Goal: Transaction & Acquisition: Purchase product/service

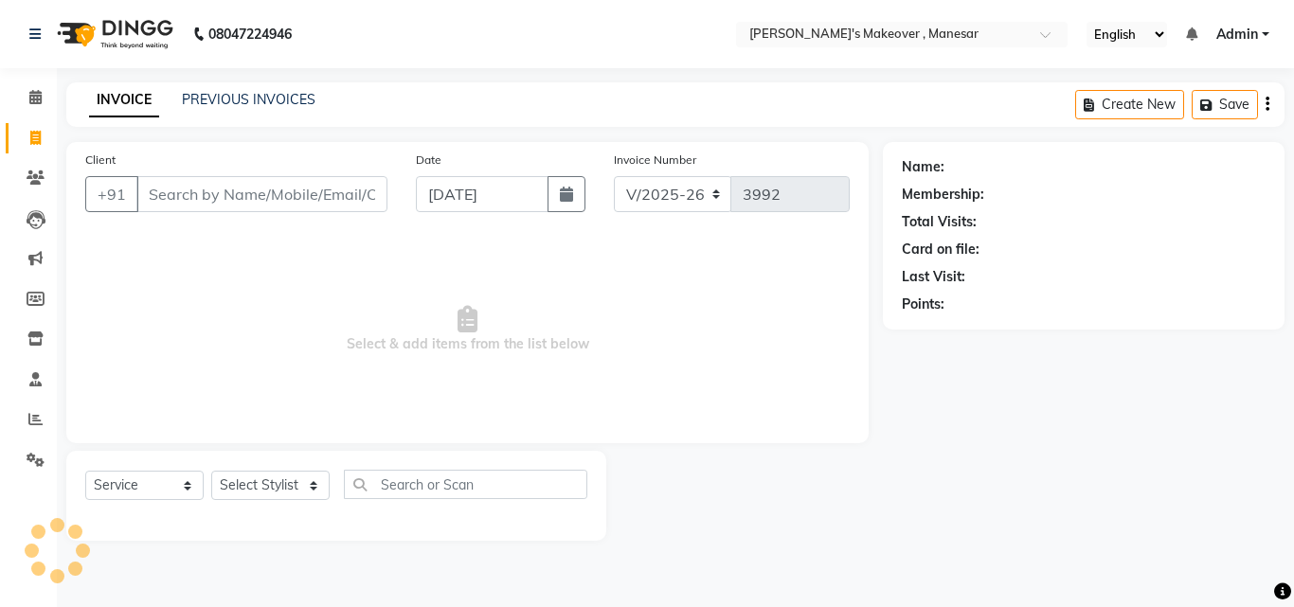
select select "820"
select select "service"
click at [186, 199] on input "Client" at bounding box center [261, 194] width 251 height 36
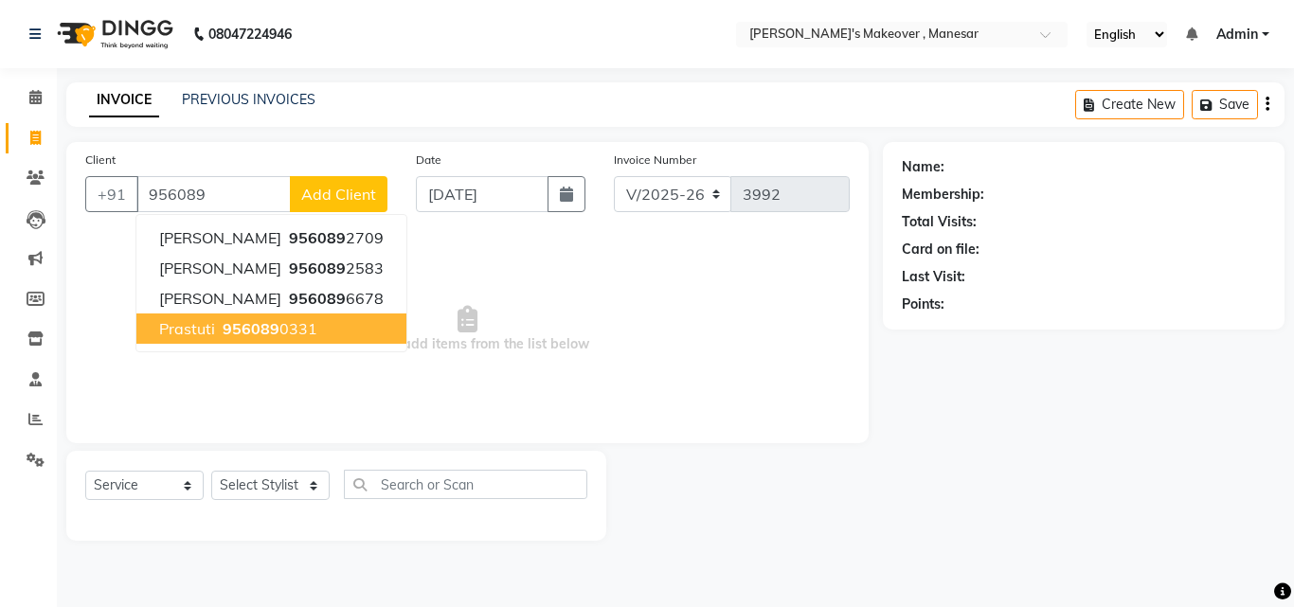
click at [256, 336] on button "Prastuti 956089 0331" at bounding box center [271, 328] width 270 height 30
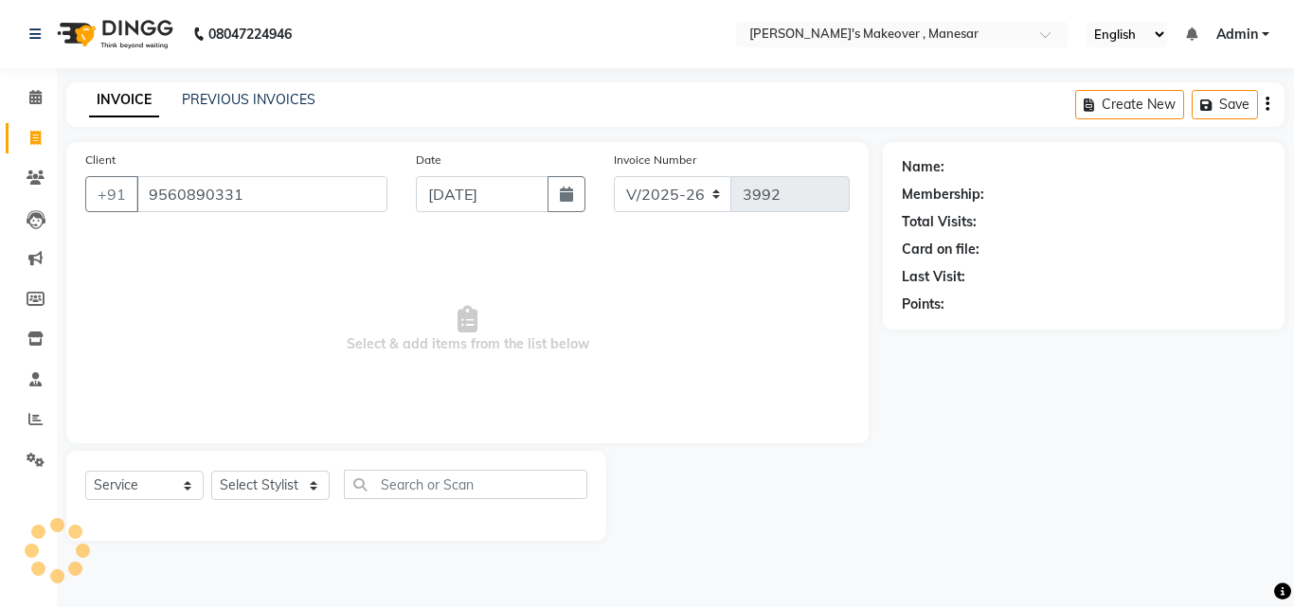
type input "9560890331"
select select "1: Object"
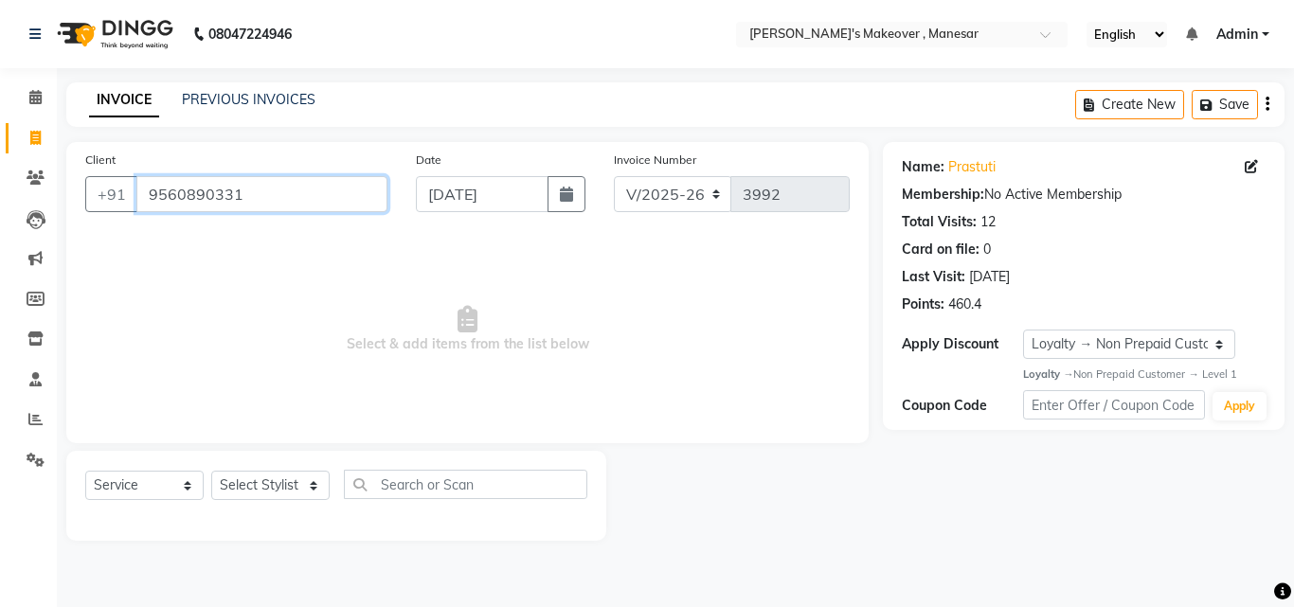
click at [260, 193] on input "9560890331" at bounding box center [261, 194] width 251 height 36
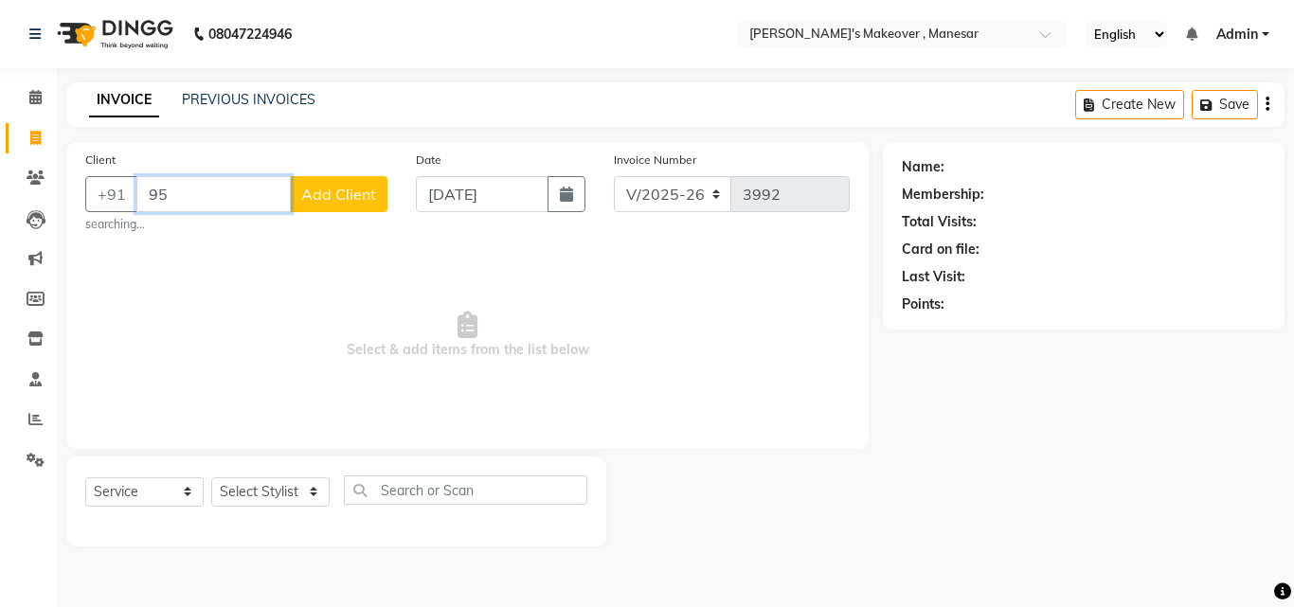
type input "9"
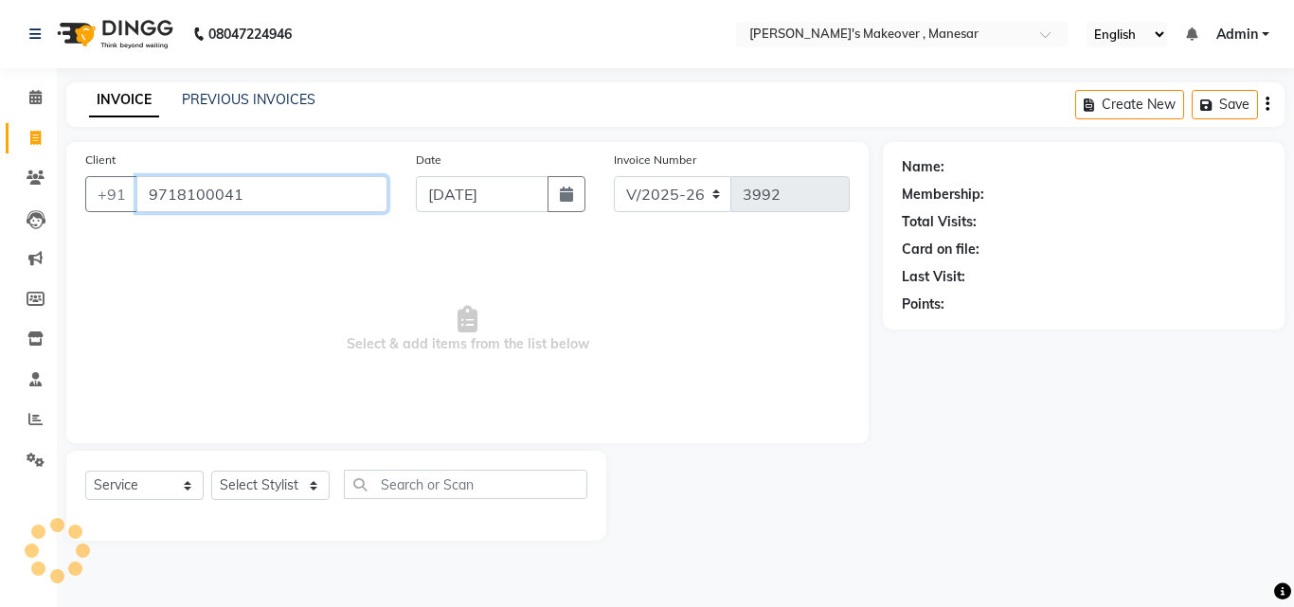
type input "9718100041"
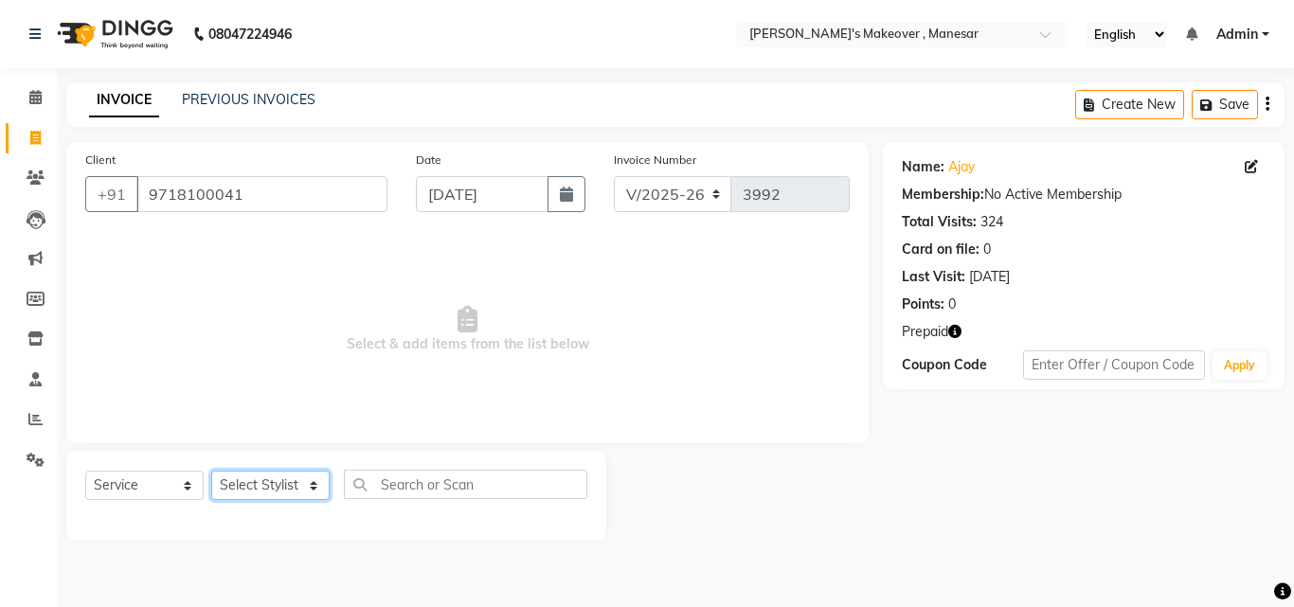
click at [284, 491] on select "Select Stylist Danish Shavej [PERSON_NAME] Krishna [PERSON_NAME] [PERSON_NAME] …" at bounding box center [270, 485] width 118 height 29
select select "14417"
click at [211, 471] on select "Select Stylist Danish Shavej [PERSON_NAME] Krishna [PERSON_NAME] [PERSON_NAME] …" at bounding box center [270, 485] width 118 height 29
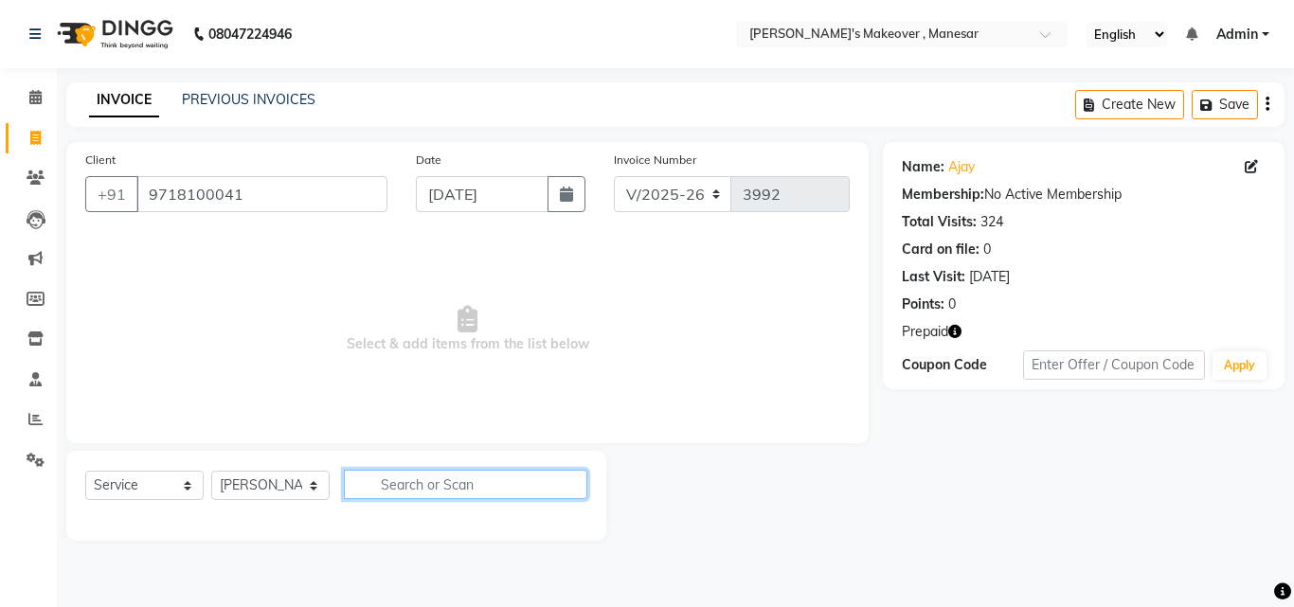
click at [442, 484] on input "text" at bounding box center [465, 484] width 243 height 29
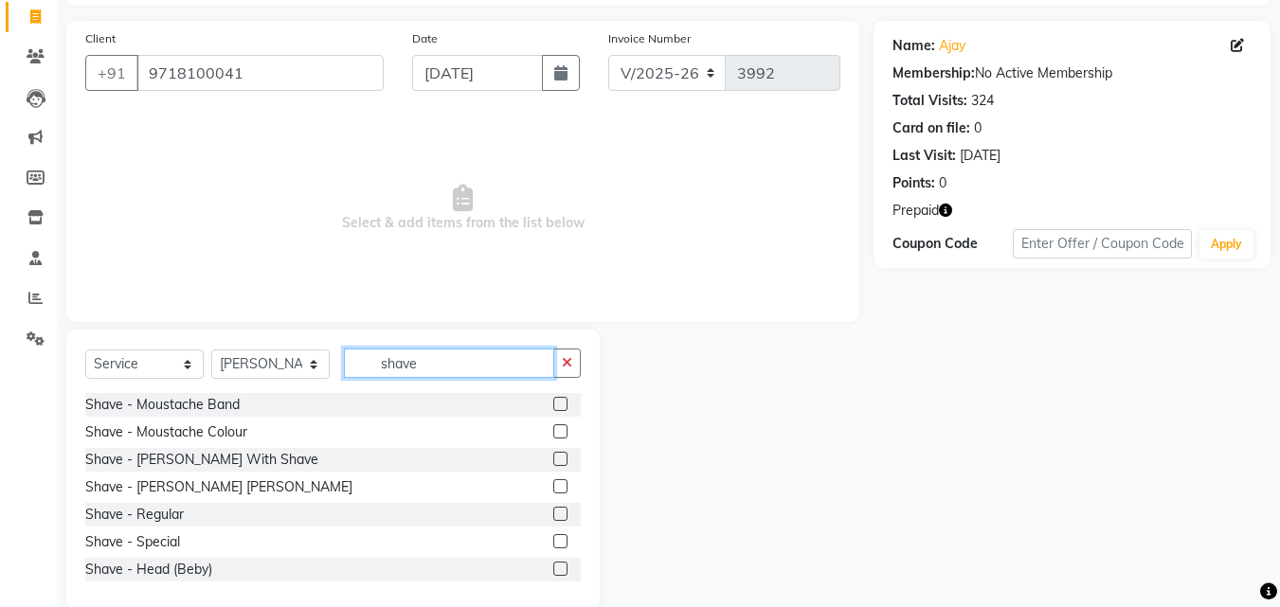
scroll to position [128, 0]
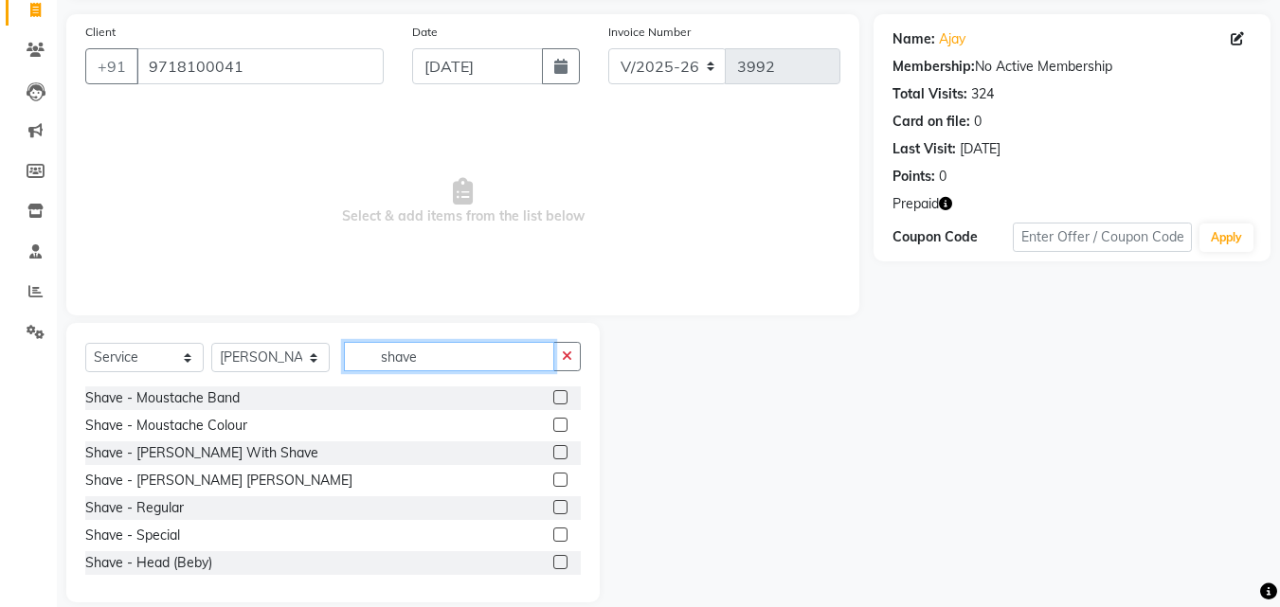
type input "shave"
click at [553, 505] on label at bounding box center [560, 507] width 14 height 14
click at [553, 505] on input "checkbox" at bounding box center [559, 508] width 12 height 12
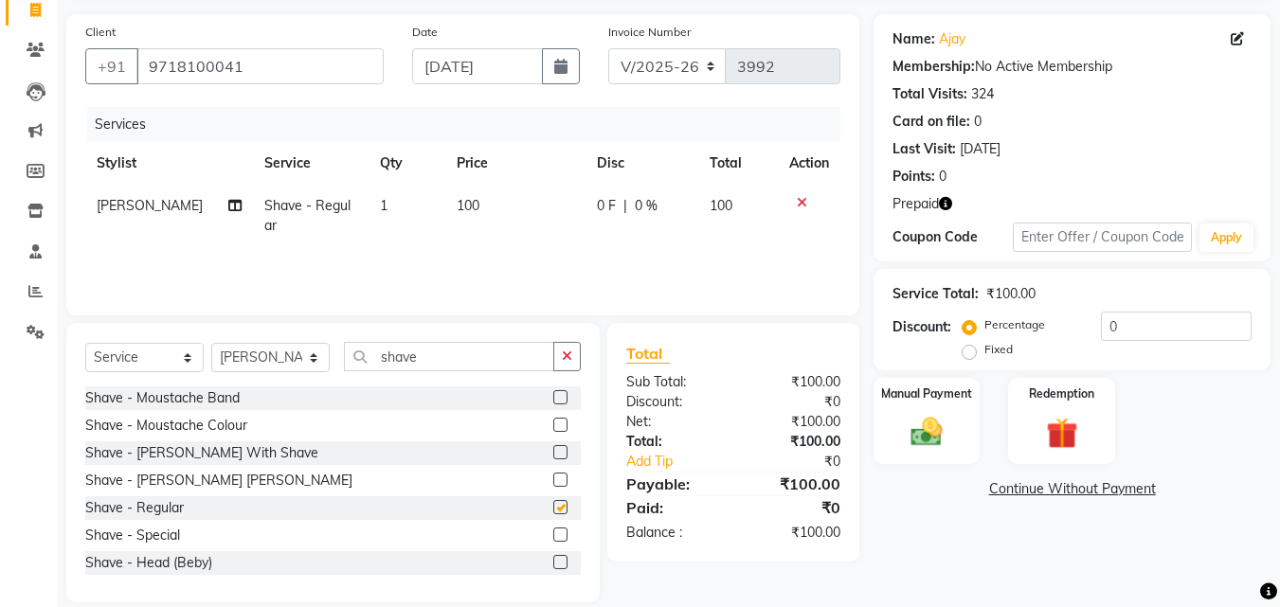
checkbox input "false"
click at [961, 429] on div "Manual Payment" at bounding box center [926, 421] width 111 height 90
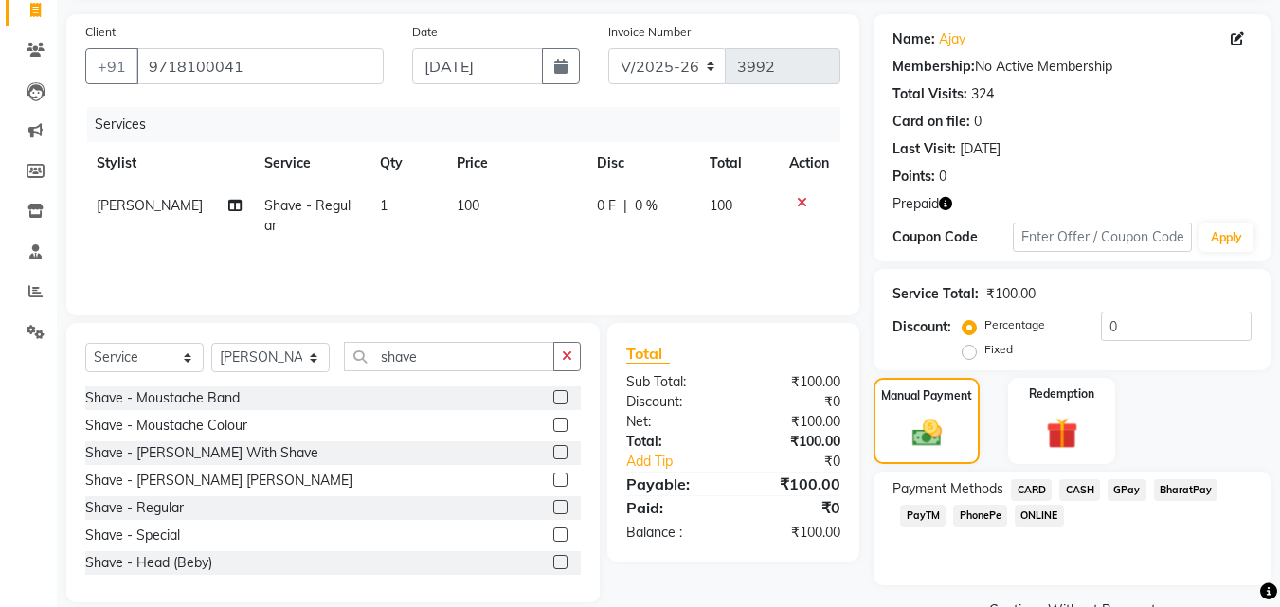
click at [975, 512] on span "PhonePe" at bounding box center [980, 516] width 54 height 22
click at [1078, 483] on span "CASH" at bounding box center [1079, 490] width 41 height 22
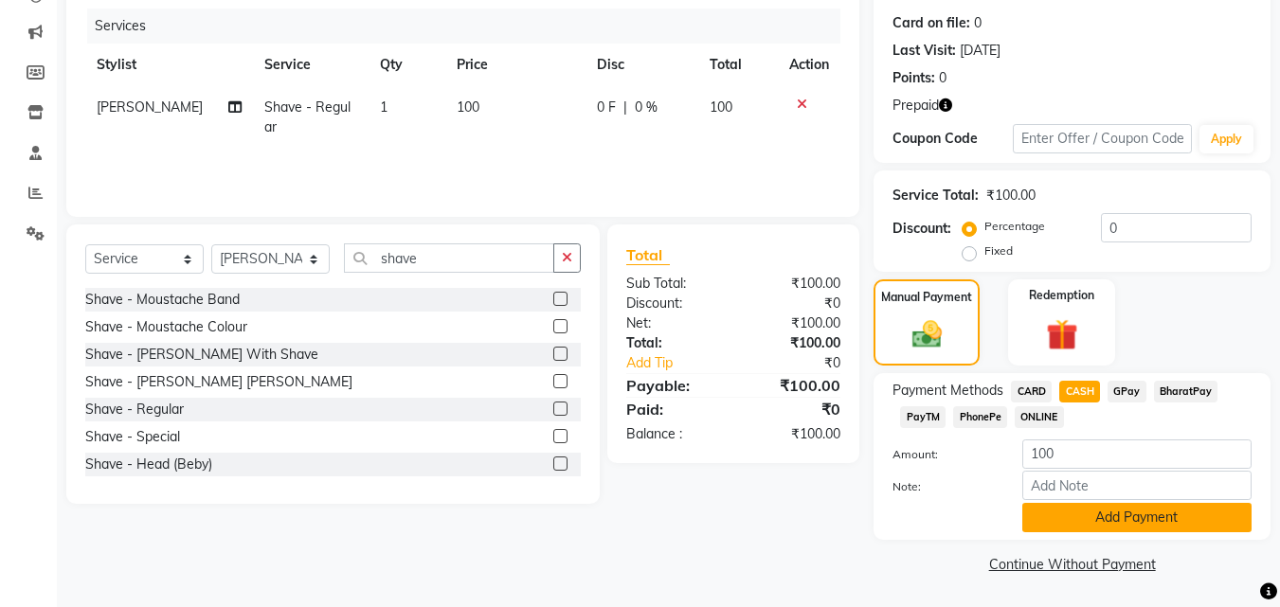
click at [1135, 508] on button "Add Payment" at bounding box center [1136, 517] width 229 height 29
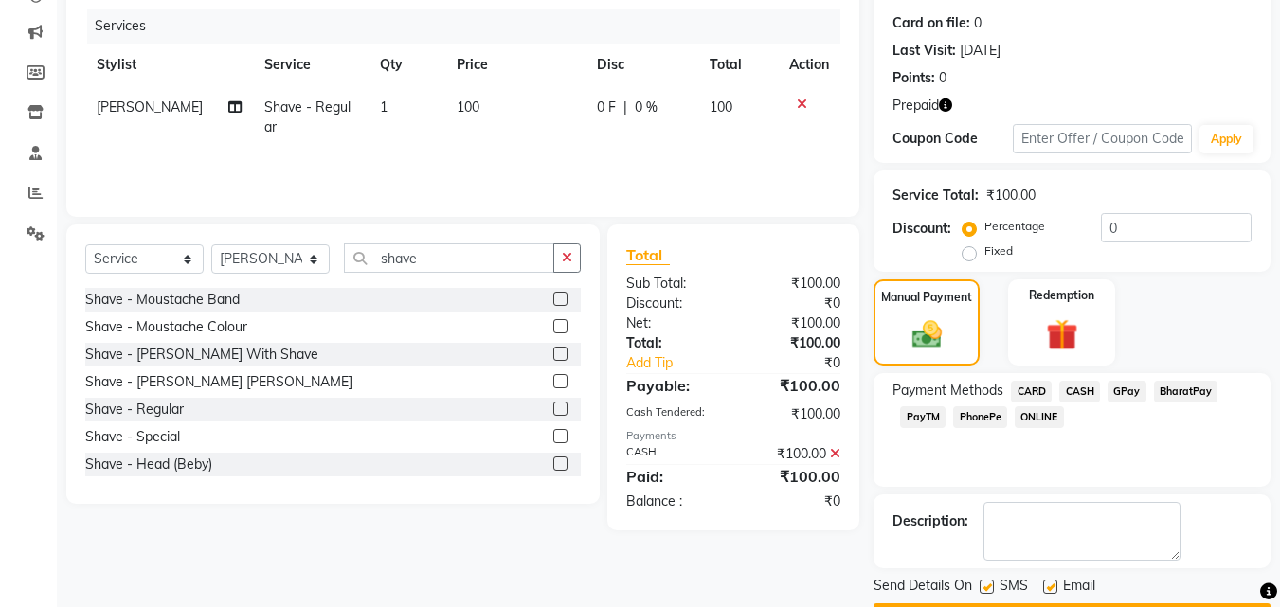
scroll to position [280, 0]
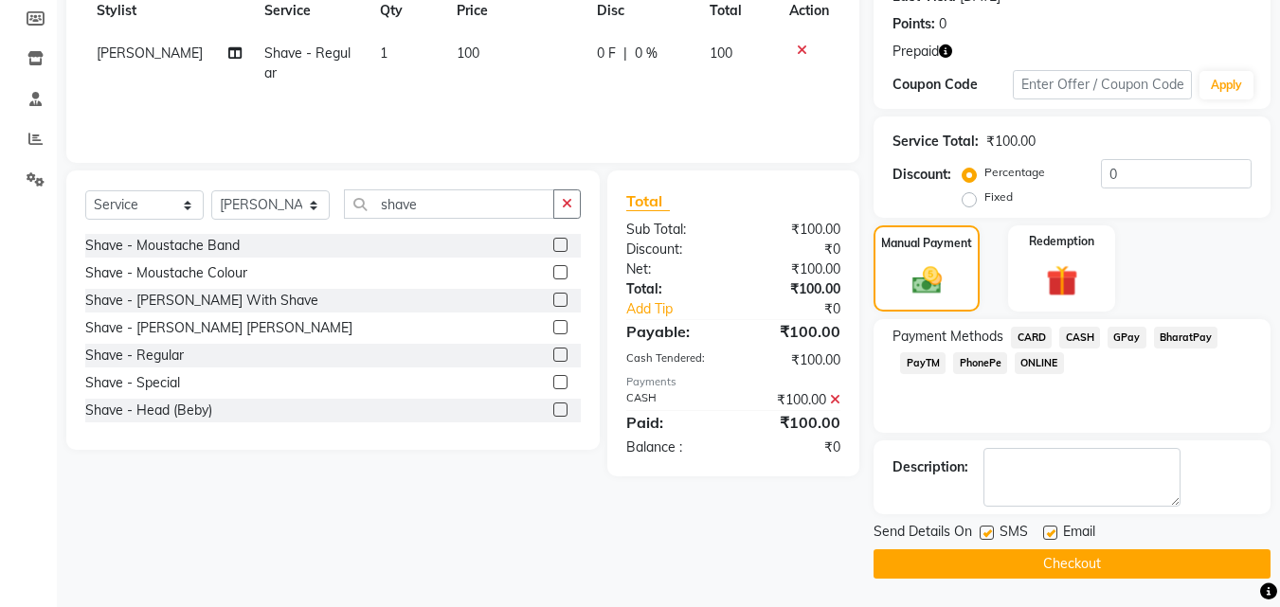
click at [983, 526] on label at bounding box center [986, 533] width 14 height 14
click at [983, 528] on input "checkbox" at bounding box center [985, 534] width 12 height 12
checkbox input "false"
click at [1051, 531] on label at bounding box center [1050, 533] width 14 height 14
click at [1051, 531] on input "checkbox" at bounding box center [1049, 534] width 12 height 12
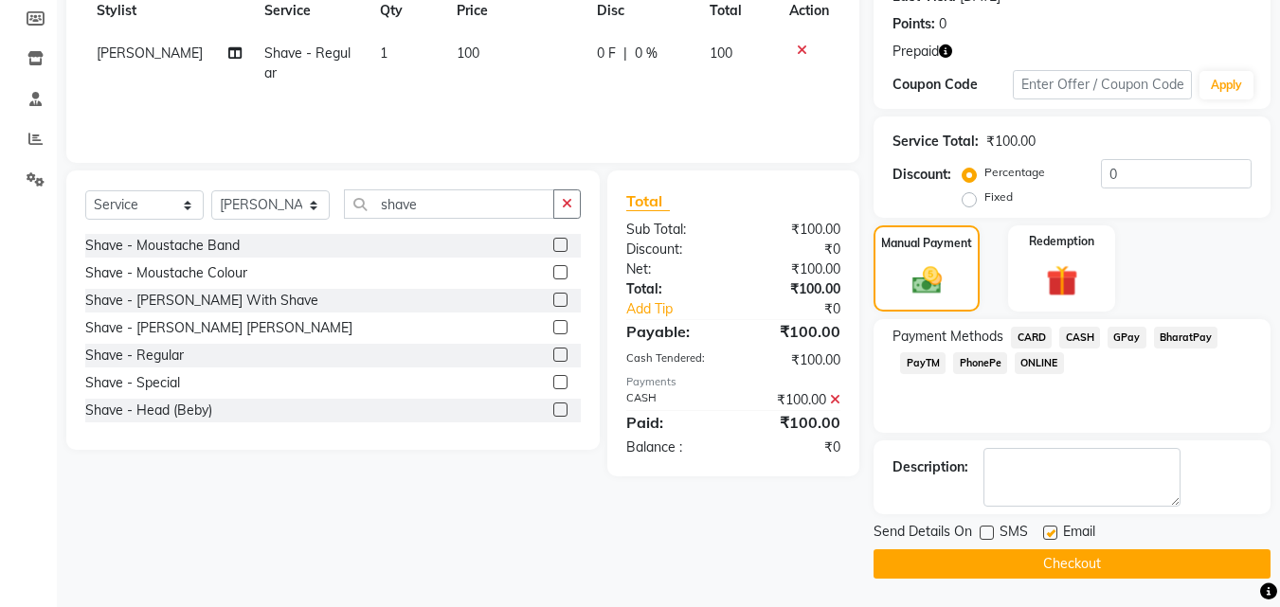
checkbox input "false"
click at [1035, 559] on button "Checkout" at bounding box center [1071, 563] width 397 height 29
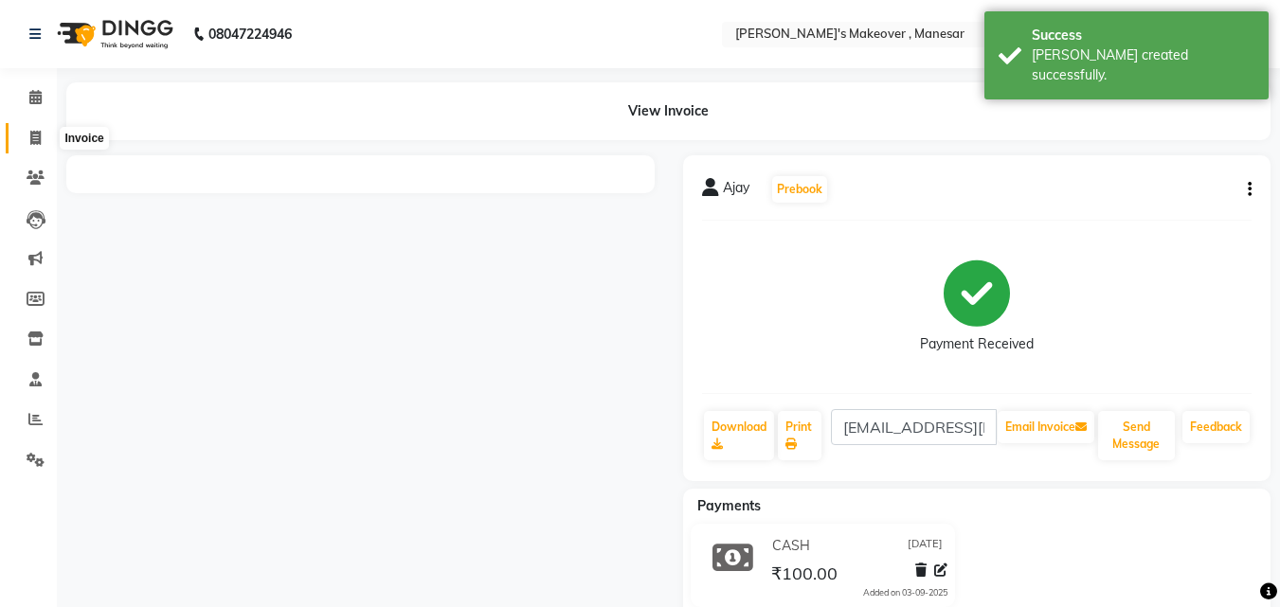
click at [30, 135] on icon at bounding box center [35, 138] width 10 height 14
select select "service"
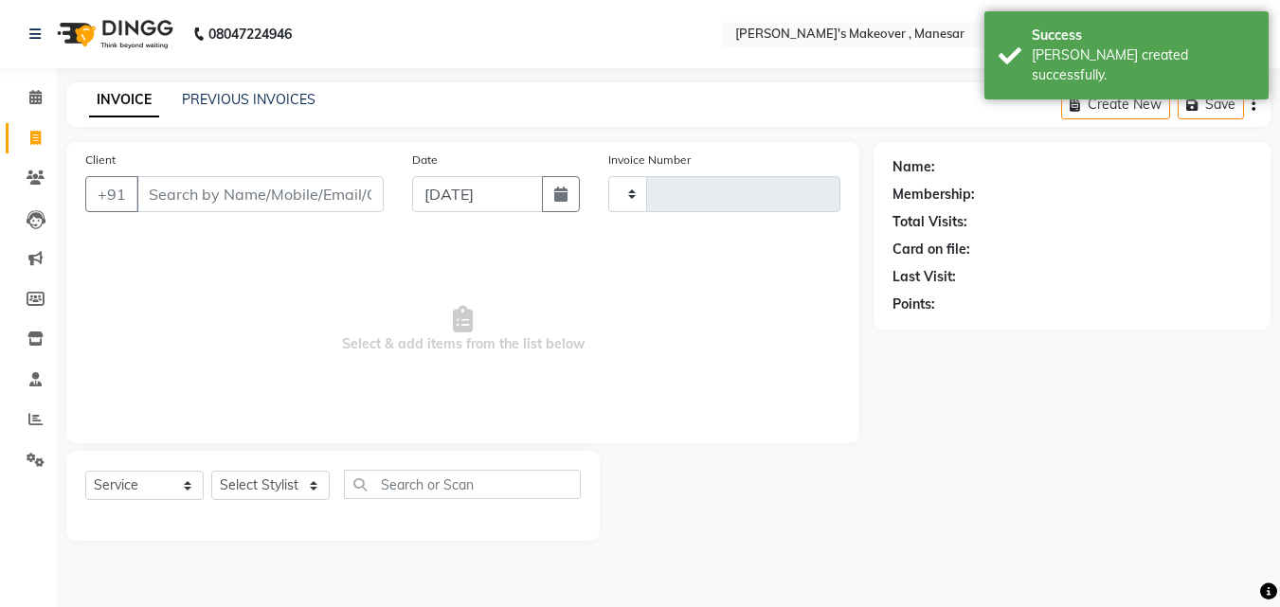
type input "3993"
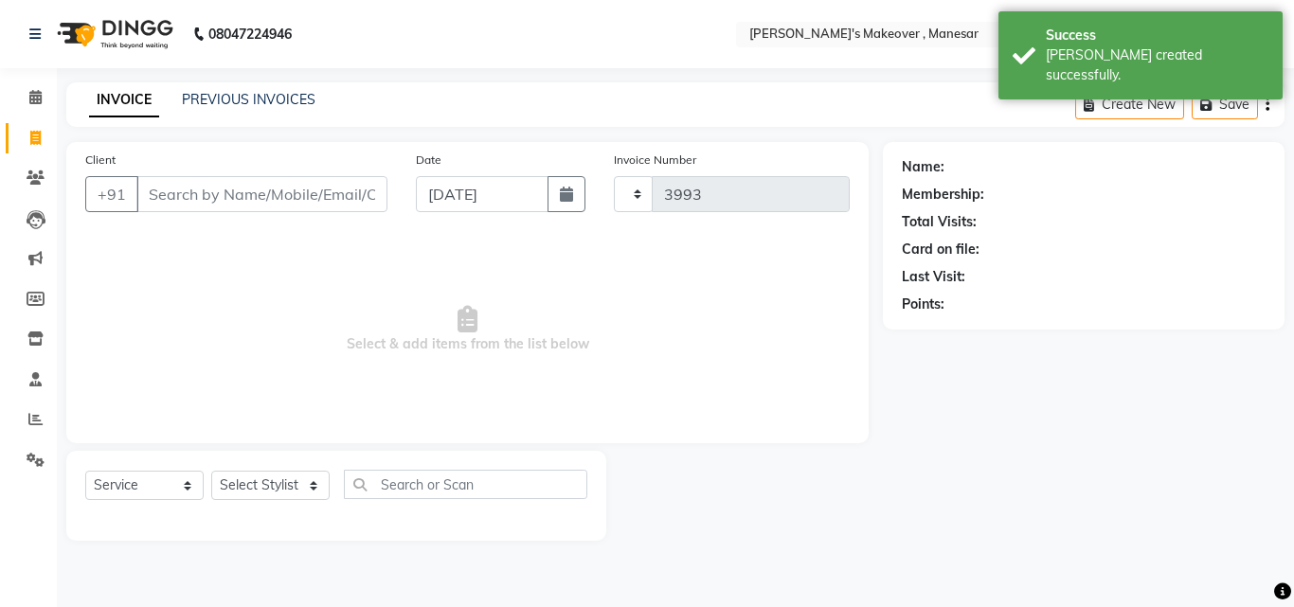
select select "820"
click at [167, 180] on input "Client" at bounding box center [261, 194] width 251 height 36
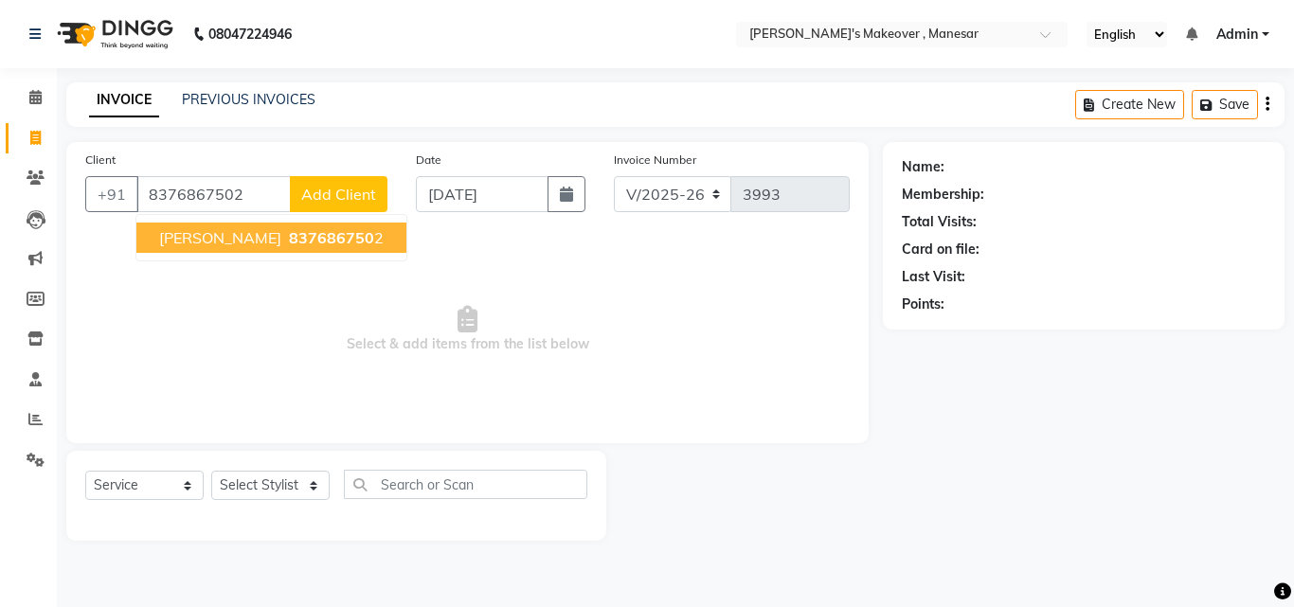
type input "8376867502"
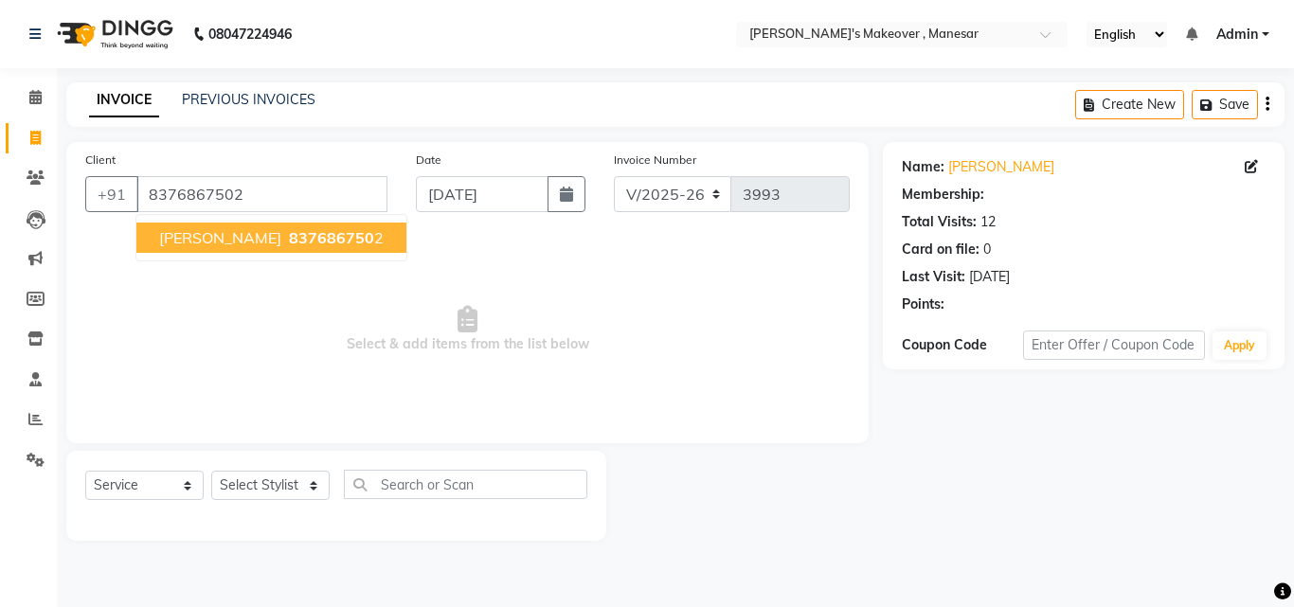
select select "1: Object"
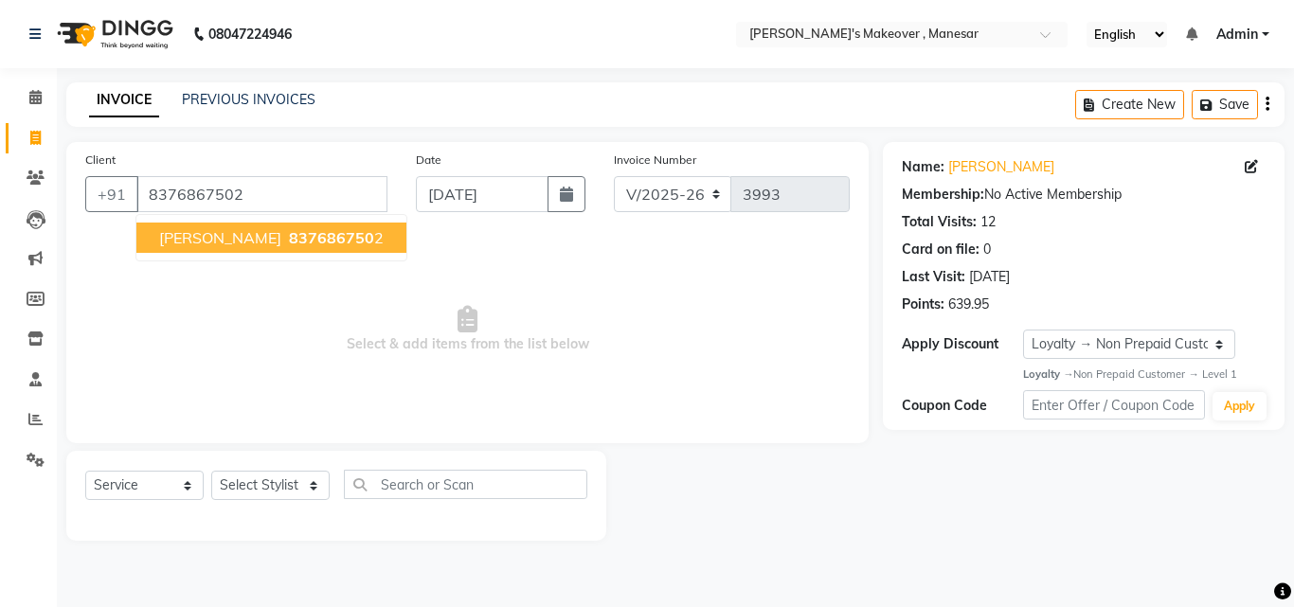
click at [289, 235] on span "837686750" at bounding box center [331, 237] width 85 height 19
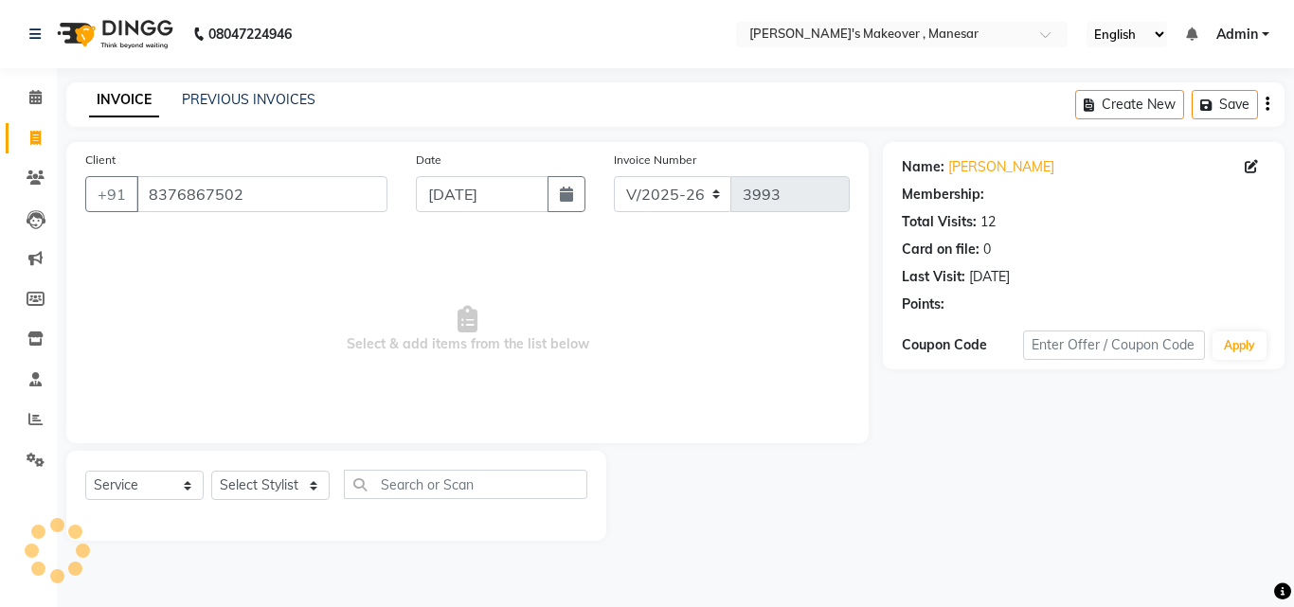
select select "1: Object"
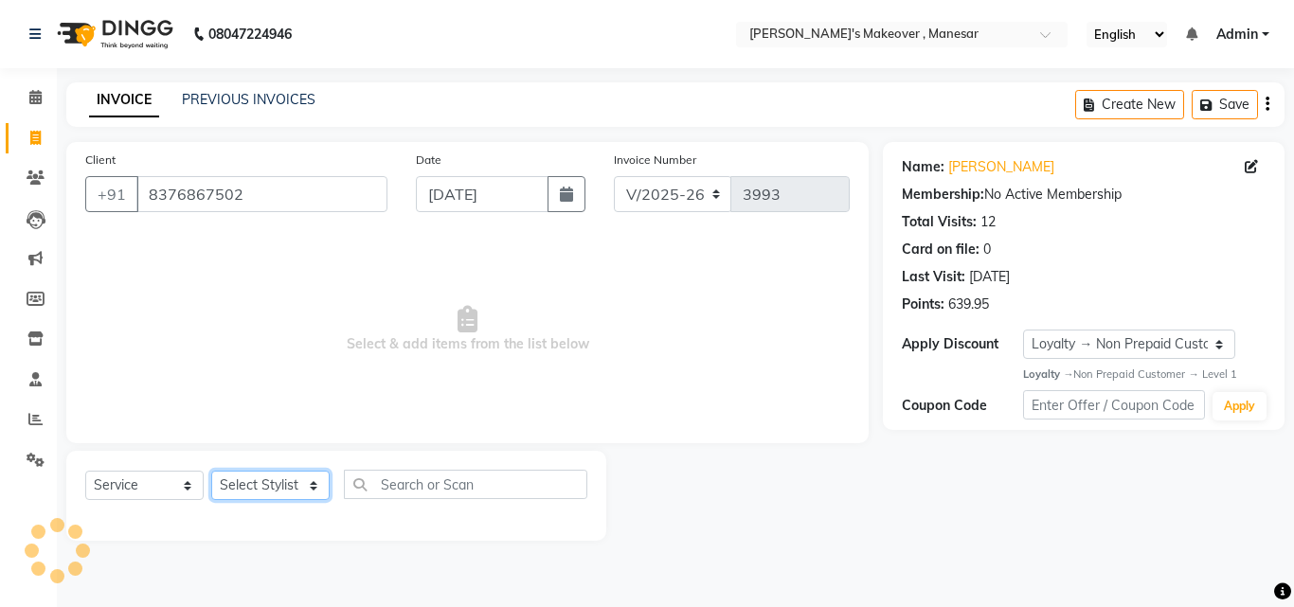
click at [266, 488] on select "Select Stylist Danish Shavej [PERSON_NAME] Krishna [PERSON_NAME] [PERSON_NAME] …" at bounding box center [270, 485] width 118 height 29
select select "14414"
click at [211, 471] on select "Select Stylist Danish Shavej [PERSON_NAME] Krishna [PERSON_NAME] [PERSON_NAME] …" at bounding box center [270, 485] width 118 height 29
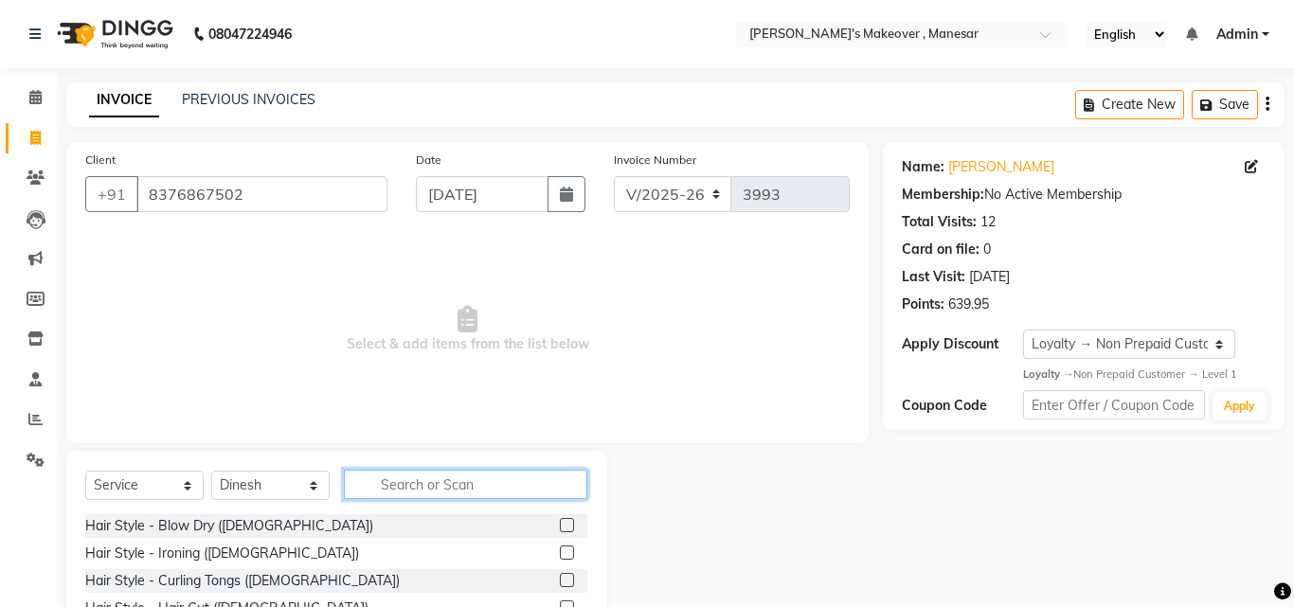
click at [412, 476] on input "text" at bounding box center [465, 484] width 243 height 29
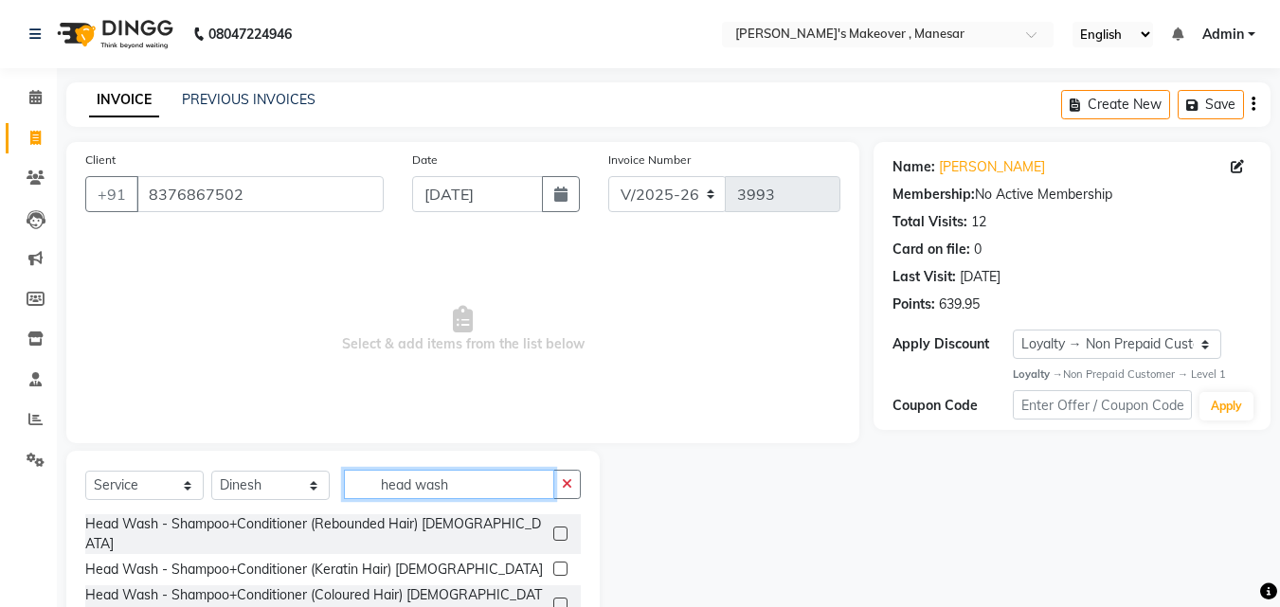
scroll to position [152, 0]
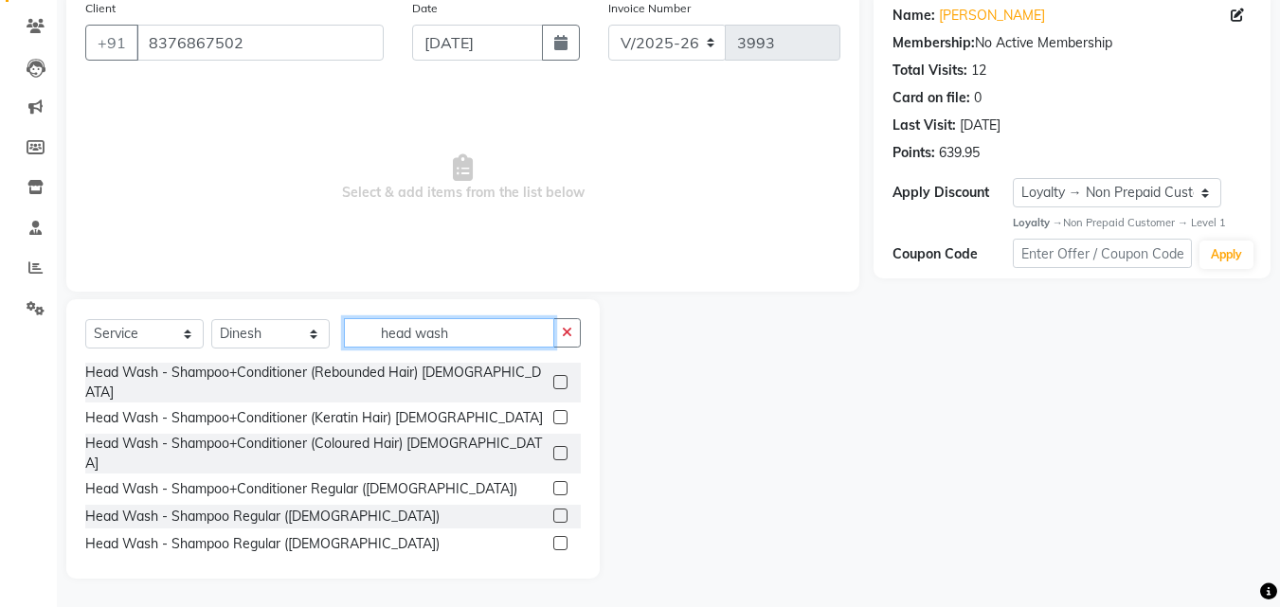
type input "head wash"
click at [553, 481] on label at bounding box center [560, 488] width 14 height 14
click at [553, 483] on input "checkbox" at bounding box center [559, 489] width 12 height 12
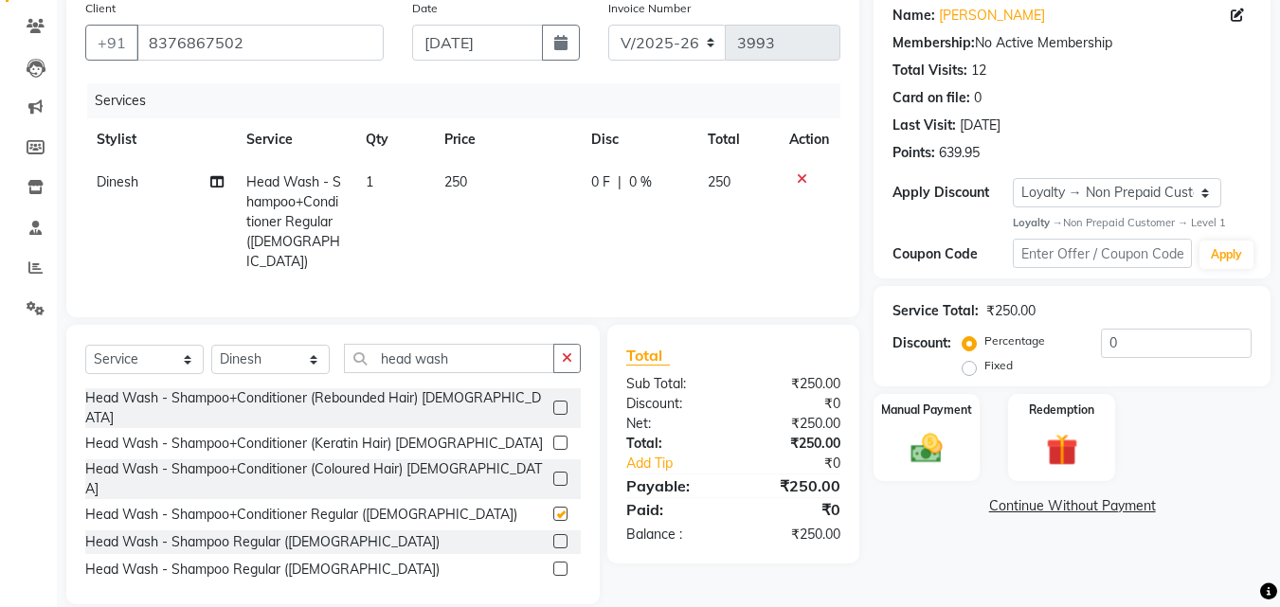
checkbox input "false"
click at [458, 182] on span "250" at bounding box center [455, 181] width 23 height 17
select select "14414"
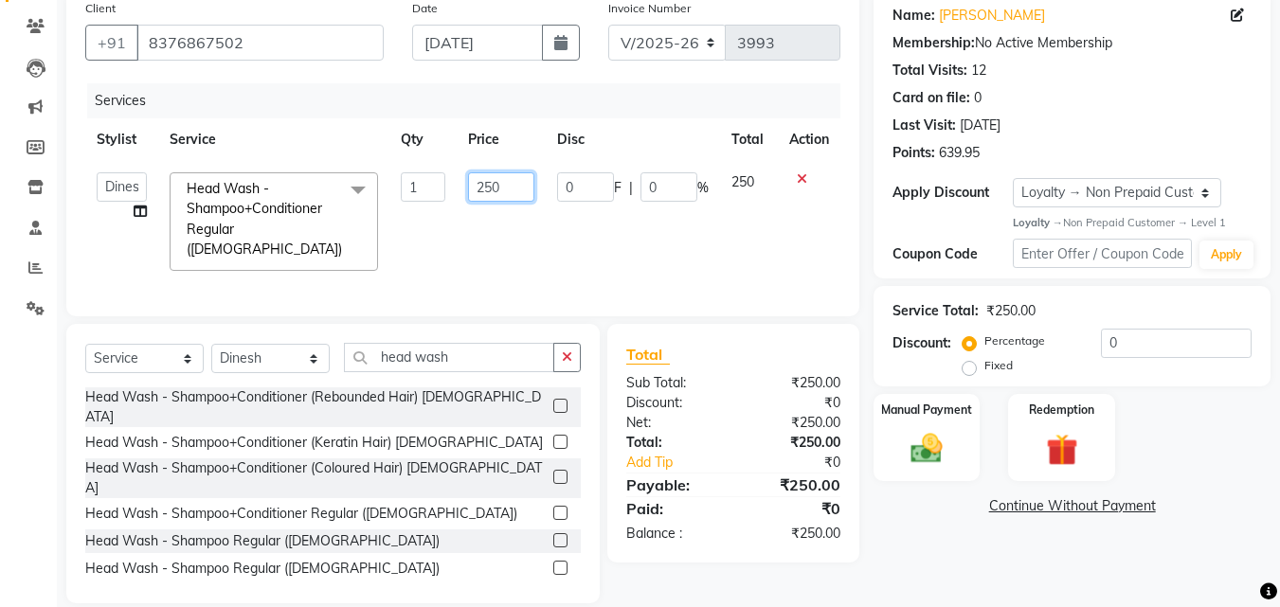
click at [509, 184] on input "250" at bounding box center [500, 186] width 65 height 29
type input "2"
type input "300"
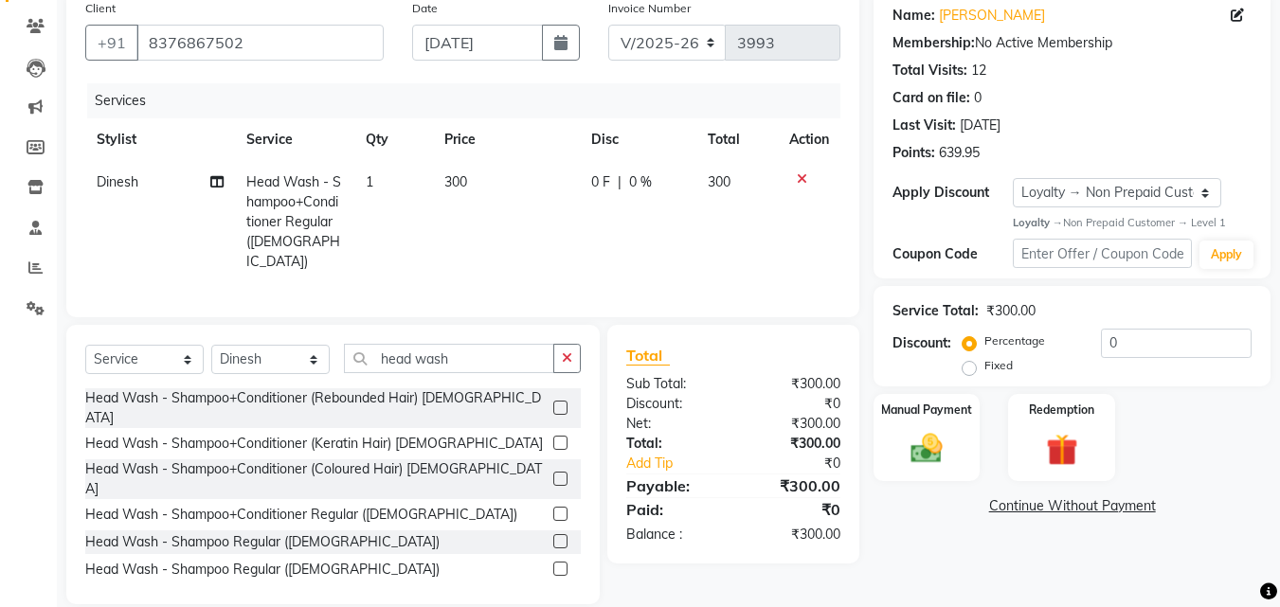
click at [608, 175] on span "0 F" at bounding box center [600, 182] width 19 height 20
select select "14414"
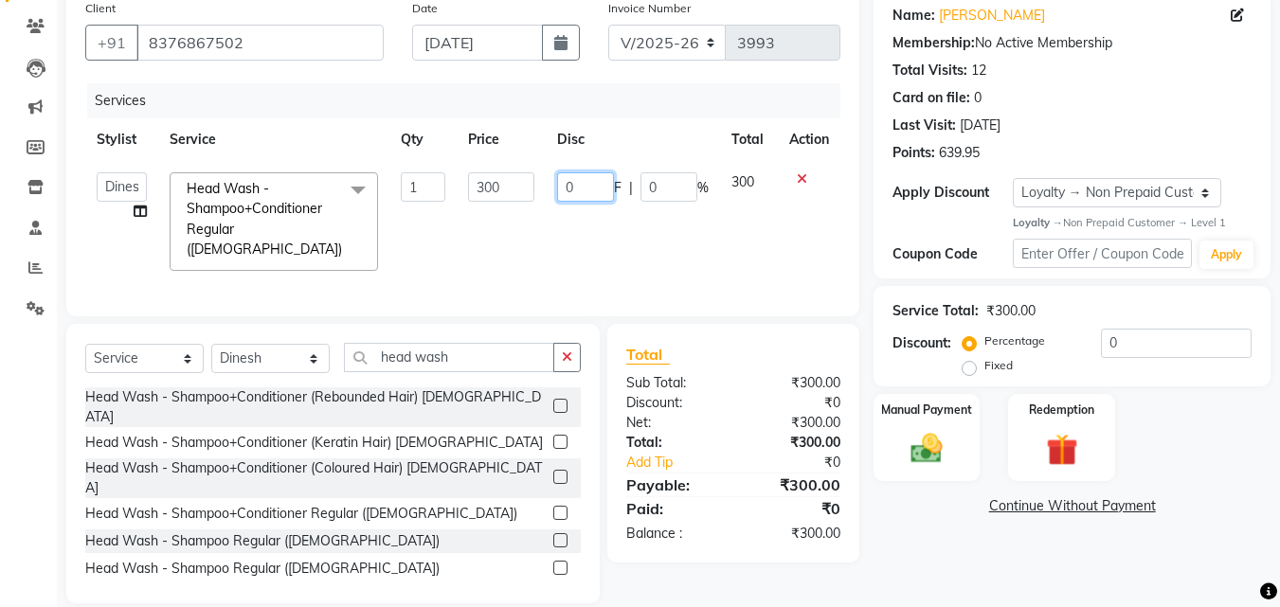
click at [600, 184] on input "0" at bounding box center [585, 186] width 57 height 29
type input "100"
click at [630, 228] on td "100 F | 0 %" at bounding box center [633, 221] width 174 height 121
select select "14414"
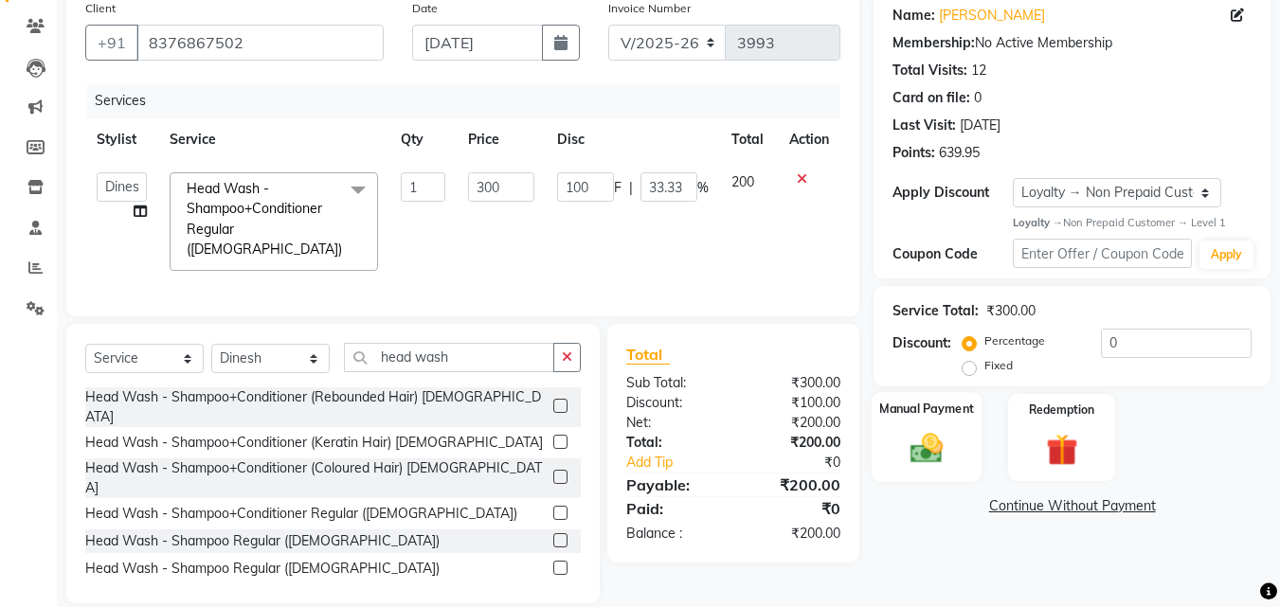
click at [918, 435] on img at bounding box center [926, 449] width 53 height 38
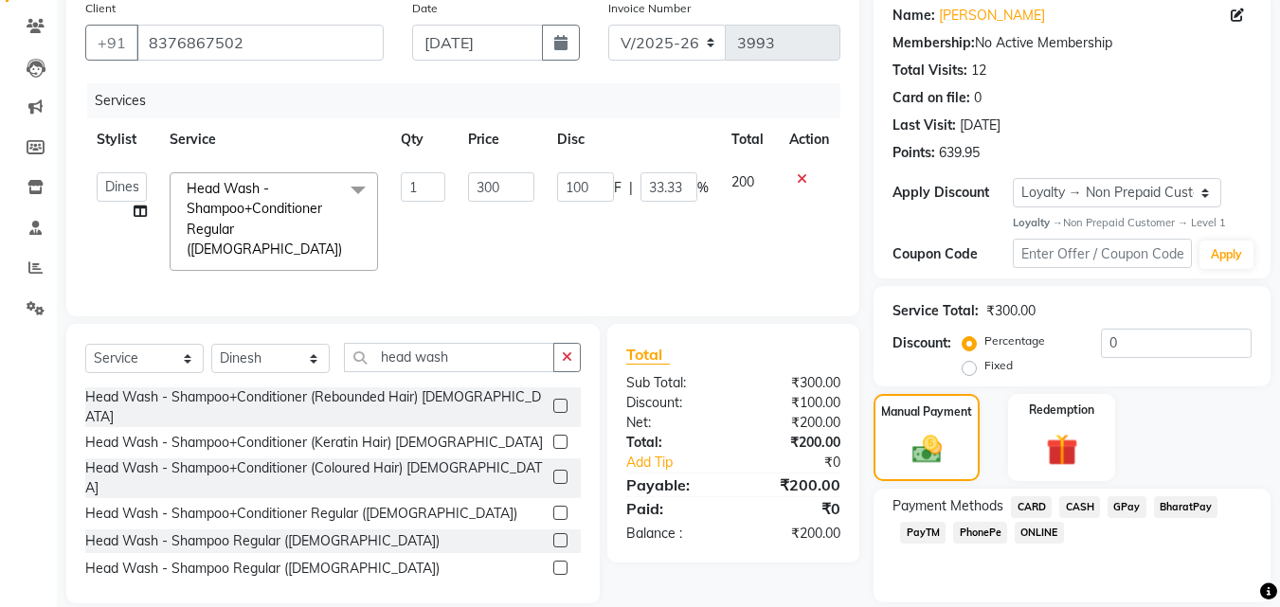
click at [1079, 505] on span "CASH" at bounding box center [1079, 507] width 41 height 22
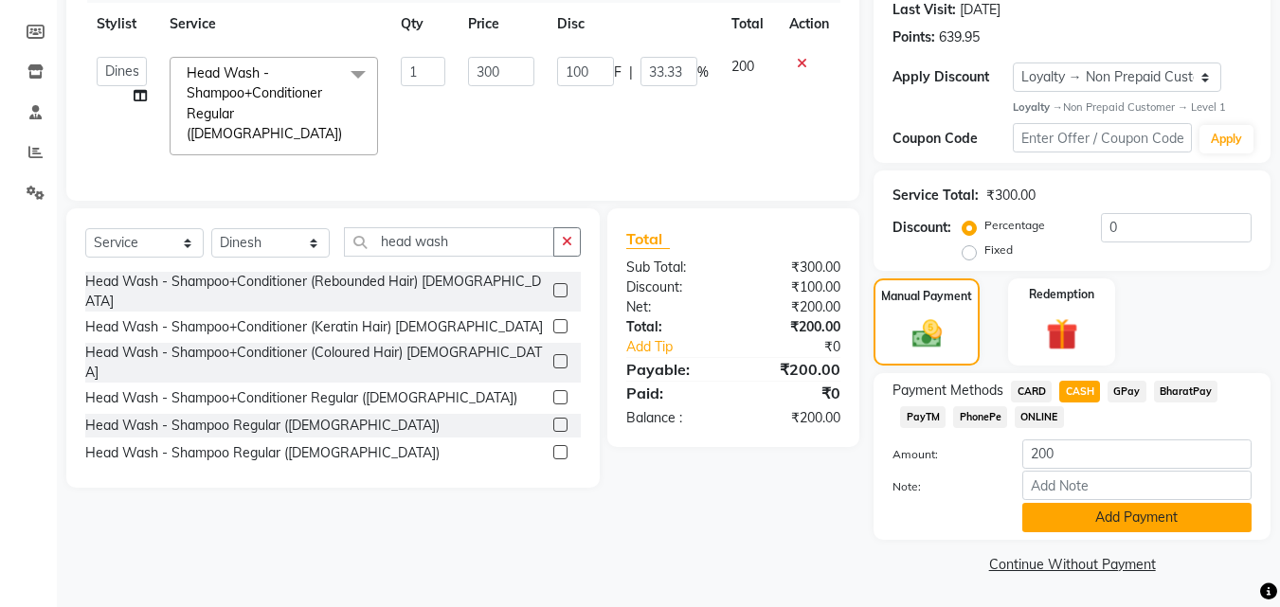
click at [1118, 512] on button "Add Payment" at bounding box center [1136, 517] width 229 height 29
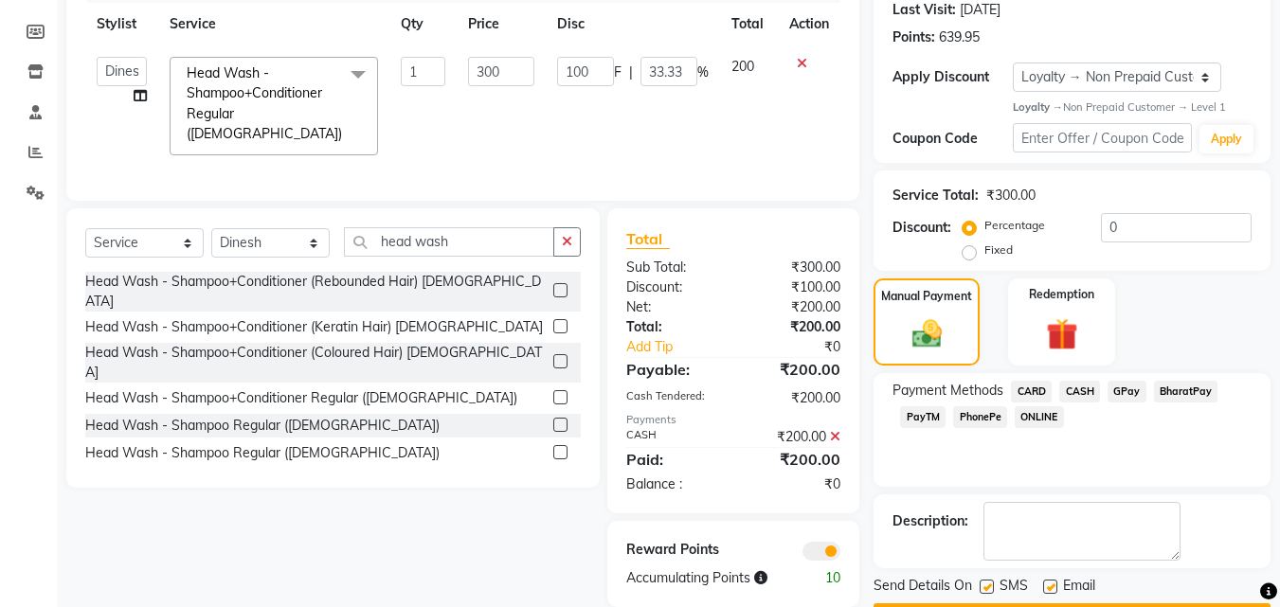
scroll to position [321, 0]
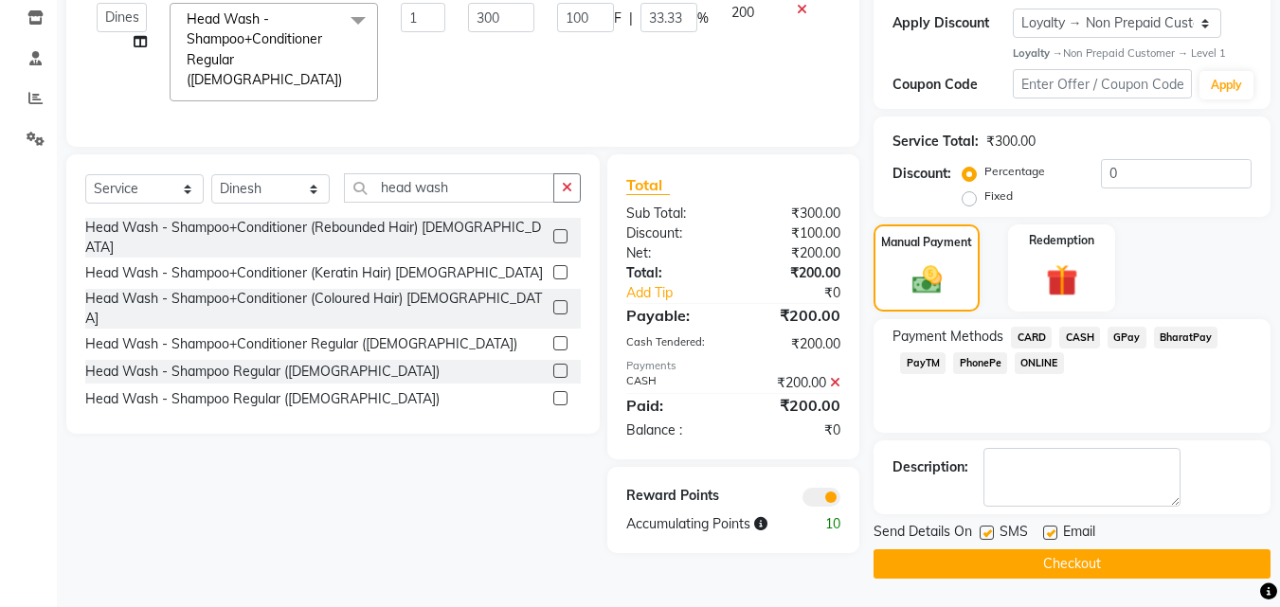
click at [990, 537] on label at bounding box center [986, 533] width 14 height 14
click at [990, 537] on input "checkbox" at bounding box center [985, 534] width 12 height 12
checkbox input "false"
click at [1048, 537] on label at bounding box center [1050, 533] width 14 height 14
click at [1048, 537] on input "checkbox" at bounding box center [1049, 534] width 12 height 12
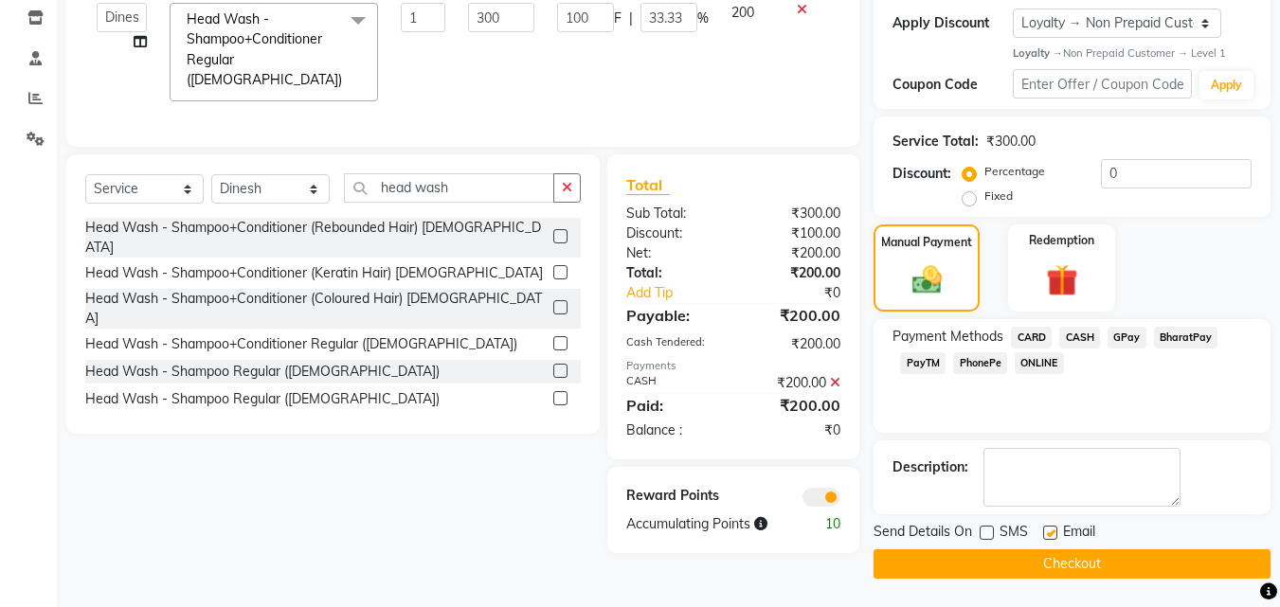
checkbox input "false"
click at [1021, 569] on button "Checkout" at bounding box center [1071, 563] width 397 height 29
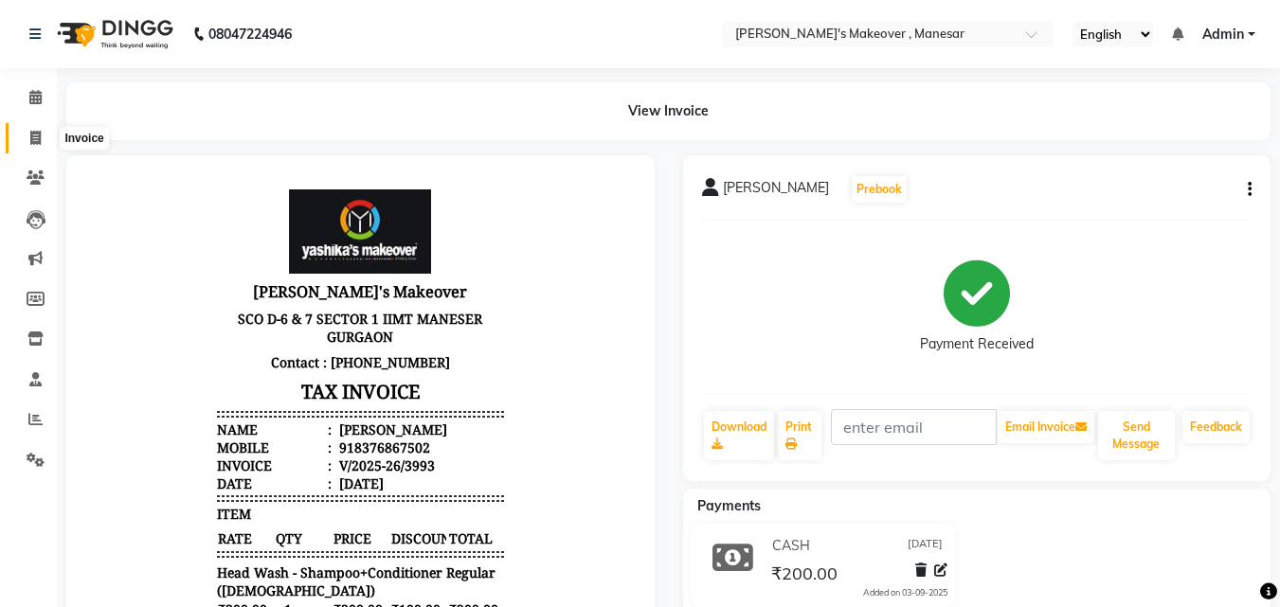
click at [36, 139] on icon at bounding box center [35, 138] width 10 height 14
select select "service"
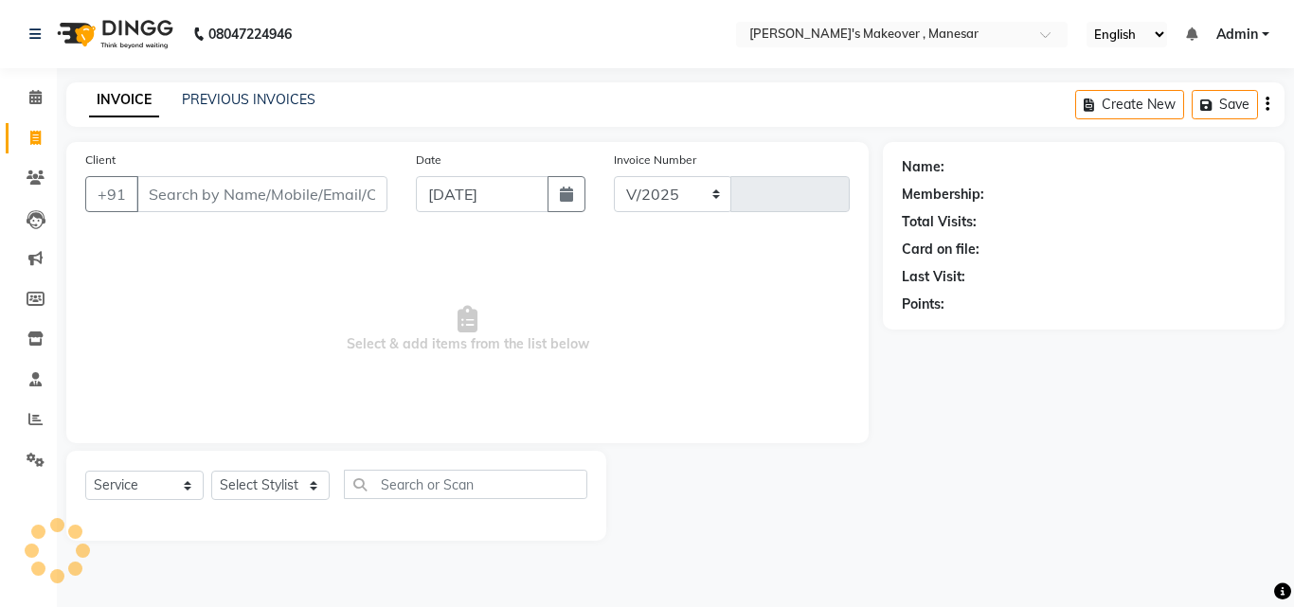
select select "820"
type input "3994"
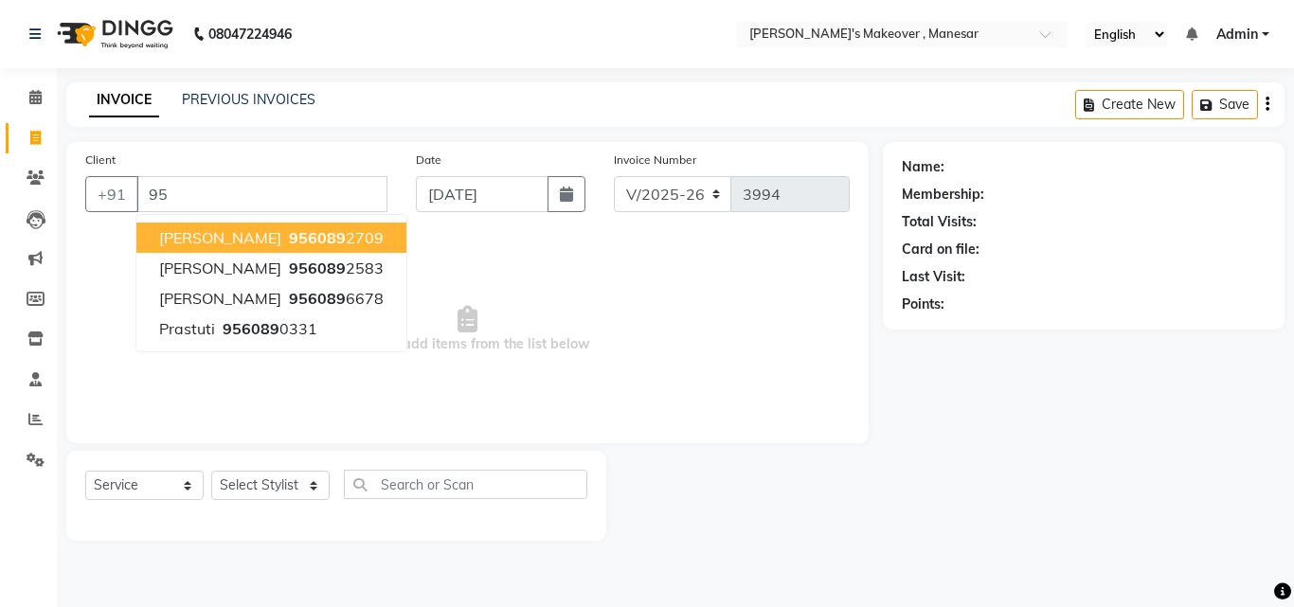
type input "9"
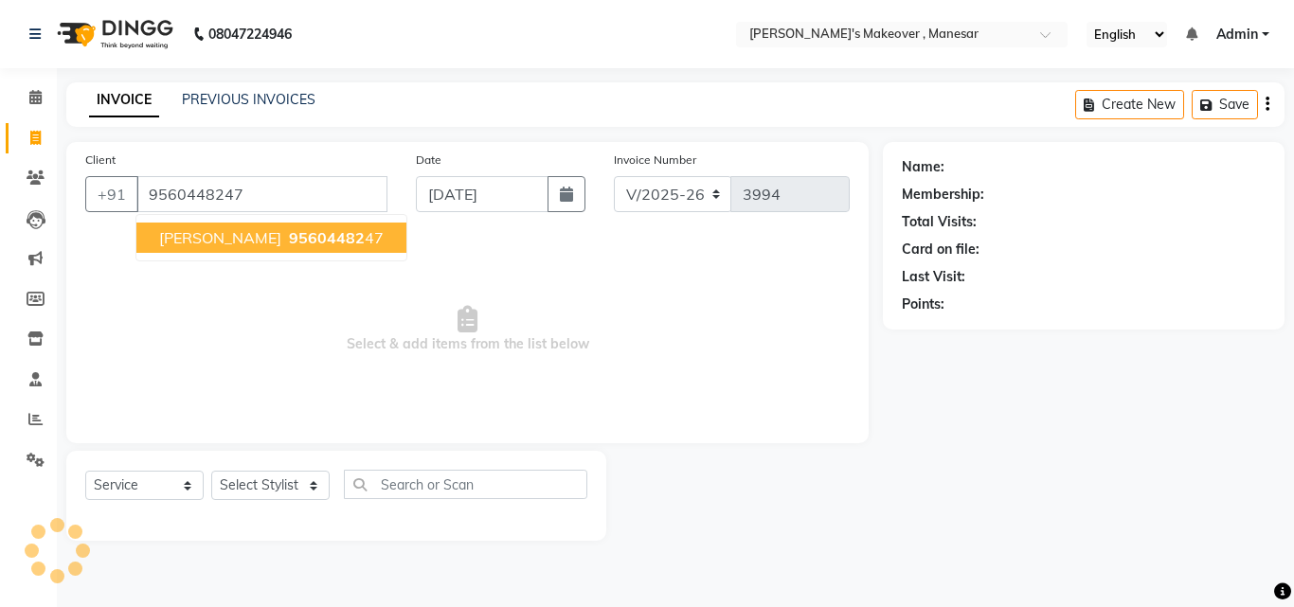
type input "9560448247"
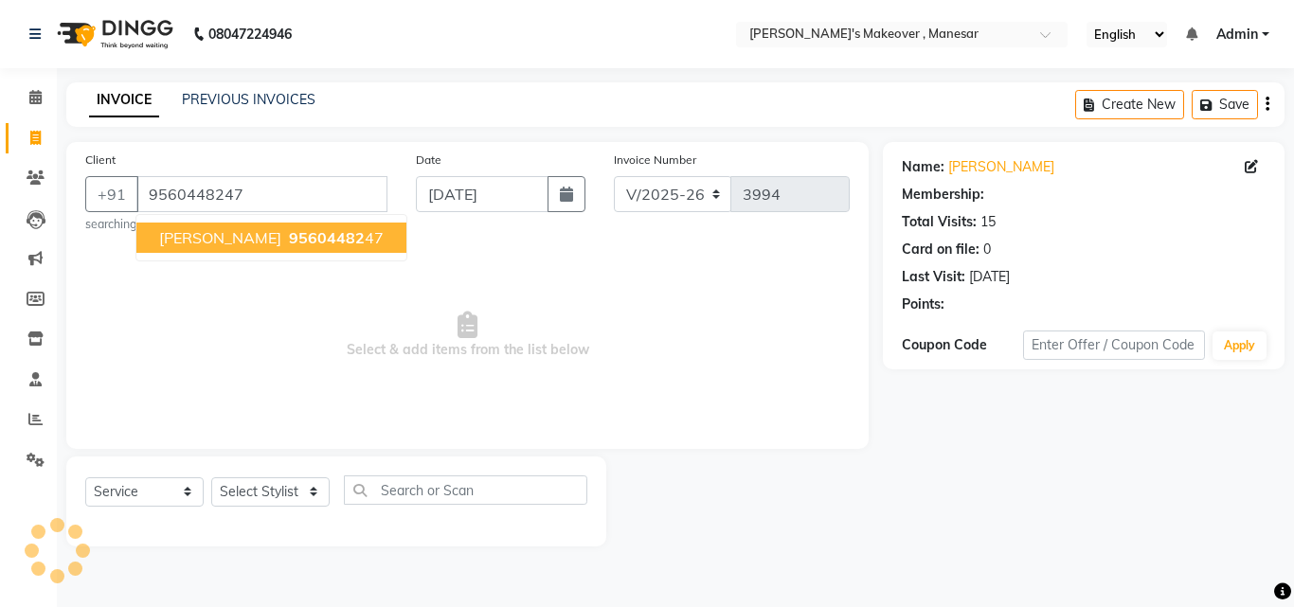
select select "1: Object"
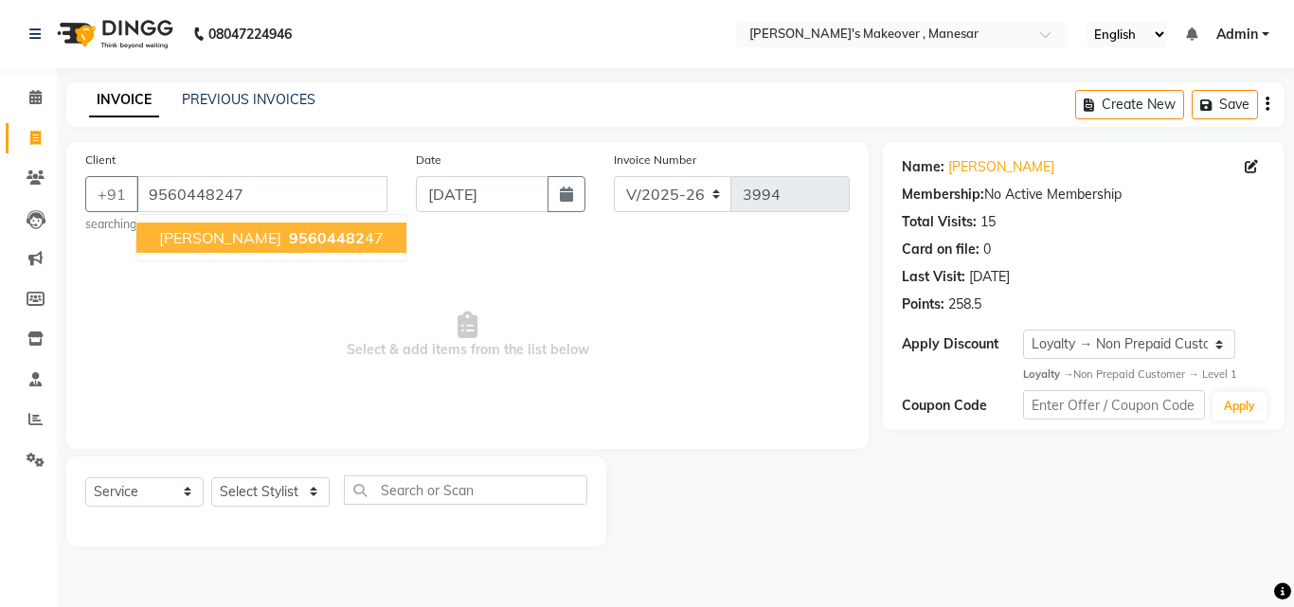
click at [237, 239] on span "[PERSON_NAME]" at bounding box center [220, 237] width 122 height 19
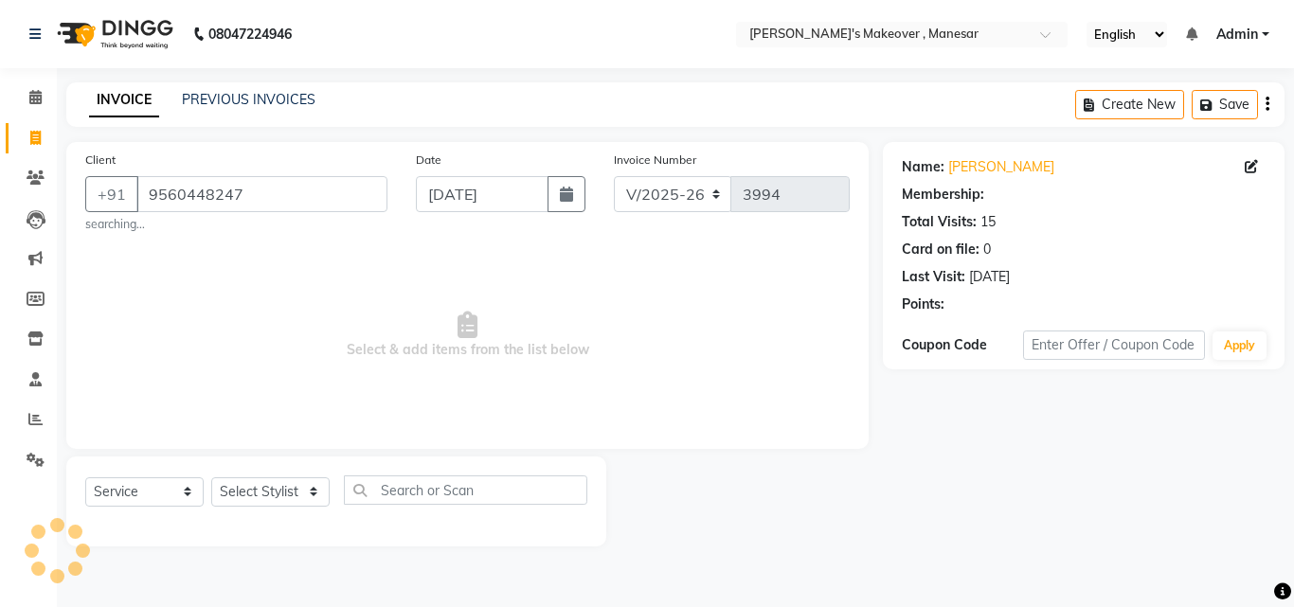
select select "1: Object"
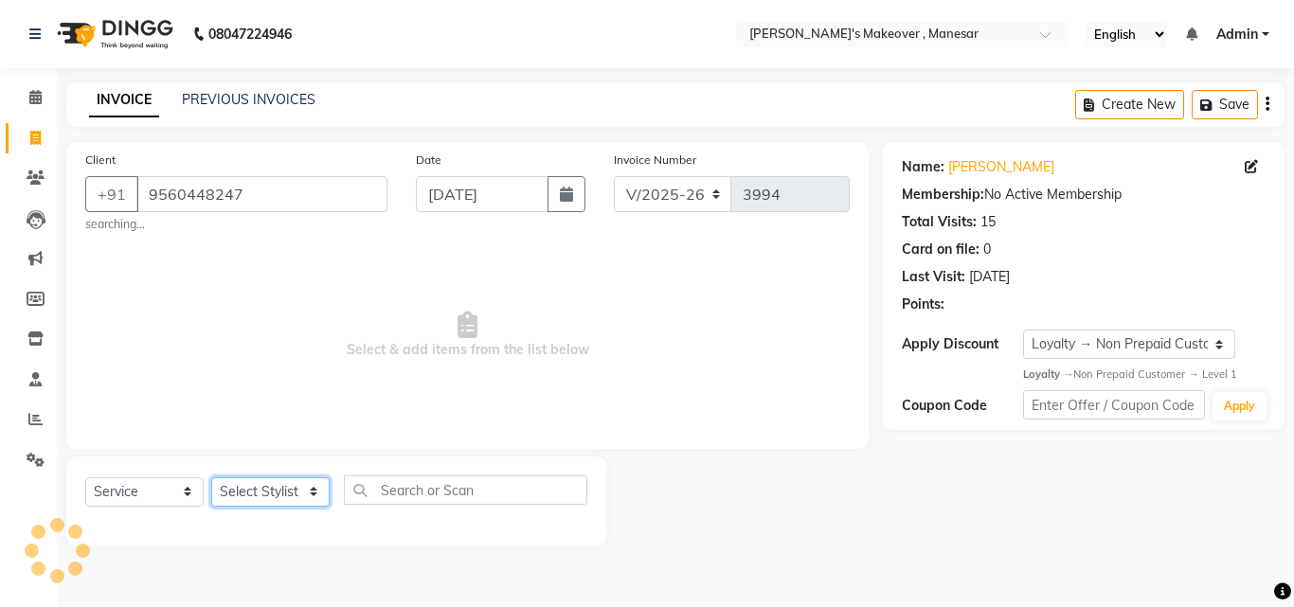
click at [280, 490] on select "Select Stylist Danish Shavej [PERSON_NAME] Krishna [PERSON_NAME] [PERSON_NAME] …" at bounding box center [270, 491] width 118 height 29
select select "79288"
click at [211, 477] on select "Select Stylist Danish Shavej [PERSON_NAME] Krishna [PERSON_NAME] [PERSON_NAME] …" at bounding box center [270, 491] width 118 height 29
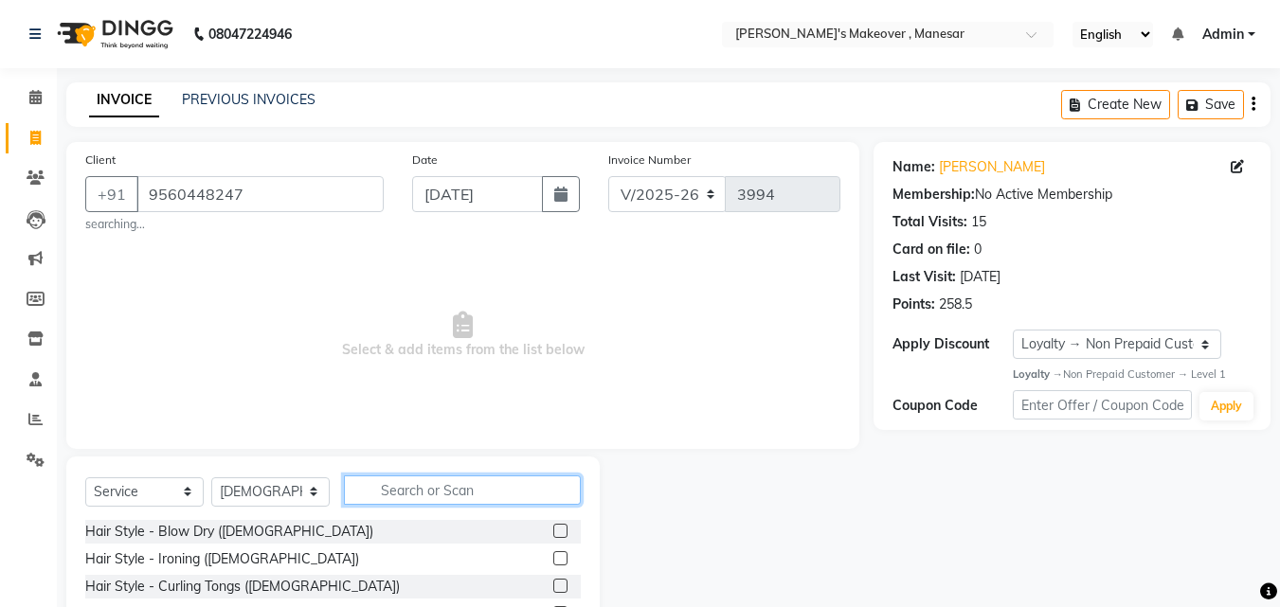
click at [392, 490] on input "text" at bounding box center [462, 489] width 237 height 29
type input "lipo"
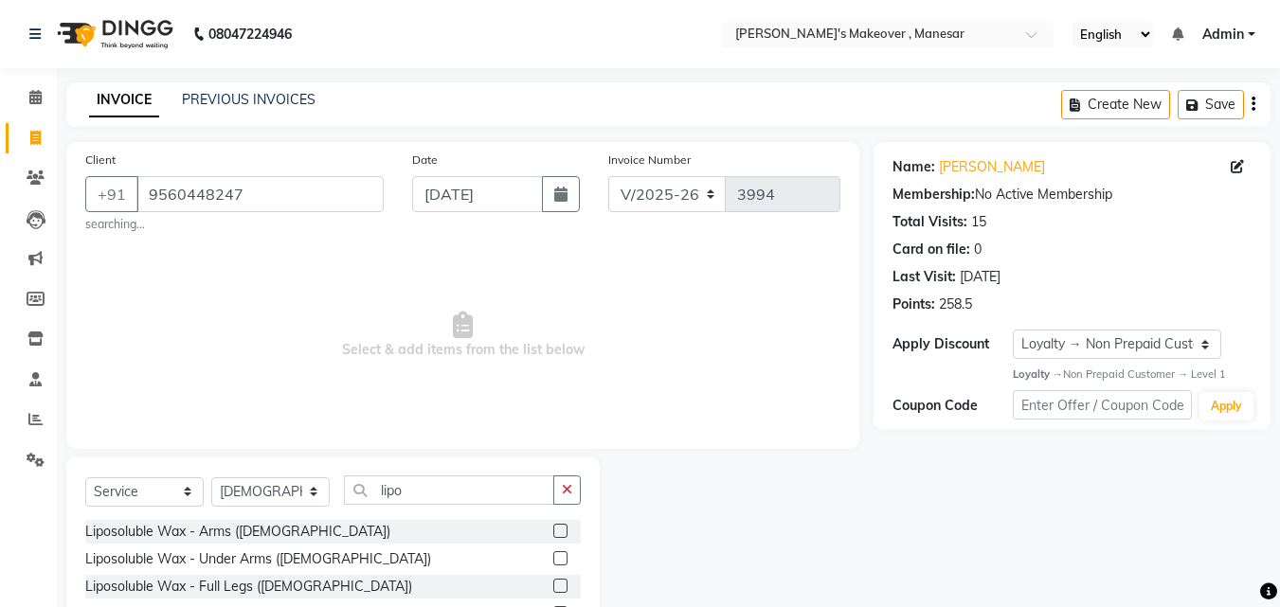
click at [553, 529] on label at bounding box center [560, 531] width 14 height 14
click at [553, 529] on input "checkbox" at bounding box center [559, 532] width 12 height 12
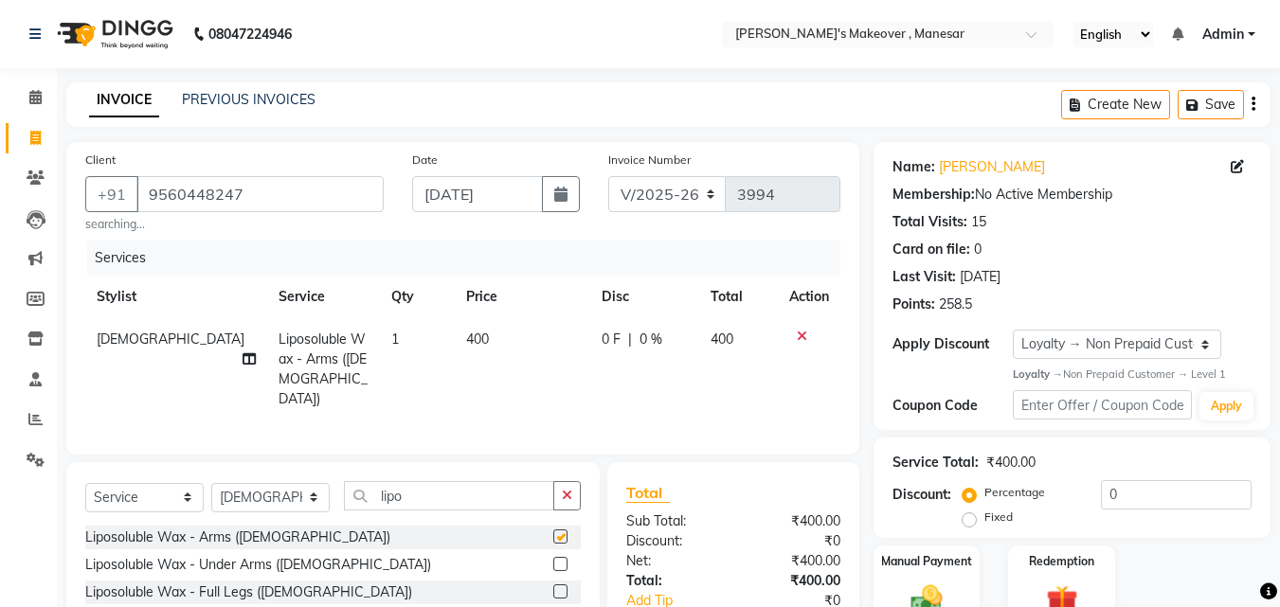
checkbox input "false"
click at [488, 344] on td "400" at bounding box center [522, 369] width 135 height 102
select select "79288"
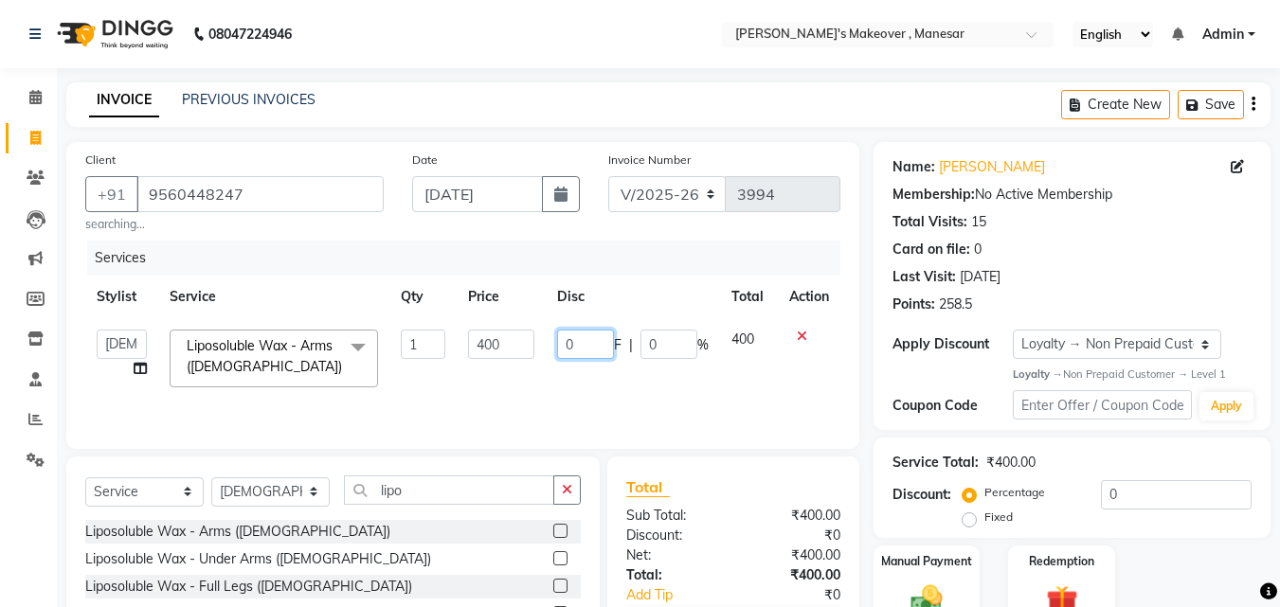
click at [577, 345] on input "0" at bounding box center [585, 344] width 57 height 29
type input "50"
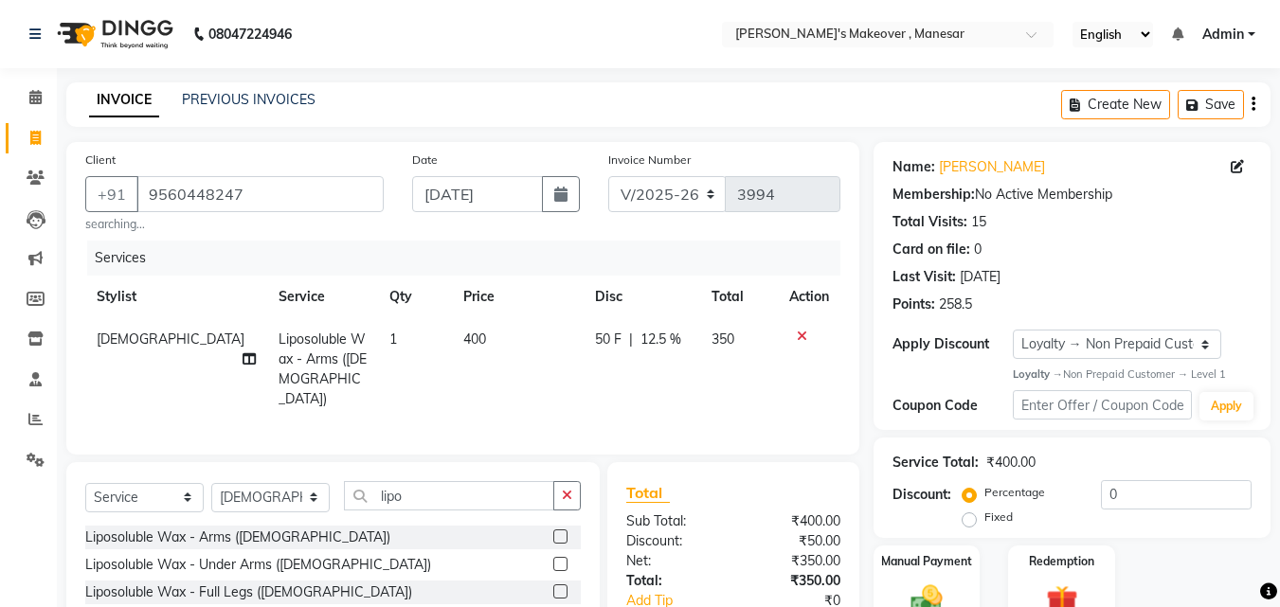
click at [559, 381] on tr "[DEMOGRAPHIC_DATA] Liposoluble Wax - Arms ([DEMOGRAPHIC_DATA]) 1 400 50 F | 12.…" at bounding box center [462, 369] width 755 height 102
click at [416, 493] on input "lipo" at bounding box center [449, 495] width 210 height 29
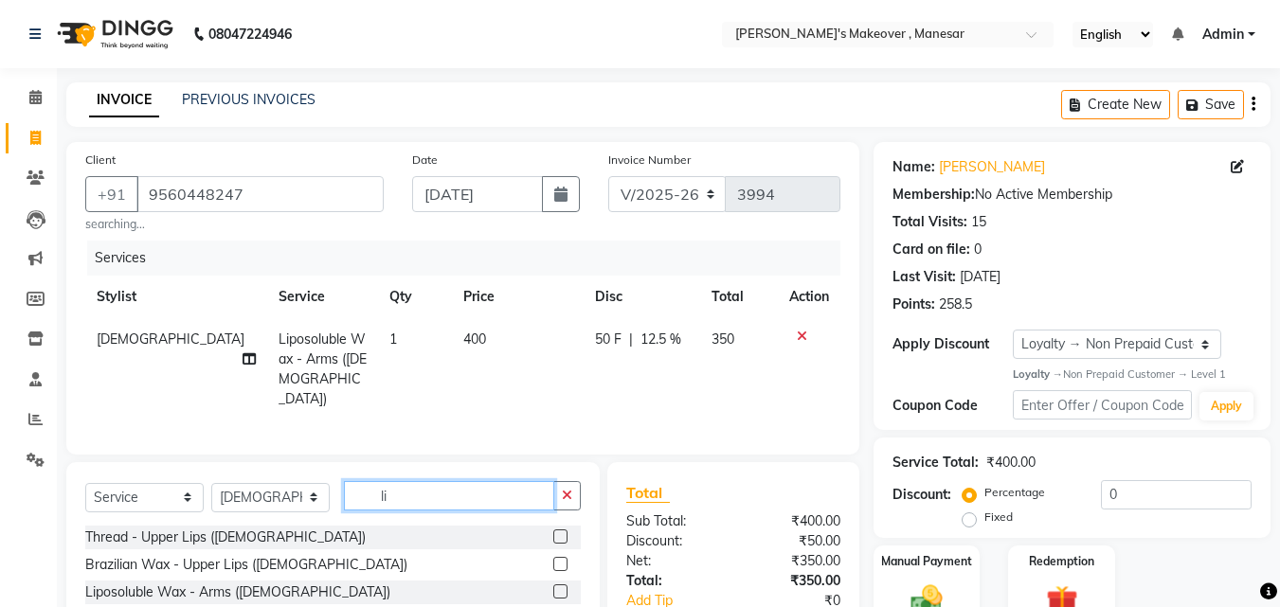
type input "l"
type input "thre"
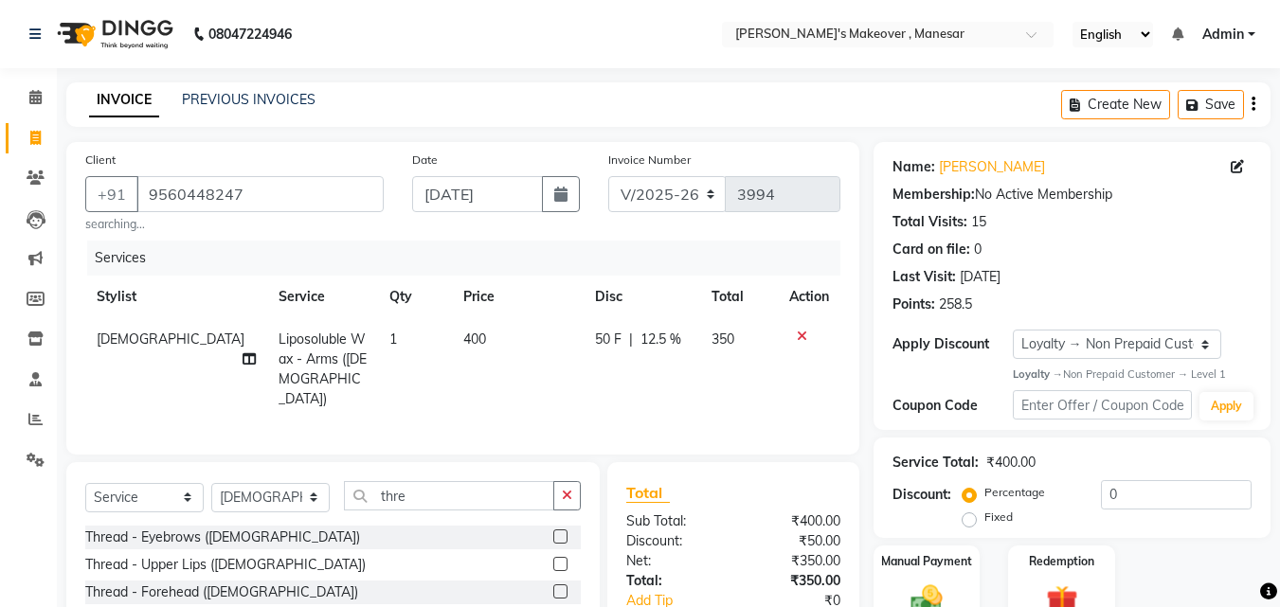
click at [553, 529] on label at bounding box center [560, 536] width 14 height 14
click at [553, 531] on input "checkbox" at bounding box center [559, 537] width 12 height 12
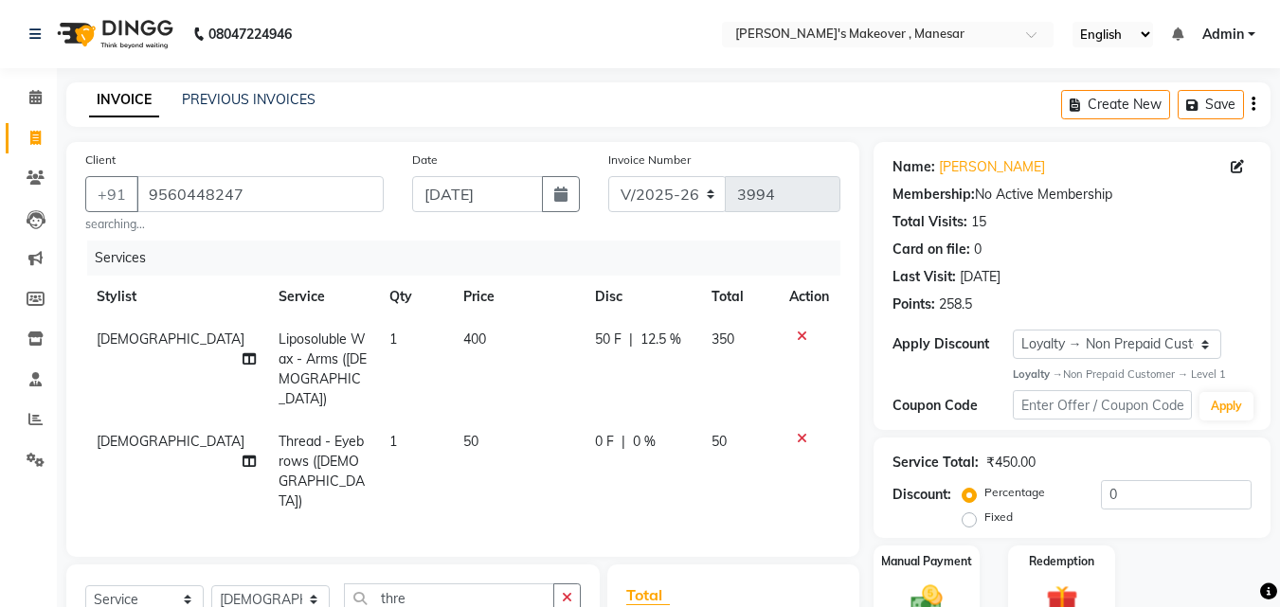
checkbox input "false"
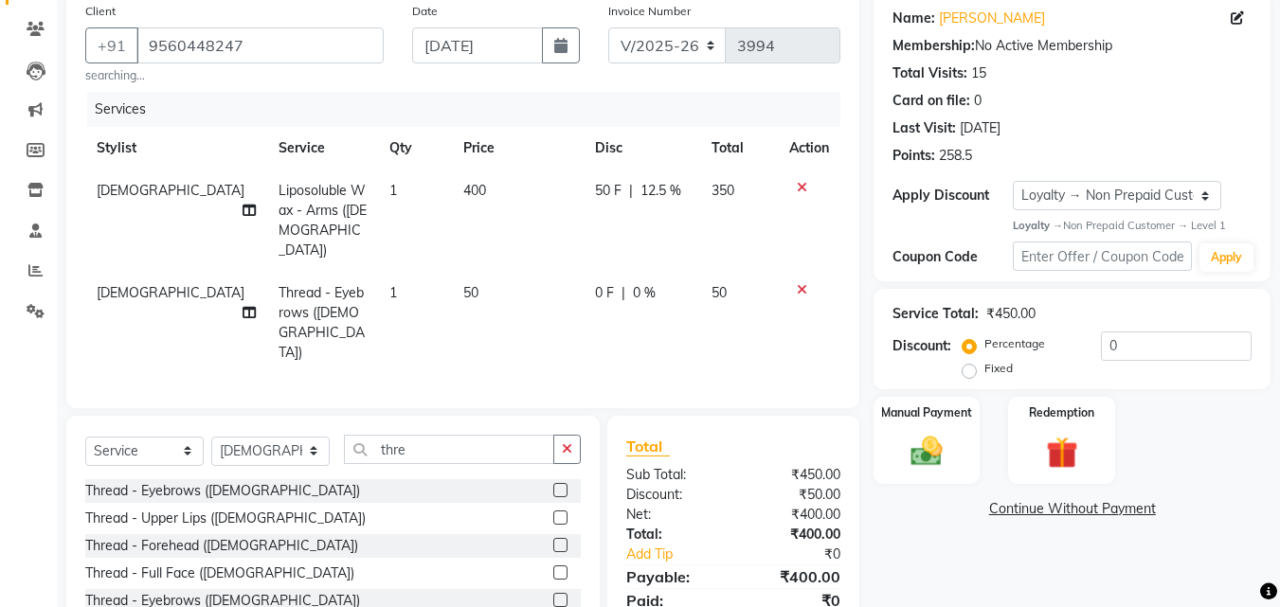
scroll to position [165, 0]
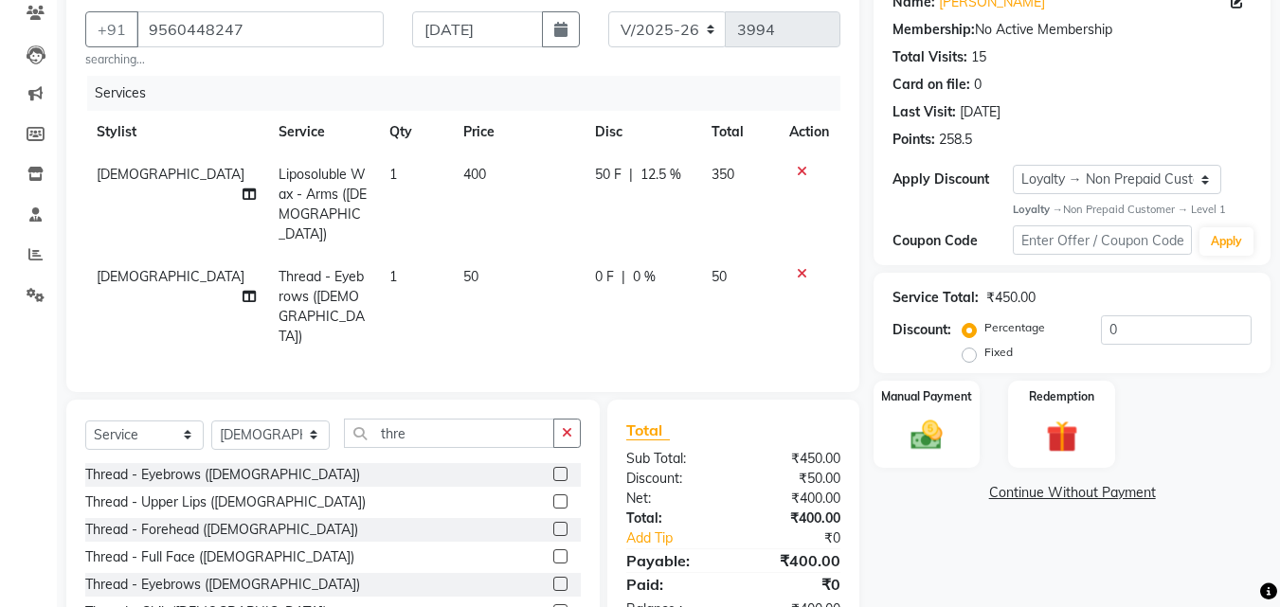
click at [553, 494] on label at bounding box center [560, 501] width 14 height 14
click at [553, 496] on input "checkbox" at bounding box center [559, 502] width 12 height 12
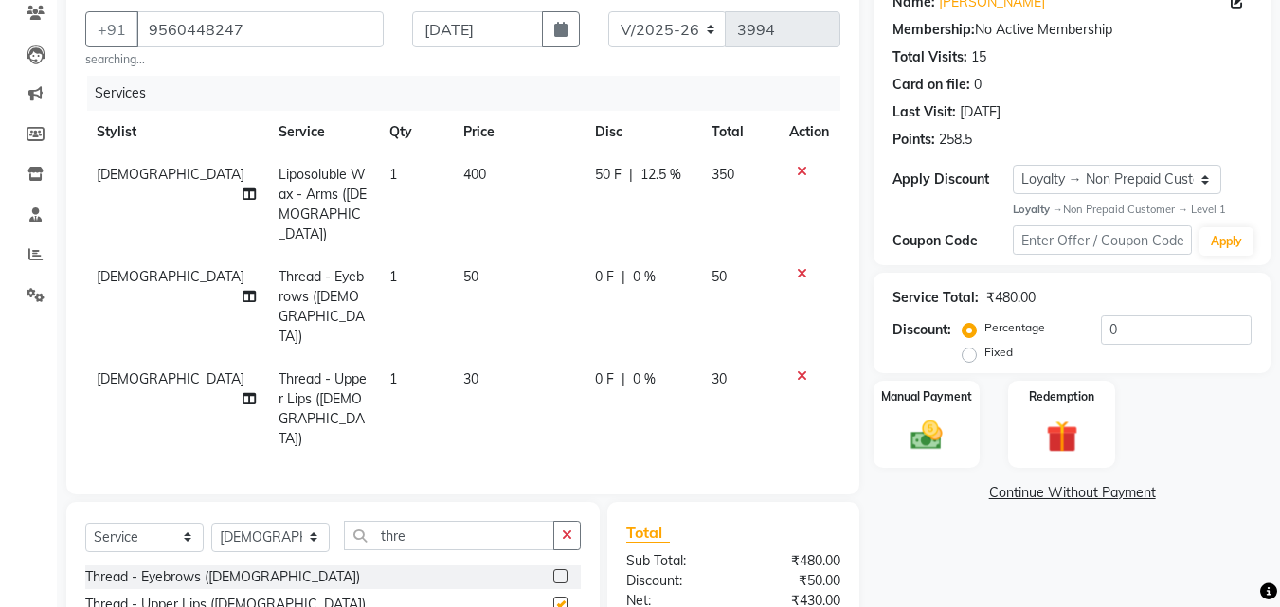
checkbox input "false"
click at [943, 408] on div "Manual Payment" at bounding box center [926, 424] width 111 height 90
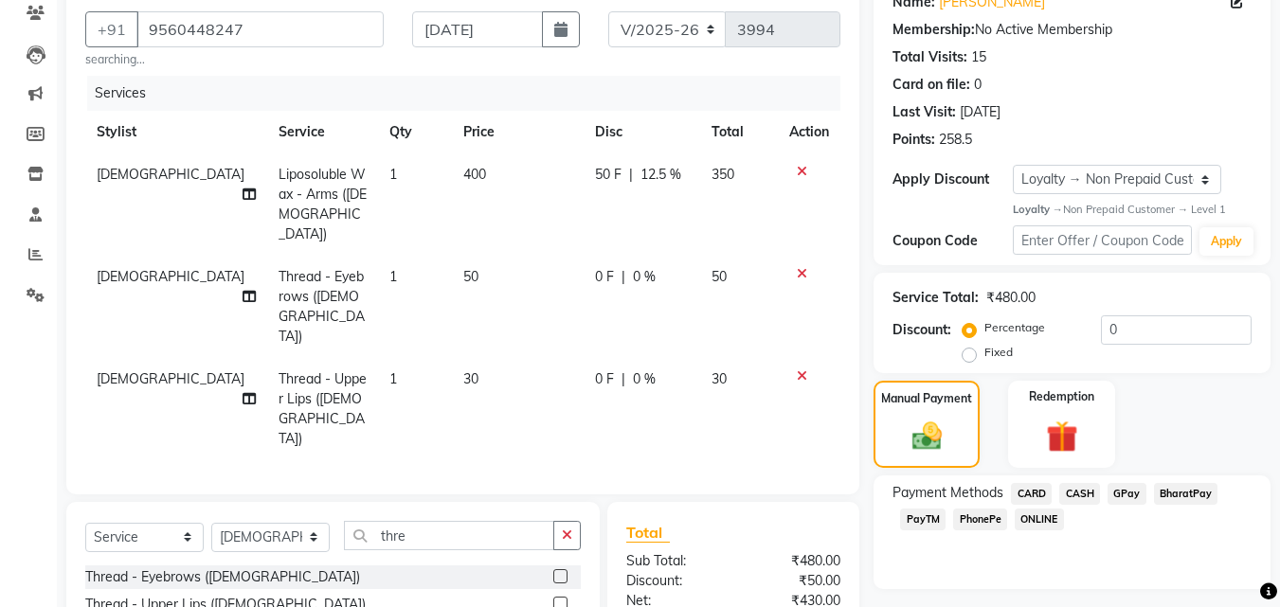
scroll to position [282, 0]
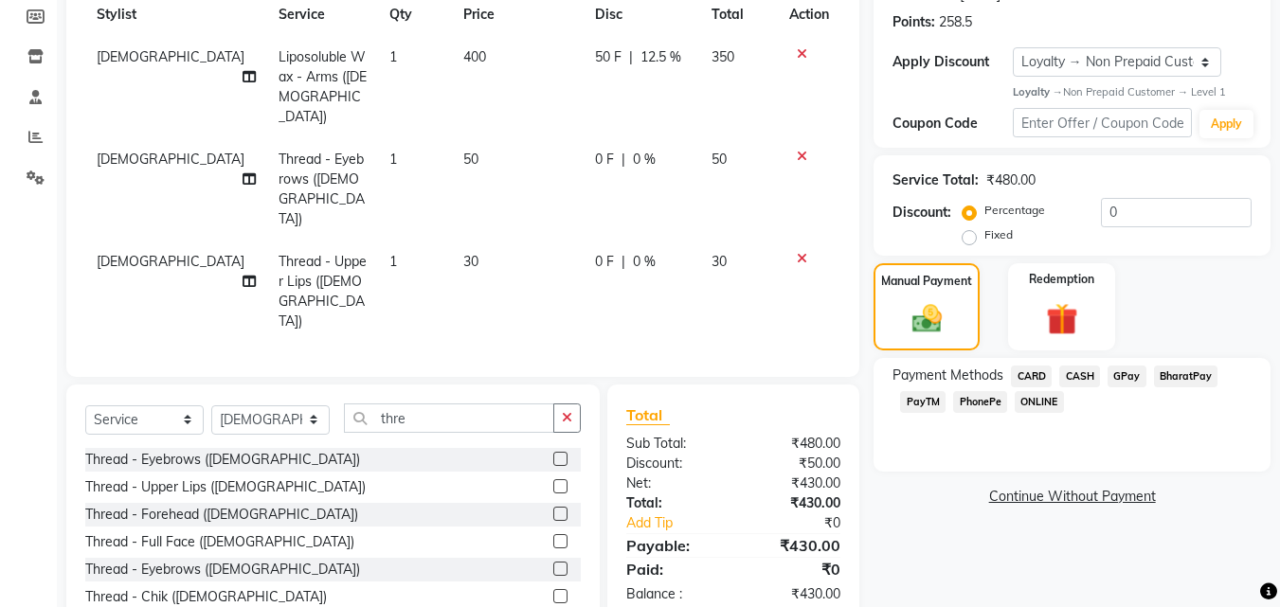
click at [992, 404] on span "PhonePe" at bounding box center [980, 402] width 54 height 22
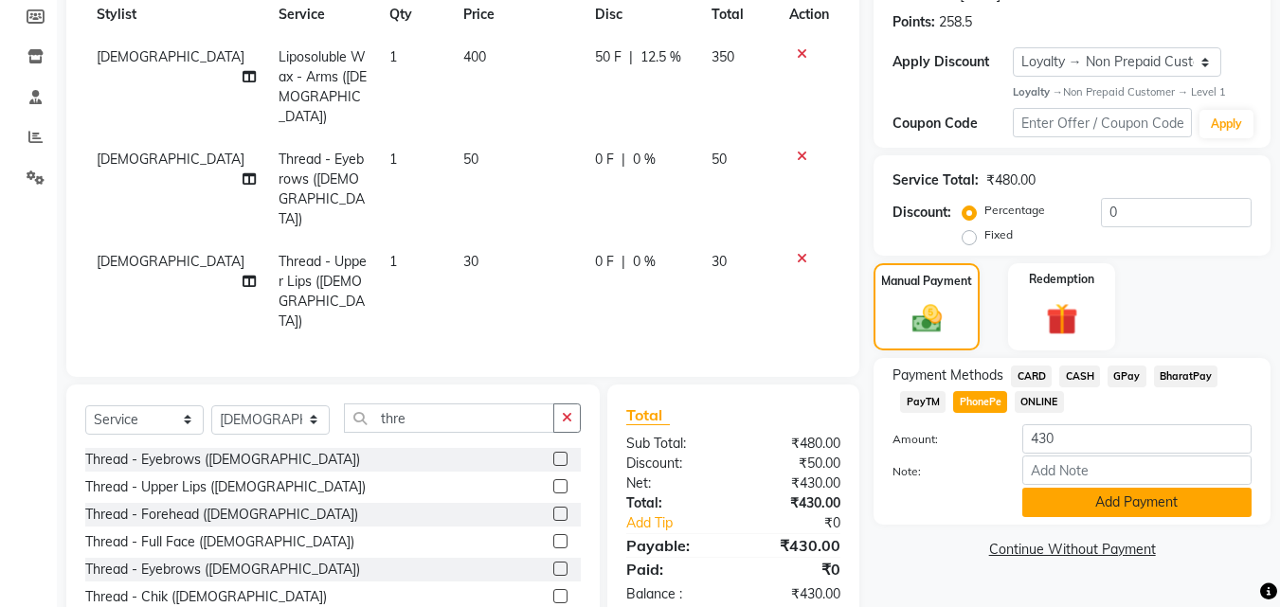
click at [1093, 505] on button "Add Payment" at bounding box center [1136, 502] width 229 height 29
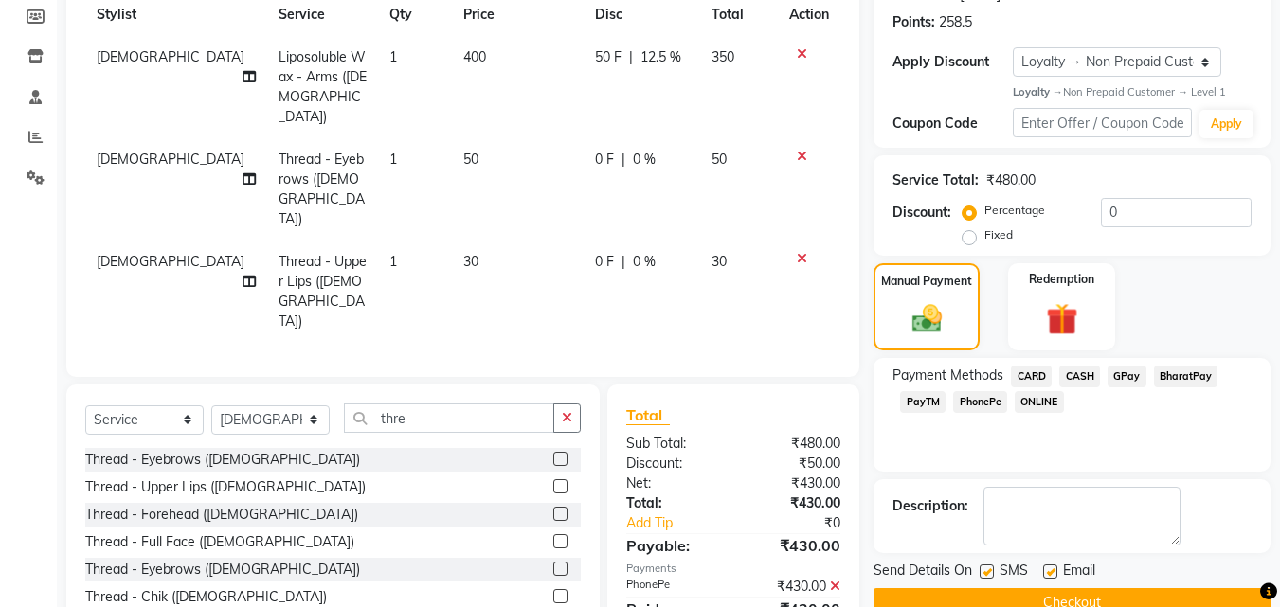
scroll to position [375, 0]
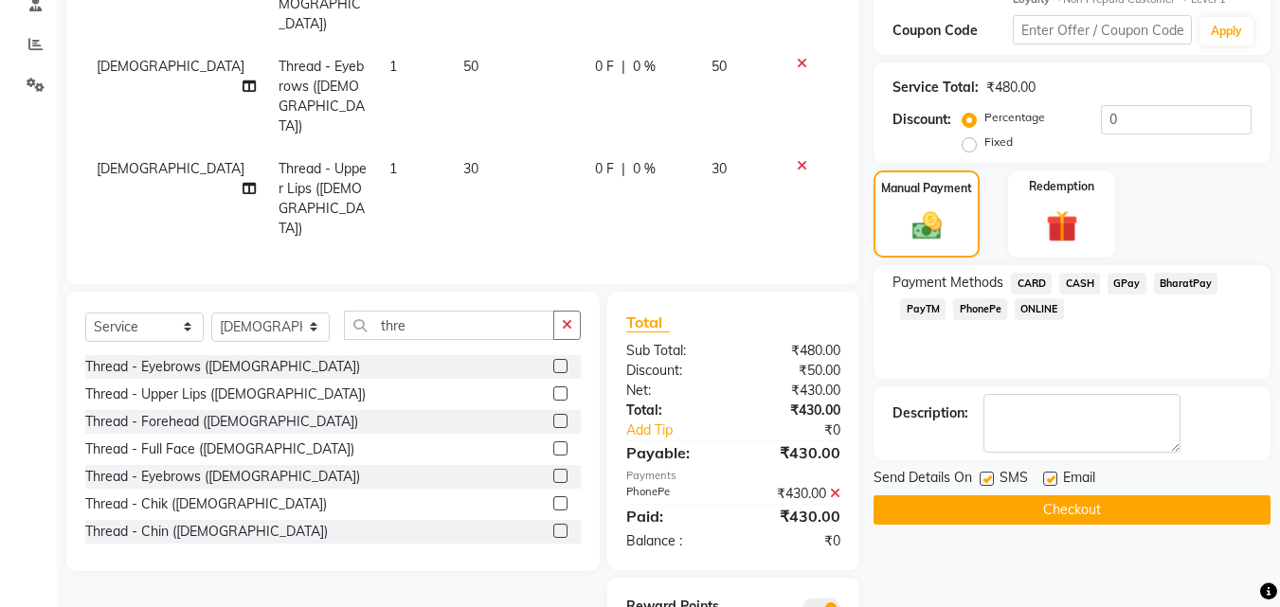
click at [988, 478] on label at bounding box center [986, 479] width 14 height 14
click at [988, 478] on input "checkbox" at bounding box center [985, 480] width 12 height 12
checkbox input "false"
click at [1049, 479] on label at bounding box center [1050, 479] width 14 height 14
click at [1049, 479] on input "checkbox" at bounding box center [1049, 480] width 12 height 12
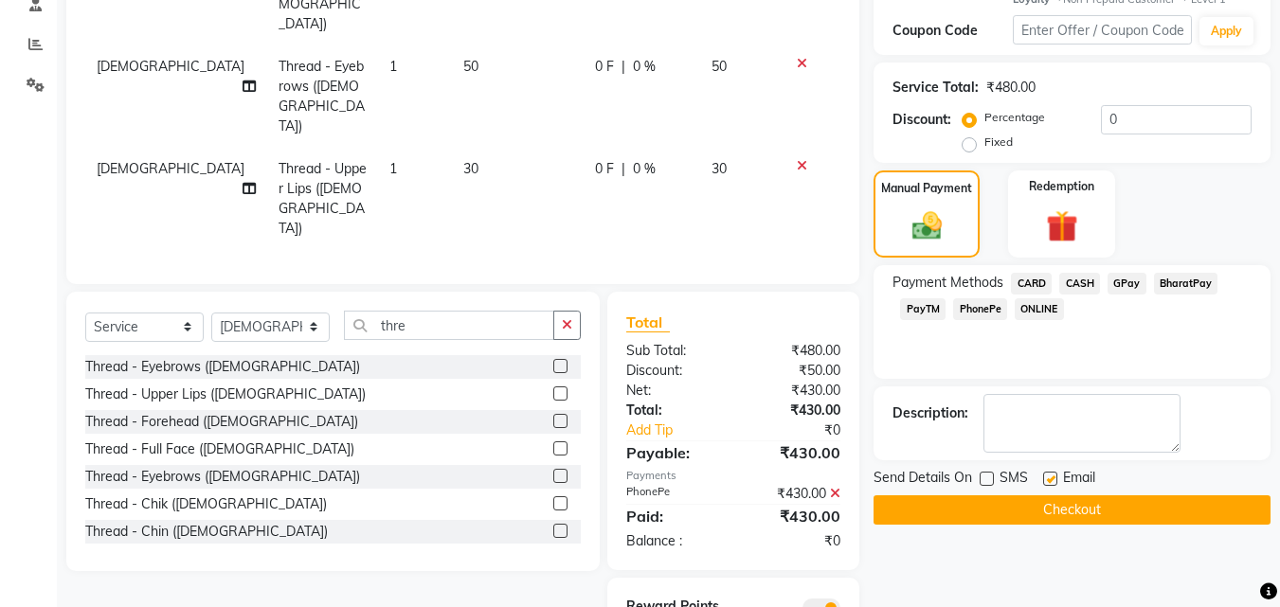
checkbox input "false"
click at [1016, 515] on button "Checkout" at bounding box center [1071, 509] width 397 height 29
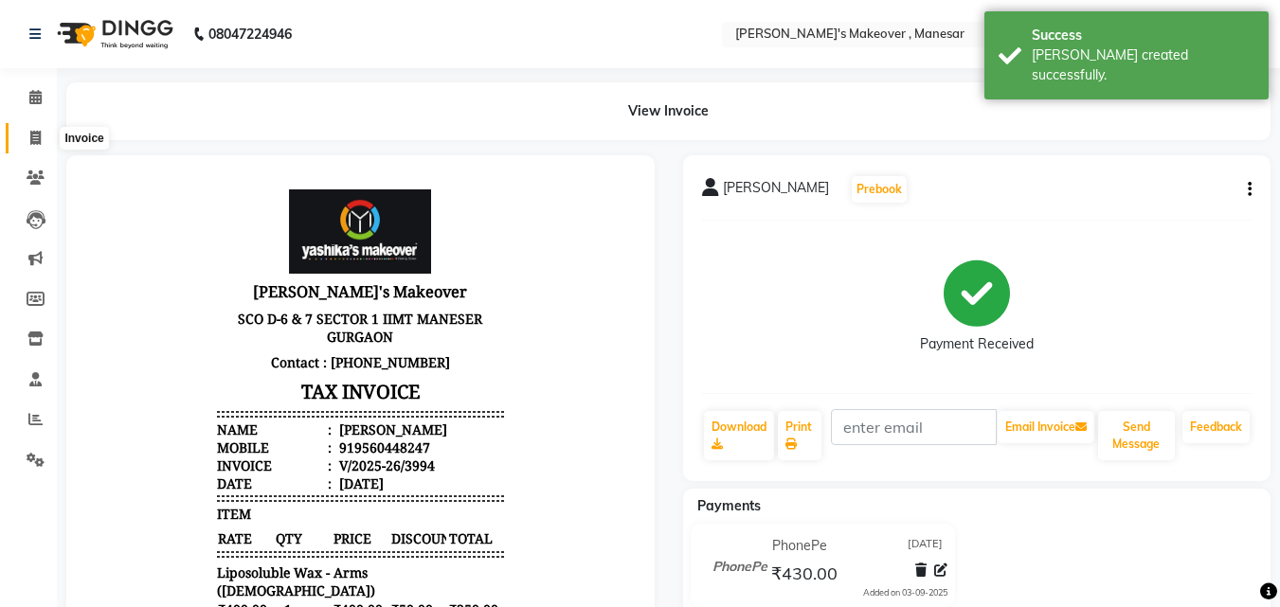
click at [33, 136] on icon at bounding box center [35, 138] width 10 height 14
select select "service"
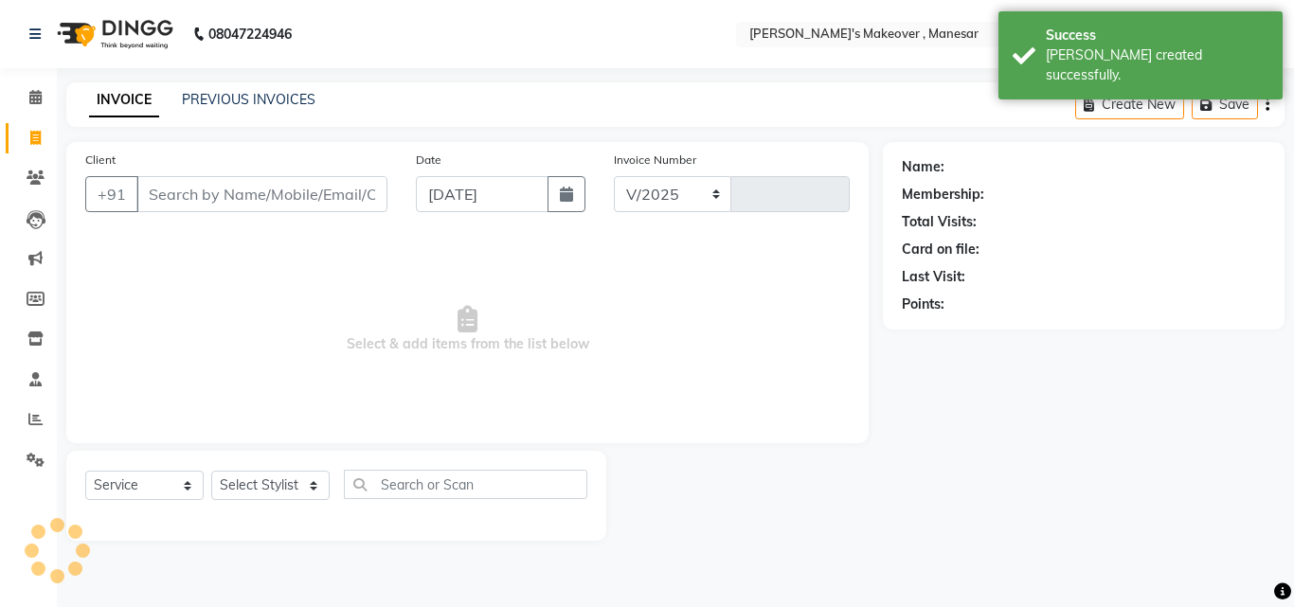
select select "820"
type input "3995"
click at [206, 200] on input "Client" at bounding box center [261, 194] width 251 height 36
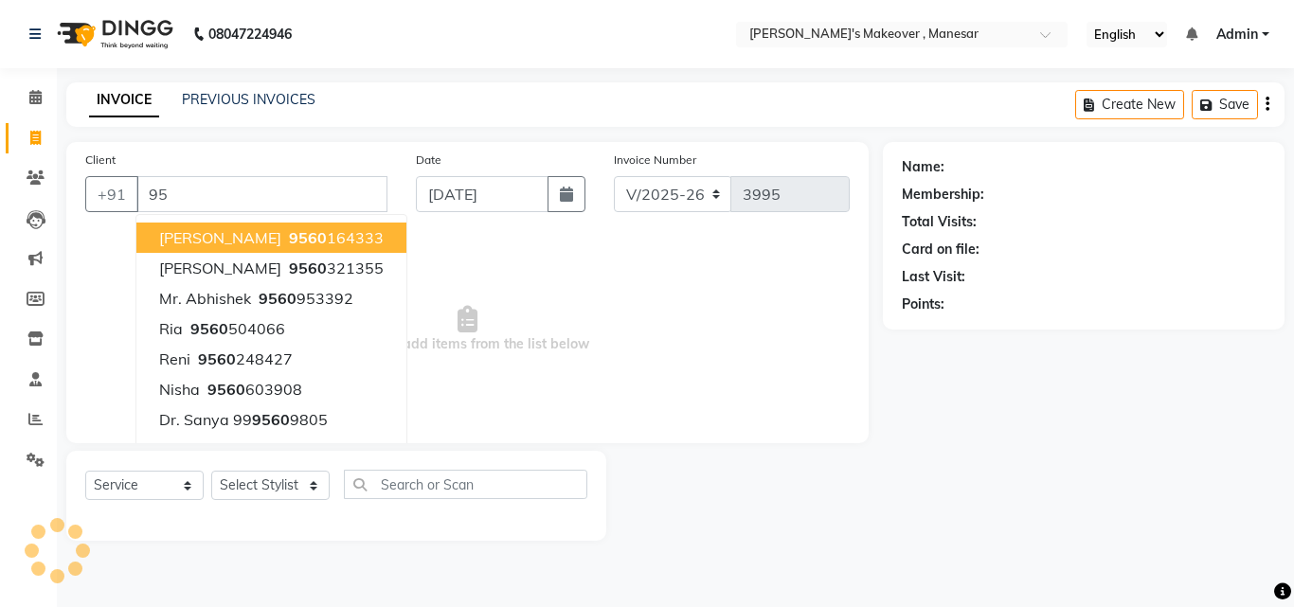
type input "9"
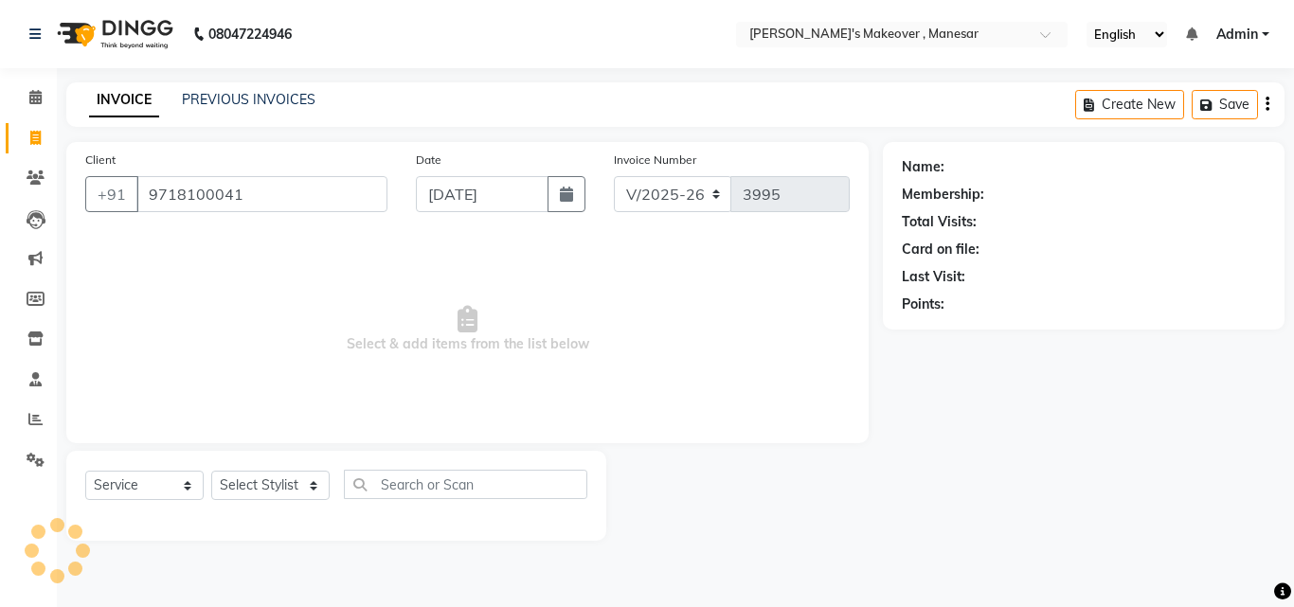
type input "9718100041"
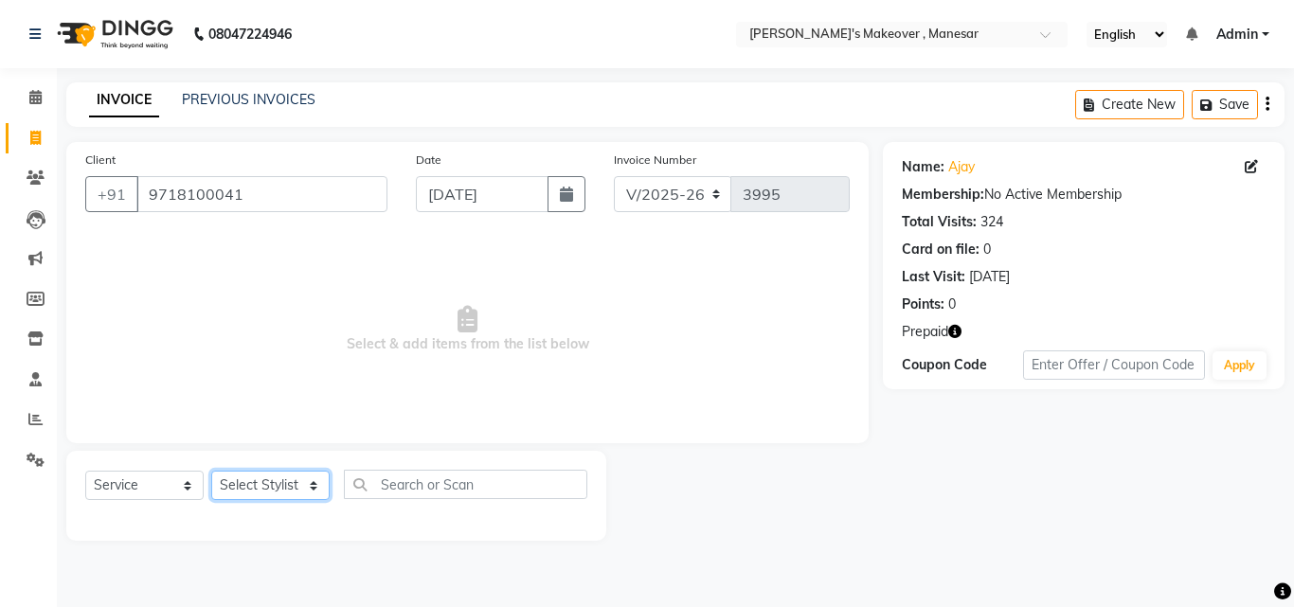
click at [300, 492] on select "Select Stylist Danish Shavej [PERSON_NAME] Krishna [PERSON_NAME] [PERSON_NAME] …" at bounding box center [270, 485] width 118 height 29
click at [299, 492] on select "Select Stylist Danish Shavej [PERSON_NAME] Krishna [PERSON_NAME] [PERSON_NAME] …" at bounding box center [270, 485] width 118 height 29
click at [512, 135] on main "INVOICE PREVIOUS INVOICES Create New Save Client [PHONE_NUMBER] Date [DATE] Inv…" at bounding box center [675, 325] width 1237 height 487
click at [264, 98] on link "PREVIOUS INVOICES" at bounding box center [249, 99] width 134 height 17
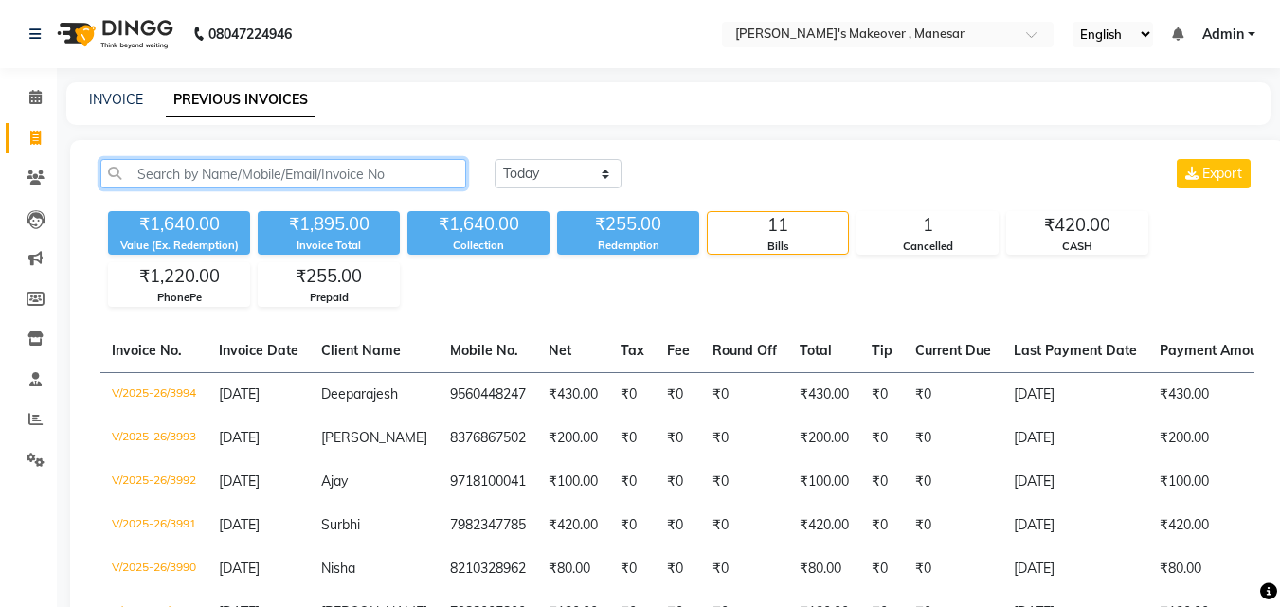
click at [189, 172] on input "text" at bounding box center [283, 173] width 366 height 29
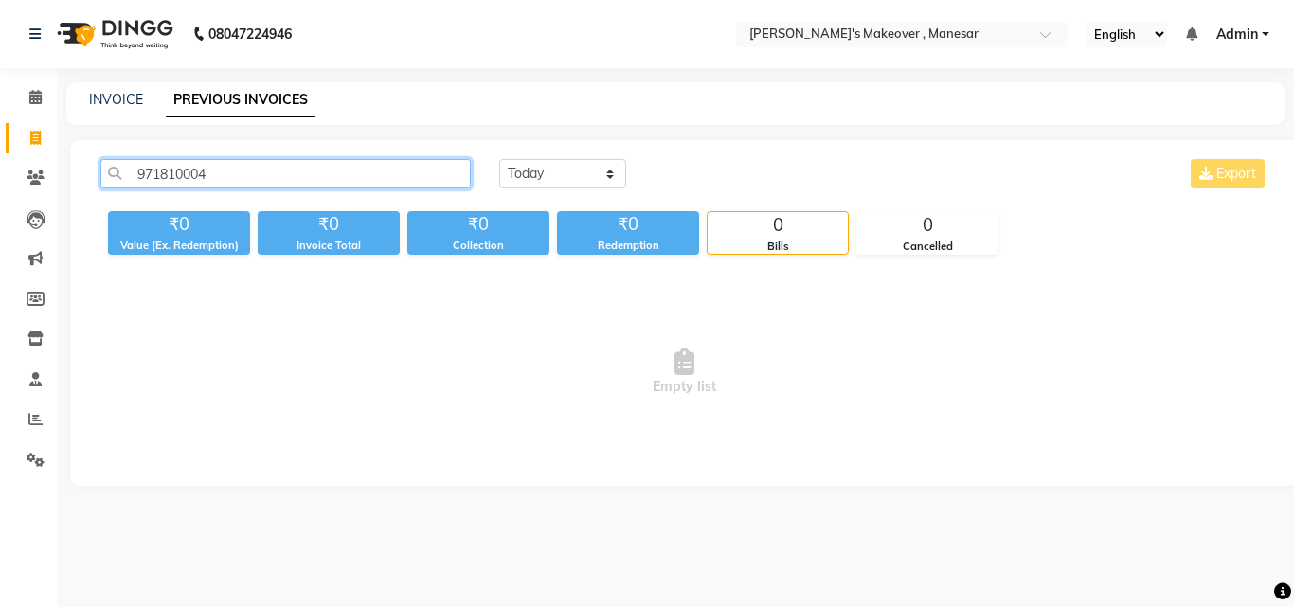
type input "9718100041"
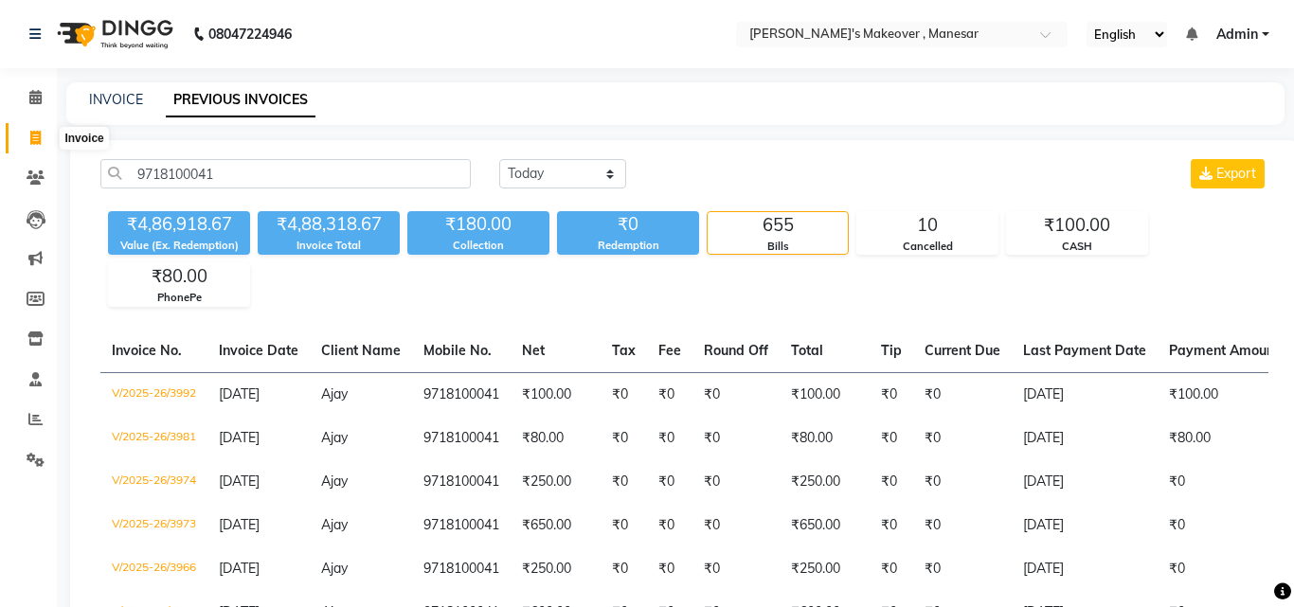
click at [27, 133] on span at bounding box center [35, 139] width 33 height 22
select select "service"
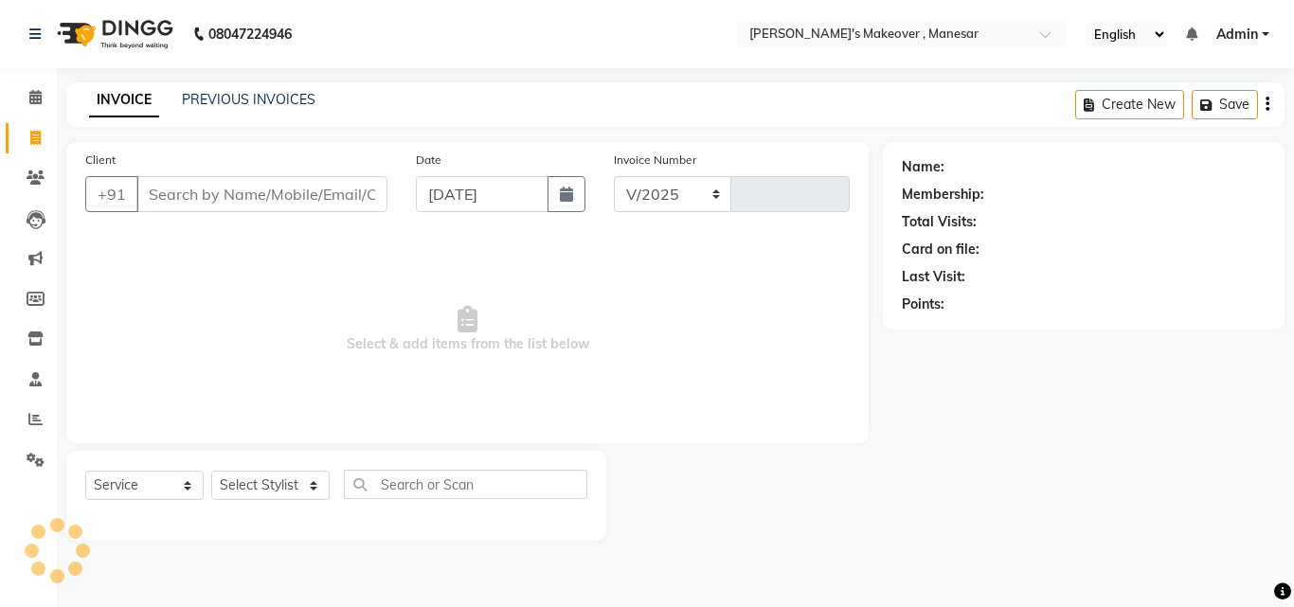
select select "820"
type input "3995"
click at [213, 186] on input "Client" at bounding box center [261, 194] width 251 height 36
type input "9718100041"
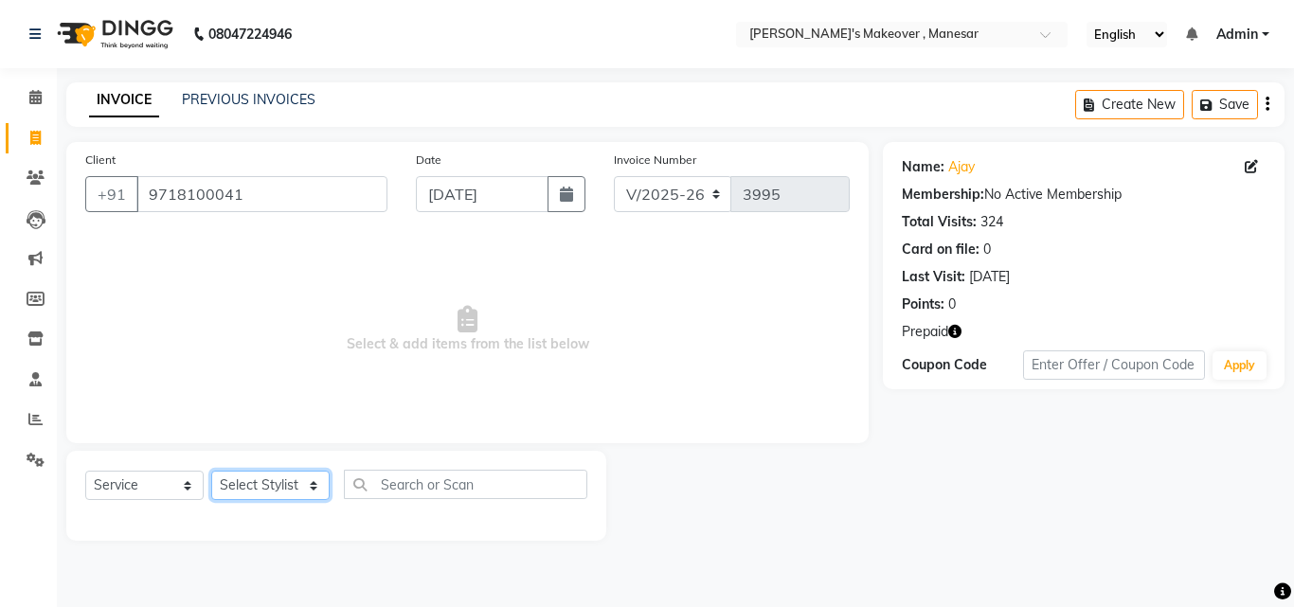
click at [242, 479] on select "Select Stylist Danish Shavej [PERSON_NAME] Krishna [PERSON_NAME] [PERSON_NAME] …" at bounding box center [270, 485] width 118 height 29
select select "87304"
click at [211, 471] on select "Select Stylist Danish Shavej [PERSON_NAME] Krishna [PERSON_NAME] [PERSON_NAME] …" at bounding box center [270, 485] width 118 height 29
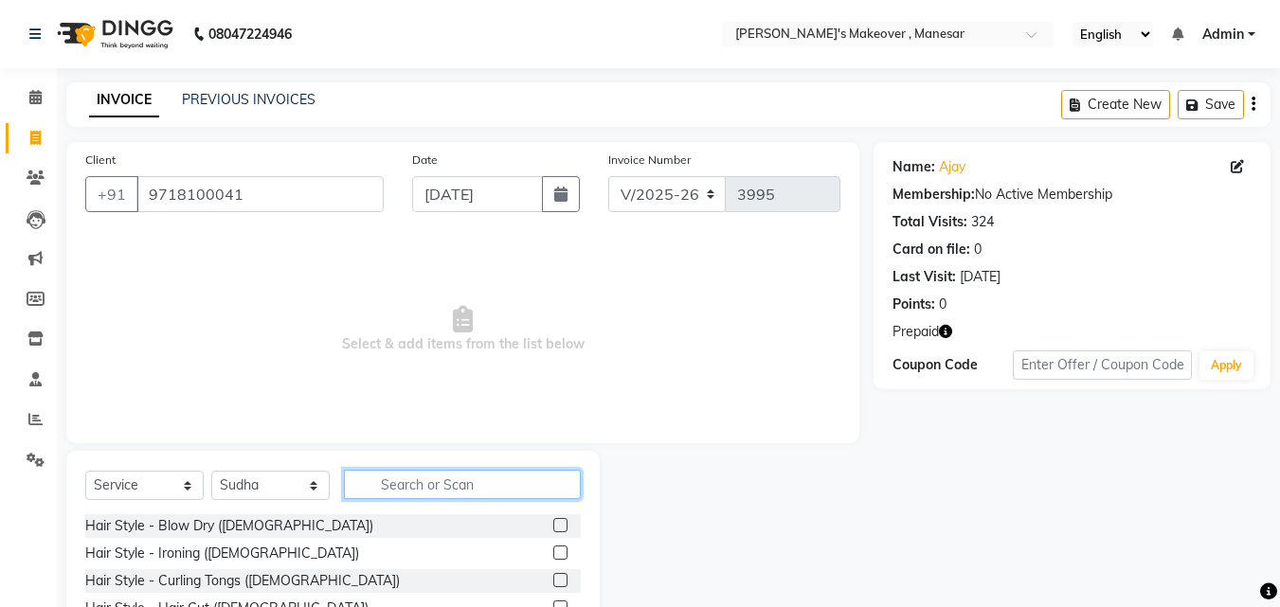
click at [407, 479] on input "text" at bounding box center [462, 484] width 237 height 29
type input "thre"
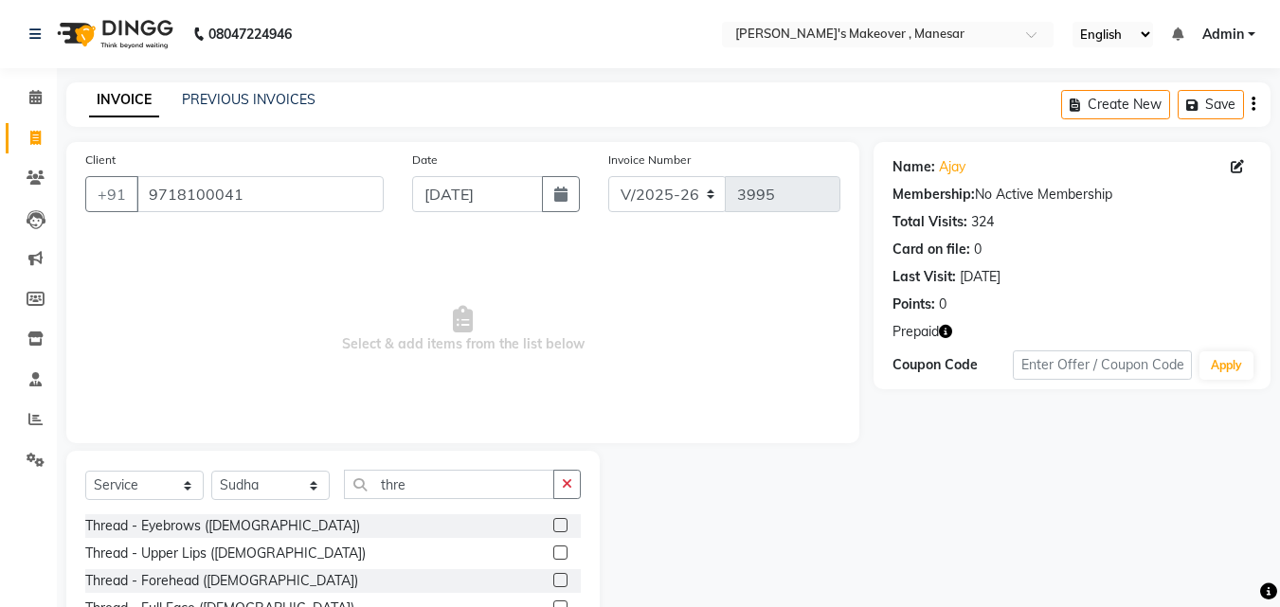
click at [553, 526] on label at bounding box center [560, 525] width 14 height 14
click at [553, 526] on input "checkbox" at bounding box center [559, 526] width 12 height 12
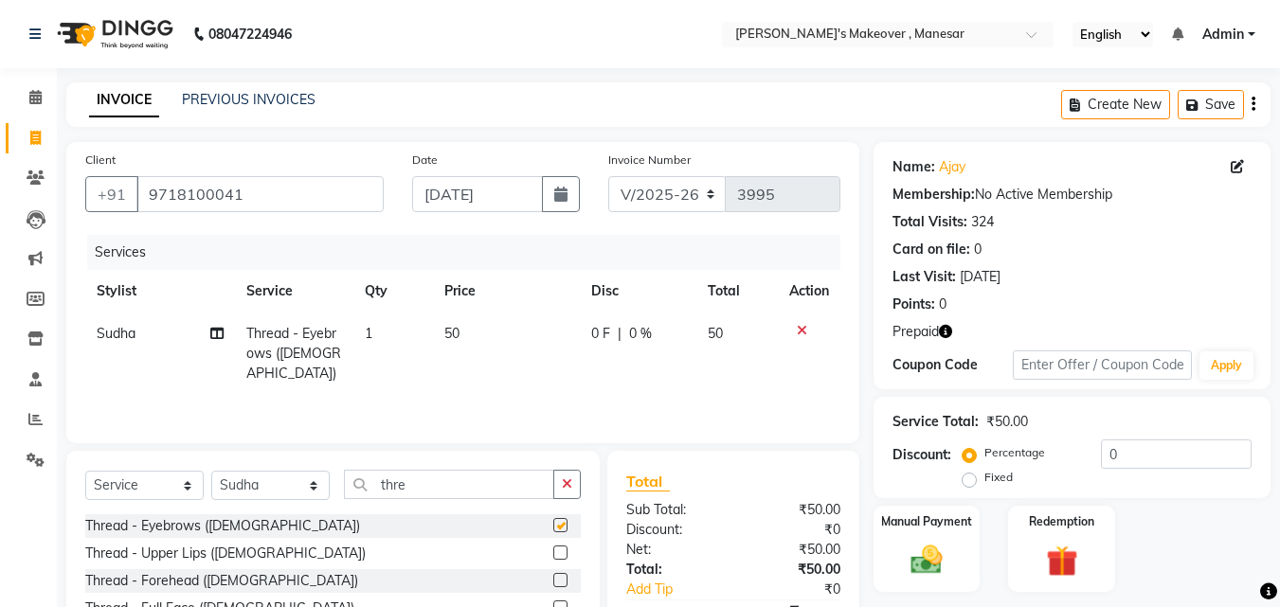
checkbox input "false"
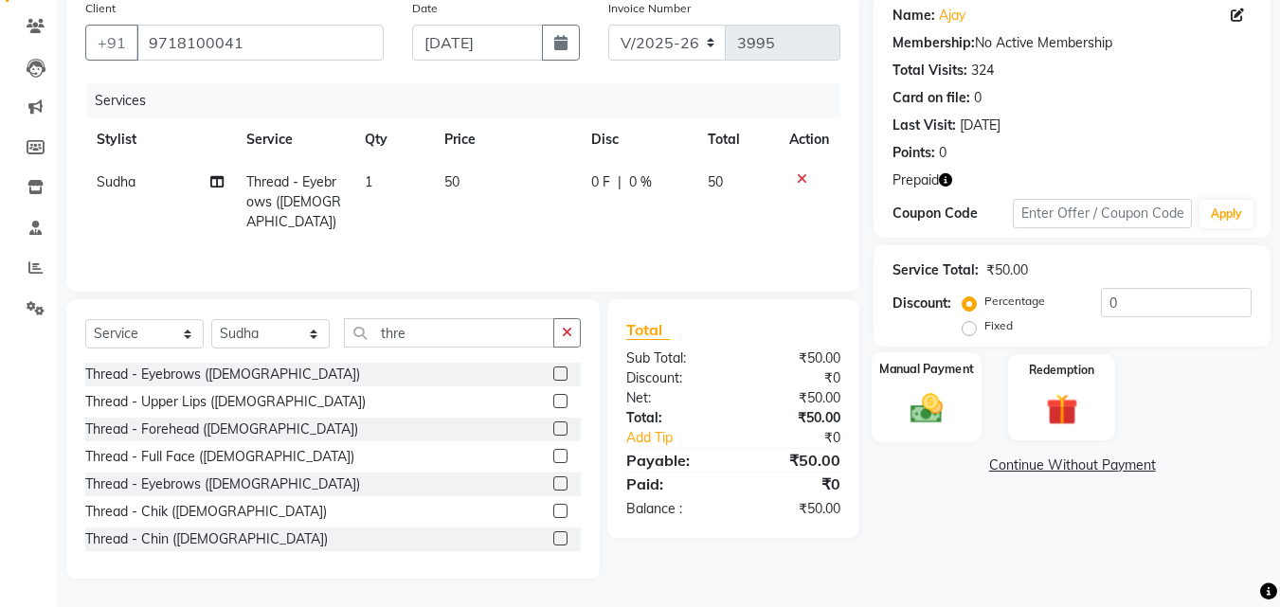
click at [956, 399] on div "Manual Payment" at bounding box center [926, 397] width 111 height 90
drag, startPoint x: 956, startPoint y: 399, endPoint x: 964, endPoint y: 432, distance: 34.2
click at [956, 399] on div "Manual Payment" at bounding box center [926, 397] width 111 height 90
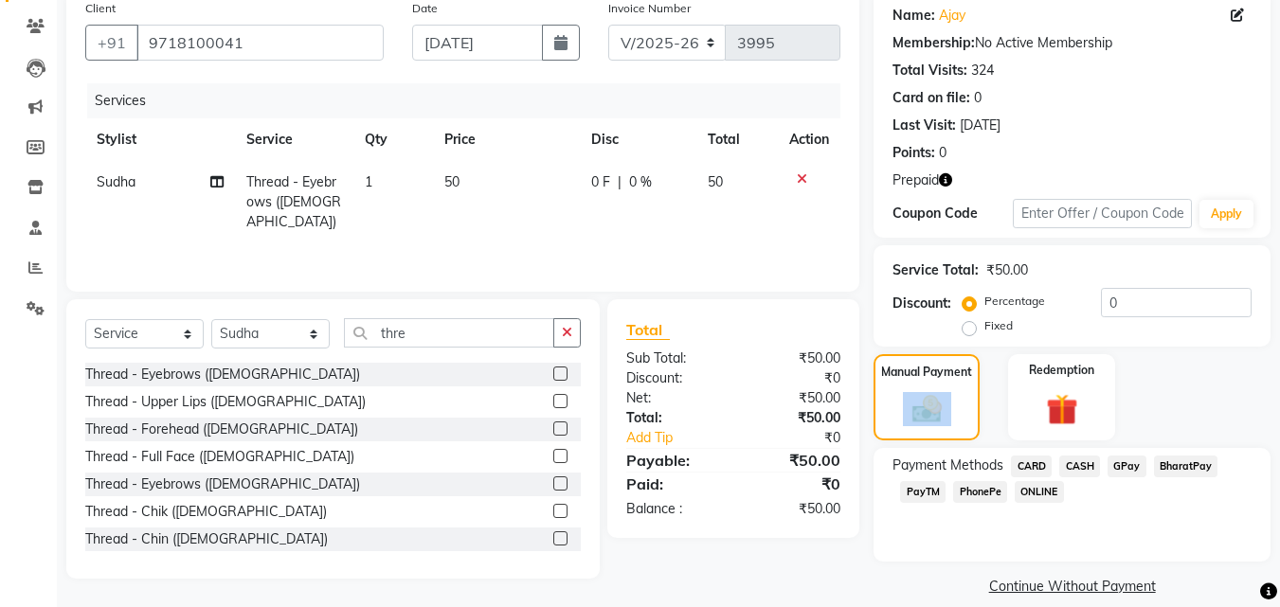
click at [1072, 471] on span "CASH" at bounding box center [1079, 467] width 41 height 22
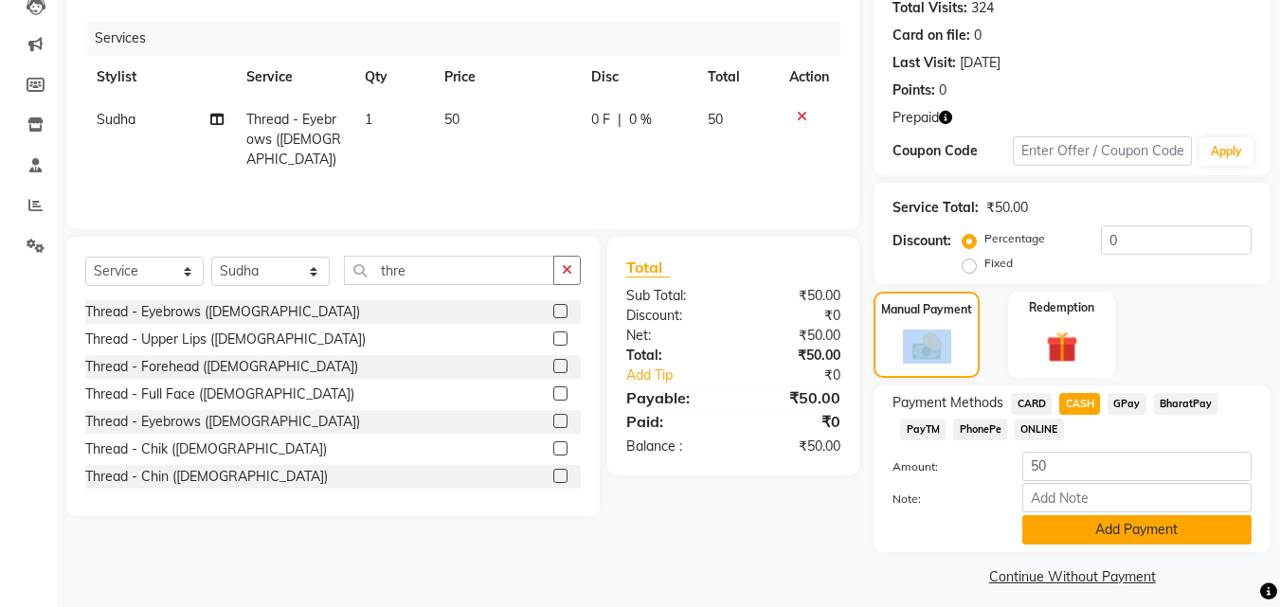
scroll to position [226, 0]
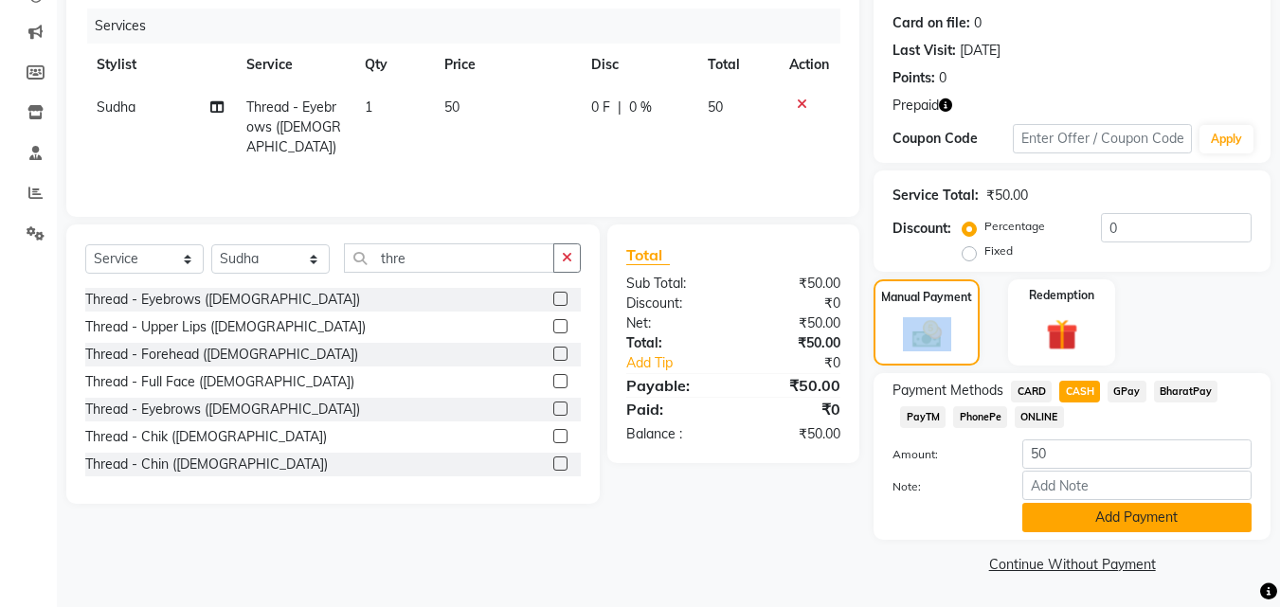
click at [1200, 528] on button "Add Payment" at bounding box center [1136, 517] width 229 height 29
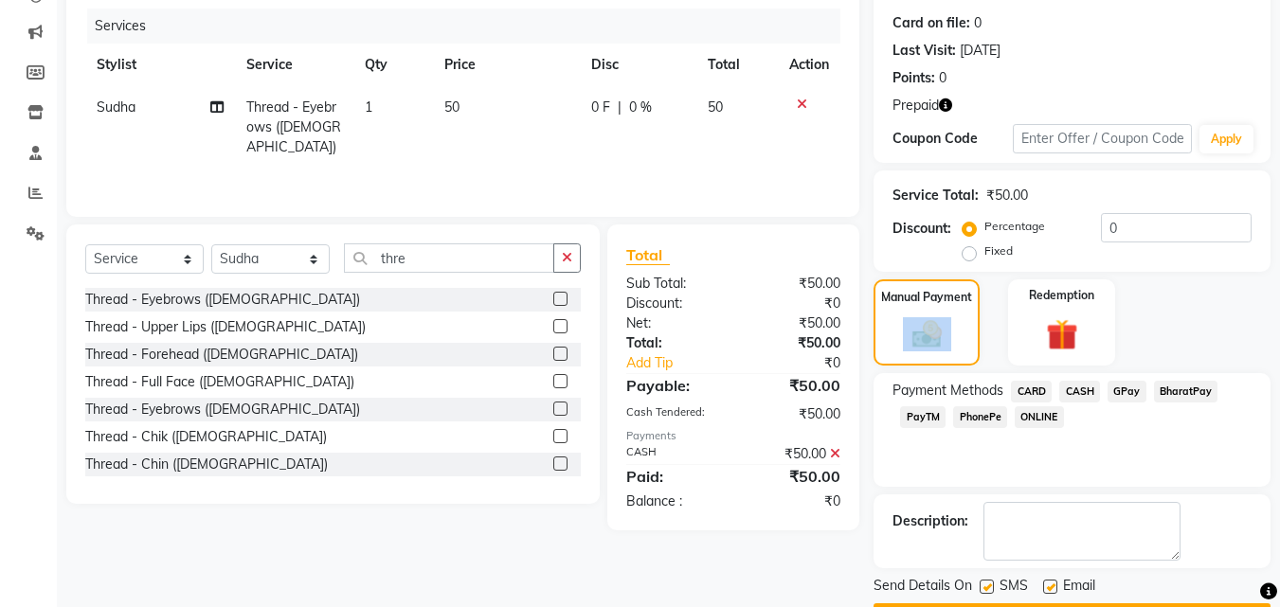
scroll to position [280, 0]
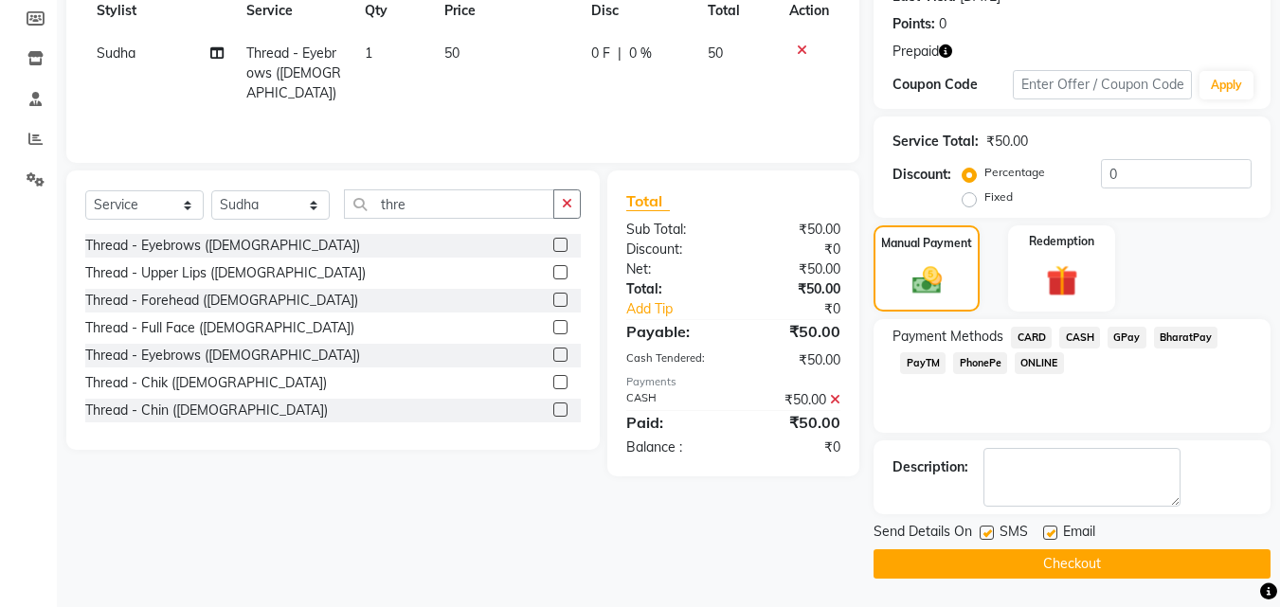
click at [992, 530] on label at bounding box center [986, 533] width 14 height 14
click at [992, 530] on input "checkbox" at bounding box center [985, 534] width 12 height 12
checkbox input "false"
click at [1052, 533] on label at bounding box center [1050, 533] width 14 height 14
click at [1052, 533] on input "checkbox" at bounding box center [1049, 534] width 12 height 12
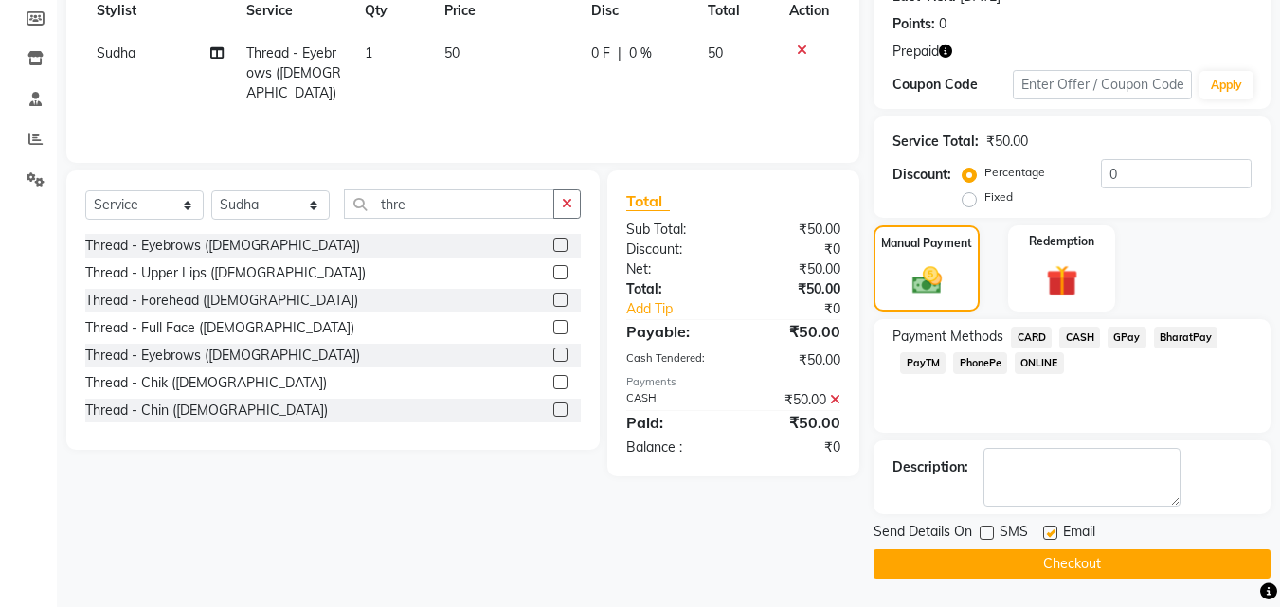
checkbox input "false"
click at [1038, 567] on button "Checkout" at bounding box center [1071, 563] width 397 height 29
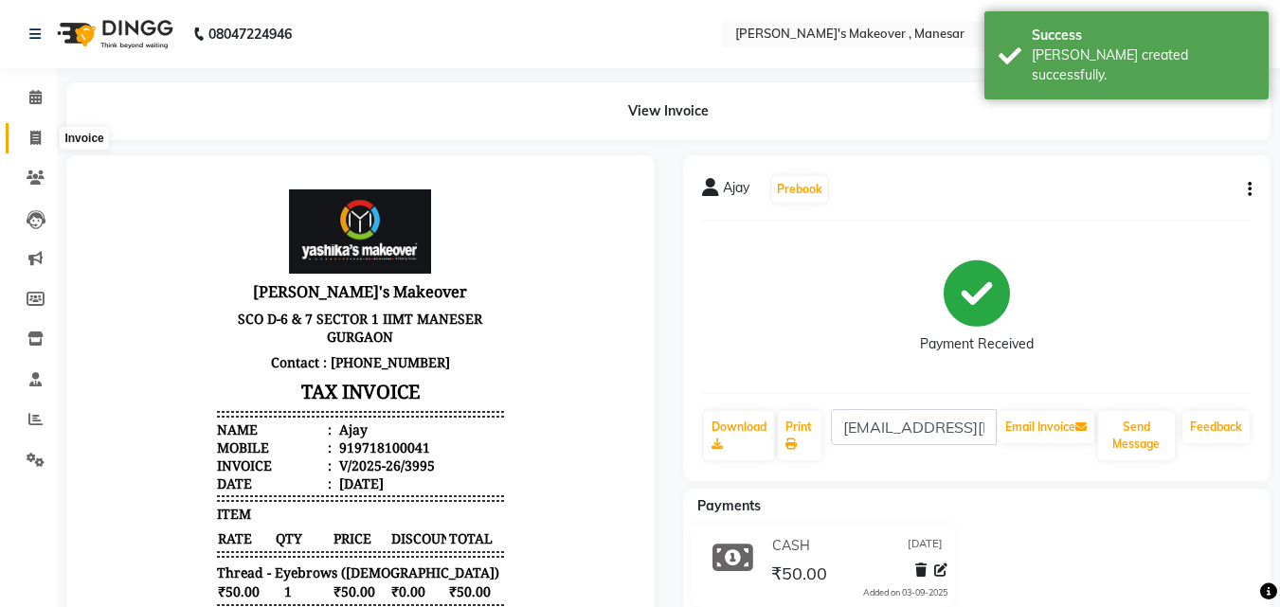
click at [33, 134] on icon at bounding box center [35, 138] width 10 height 14
select select "service"
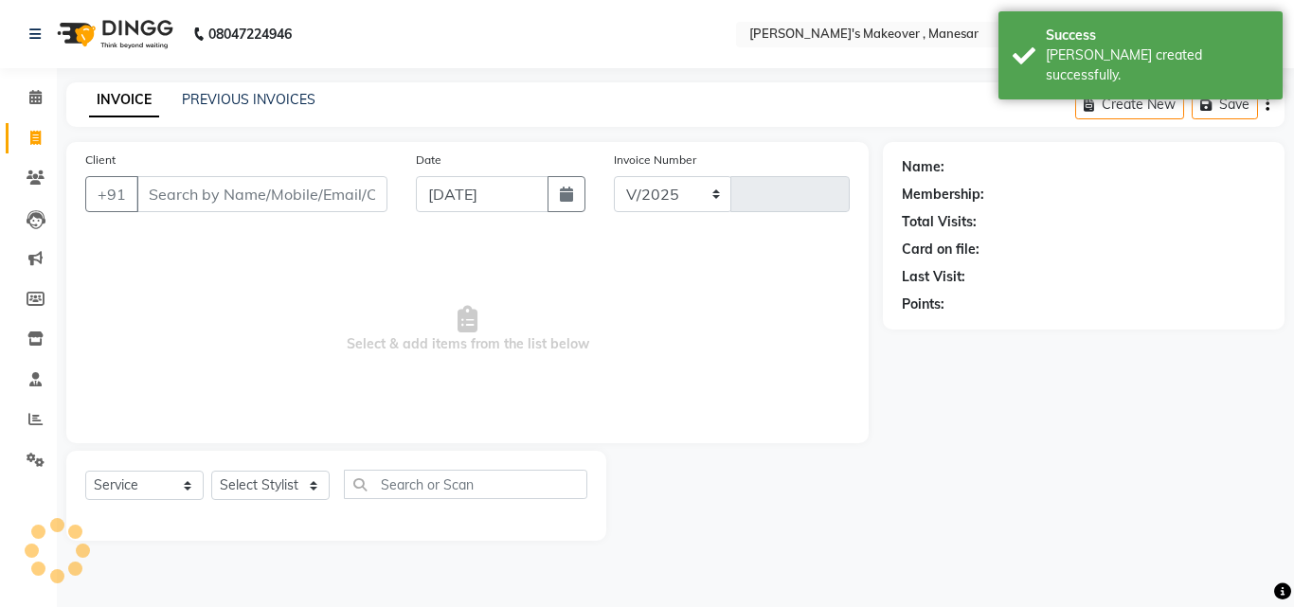
select select "820"
type input "3996"
click at [223, 194] on input "Client" at bounding box center [261, 194] width 251 height 36
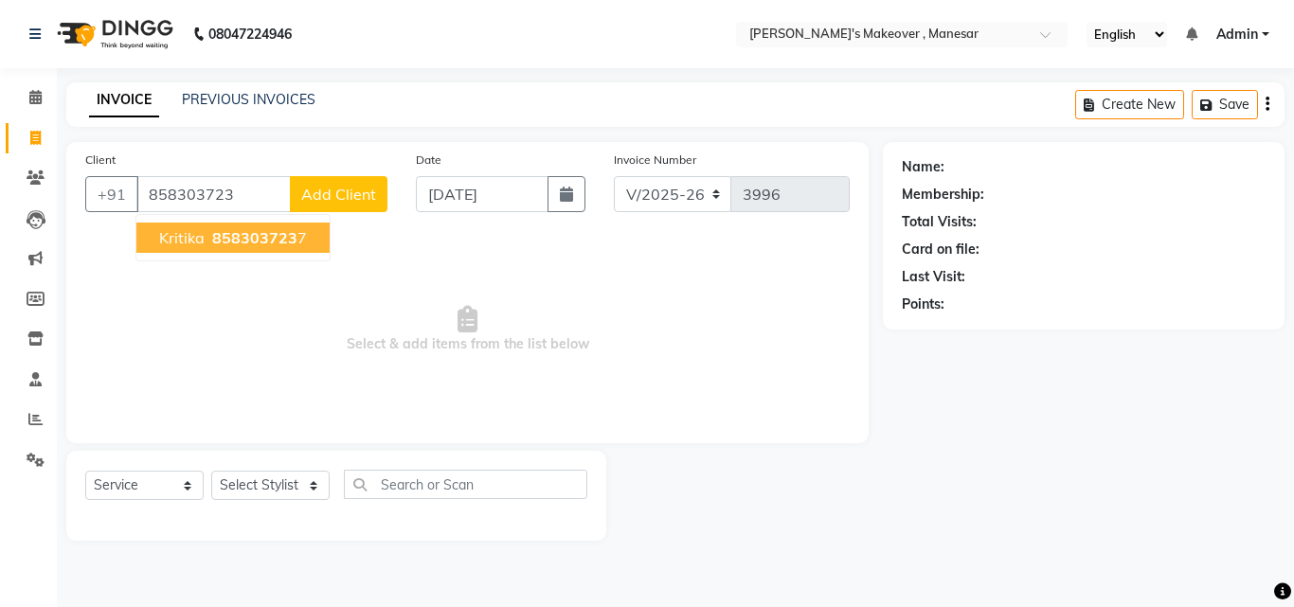
click at [229, 228] on span "858303723" at bounding box center [254, 237] width 85 height 19
type input "8583037237"
click at [229, 228] on div "Client [PHONE_NUMBER] [PERSON_NAME] 858303723 7 Add Client Date [DATE] Invoice …" at bounding box center [467, 292] width 802 height 301
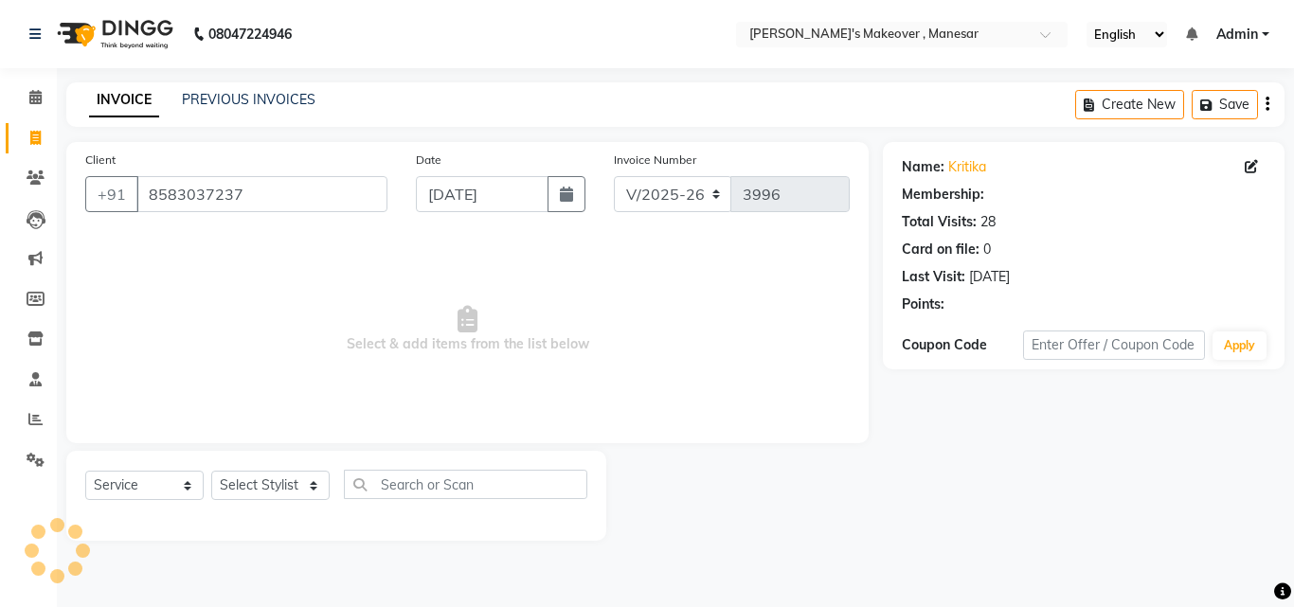
select select "1: Object"
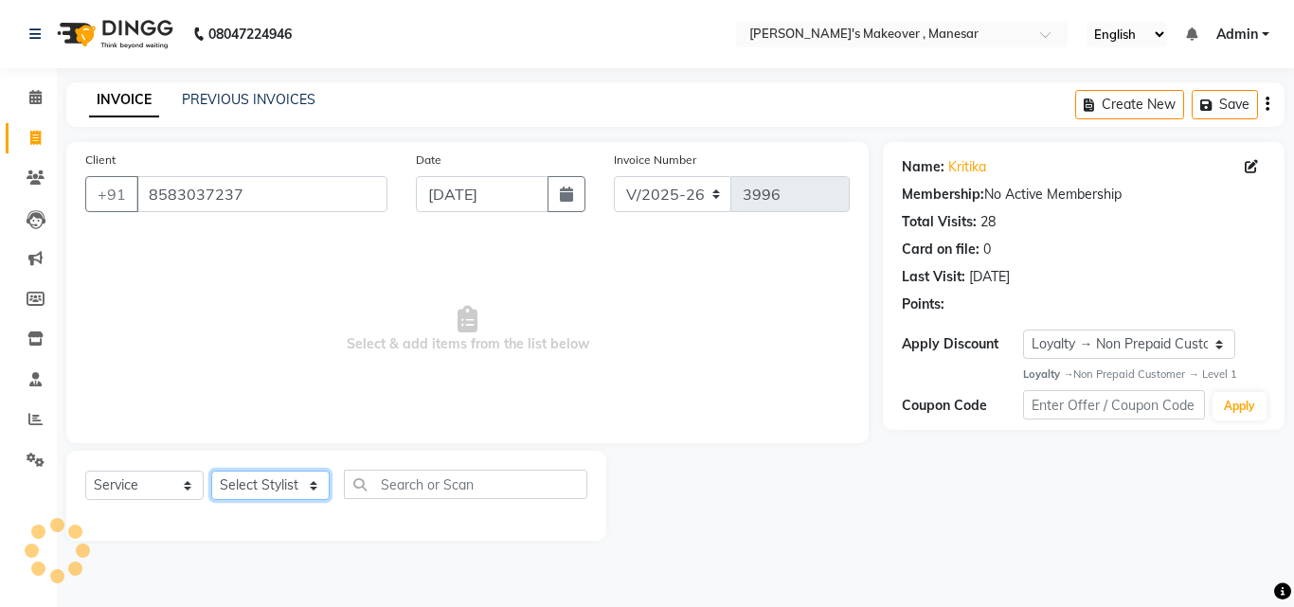
click at [251, 480] on select "Select Stylist Danish Shavej [PERSON_NAME] Krishna [PERSON_NAME] [PERSON_NAME] …" at bounding box center [270, 485] width 118 height 29
select select "52619"
click at [211, 471] on select "Select Stylist Danish Shavej [PERSON_NAME] Krishna [PERSON_NAME] [PERSON_NAME] …" at bounding box center [270, 485] width 118 height 29
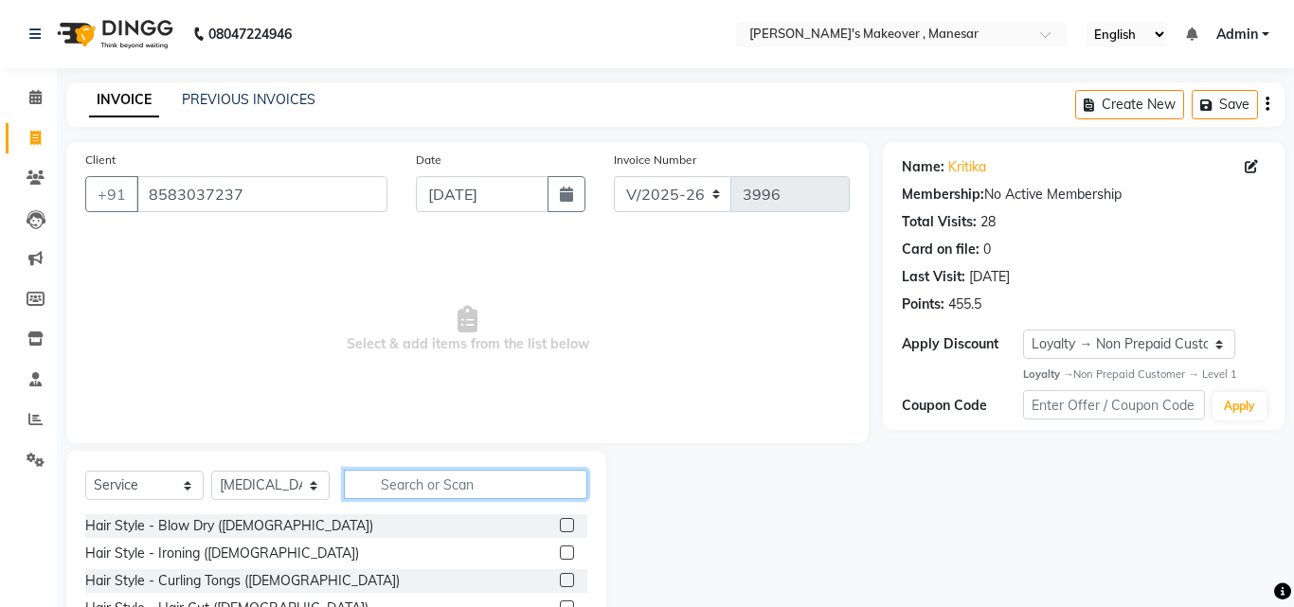
click at [401, 475] on input "text" at bounding box center [465, 484] width 243 height 29
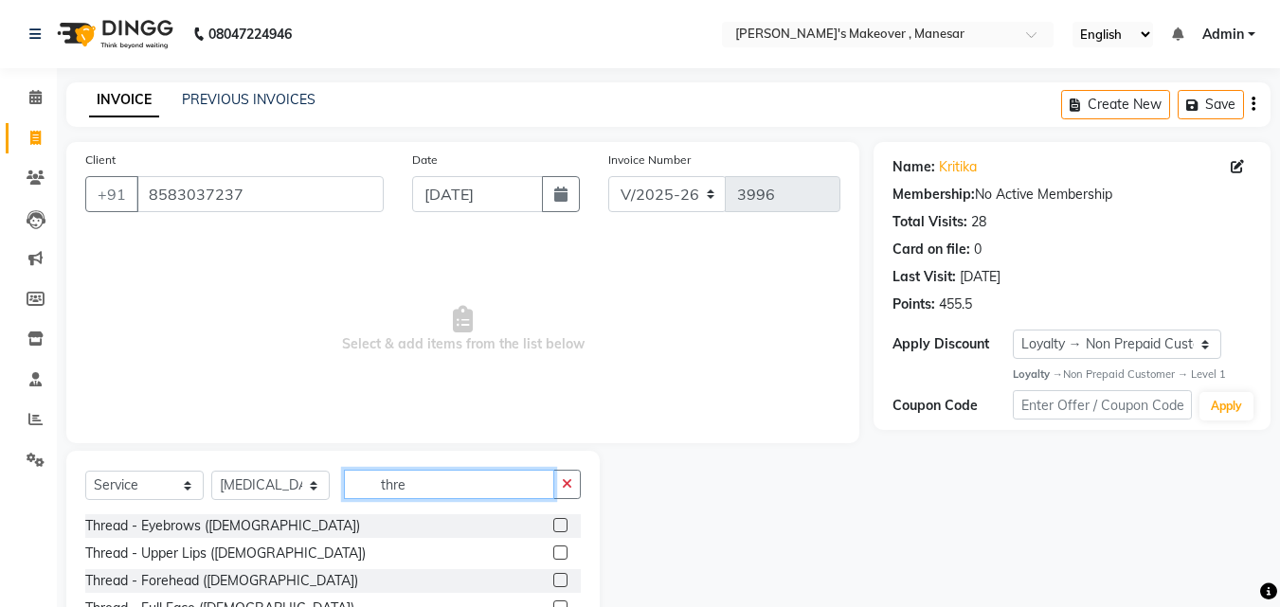
type input "thre"
click at [553, 522] on label at bounding box center [560, 525] width 14 height 14
click at [553, 522] on input "checkbox" at bounding box center [559, 526] width 12 height 12
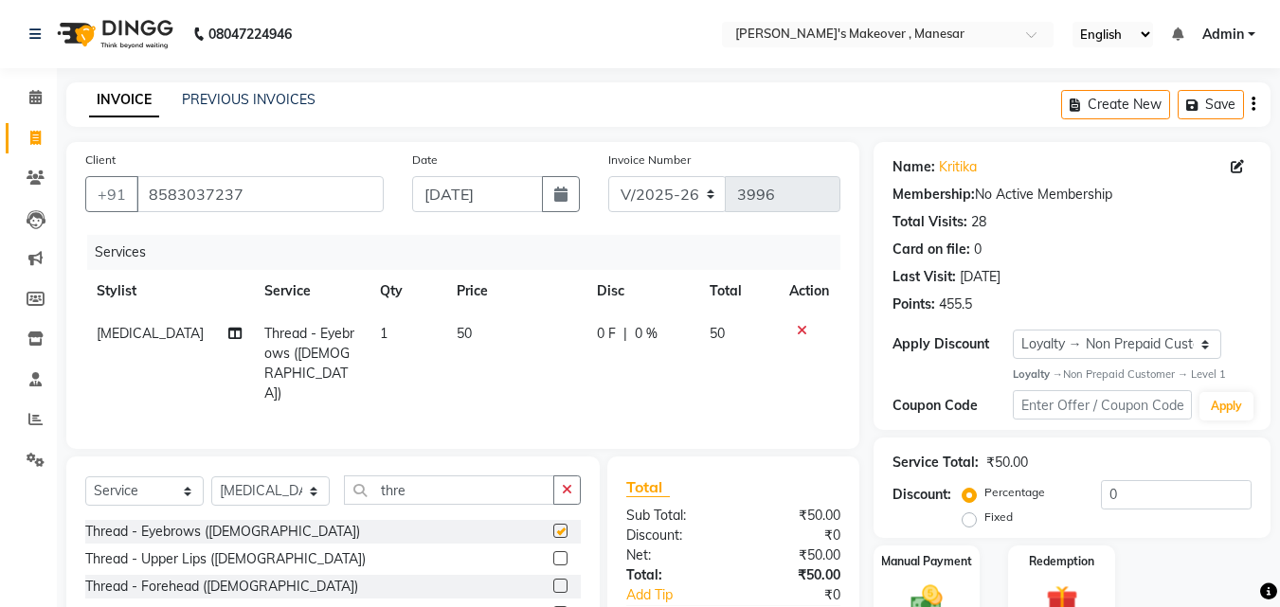
checkbox input "false"
click at [553, 551] on label at bounding box center [560, 558] width 14 height 14
click at [553, 553] on input "checkbox" at bounding box center [559, 559] width 12 height 12
click at [550, 520] on div "Select Service Product Membership Package Voucher Prepaid Gift Card Select Styl…" at bounding box center [332, 497] width 495 height 45
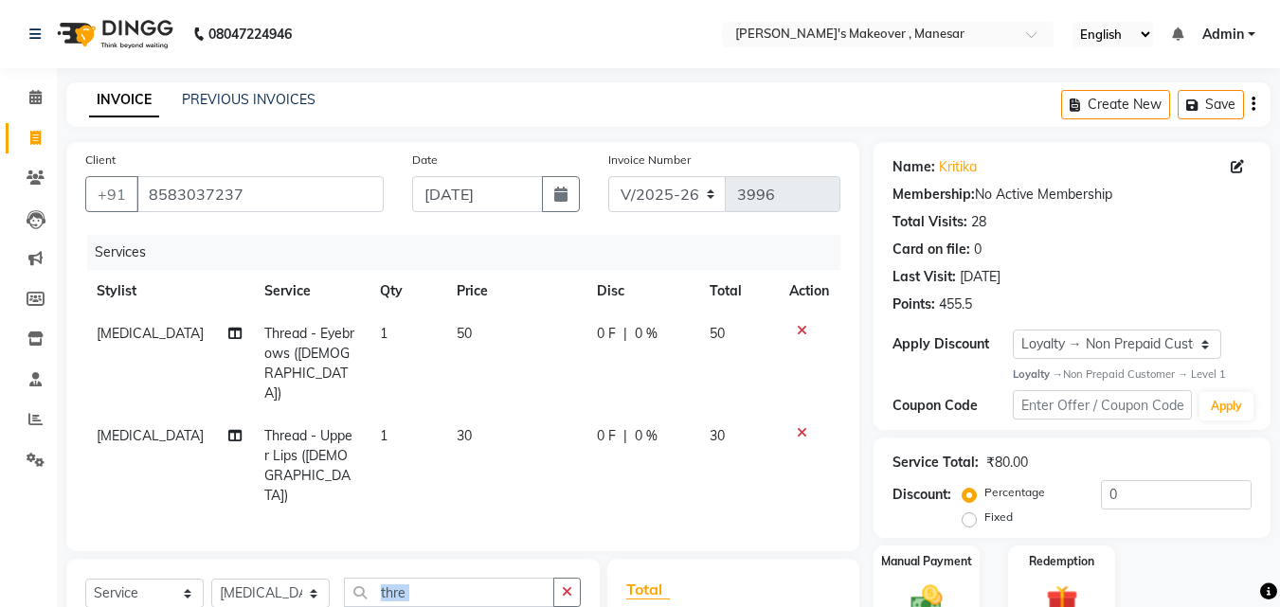
checkbox input "false"
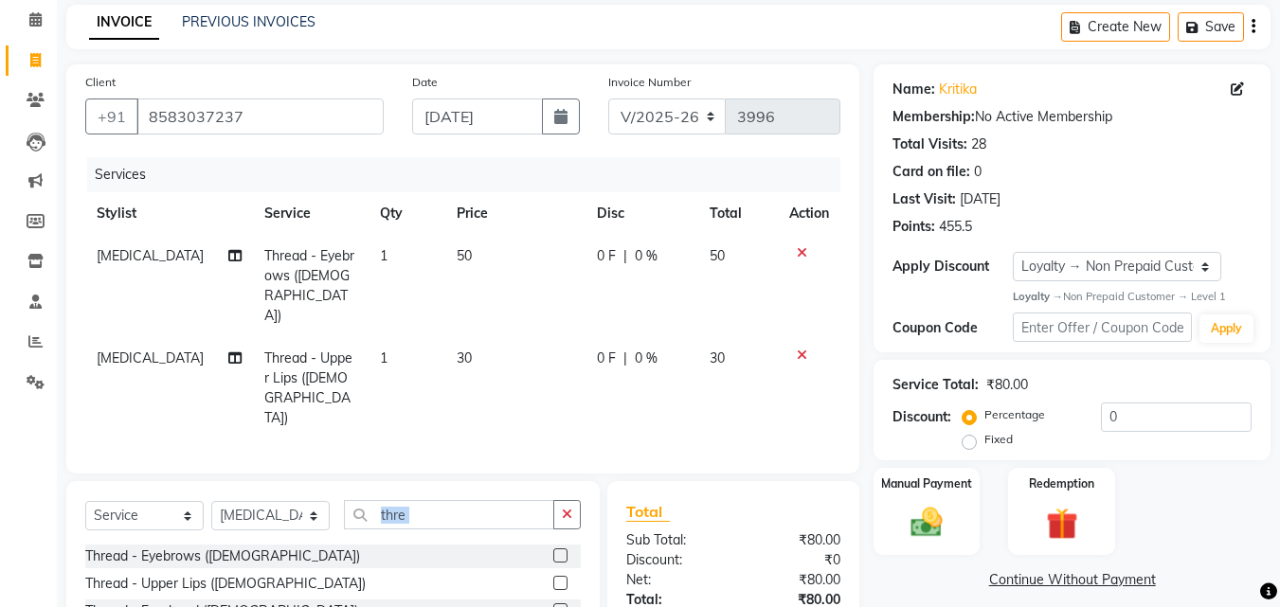
scroll to position [194, 0]
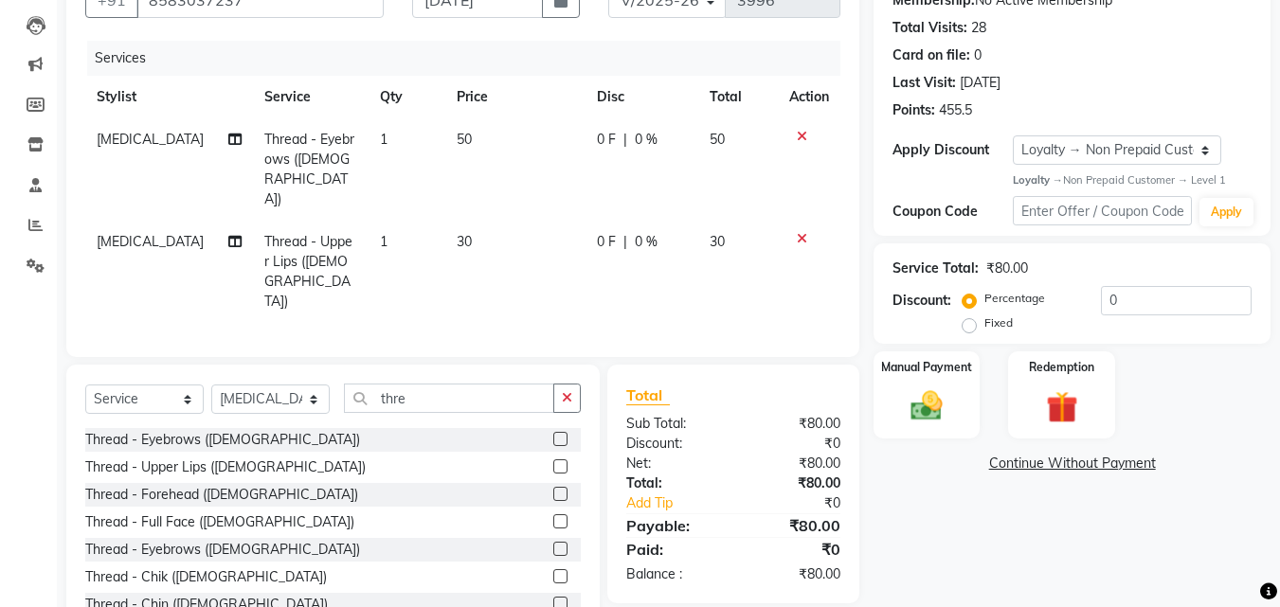
click at [553, 487] on label at bounding box center [560, 494] width 14 height 14
click at [553, 489] on input "checkbox" at bounding box center [559, 495] width 12 height 12
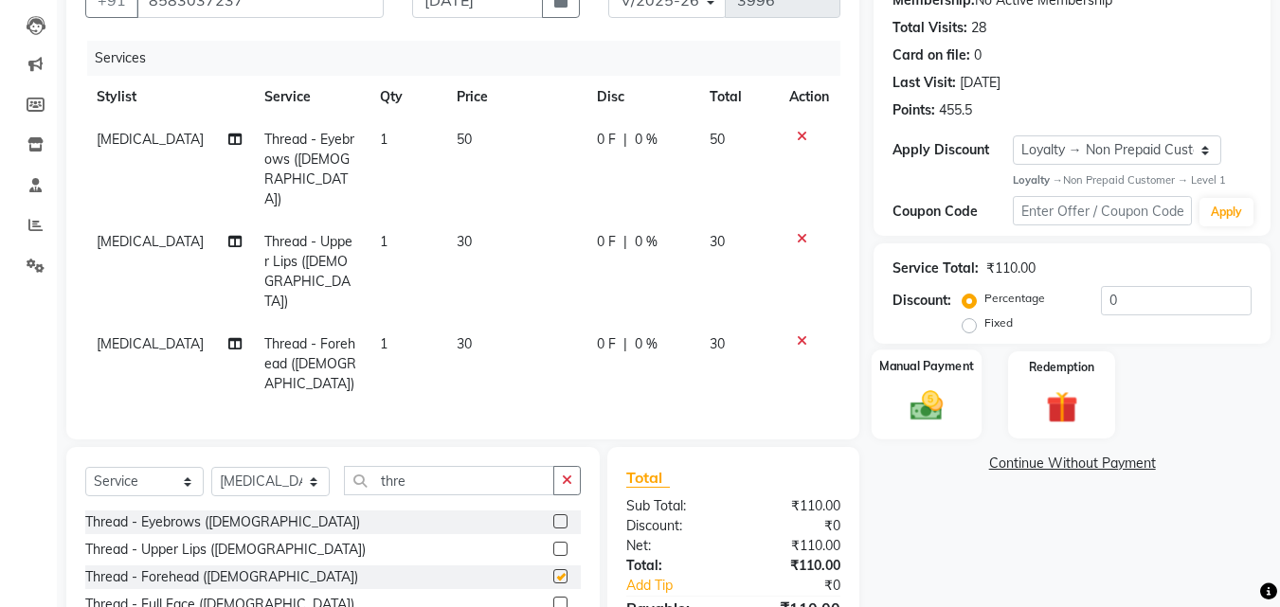
checkbox input "false"
click at [946, 397] on img at bounding box center [926, 406] width 53 height 38
drag, startPoint x: 946, startPoint y: 397, endPoint x: 980, endPoint y: 438, distance: 53.1
click at [946, 397] on img at bounding box center [926, 405] width 51 height 36
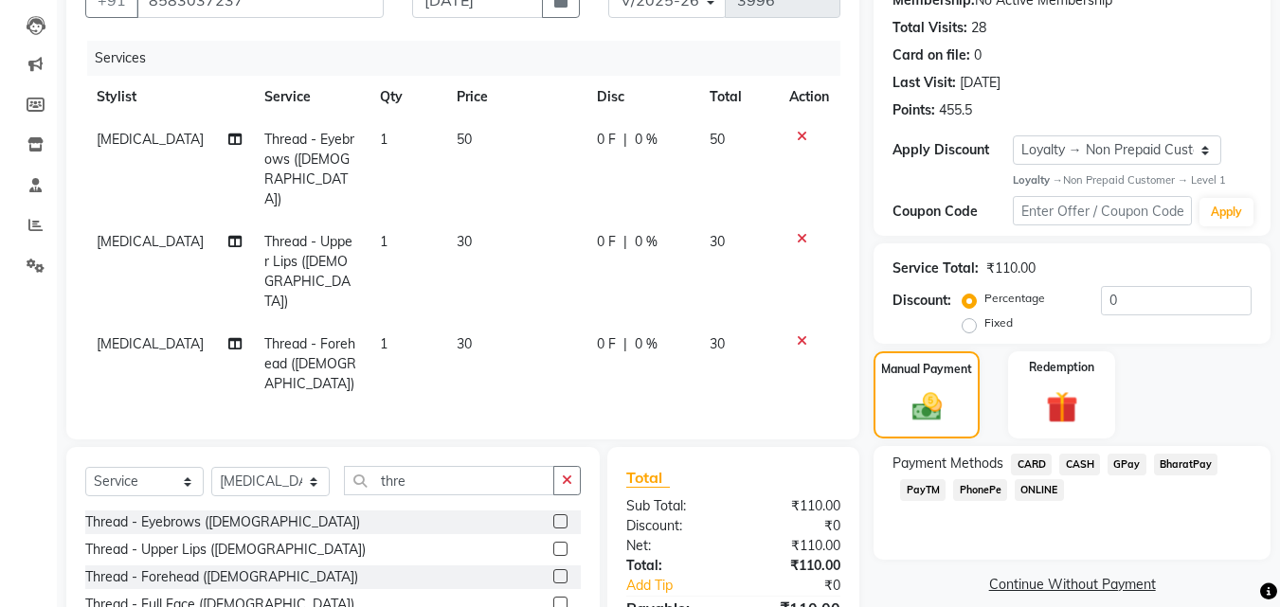
click at [979, 491] on span "PhonePe" at bounding box center [980, 490] width 54 height 22
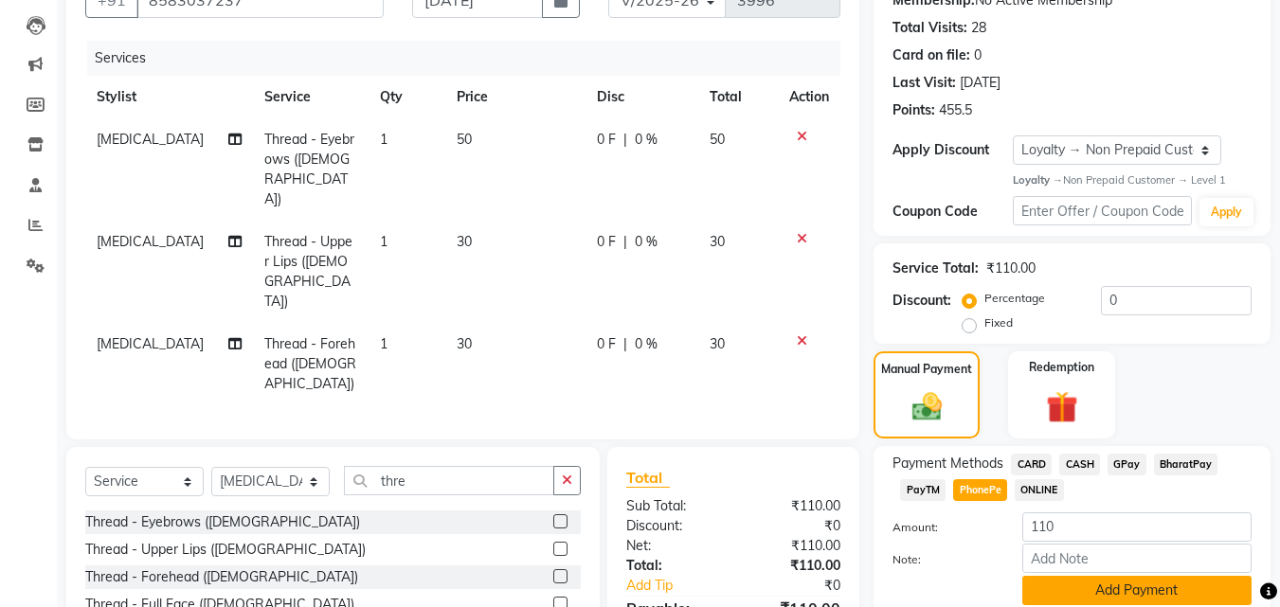
click at [1088, 589] on button "Add Payment" at bounding box center [1136, 590] width 229 height 29
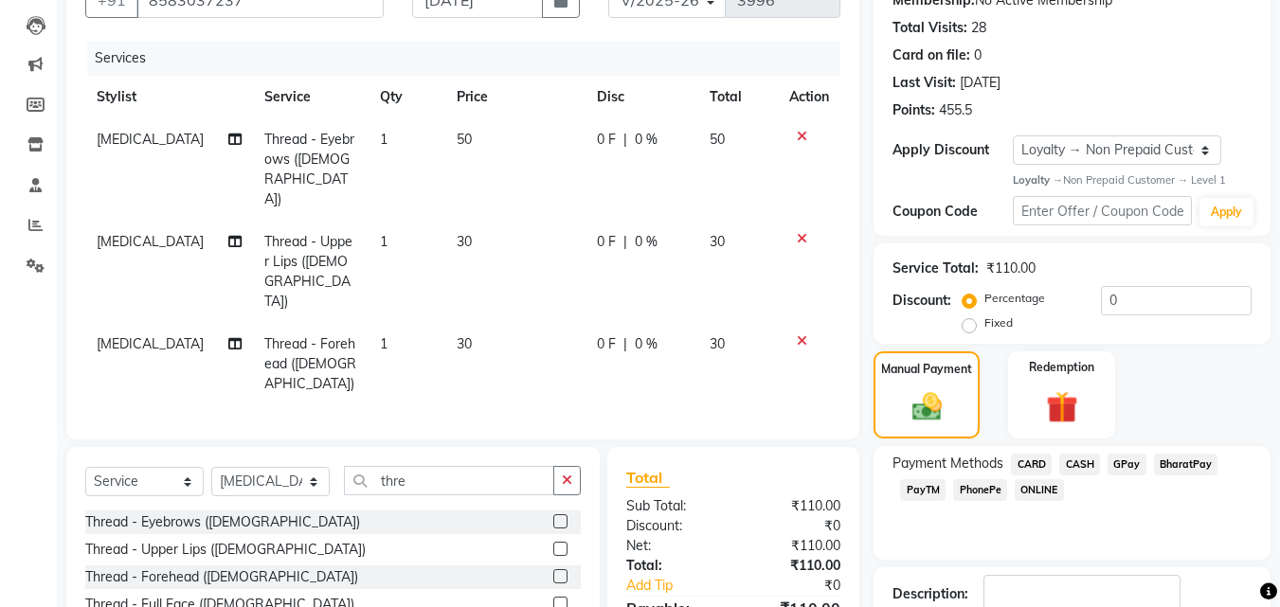
scroll to position [349, 0]
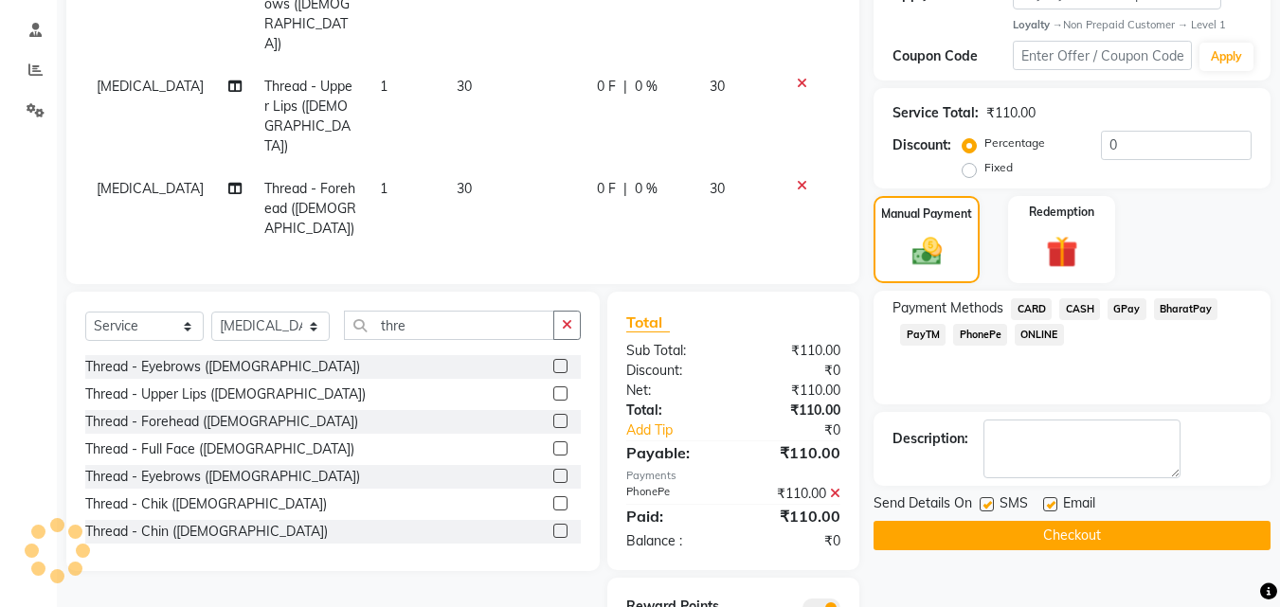
click at [983, 503] on label at bounding box center [986, 504] width 14 height 14
click at [983, 503] on input "checkbox" at bounding box center [985, 505] width 12 height 12
checkbox input "false"
click at [1047, 507] on label at bounding box center [1050, 504] width 14 height 14
click at [1047, 507] on input "checkbox" at bounding box center [1049, 505] width 12 height 12
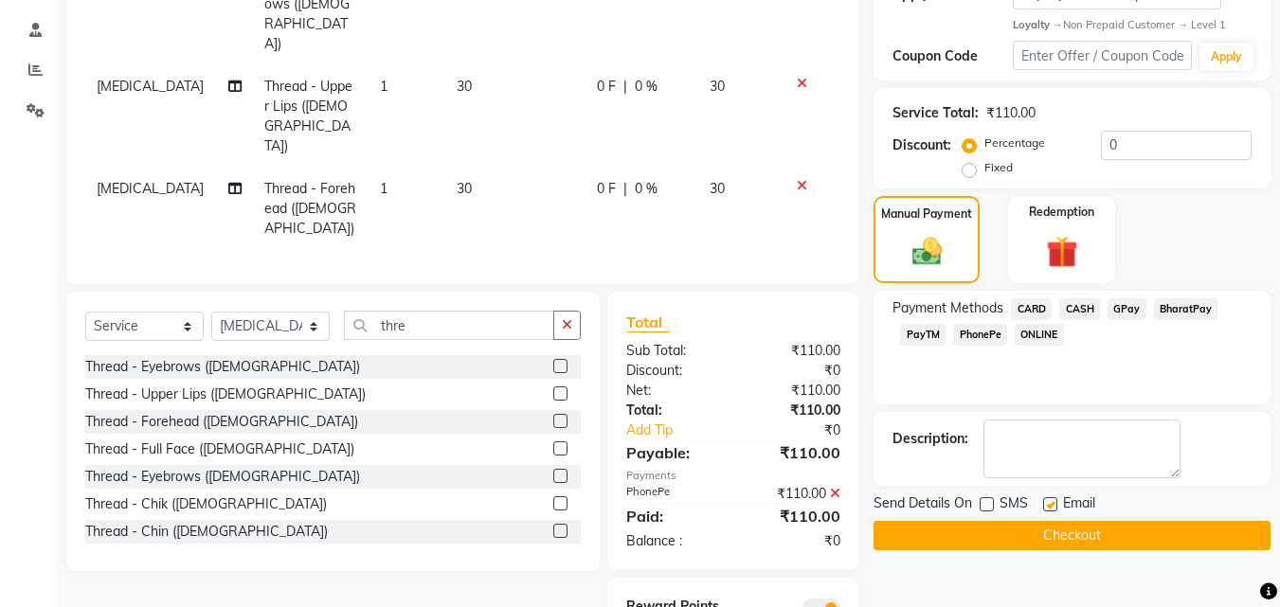
checkbox input "false"
click at [1036, 534] on button "Checkout" at bounding box center [1071, 535] width 397 height 29
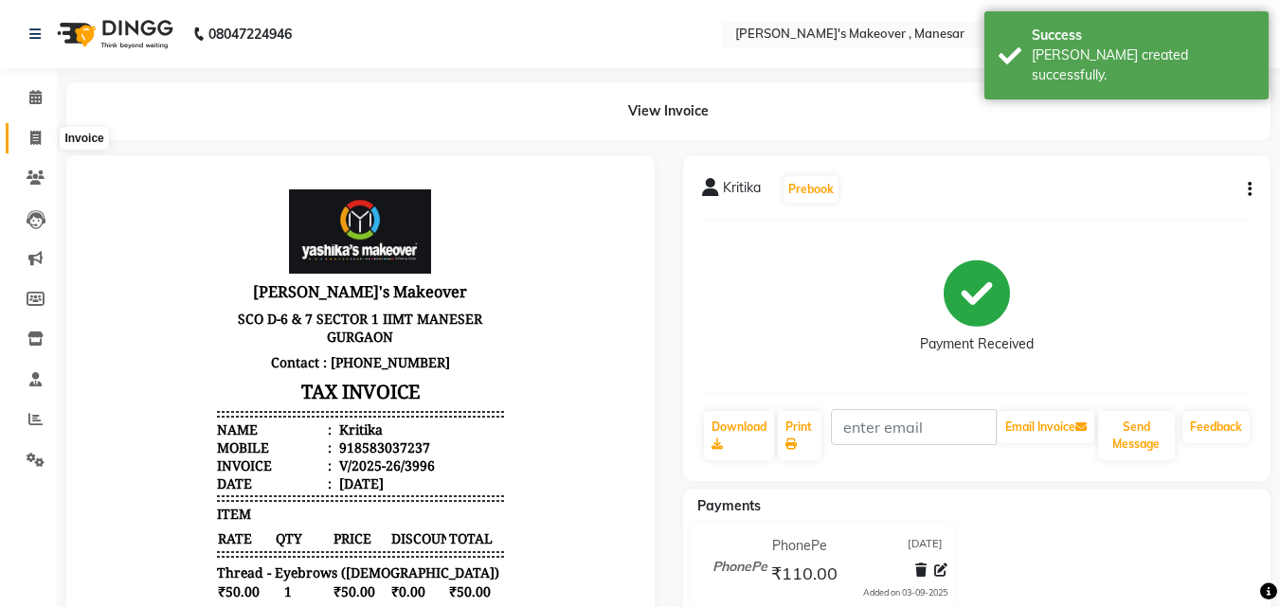
click at [26, 134] on span at bounding box center [35, 139] width 33 height 22
select select "service"
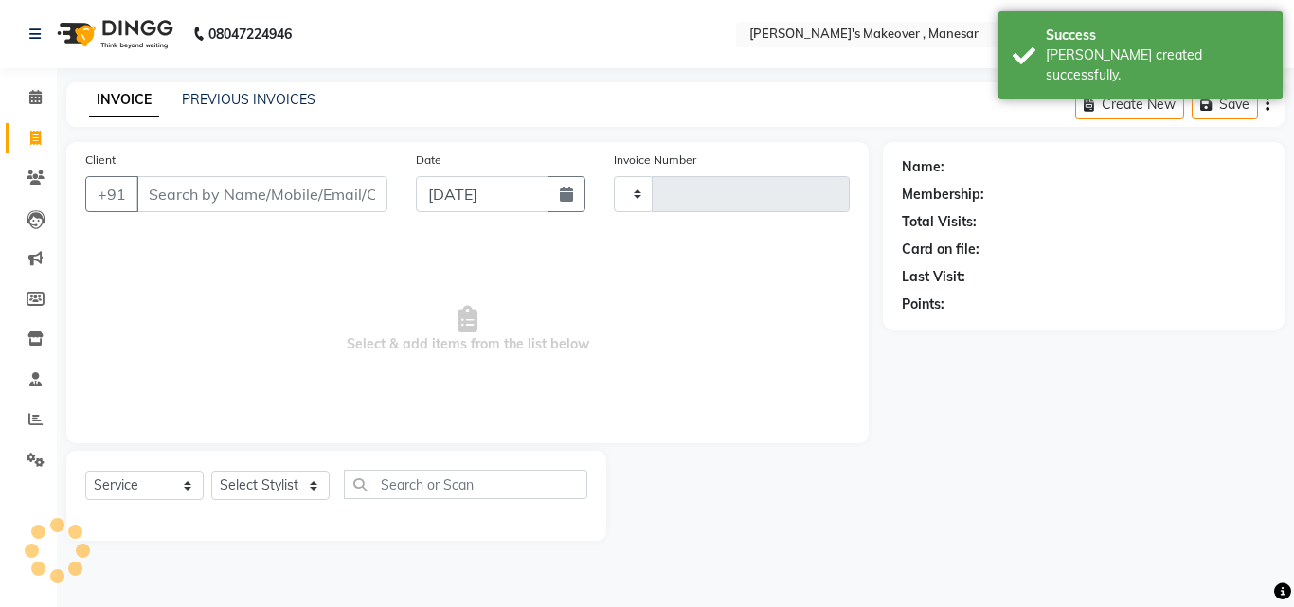
type input "3997"
select select "820"
click at [232, 201] on input "Client" at bounding box center [261, 194] width 251 height 36
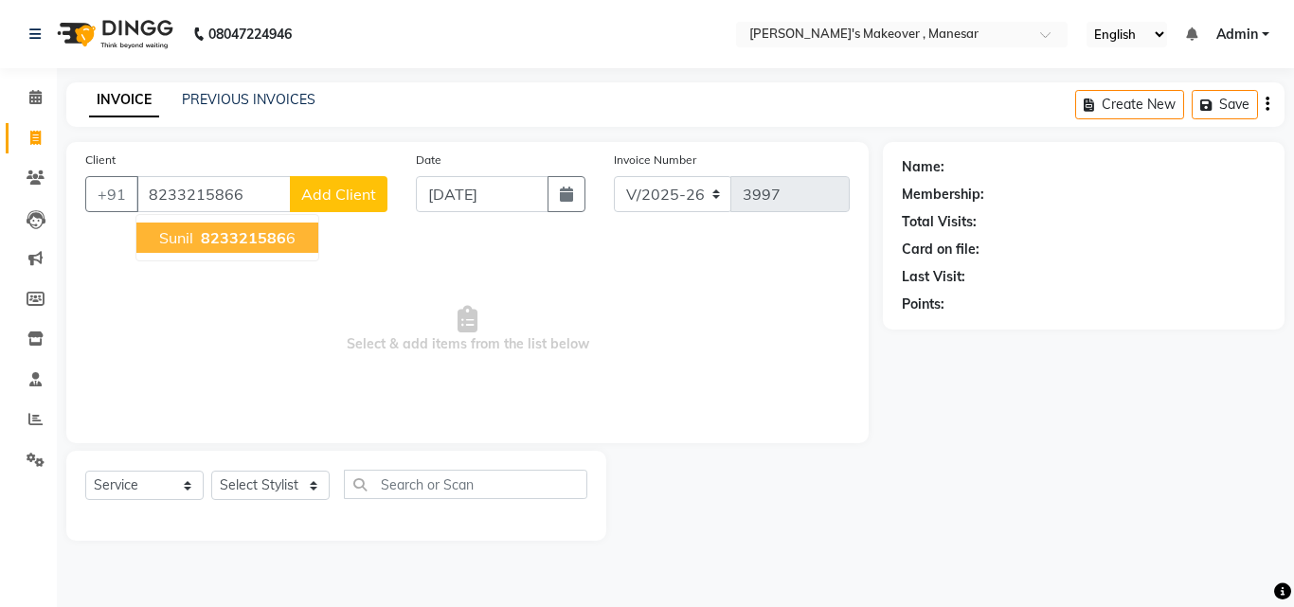
type input "8233215866"
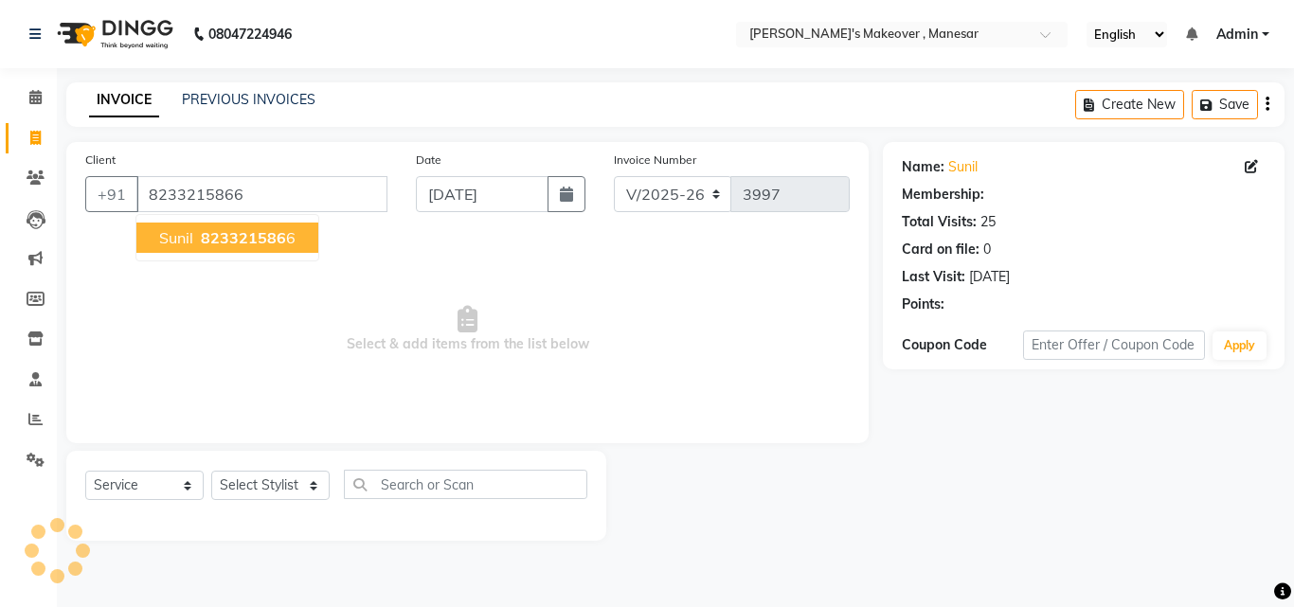
select select "1: Object"
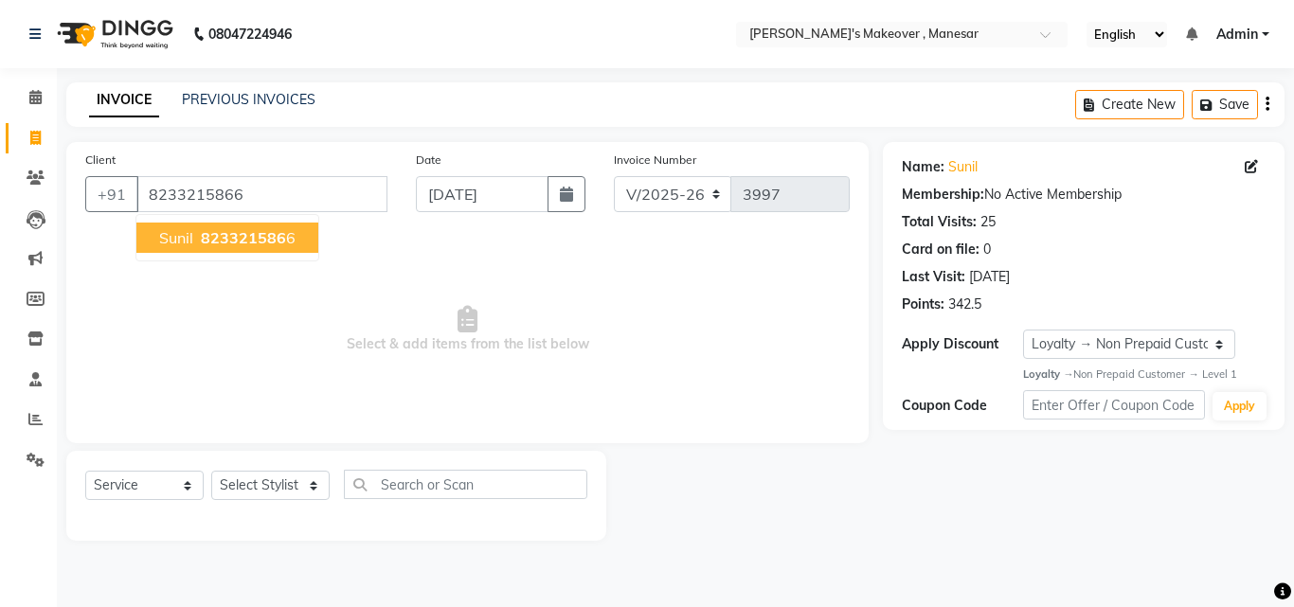
click at [240, 230] on span "823321586" at bounding box center [243, 237] width 85 height 19
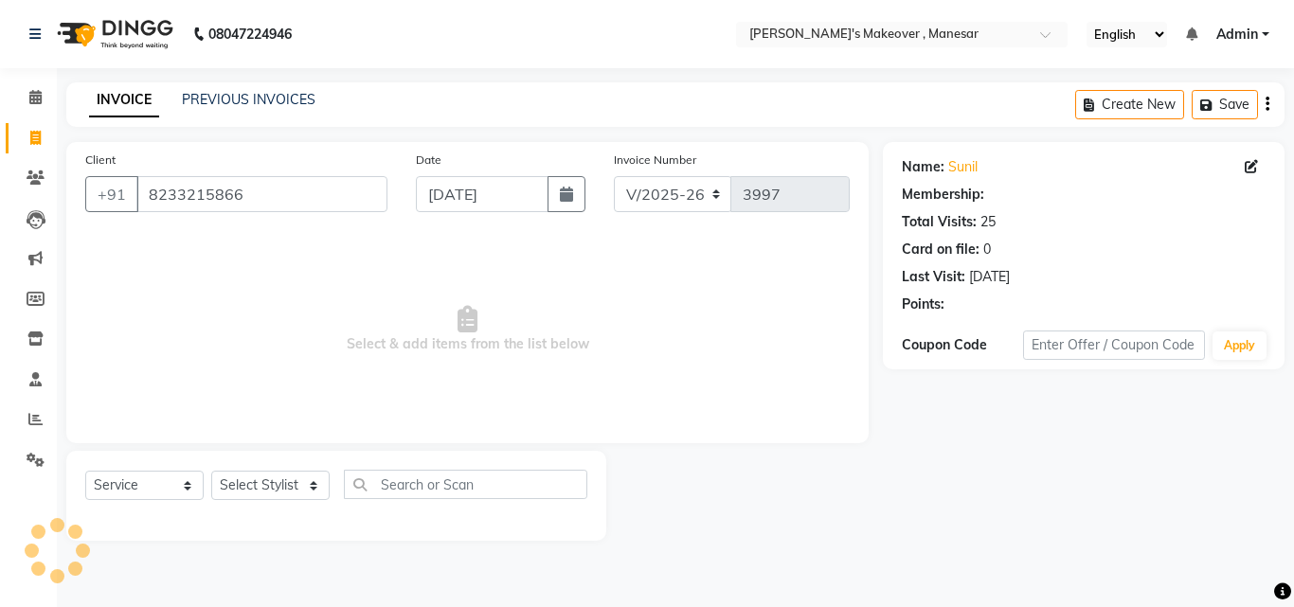
select select "1: Object"
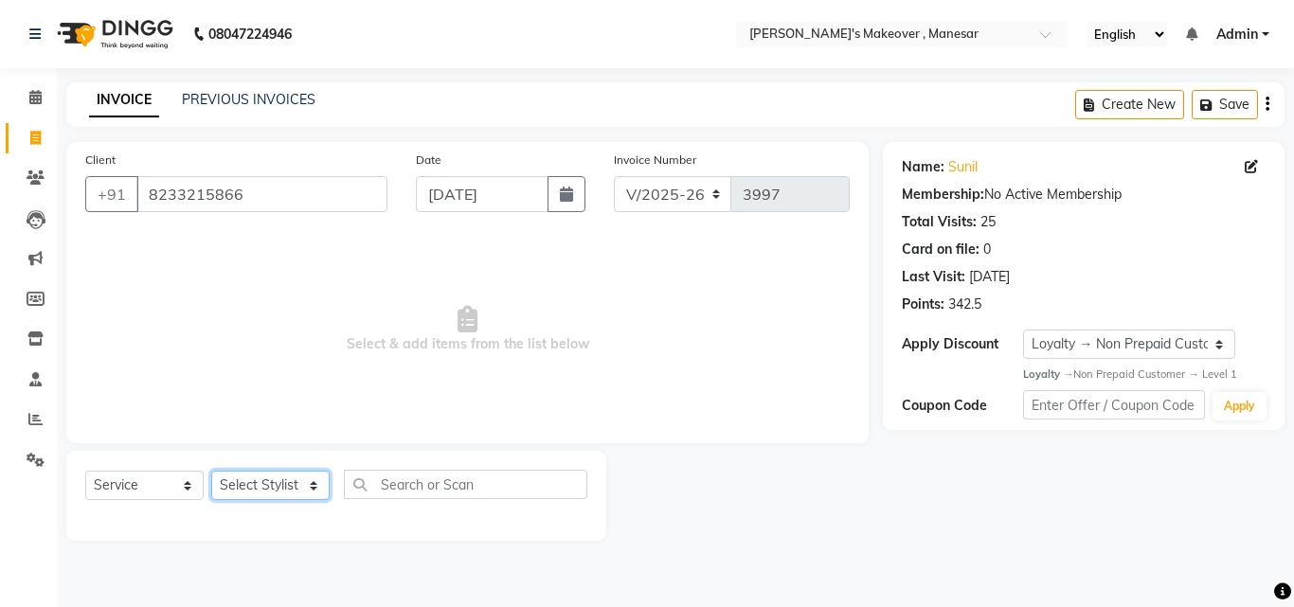
click at [249, 484] on select "Select Stylist Danish Shavej [PERSON_NAME] Krishna [PERSON_NAME] [PERSON_NAME] …" at bounding box center [270, 485] width 118 height 29
select select "14414"
click at [211, 471] on select "Select Stylist Danish Shavej [PERSON_NAME] Krishna [PERSON_NAME] [PERSON_NAME] …" at bounding box center [270, 485] width 118 height 29
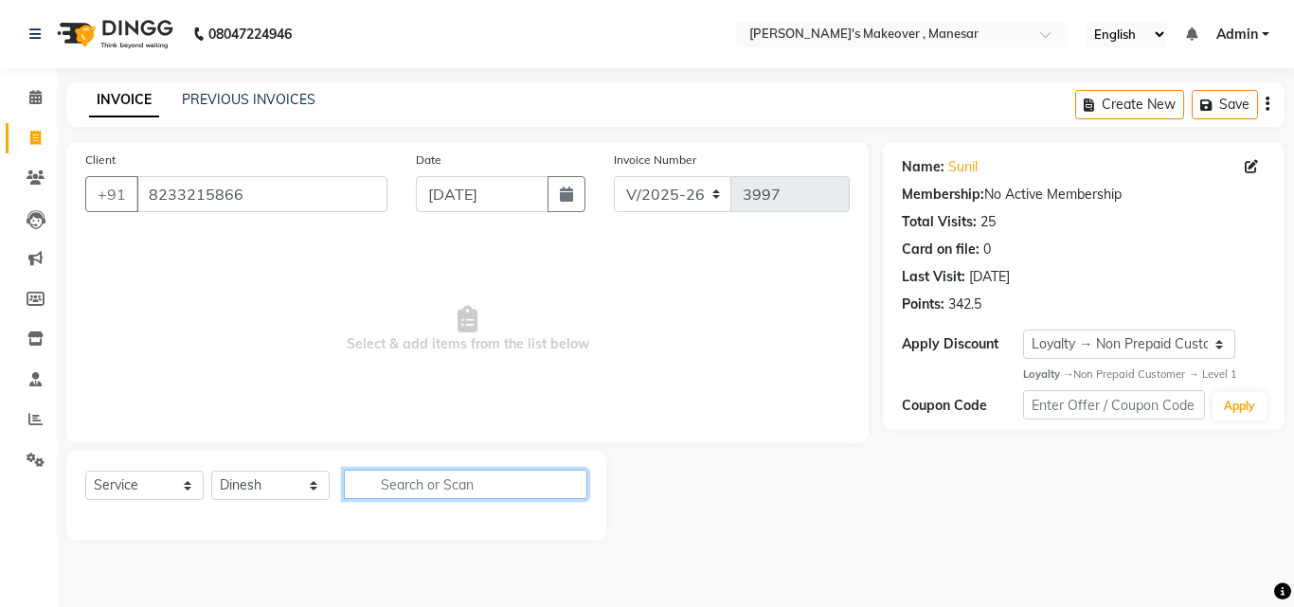
click at [428, 483] on input "text" at bounding box center [465, 484] width 243 height 29
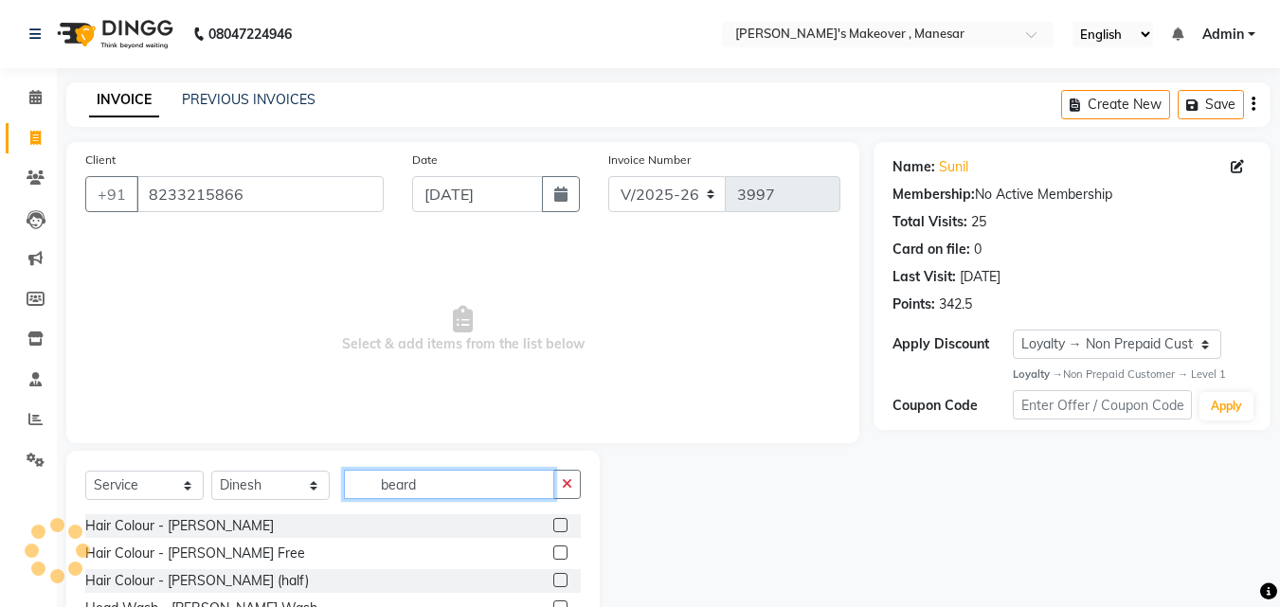
scroll to position [127, 0]
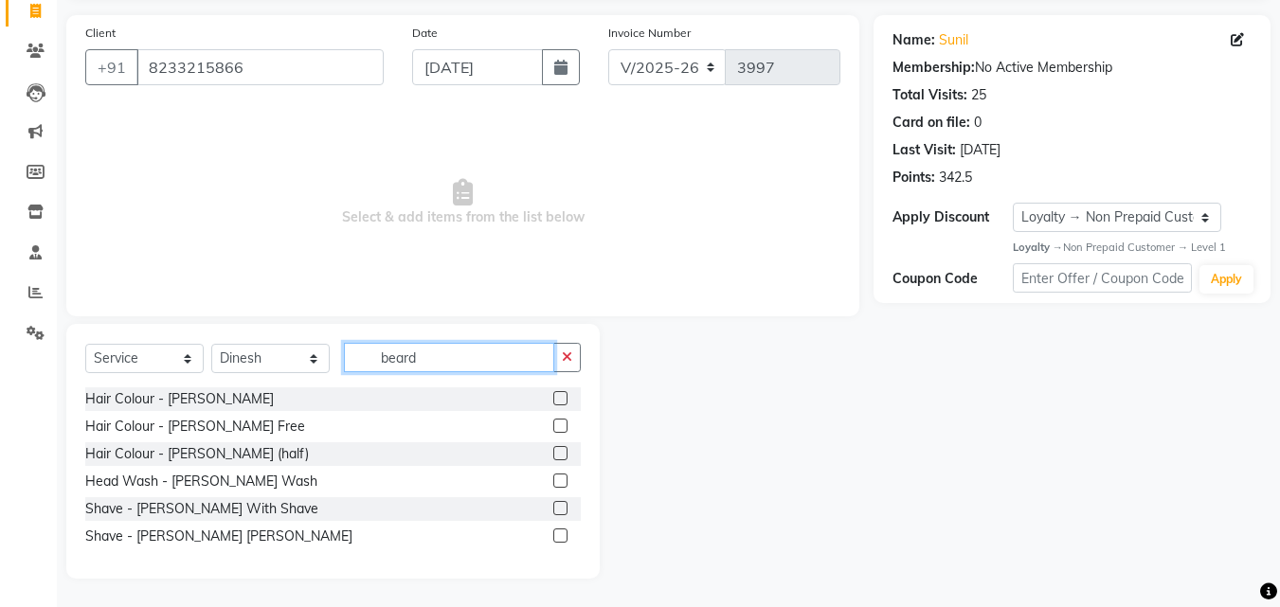
type input "beard"
click at [554, 510] on label at bounding box center [560, 508] width 14 height 14
click at [554, 510] on input "checkbox" at bounding box center [559, 509] width 12 height 12
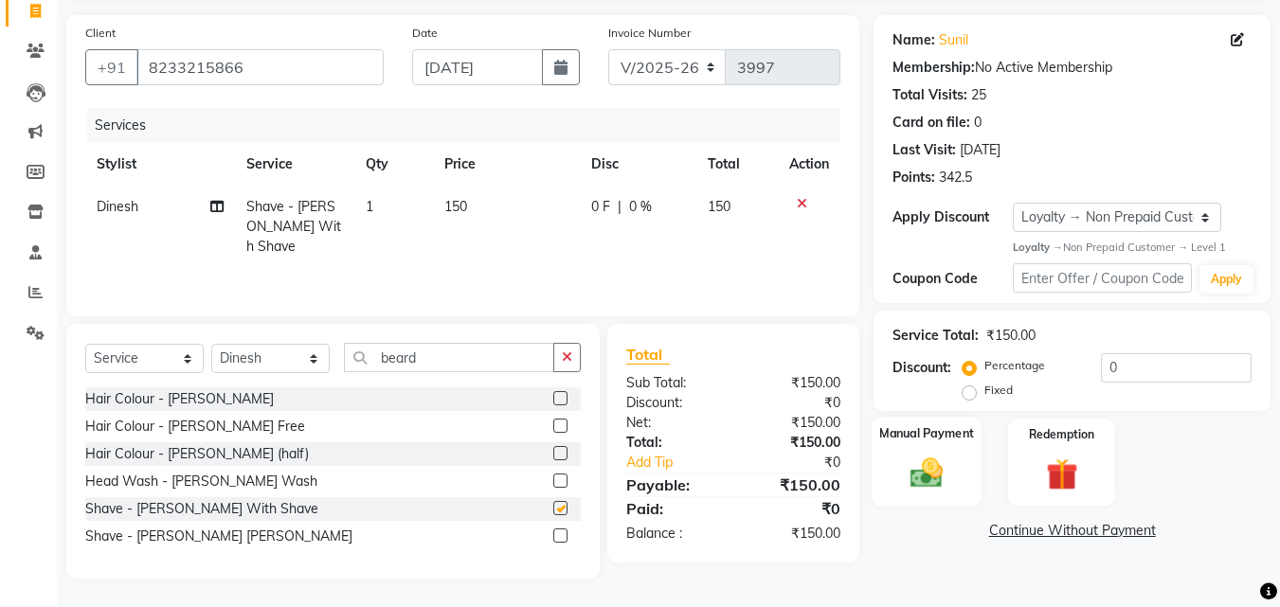
checkbox input "false"
click at [938, 457] on img at bounding box center [926, 474] width 53 height 38
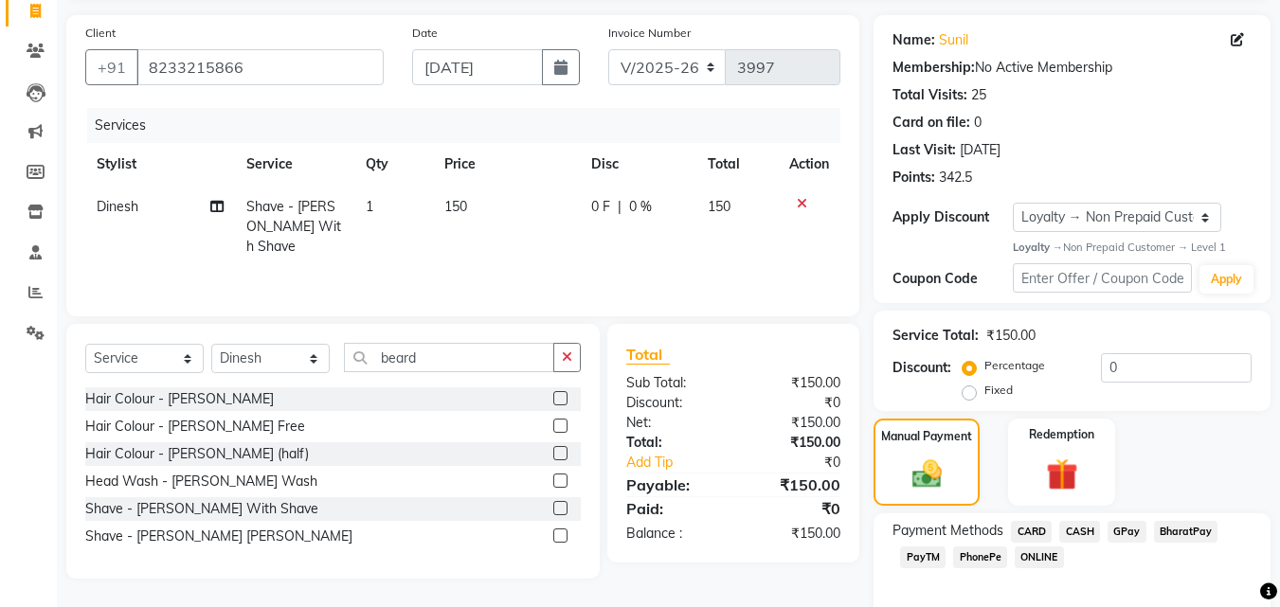
click at [980, 557] on span "PhonePe" at bounding box center [980, 557] width 54 height 22
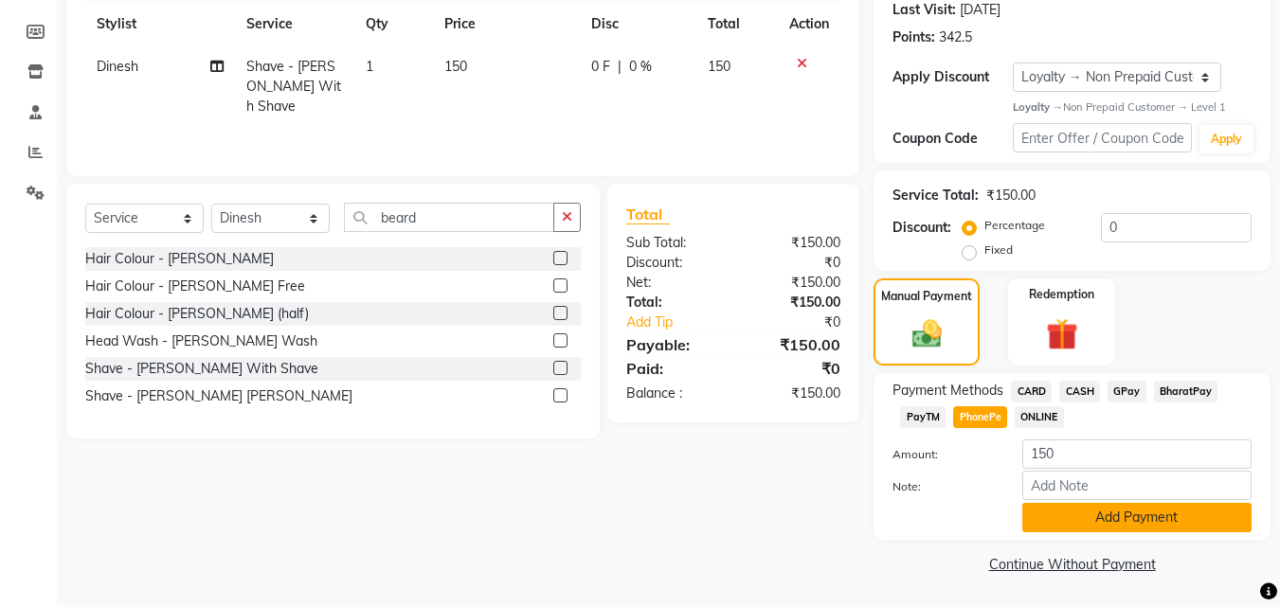
click at [1085, 518] on button "Add Payment" at bounding box center [1136, 517] width 229 height 29
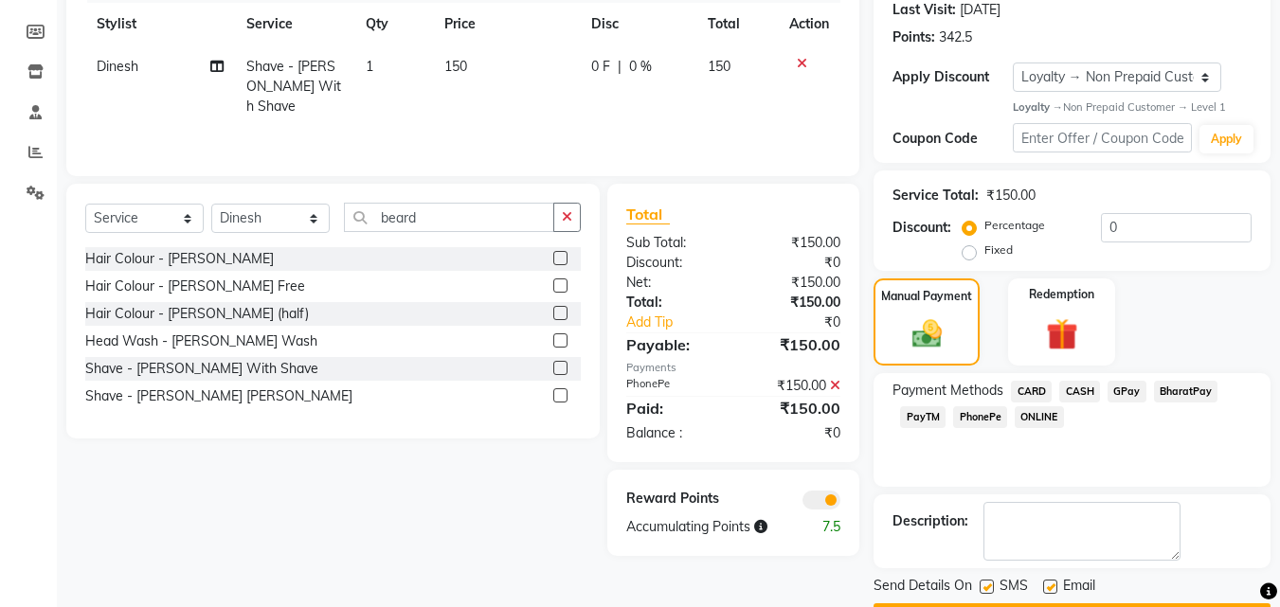
scroll to position [321, 0]
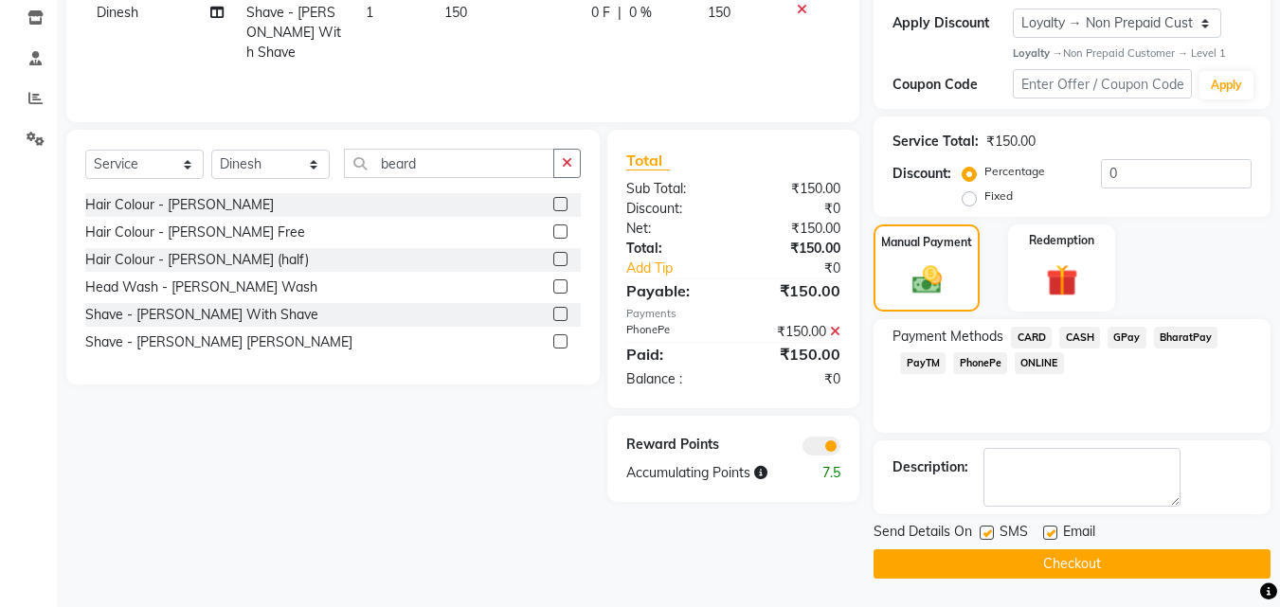
click at [989, 529] on label at bounding box center [986, 533] width 14 height 14
click at [989, 529] on input "checkbox" at bounding box center [985, 534] width 12 height 12
checkbox input "false"
click at [1047, 531] on label at bounding box center [1050, 533] width 14 height 14
click at [1047, 531] on input "checkbox" at bounding box center [1049, 534] width 12 height 12
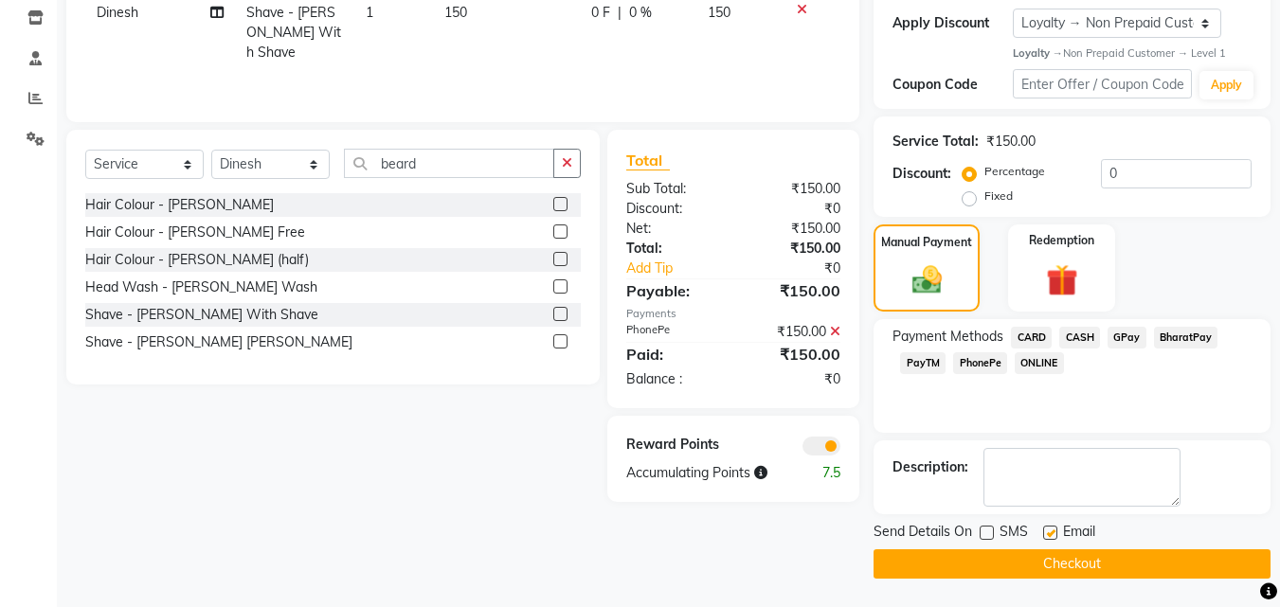
checkbox input "false"
click at [1032, 571] on button "Checkout" at bounding box center [1071, 563] width 397 height 29
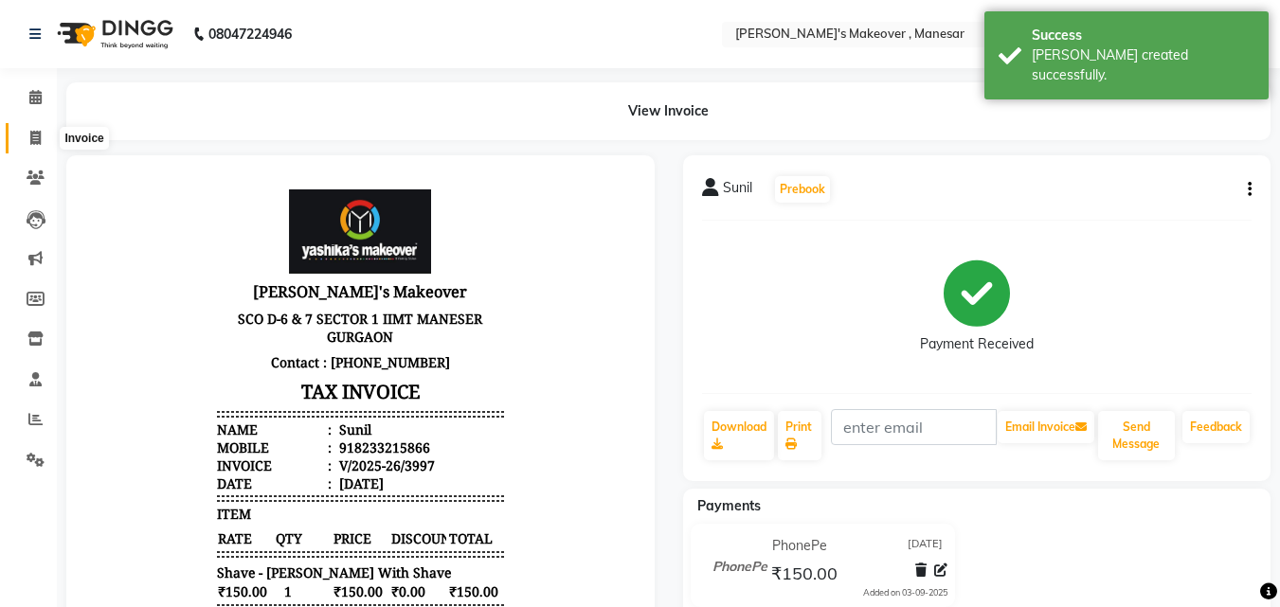
click at [27, 134] on span at bounding box center [35, 139] width 33 height 22
select select "service"
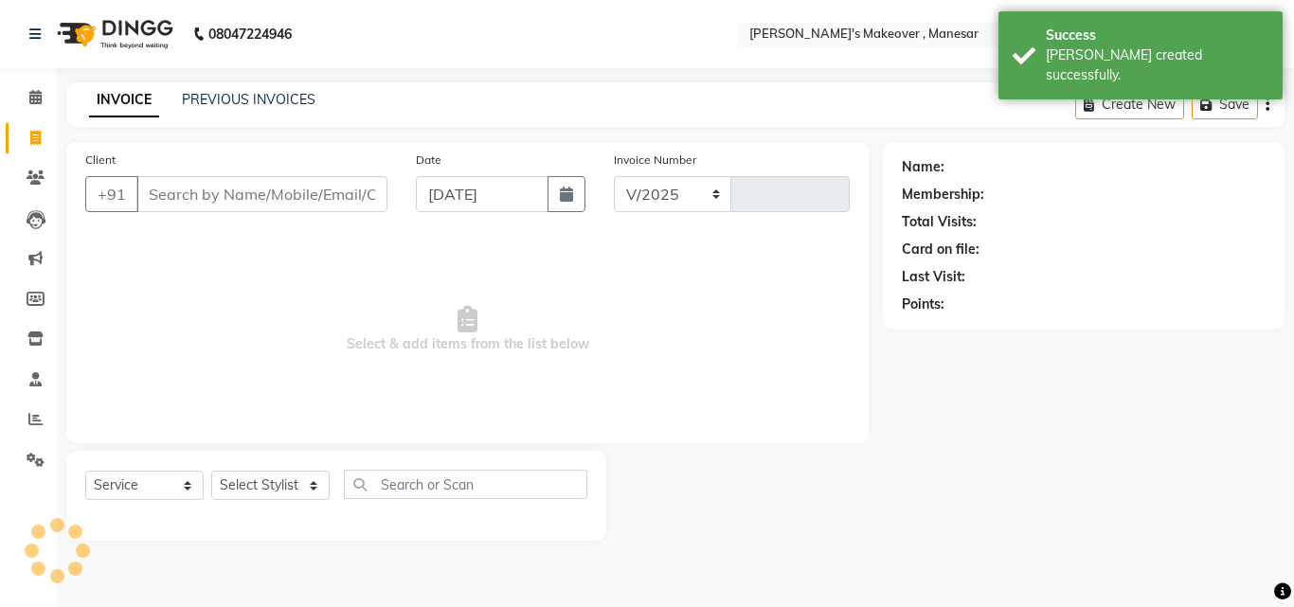
select select "820"
type input "3998"
click at [224, 188] on input "Client" at bounding box center [261, 194] width 251 height 36
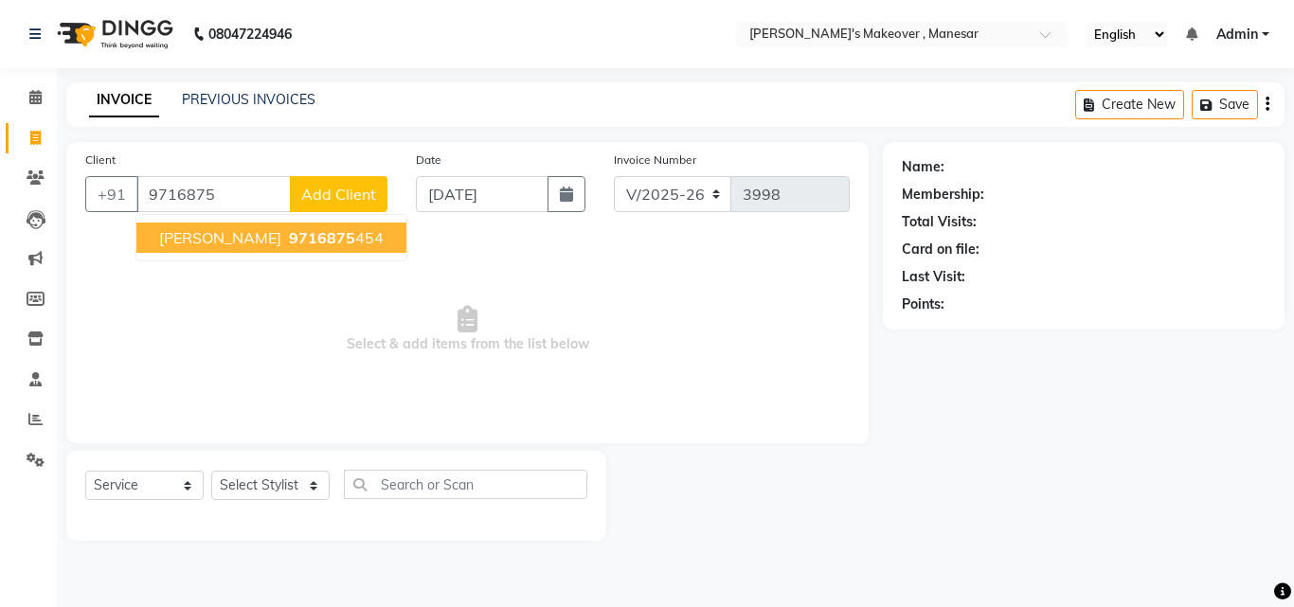
click at [257, 247] on button "[PERSON_NAME] 9716875 454" at bounding box center [271, 238] width 270 height 30
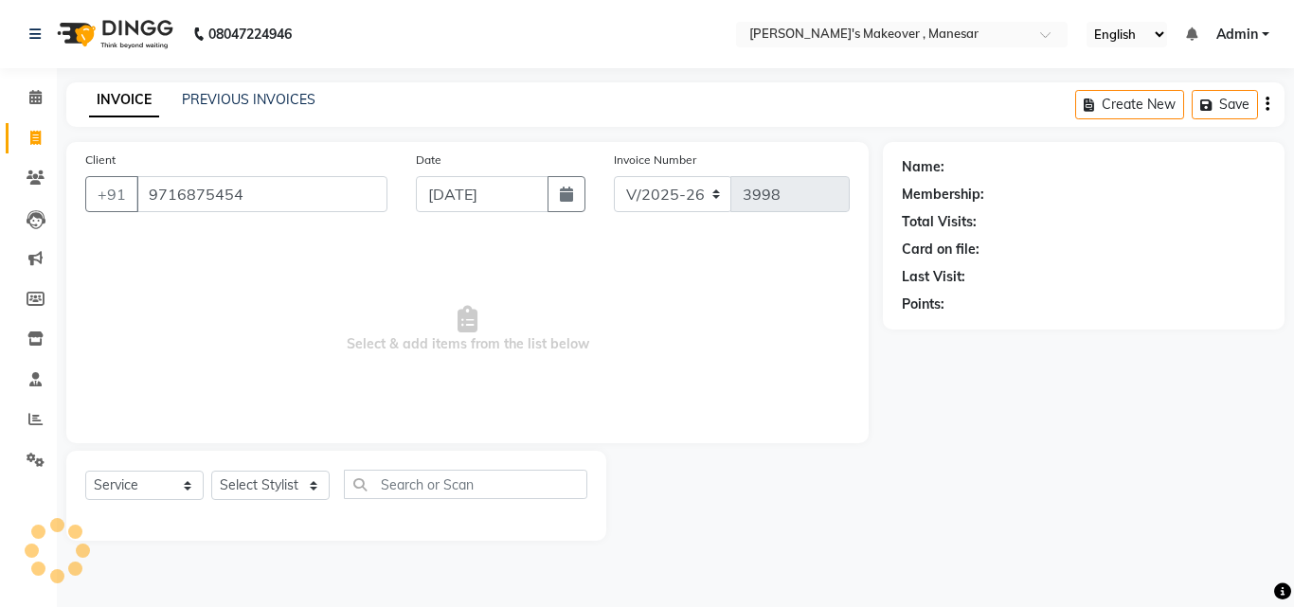
type input "9716875454"
select select "1: Object"
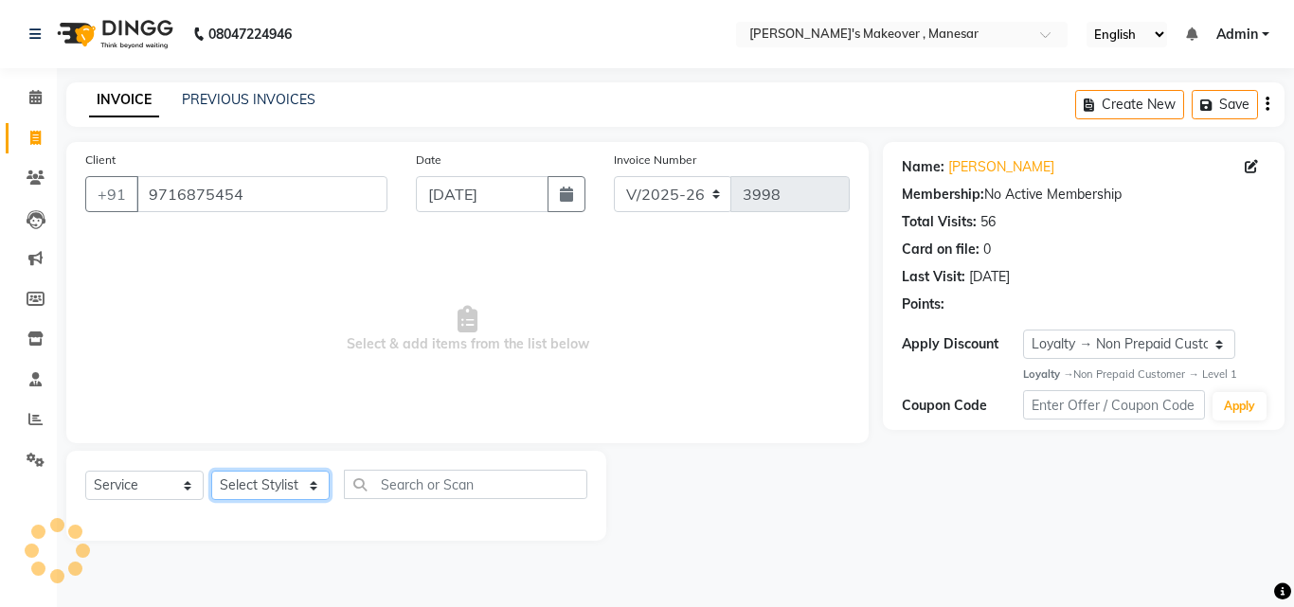
click at [250, 488] on select "Select Stylist Danish Shavej [PERSON_NAME] Krishna [PERSON_NAME] [PERSON_NAME] …" at bounding box center [270, 485] width 118 height 29
select select "69485"
click at [211, 471] on select "Select Stylist Danish Shavej [PERSON_NAME] Krishna [PERSON_NAME] [PERSON_NAME] …" at bounding box center [270, 485] width 118 height 29
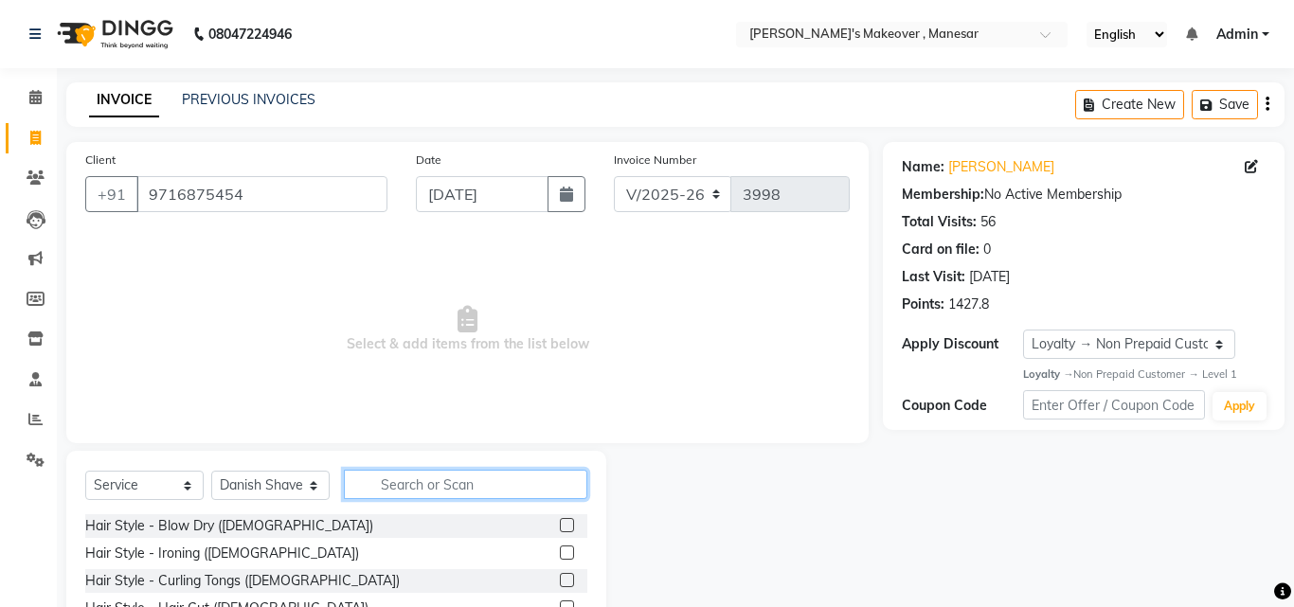
click at [473, 488] on input "text" at bounding box center [465, 484] width 243 height 29
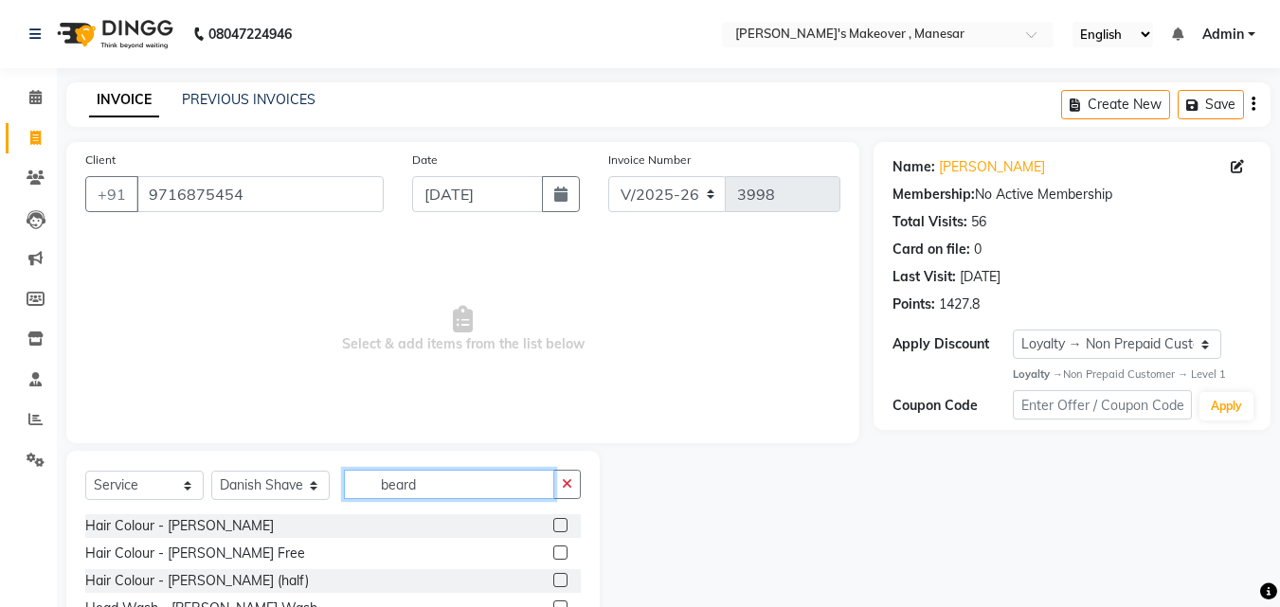
type input "beard"
click at [564, 554] on label at bounding box center [560, 553] width 14 height 14
click at [564, 554] on input "checkbox" at bounding box center [559, 553] width 12 height 12
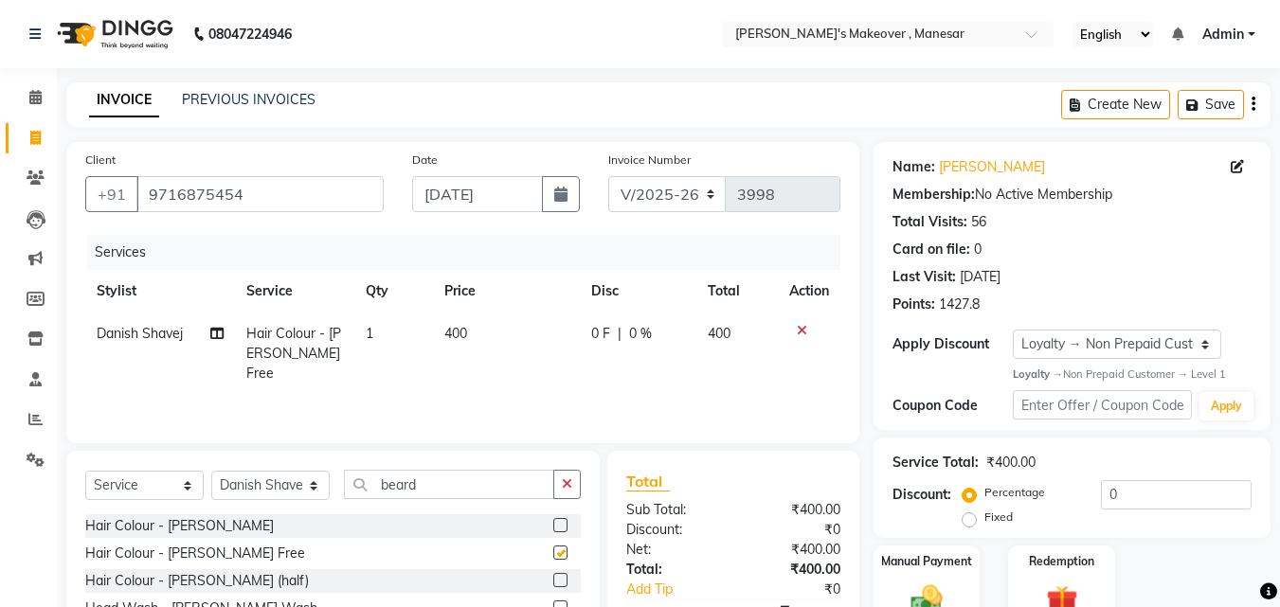
checkbox input "false"
click at [451, 484] on input "beard" at bounding box center [449, 484] width 210 height 29
type input "b"
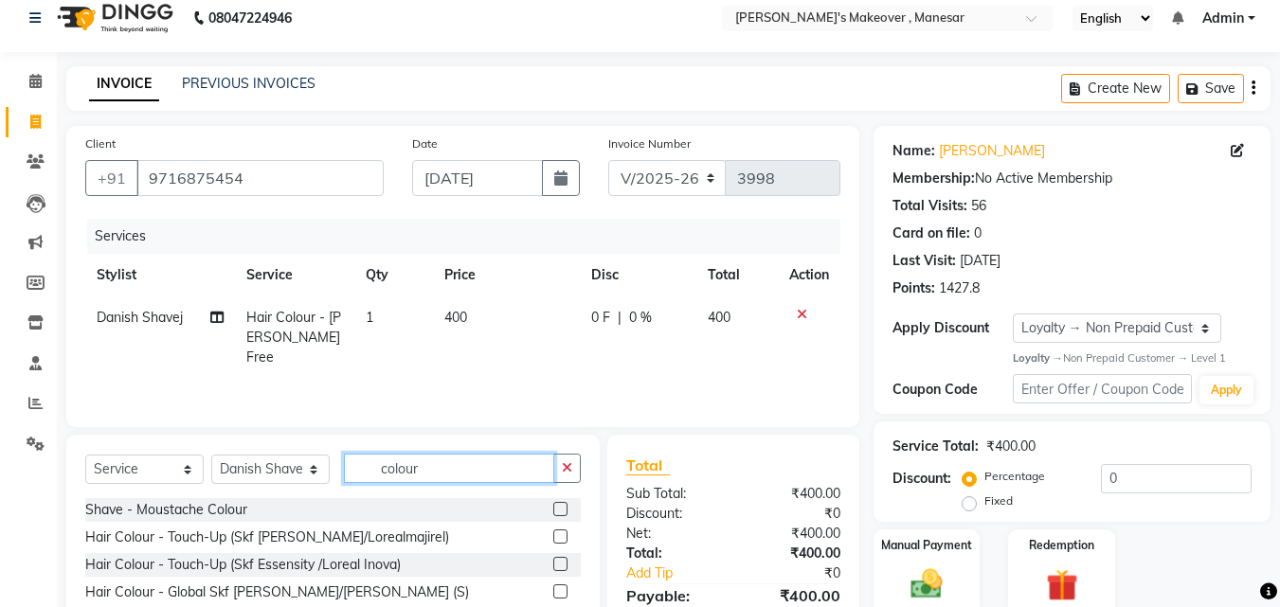
type input "colour"
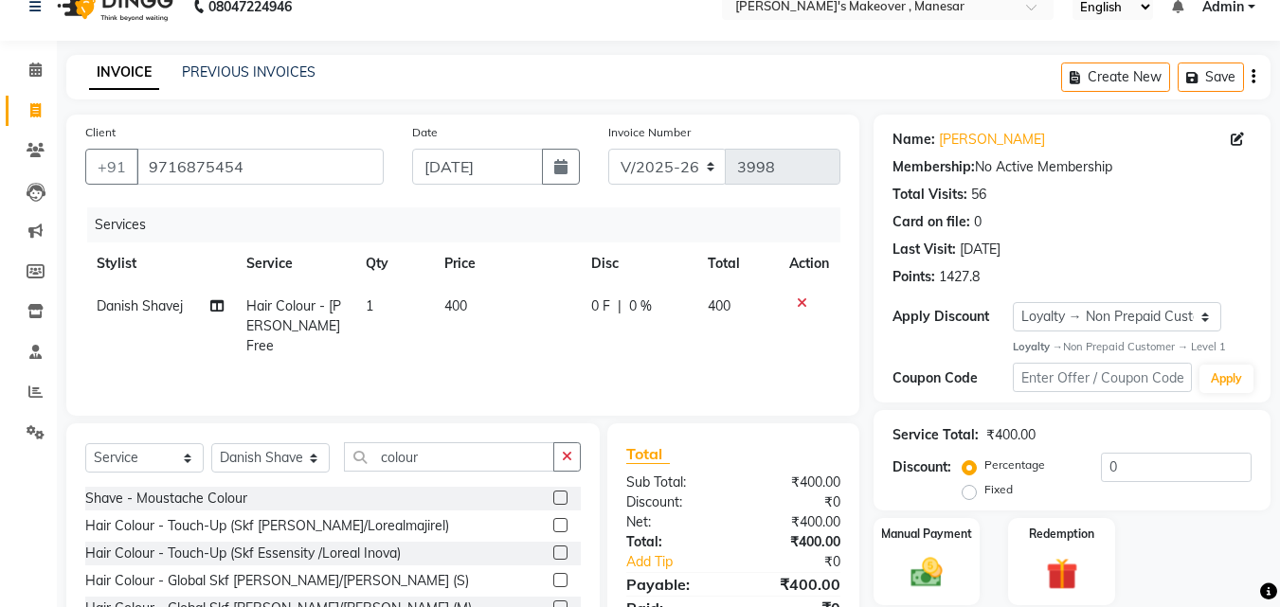
drag, startPoint x: 1267, startPoint y: 417, endPoint x: 1060, endPoint y: 497, distance: 222.5
click at [1254, 483] on div "Name: [PERSON_NAME] Membership: No Active Membership Total Visits: 56 Card on f…" at bounding box center [1078, 409] width 411 height 588
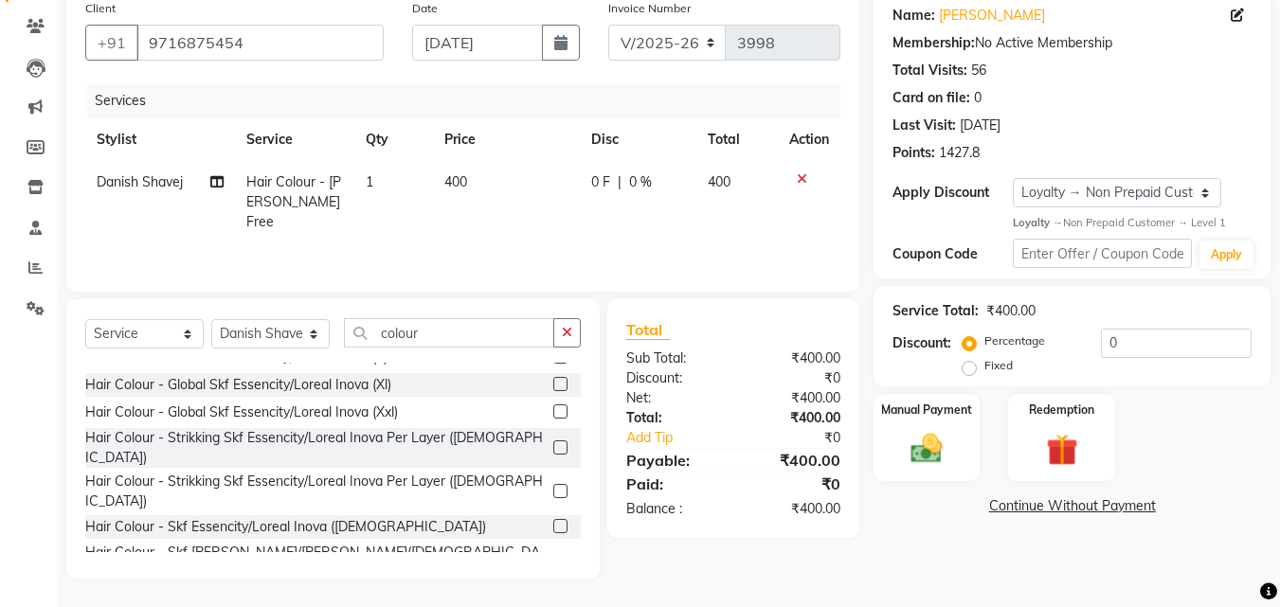
scroll to position [395, 0]
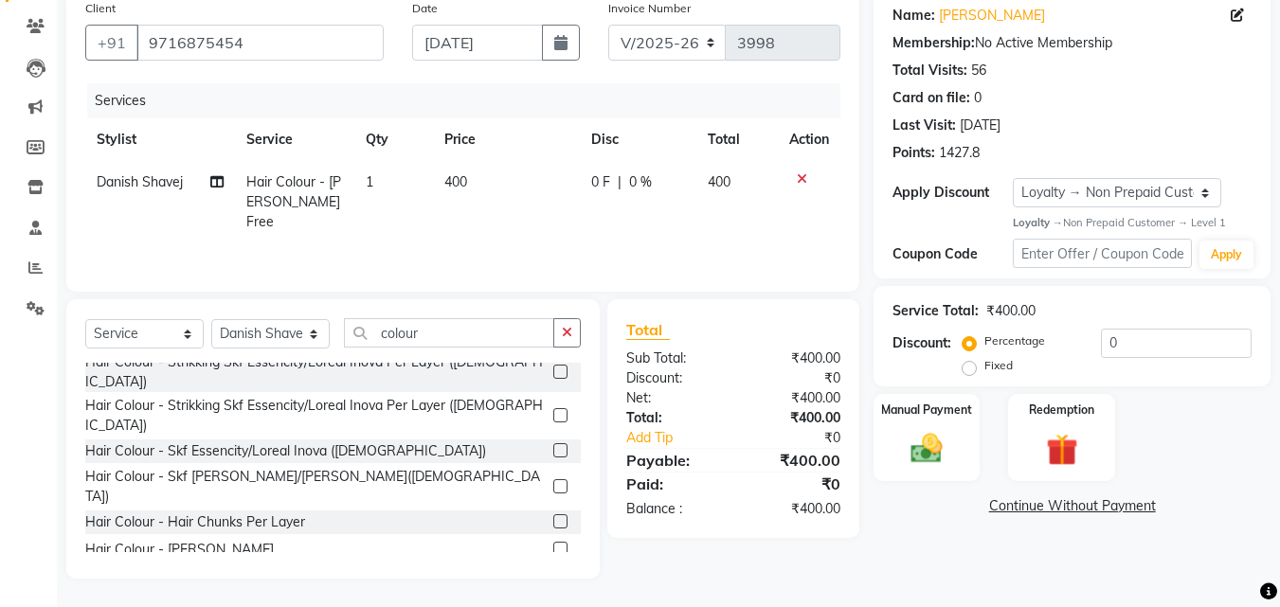
click at [553, 443] on label at bounding box center [560, 450] width 14 height 14
click at [553, 445] on input "checkbox" at bounding box center [559, 451] width 12 height 12
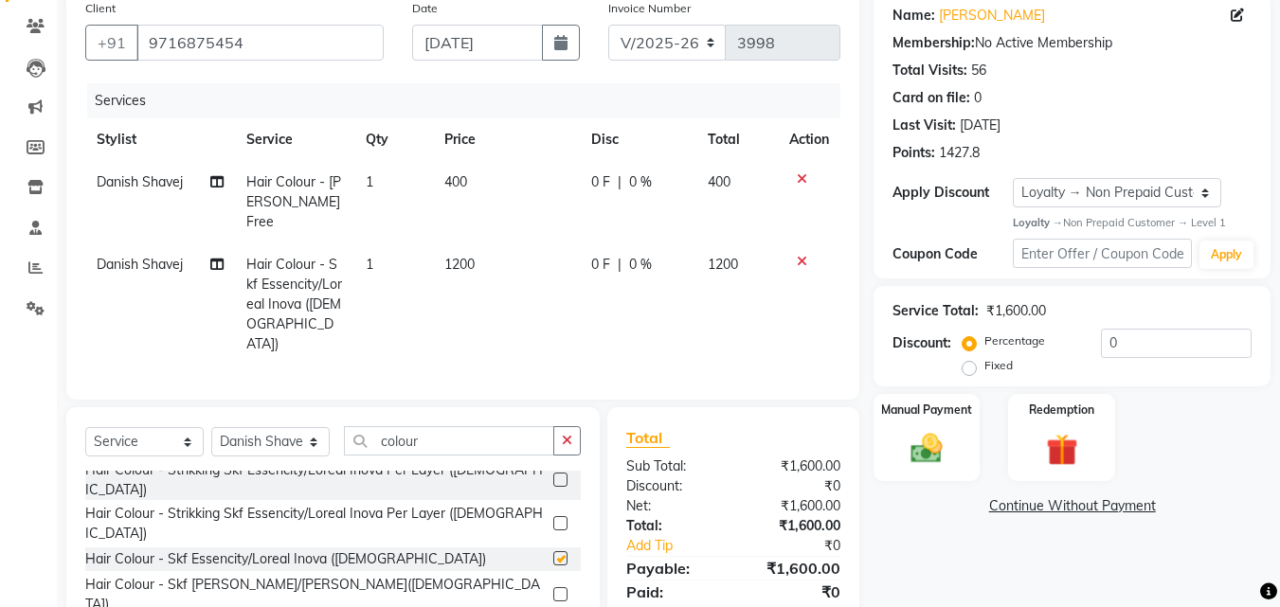
checkbox input "false"
click at [1122, 342] on input "0" at bounding box center [1176, 343] width 151 height 29
type input "15"
click at [952, 434] on img at bounding box center [926, 448] width 51 height 36
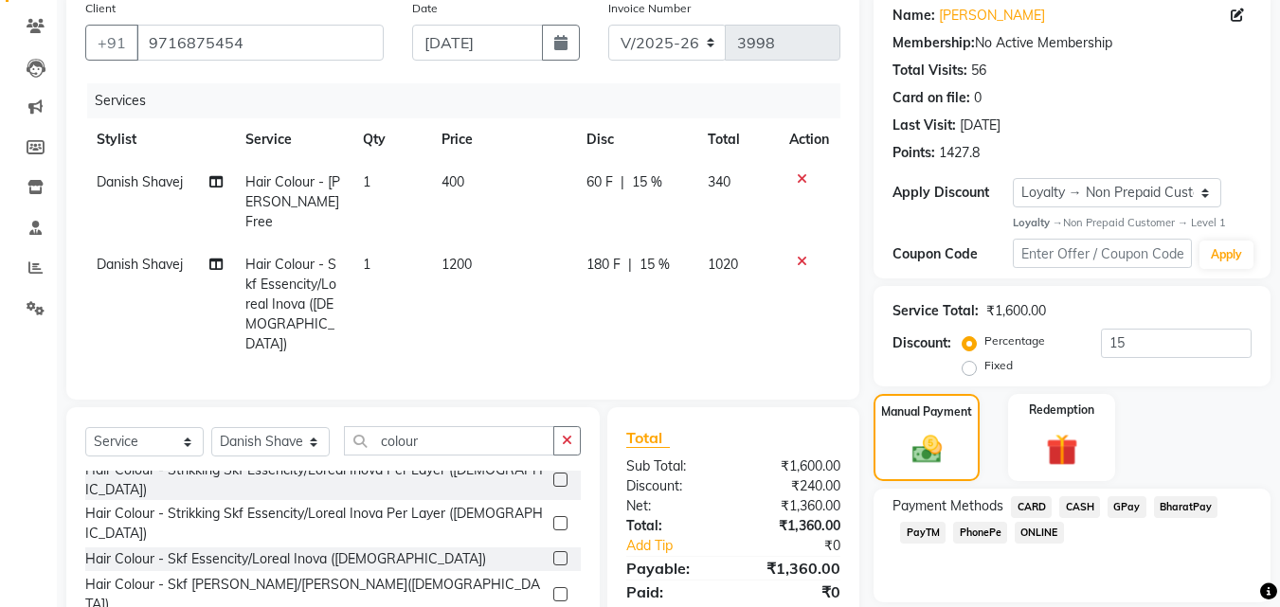
click at [990, 535] on span "PhonePe" at bounding box center [980, 533] width 54 height 22
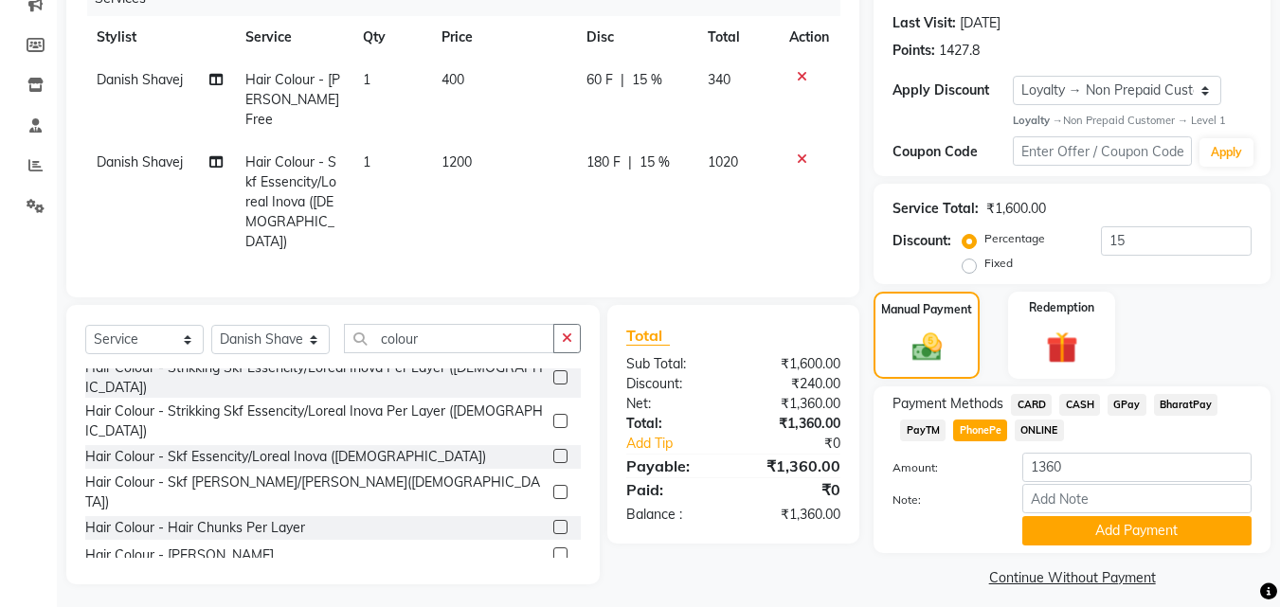
scroll to position [267, 0]
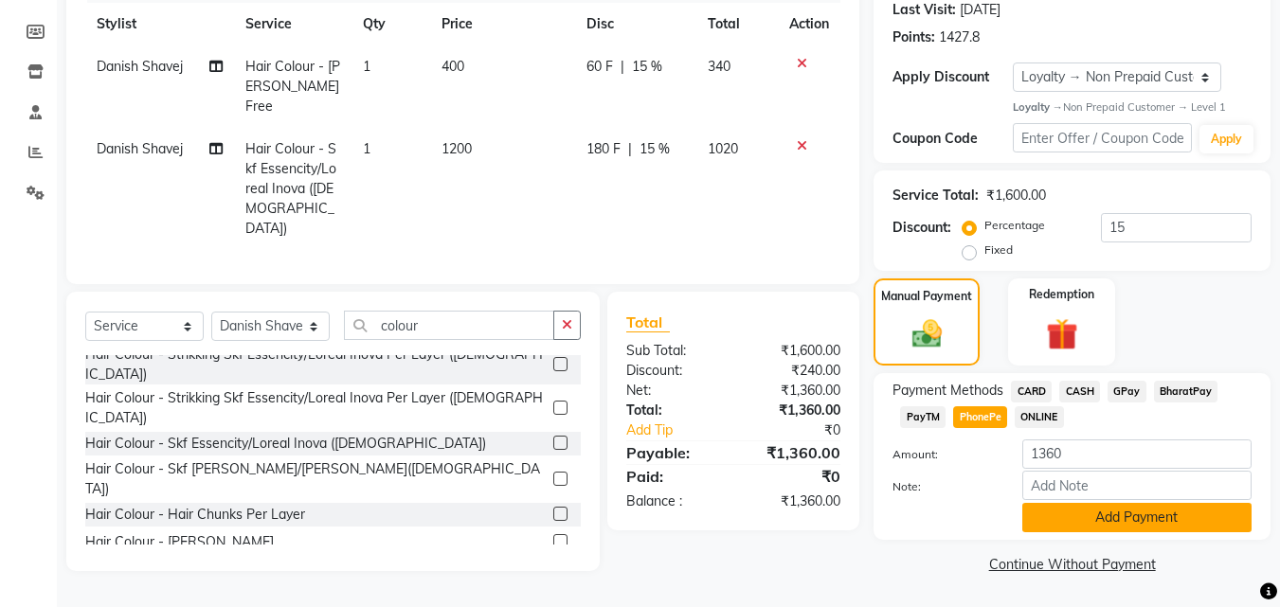
click at [1163, 523] on button "Add Payment" at bounding box center [1136, 517] width 229 height 29
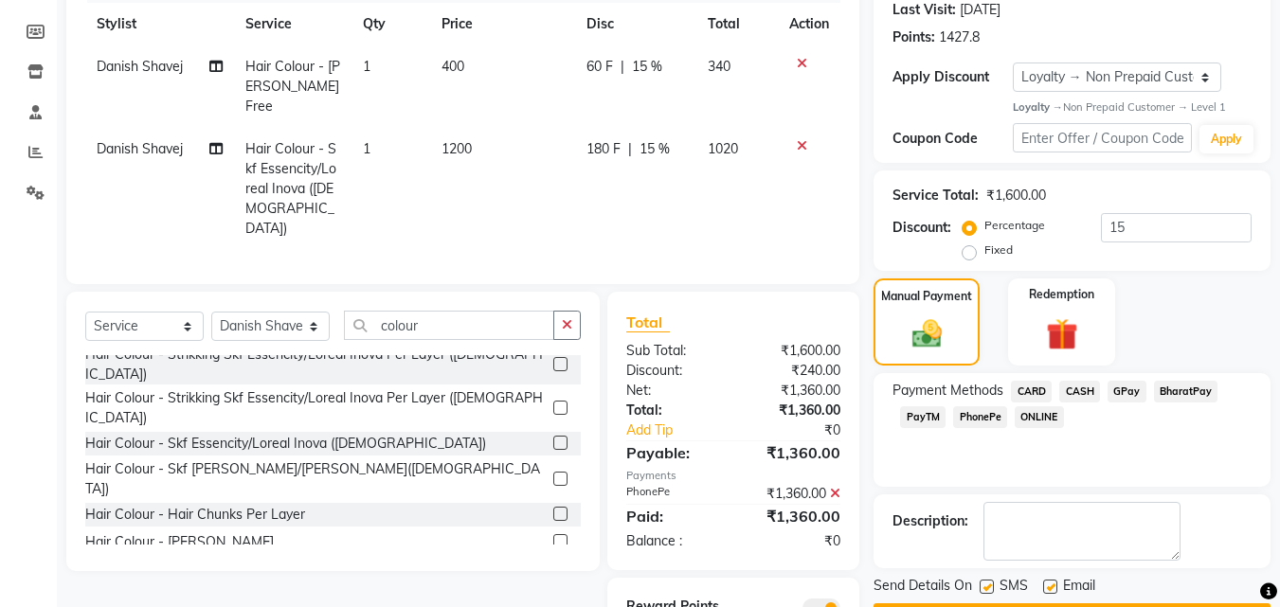
scroll to position [347, 0]
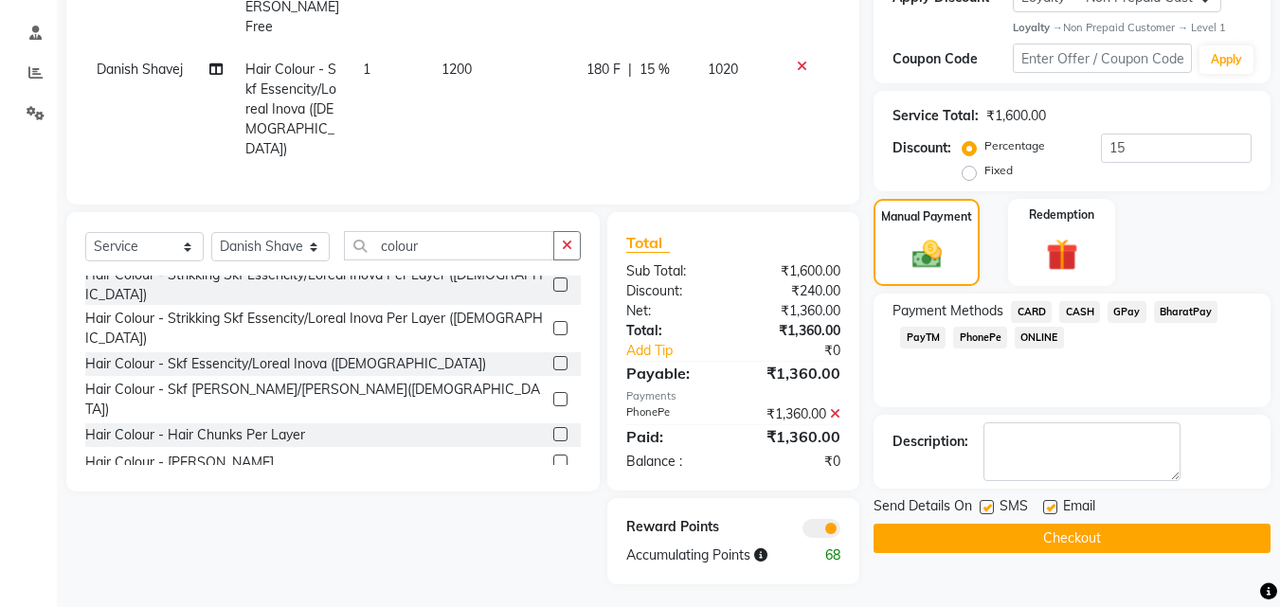
click at [990, 509] on label at bounding box center [986, 507] width 14 height 14
click at [990, 509] on input "checkbox" at bounding box center [985, 508] width 12 height 12
checkbox input "false"
click at [1048, 508] on label at bounding box center [1050, 507] width 14 height 14
click at [1048, 508] on input "checkbox" at bounding box center [1049, 508] width 12 height 12
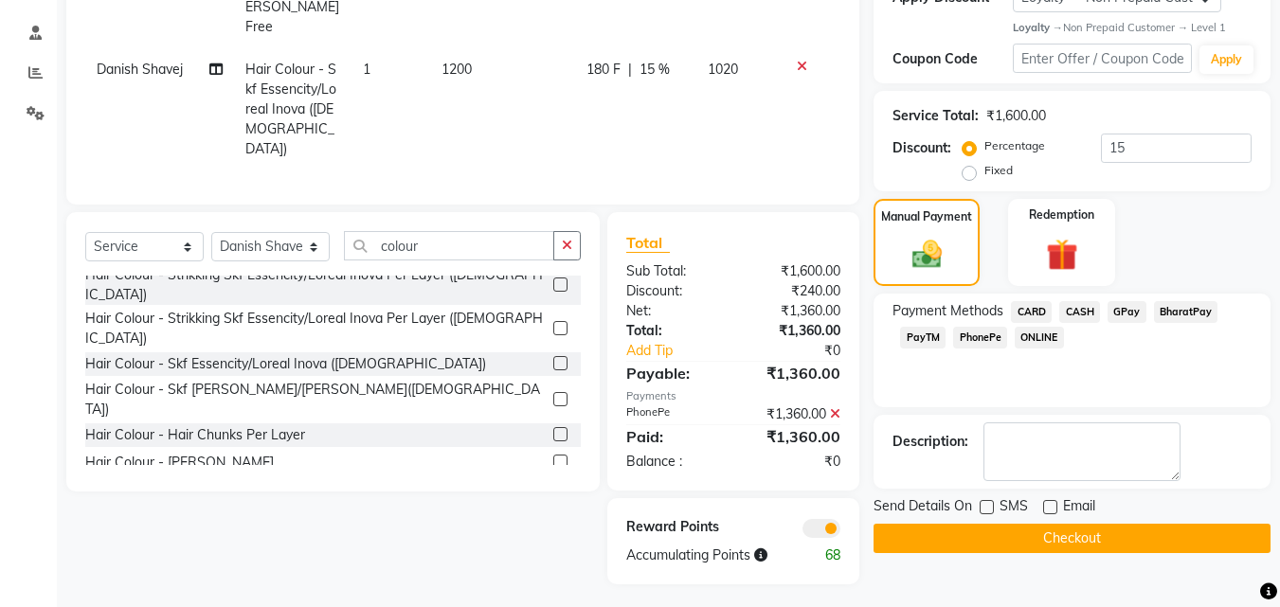
click at [1048, 508] on label at bounding box center [1050, 507] width 14 height 14
click at [1048, 508] on input "checkbox" at bounding box center [1049, 508] width 12 height 12
checkbox input "true"
click at [1023, 536] on button "Checkout" at bounding box center [1071, 538] width 397 height 29
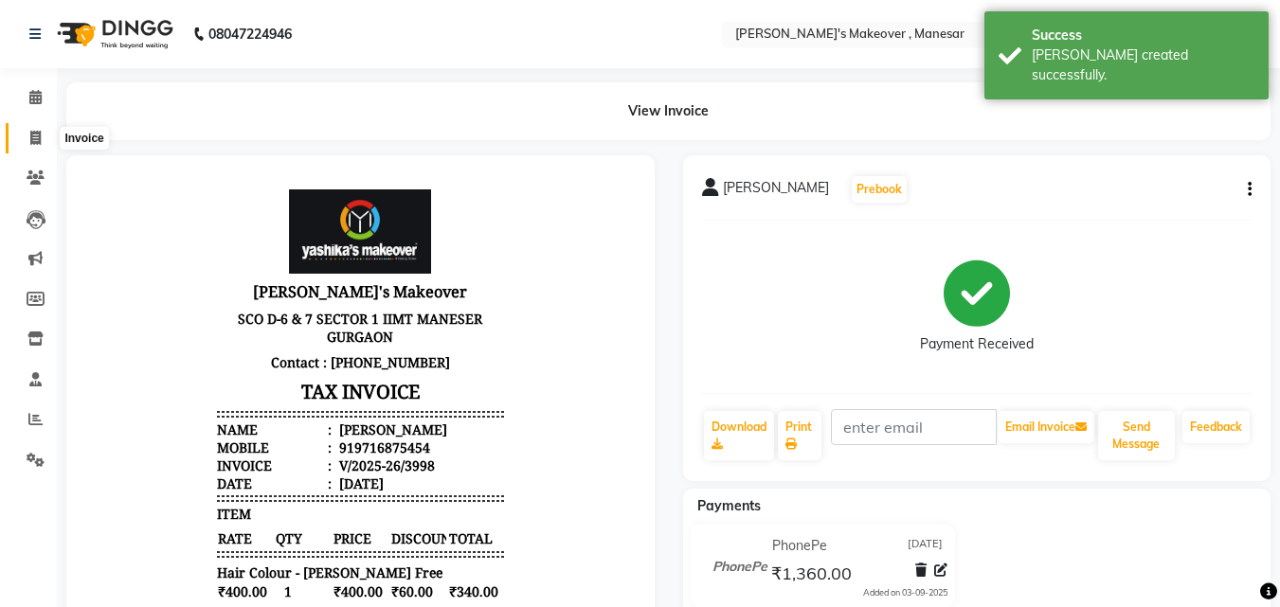
click at [38, 134] on icon at bounding box center [35, 138] width 10 height 14
select select "service"
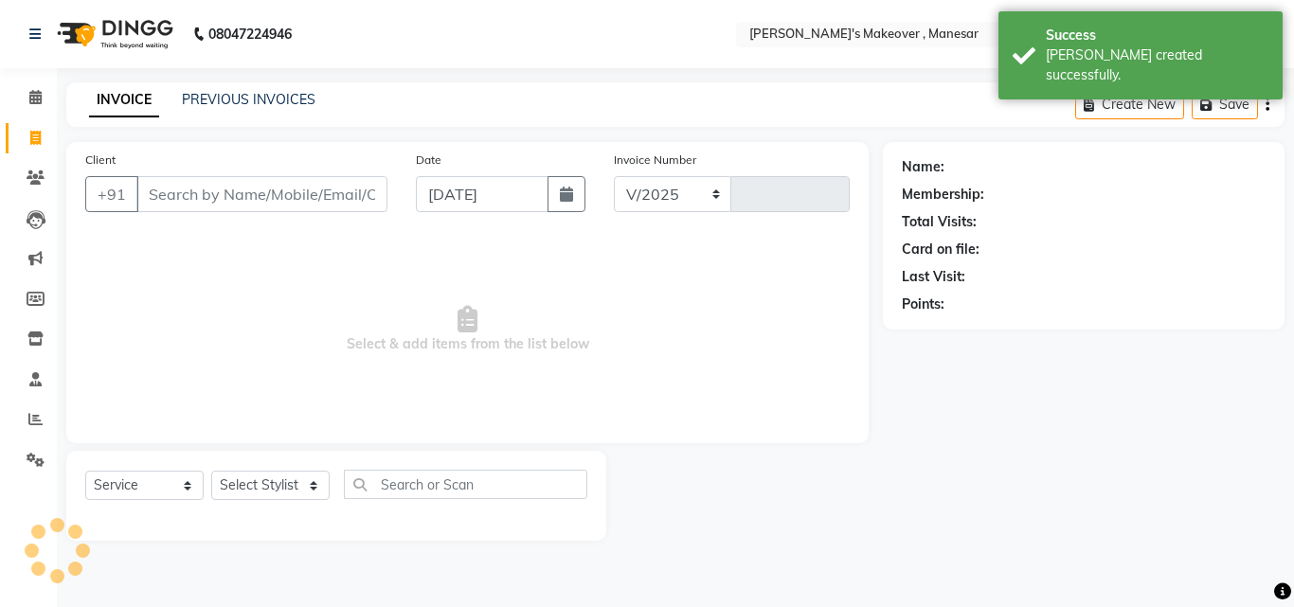
click at [199, 190] on input "Client" at bounding box center [261, 194] width 251 height 36
select select "820"
type input "3999"
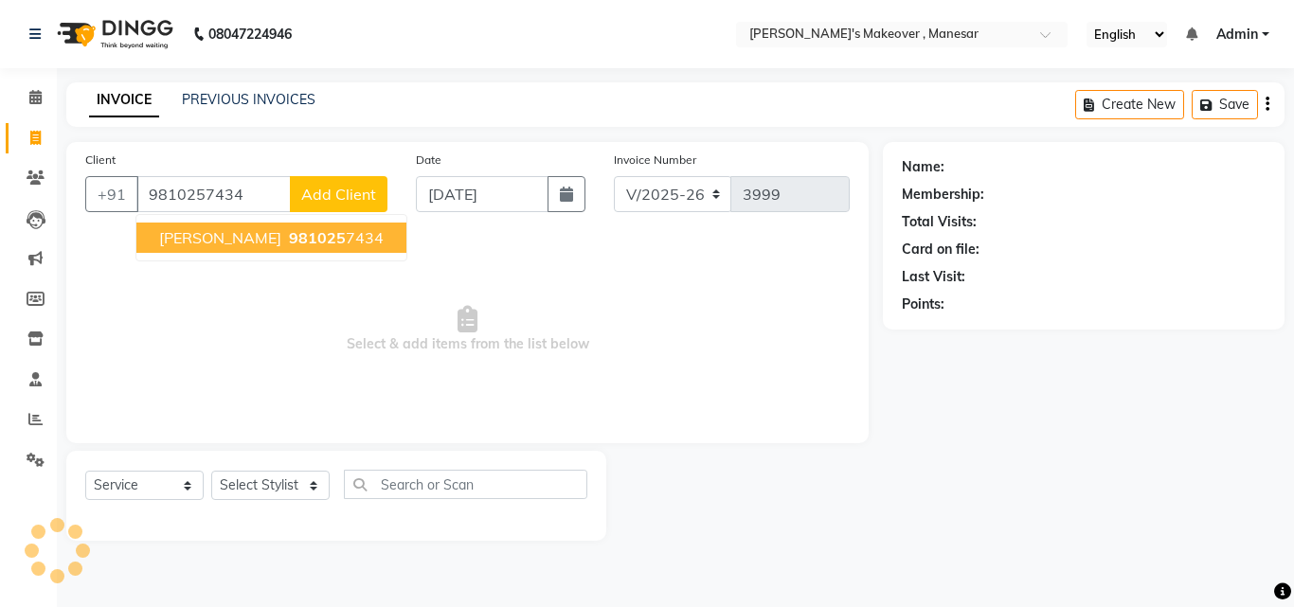
type input "9810257434"
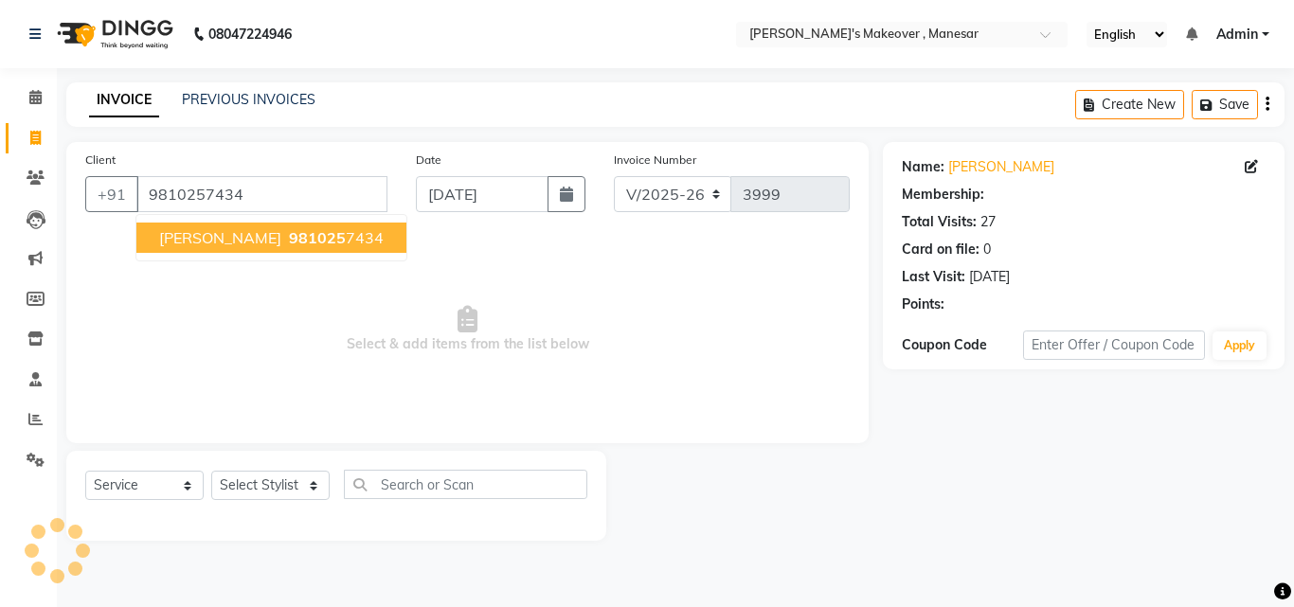
select select "1: Object"
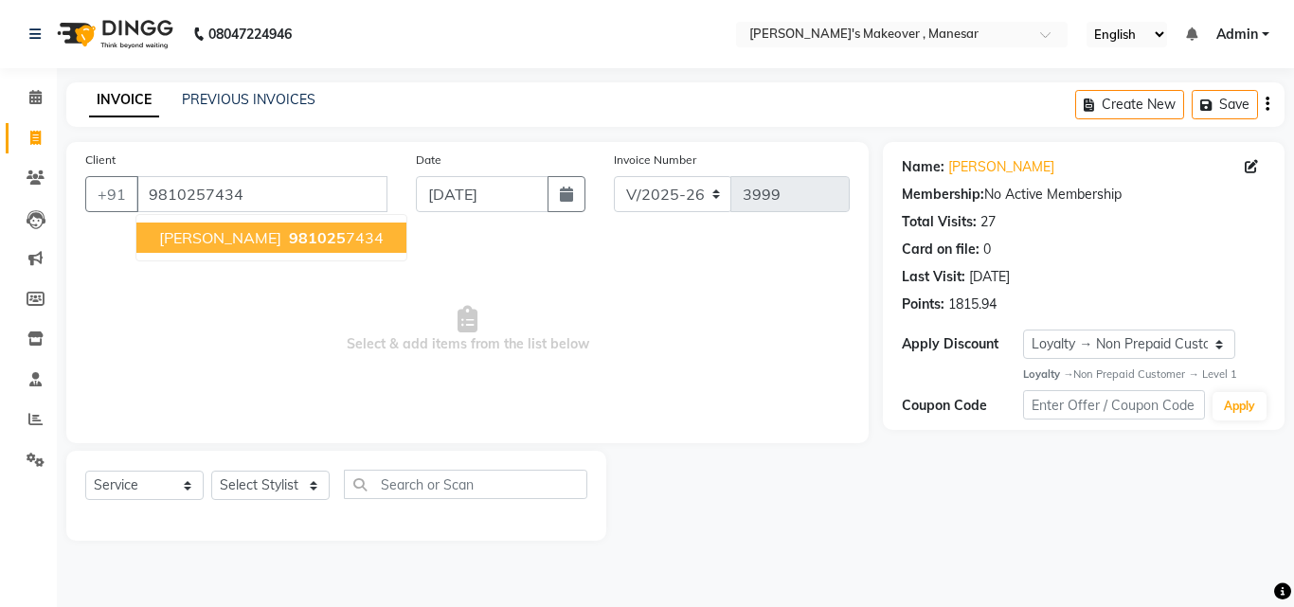
click at [207, 236] on span "[PERSON_NAME]" at bounding box center [220, 237] width 122 height 19
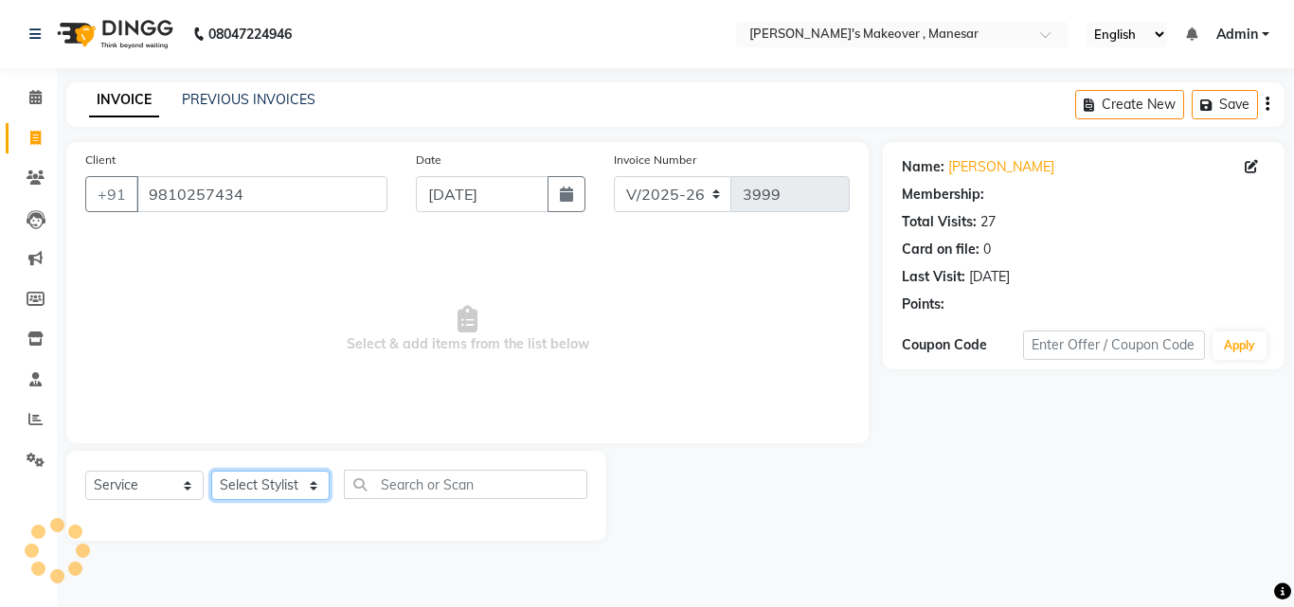
select select "1: Object"
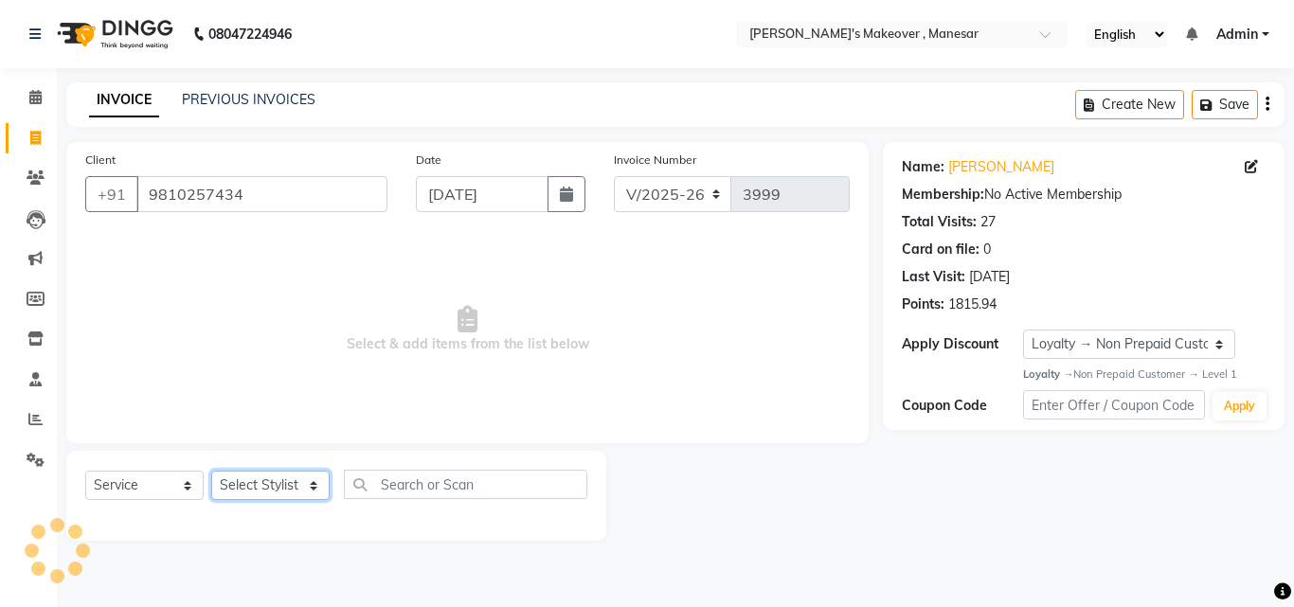
click at [264, 475] on select "Select Stylist Danish Shavej [PERSON_NAME] Krishna [PERSON_NAME] [PERSON_NAME] …" at bounding box center [270, 485] width 118 height 29
select select "63321"
click at [211, 471] on select "Select Stylist Danish Shavej [PERSON_NAME] Krishna [PERSON_NAME] [PERSON_NAME] …" at bounding box center [270, 485] width 118 height 29
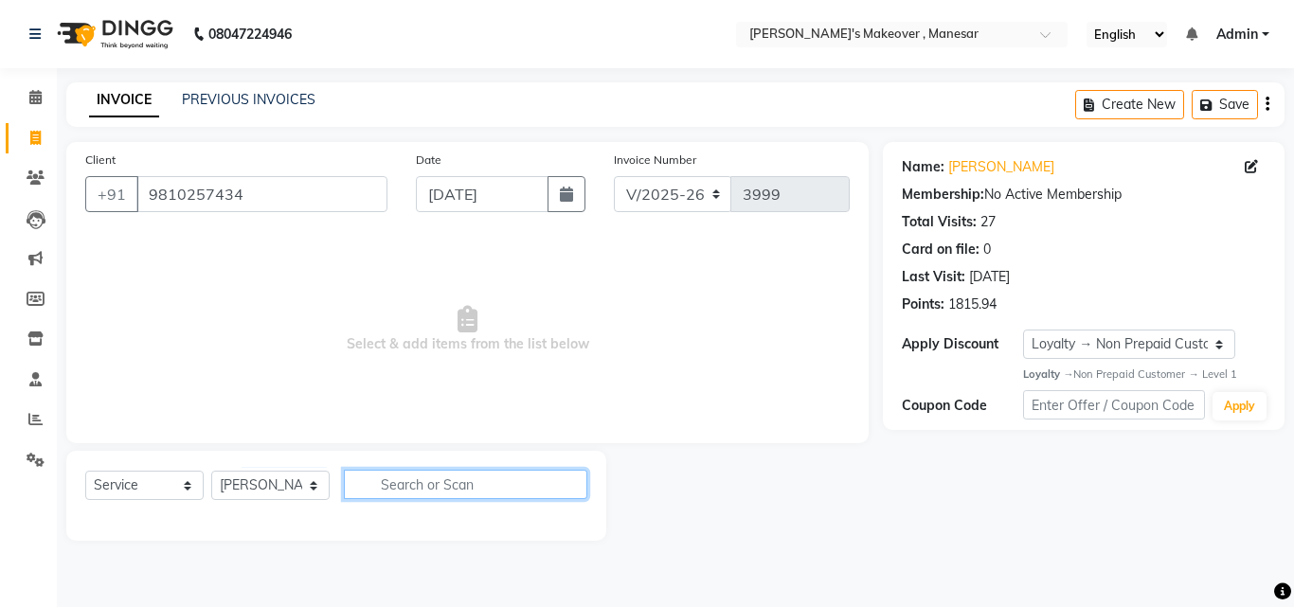
click at [430, 488] on input "text" at bounding box center [465, 484] width 243 height 29
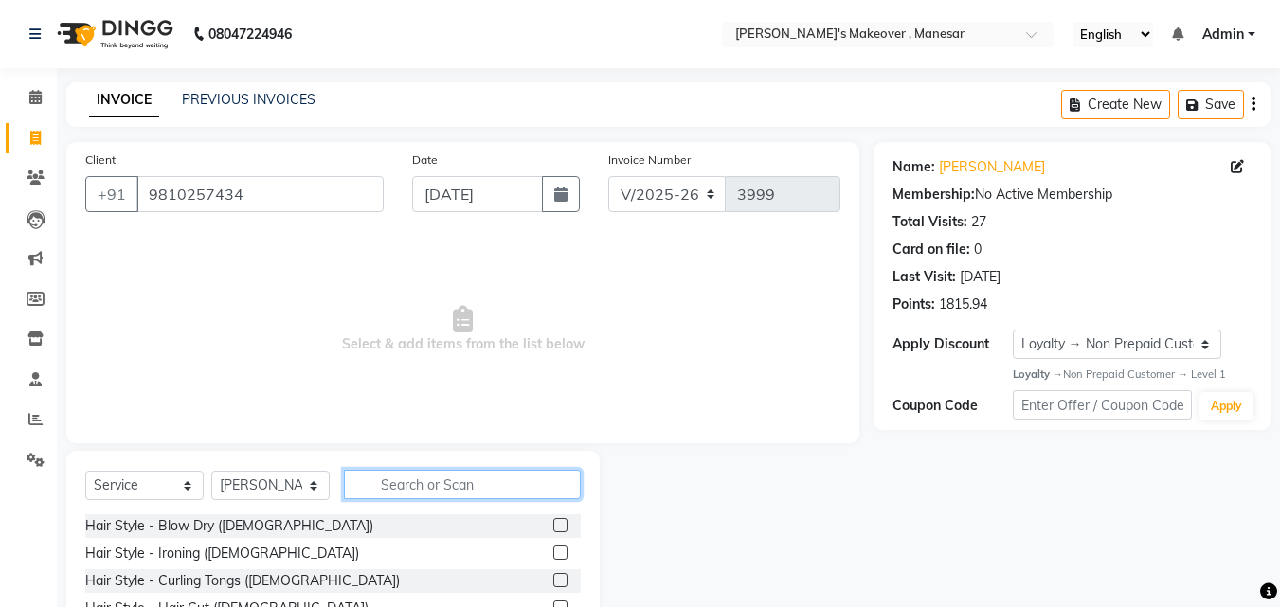
type input "u"
type input "lipo"
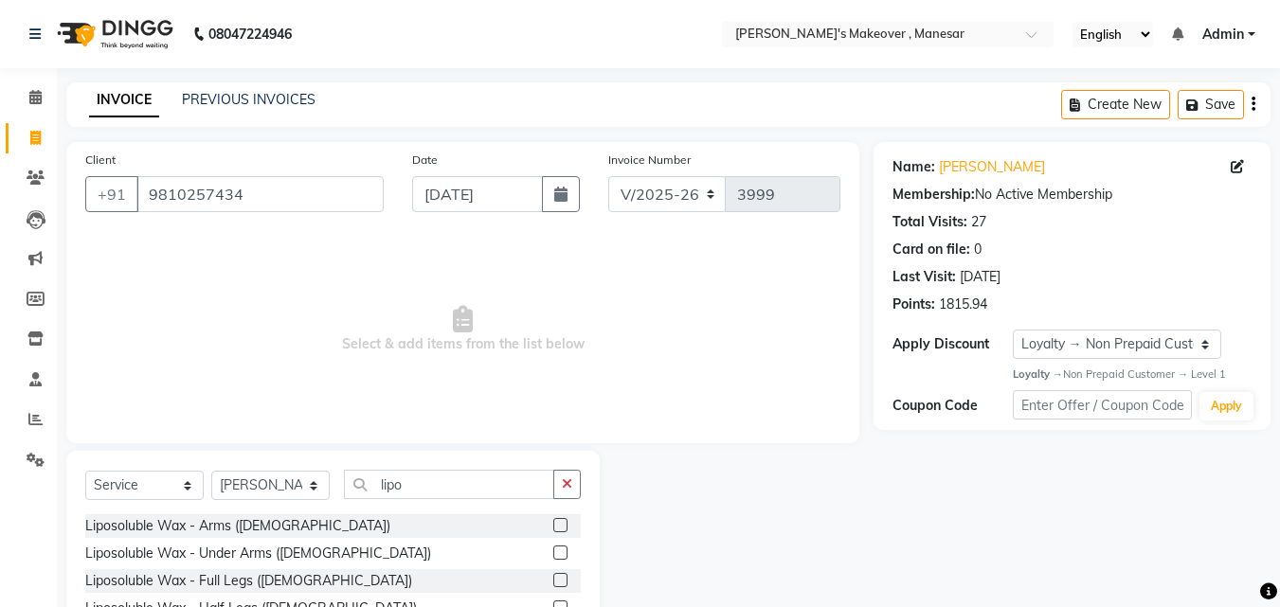
click at [553, 548] on label at bounding box center [560, 553] width 14 height 14
click at [553, 548] on input "checkbox" at bounding box center [559, 553] width 12 height 12
click at [553, 548] on label at bounding box center [560, 553] width 14 height 14
click at [553, 548] on input "checkbox" at bounding box center [559, 553] width 12 height 12
checkbox input "false"
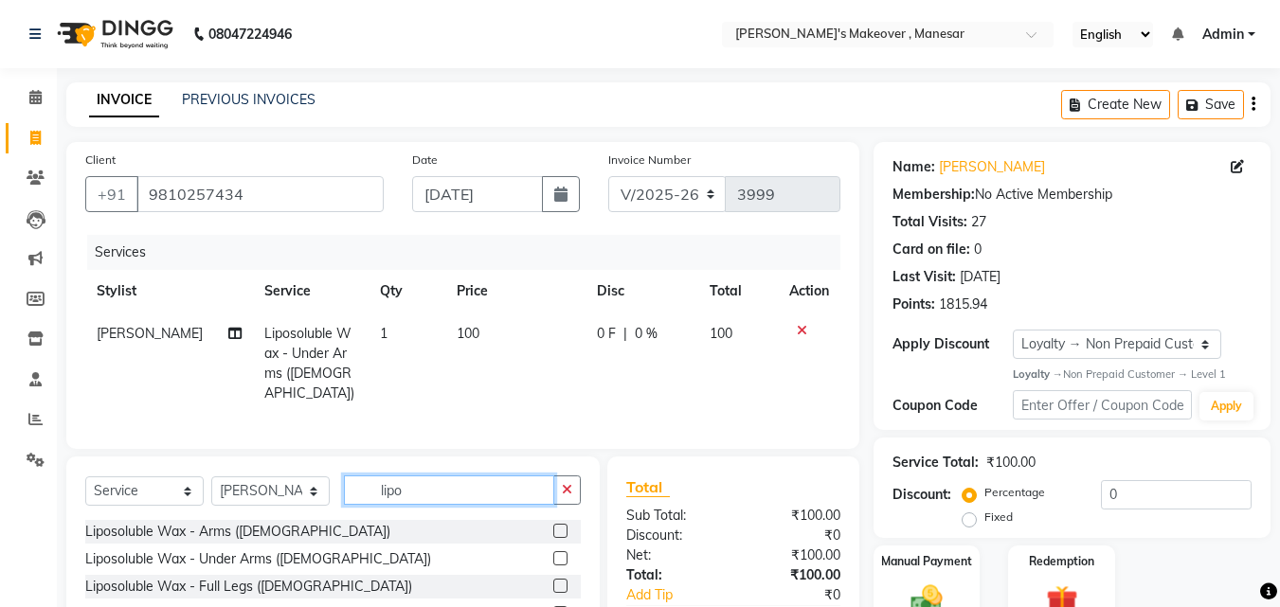
click at [458, 490] on input "lipo" at bounding box center [449, 489] width 210 height 29
type input "l"
type input "thre"
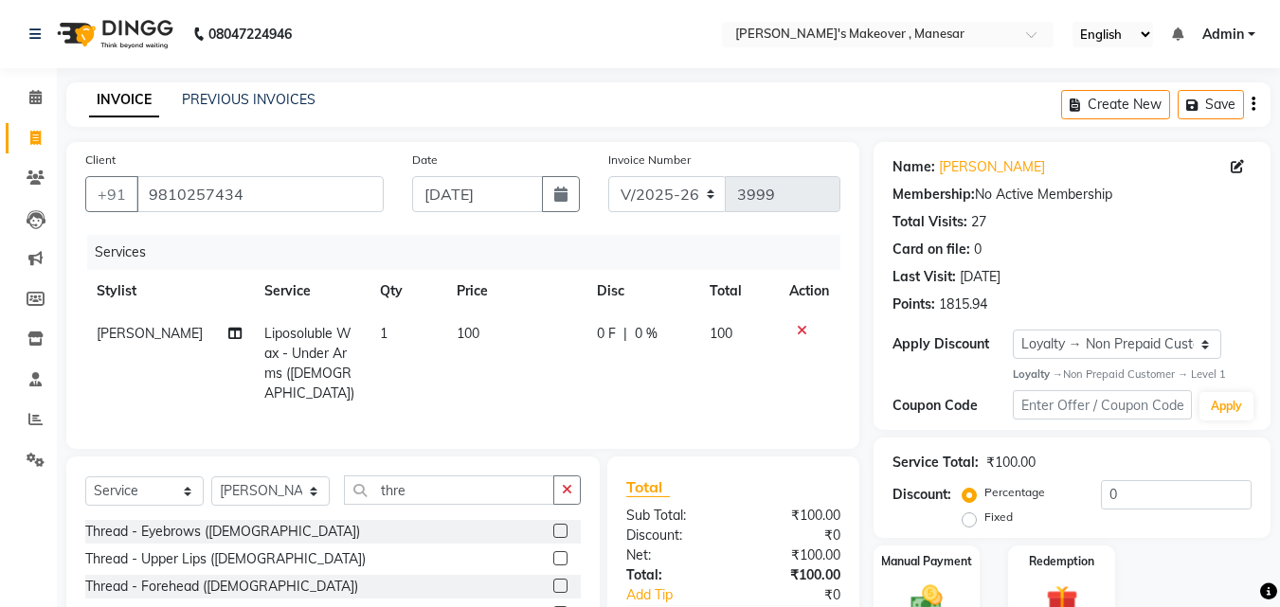
click at [553, 524] on label at bounding box center [560, 531] width 14 height 14
click at [553, 526] on input "checkbox" at bounding box center [559, 532] width 12 height 12
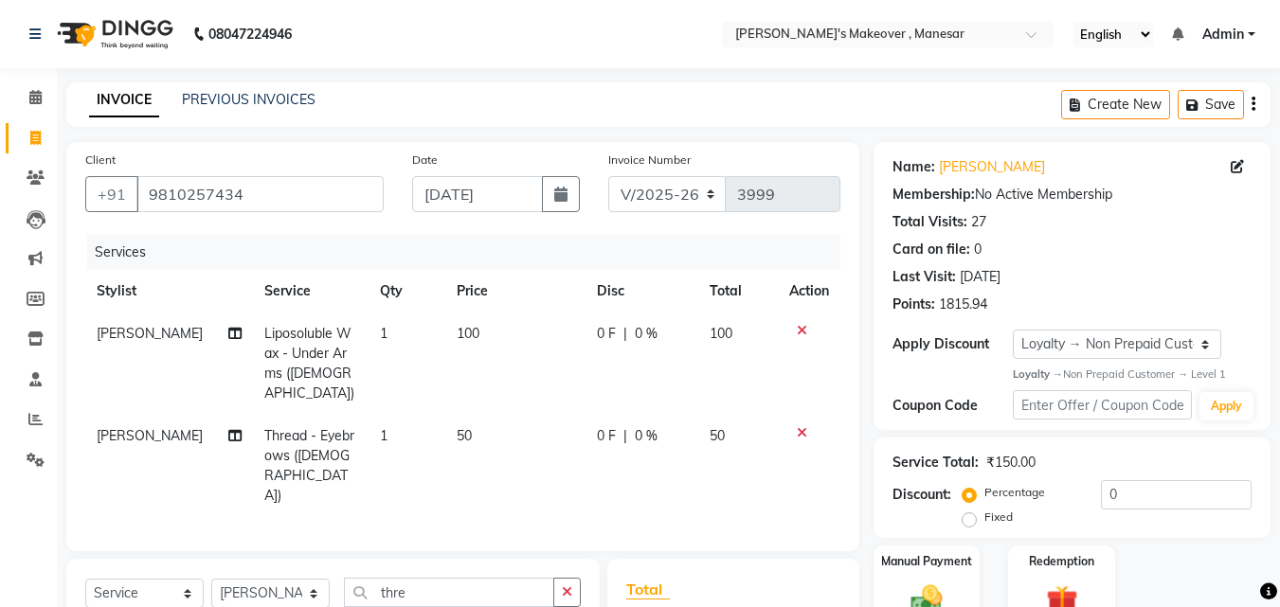
checkbox input "false"
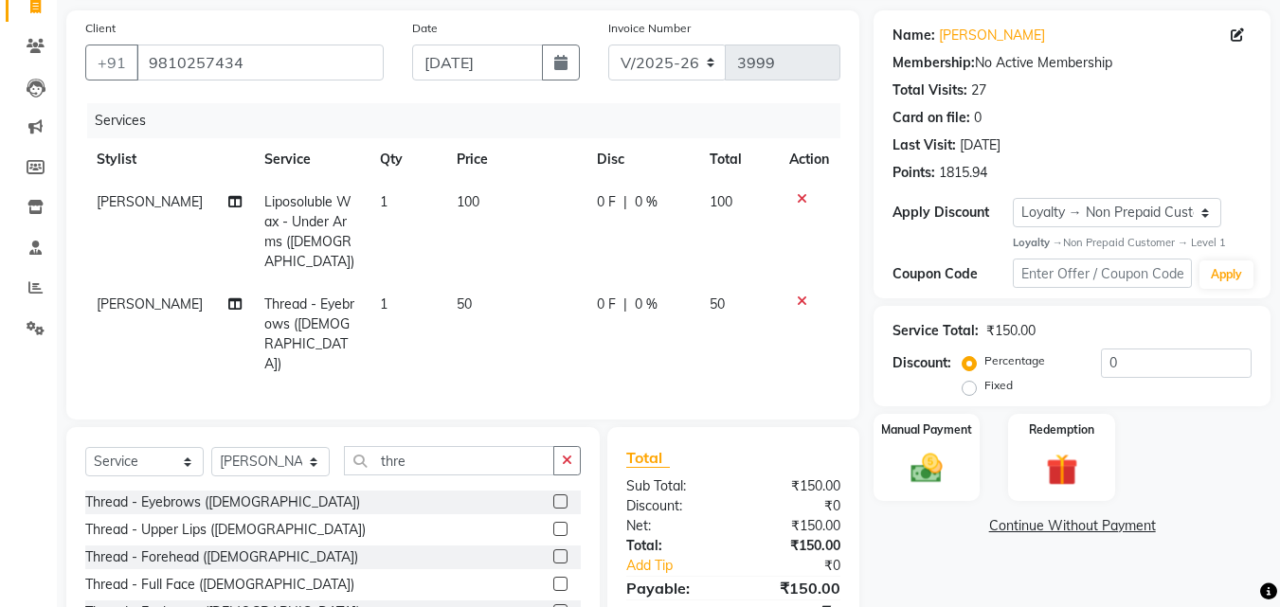
scroll to position [214, 0]
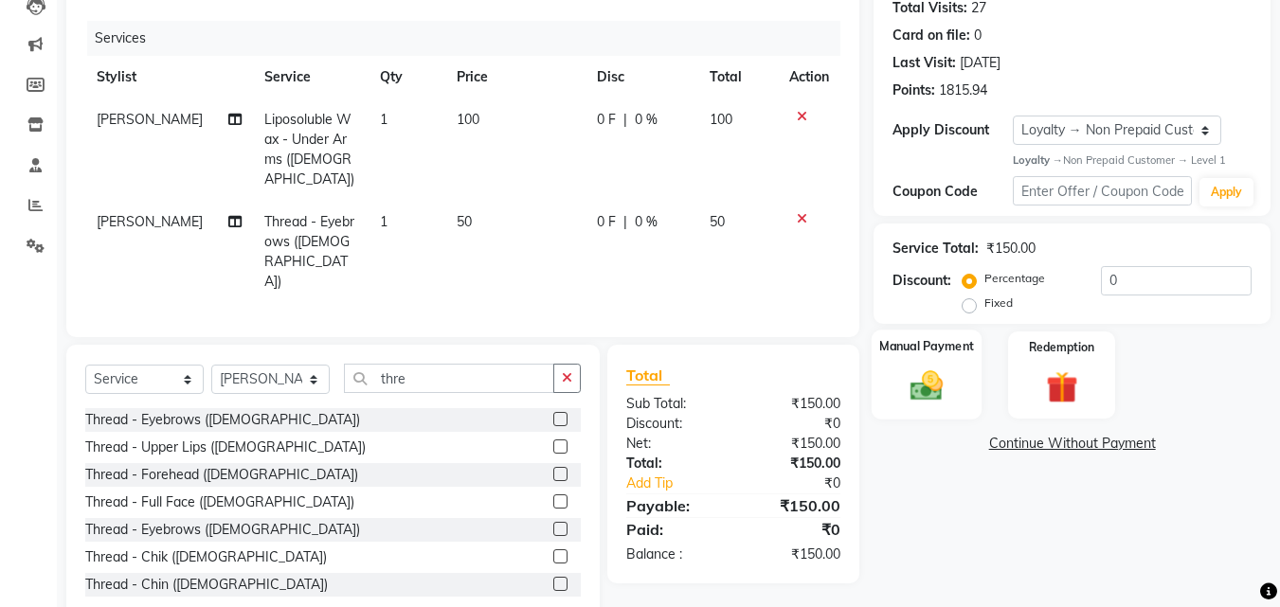
click at [931, 395] on img at bounding box center [926, 386] width 53 height 38
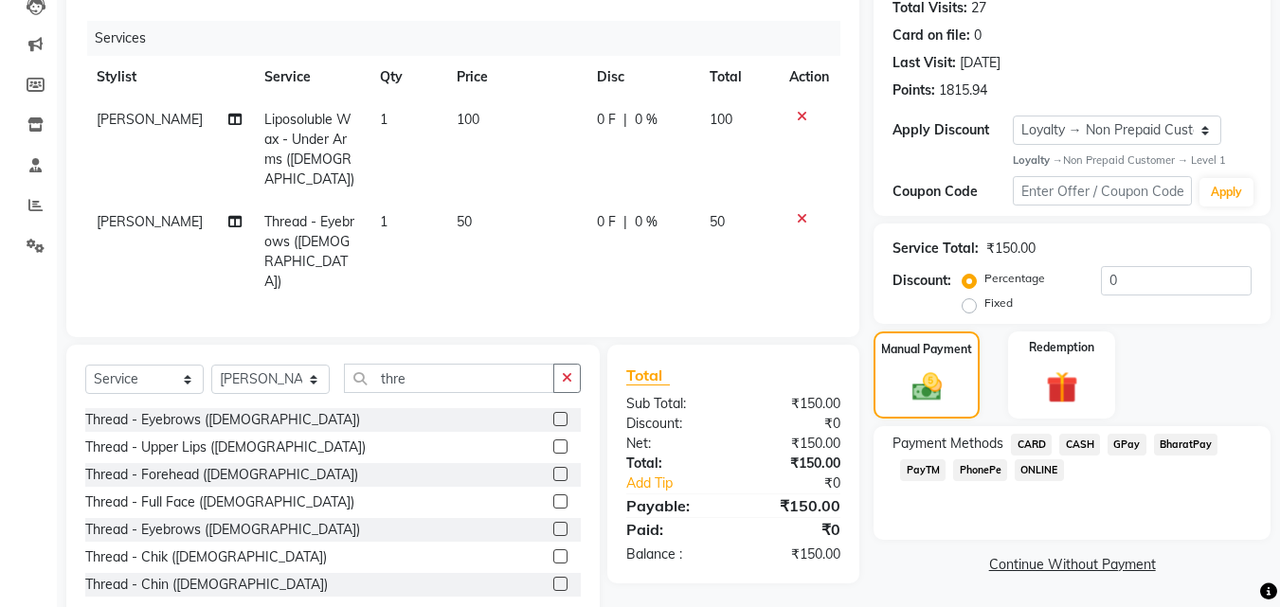
click at [988, 478] on span "PhonePe" at bounding box center [980, 470] width 54 height 22
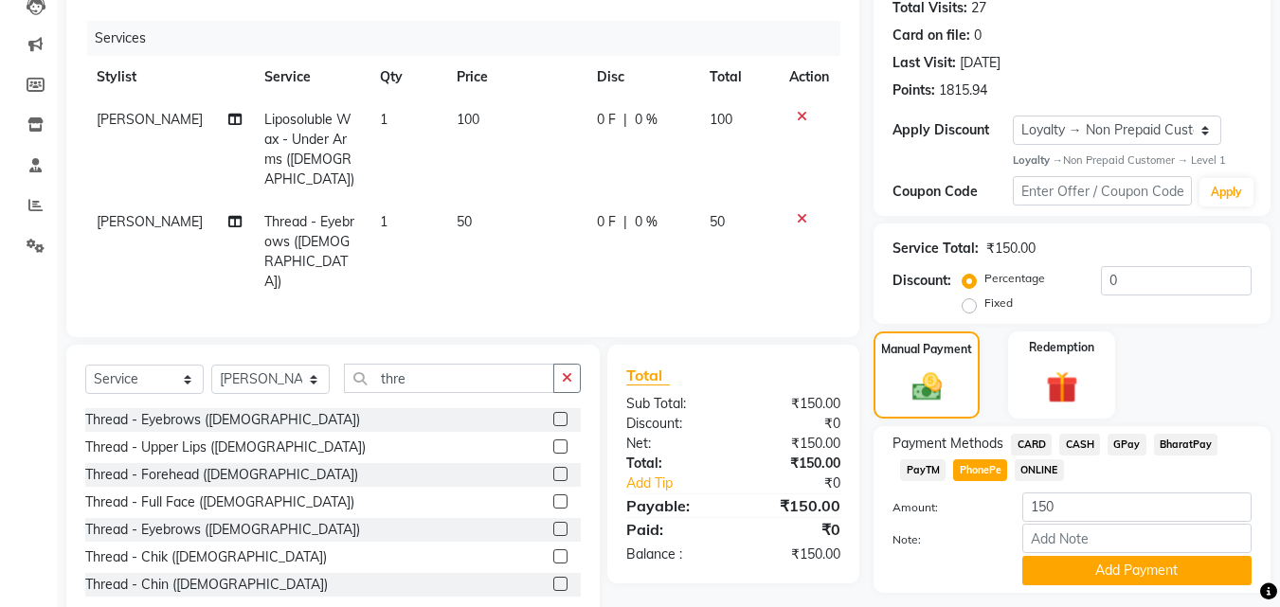
scroll to position [267, 0]
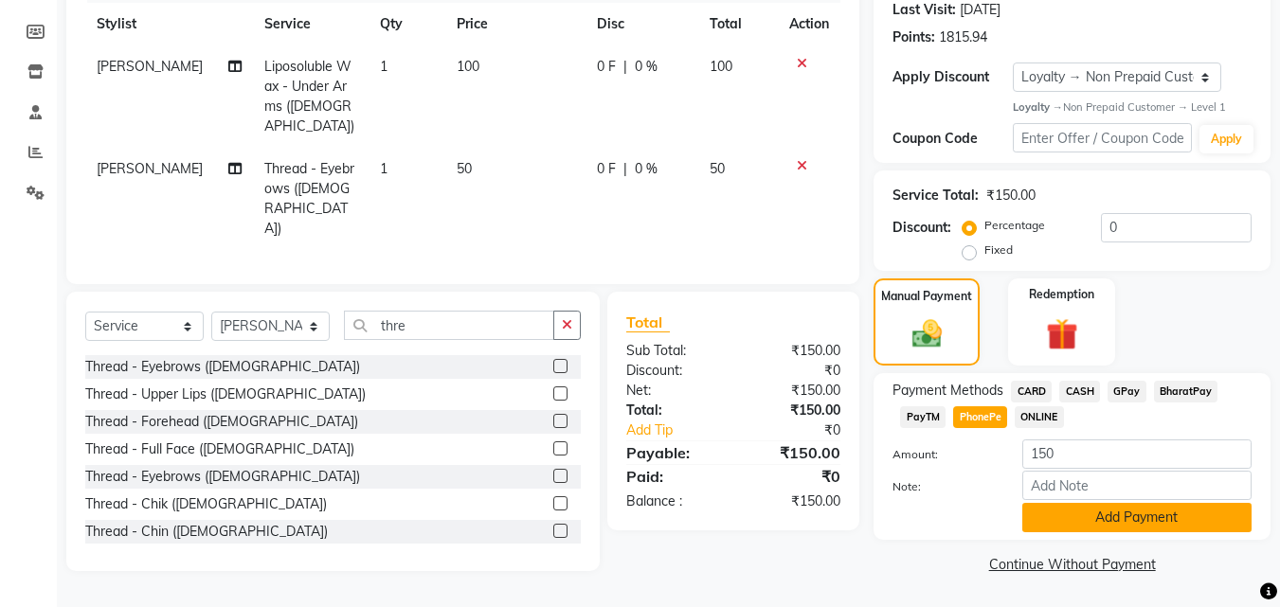
click at [1166, 528] on button "Add Payment" at bounding box center [1136, 517] width 229 height 29
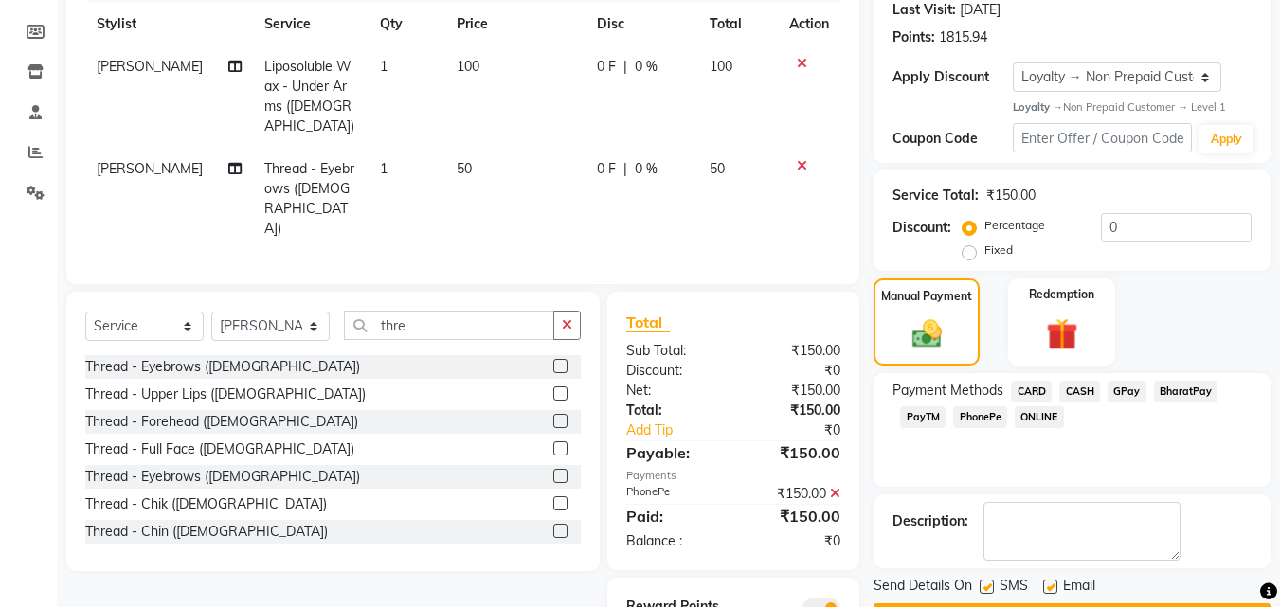
click at [983, 585] on label at bounding box center [986, 587] width 14 height 14
click at [983, 585] on input "checkbox" at bounding box center [985, 588] width 12 height 12
checkbox input "false"
click at [1049, 587] on label at bounding box center [1050, 587] width 14 height 14
click at [1049, 587] on input "checkbox" at bounding box center [1049, 588] width 12 height 12
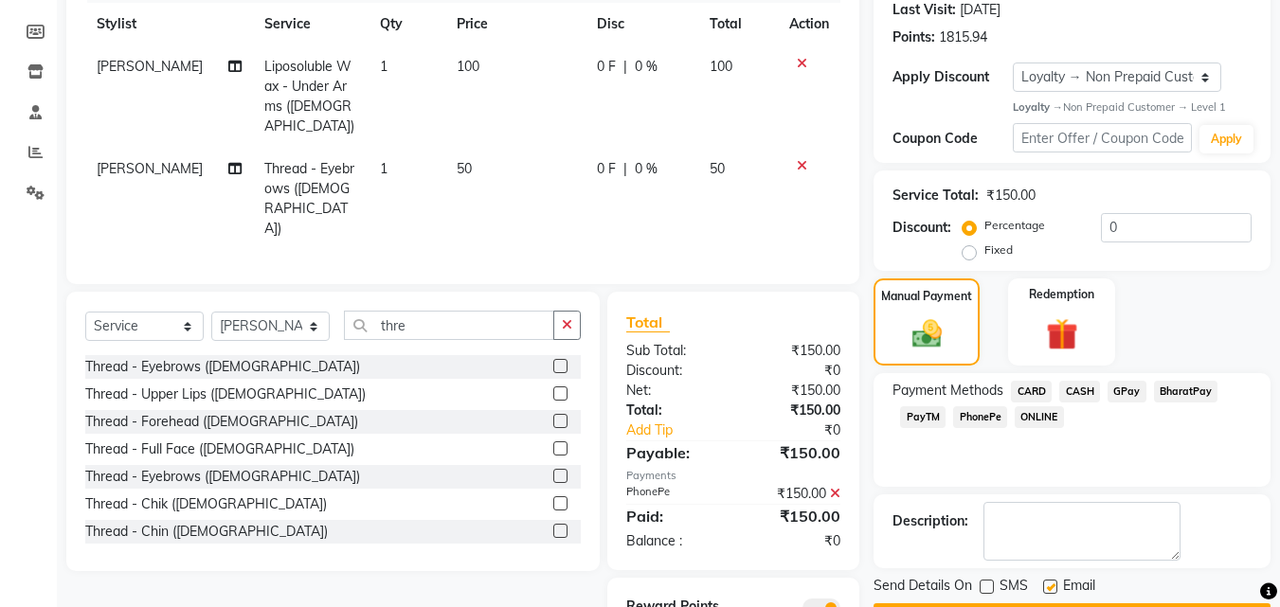
checkbox input "false"
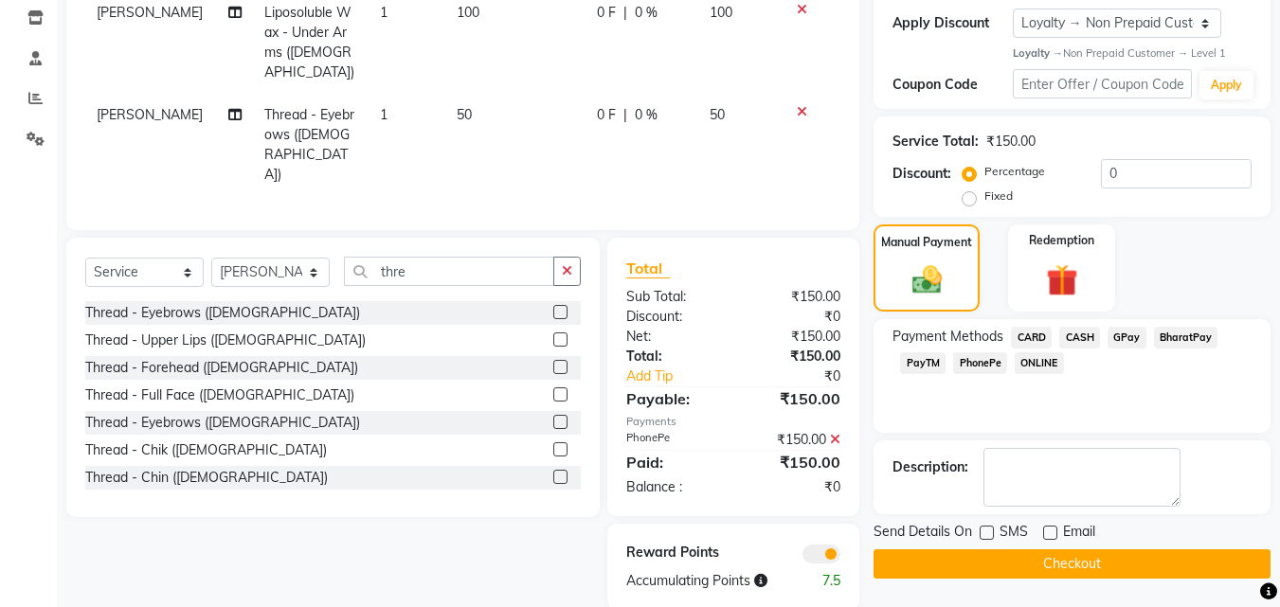
click at [1107, 559] on button "Checkout" at bounding box center [1071, 563] width 397 height 29
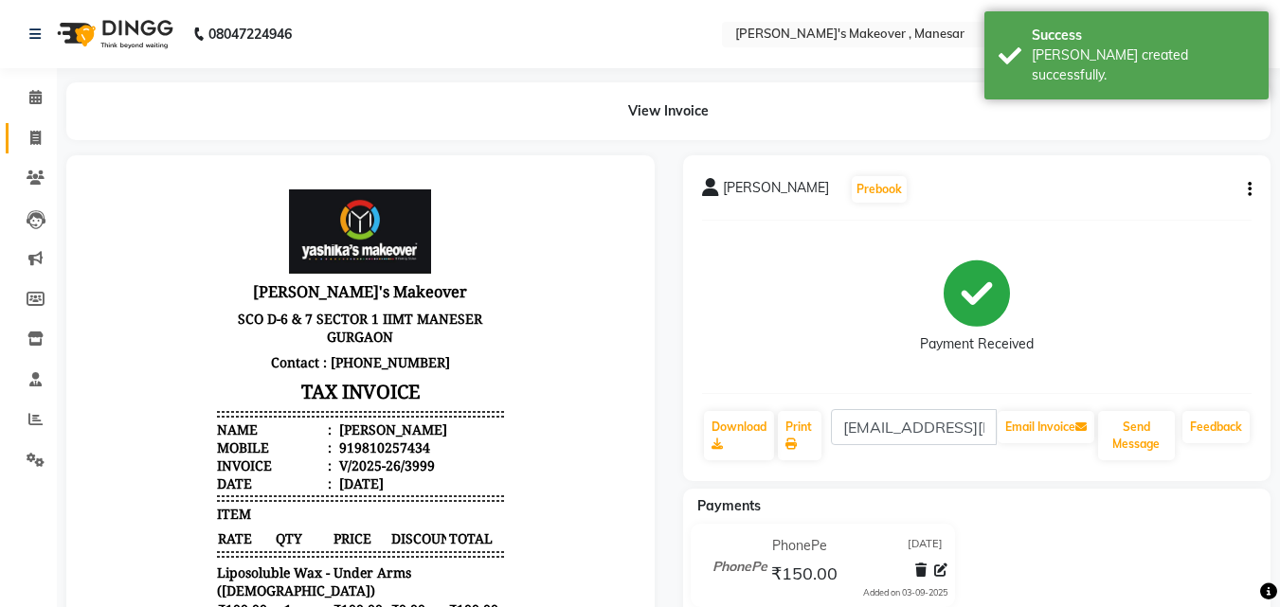
click at [34, 135] on icon at bounding box center [35, 138] width 10 height 14
select select "service"
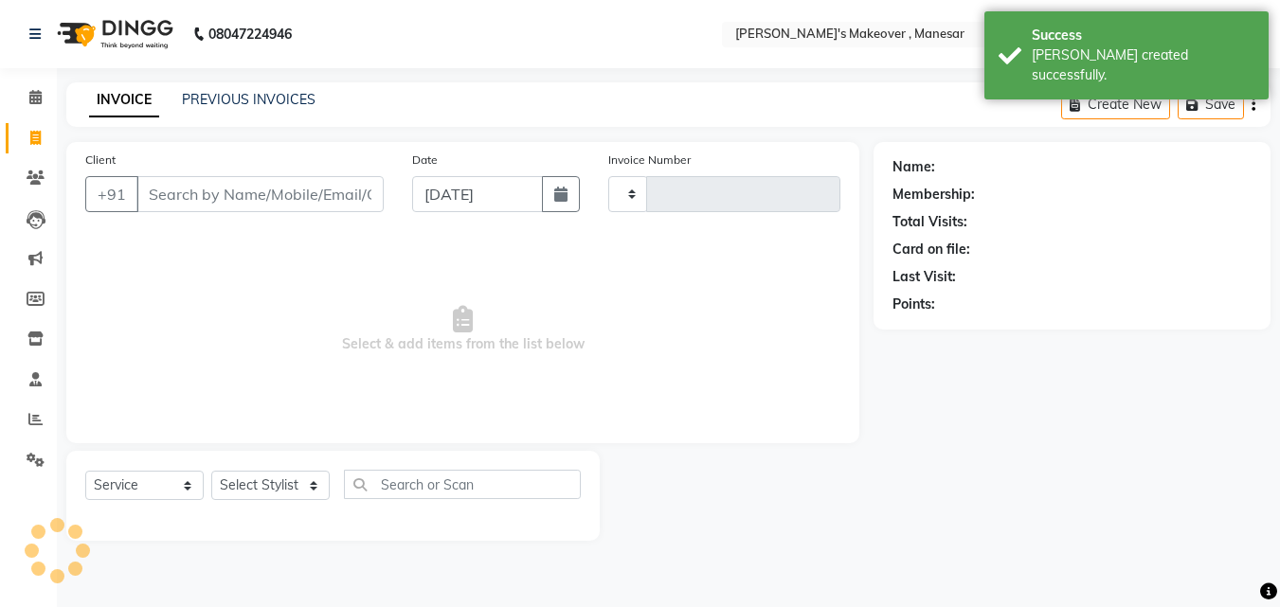
type input "4000"
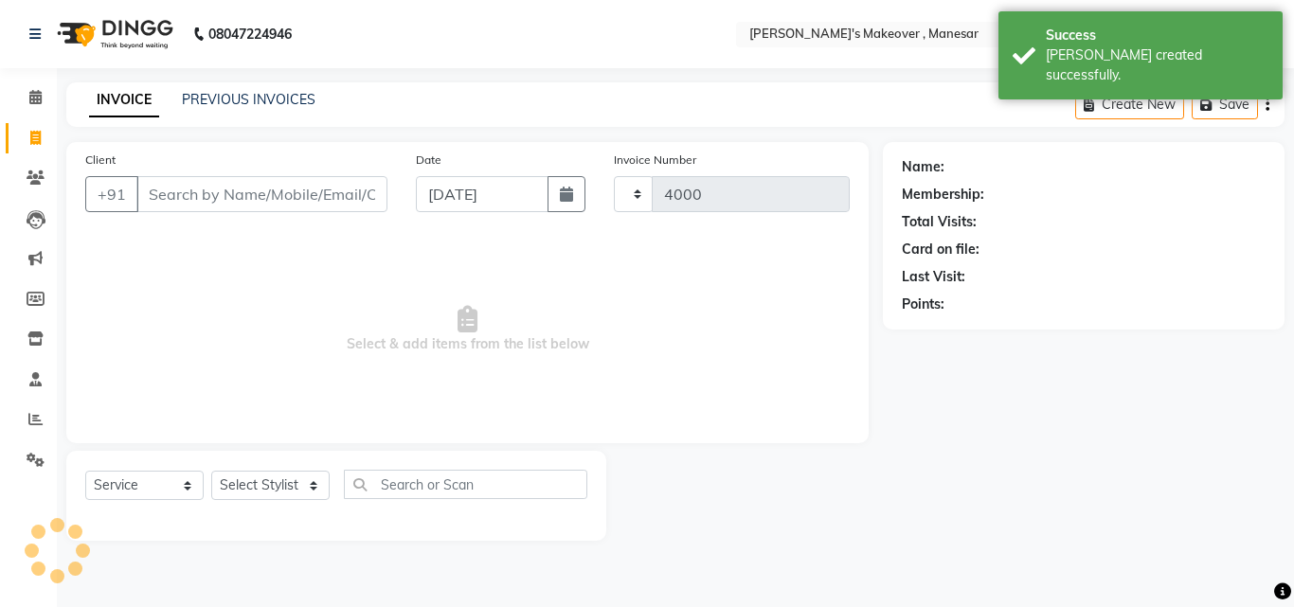
select select "820"
click at [167, 213] on div "Client +91" at bounding box center [236, 189] width 331 height 78
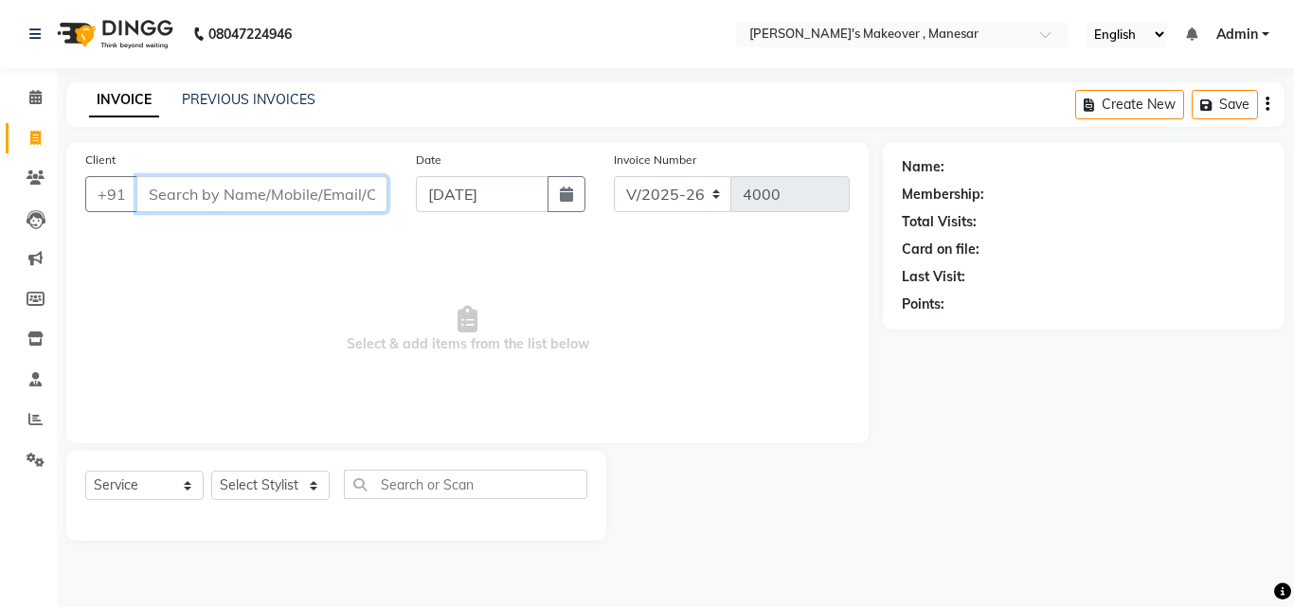
click at [206, 191] on input "Client" at bounding box center [261, 194] width 251 height 36
type input "9350216772"
click at [321, 190] on span "Add Client" at bounding box center [338, 194] width 75 height 19
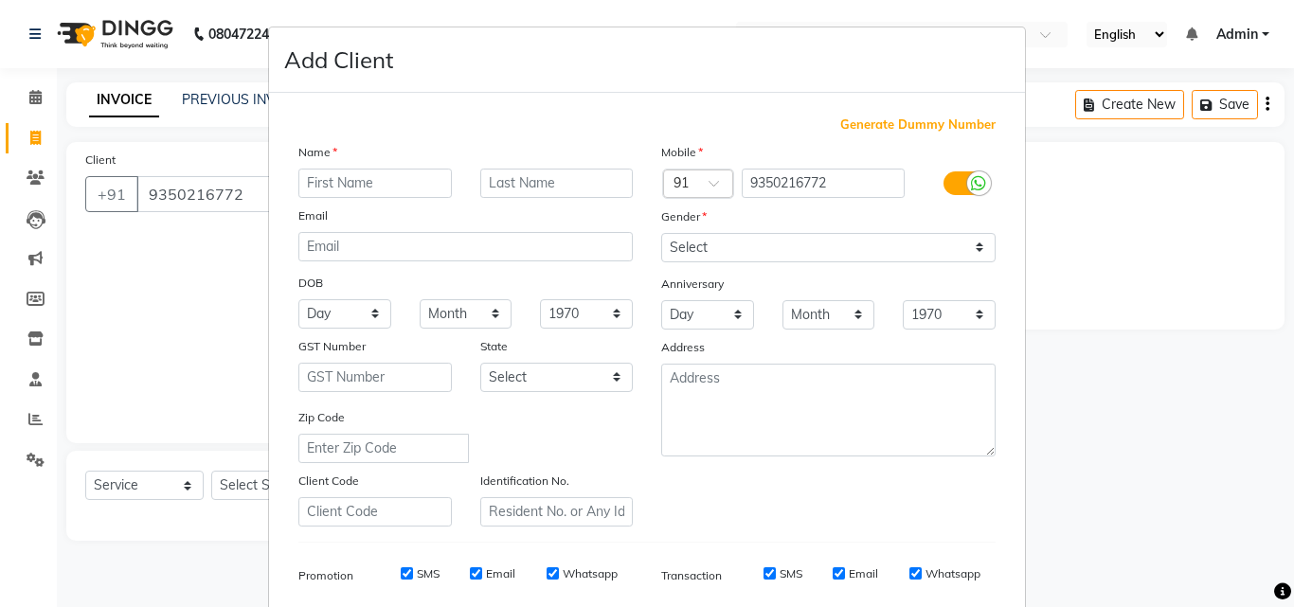
click at [313, 184] on input "text" at bounding box center [374, 183] width 153 height 29
type input "Priya"
click at [666, 243] on select "Select [DEMOGRAPHIC_DATA] [DEMOGRAPHIC_DATA] Other Prefer Not To Say" at bounding box center [828, 247] width 334 height 29
select select "[DEMOGRAPHIC_DATA]"
click at [661, 233] on select "Select [DEMOGRAPHIC_DATA] [DEMOGRAPHIC_DATA] Other Prefer Not To Say" at bounding box center [828, 247] width 334 height 29
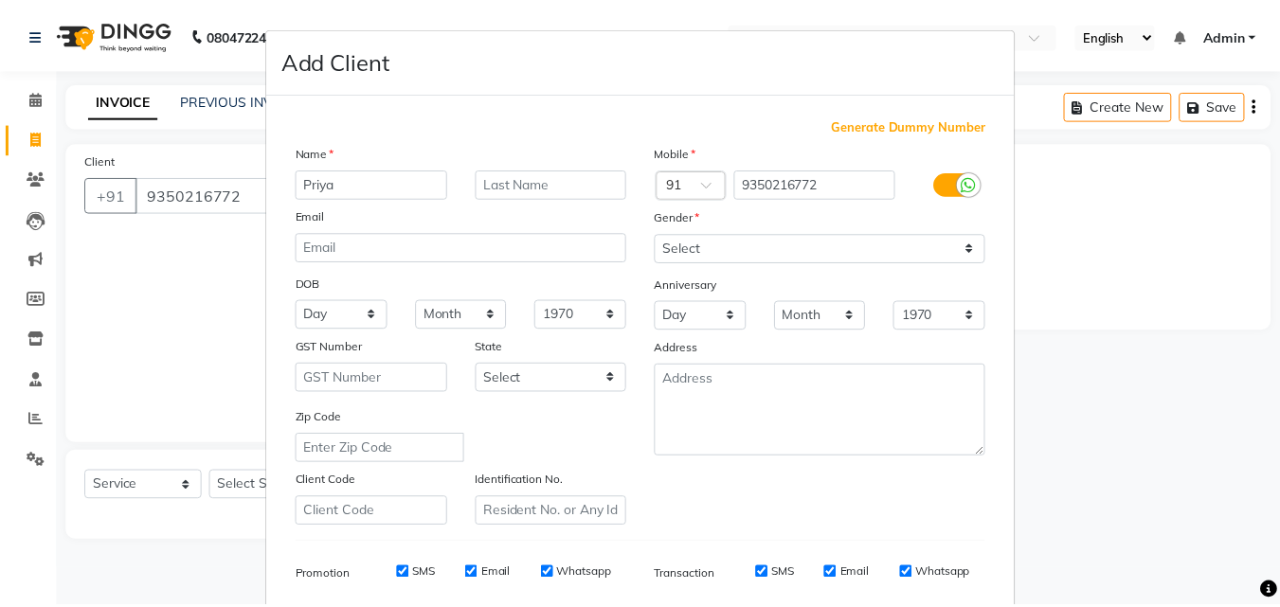
scroll to position [267, 0]
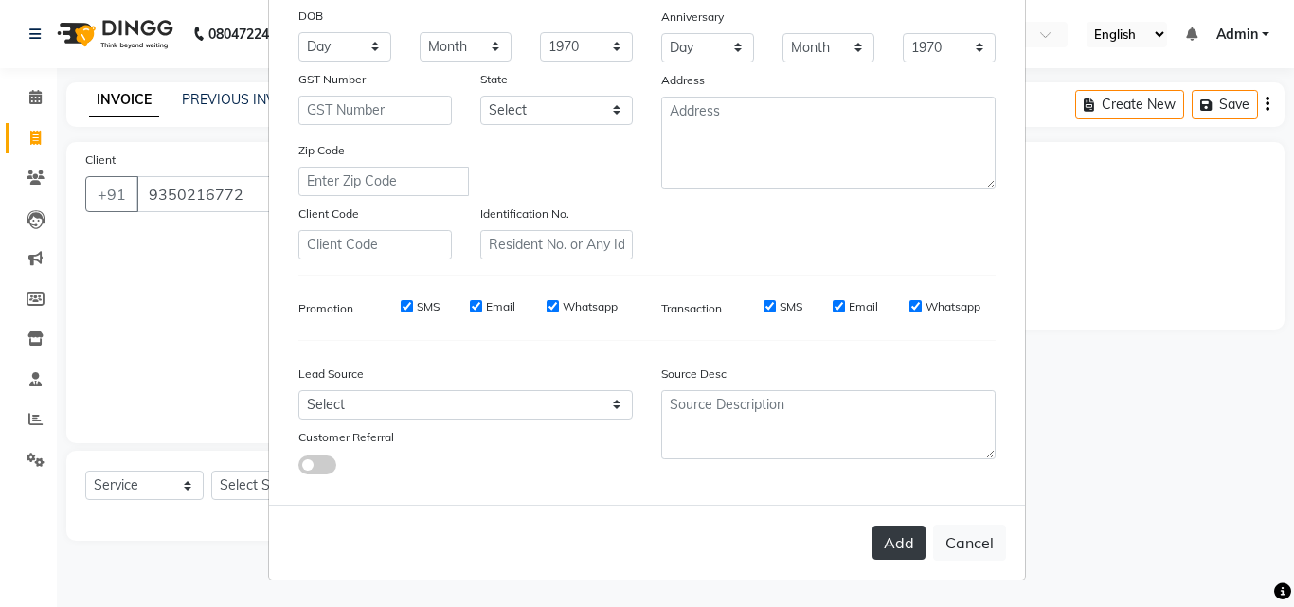
click at [889, 547] on button "Add" at bounding box center [898, 543] width 53 height 34
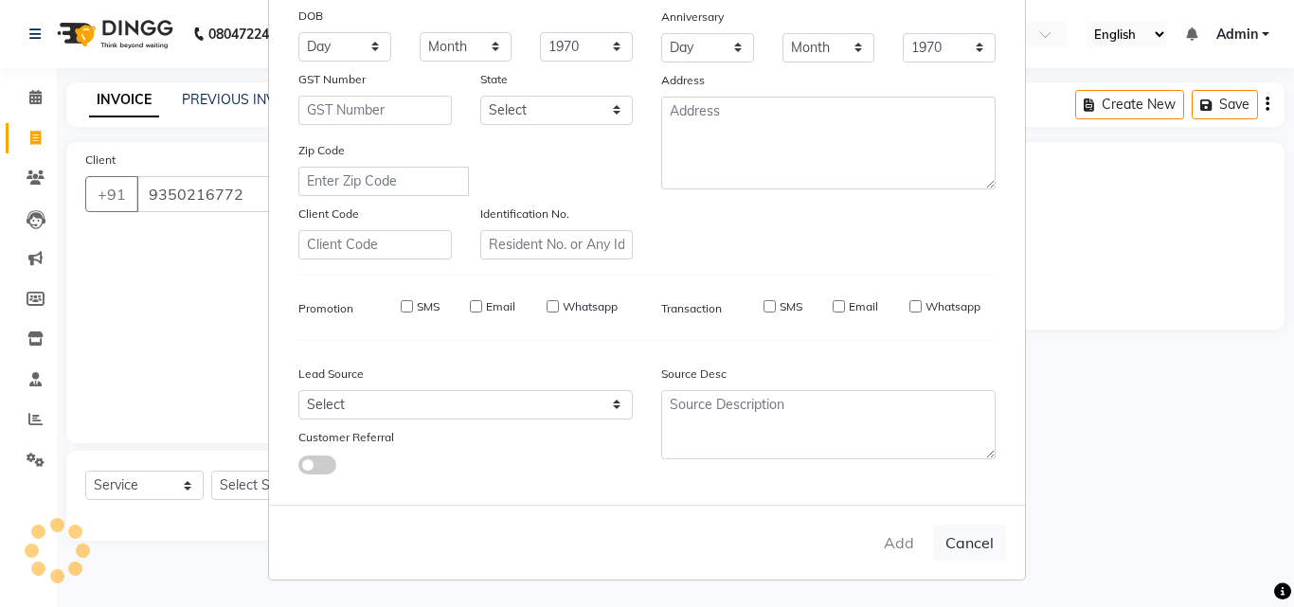
select select
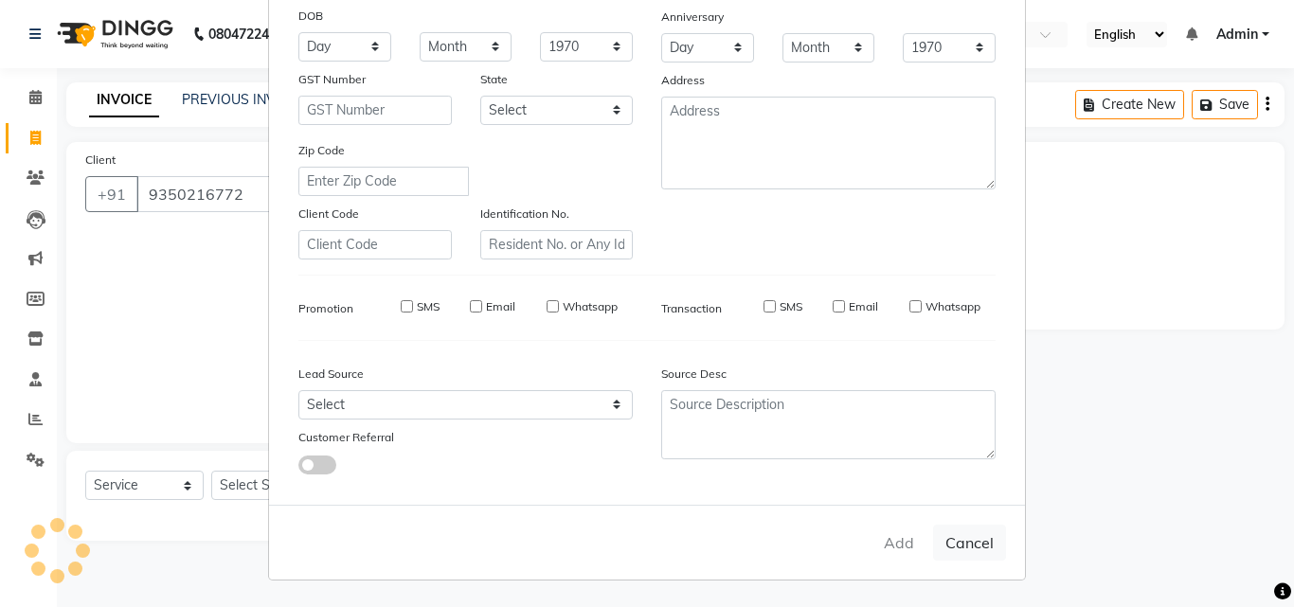
select select
checkbox input "false"
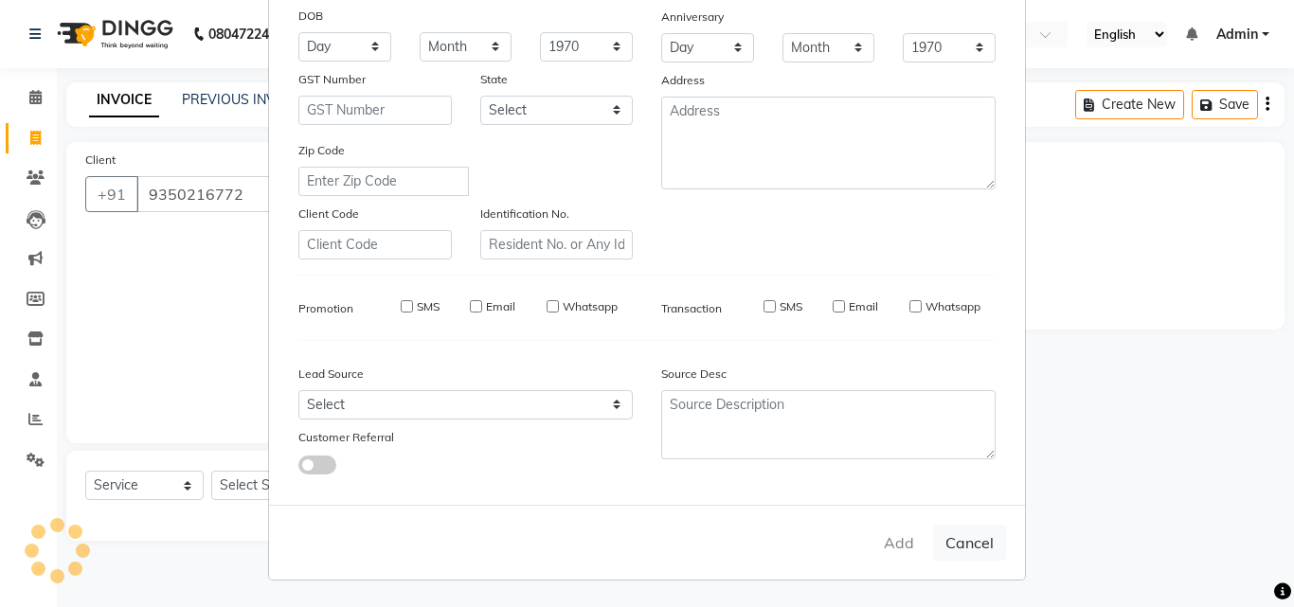
checkbox input "false"
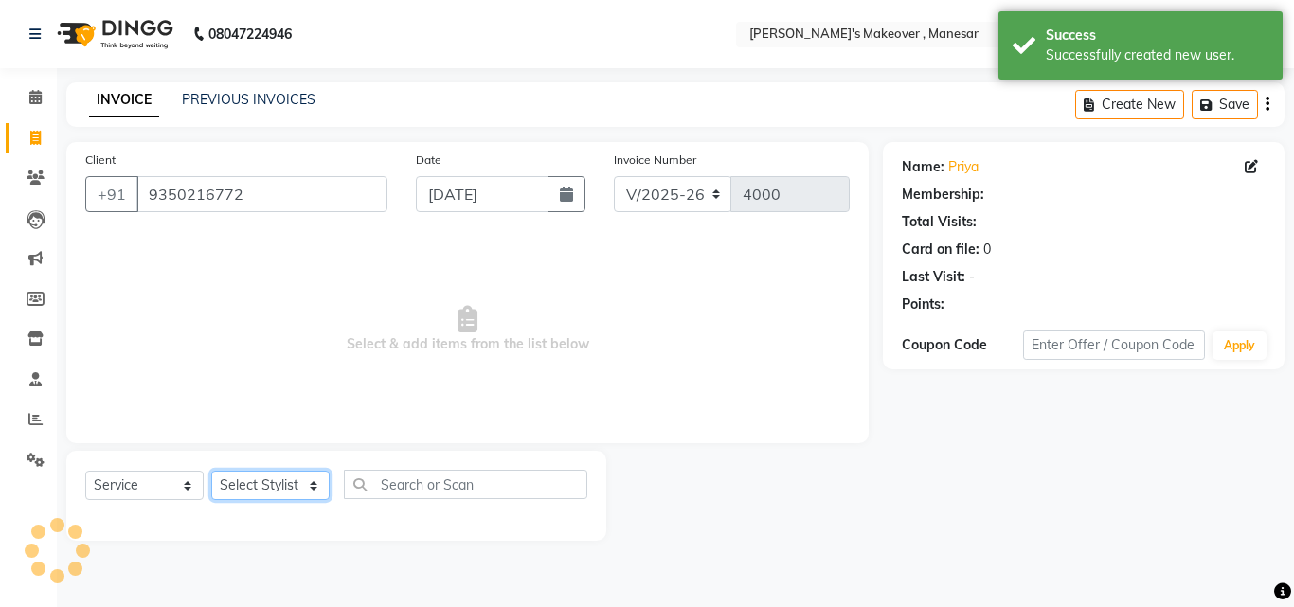
click at [234, 482] on select "Select Stylist Danish Shavej [PERSON_NAME] Krishna [PERSON_NAME] [PERSON_NAME] …" at bounding box center [270, 485] width 118 height 29
select select "1: Object"
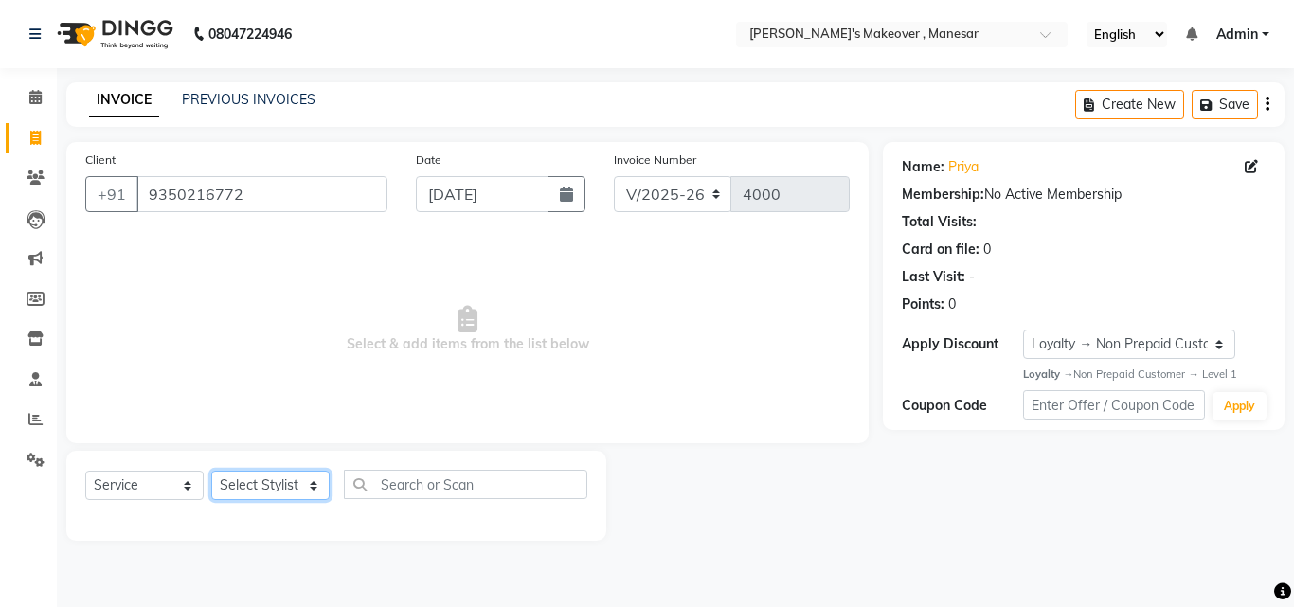
select select "14414"
click at [211, 471] on select "Select Stylist Danish Shavej [PERSON_NAME] Krishna [PERSON_NAME] [PERSON_NAME] …" at bounding box center [270, 485] width 118 height 29
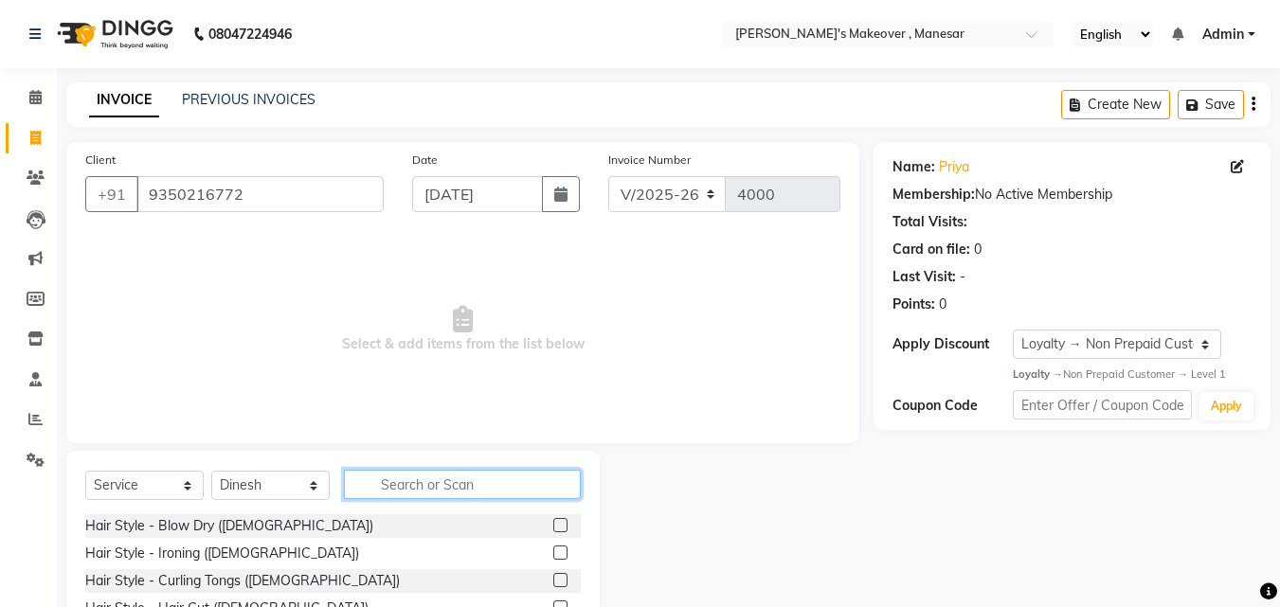
click at [458, 484] on input "text" at bounding box center [462, 484] width 237 height 29
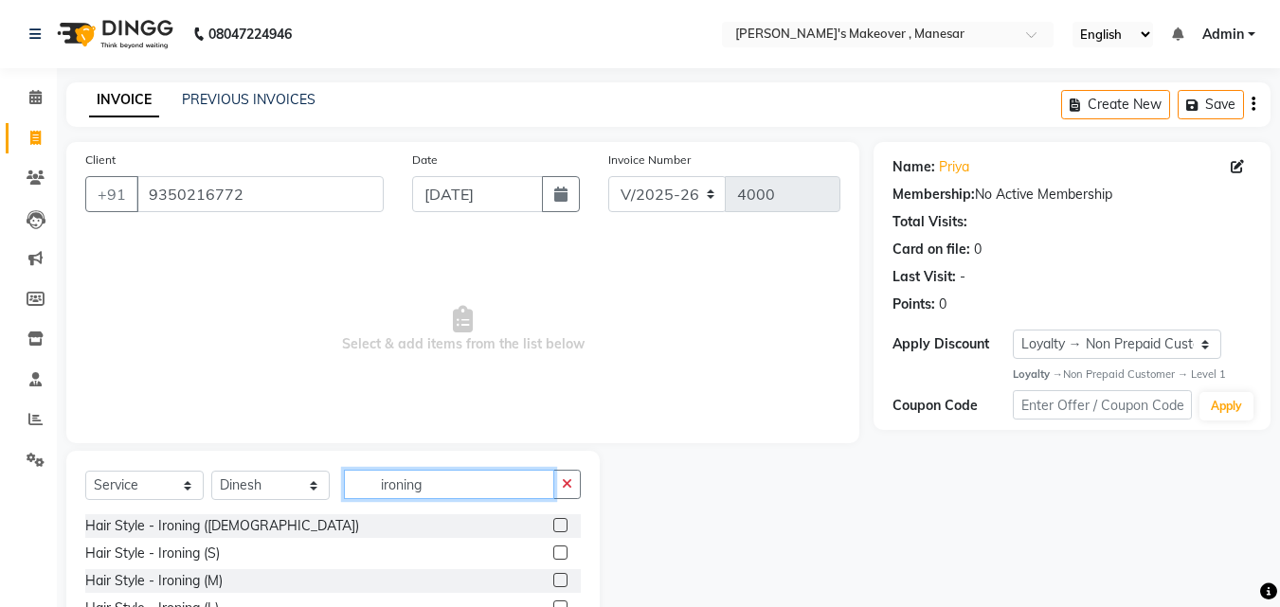
scroll to position [99, 0]
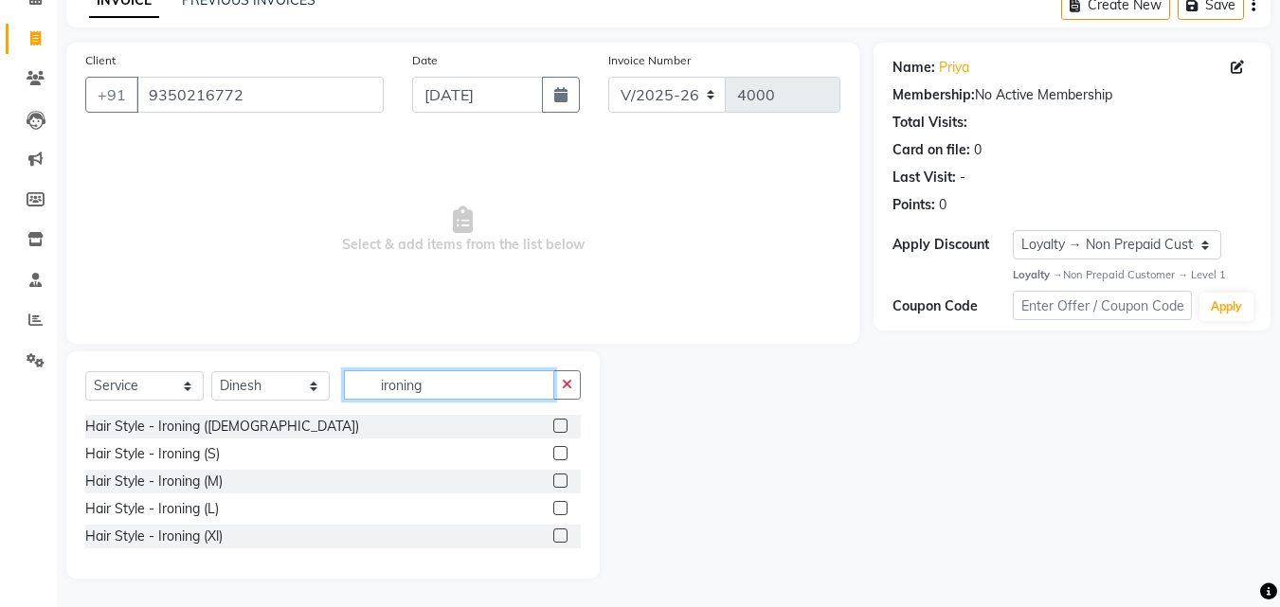
type input "ironing"
click at [561, 511] on label at bounding box center [560, 508] width 14 height 14
click at [561, 511] on input "checkbox" at bounding box center [559, 509] width 12 height 12
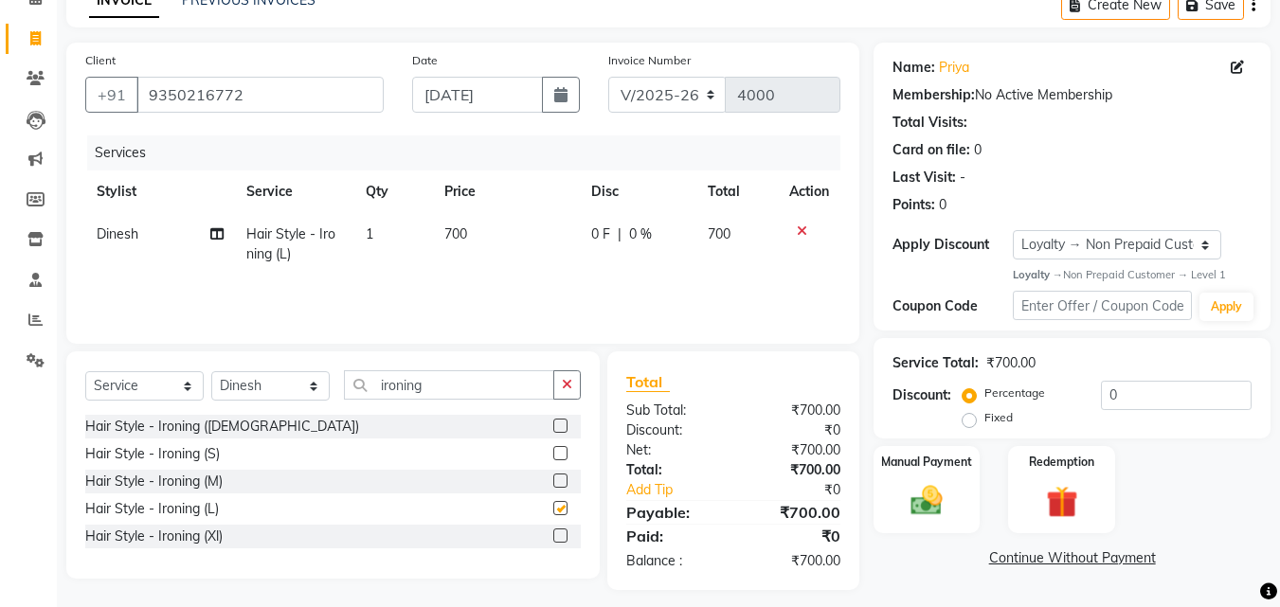
checkbox input "false"
click at [480, 245] on td "700" at bounding box center [506, 244] width 147 height 63
select select "14414"
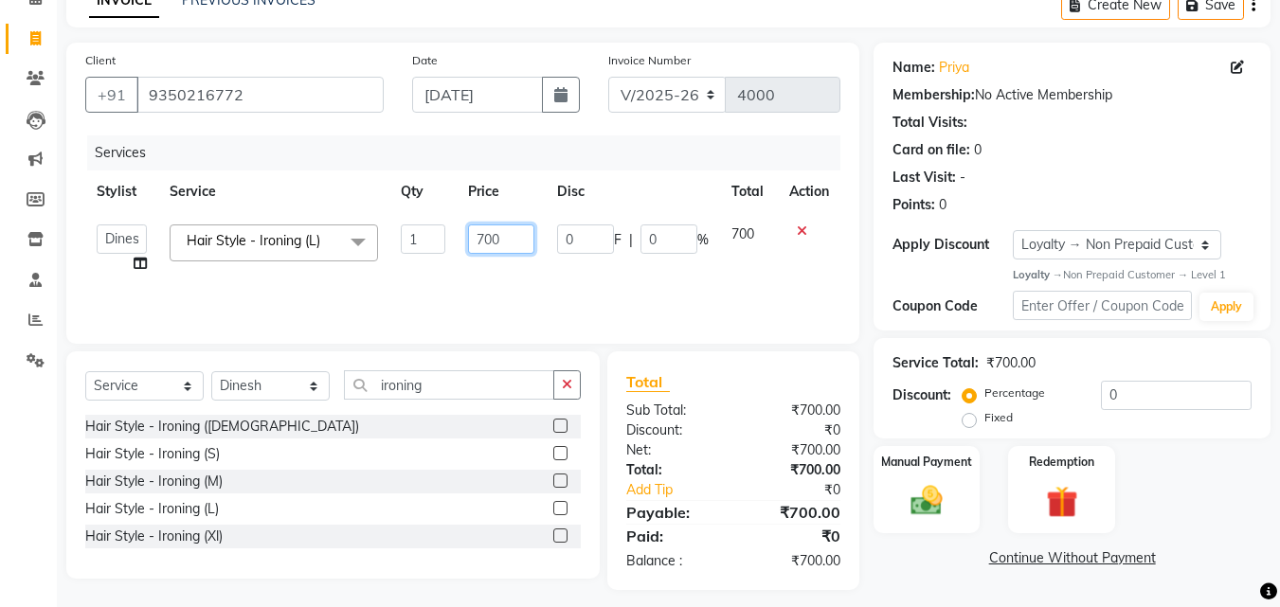
click at [513, 239] on input "700" at bounding box center [500, 238] width 65 height 29
type input "7"
type input "800"
click at [635, 282] on div "Services Stylist Service Qty Price Disc Total Action Danish Shavej [PERSON_NAME…" at bounding box center [462, 229] width 755 height 189
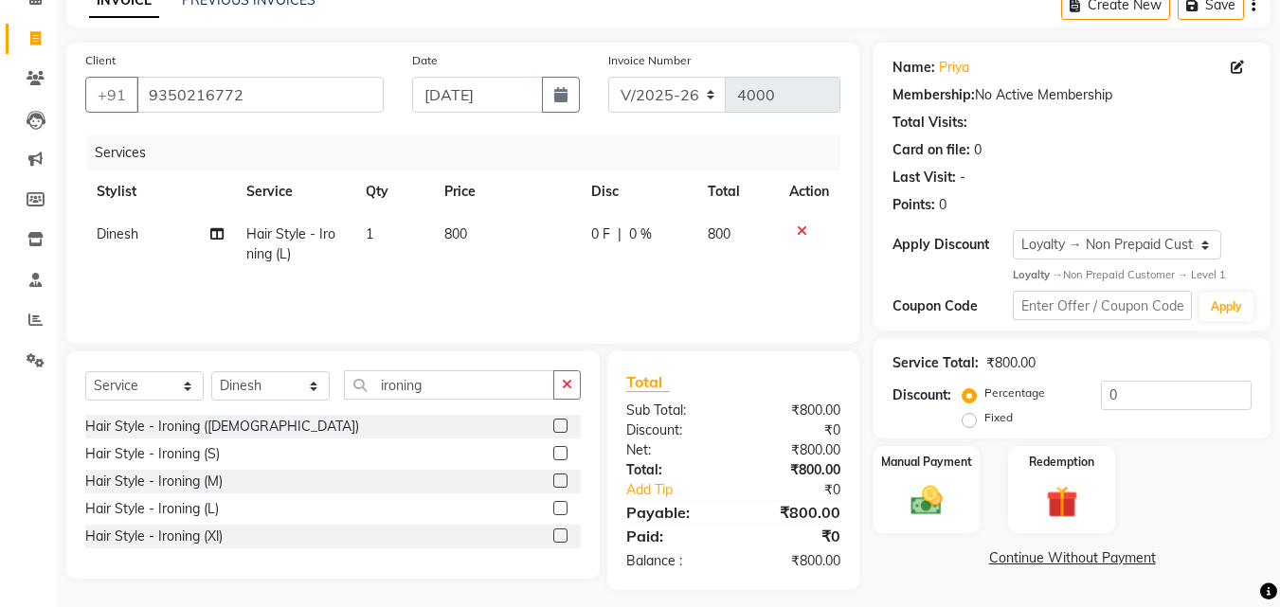
click at [555, 533] on label at bounding box center [560, 535] width 14 height 14
click at [555, 533] on input "checkbox" at bounding box center [559, 536] width 12 height 12
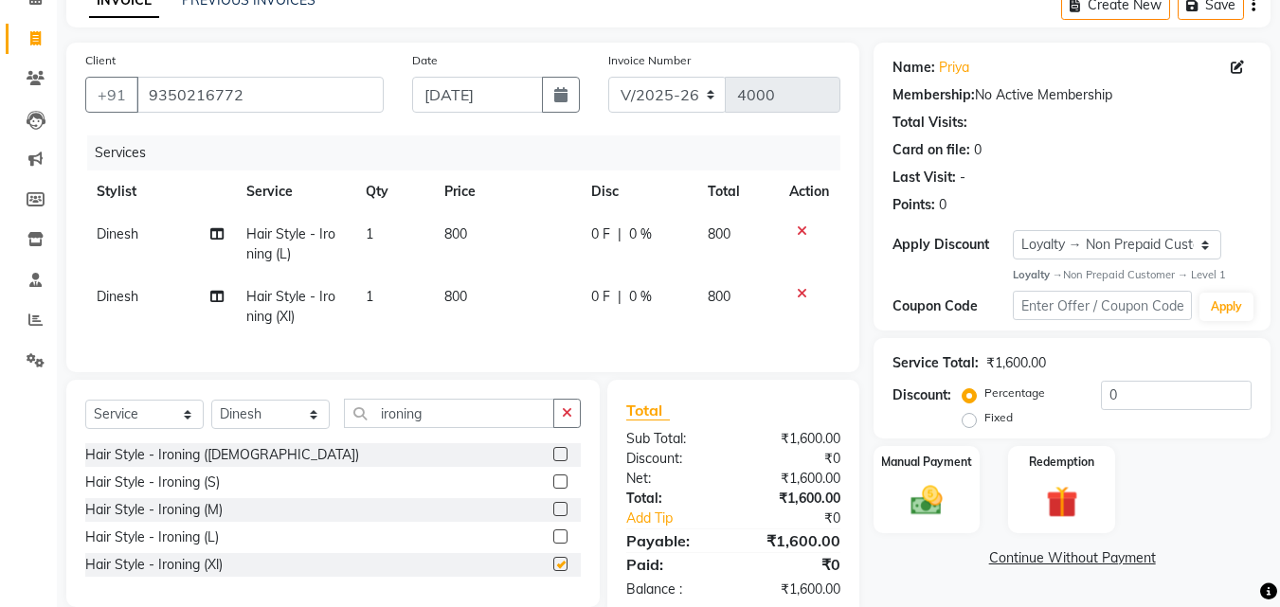
checkbox input "false"
click at [803, 228] on icon at bounding box center [802, 230] width 10 height 13
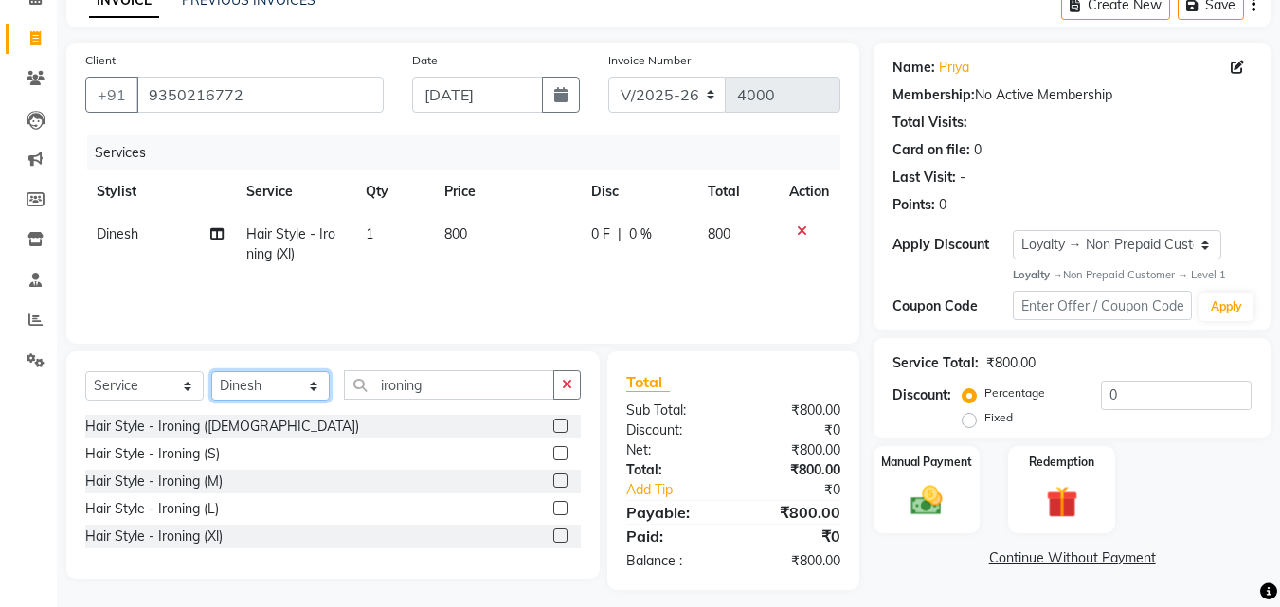
click at [270, 383] on select "Select Stylist Danish Shavej [PERSON_NAME] Krishna [PERSON_NAME] [PERSON_NAME] …" at bounding box center [270, 385] width 118 height 29
select select "79288"
click at [211, 371] on select "Select Stylist Danish Shavej [PERSON_NAME] Krishna [PERSON_NAME] [PERSON_NAME] …" at bounding box center [270, 385] width 118 height 29
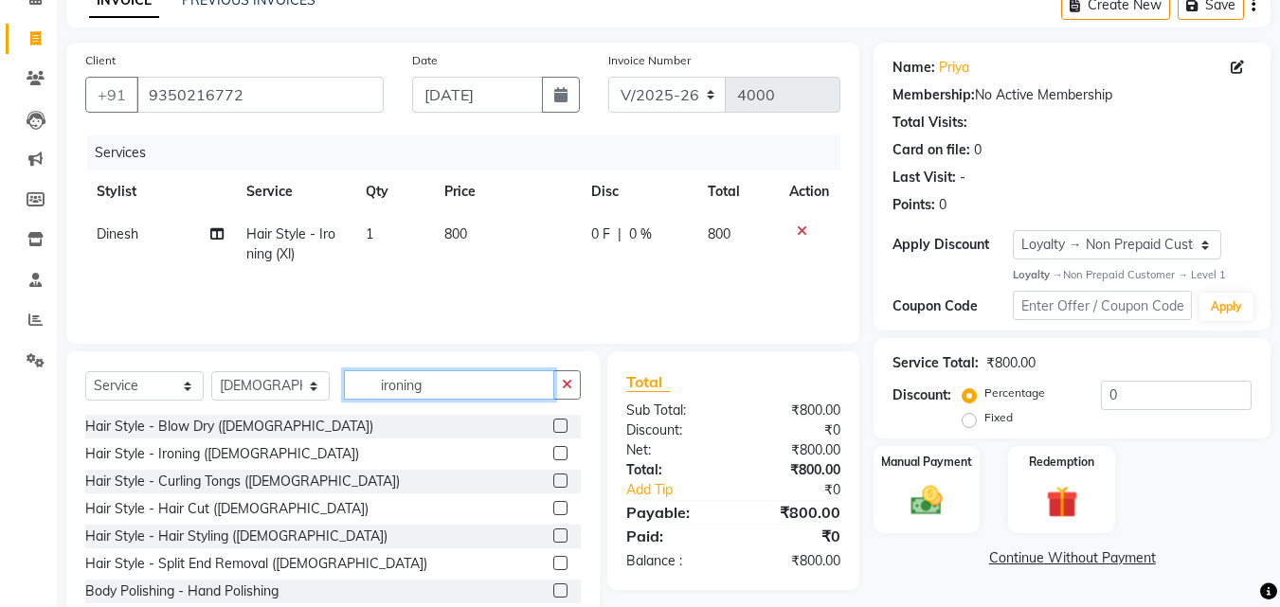
click at [442, 389] on input "ironing" at bounding box center [449, 384] width 210 height 29
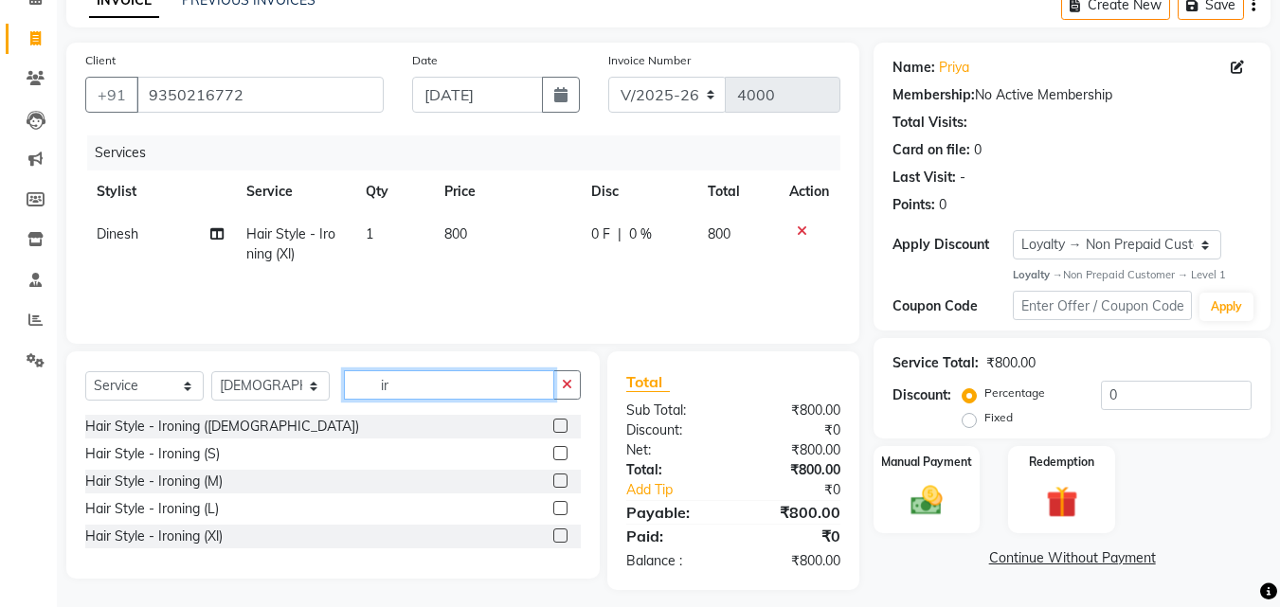
type input "i"
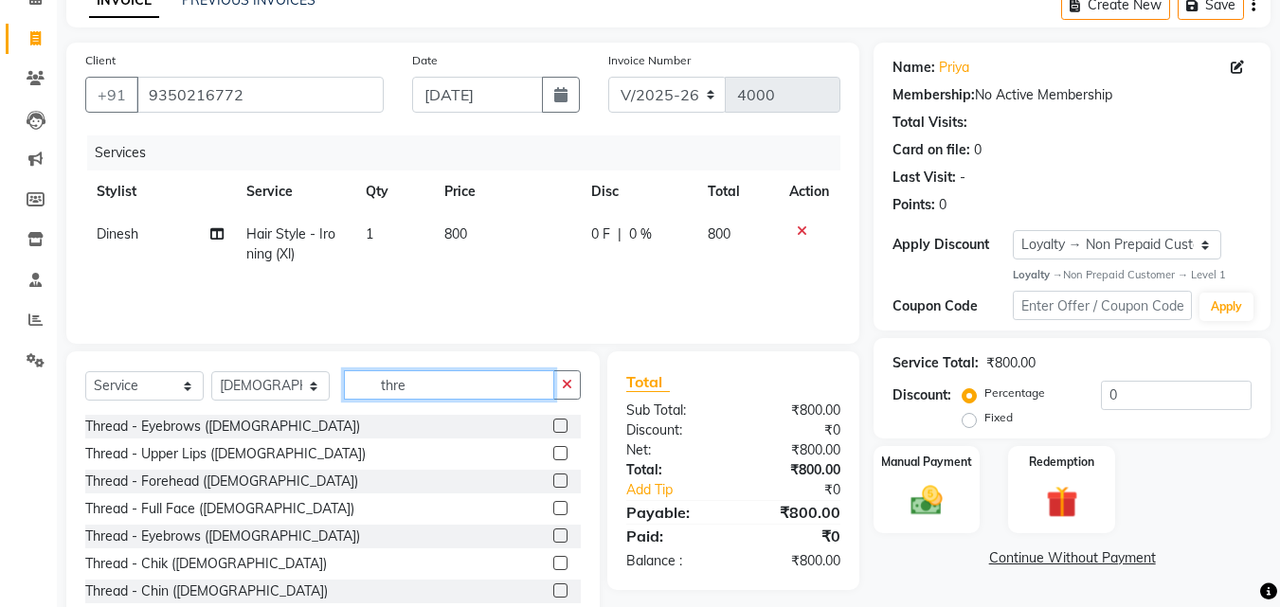
type input "thre"
click at [553, 429] on label at bounding box center [560, 426] width 14 height 14
click at [553, 429] on input "checkbox" at bounding box center [559, 427] width 12 height 12
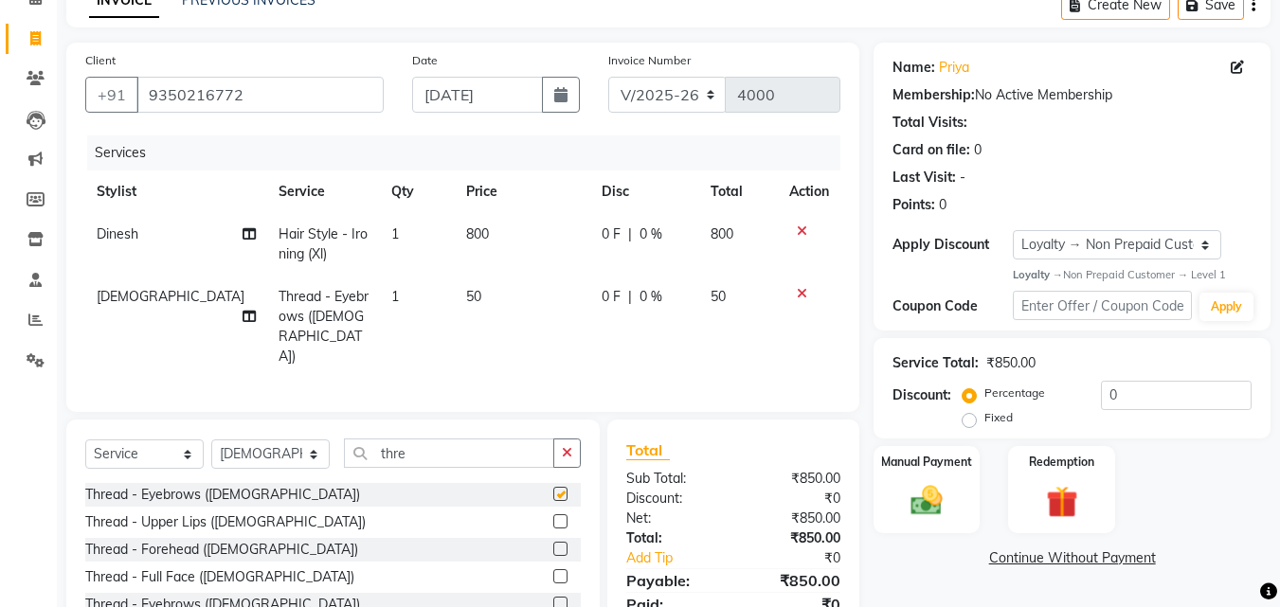
checkbox input "false"
click at [553, 514] on label at bounding box center [560, 521] width 14 height 14
click at [553, 516] on input "checkbox" at bounding box center [559, 522] width 12 height 12
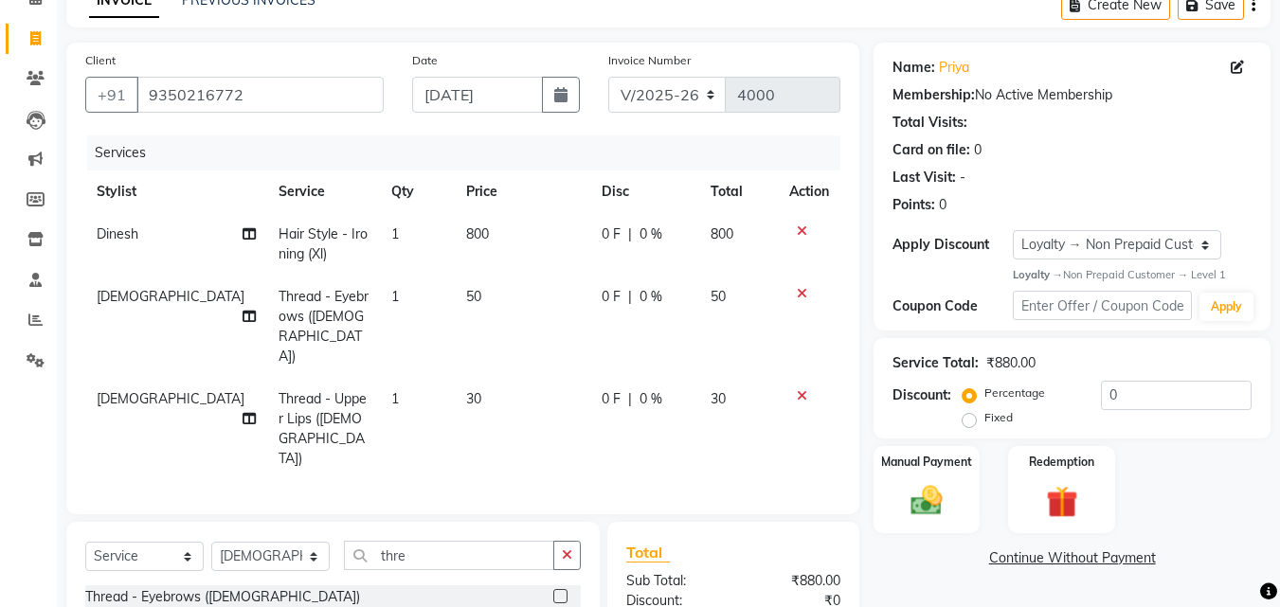
checkbox input "false"
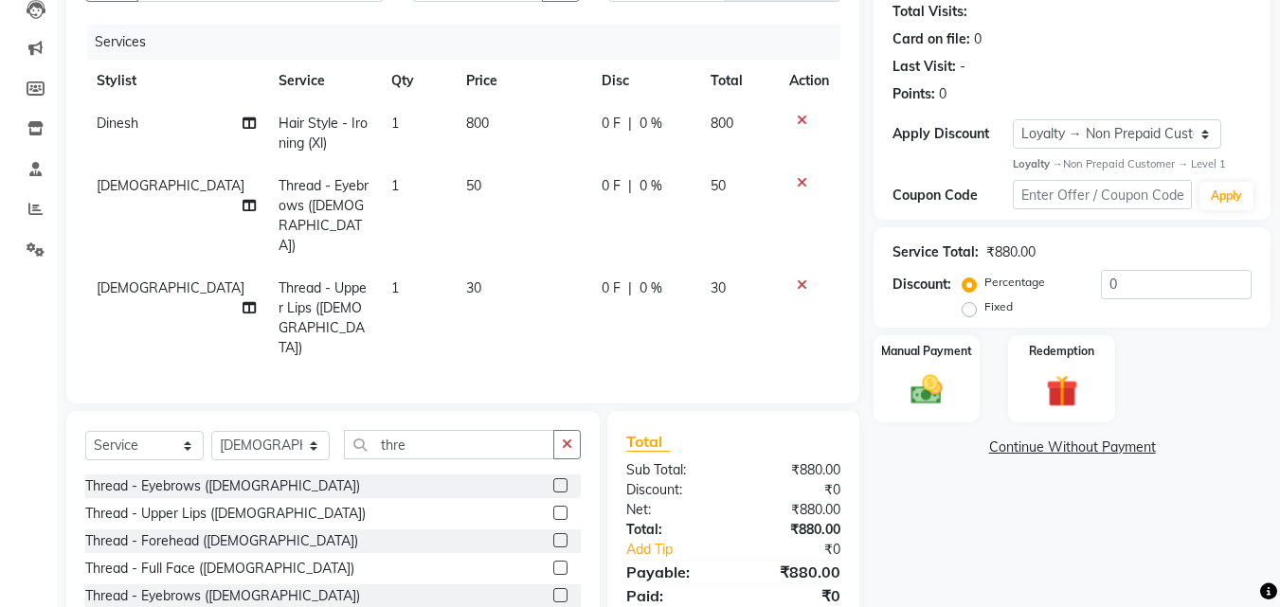
scroll to position [222, 0]
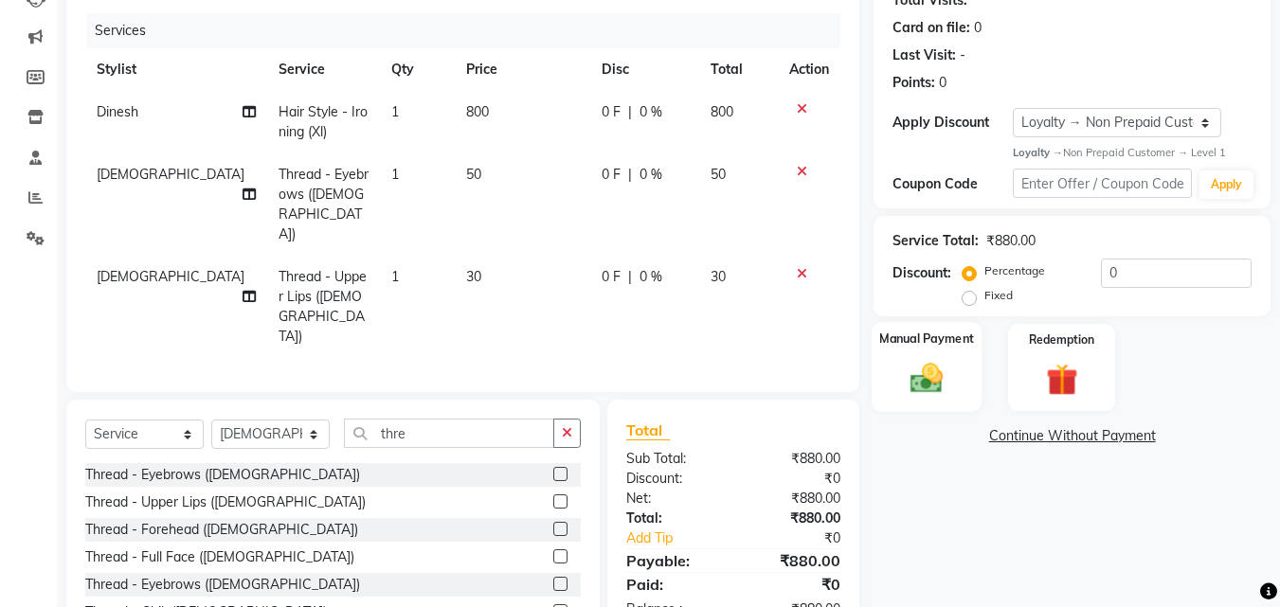
click at [957, 368] on div "Manual Payment" at bounding box center [926, 367] width 111 height 90
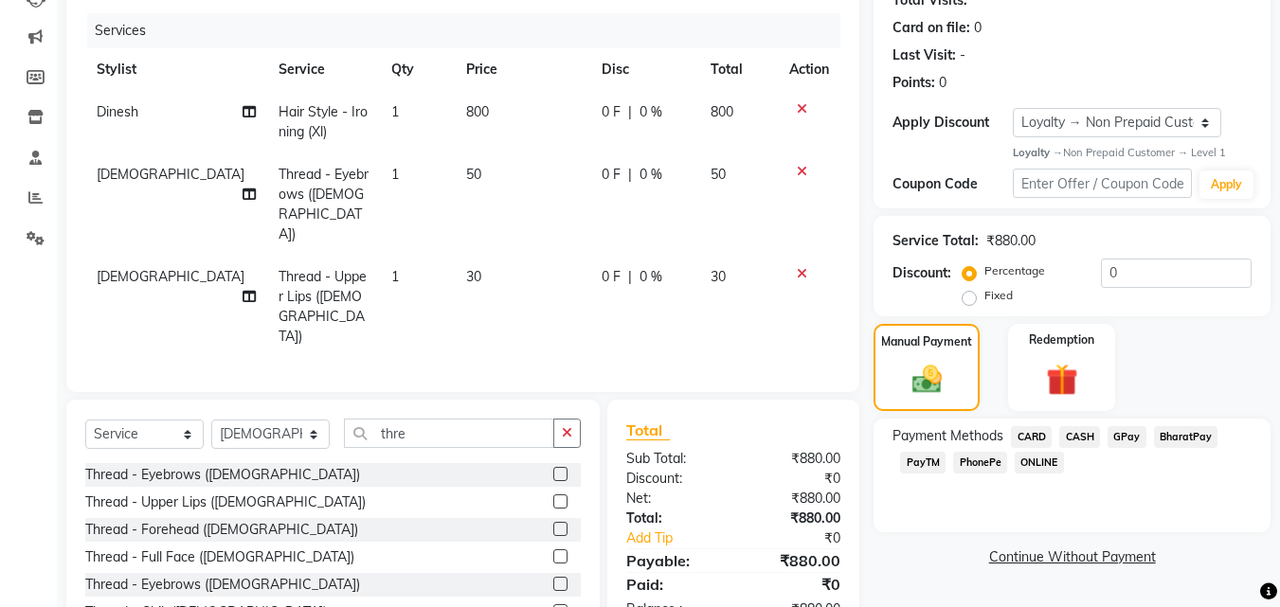
click at [1075, 439] on span "CASH" at bounding box center [1079, 437] width 41 height 22
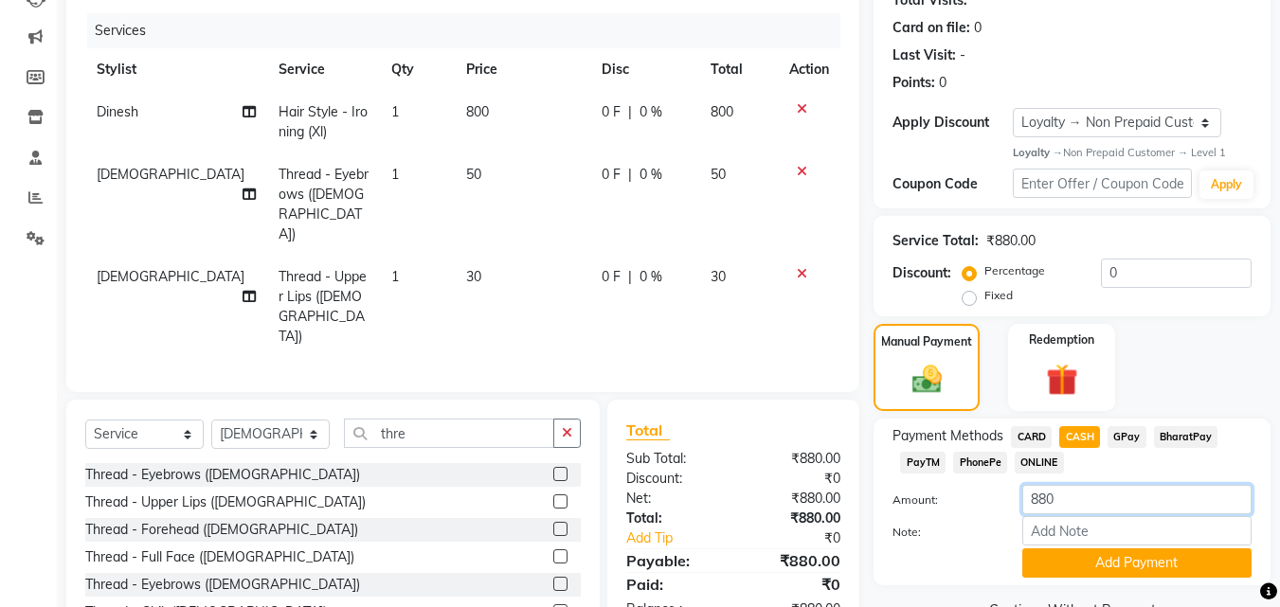
click at [1067, 494] on input "880" at bounding box center [1136, 499] width 229 height 29
type input "8"
type input "500"
click at [1103, 573] on button "Add Payment" at bounding box center [1136, 562] width 229 height 29
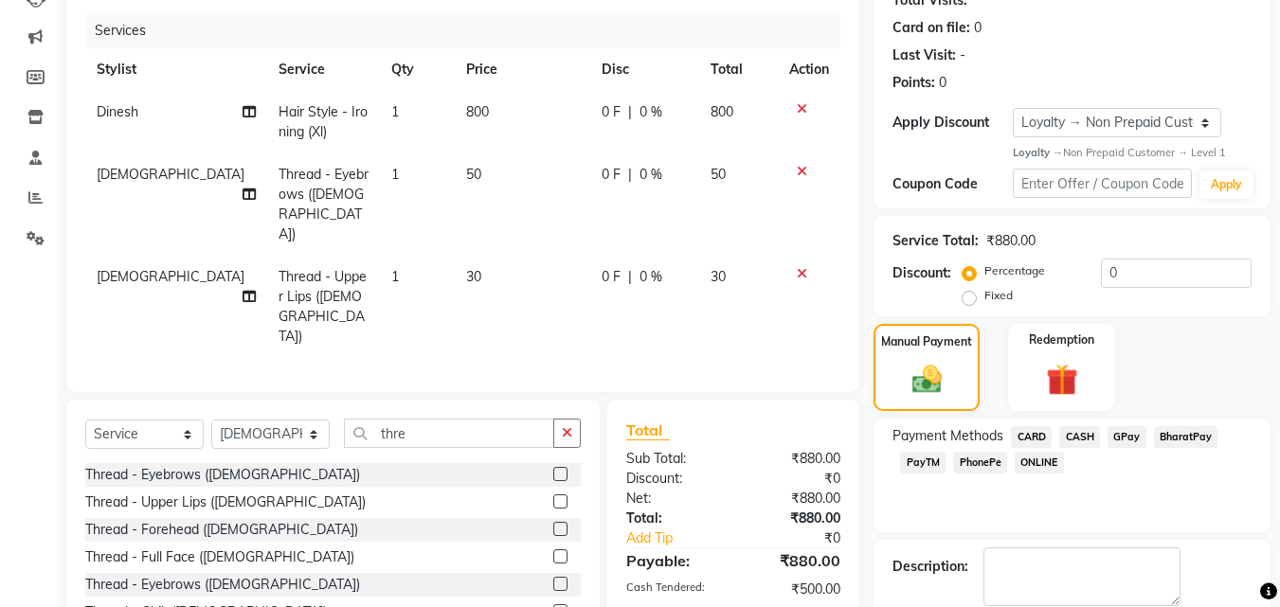
click at [980, 464] on span "PhonePe" at bounding box center [980, 463] width 54 height 22
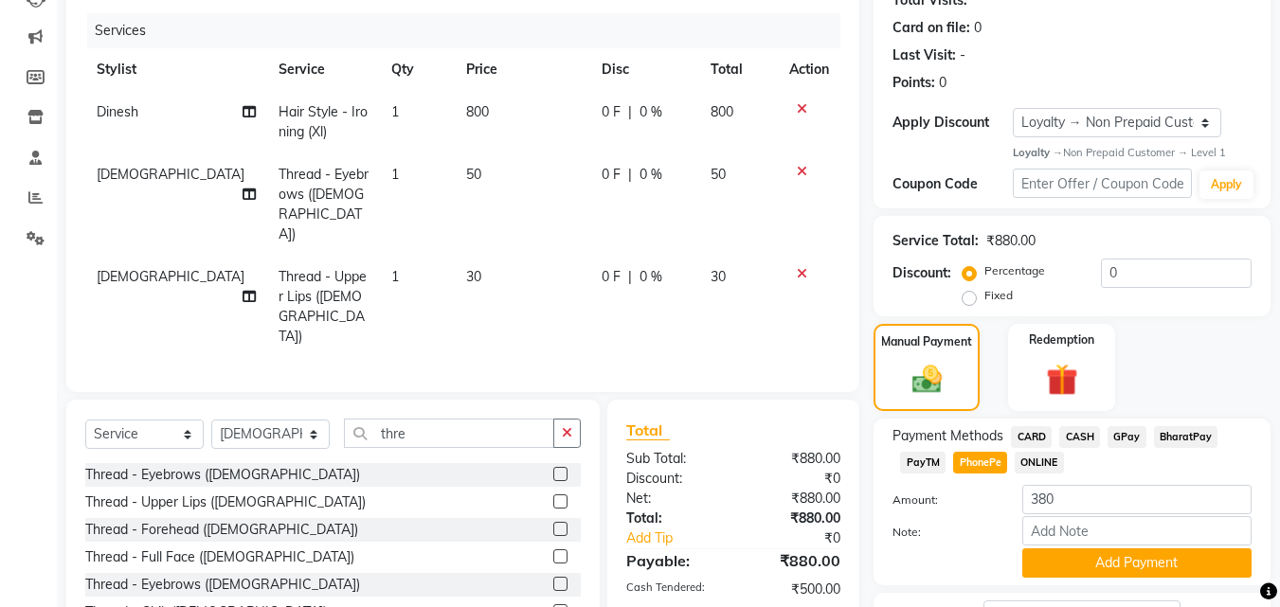
scroll to position [377, 0]
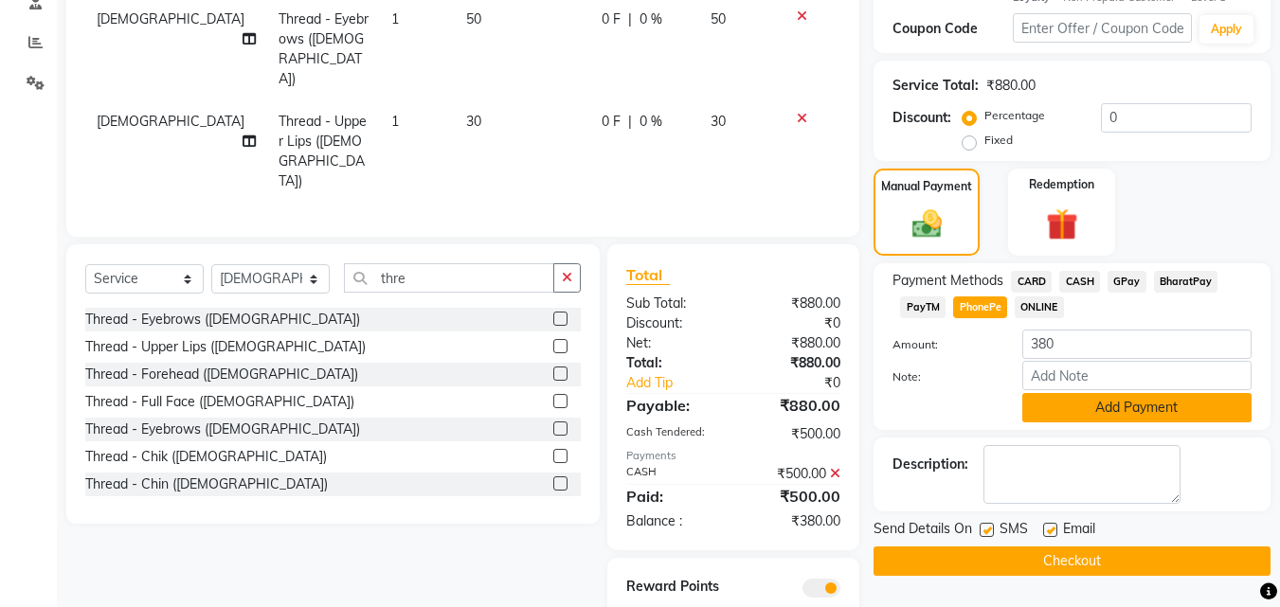
click at [1153, 407] on button "Add Payment" at bounding box center [1136, 407] width 229 height 29
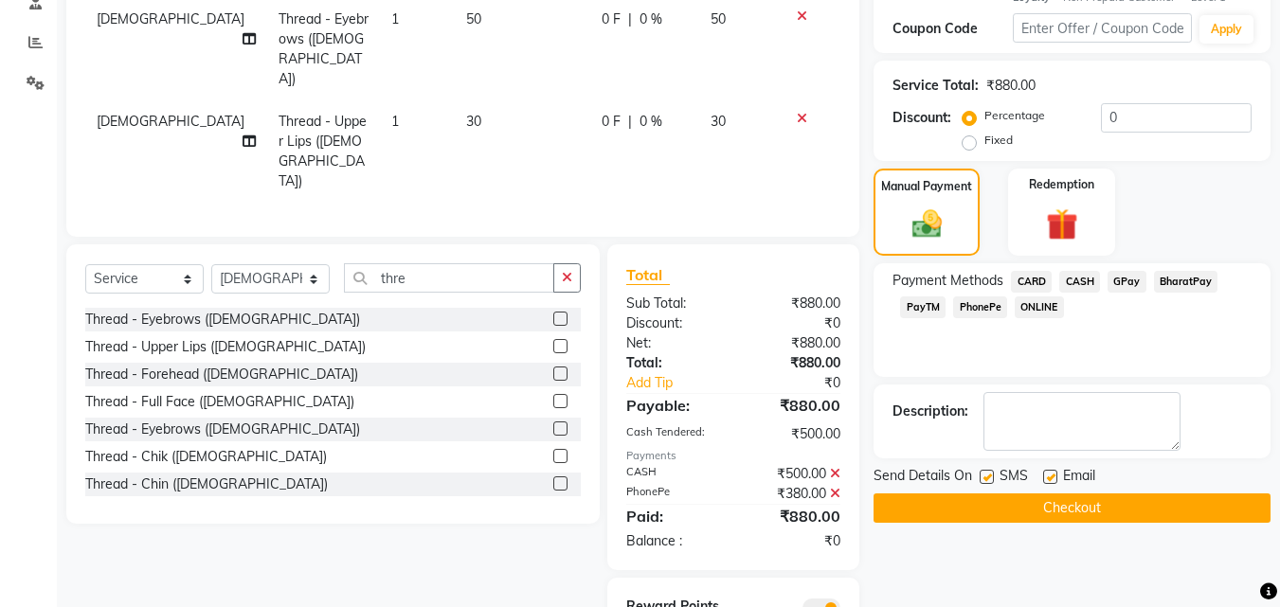
click at [980, 476] on label at bounding box center [986, 477] width 14 height 14
click at [980, 476] on input "checkbox" at bounding box center [985, 478] width 12 height 12
checkbox input "false"
click at [1053, 475] on label at bounding box center [1050, 477] width 14 height 14
click at [1053, 475] on input "checkbox" at bounding box center [1049, 478] width 12 height 12
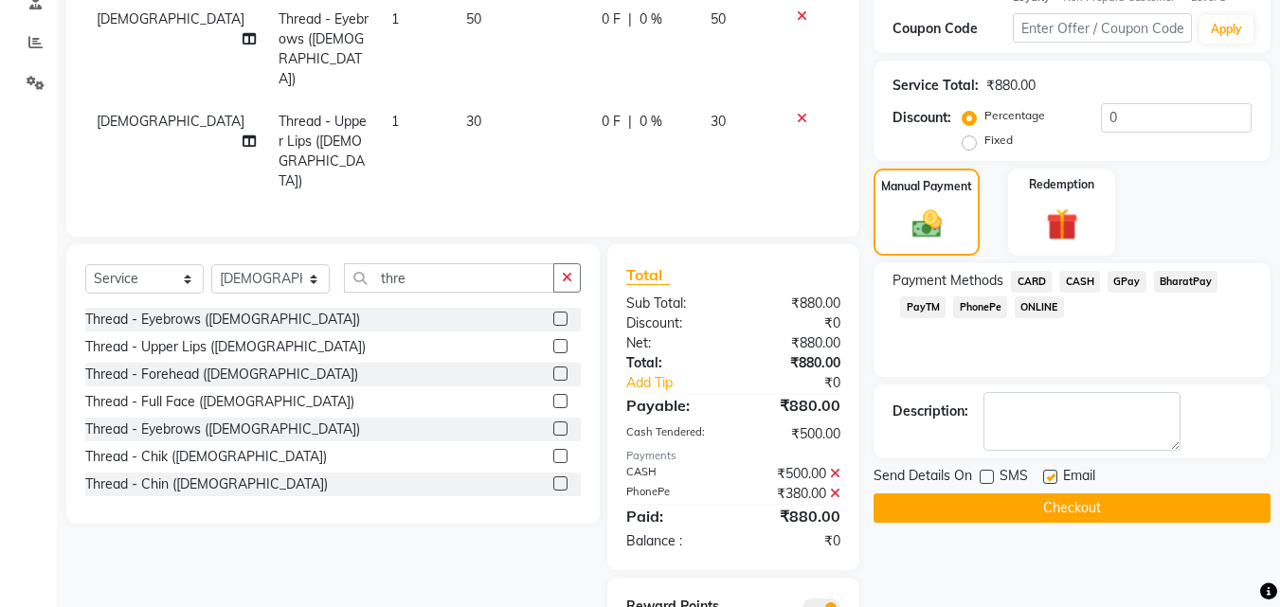
checkbox input "false"
click at [1043, 504] on button "Checkout" at bounding box center [1071, 507] width 397 height 29
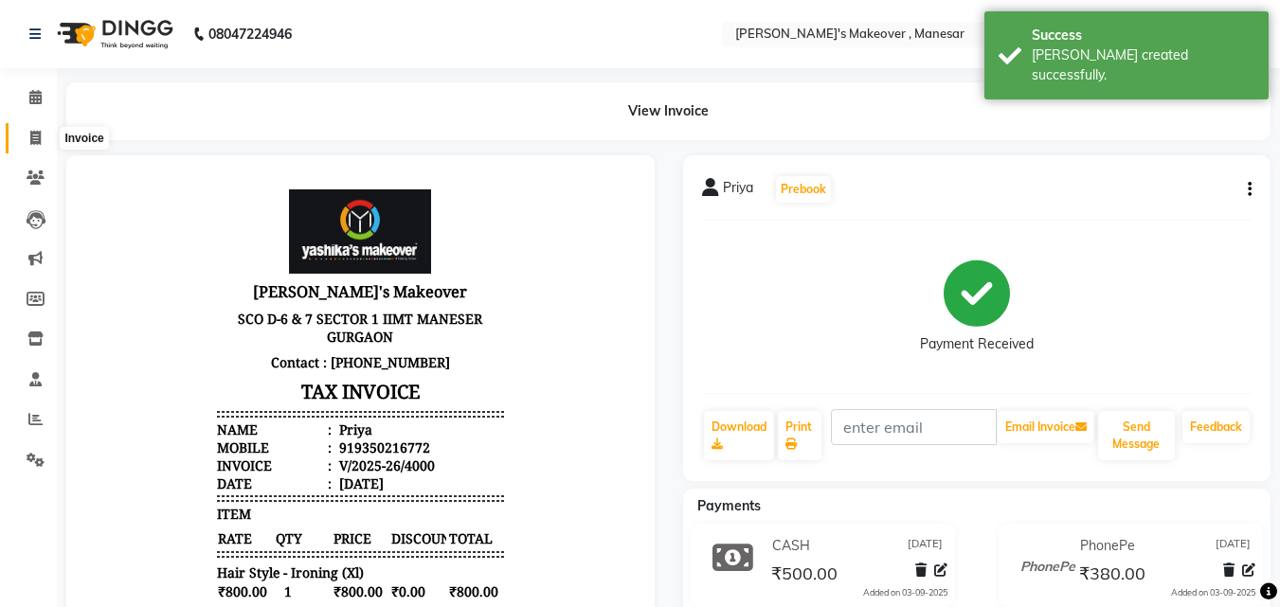
click at [31, 134] on icon at bounding box center [35, 138] width 10 height 14
select select "service"
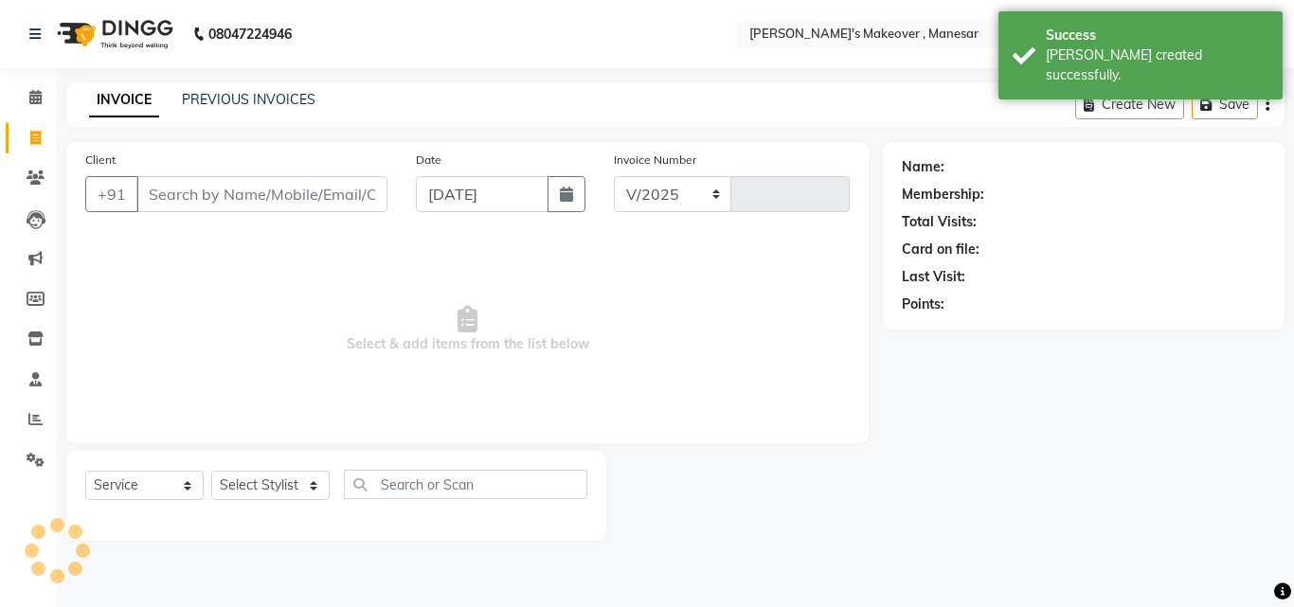
select select "820"
type input "4001"
click at [176, 189] on input "Client" at bounding box center [261, 194] width 251 height 36
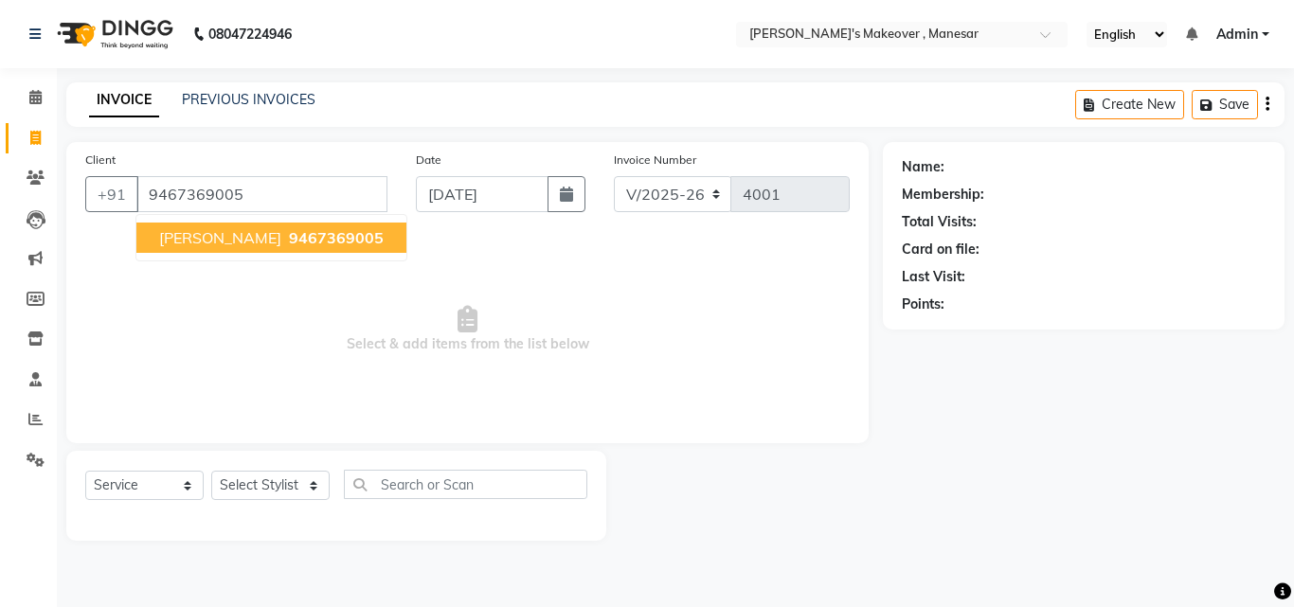
type input "9467369005"
select select "1: Object"
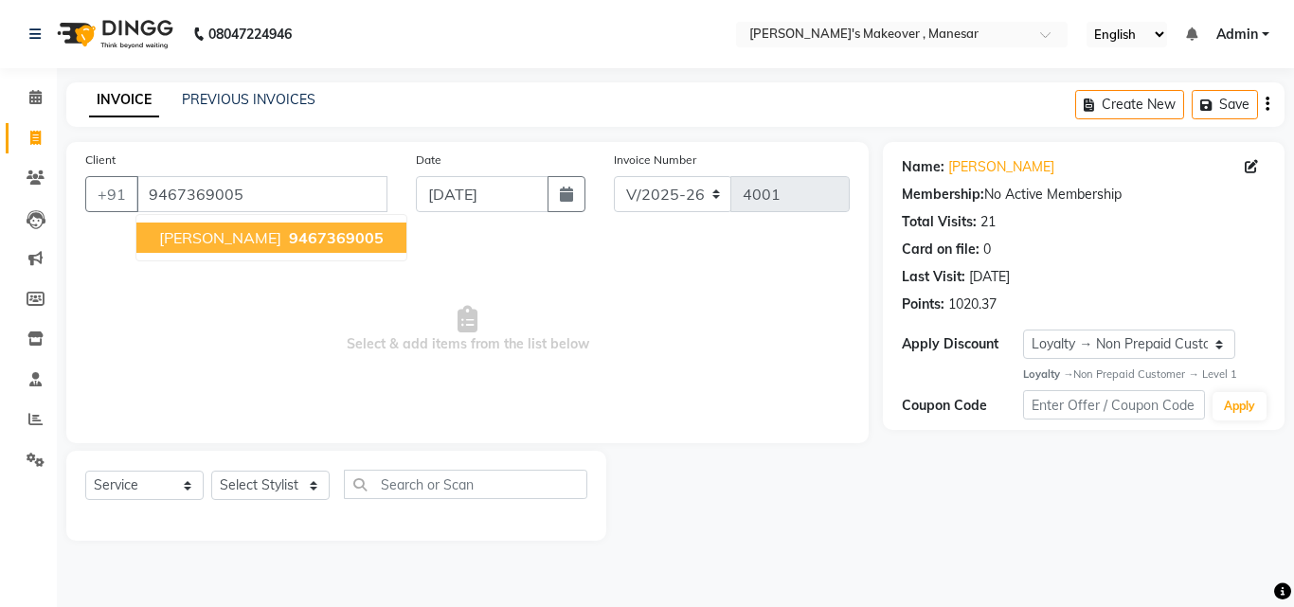
click at [211, 240] on span "[PERSON_NAME]" at bounding box center [220, 237] width 122 height 19
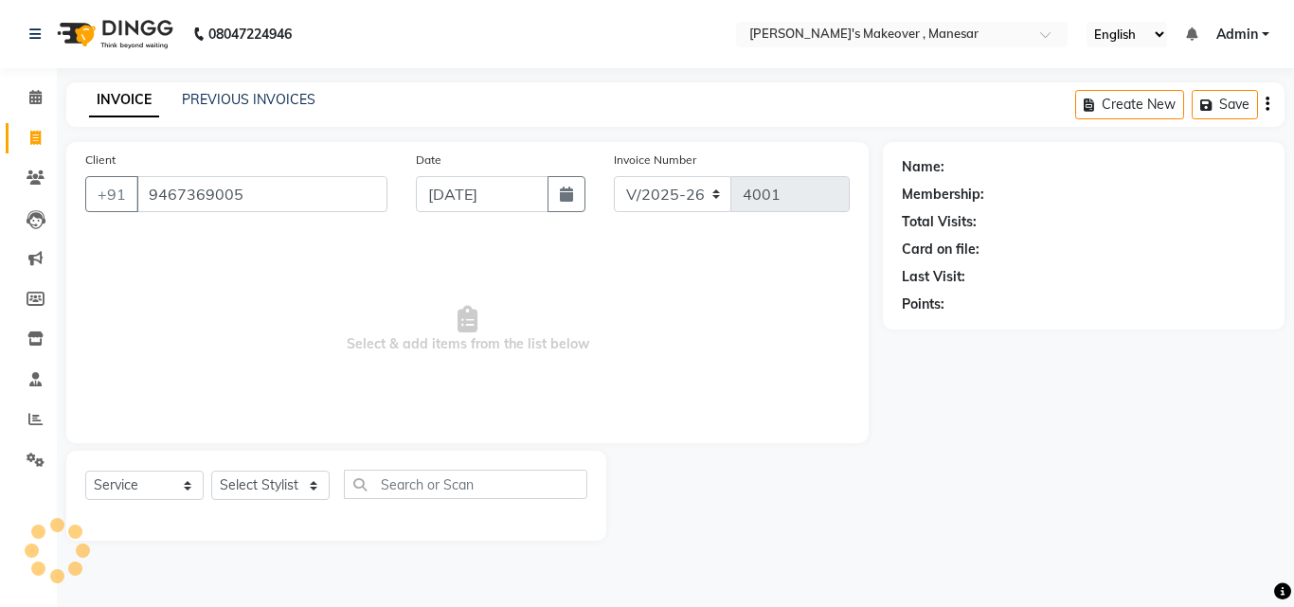
select select "1: Object"
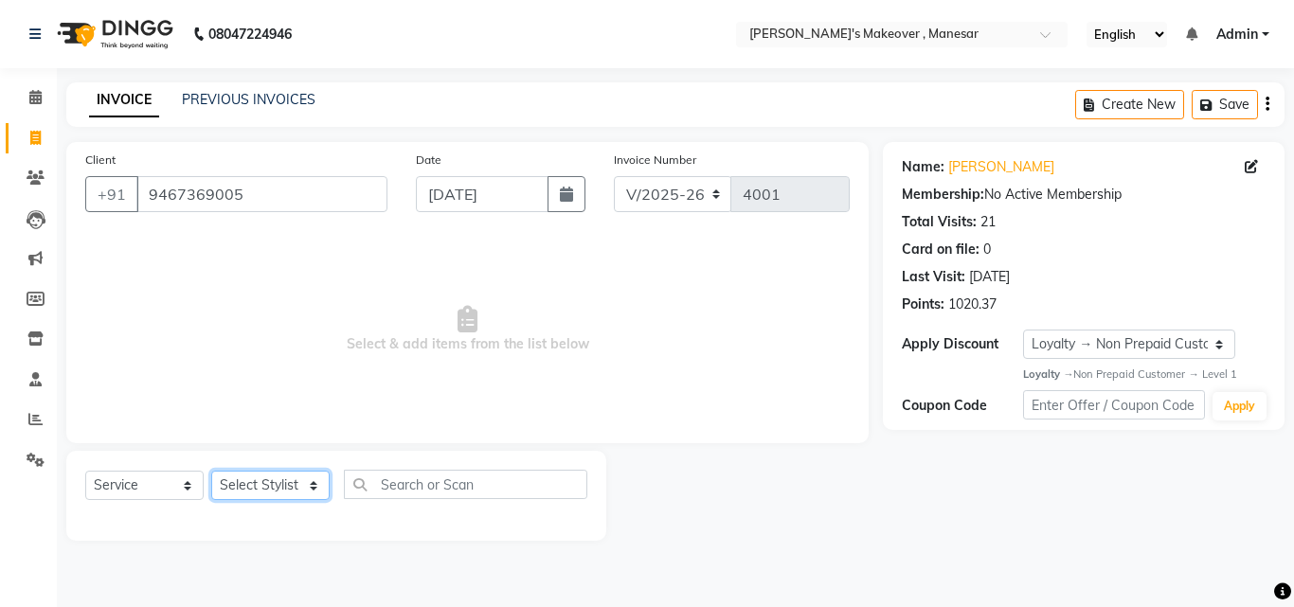
click at [276, 472] on select "Select Stylist Danish Shavej [PERSON_NAME] Krishna [PERSON_NAME] [PERSON_NAME] …" at bounding box center [270, 485] width 118 height 29
select select "40154"
click at [211, 471] on select "Select Stylist Danish Shavej [PERSON_NAME] Krishna [PERSON_NAME] [PERSON_NAME] …" at bounding box center [270, 485] width 118 height 29
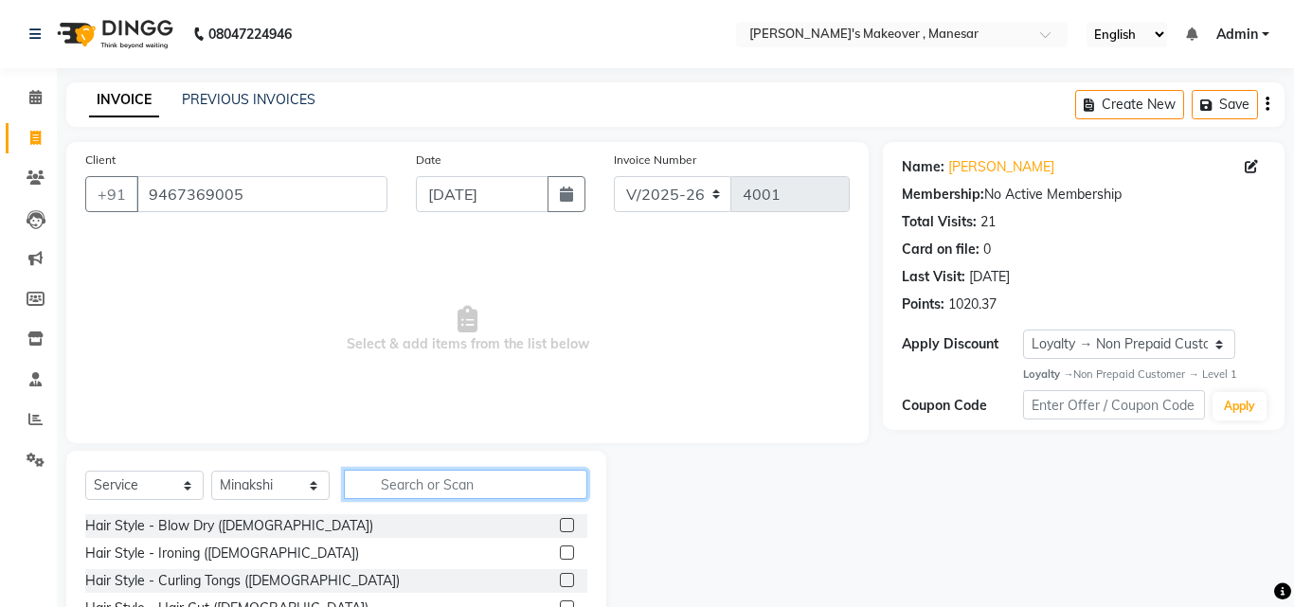
click at [439, 488] on input "text" at bounding box center [465, 484] width 243 height 29
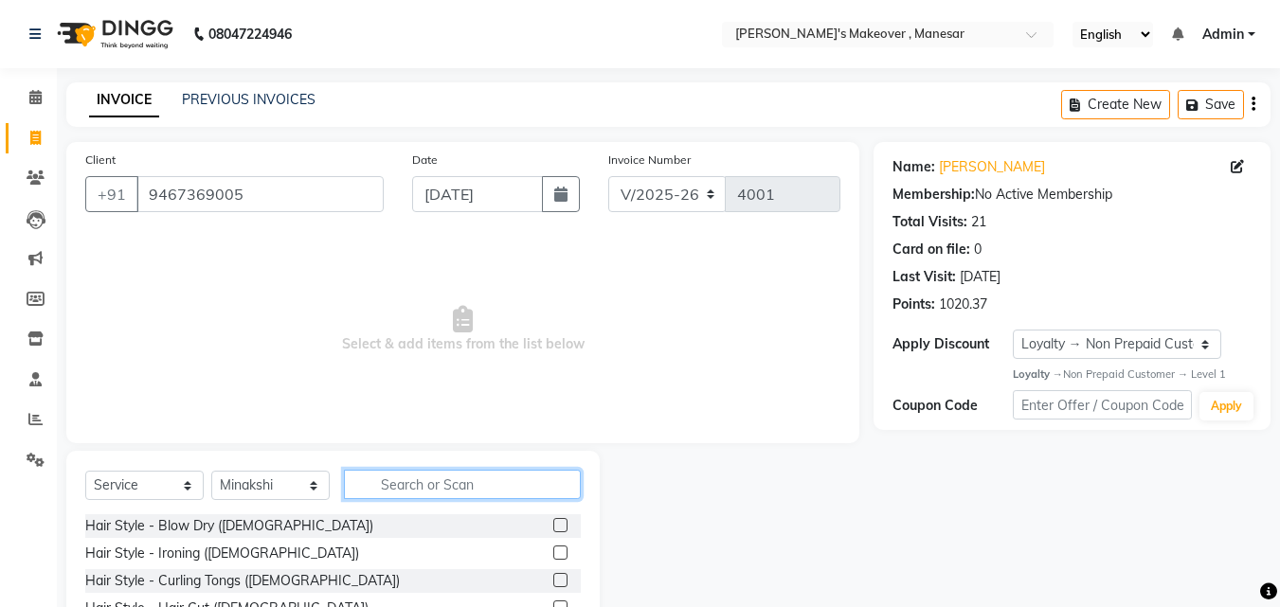
type input "t"
type input "lipo"
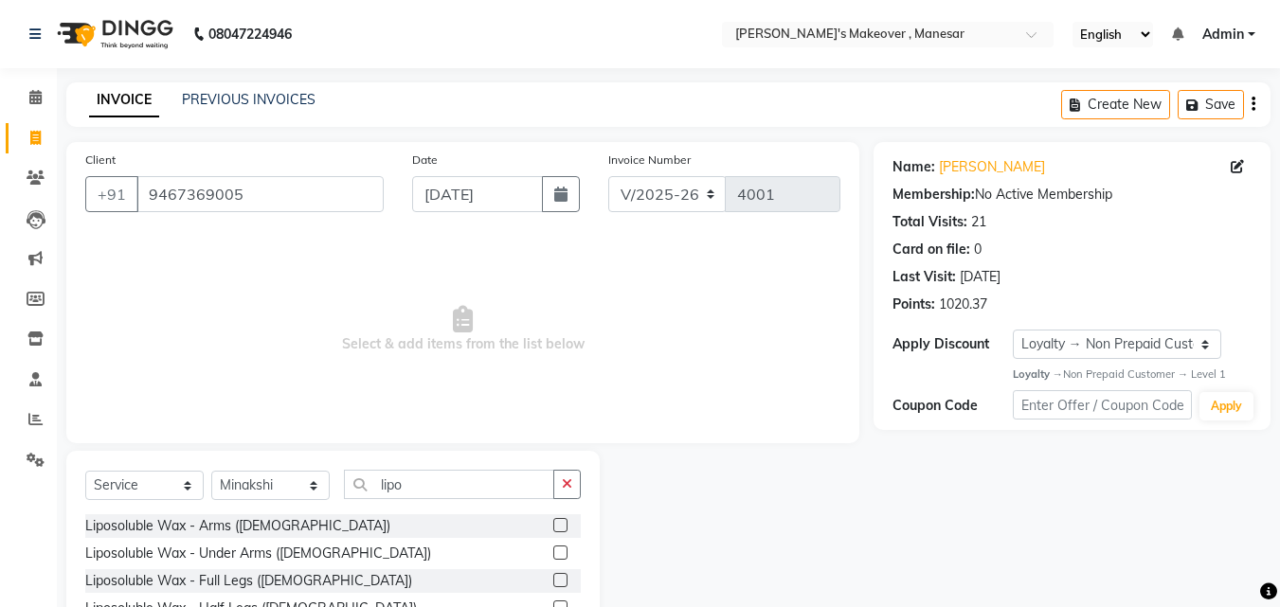
click at [553, 522] on label at bounding box center [560, 525] width 14 height 14
click at [553, 522] on input "checkbox" at bounding box center [559, 526] width 12 height 12
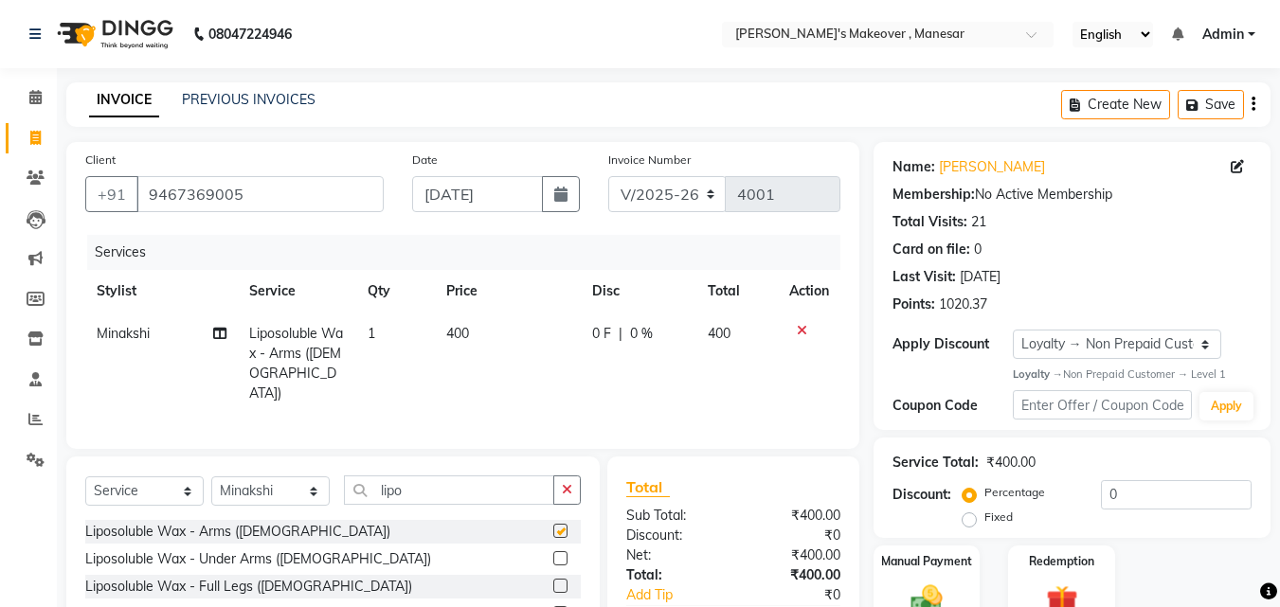
checkbox input "false"
click at [553, 555] on label at bounding box center [560, 558] width 14 height 14
click at [553, 555] on input "checkbox" at bounding box center [559, 559] width 12 height 12
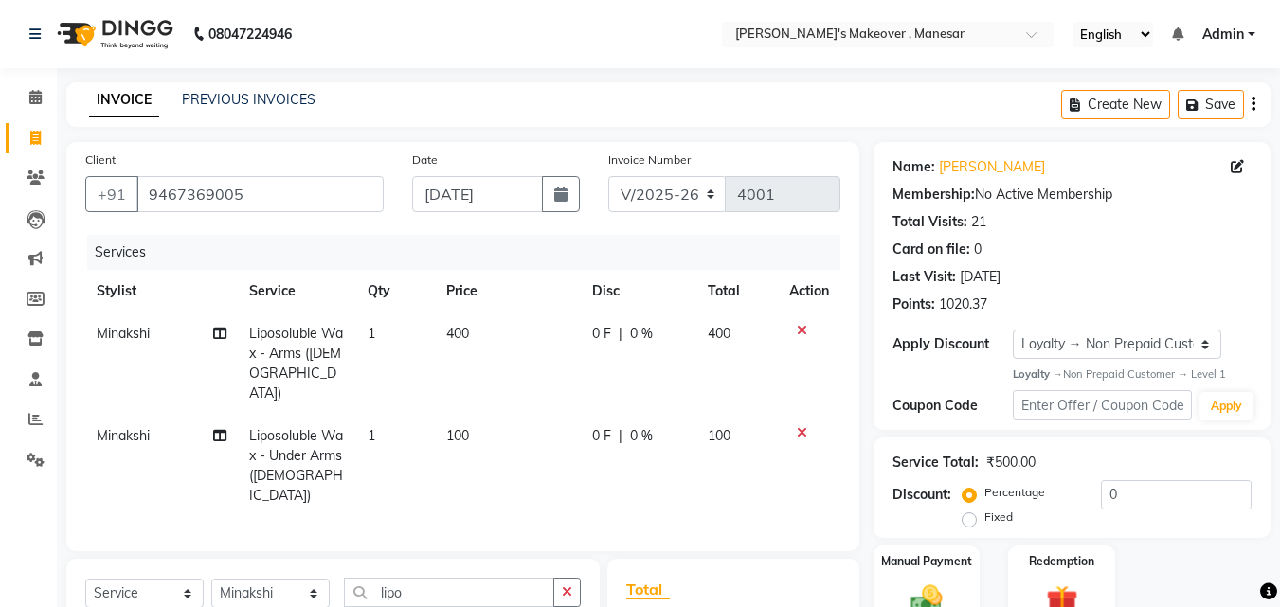
checkbox input "false"
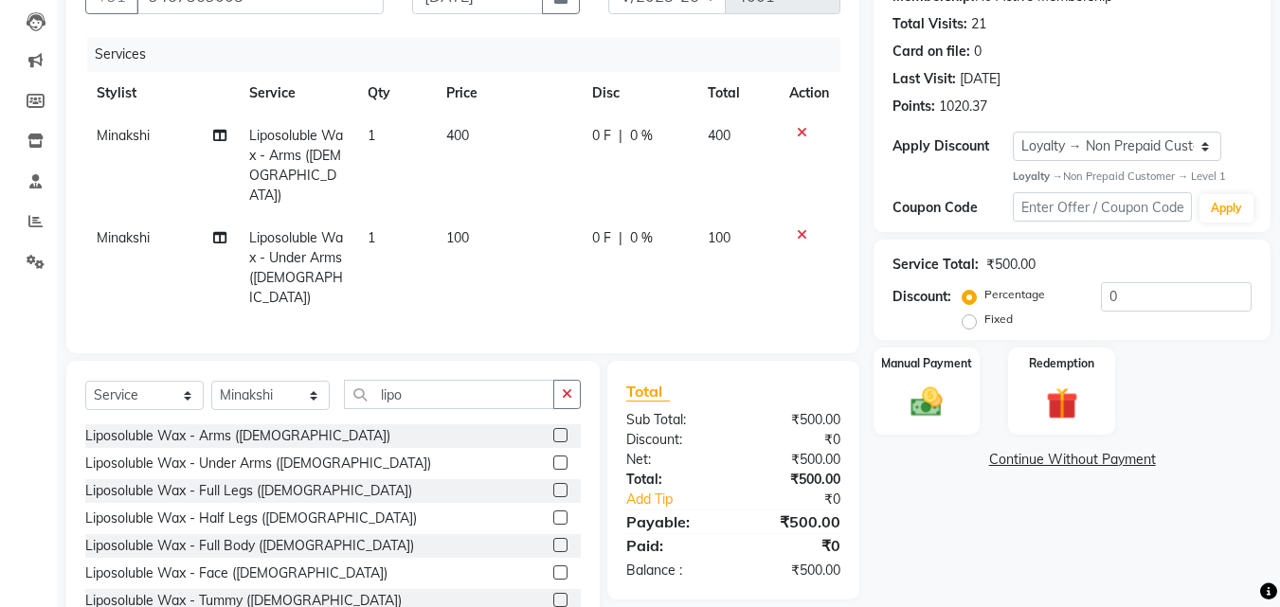
scroll to position [234, 0]
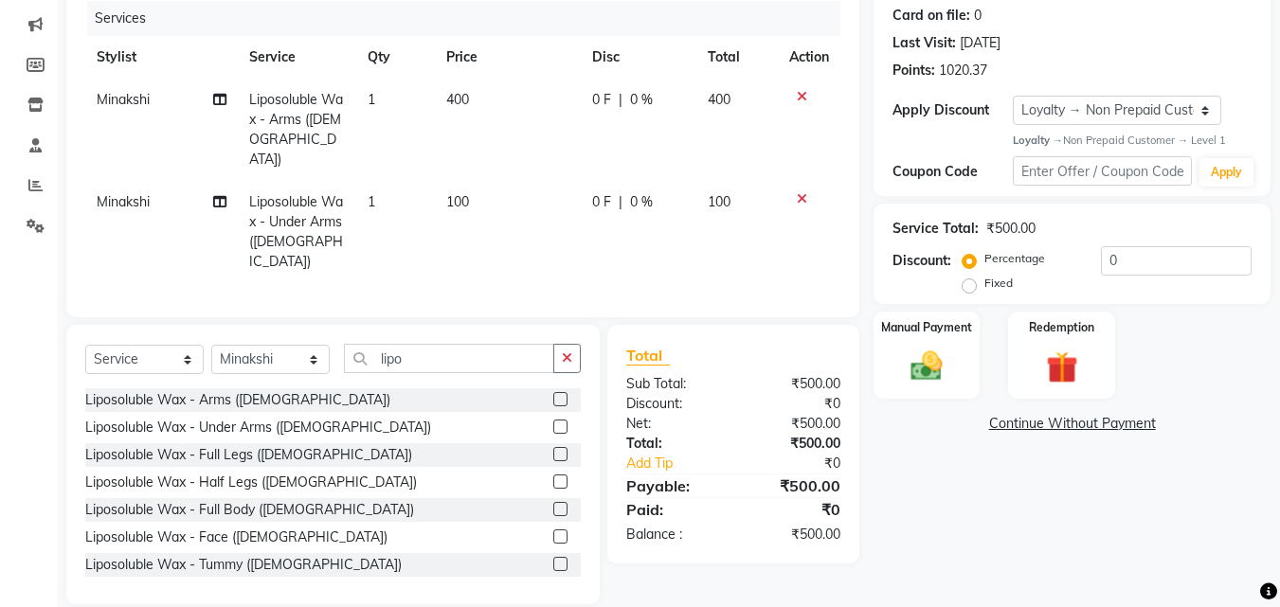
click at [553, 475] on label at bounding box center [560, 482] width 14 height 14
click at [553, 476] on input "checkbox" at bounding box center [559, 482] width 12 height 12
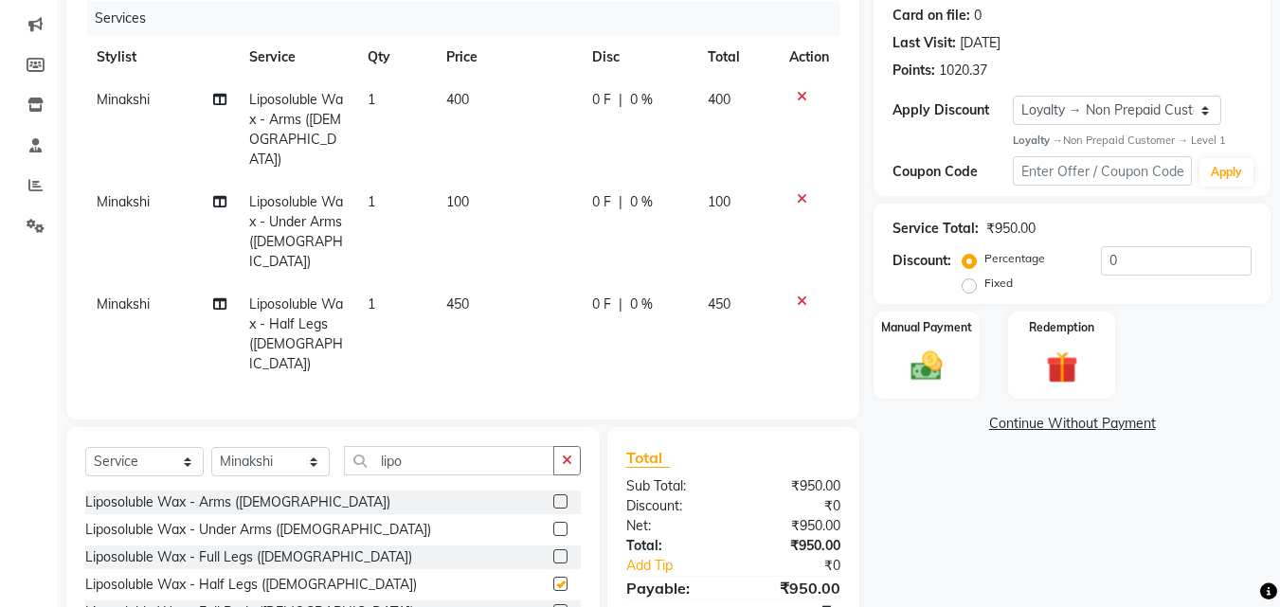
checkbox input "false"
click at [418, 446] on input "lipo" at bounding box center [449, 460] width 210 height 29
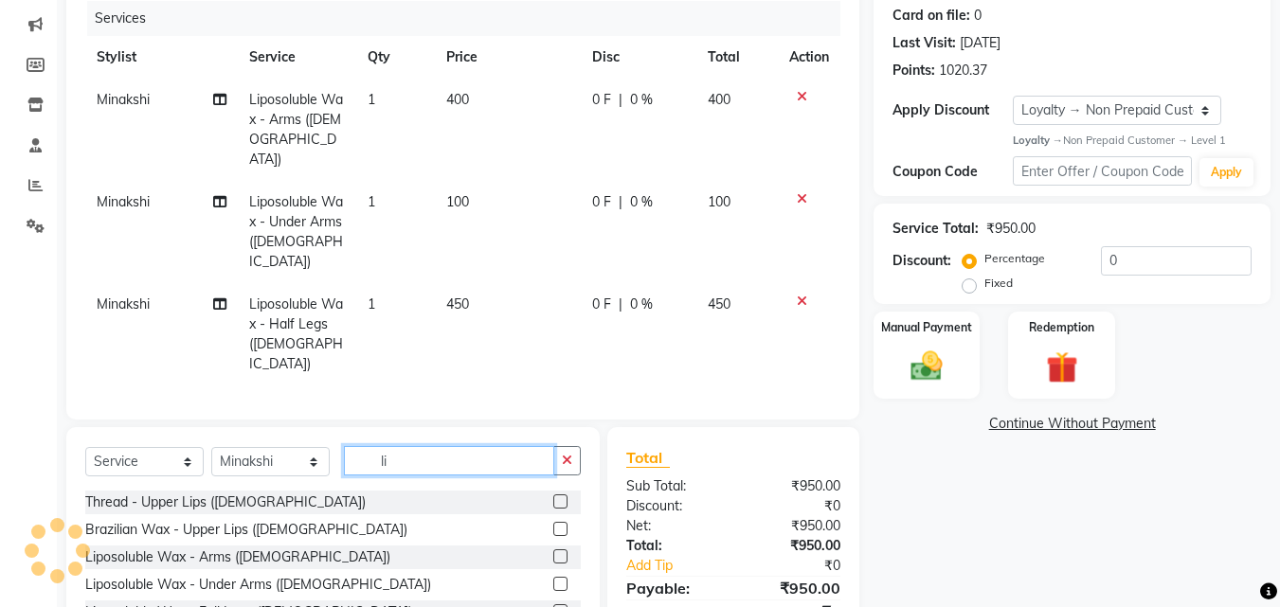
type input "l"
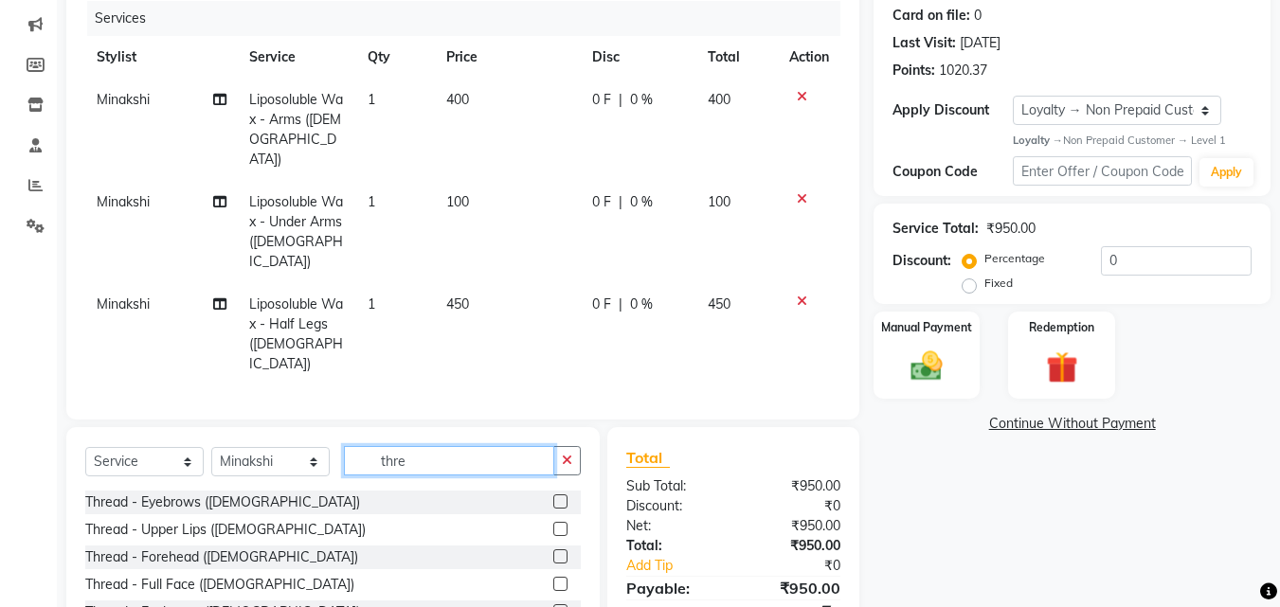
type input "thre"
click at [557, 491] on div at bounding box center [566, 503] width 27 height 24
click at [553, 494] on label at bounding box center [560, 501] width 14 height 14
click at [553, 496] on input "checkbox" at bounding box center [559, 502] width 12 height 12
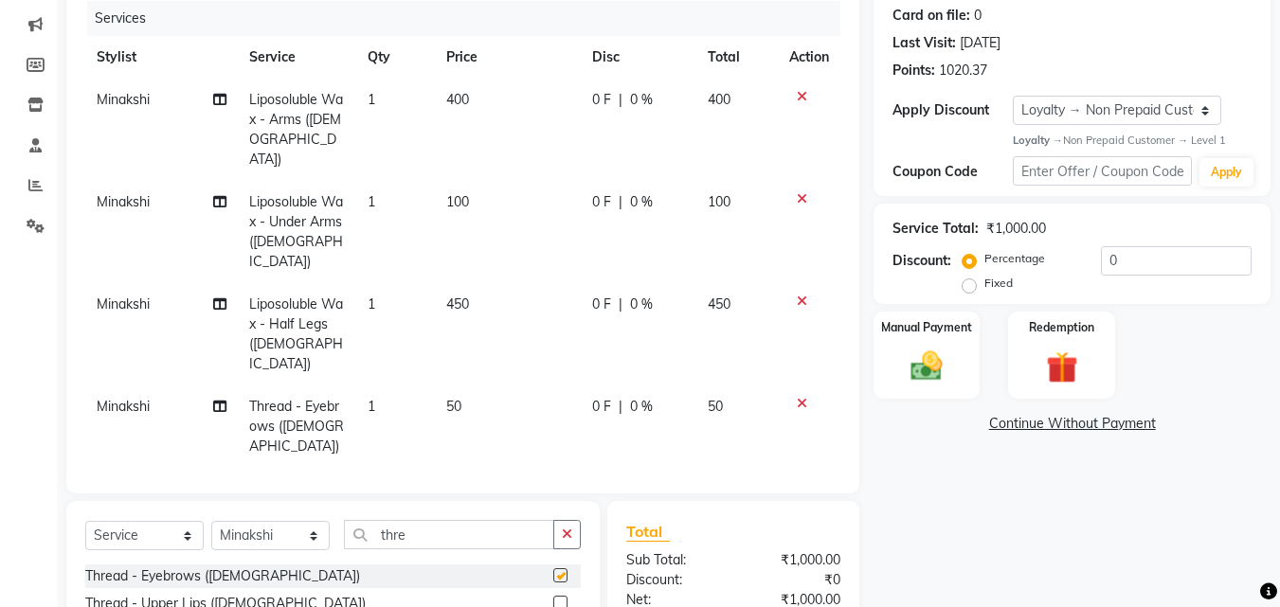
checkbox input "false"
click at [984, 283] on label "Fixed" at bounding box center [998, 283] width 28 height 17
click at [967, 283] on input "Fixed" at bounding box center [972, 283] width 13 height 13
radio input "true"
click at [1119, 260] on input "0" at bounding box center [1176, 260] width 151 height 29
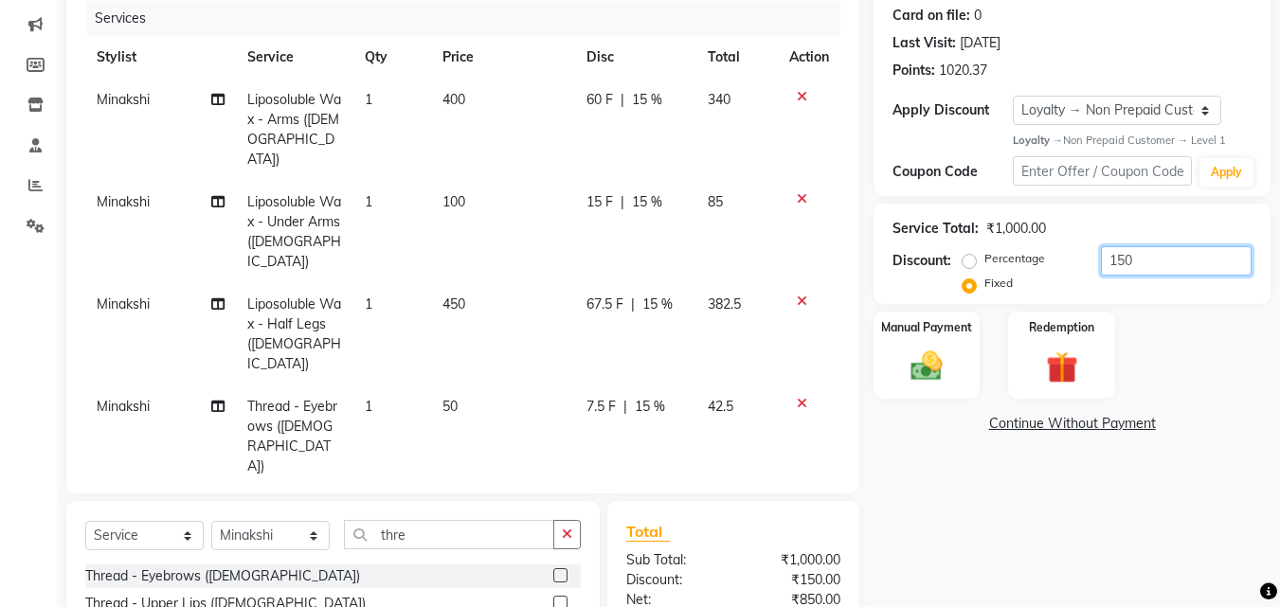
type input "150"
click at [725, 385] on td "42.5" at bounding box center [736, 436] width 81 height 102
select select "40154"
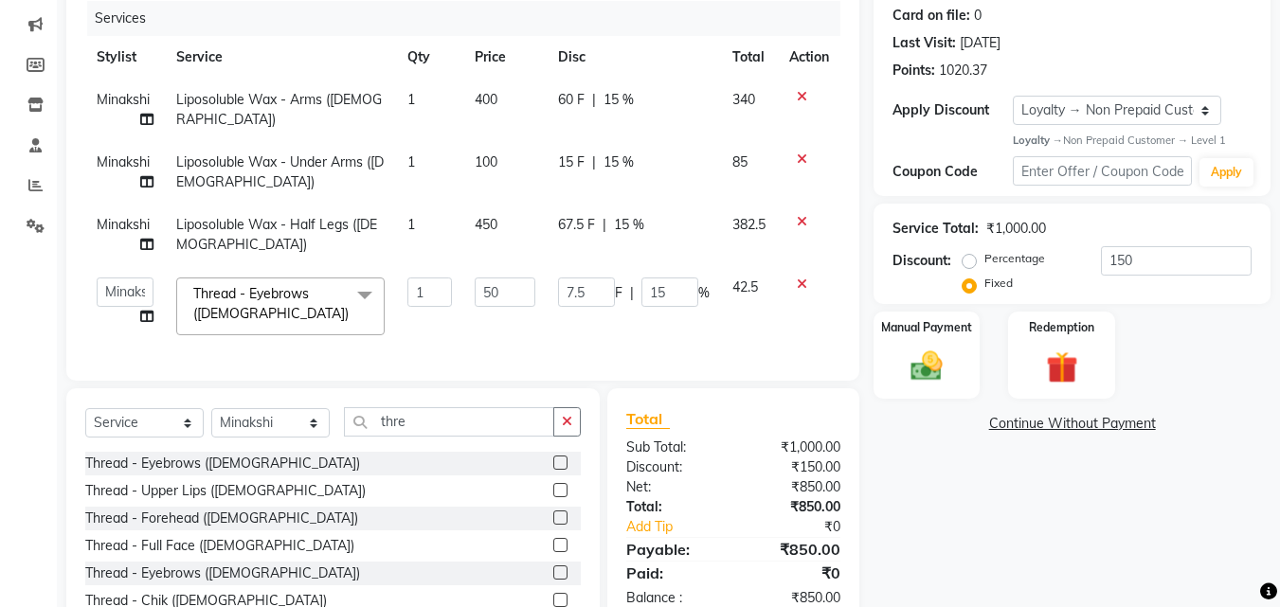
scroll to position [267, 0]
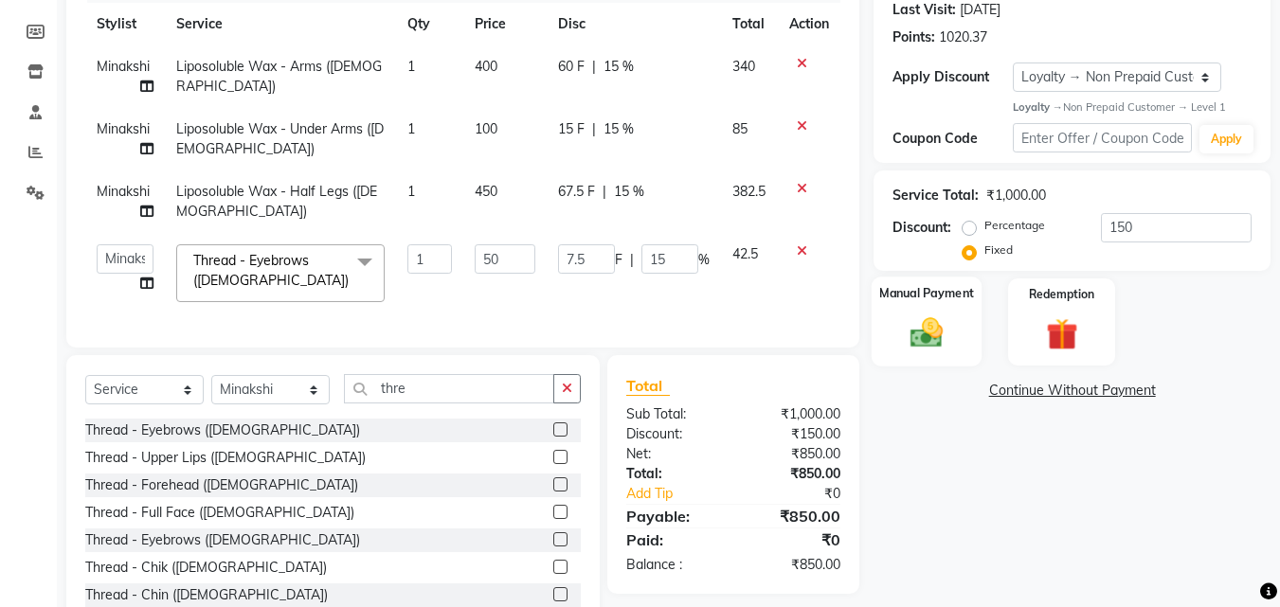
click at [935, 343] on img at bounding box center [926, 333] width 53 height 38
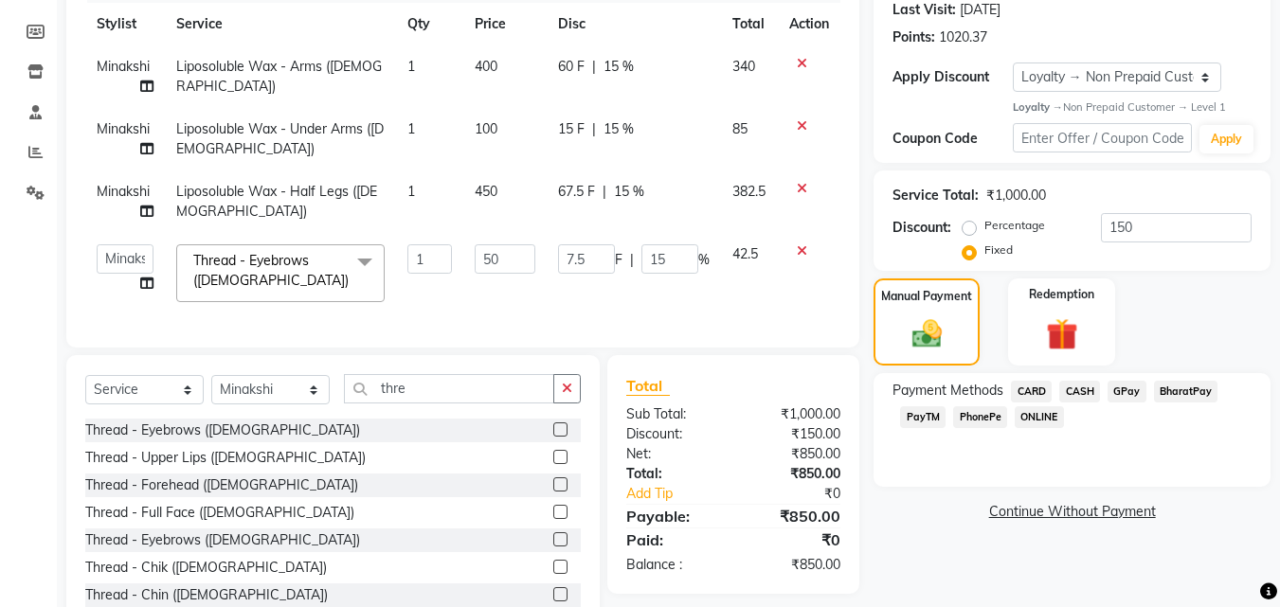
click at [983, 416] on span "PhonePe" at bounding box center [980, 417] width 54 height 22
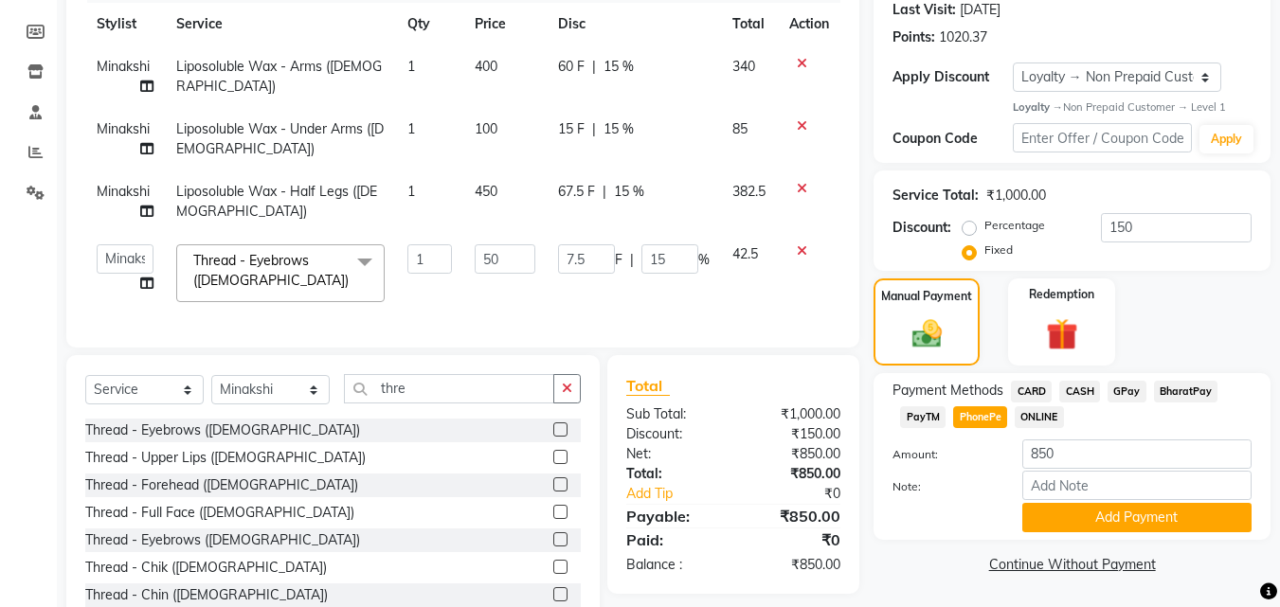
scroll to position [337, 0]
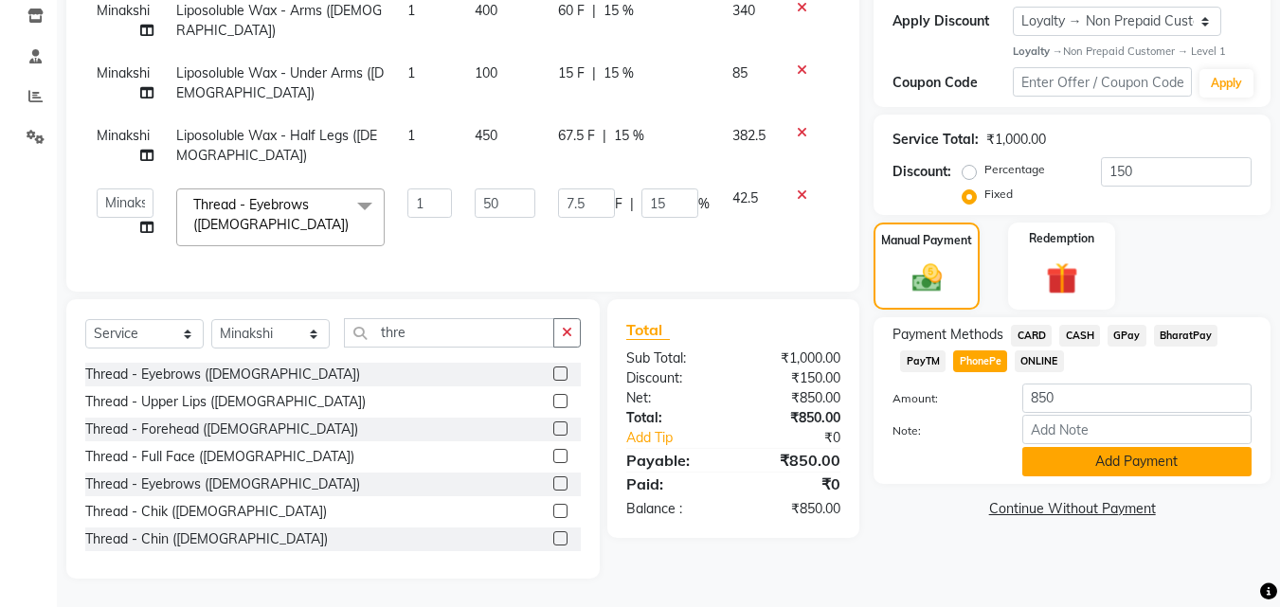
click at [1179, 448] on button "Add Payment" at bounding box center [1136, 461] width 229 height 29
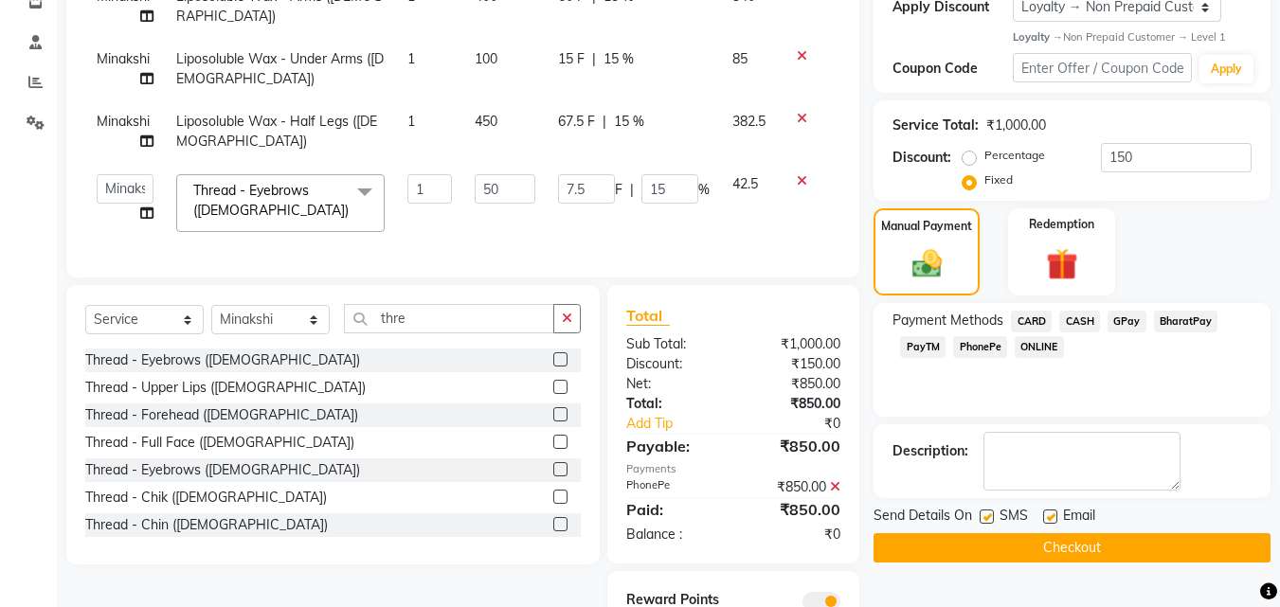
scroll to position [430, 0]
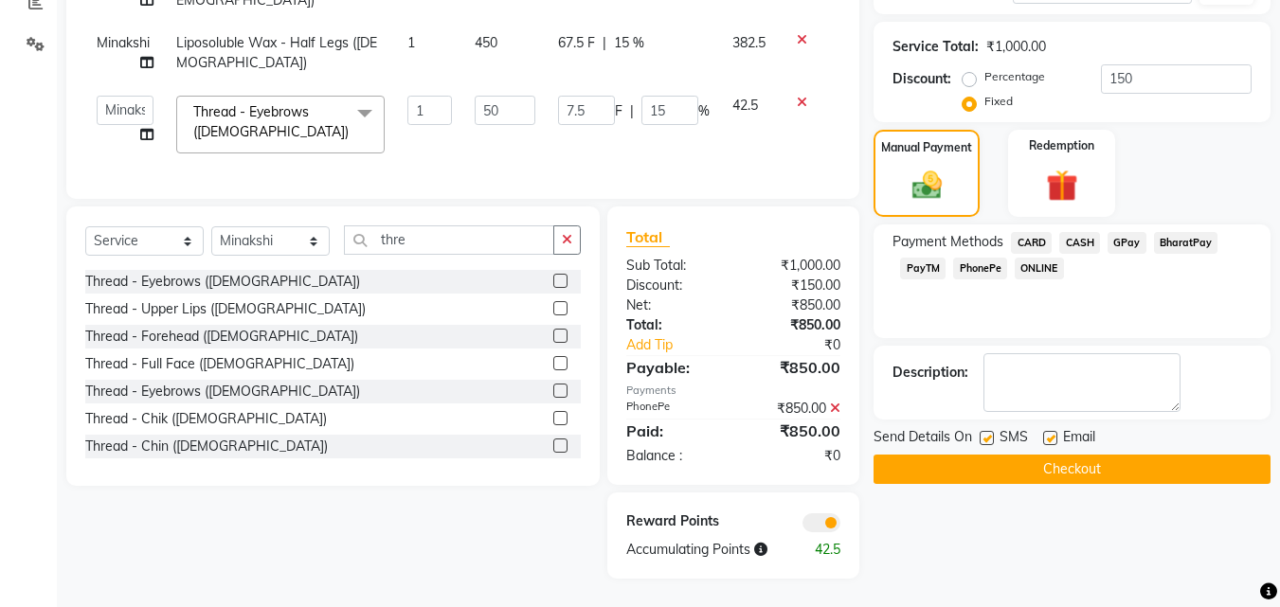
click at [1015, 455] on button "Checkout" at bounding box center [1071, 469] width 397 height 29
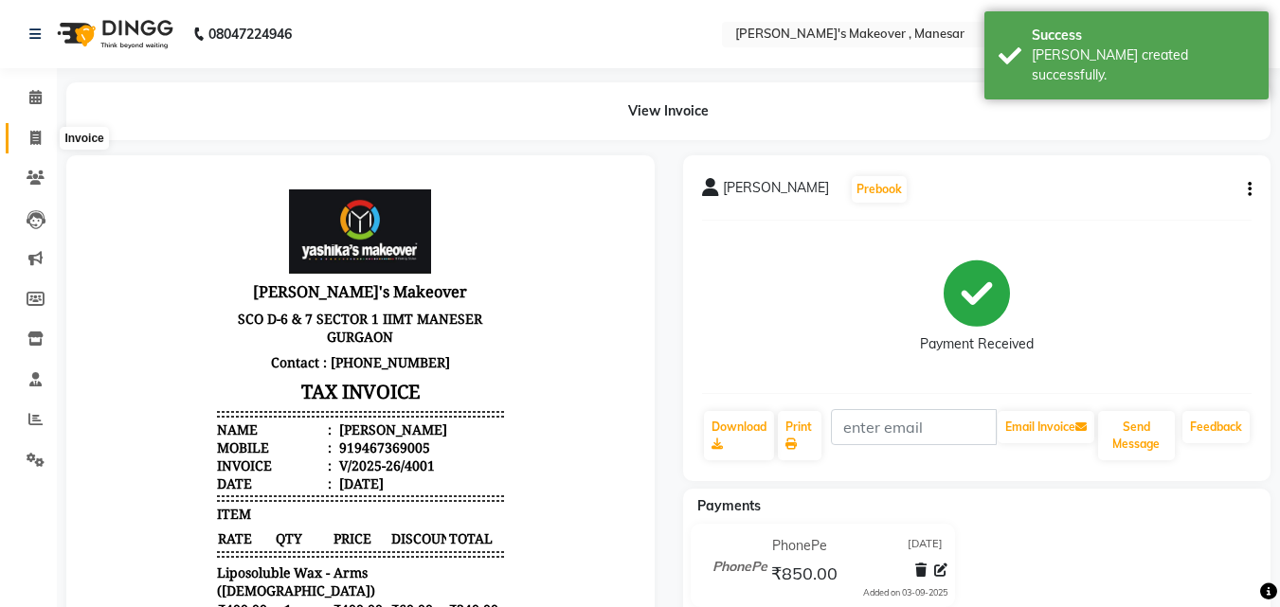
click at [28, 132] on span at bounding box center [35, 139] width 33 height 22
select select "service"
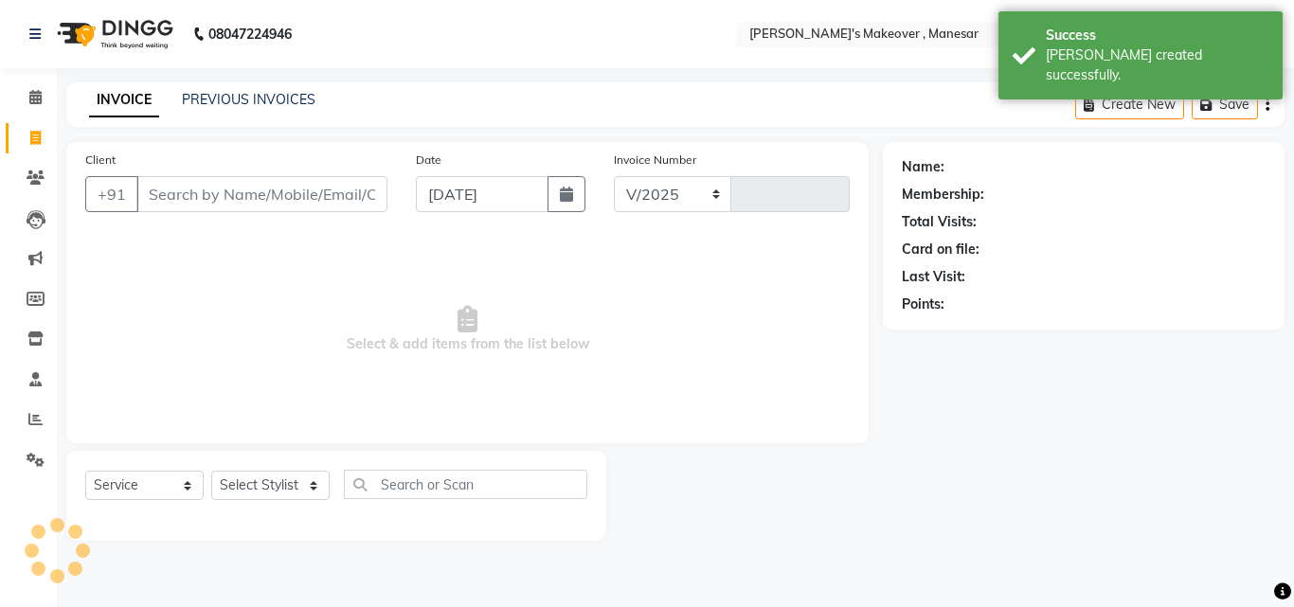
select select "820"
type input "4002"
click at [202, 201] on input "Client" at bounding box center [261, 194] width 251 height 36
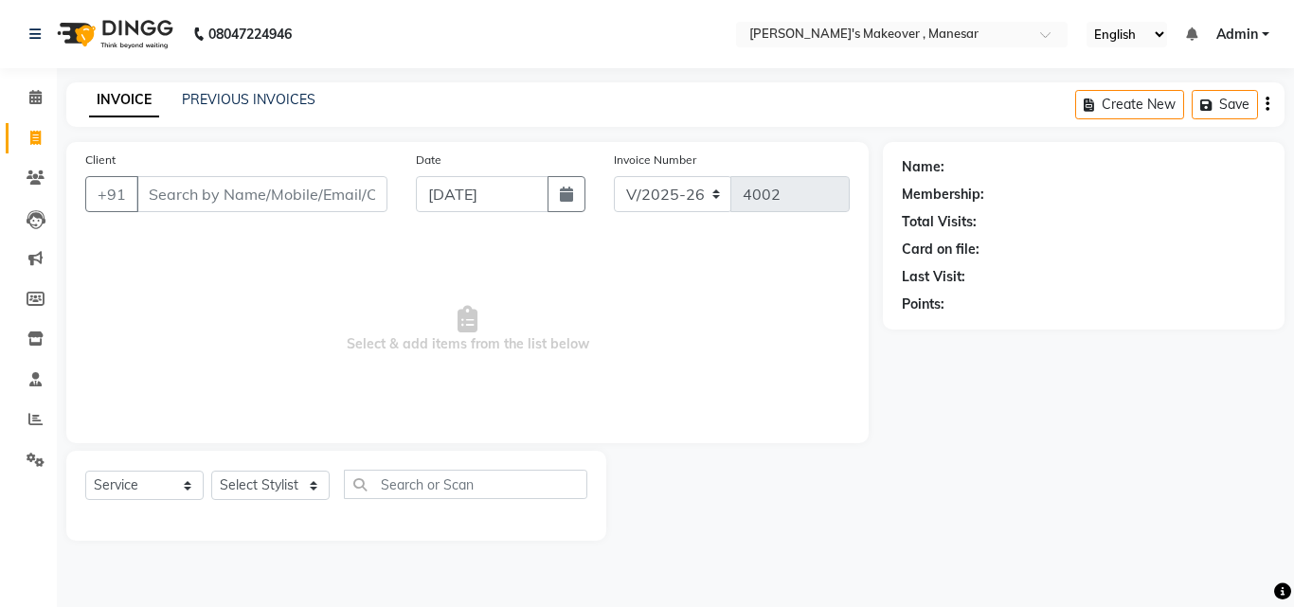
click at [222, 189] on input "Client" at bounding box center [261, 194] width 251 height 36
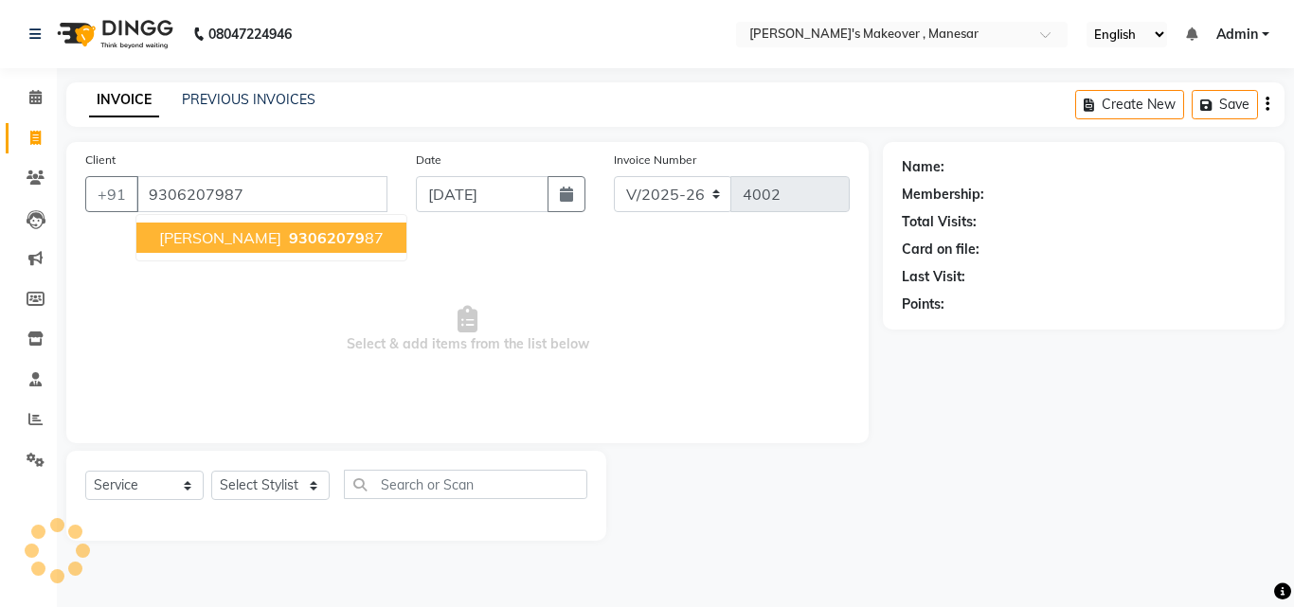
type input "9306207987"
select select "1: Object"
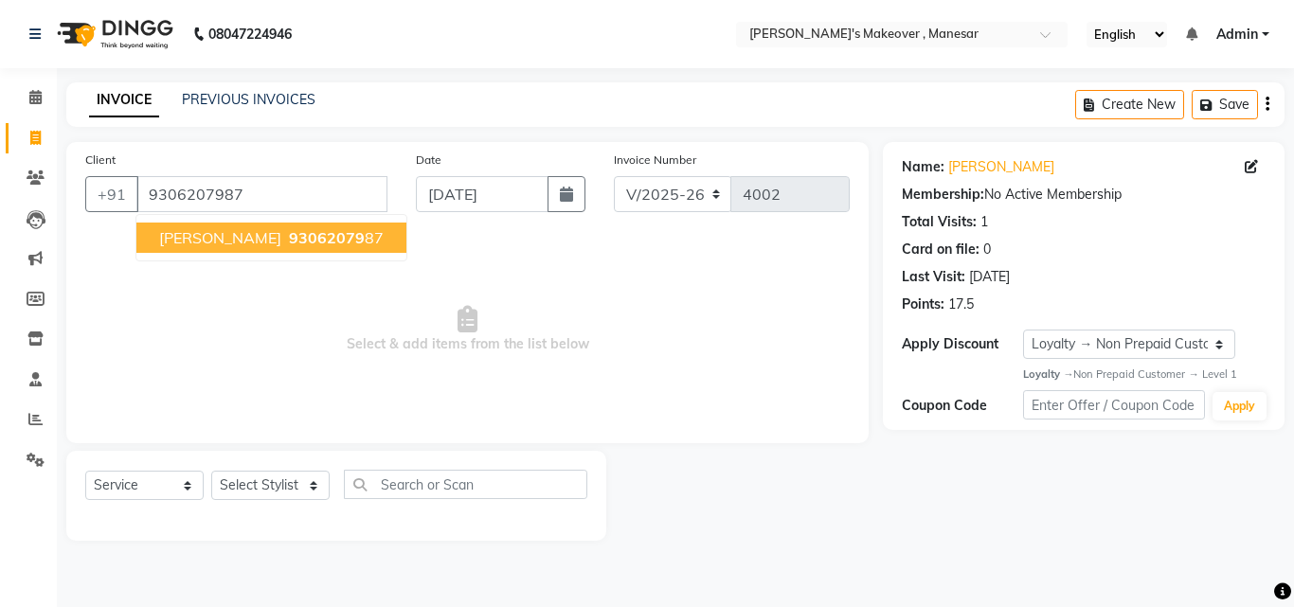
click at [286, 242] on ngb-highlight "93062079 87" at bounding box center [334, 237] width 99 height 19
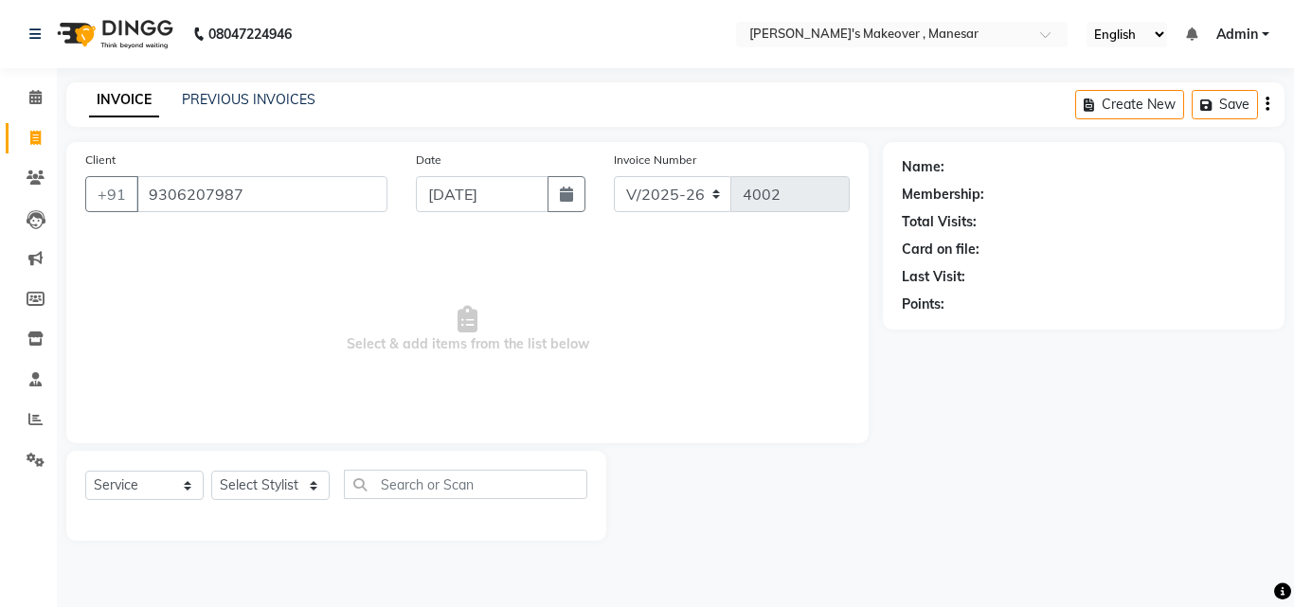
select select "1: Object"
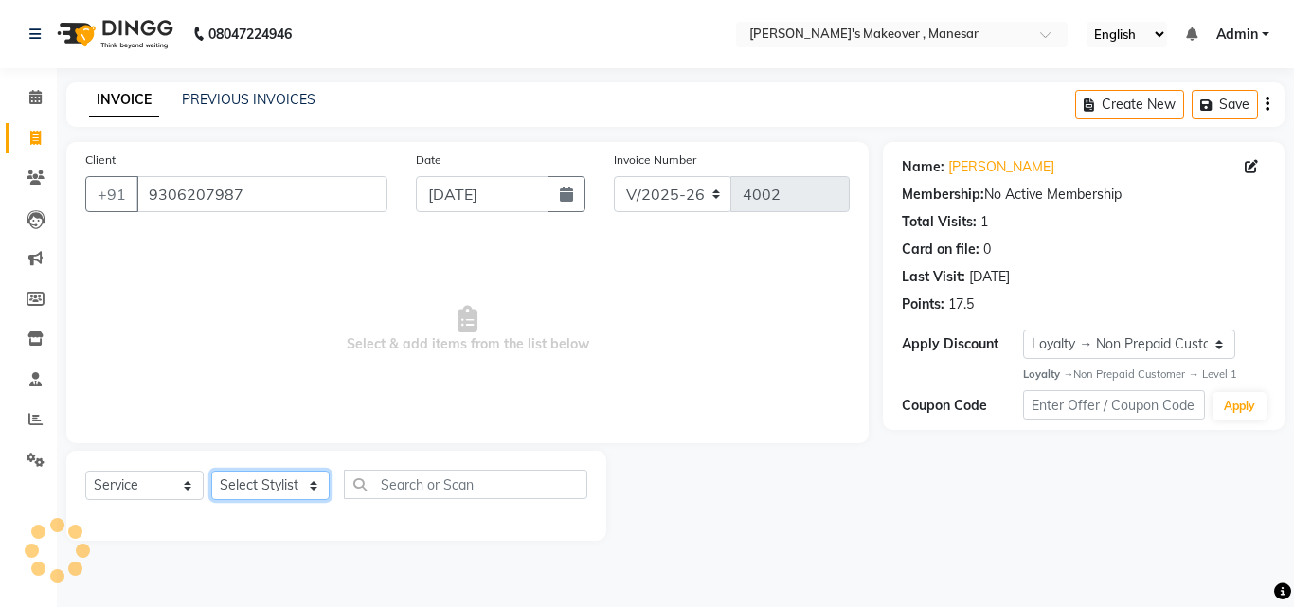
click at [272, 485] on select "Select Stylist Danish Shavej [PERSON_NAME] Krishna [PERSON_NAME] [PERSON_NAME] …" at bounding box center [270, 485] width 118 height 29
select select "14414"
click at [211, 471] on select "Select Stylist Danish Shavej [PERSON_NAME] Krishna [PERSON_NAME] [PERSON_NAME] …" at bounding box center [270, 485] width 118 height 29
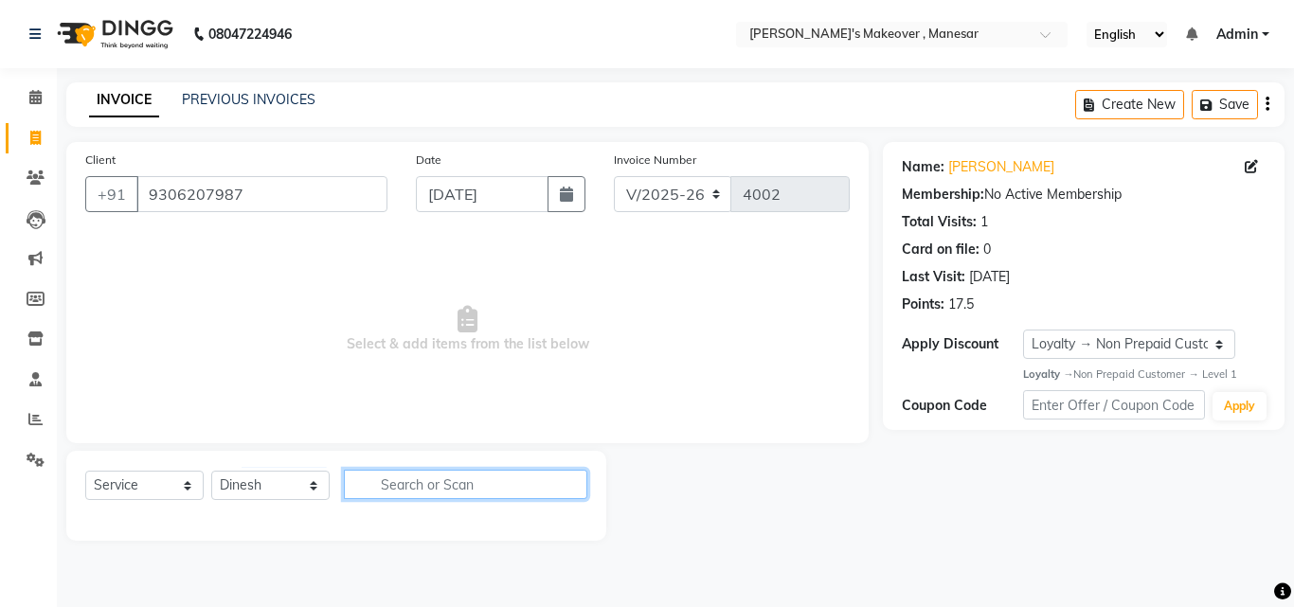
click at [409, 475] on input "text" at bounding box center [465, 484] width 243 height 29
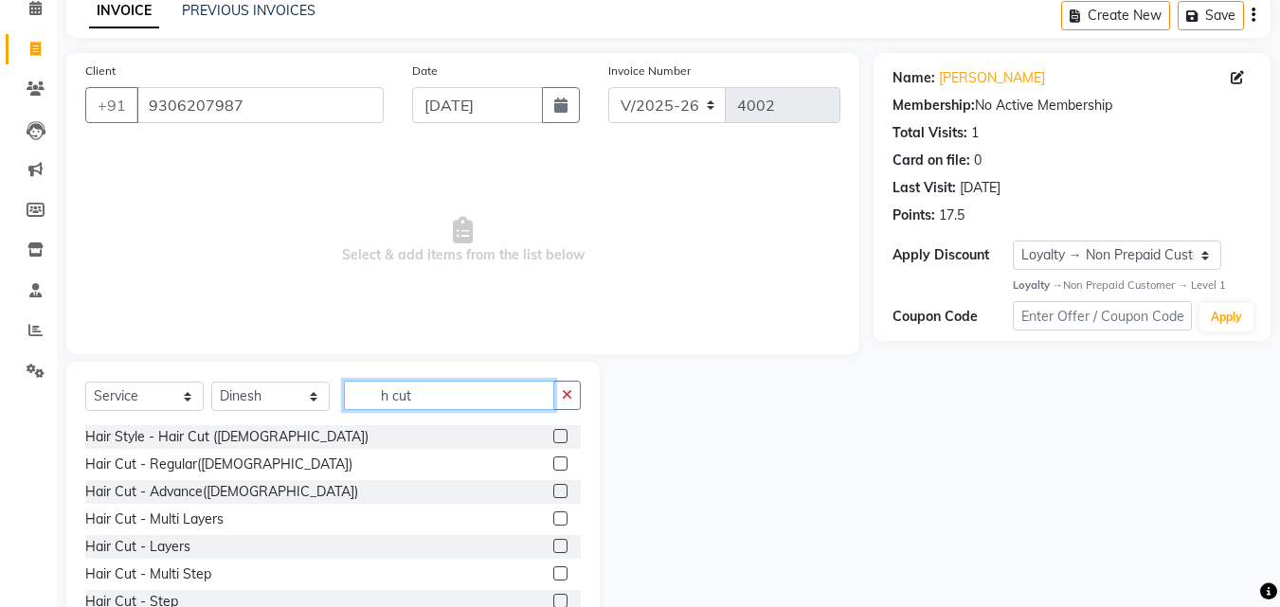
scroll to position [152, 0]
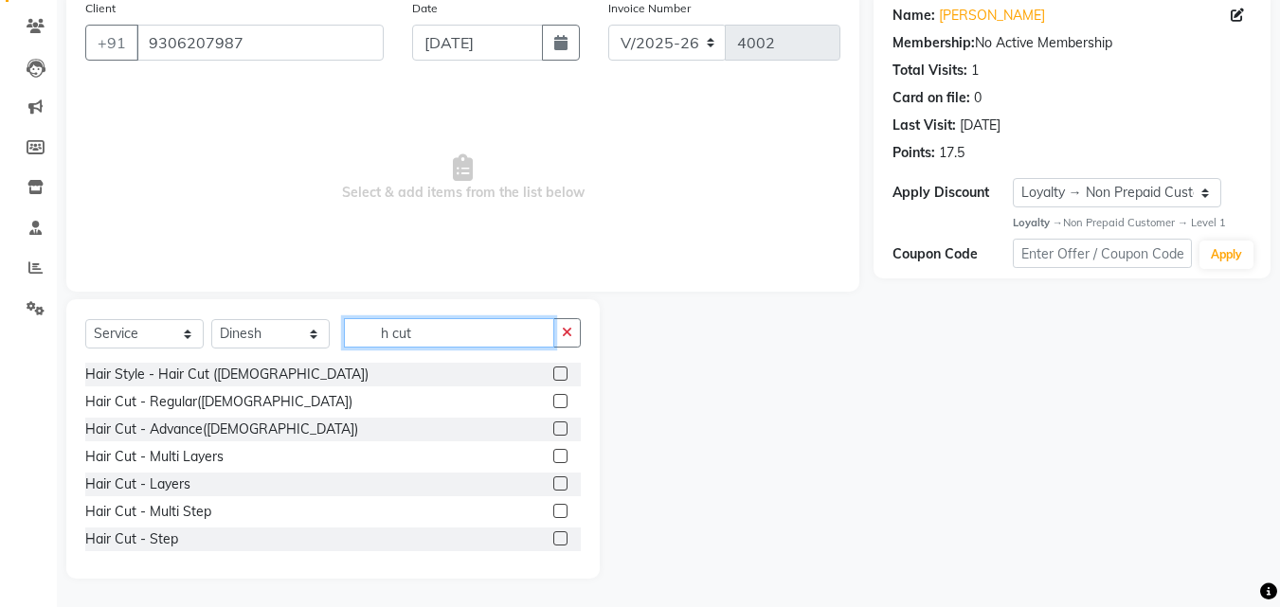
type input "h cut"
click at [553, 483] on label at bounding box center [560, 483] width 14 height 14
click at [553, 483] on input "checkbox" at bounding box center [559, 484] width 12 height 12
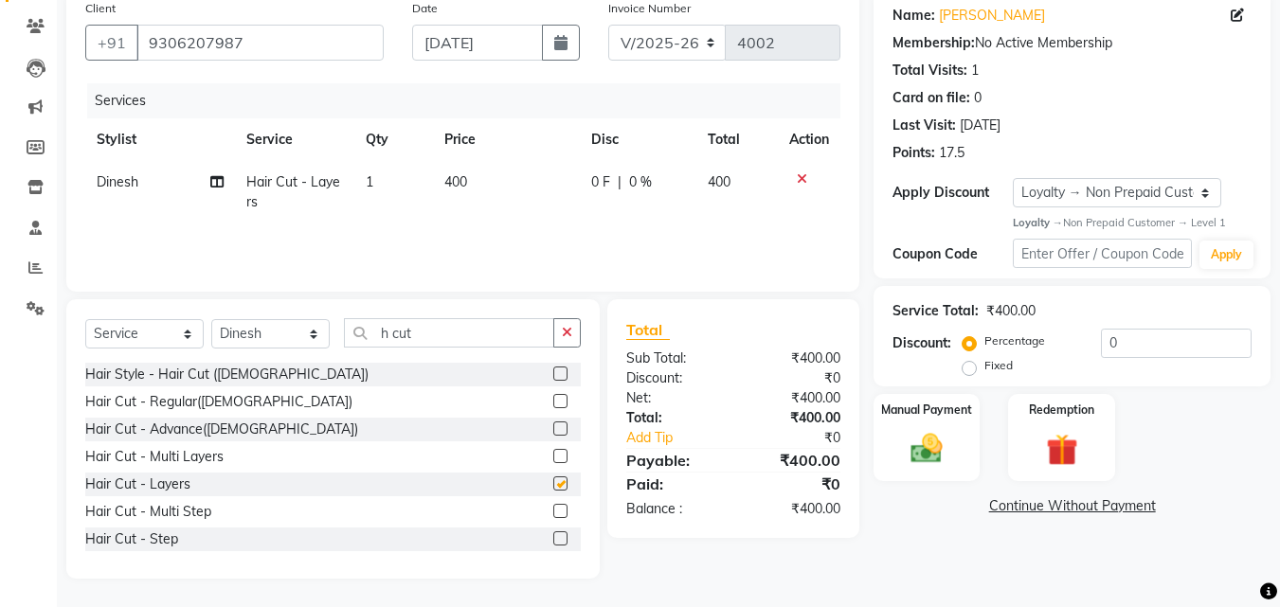
checkbox input "false"
click at [447, 336] on input "h cut" at bounding box center [449, 332] width 210 height 29
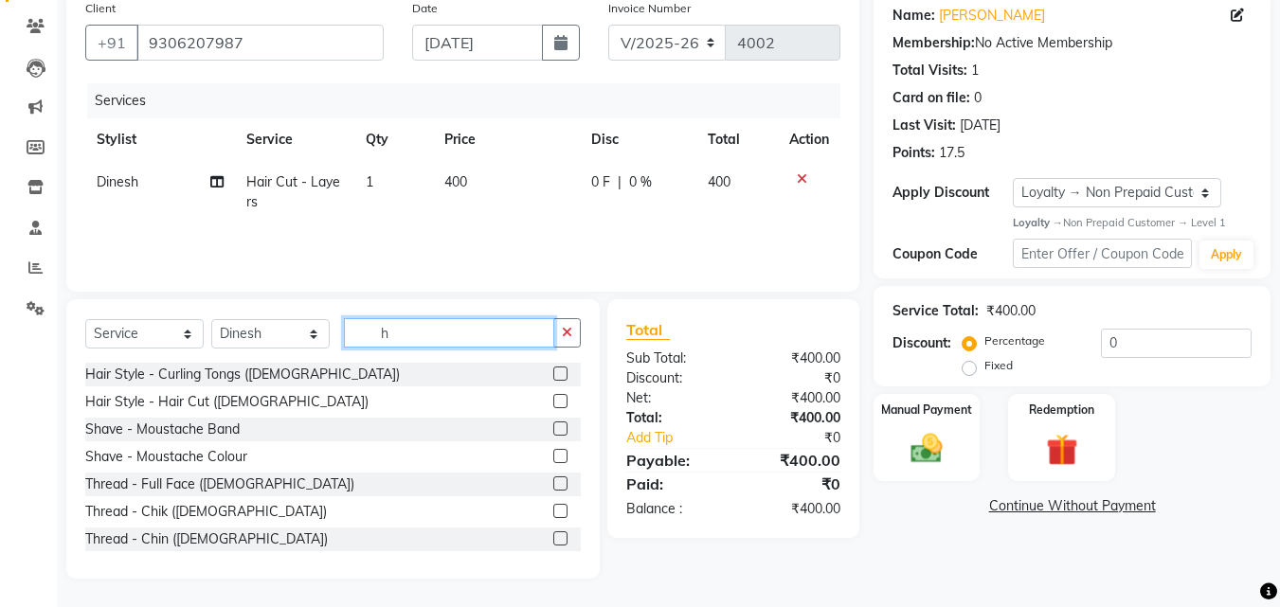
type input "h"
type input "thre"
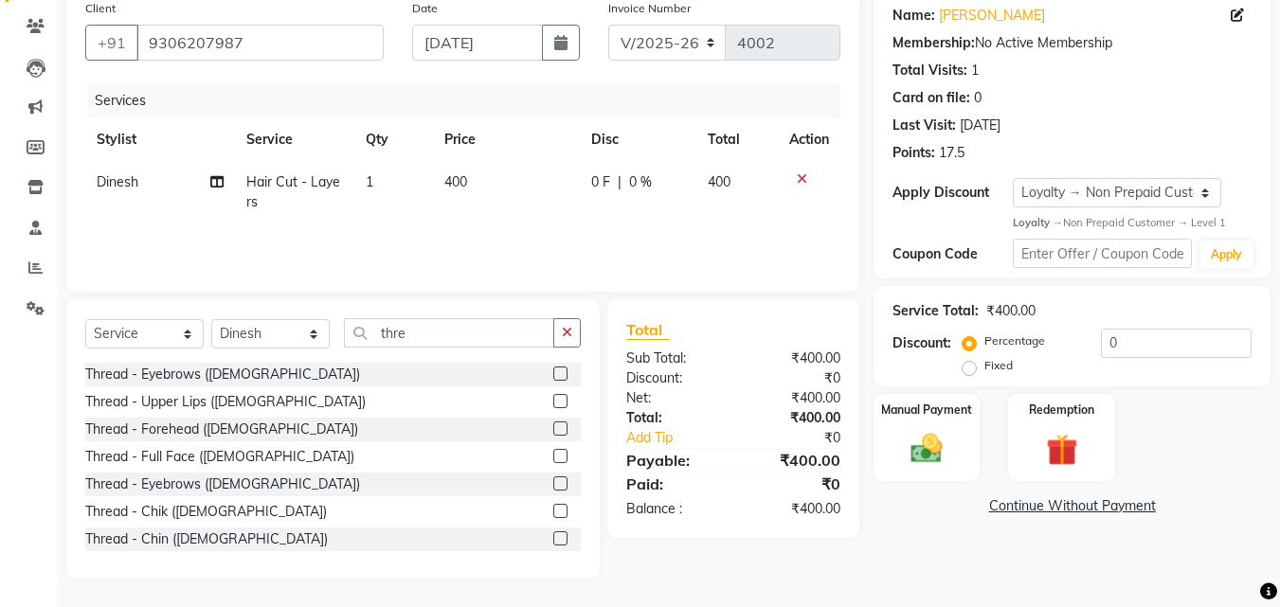
click at [553, 373] on label at bounding box center [560, 374] width 14 height 14
click at [553, 373] on input "checkbox" at bounding box center [559, 374] width 12 height 12
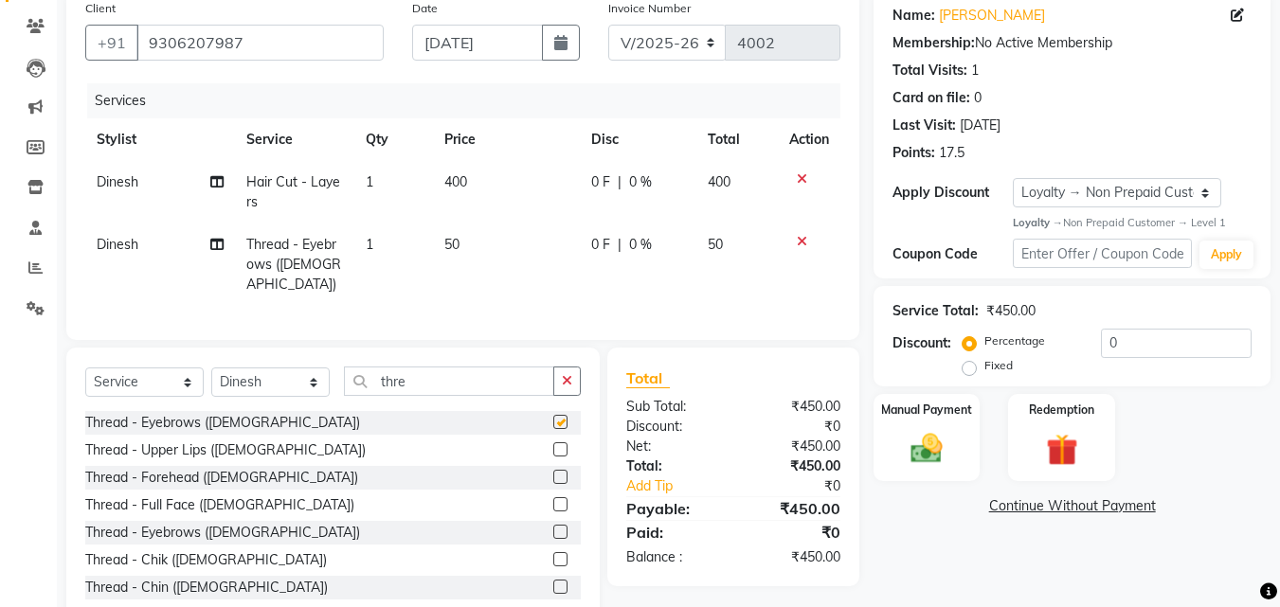
checkbox input "false"
click at [123, 243] on span "Dinesh" at bounding box center [118, 244] width 42 height 17
select select "14414"
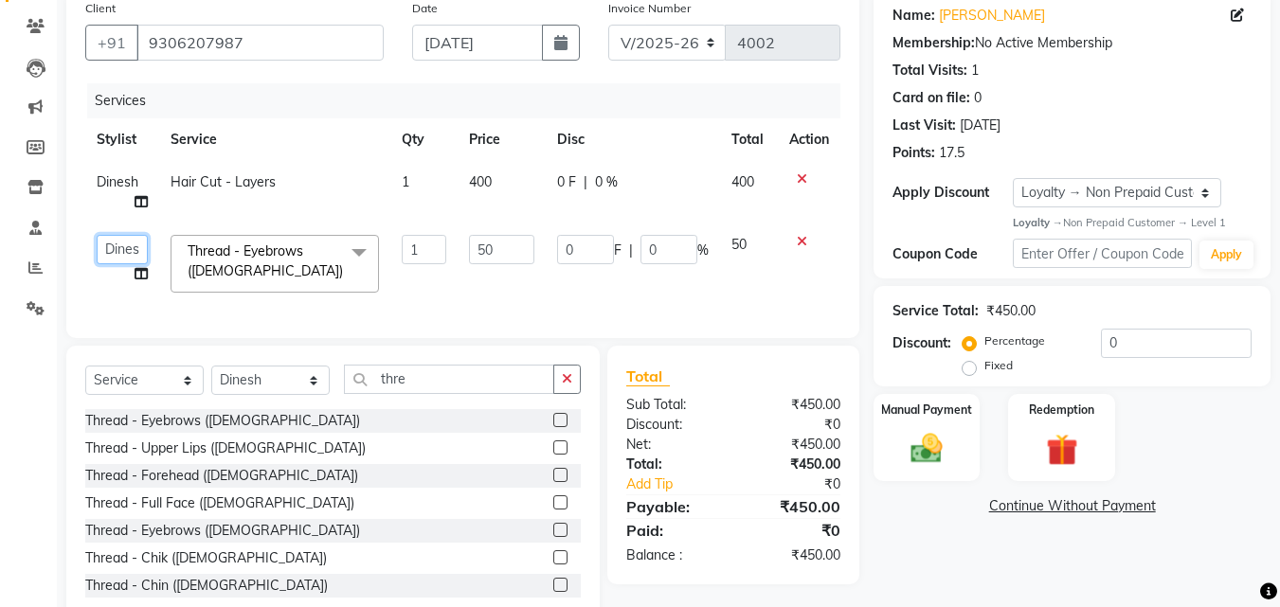
click at [143, 243] on select "Danish Shavej [PERSON_NAME] Krishna [PERSON_NAME] [PERSON_NAME] Mdm [PERSON_NAM…" at bounding box center [122, 249] width 51 height 29
drag, startPoint x: 156, startPoint y: 259, endPoint x: 150, endPoint y: 472, distance: 213.2
click at [150, 458] on div "Thread - Upper Lips ([DEMOGRAPHIC_DATA])" at bounding box center [225, 449] width 280 height 20
checkbox input "true"
select select "52619"
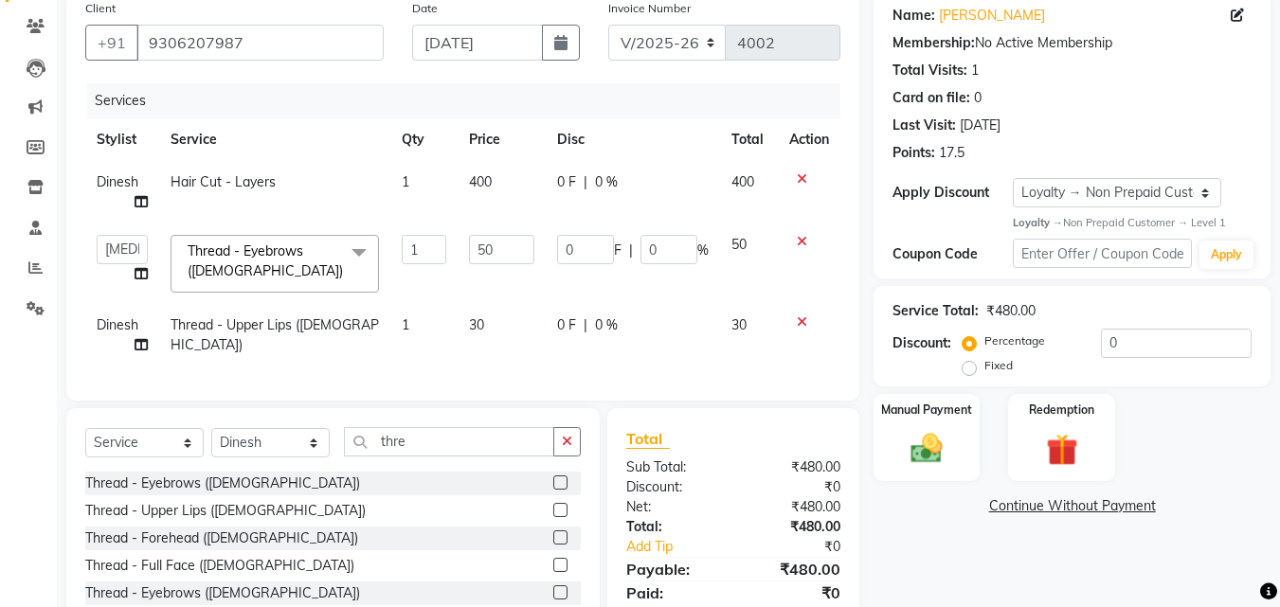
checkbox input "false"
click at [798, 321] on icon at bounding box center [802, 321] width 10 height 13
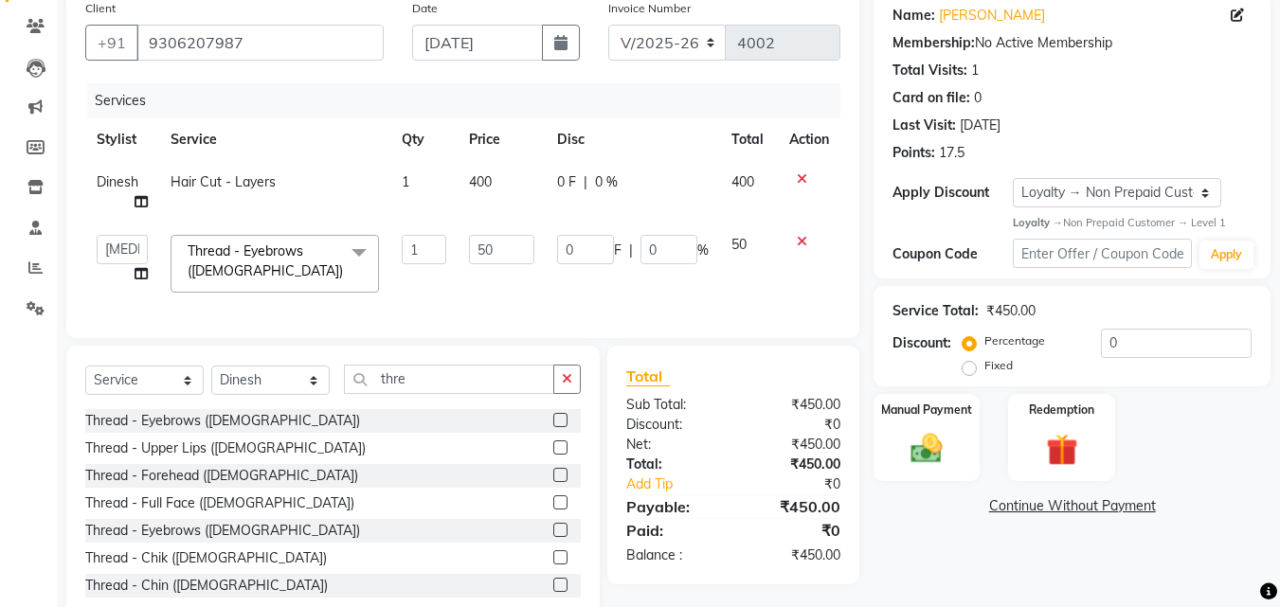
click at [510, 184] on td "400" at bounding box center [501, 192] width 88 height 63
select select "14414"
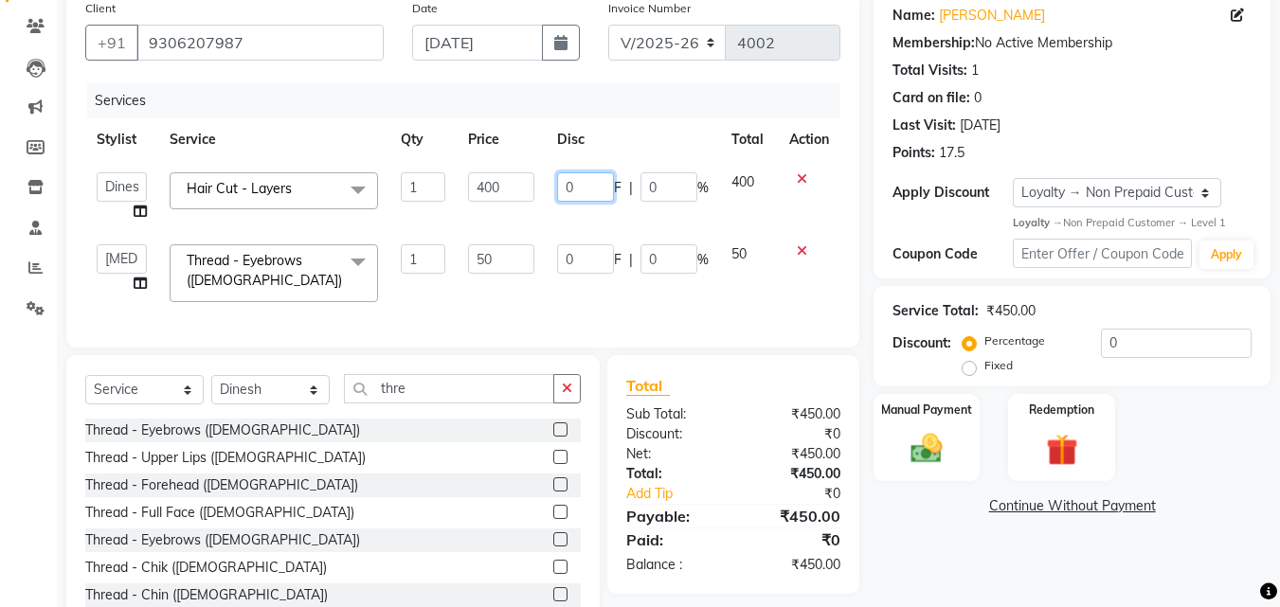
click at [595, 188] on input "0" at bounding box center [585, 186] width 57 height 29
type input "50"
click at [485, 312] on div "Services Stylist Service Qty Price Disc Total Action Danish Shavej [PERSON_NAME…" at bounding box center [462, 205] width 755 height 245
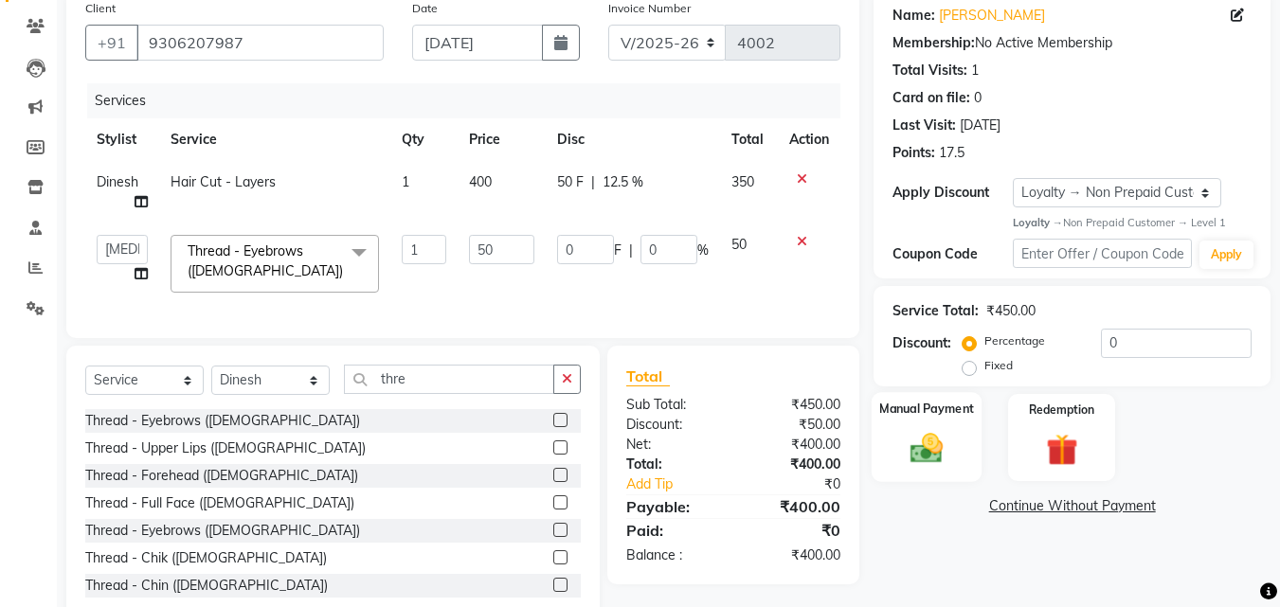
click at [954, 438] on div "Manual Payment" at bounding box center [926, 437] width 111 height 90
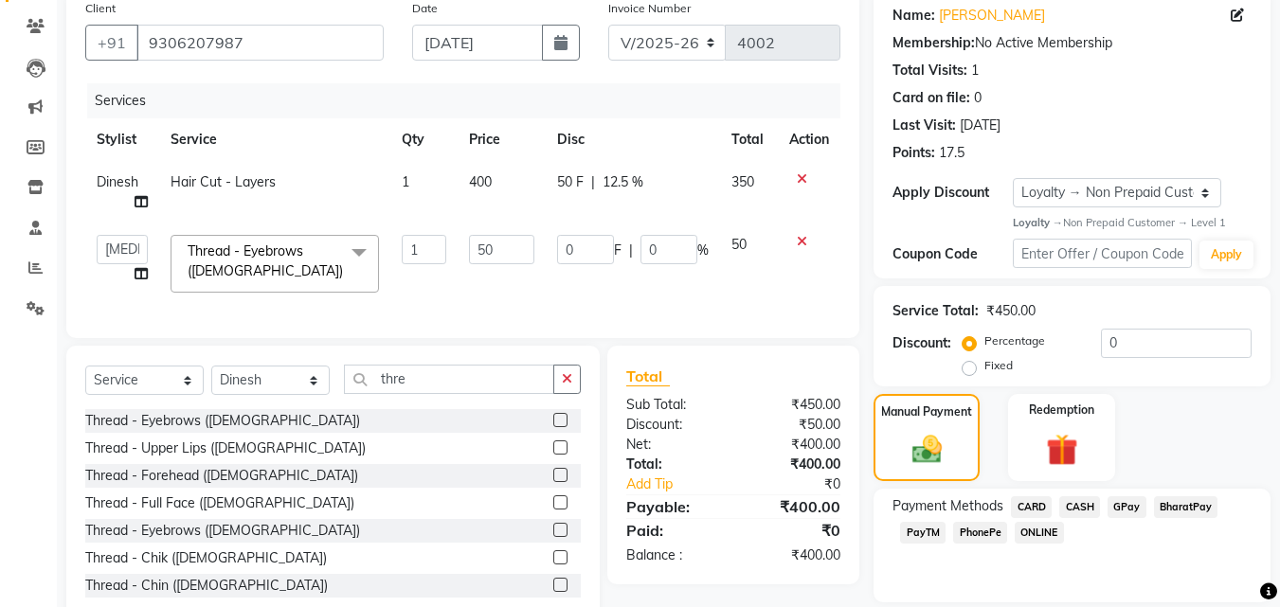
click at [976, 529] on span "PhonePe" at bounding box center [980, 533] width 54 height 22
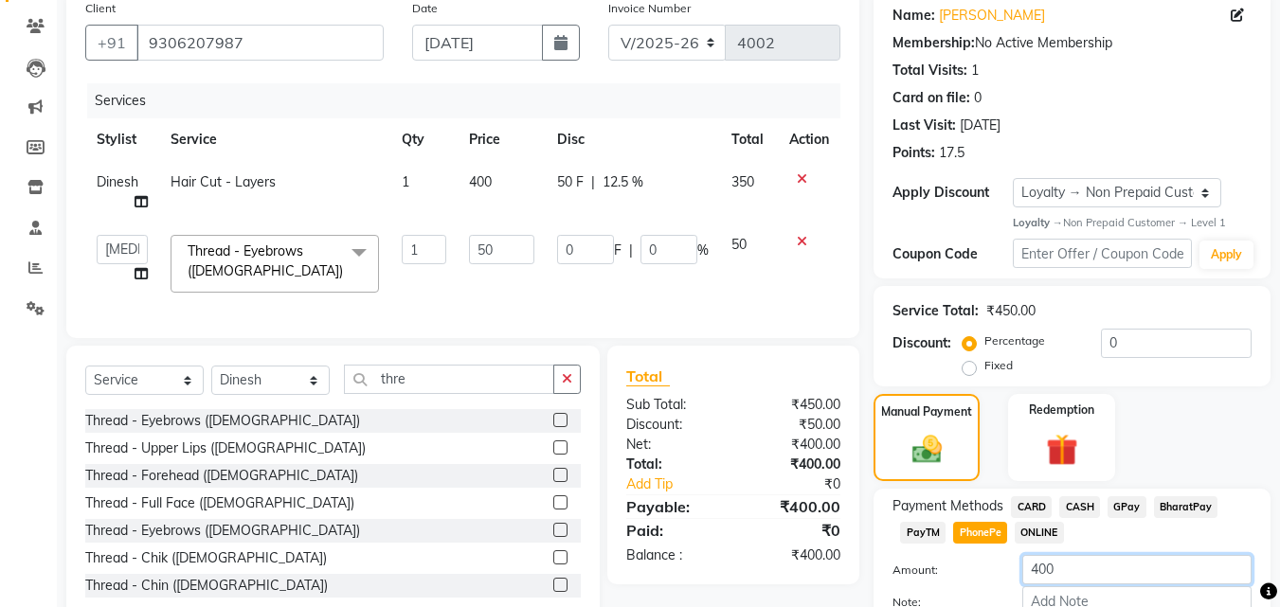
click at [1068, 564] on input "400" at bounding box center [1136, 569] width 229 height 29
type input "4"
type input "5"
type input "200"
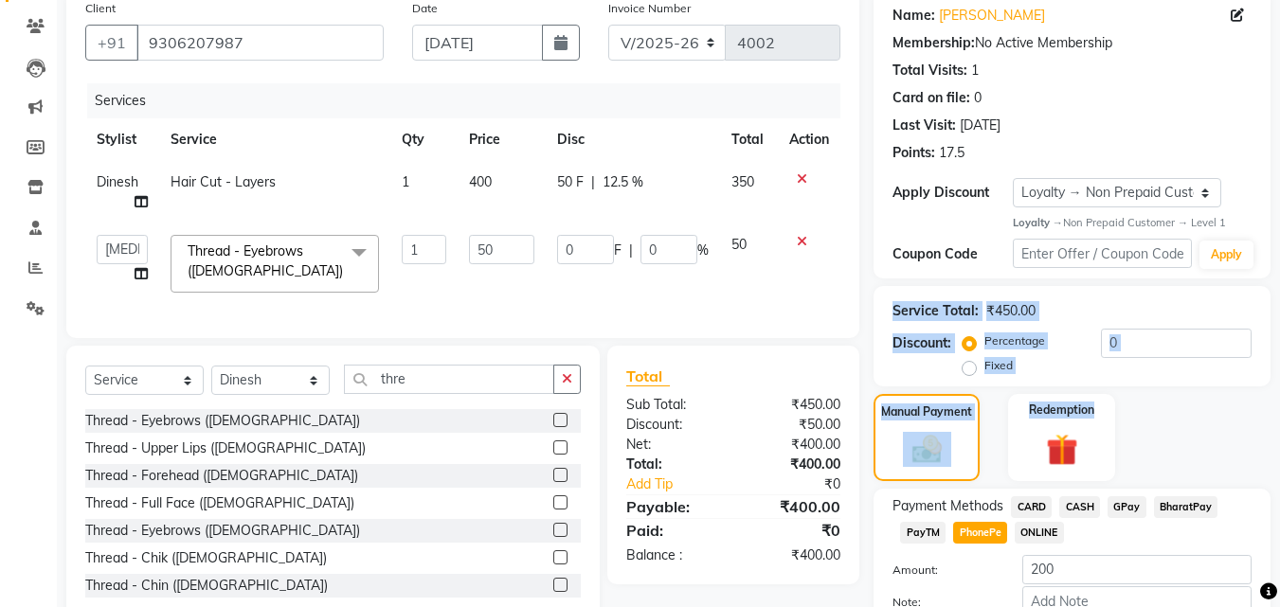
drag, startPoint x: 1277, startPoint y: 246, endPoint x: 1293, endPoint y: 399, distance: 153.3
click at [1280, 398] on html "08047224946 Select Location × [PERSON_NAME]'s Makeover , Manesar English ENGLIS…" at bounding box center [640, 151] width 1280 height 607
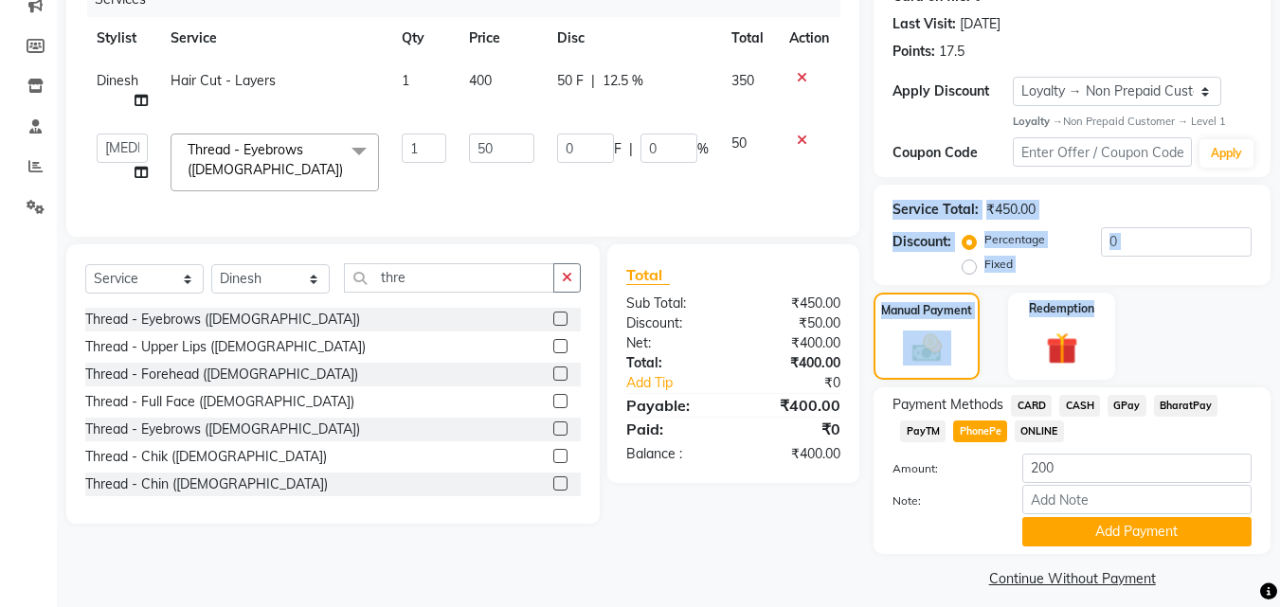
scroll to position [267, 0]
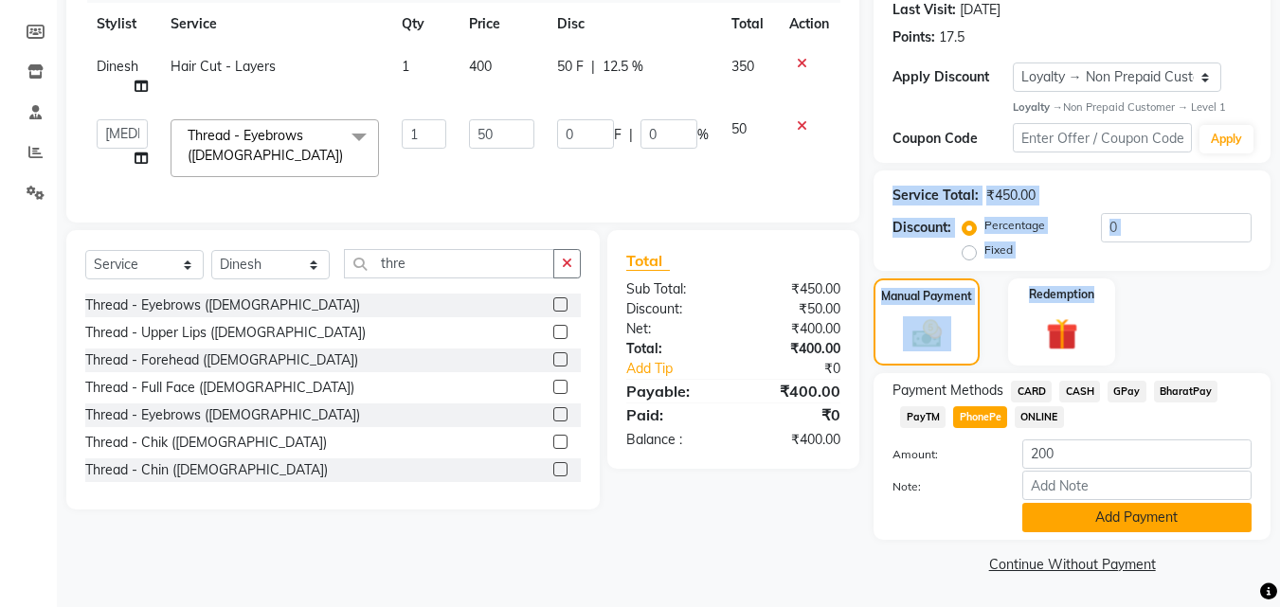
click at [1081, 528] on button "Add Payment" at bounding box center [1136, 517] width 229 height 29
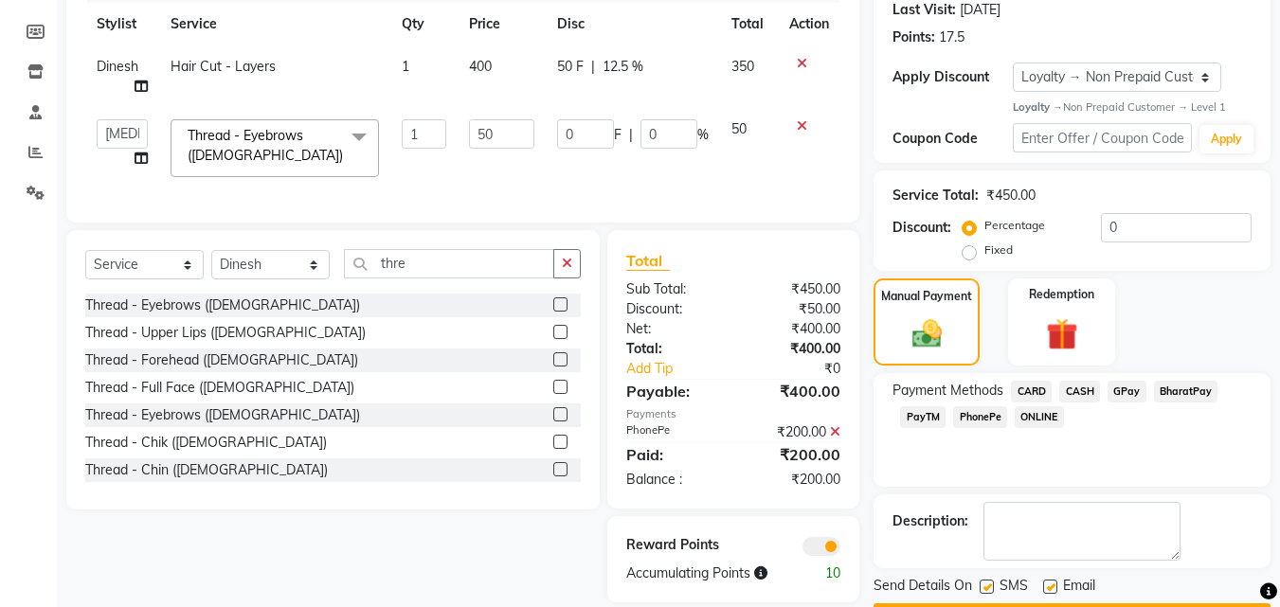
click at [1086, 390] on span "CASH" at bounding box center [1079, 392] width 41 height 22
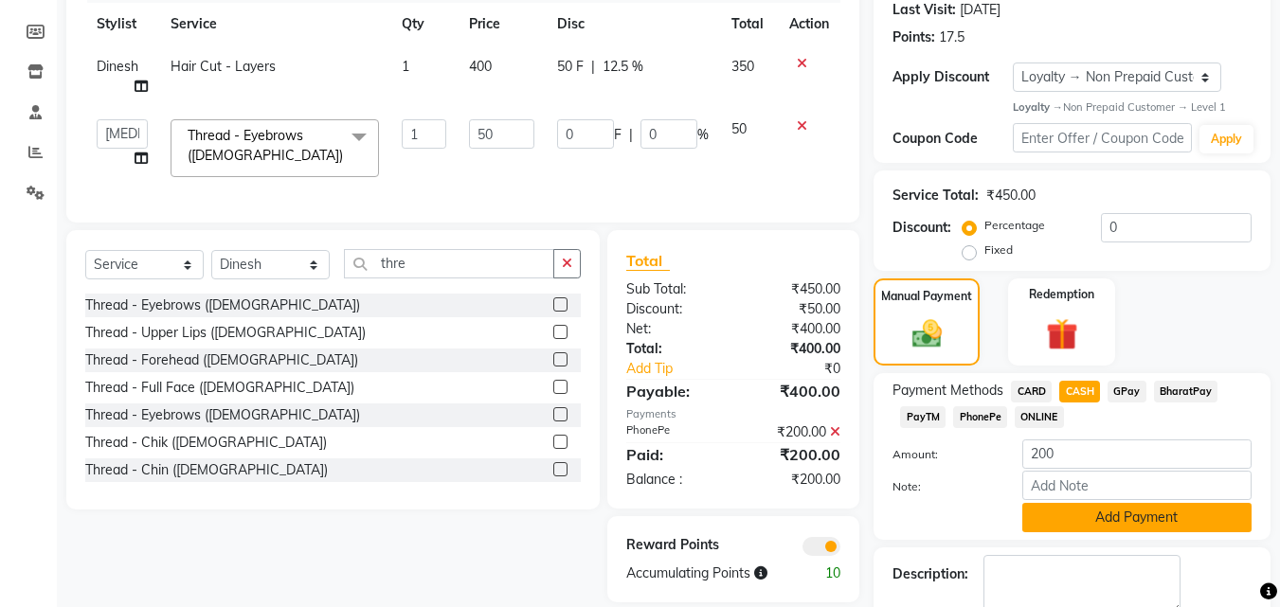
click at [1084, 515] on button "Add Payment" at bounding box center [1136, 517] width 229 height 29
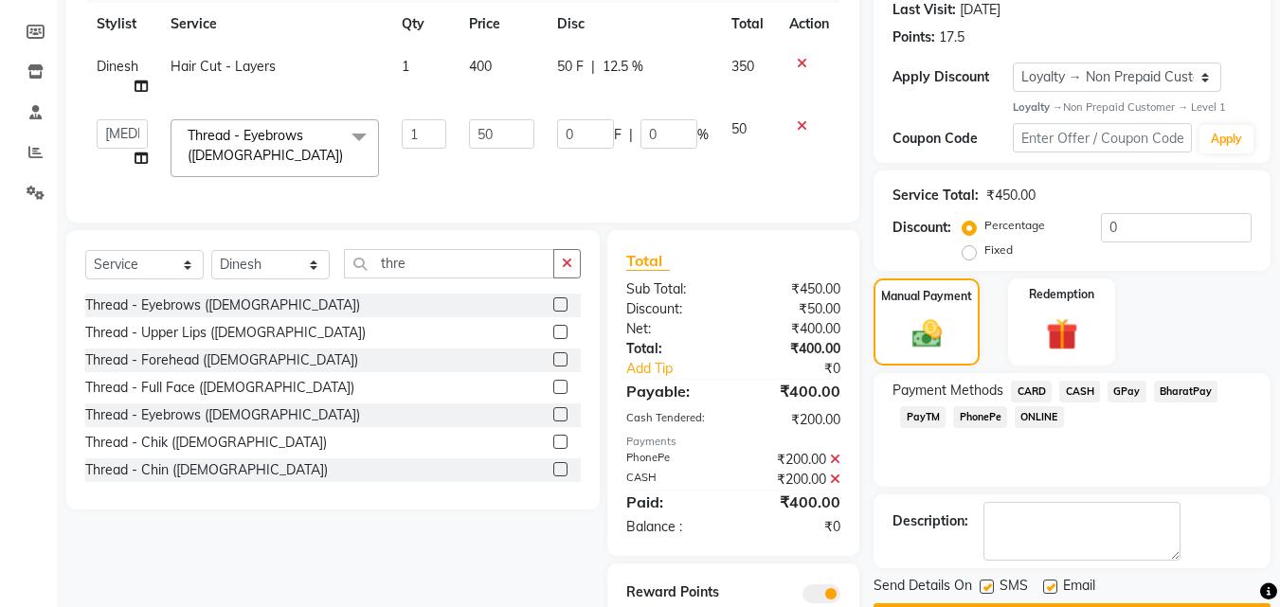
scroll to position [352, 0]
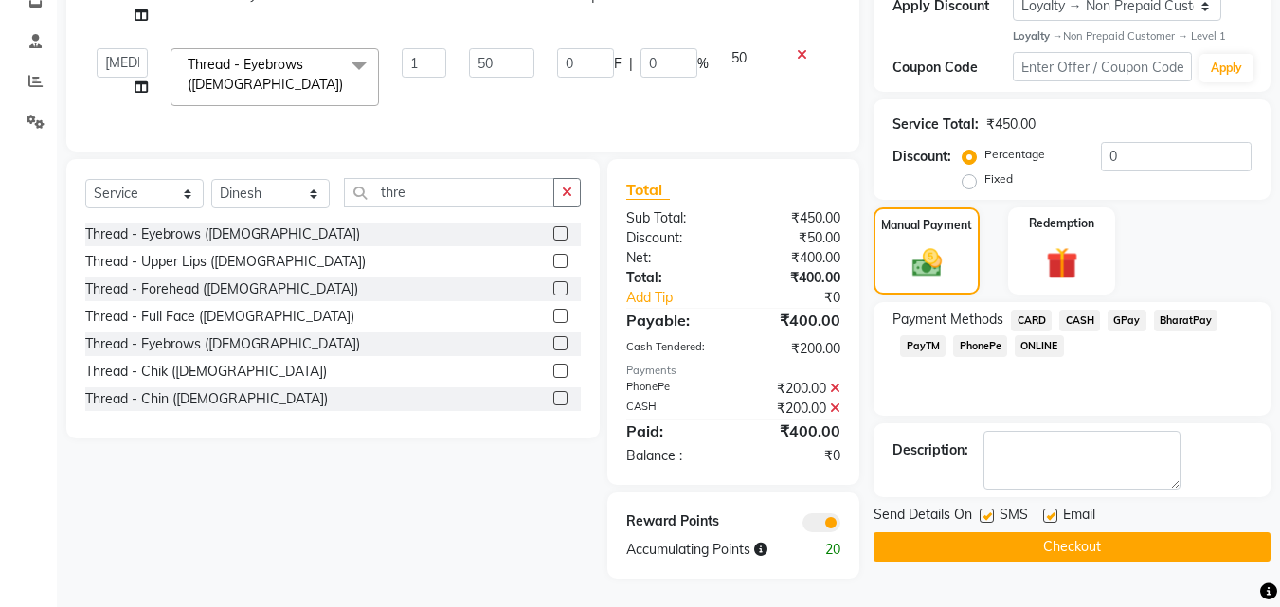
click at [989, 509] on label at bounding box center [986, 516] width 14 height 14
click at [989, 510] on input "checkbox" at bounding box center [985, 516] width 12 height 12
checkbox input "false"
click at [1052, 509] on label at bounding box center [1050, 516] width 14 height 14
click at [1052, 510] on input "checkbox" at bounding box center [1049, 516] width 12 height 12
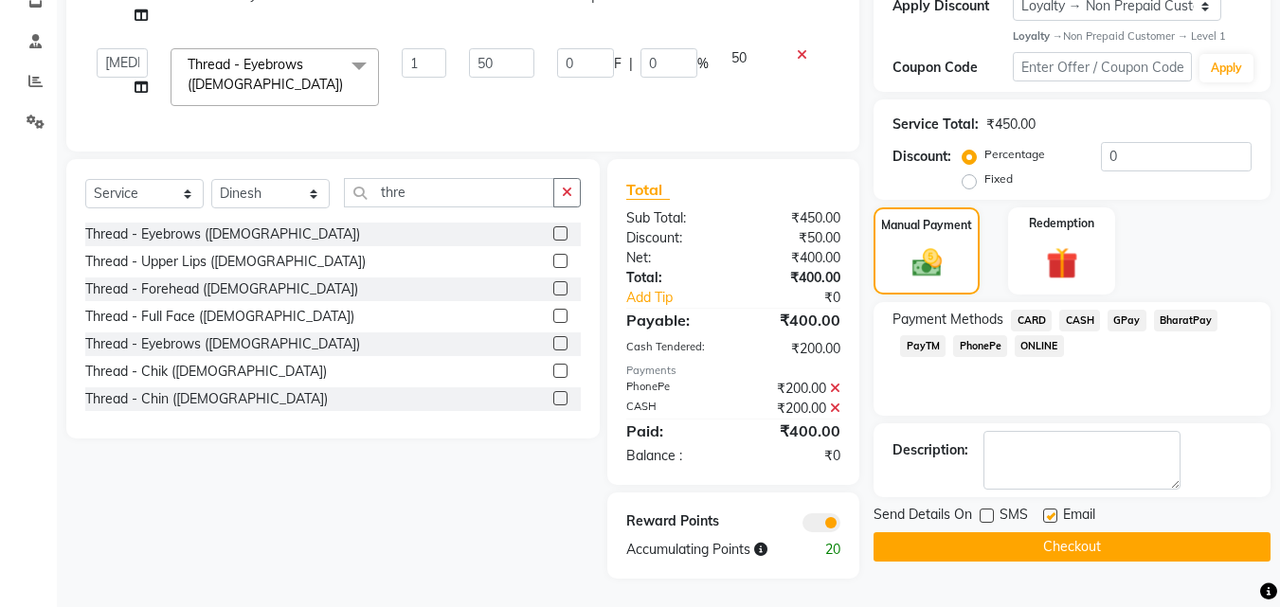
checkbox input "false"
click at [1014, 532] on button "Checkout" at bounding box center [1071, 546] width 397 height 29
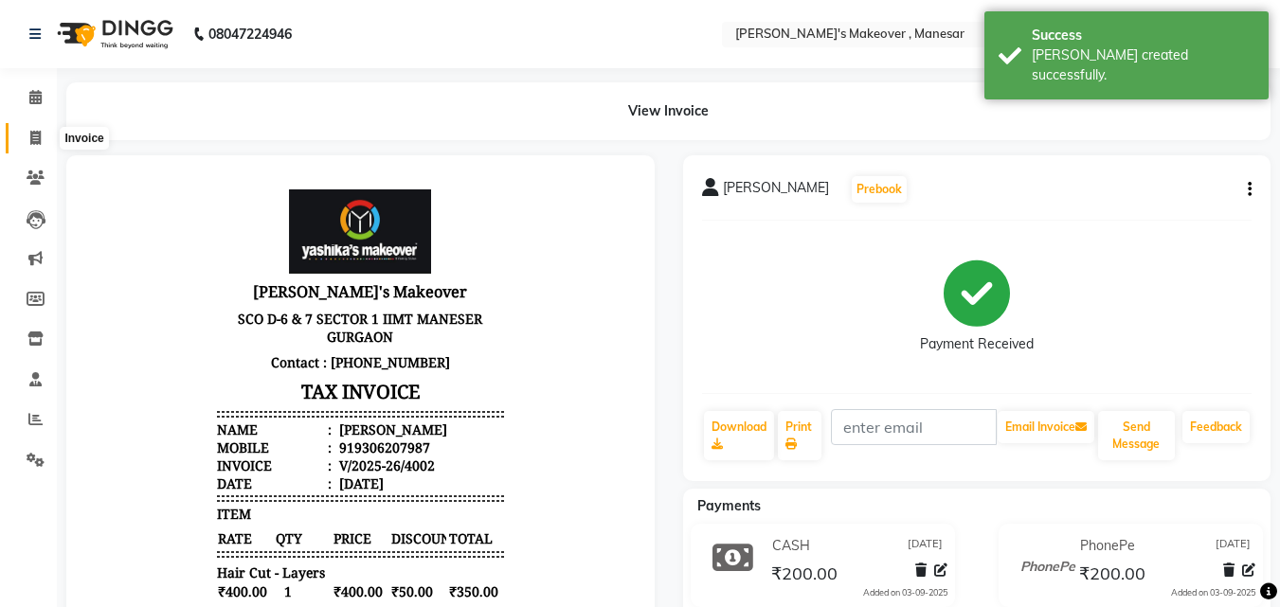
click at [33, 135] on icon at bounding box center [35, 138] width 10 height 14
select select "service"
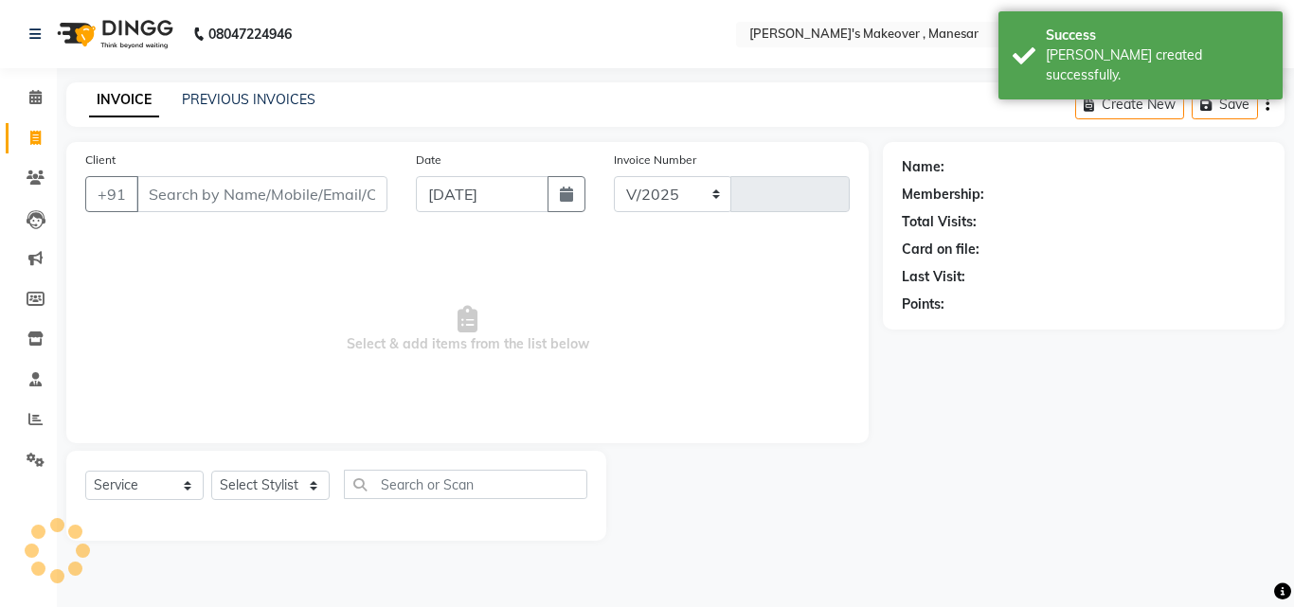
select select "820"
type input "4003"
click at [239, 198] on input "Client" at bounding box center [261, 194] width 251 height 36
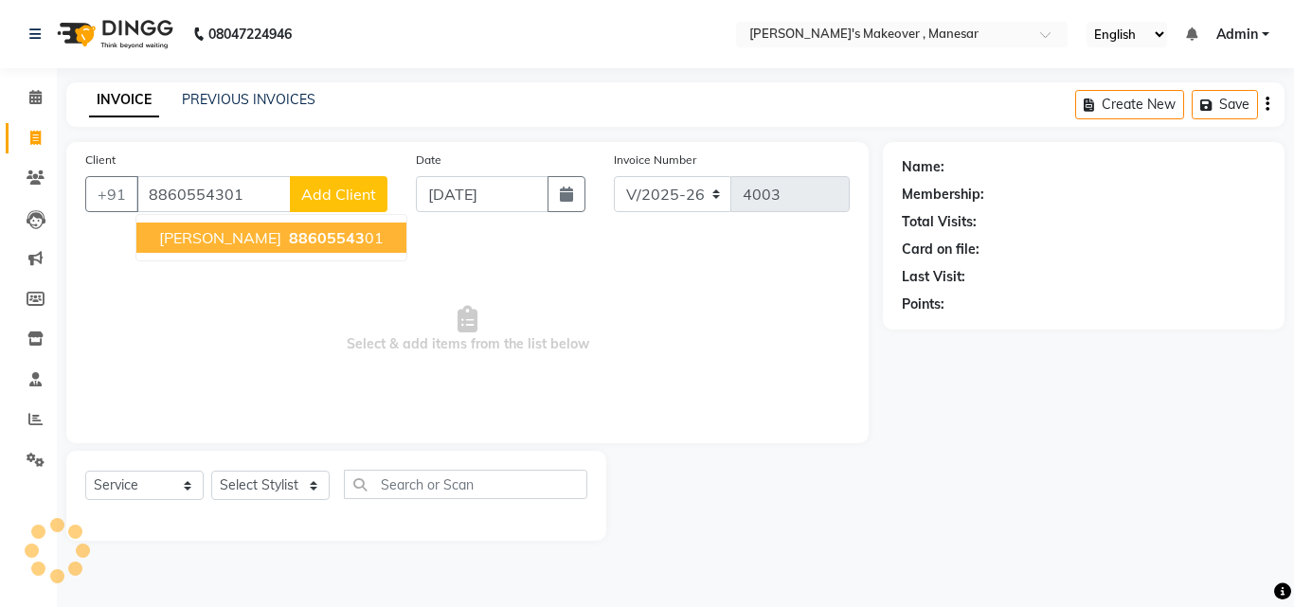
type input "8860554301"
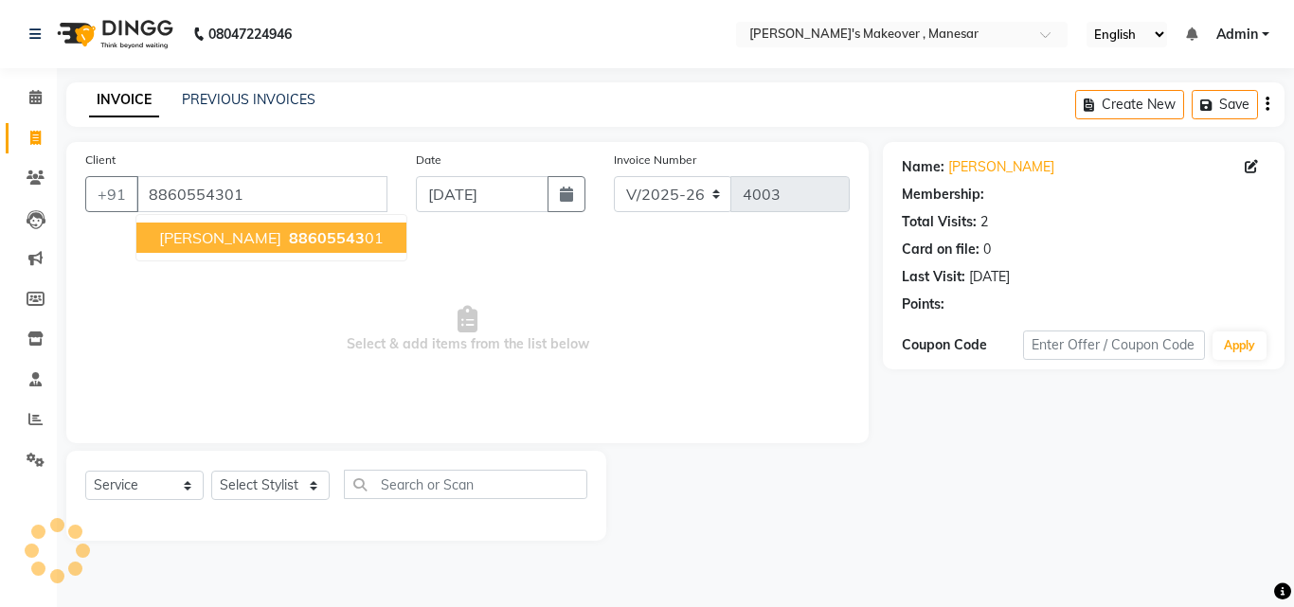
select select "1: Object"
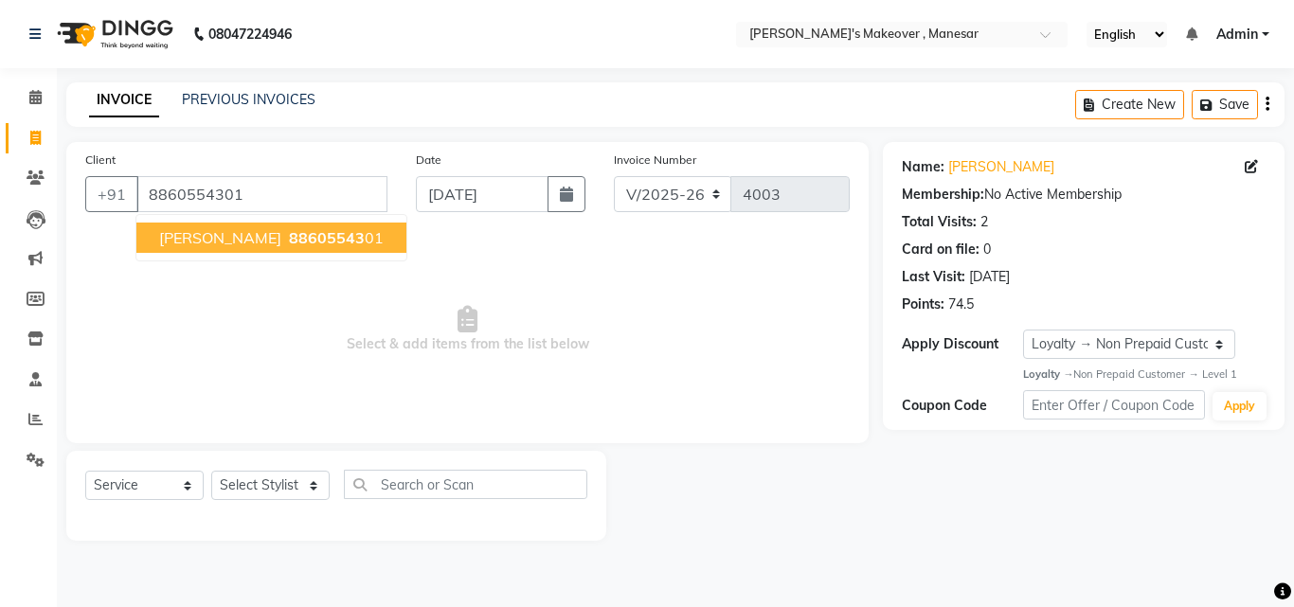
click at [289, 231] on span "88605543" at bounding box center [327, 237] width 76 height 19
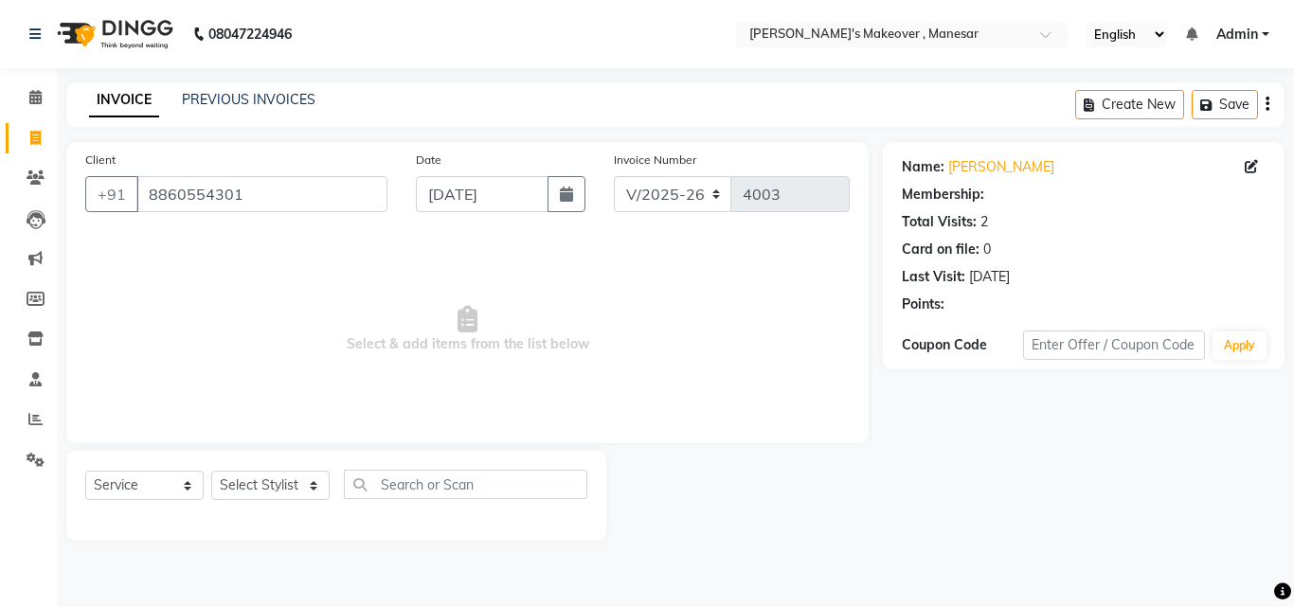
select select "1: Object"
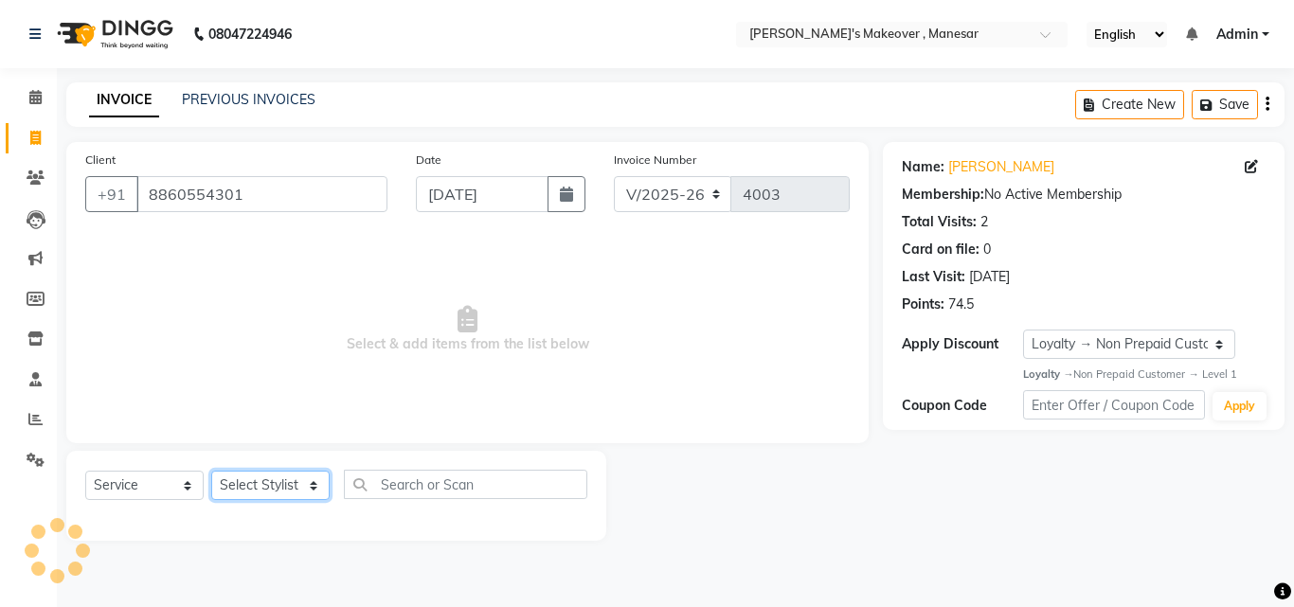
click at [278, 485] on select "Select Stylist Danish Shavej [PERSON_NAME] Krishna [PERSON_NAME] [PERSON_NAME] …" at bounding box center [270, 485] width 118 height 29
select select "14414"
click at [211, 471] on select "Select Stylist Danish Shavej [PERSON_NAME] Krishna [PERSON_NAME] [PERSON_NAME] …" at bounding box center [270, 485] width 118 height 29
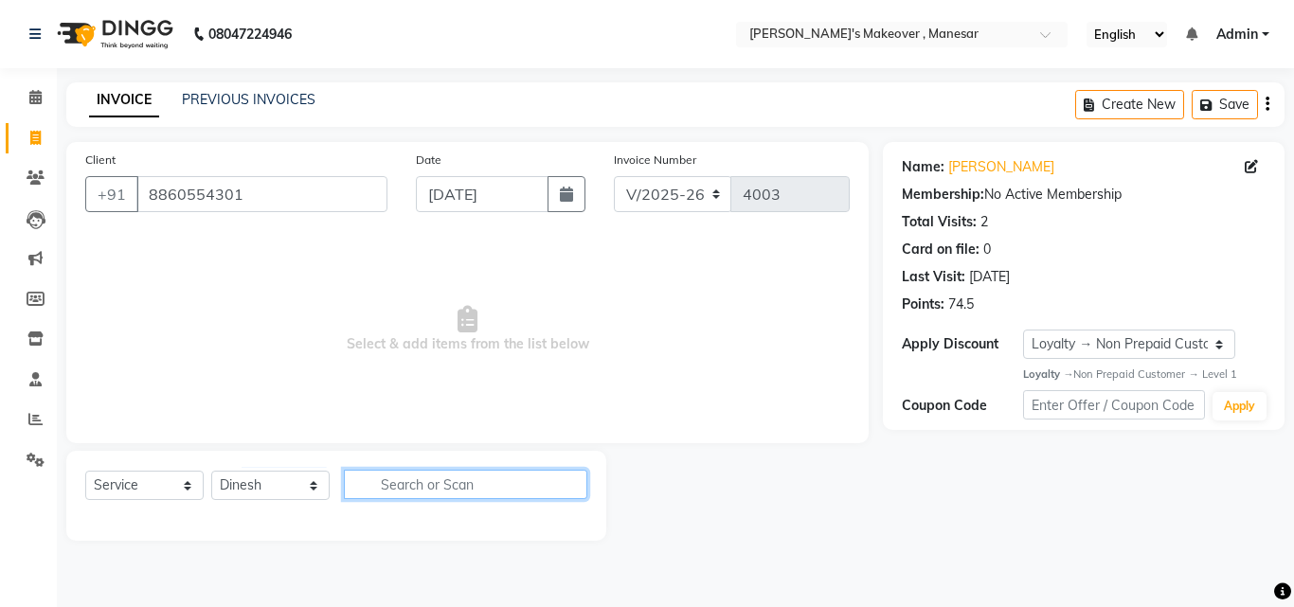
click at [409, 484] on input "text" at bounding box center [465, 484] width 243 height 29
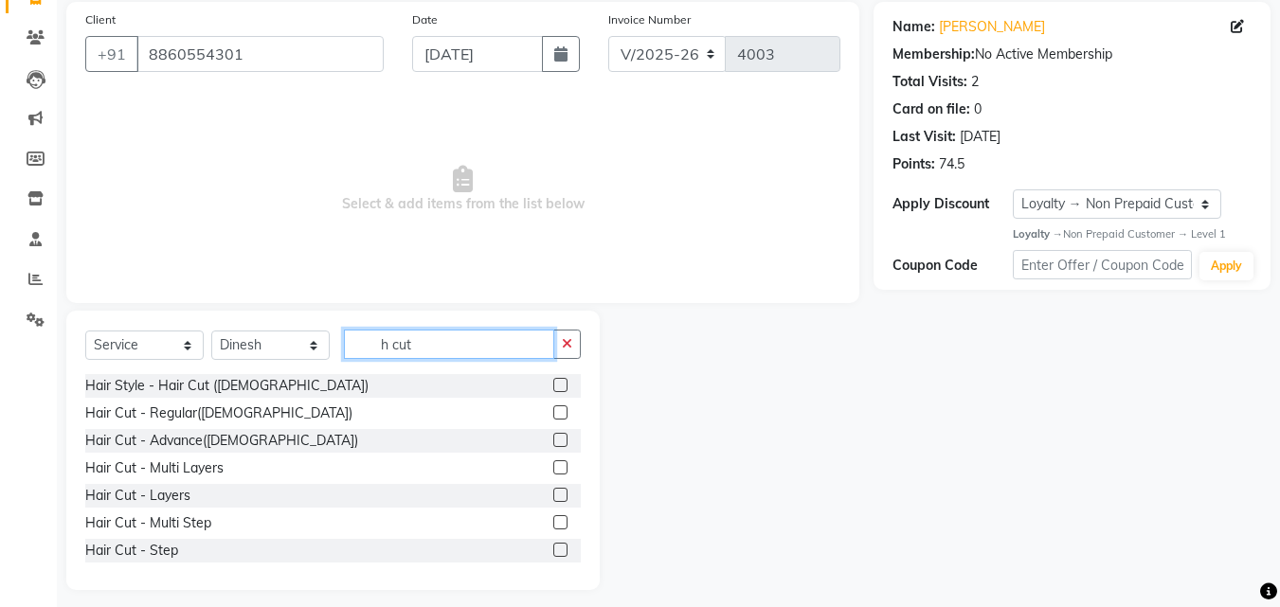
scroll to position [152, 0]
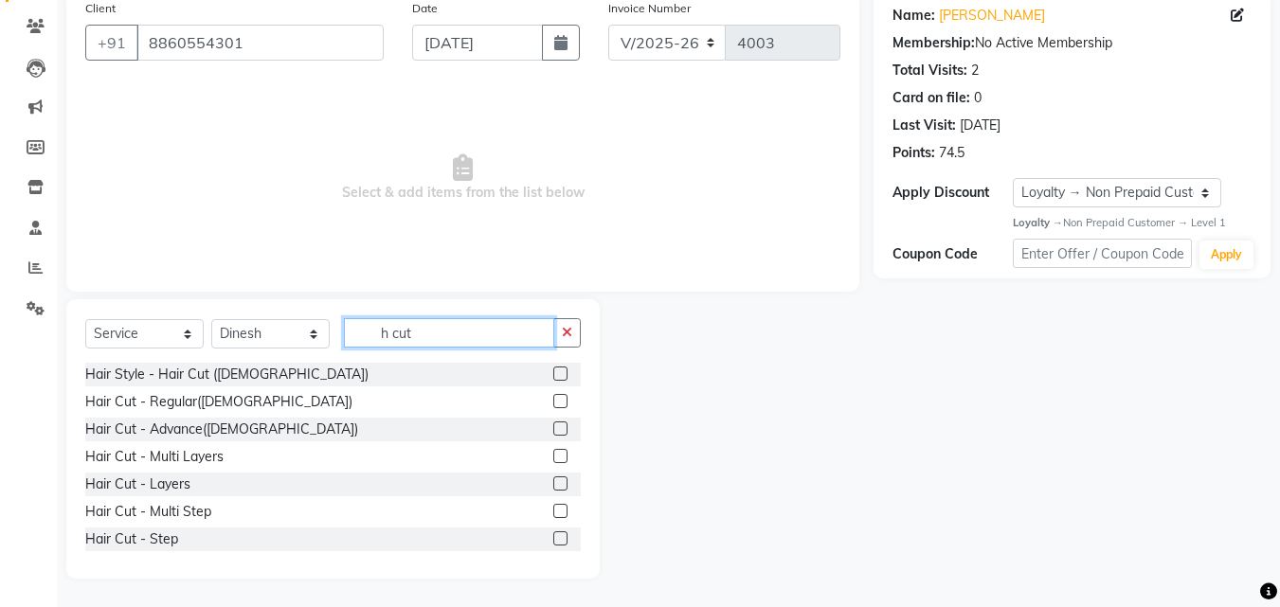
type input "h cut"
click at [553, 481] on label at bounding box center [560, 483] width 14 height 14
click at [553, 481] on input "checkbox" at bounding box center [559, 484] width 12 height 12
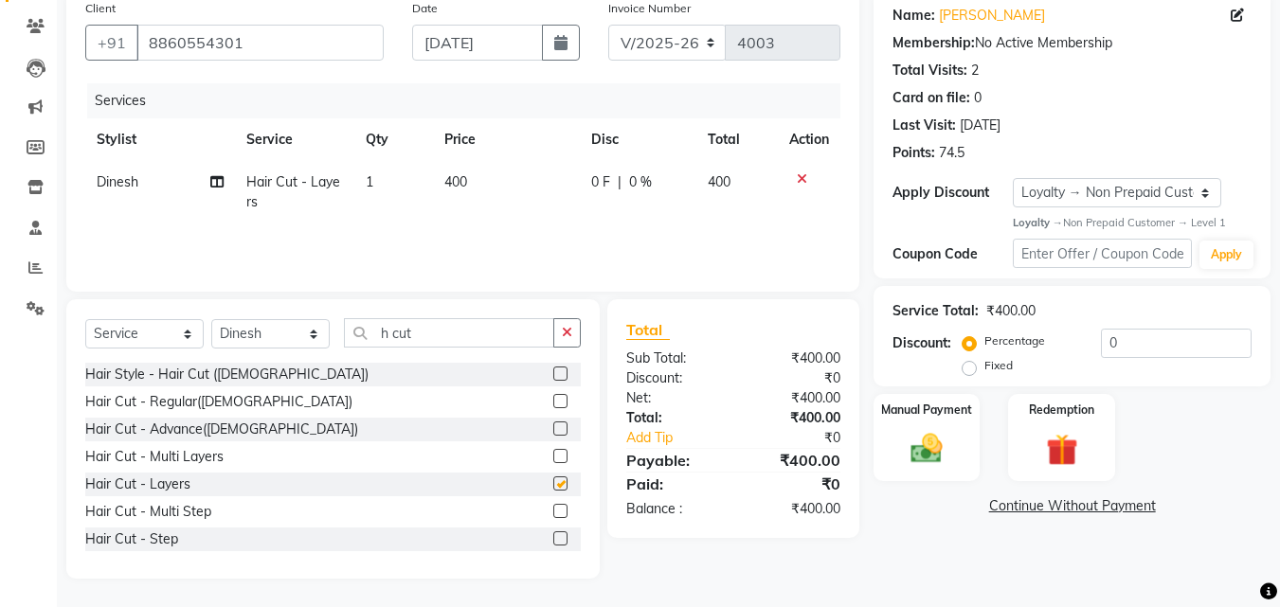
checkbox input "false"
click at [435, 332] on input "h cut" at bounding box center [449, 332] width 210 height 29
click at [268, 316] on div "Select Service Product Membership Package Voucher Prepaid Gift Card Select Styl…" at bounding box center [332, 438] width 533 height 279
click at [265, 327] on select "Select Stylist Danish Shavej [PERSON_NAME] Krishna [PERSON_NAME] [PERSON_NAME] …" at bounding box center [270, 333] width 118 height 29
select select "52619"
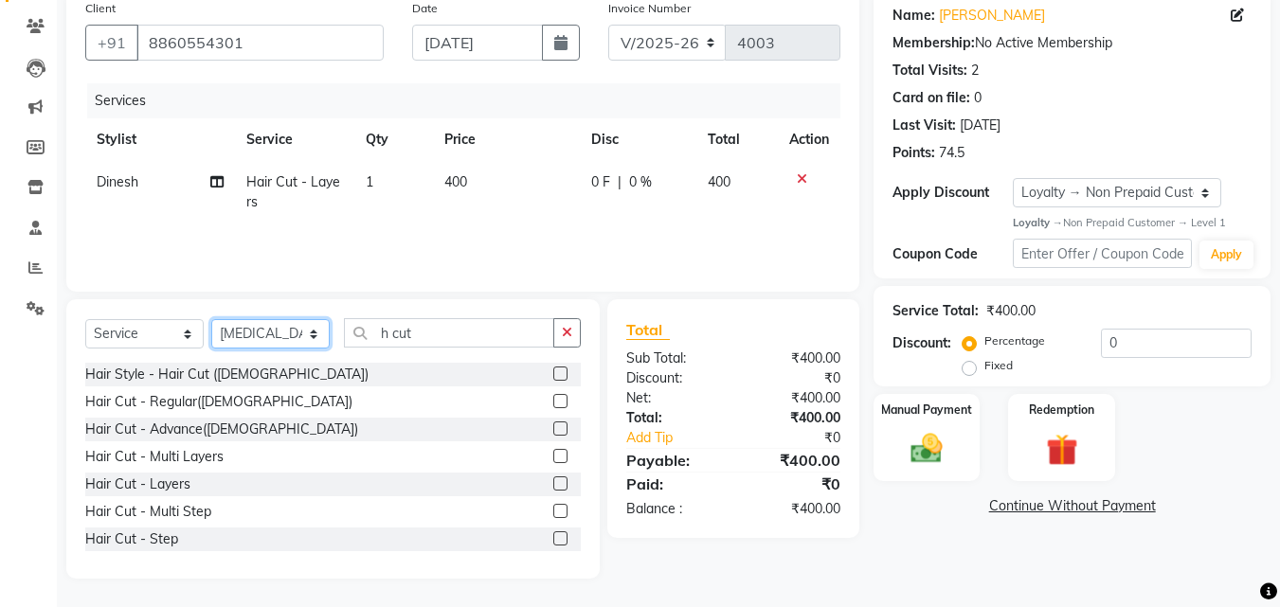
click at [211, 319] on select "Select Stylist Danish Shavej [PERSON_NAME] Krishna [PERSON_NAME] [PERSON_NAME] …" at bounding box center [270, 333] width 118 height 29
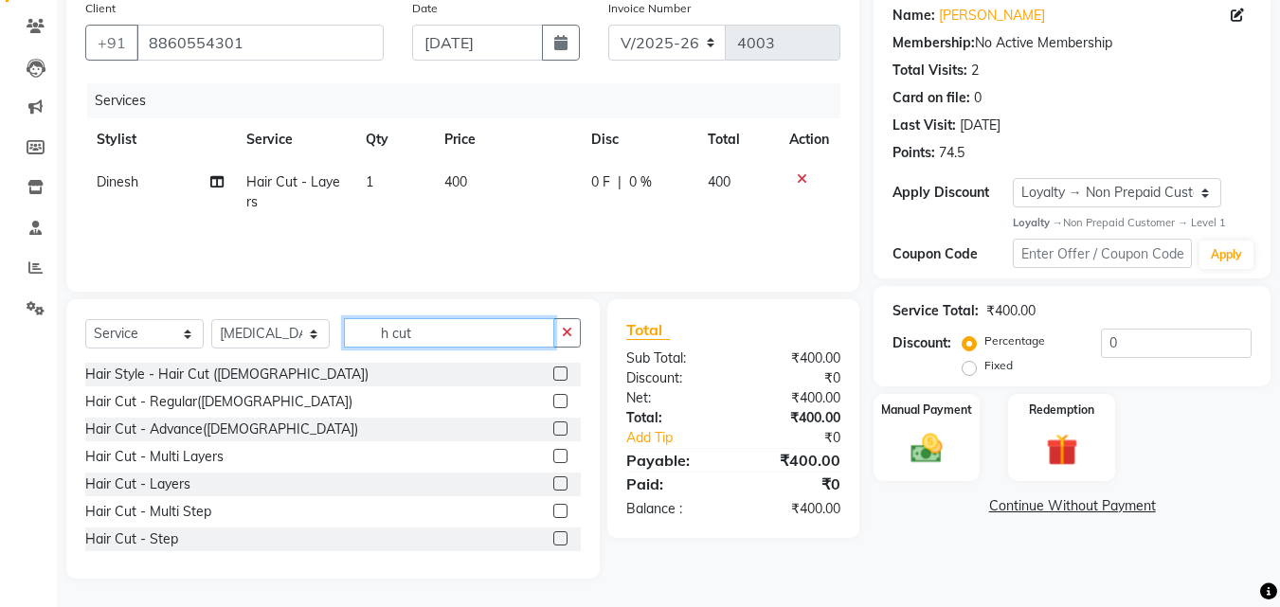
click at [410, 326] on input "h cut" at bounding box center [449, 332] width 210 height 29
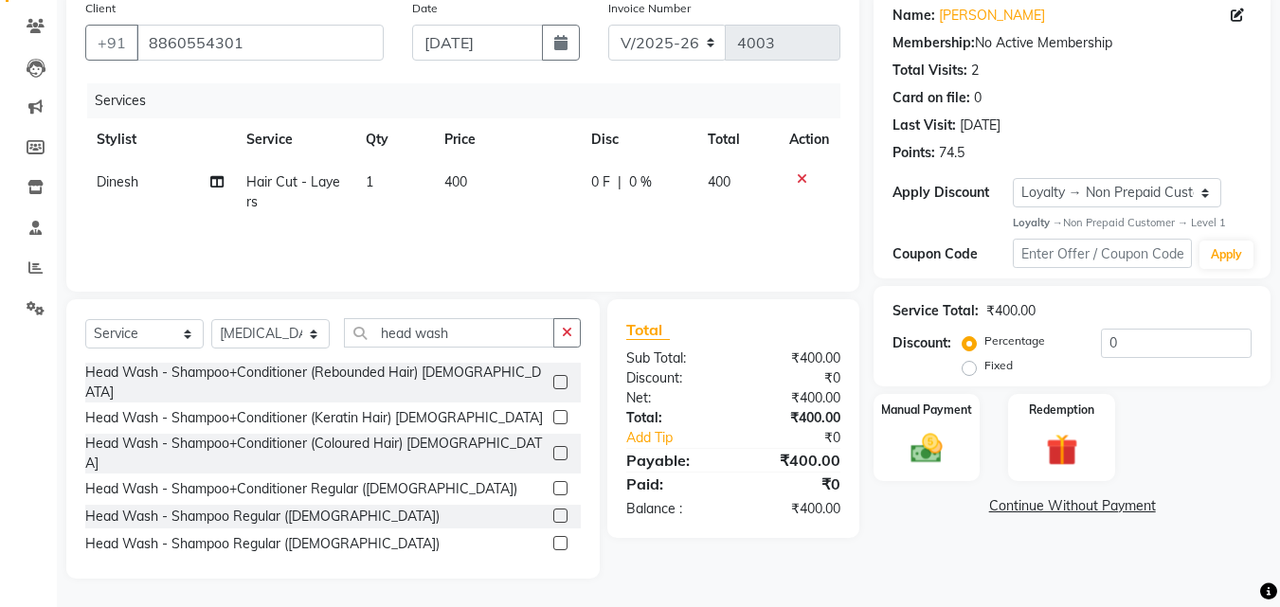
click at [553, 481] on label at bounding box center [560, 488] width 14 height 14
click at [553, 483] on input "checkbox" at bounding box center [559, 489] width 12 height 12
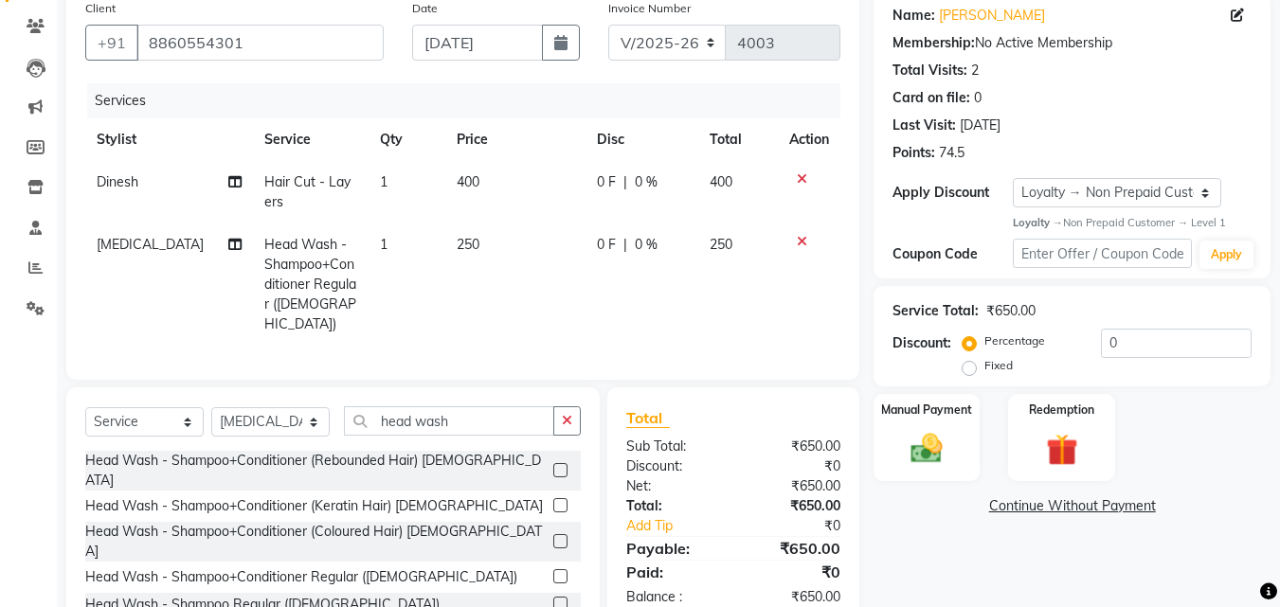
click at [468, 244] on td "250" at bounding box center [515, 285] width 140 height 122
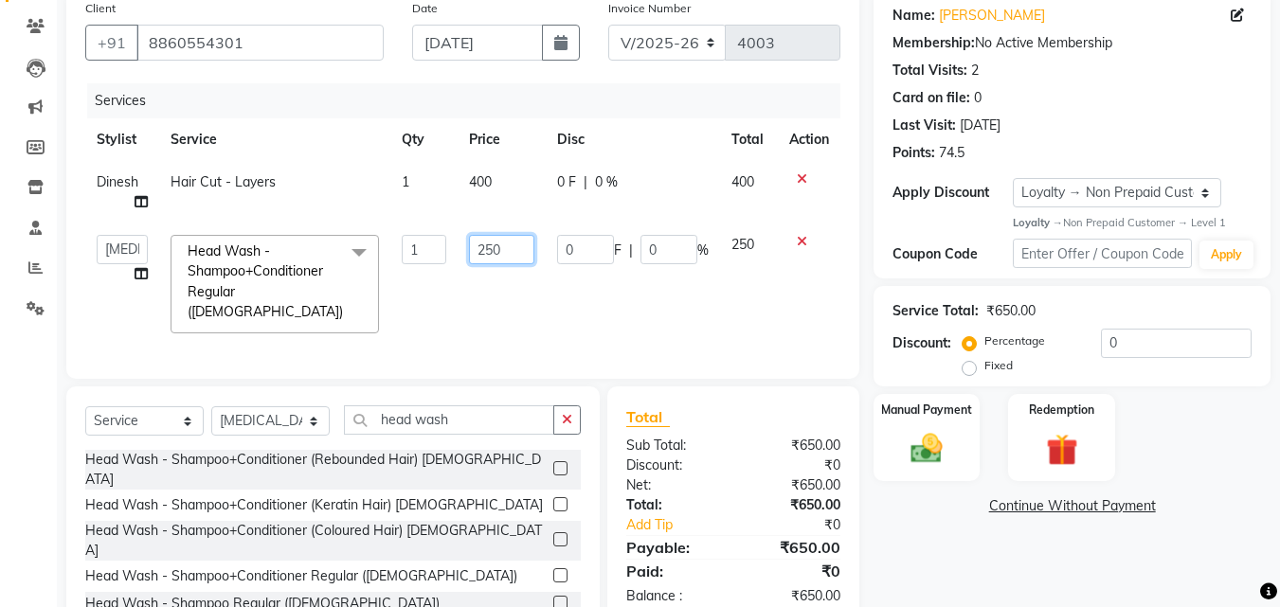
click at [516, 252] on input "250" at bounding box center [501, 249] width 65 height 29
click at [501, 298] on td "300" at bounding box center [501, 284] width 88 height 121
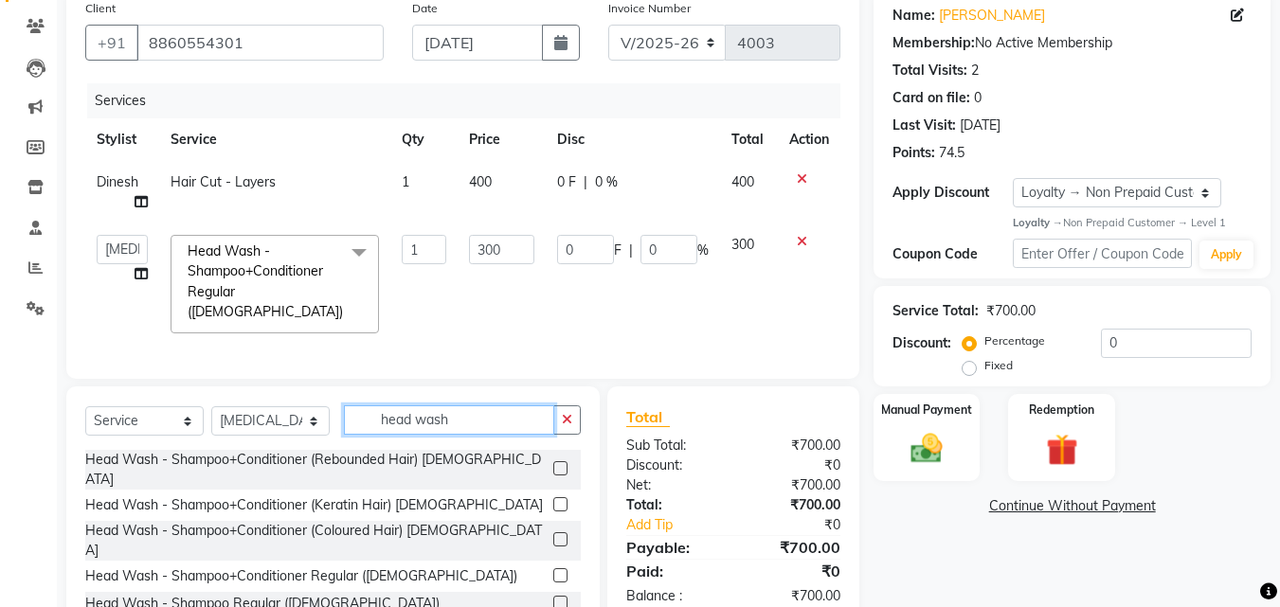
click at [461, 414] on input "head wash" at bounding box center [449, 419] width 210 height 29
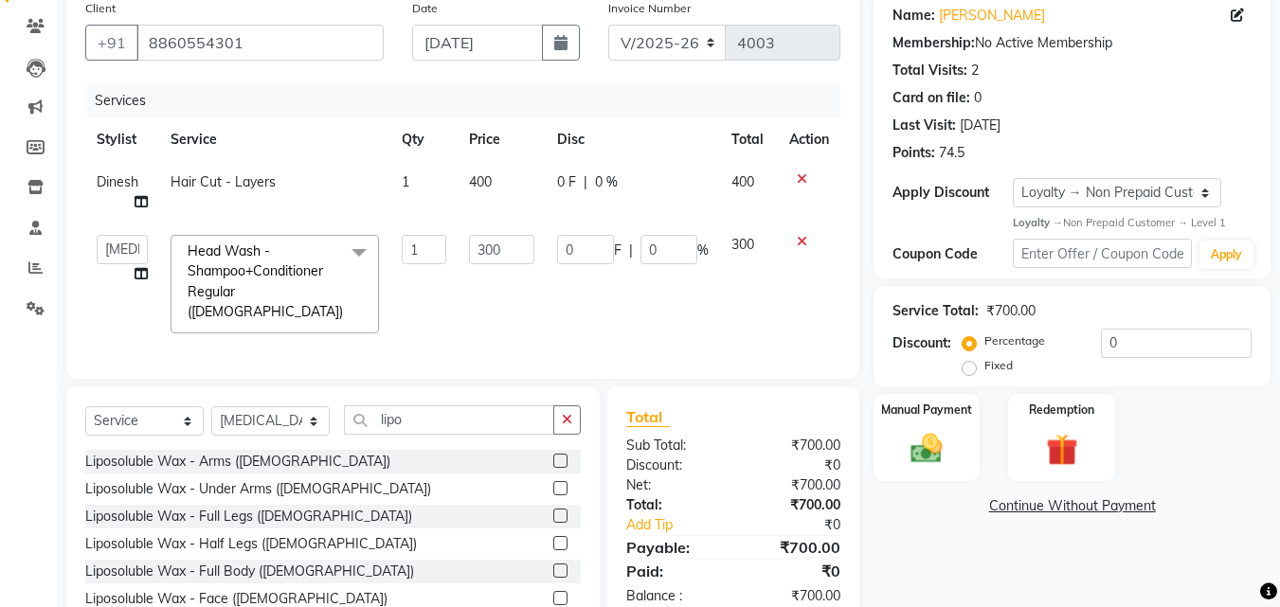
click at [553, 454] on label at bounding box center [560, 461] width 14 height 14
click at [553, 456] on input "checkbox" at bounding box center [559, 462] width 12 height 12
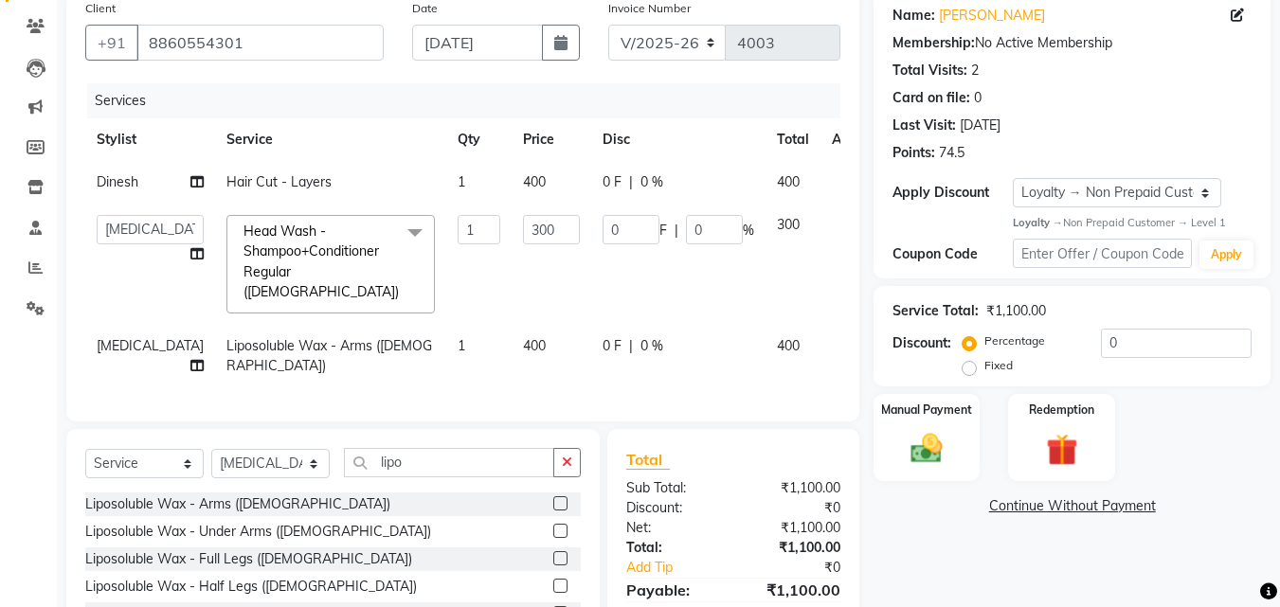
click at [553, 524] on label at bounding box center [560, 531] width 14 height 14
click at [553, 526] on input "checkbox" at bounding box center [559, 532] width 12 height 12
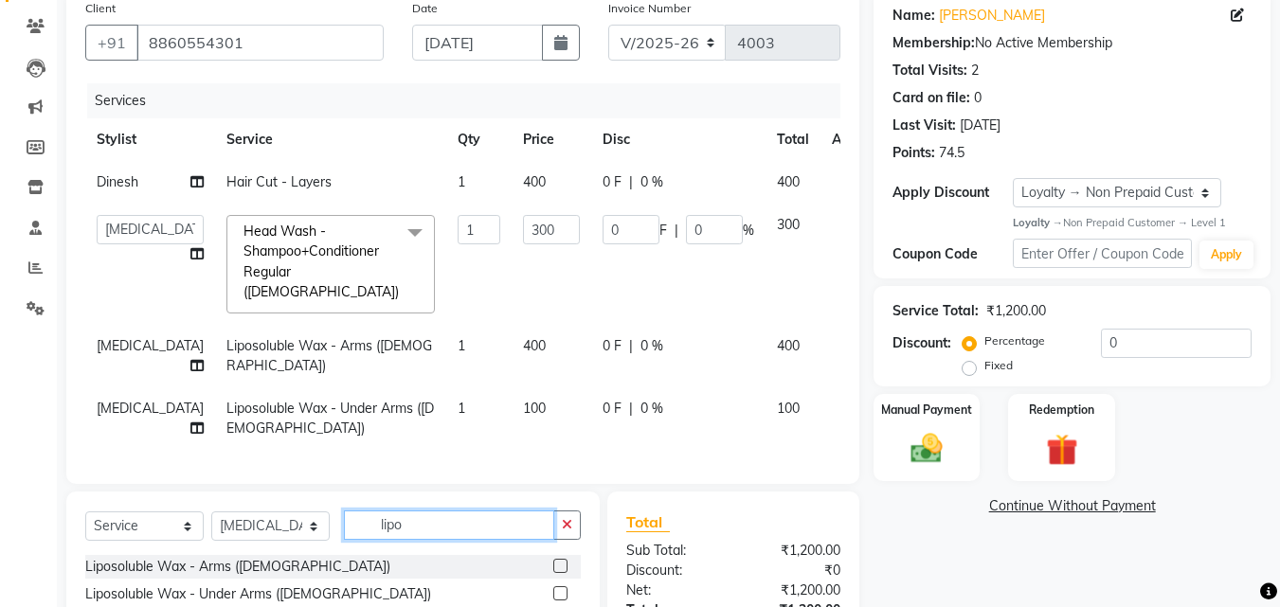
click at [443, 523] on input "lipo" at bounding box center [449, 524] width 210 height 29
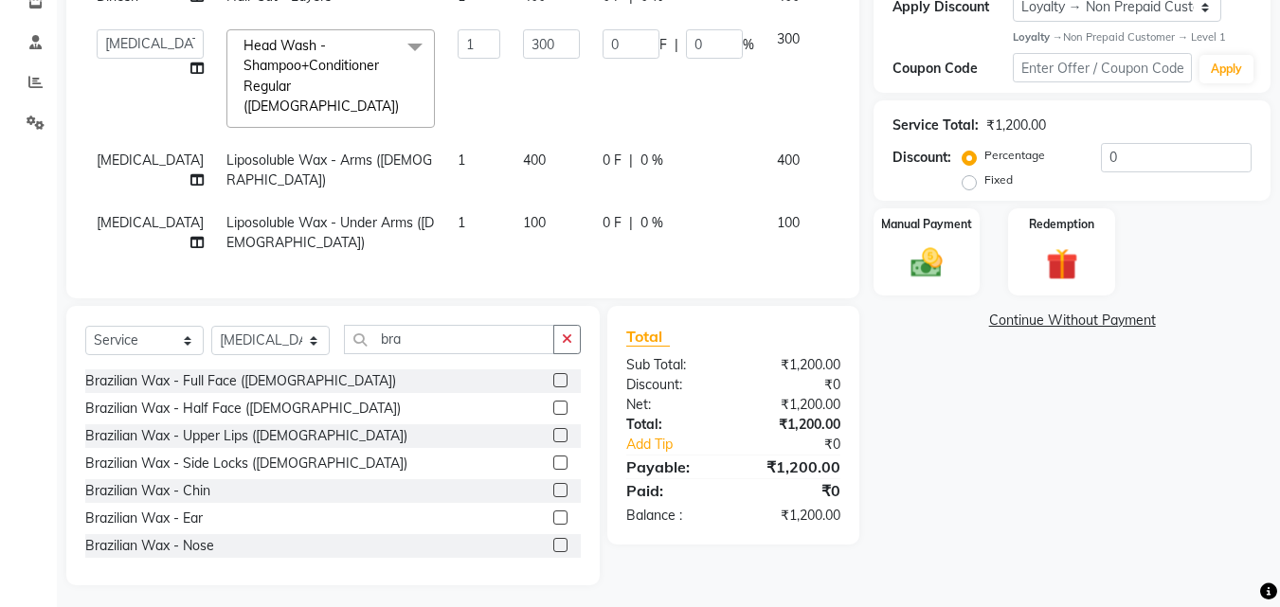
click at [553, 429] on label at bounding box center [560, 435] width 14 height 14
click at [553, 430] on input "checkbox" at bounding box center [559, 436] width 12 height 12
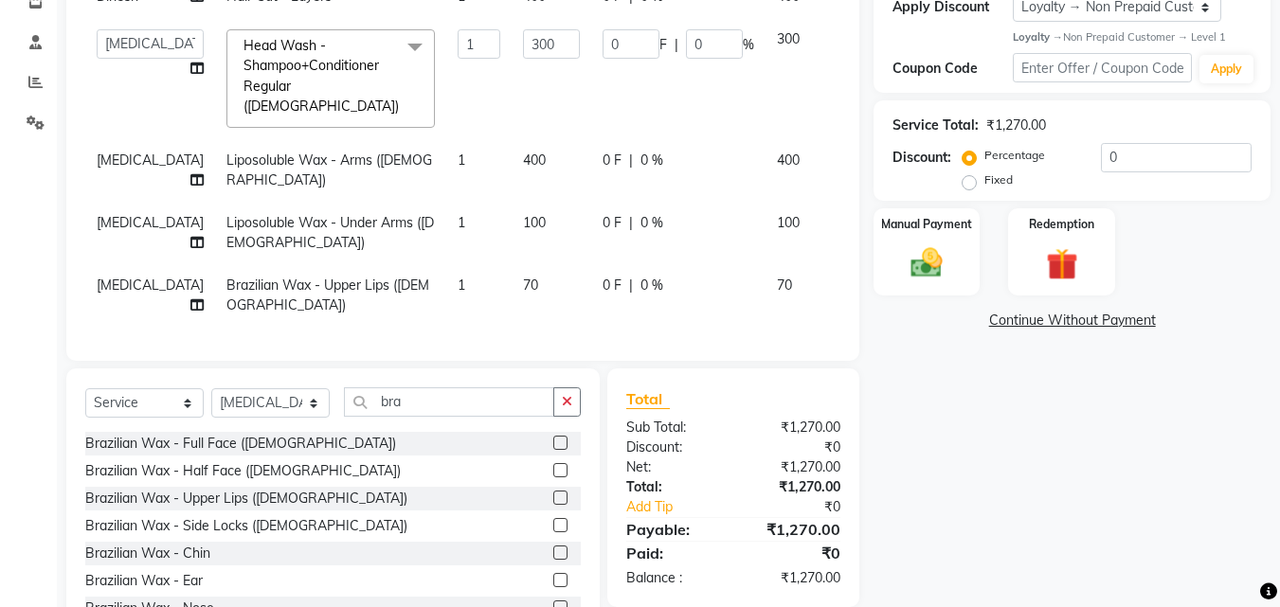
click at [553, 546] on label at bounding box center [560, 553] width 14 height 14
click at [553, 547] on input "checkbox" at bounding box center [559, 553] width 12 height 12
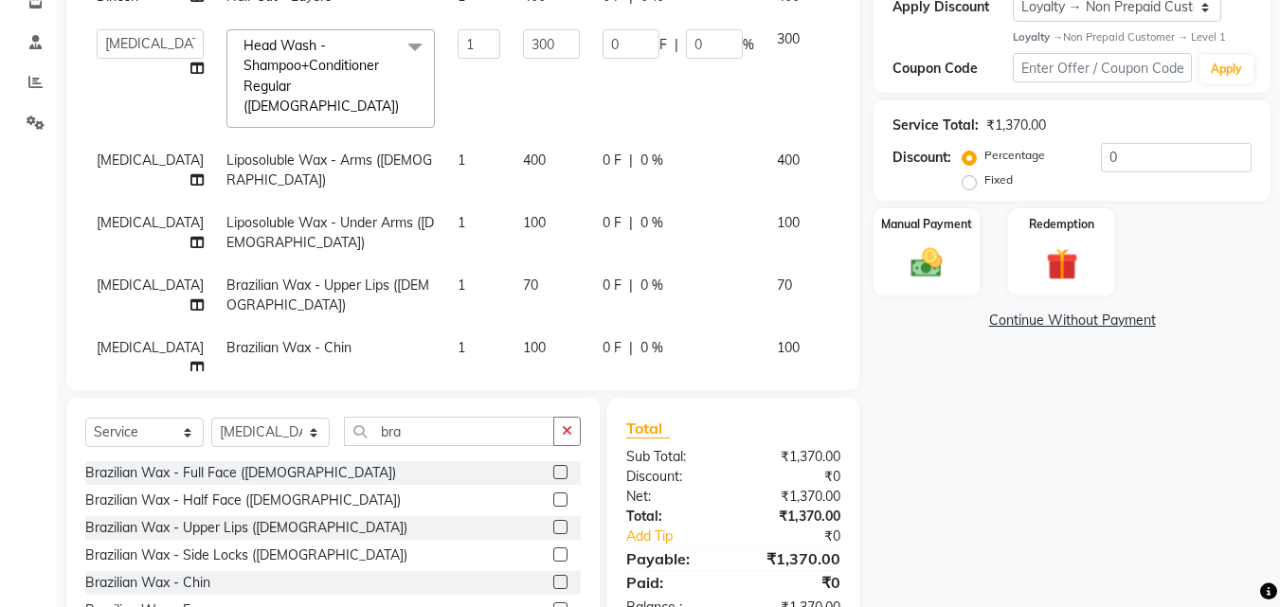
click at [523, 339] on span "100" at bounding box center [534, 347] width 23 height 17
click at [523, 348] on input "100" at bounding box center [551, 352] width 57 height 29
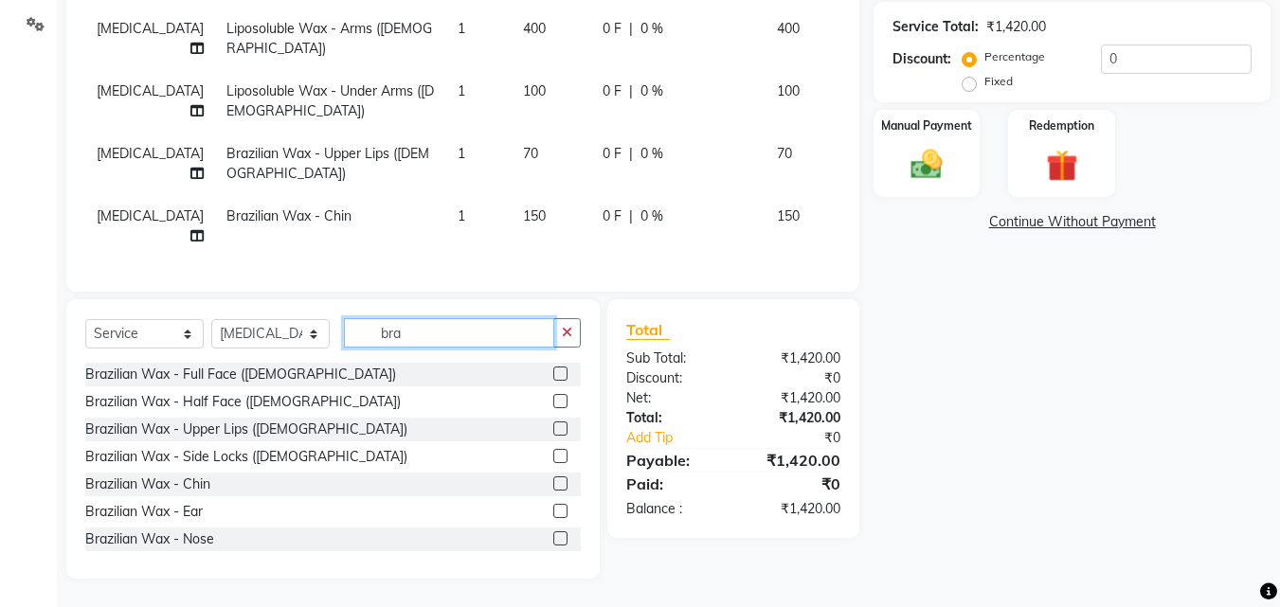
scroll to position [46, 0]
click at [442, 343] on input "bra" at bounding box center [449, 332] width 210 height 29
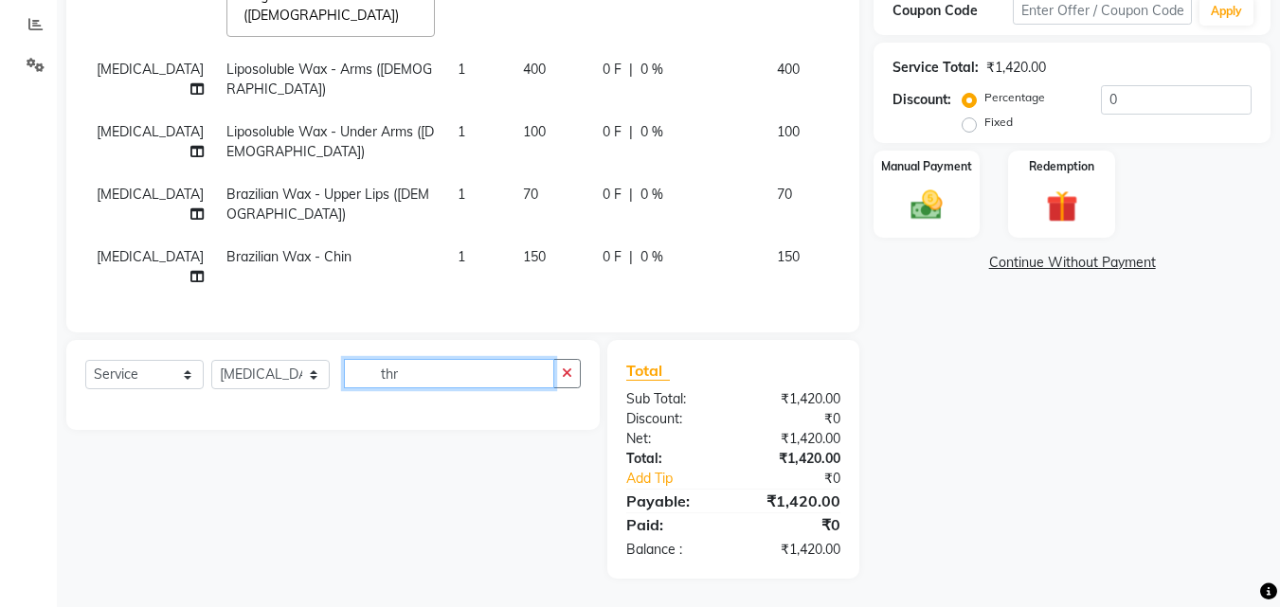
scroll to position [436, 0]
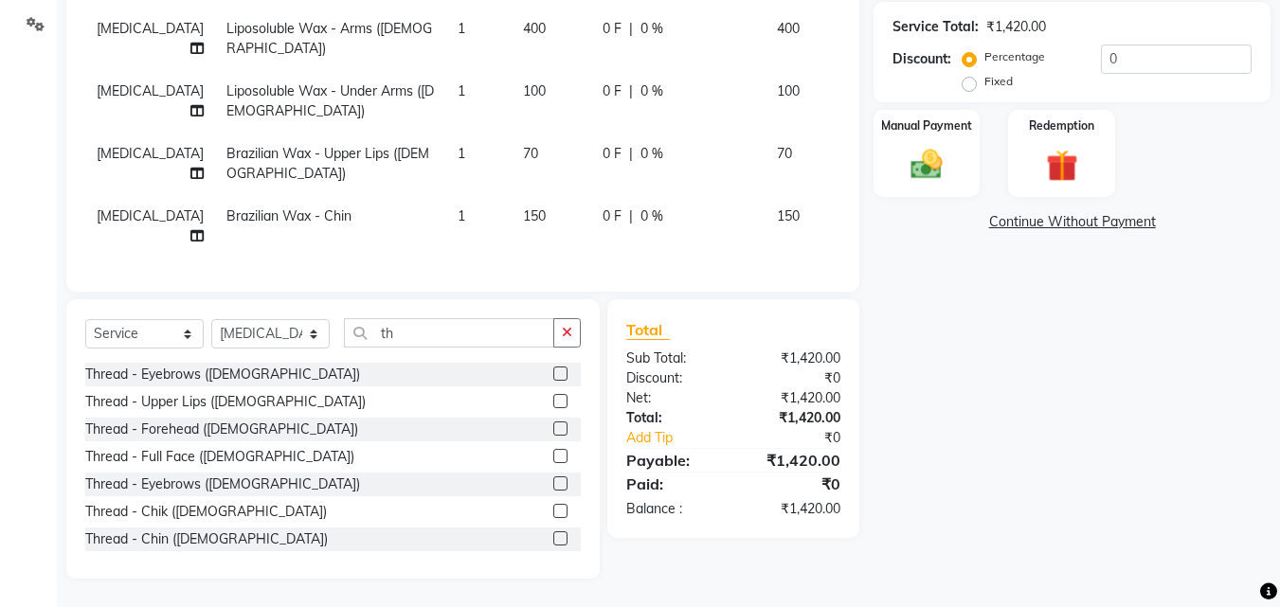
click at [553, 372] on label at bounding box center [560, 374] width 14 height 14
click at [553, 372] on input "checkbox" at bounding box center [559, 374] width 12 height 12
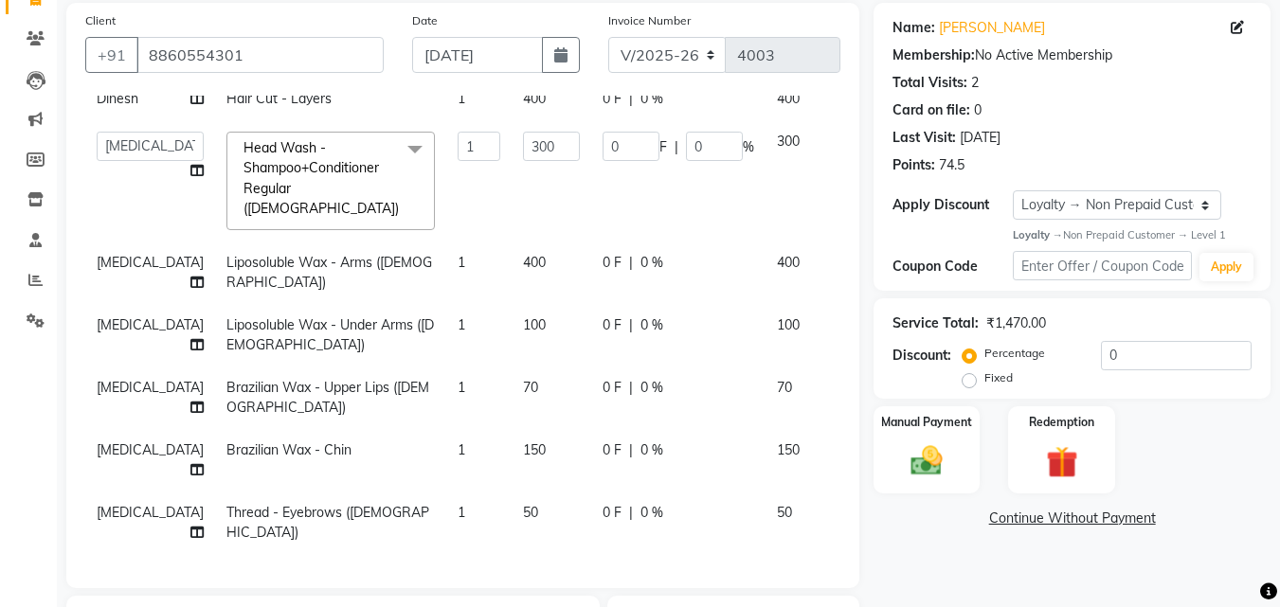
scroll to position [109, 0]
click at [1123, 358] on input "0" at bounding box center [1176, 355] width 151 height 29
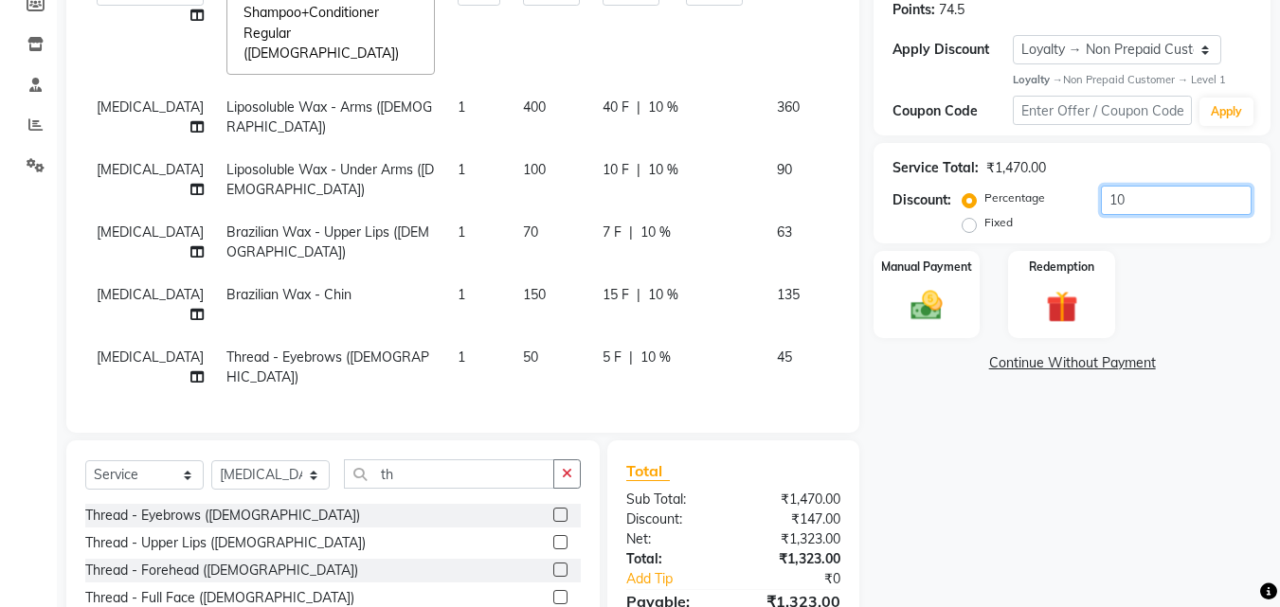
scroll to position [398, 0]
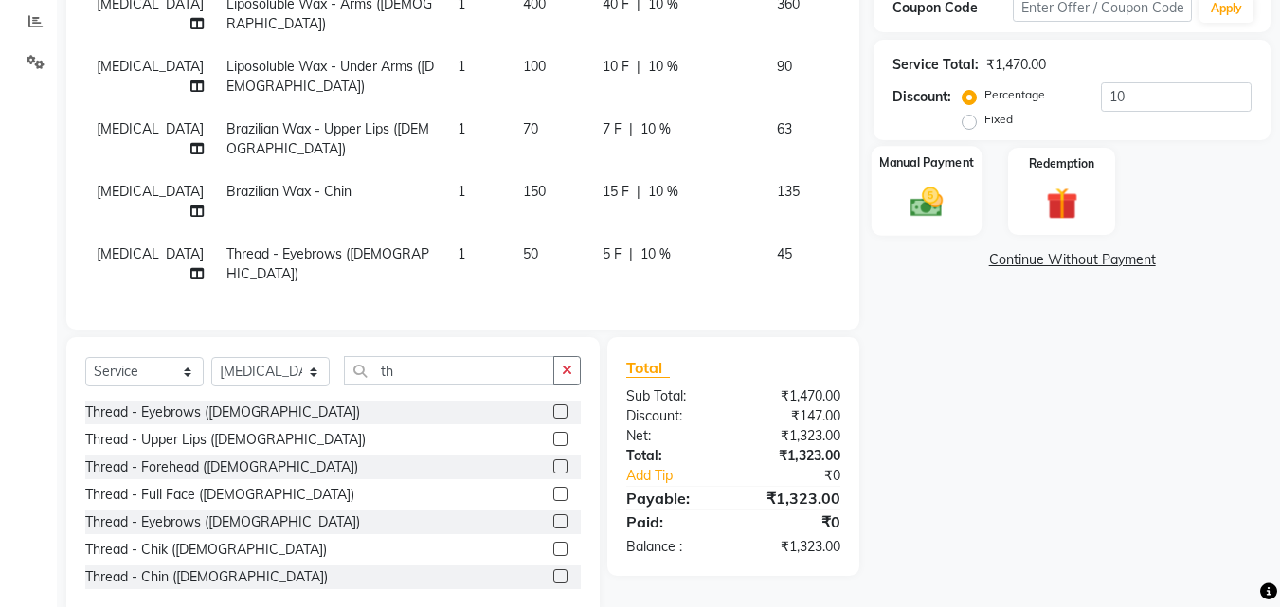
click at [934, 191] on img at bounding box center [926, 203] width 53 height 38
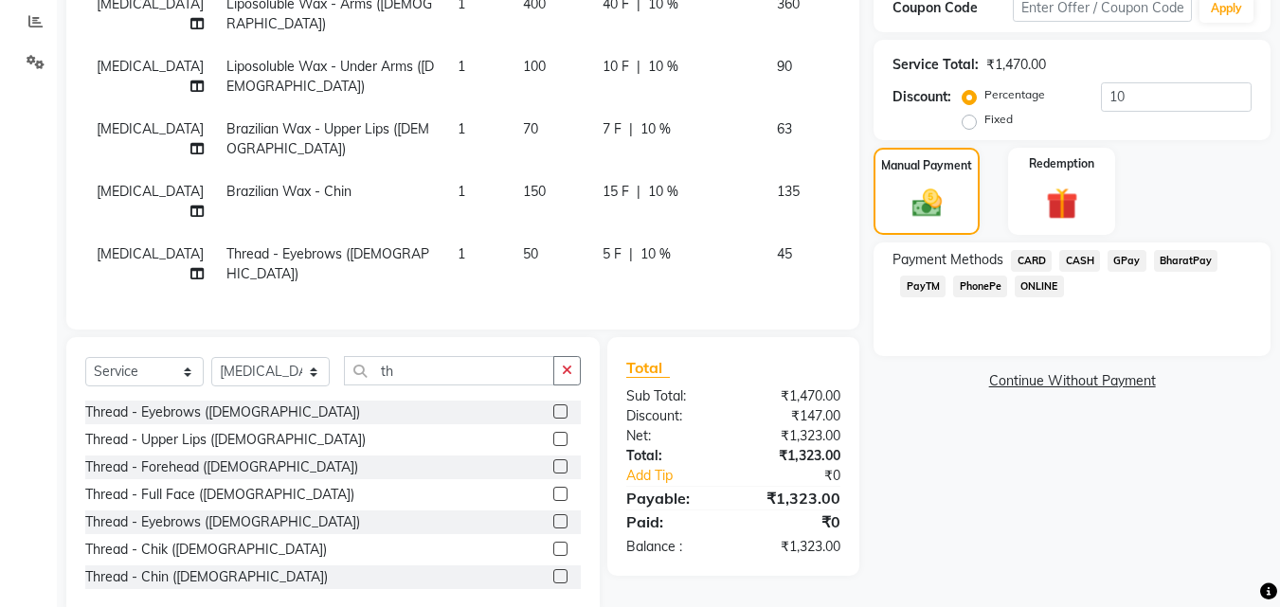
click at [970, 282] on span "PhonePe" at bounding box center [980, 287] width 54 height 22
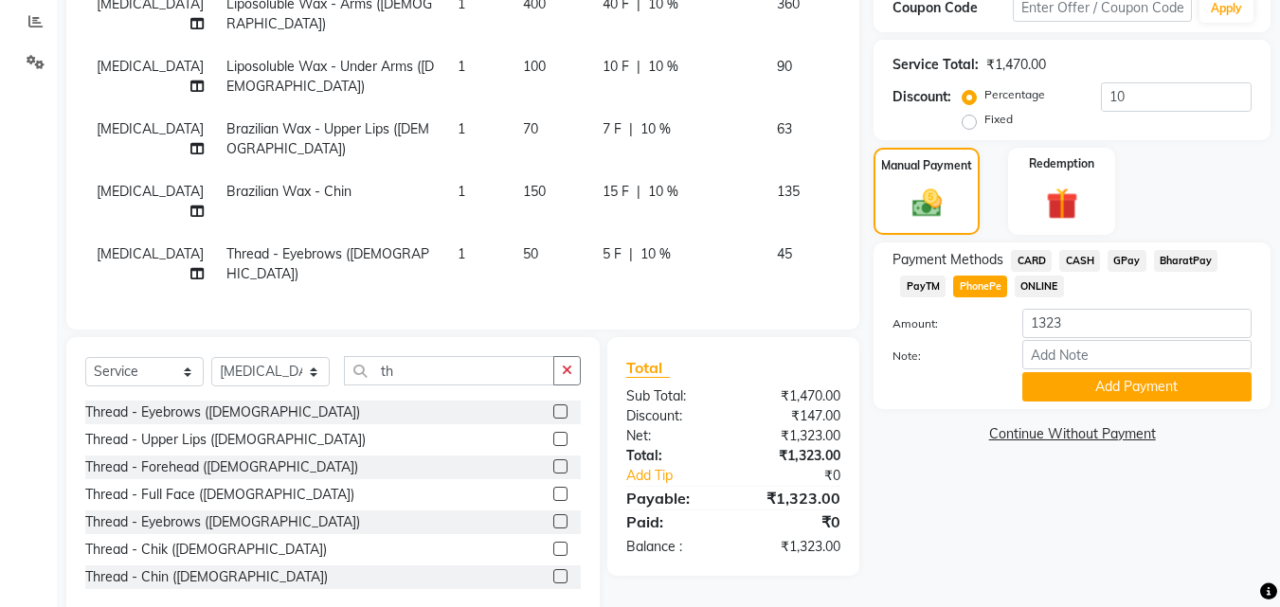
scroll to position [436, 0]
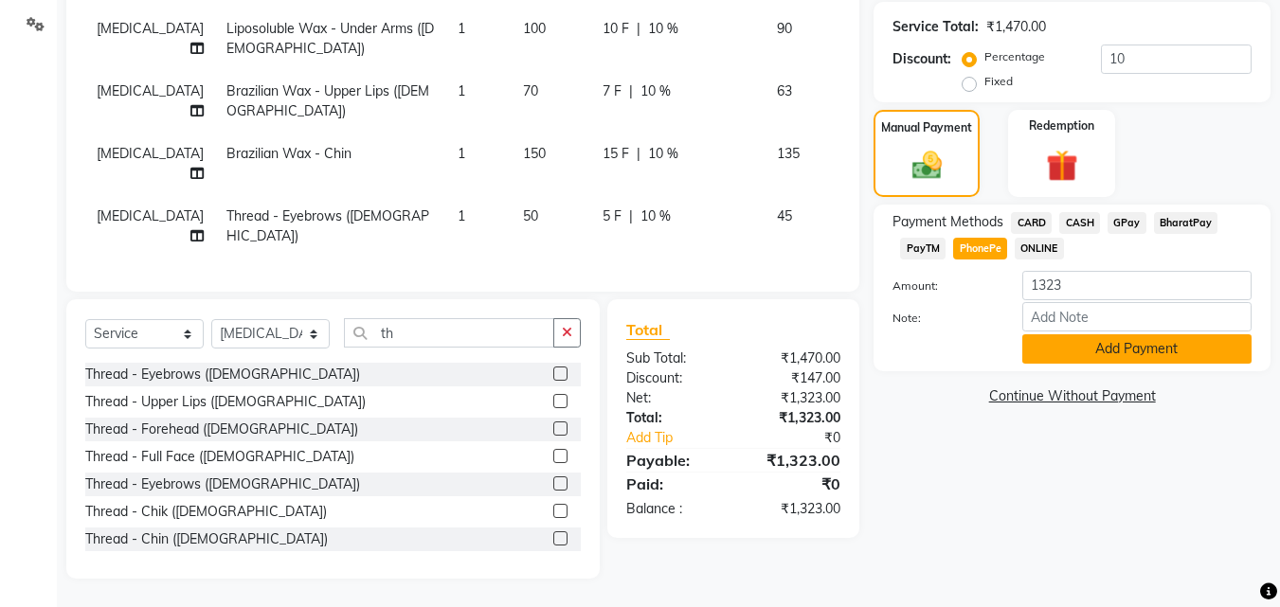
click at [1155, 363] on button "Add Payment" at bounding box center [1136, 348] width 229 height 29
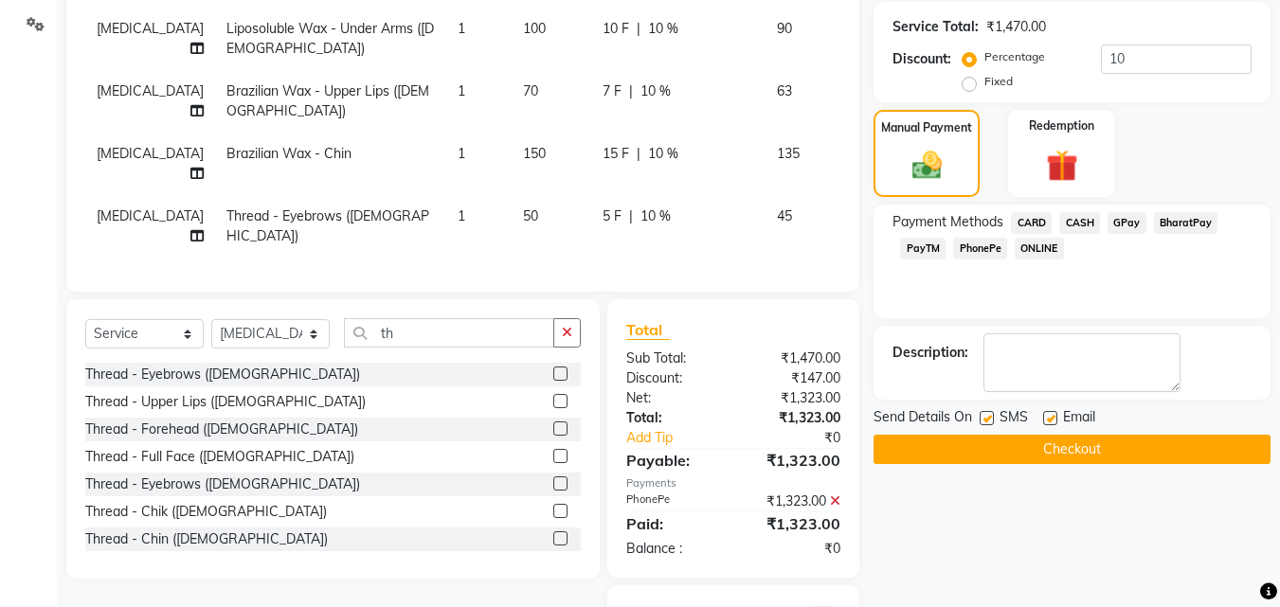
scroll to position [548, 0]
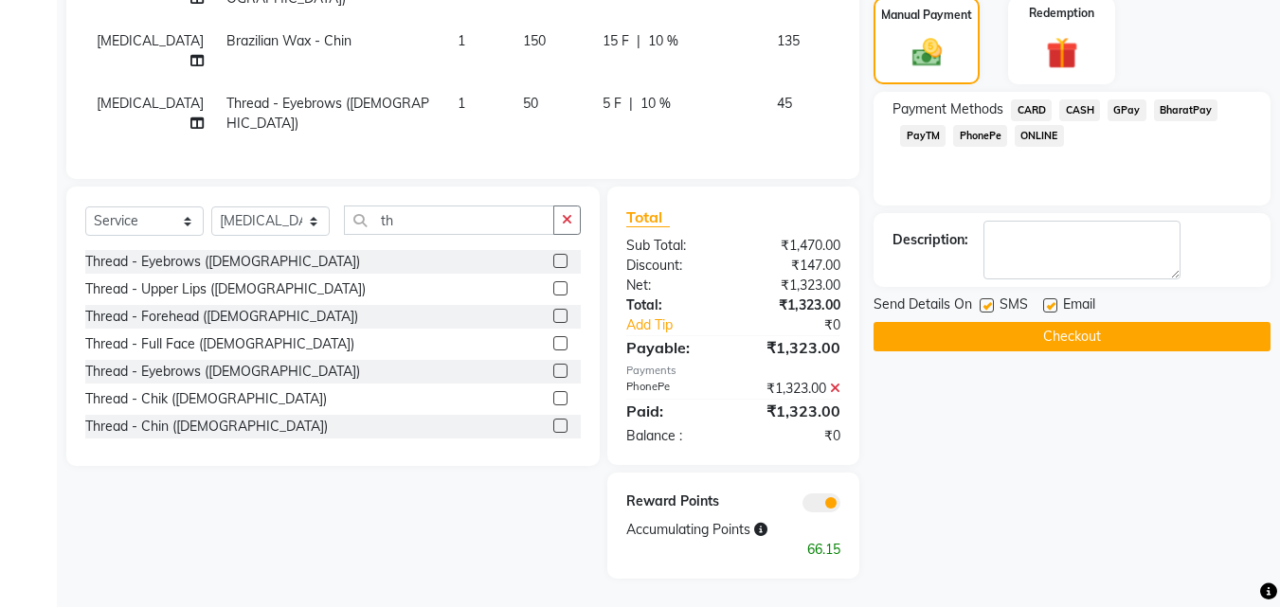
click at [991, 306] on label at bounding box center [986, 305] width 14 height 14
click at [991, 306] on input "checkbox" at bounding box center [985, 306] width 12 height 12
click at [991, 306] on label at bounding box center [986, 305] width 14 height 14
click at [991, 306] on input "checkbox" at bounding box center [985, 306] width 12 height 12
click at [992, 307] on label at bounding box center [986, 305] width 14 height 14
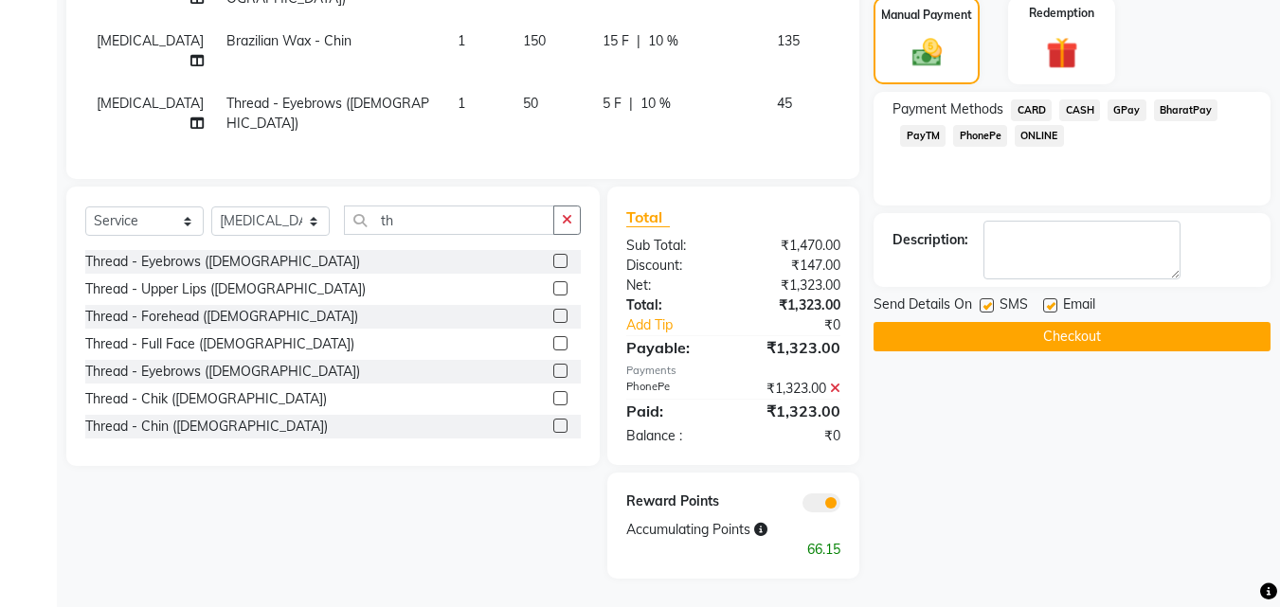
click at [992, 307] on input "checkbox" at bounding box center [985, 306] width 12 height 12
click at [1047, 307] on label at bounding box center [1050, 305] width 14 height 14
click at [1047, 307] on input "checkbox" at bounding box center [1049, 306] width 12 height 12
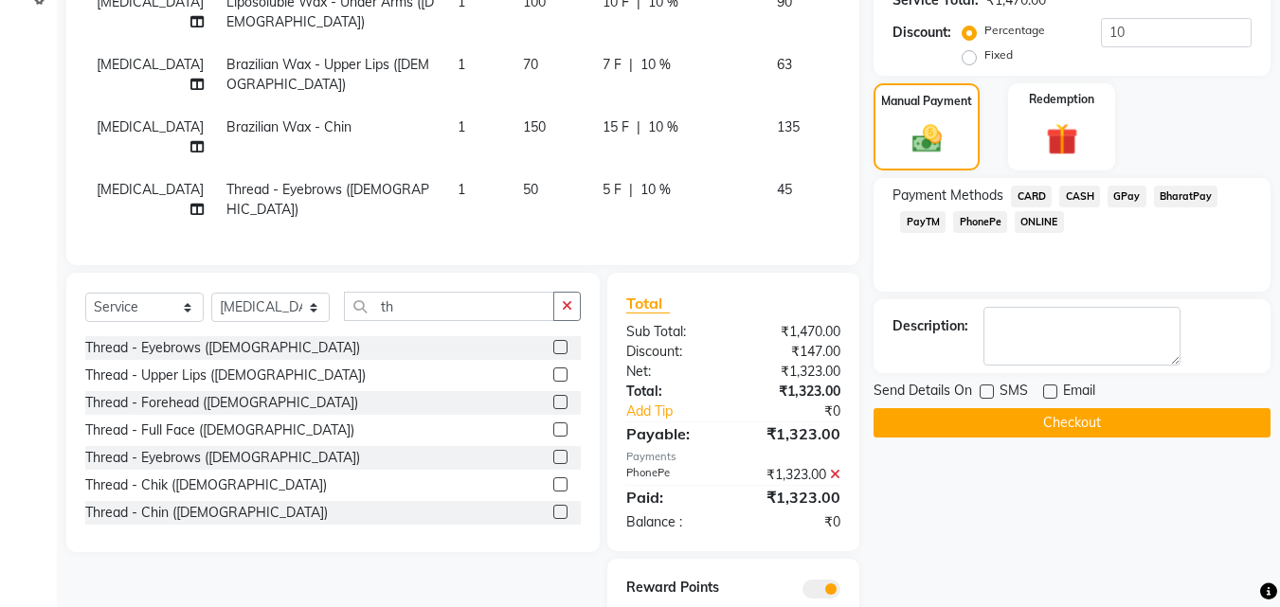
scroll to position [497, 0]
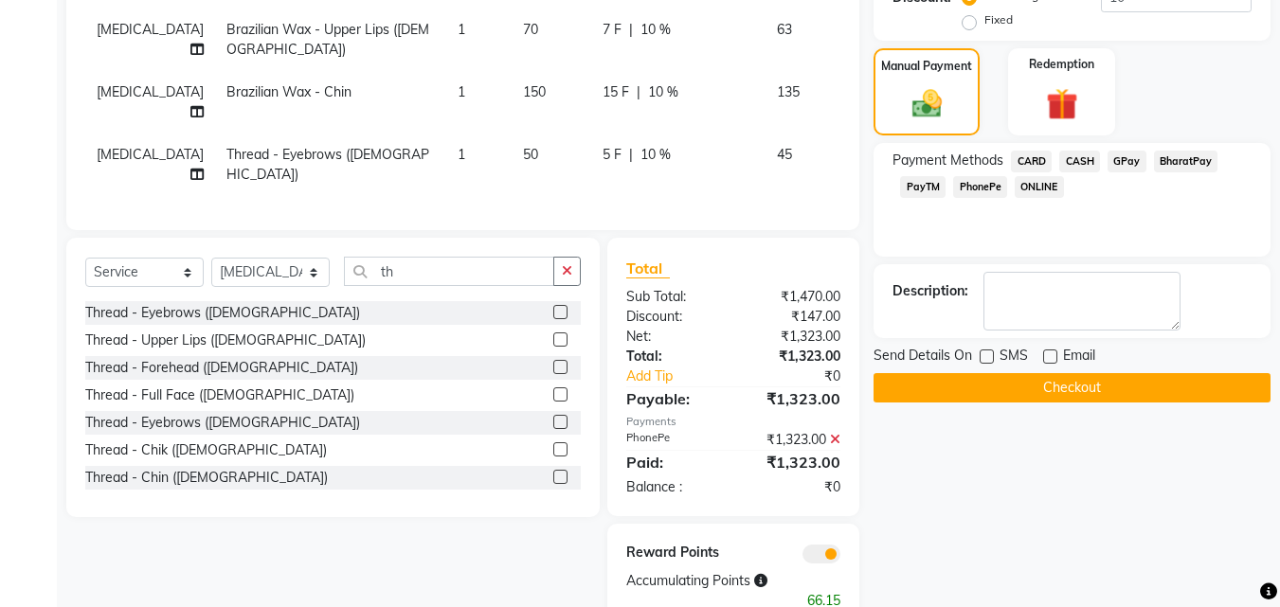
click at [1049, 396] on button "Checkout" at bounding box center [1071, 387] width 397 height 29
click at [1049, 396] on div "Checkout" at bounding box center [1071, 387] width 397 height 29
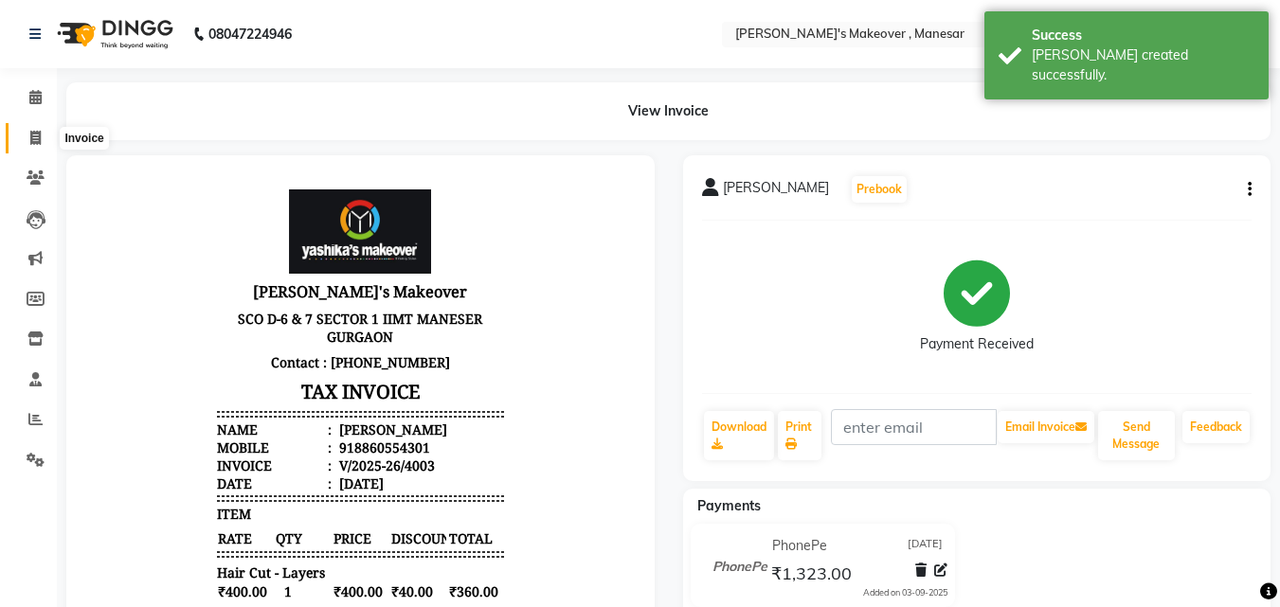
click at [33, 136] on icon at bounding box center [35, 138] width 10 height 14
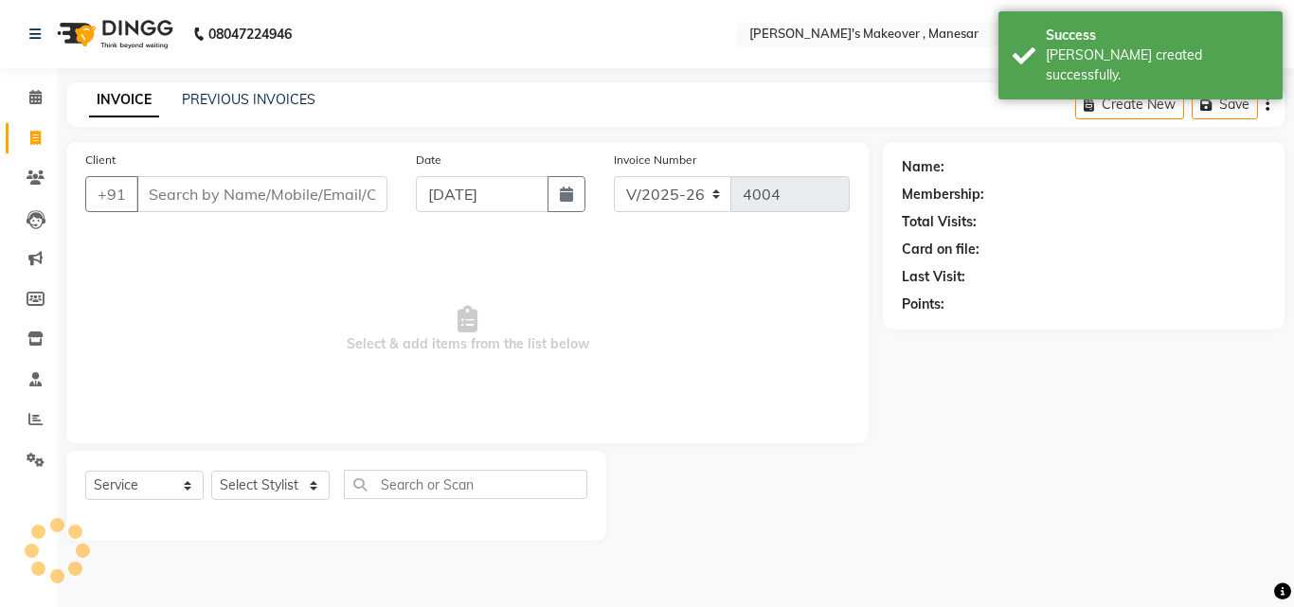
click at [187, 179] on input "Client" at bounding box center [261, 194] width 251 height 36
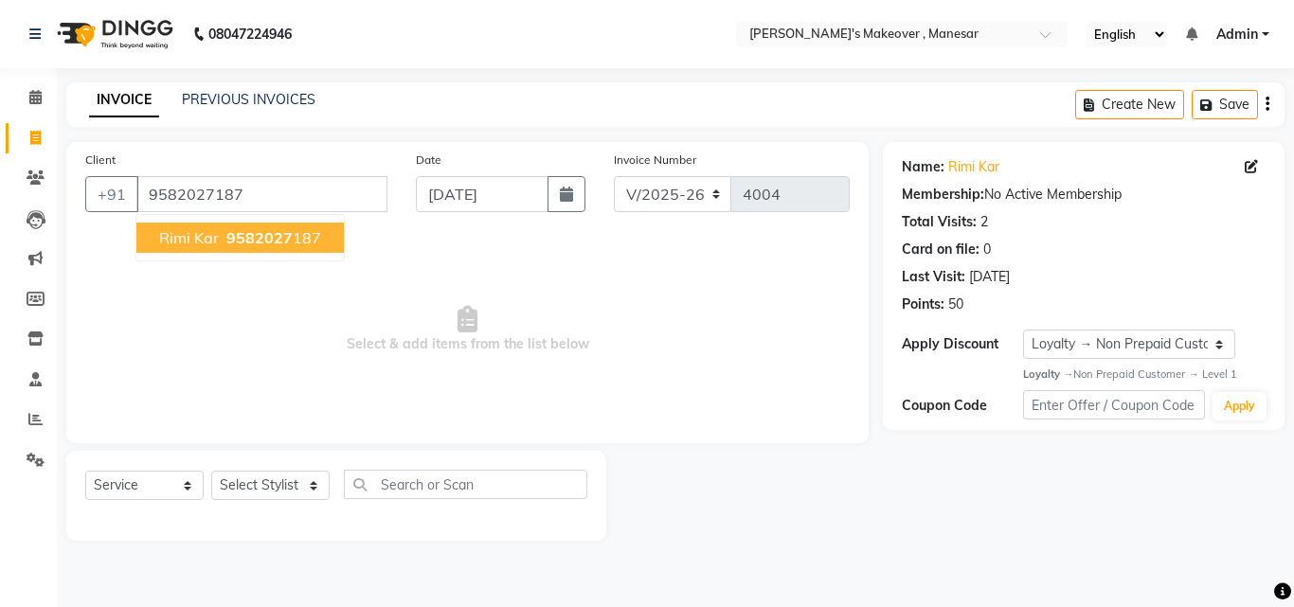
click at [223, 229] on ngb-highlight "9582027 187" at bounding box center [272, 237] width 99 height 19
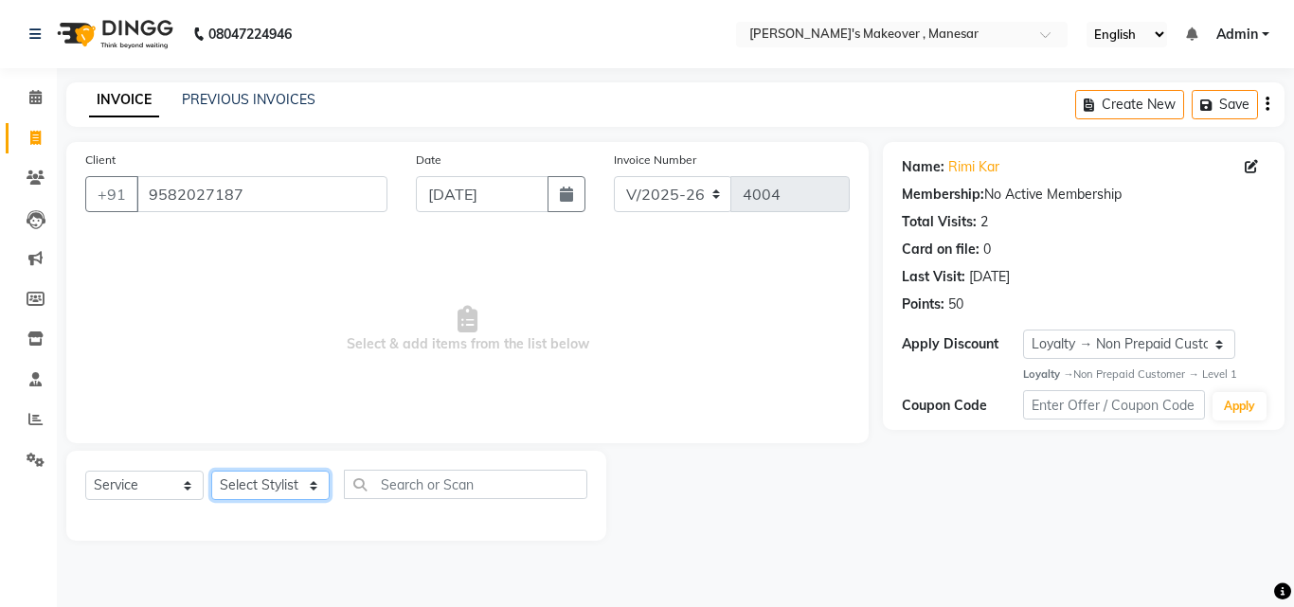
click at [275, 487] on select "Select Stylist Danish Shavej [PERSON_NAME] Krishna [PERSON_NAME] [PERSON_NAME] …" at bounding box center [270, 485] width 118 height 29
click at [278, 481] on select "Select Stylist Danish Shavej [PERSON_NAME] Krishna [PERSON_NAME] [PERSON_NAME] …" at bounding box center [270, 485] width 118 height 29
click at [211, 471] on select "Select Stylist Danish Shavej [PERSON_NAME] Krishna [PERSON_NAME] [PERSON_NAME] …" at bounding box center [270, 485] width 118 height 29
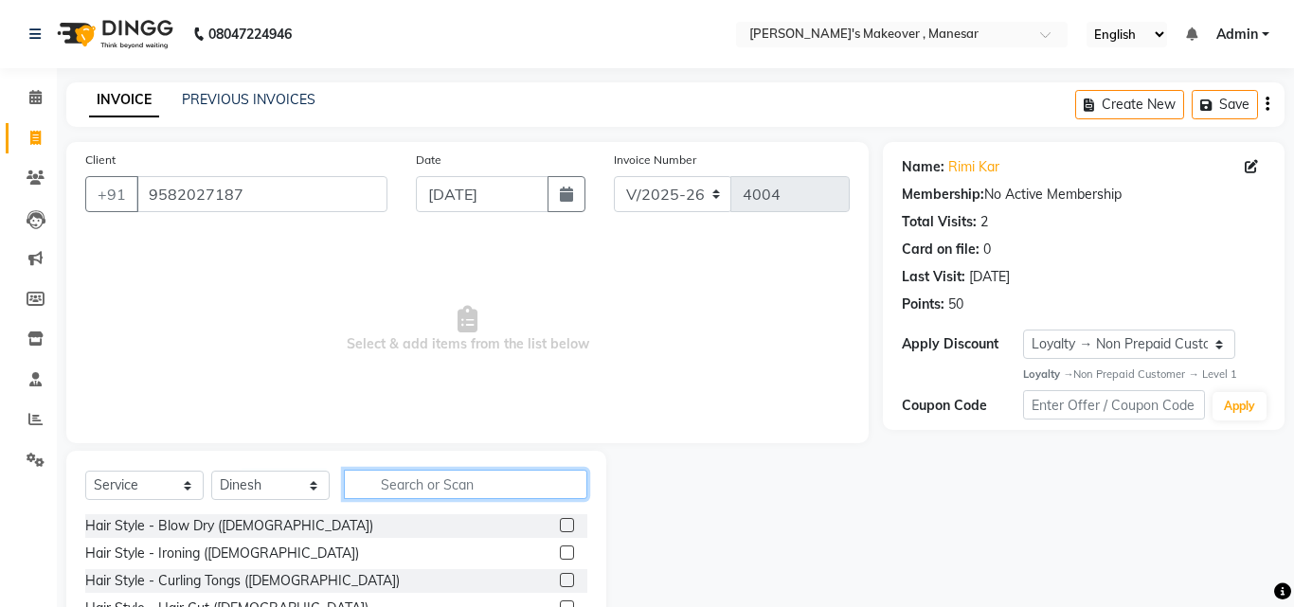
click at [421, 484] on input "text" at bounding box center [465, 484] width 243 height 29
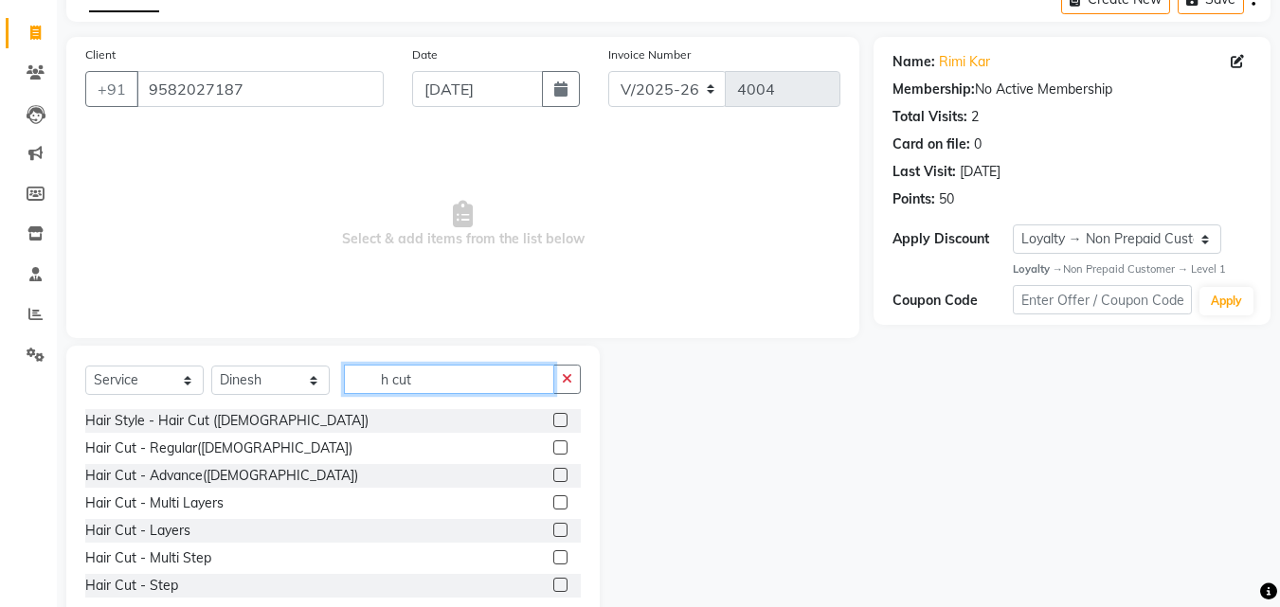
scroll to position [152, 0]
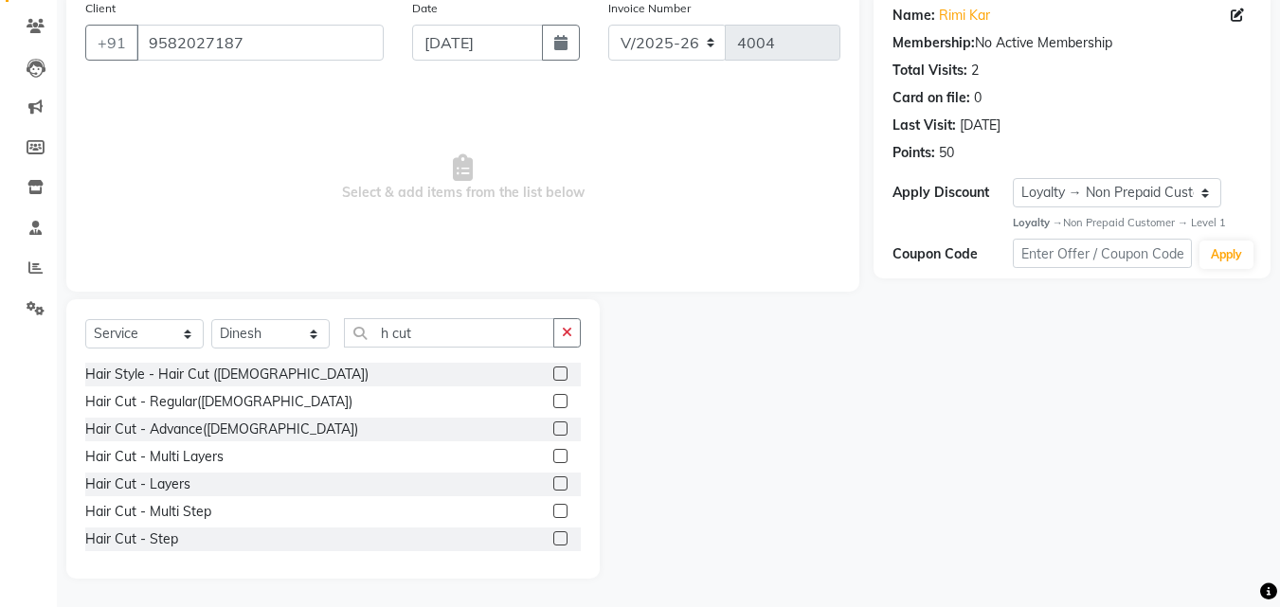
click at [553, 486] on label at bounding box center [560, 483] width 14 height 14
click at [553, 486] on input "checkbox" at bounding box center [559, 484] width 12 height 12
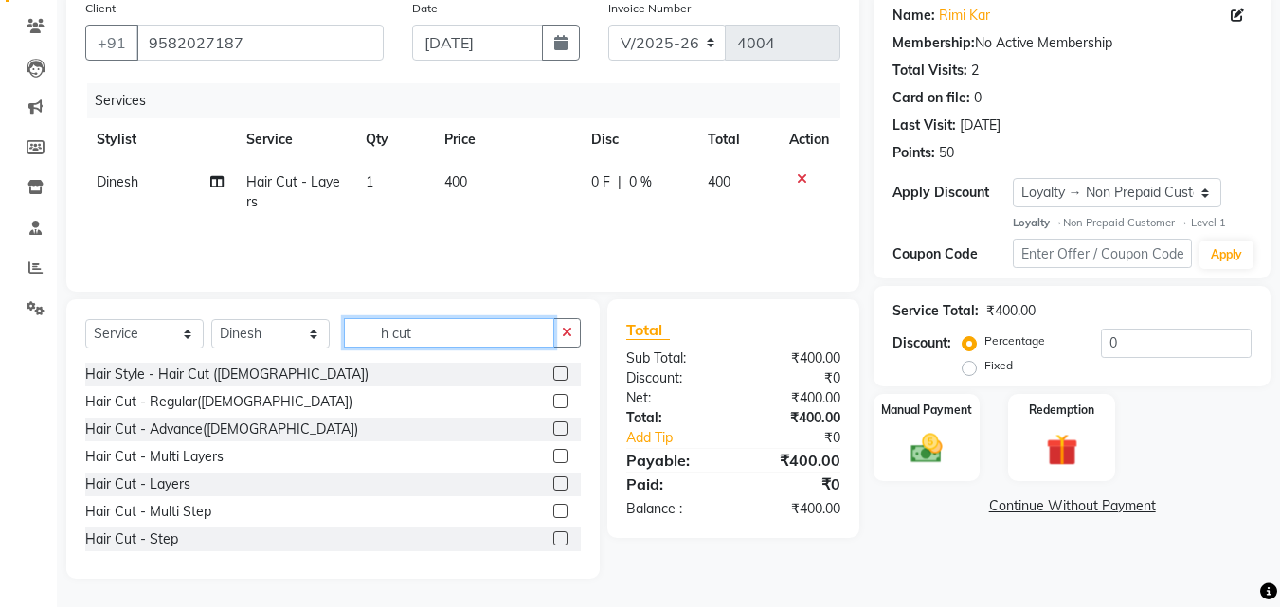
click at [439, 331] on input "h cut" at bounding box center [449, 332] width 210 height 29
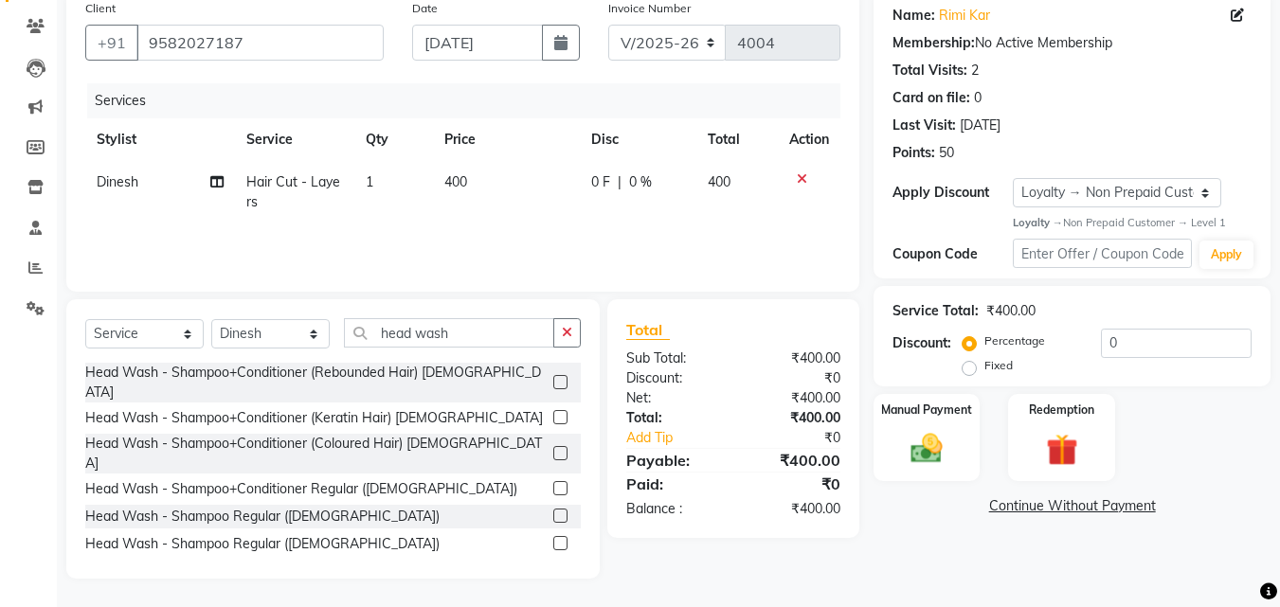
click at [553, 477] on div at bounding box center [566, 489] width 27 height 24
click at [553, 481] on label at bounding box center [560, 488] width 14 height 14
click at [553, 483] on input "checkbox" at bounding box center [559, 489] width 12 height 12
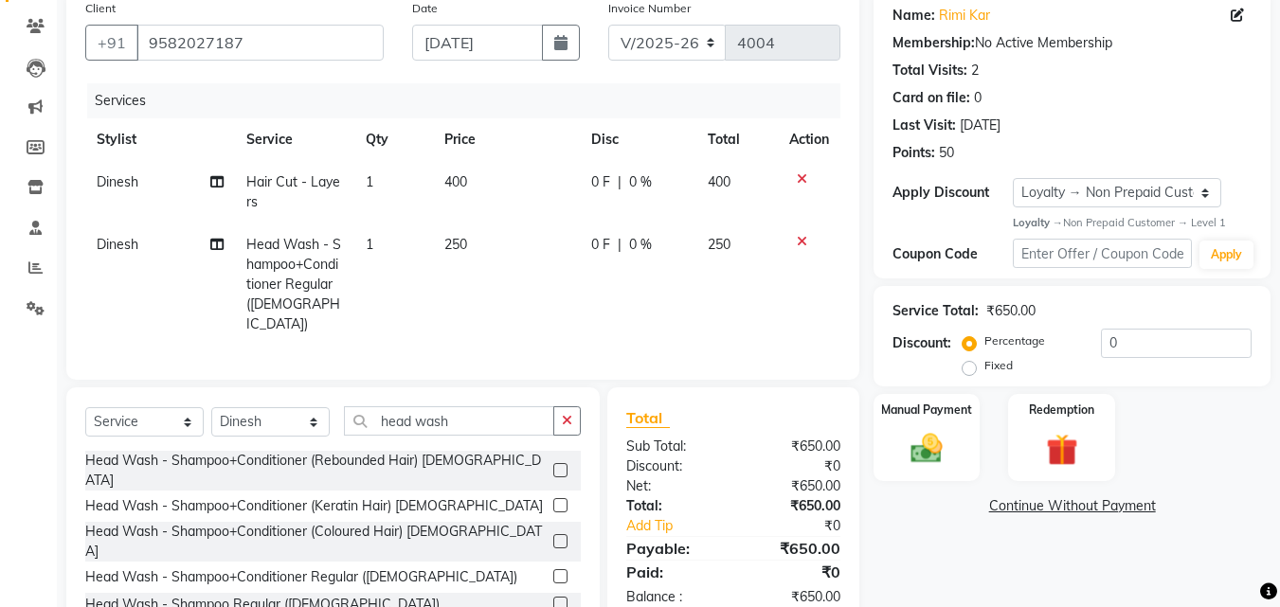
click at [613, 249] on div "0 F | 0 %" at bounding box center [638, 245] width 94 height 20
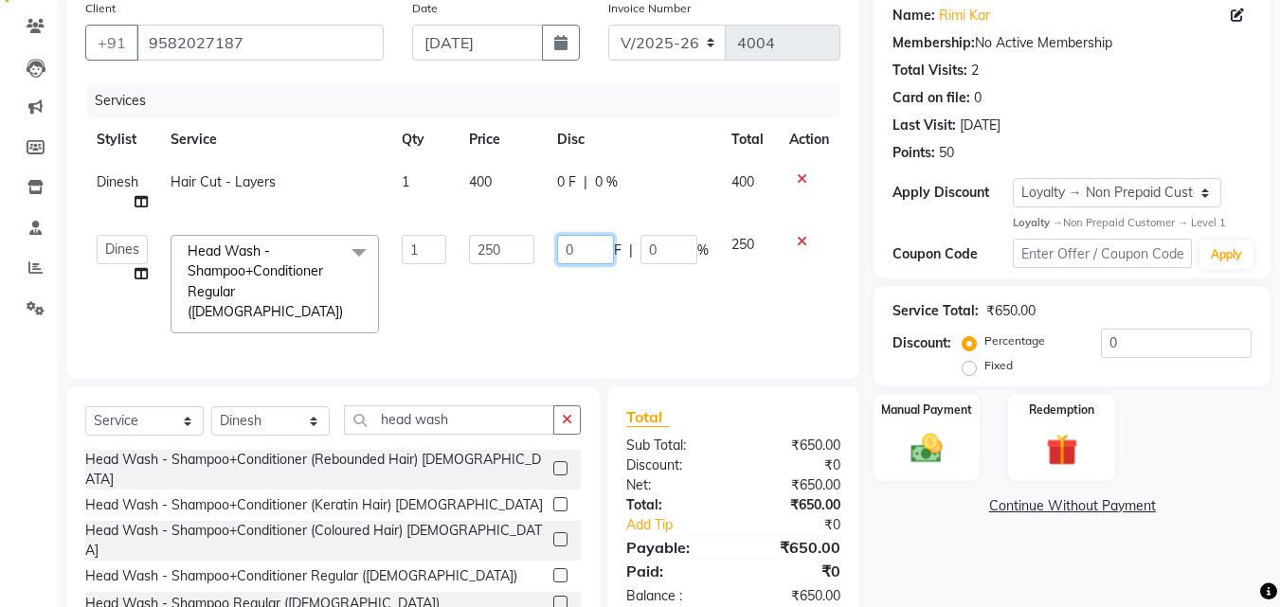
click at [602, 249] on input "0" at bounding box center [585, 249] width 57 height 29
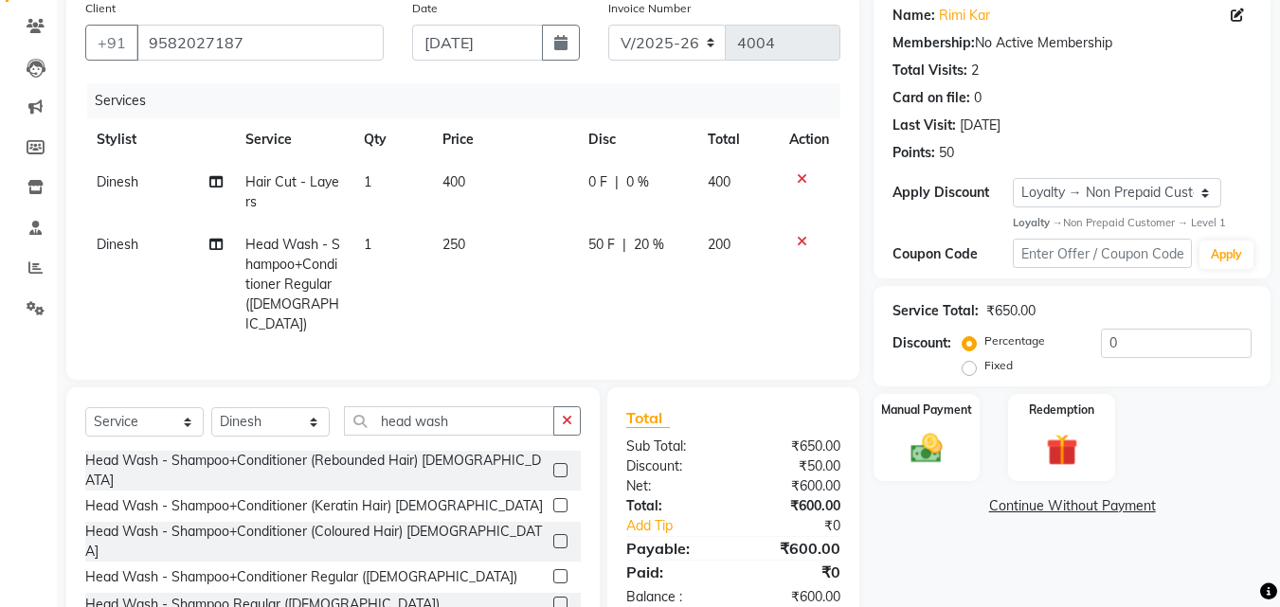
click at [581, 312] on td "50 F | 20 %" at bounding box center [636, 285] width 119 height 122
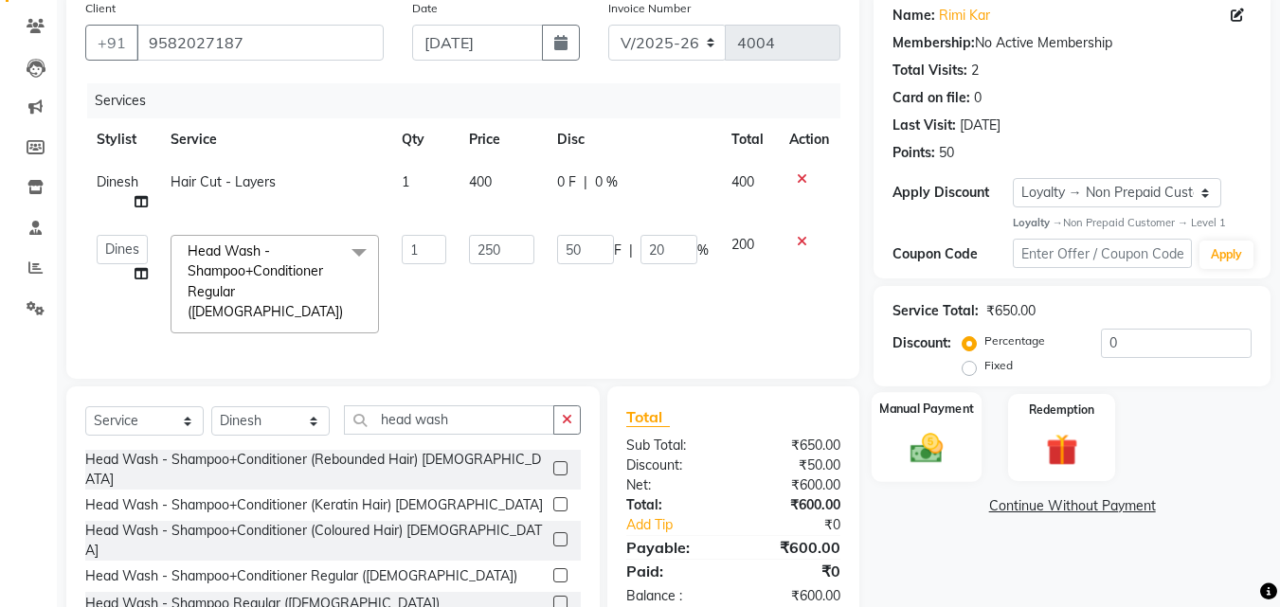
click at [905, 426] on div "Manual Payment" at bounding box center [926, 437] width 111 height 90
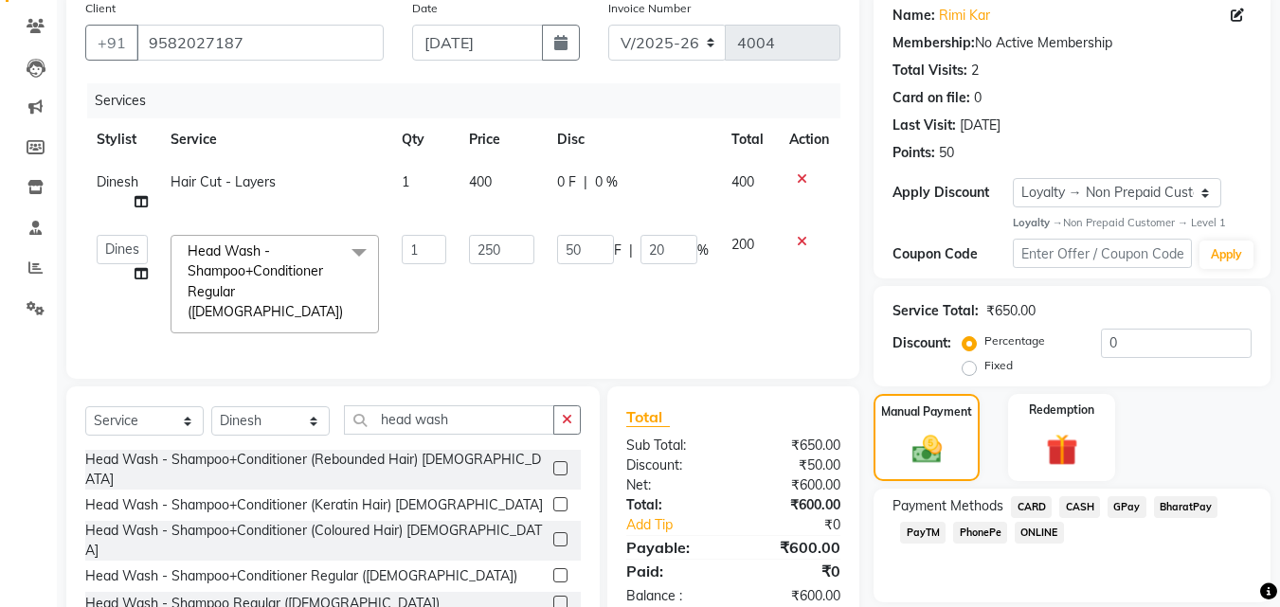
click at [966, 529] on span "PhonePe" at bounding box center [980, 533] width 54 height 22
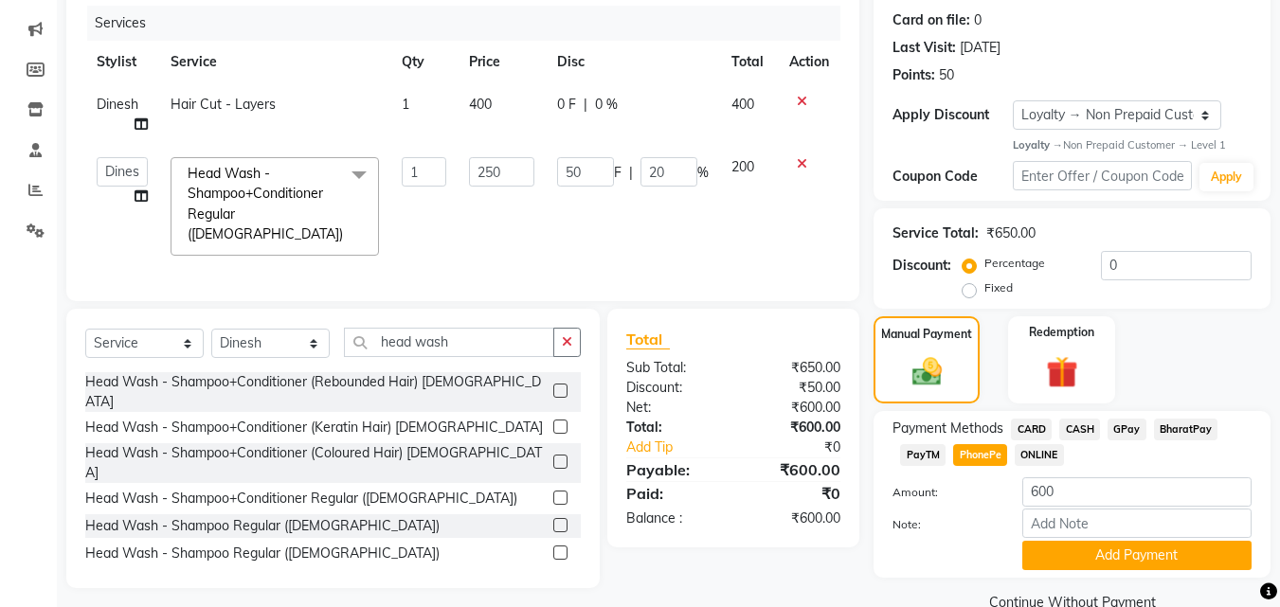
scroll to position [267, 0]
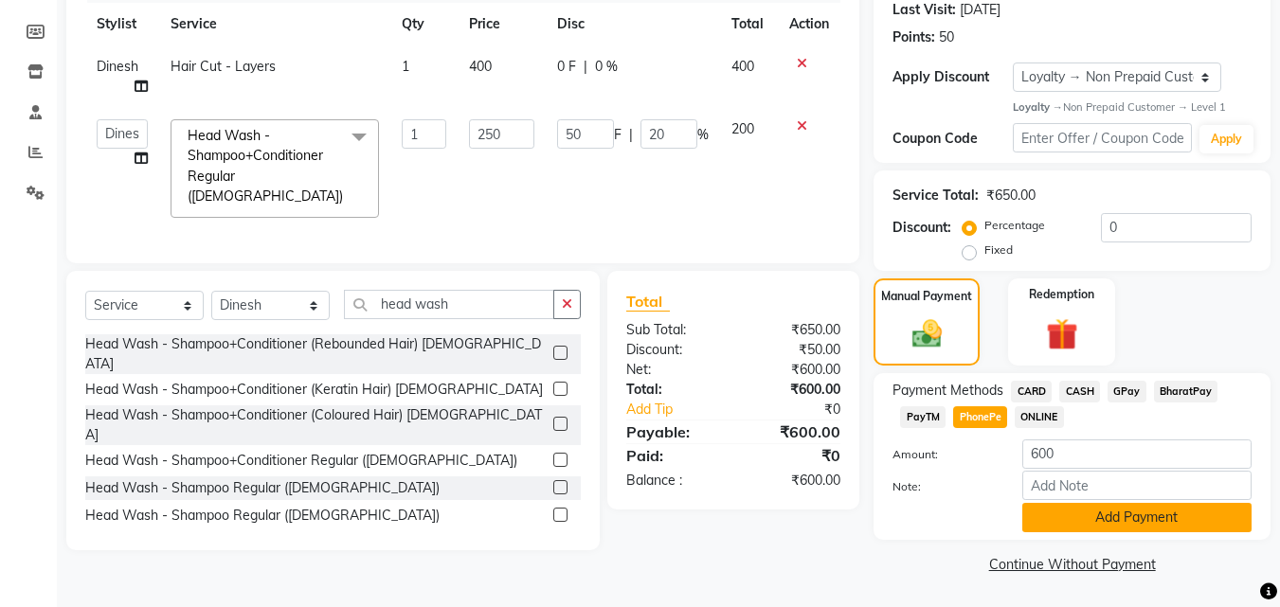
click at [1199, 520] on button "Add Payment" at bounding box center [1136, 517] width 229 height 29
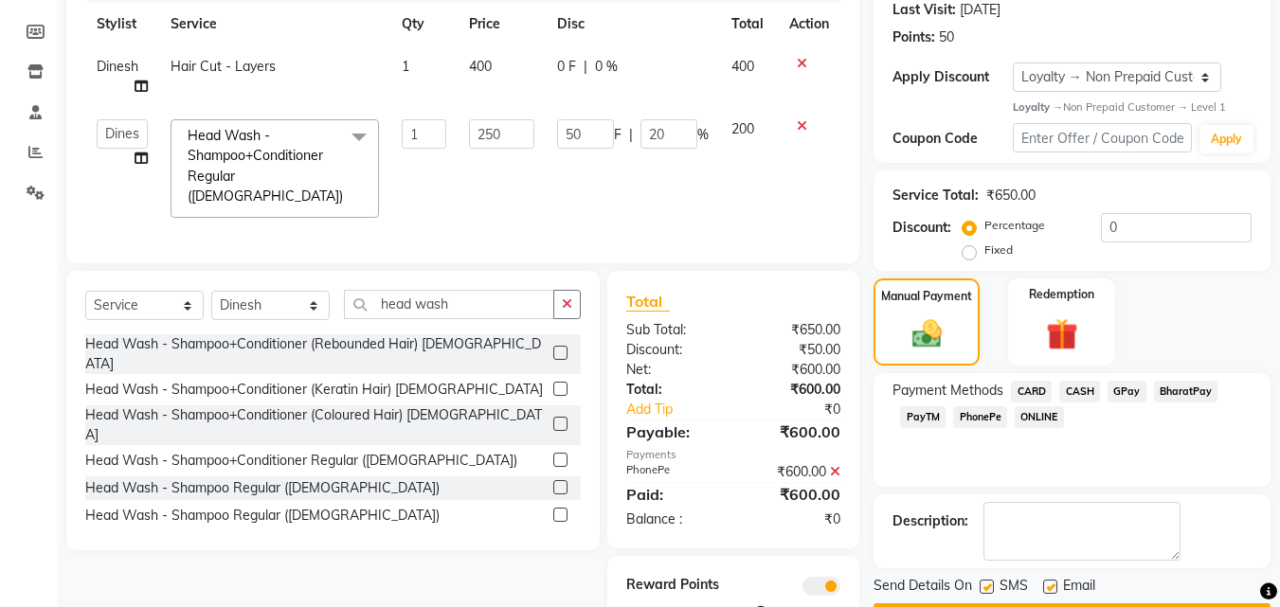
scroll to position [325, 0]
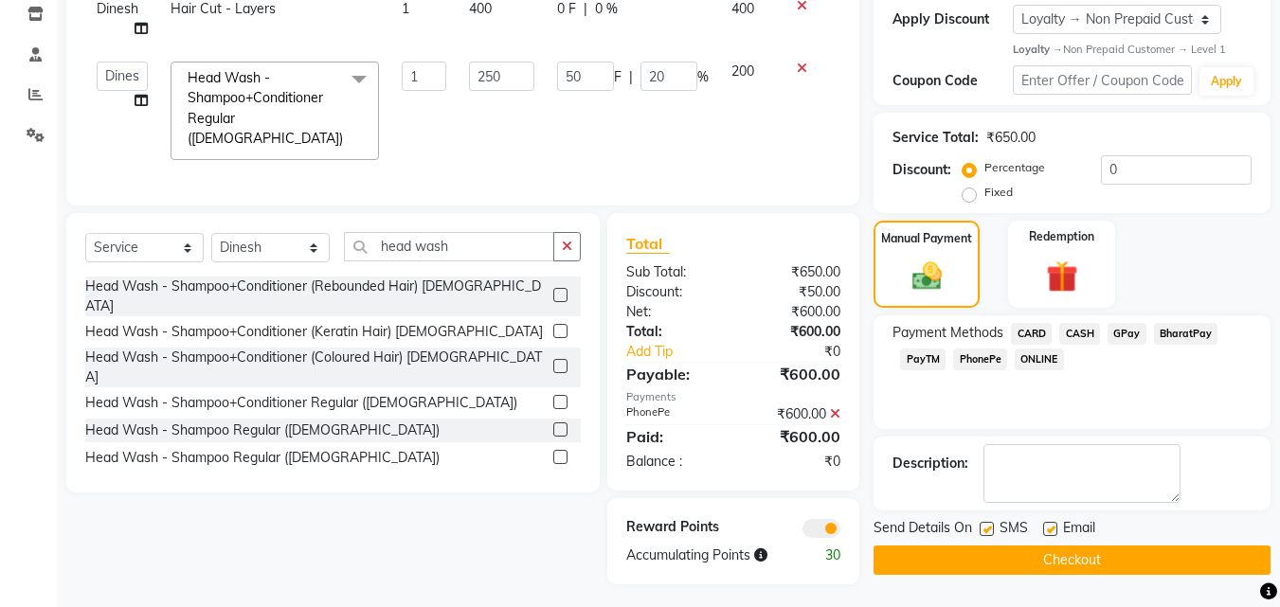
click at [986, 527] on label at bounding box center [986, 529] width 14 height 14
click at [986, 527] on input "checkbox" at bounding box center [985, 530] width 12 height 12
click at [1050, 531] on label at bounding box center [1050, 529] width 14 height 14
click at [1050, 531] on input "checkbox" at bounding box center [1049, 530] width 12 height 12
click at [1040, 563] on button "Checkout" at bounding box center [1071, 560] width 397 height 29
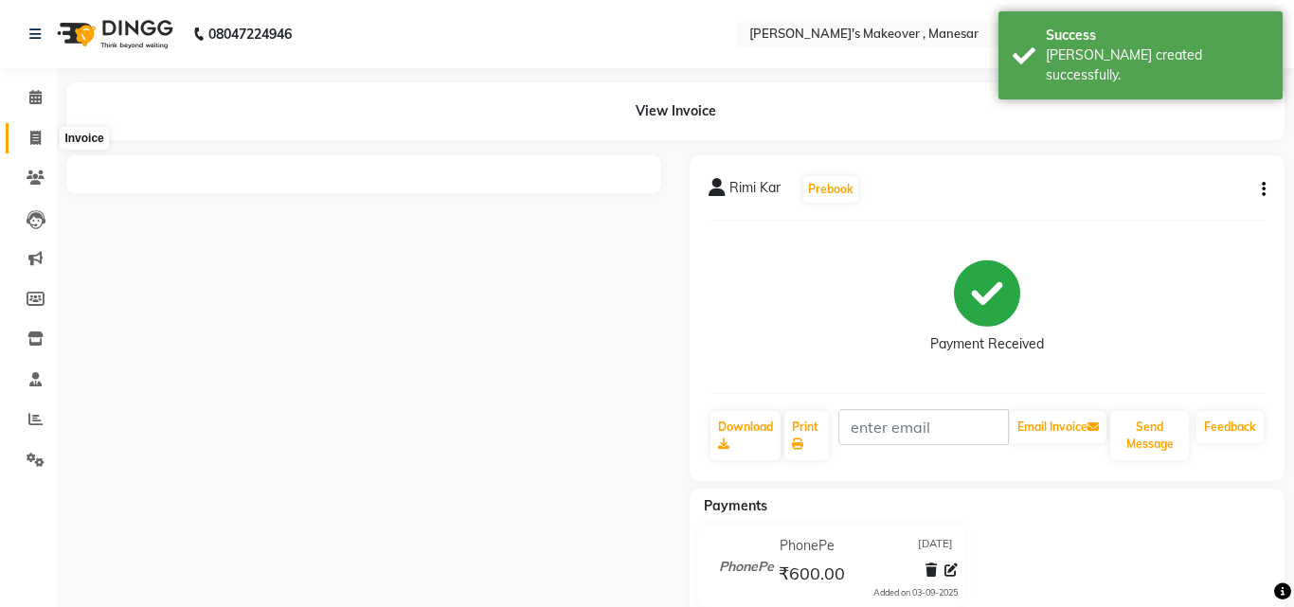
click at [38, 138] on icon at bounding box center [35, 138] width 10 height 14
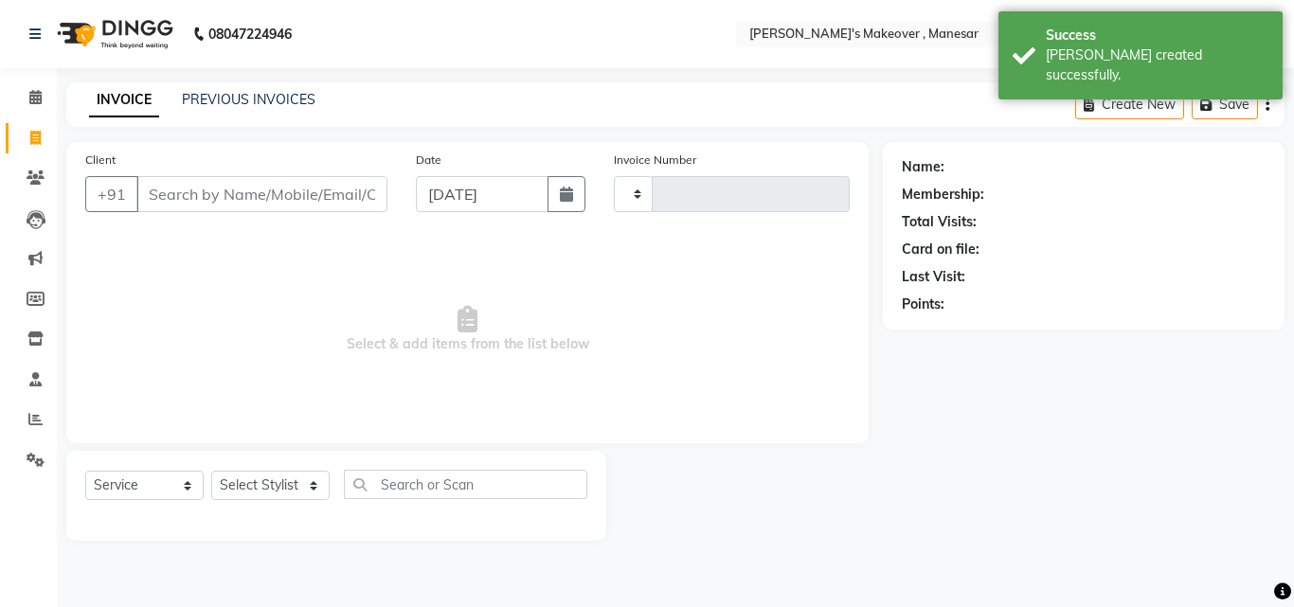
click at [193, 196] on input "Client" at bounding box center [261, 194] width 251 height 36
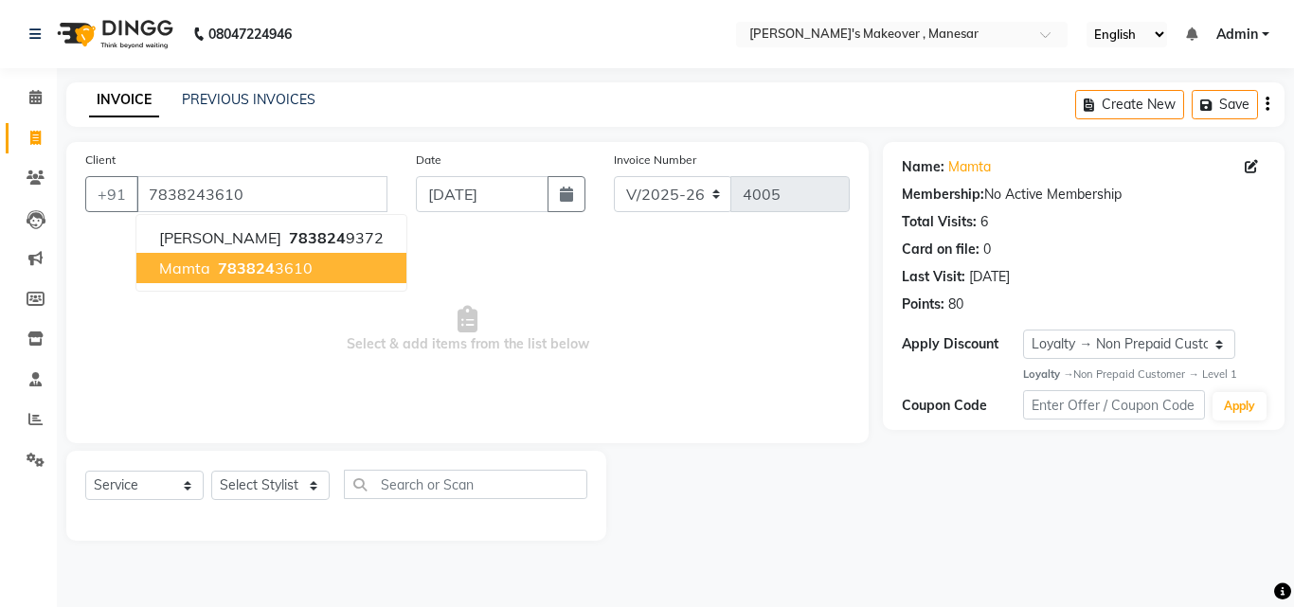
click at [219, 270] on span "783824" at bounding box center [246, 268] width 57 height 19
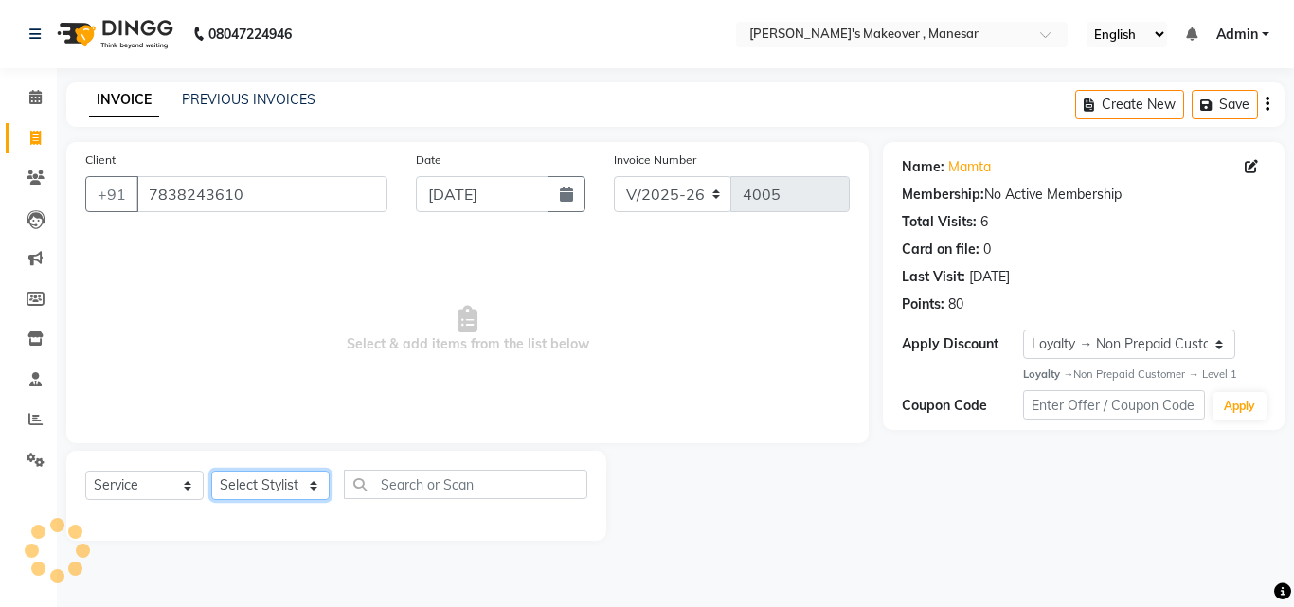
click at [253, 494] on select "Select Stylist Danish Shavej [PERSON_NAME] Krishna [PERSON_NAME] [PERSON_NAME] …" at bounding box center [270, 485] width 118 height 29
click at [211, 471] on select "Select Stylist Danish Shavej [PERSON_NAME] Krishna [PERSON_NAME] [PERSON_NAME] …" at bounding box center [270, 485] width 118 height 29
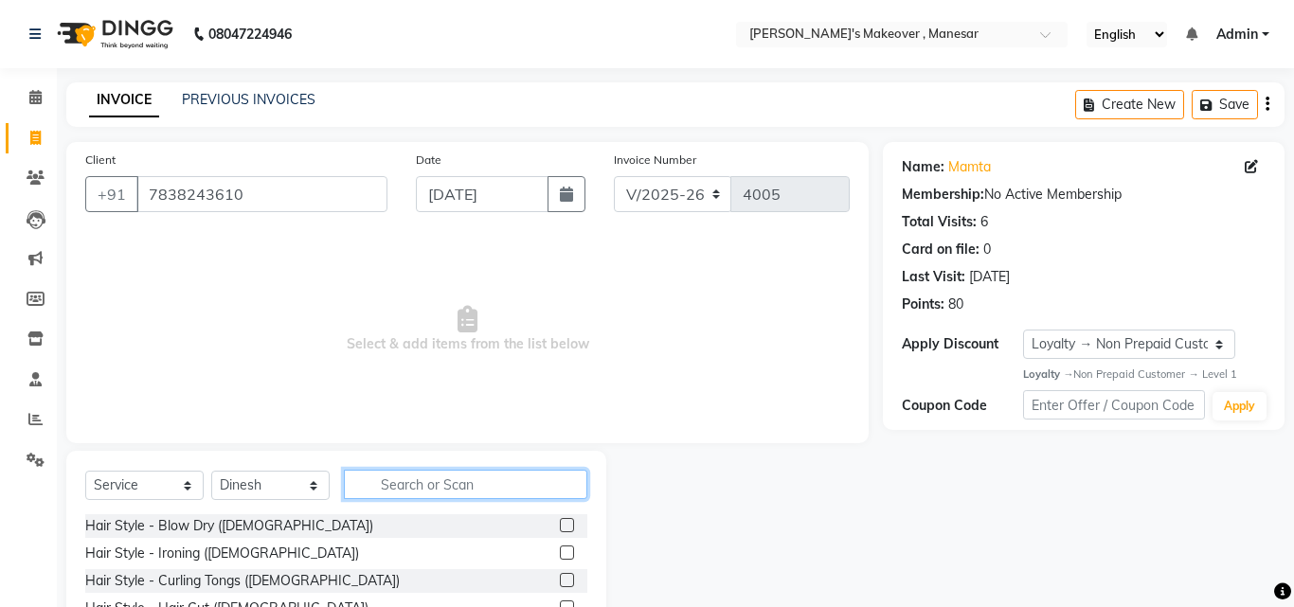
click at [396, 482] on input "text" at bounding box center [465, 484] width 243 height 29
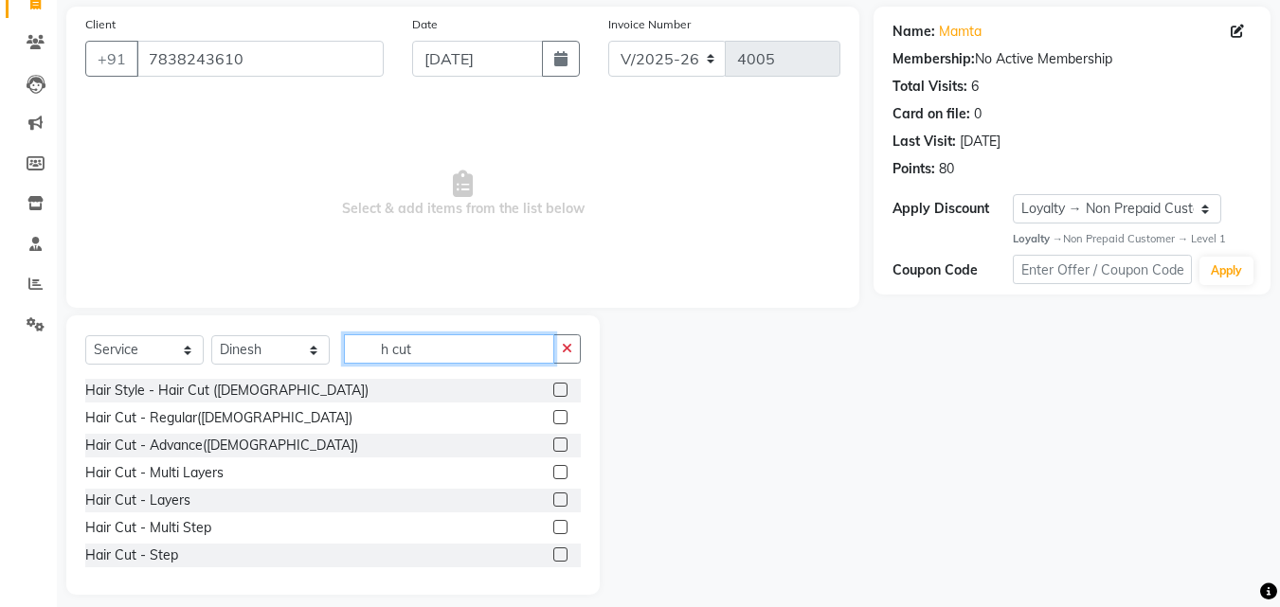
scroll to position [152, 0]
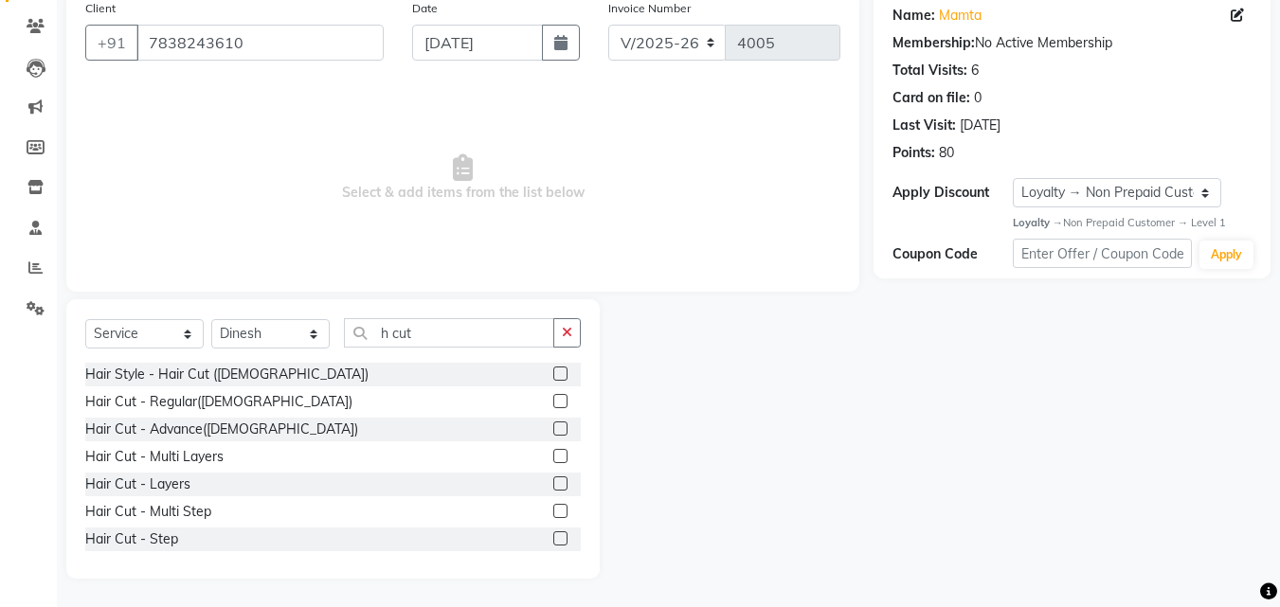
click at [553, 482] on label at bounding box center [560, 483] width 14 height 14
click at [553, 482] on input "checkbox" at bounding box center [559, 484] width 12 height 12
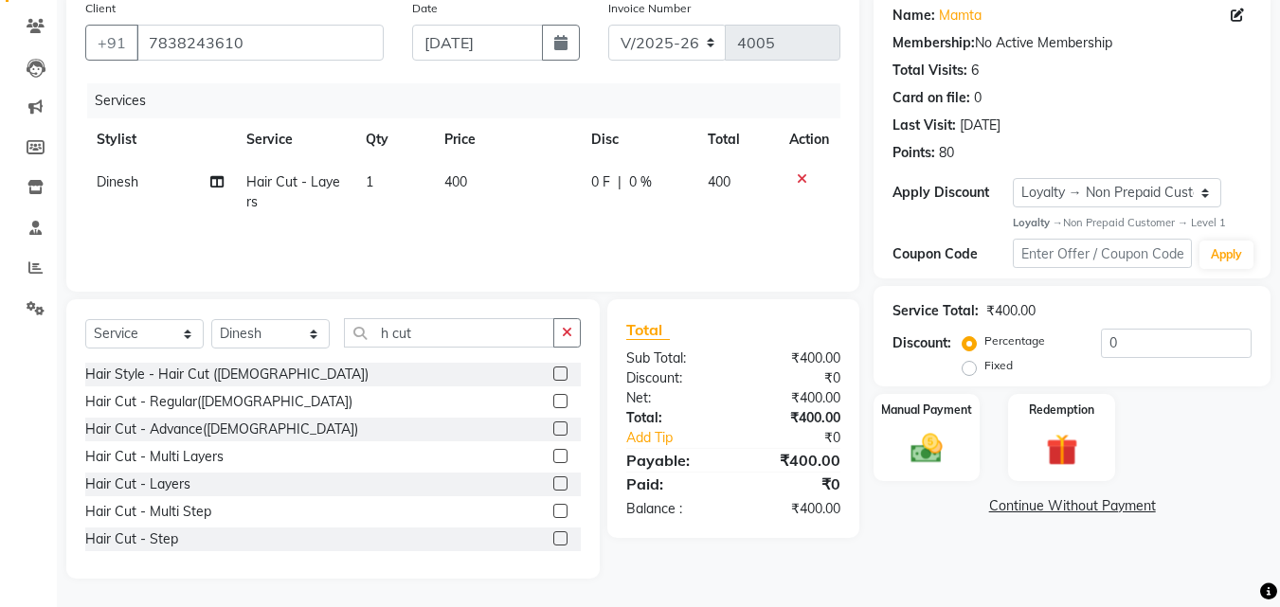
click at [594, 172] on span "0 F" at bounding box center [600, 182] width 19 height 20
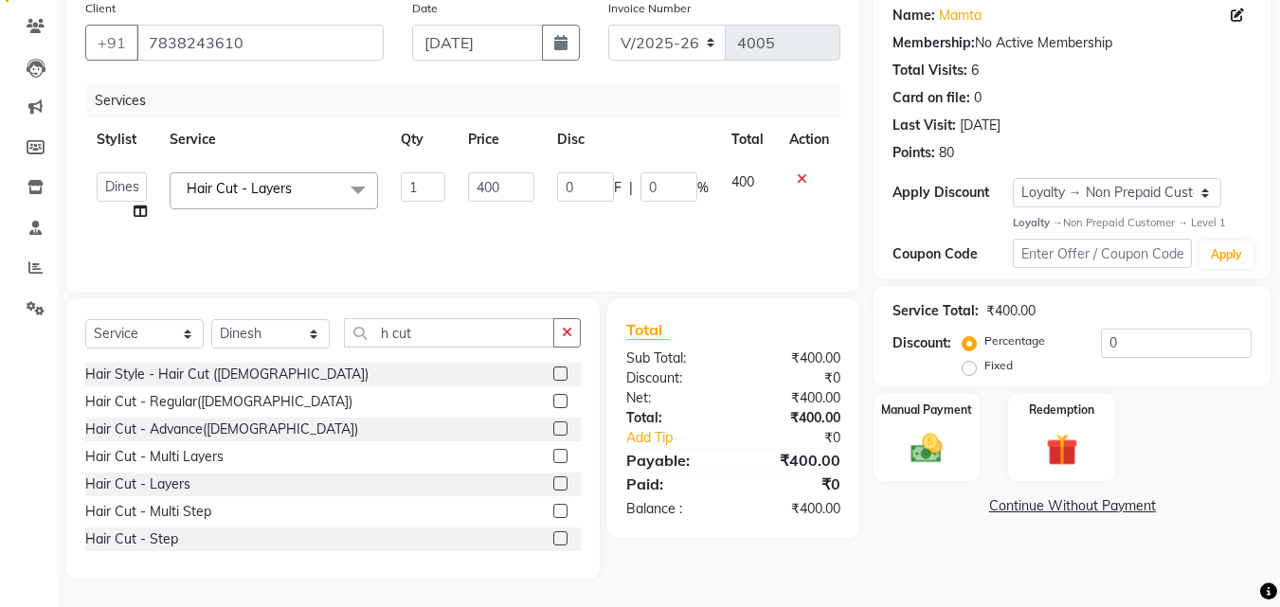
click at [597, 184] on input "0" at bounding box center [585, 186] width 57 height 29
click at [604, 247] on div "Services Stylist Service Qty Price Disc Total Action Danish Shavej [PERSON_NAME…" at bounding box center [462, 177] width 755 height 189
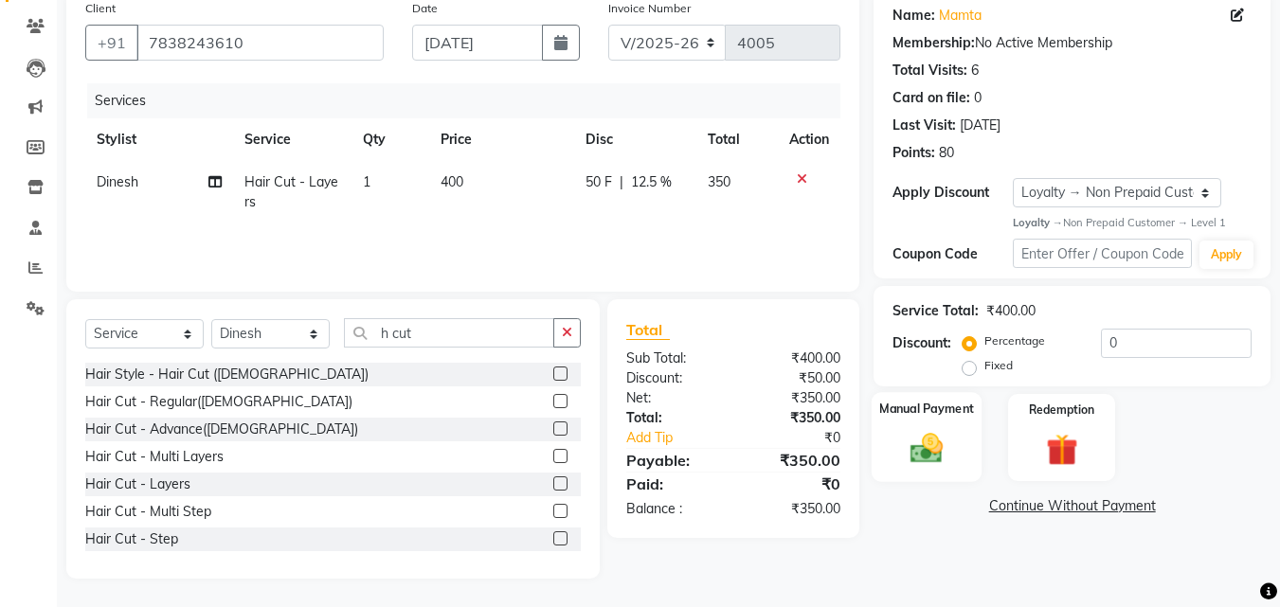
click at [942, 445] on img at bounding box center [926, 449] width 53 height 38
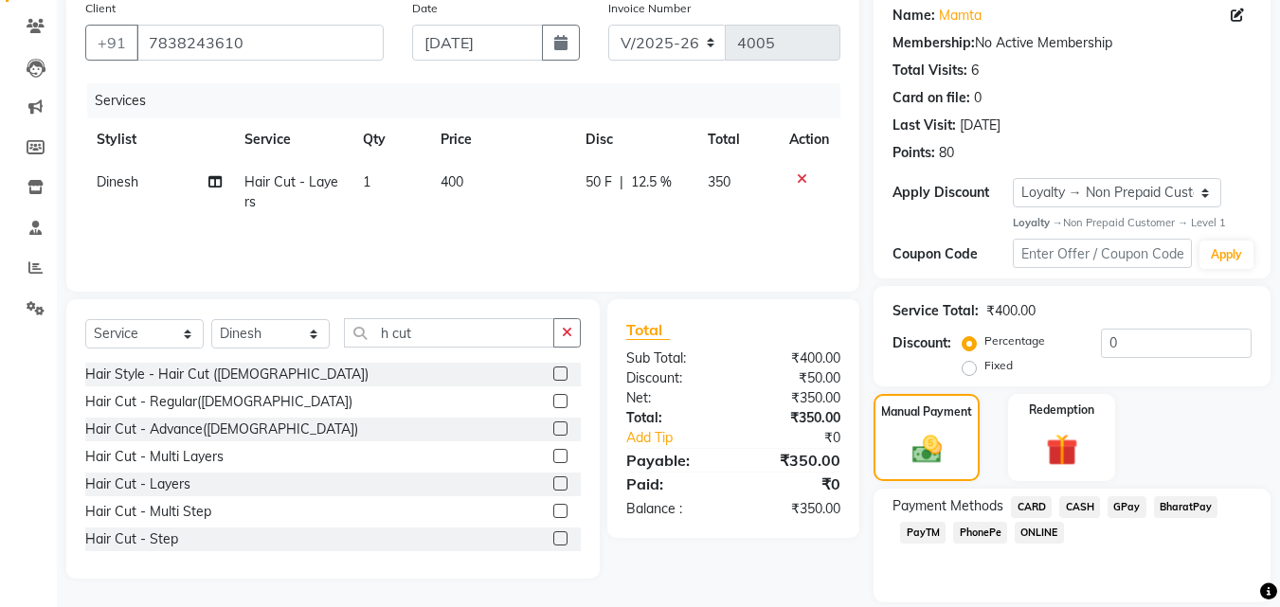
click at [978, 530] on span "PhonePe" at bounding box center [980, 533] width 54 height 22
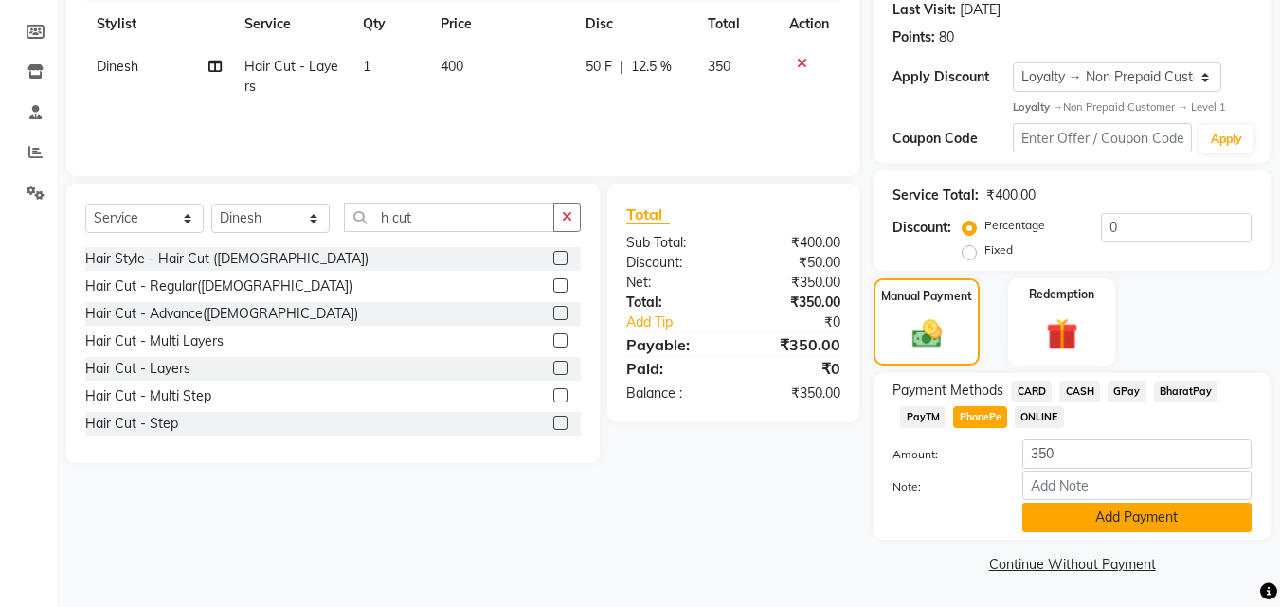
click at [1161, 514] on button "Add Payment" at bounding box center [1136, 517] width 229 height 29
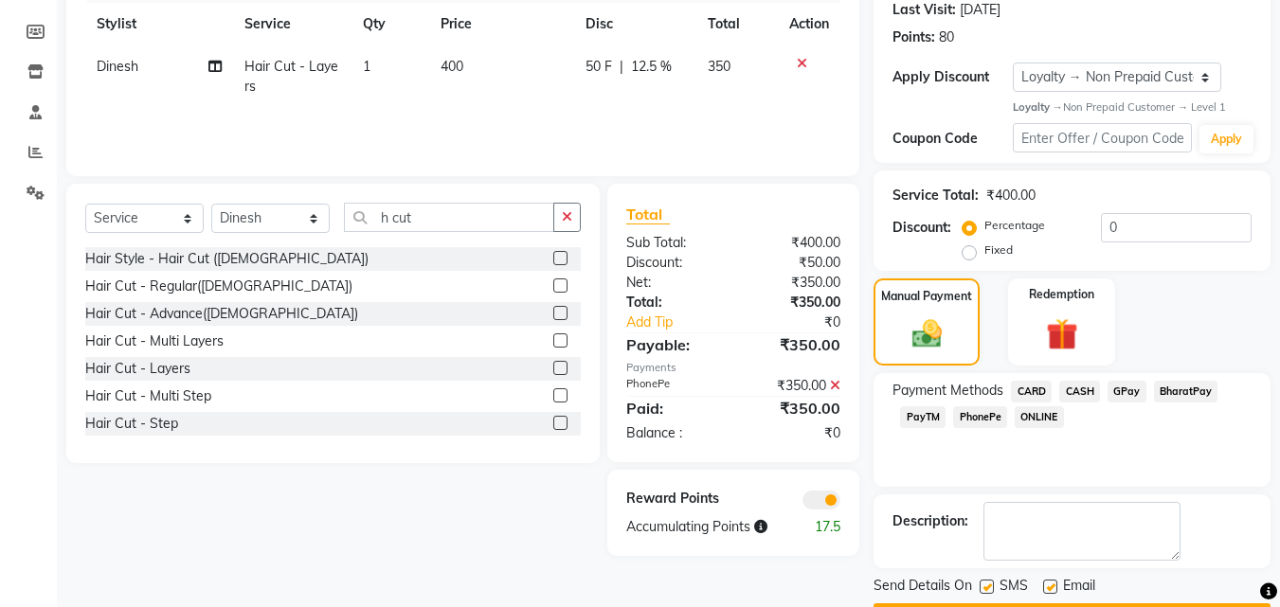
scroll to position [321, 0]
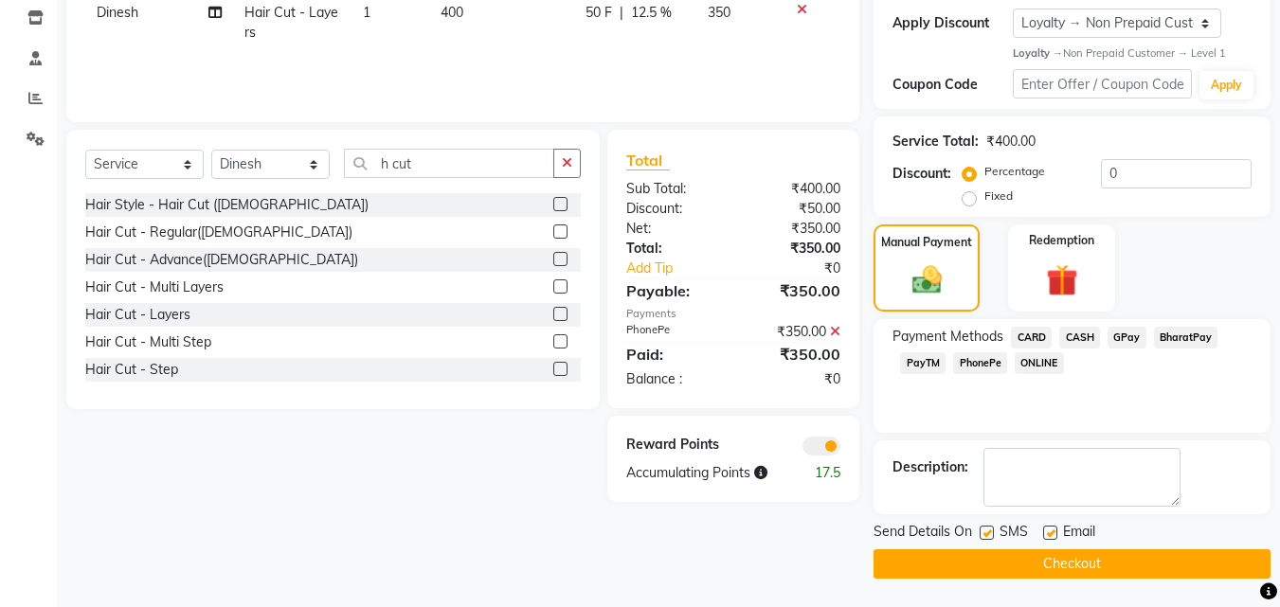
click at [985, 533] on label at bounding box center [986, 533] width 14 height 14
click at [985, 533] on input "checkbox" at bounding box center [985, 534] width 12 height 12
click at [1053, 534] on label at bounding box center [1050, 533] width 14 height 14
click at [1053, 534] on input "checkbox" at bounding box center [1049, 534] width 12 height 12
click at [1041, 567] on button "Checkout" at bounding box center [1071, 563] width 397 height 29
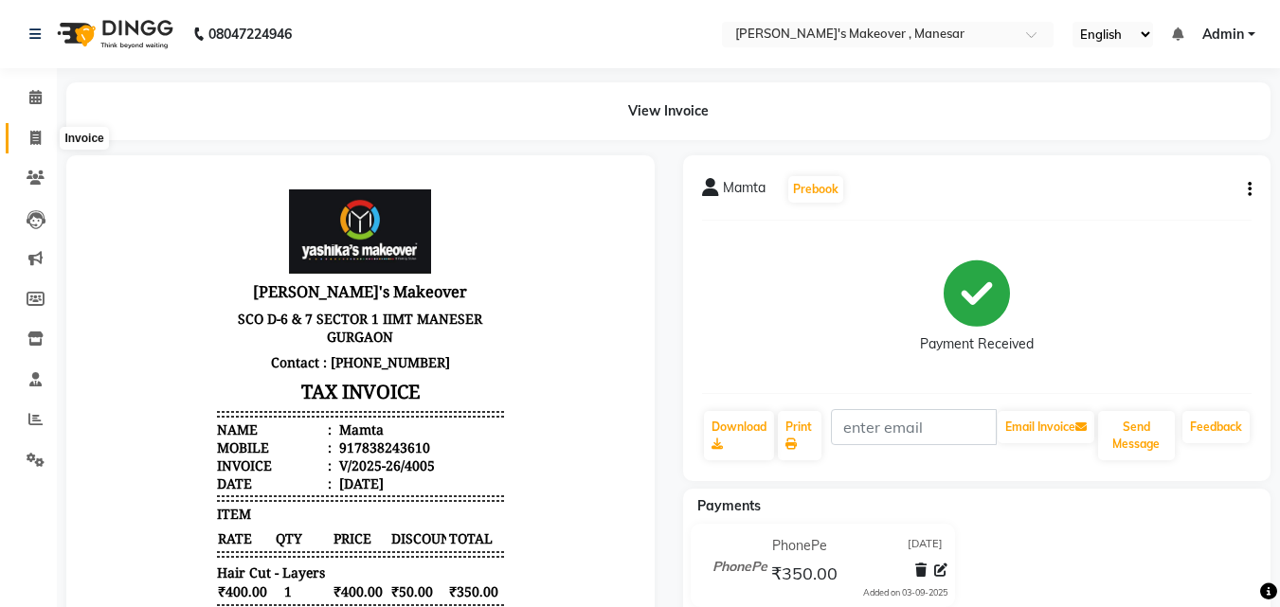
click at [50, 139] on span at bounding box center [35, 139] width 33 height 22
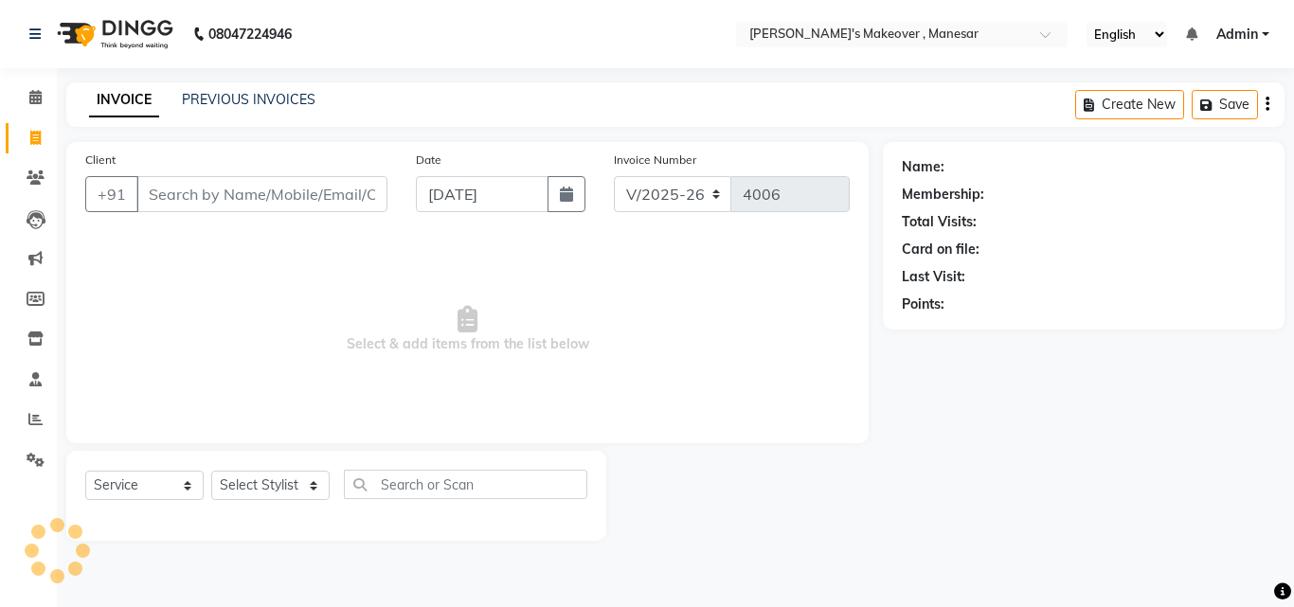
click at [186, 198] on input "Client" at bounding box center [261, 194] width 251 height 36
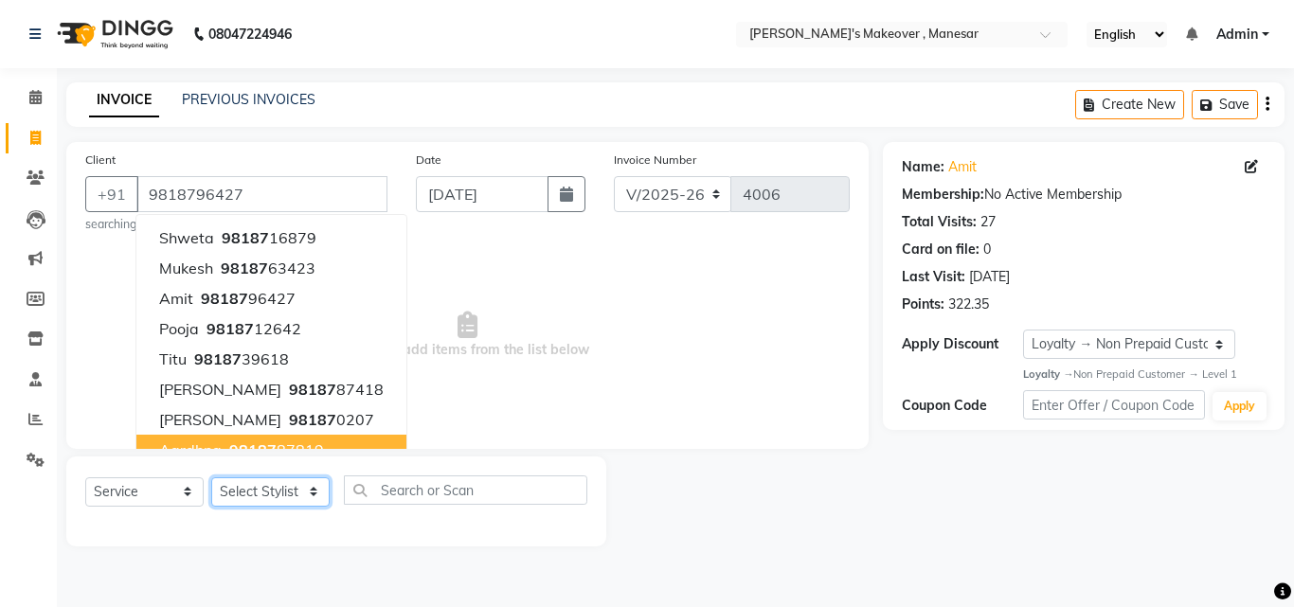
click at [274, 498] on select "Select Stylist Danish Shavej [PERSON_NAME] Krishna [PERSON_NAME] [PERSON_NAME] …" at bounding box center [270, 491] width 118 height 29
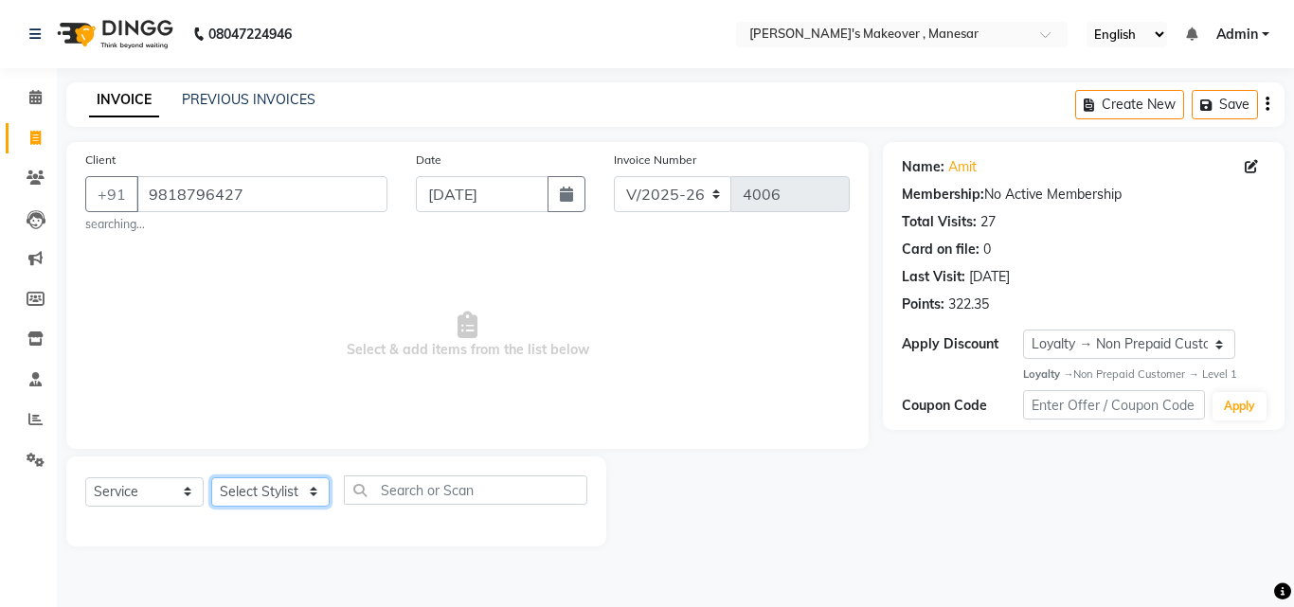
click at [271, 489] on select "Select Stylist Danish Shavej [PERSON_NAME] Krishna [PERSON_NAME] [PERSON_NAME] …" at bounding box center [270, 491] width 118 height 29
click at [211, 477] on select "Select Stylist Danish Shavej [PERSON_NAME] Krishna [PERSON_NAME] [PERSON_NAME] …" at bounding box center [270, 491] width 118 height 29
click at [457, 486] on input "text" at bounding box center [465, 489] width 243 height 29
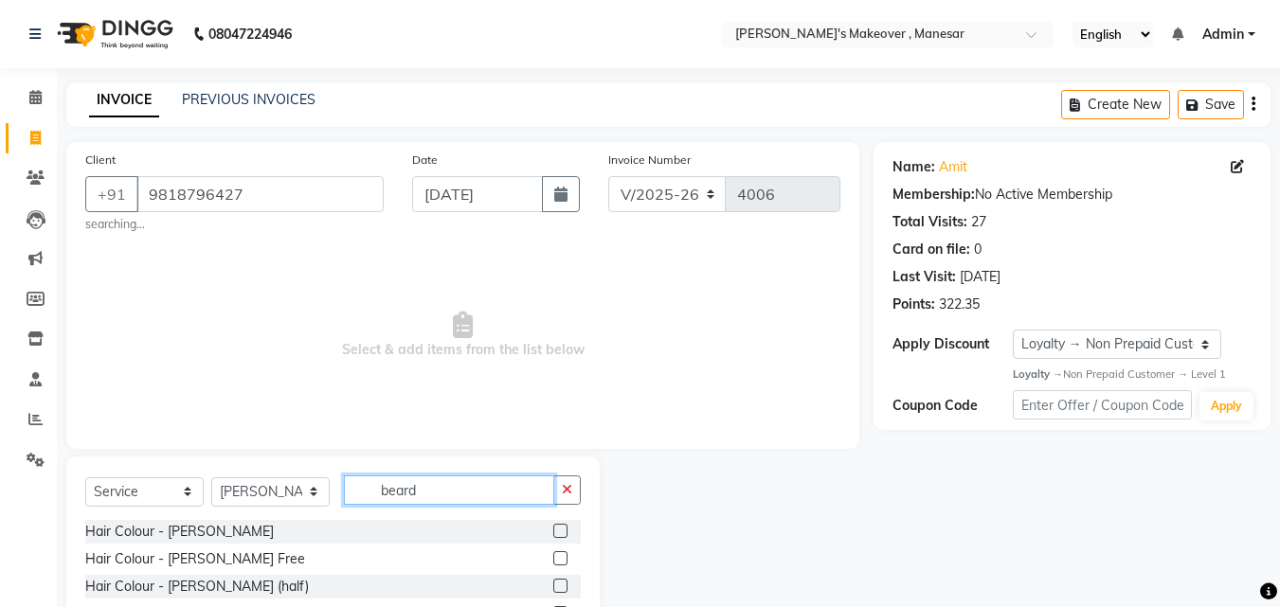
scroll to position [133, 0]
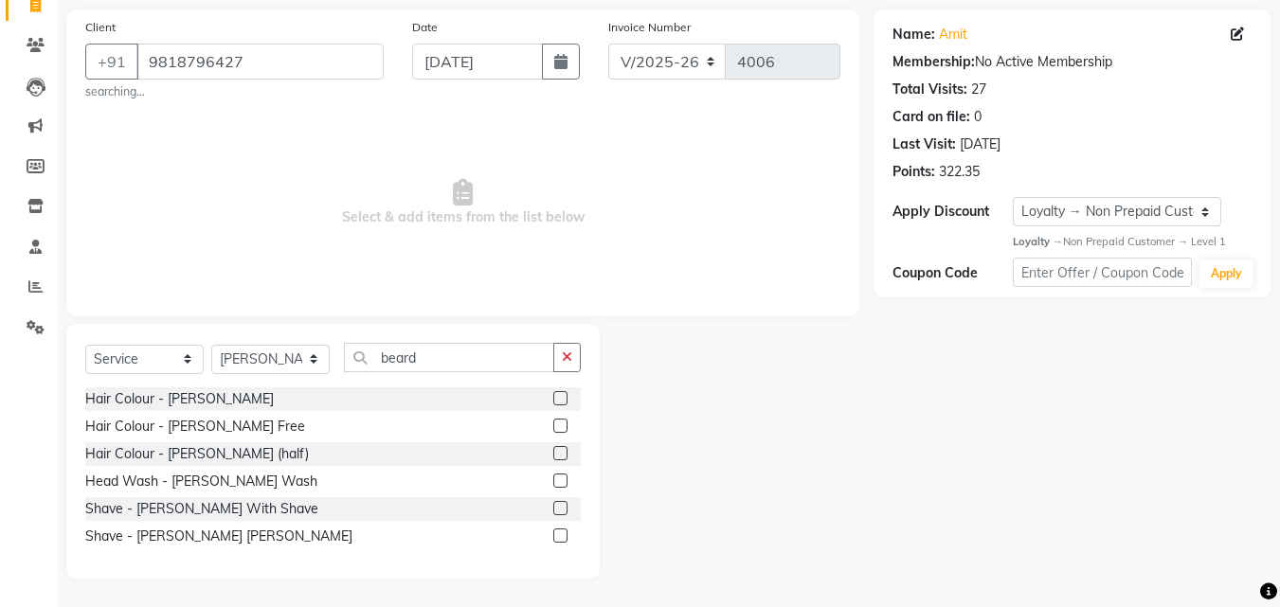
click at [562, 508] on label at bounding box center [560, 508] width 14 height 14
click at [562, 508] on input "checkbox" at bounding box center [559, 509] width 12 height 12
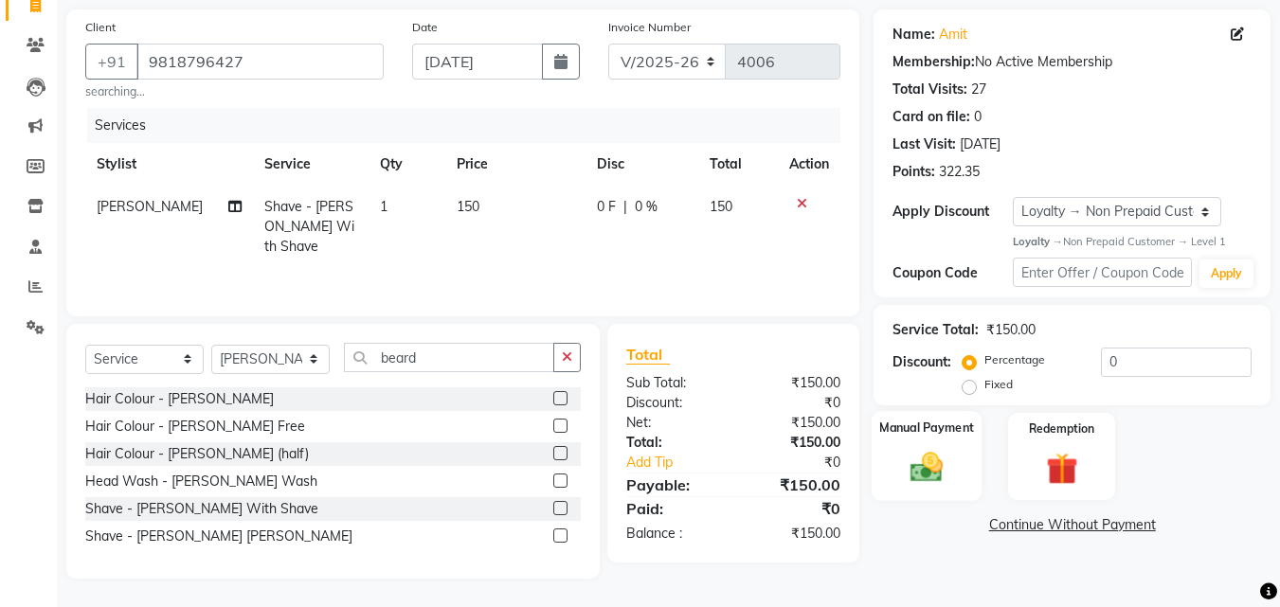
click at [926, 468] on img at bounding box center [926, 468] width 53 height 38
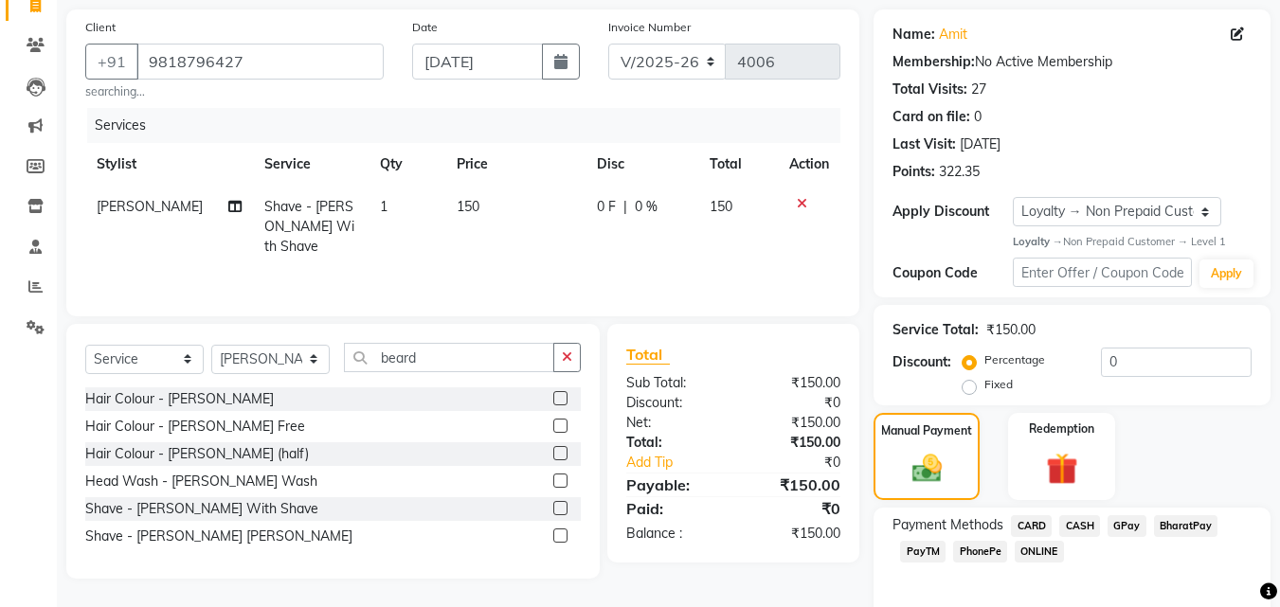
click at [968, 547] on span "PhonePe" at bounding box center [980, 552] width 54 height 22
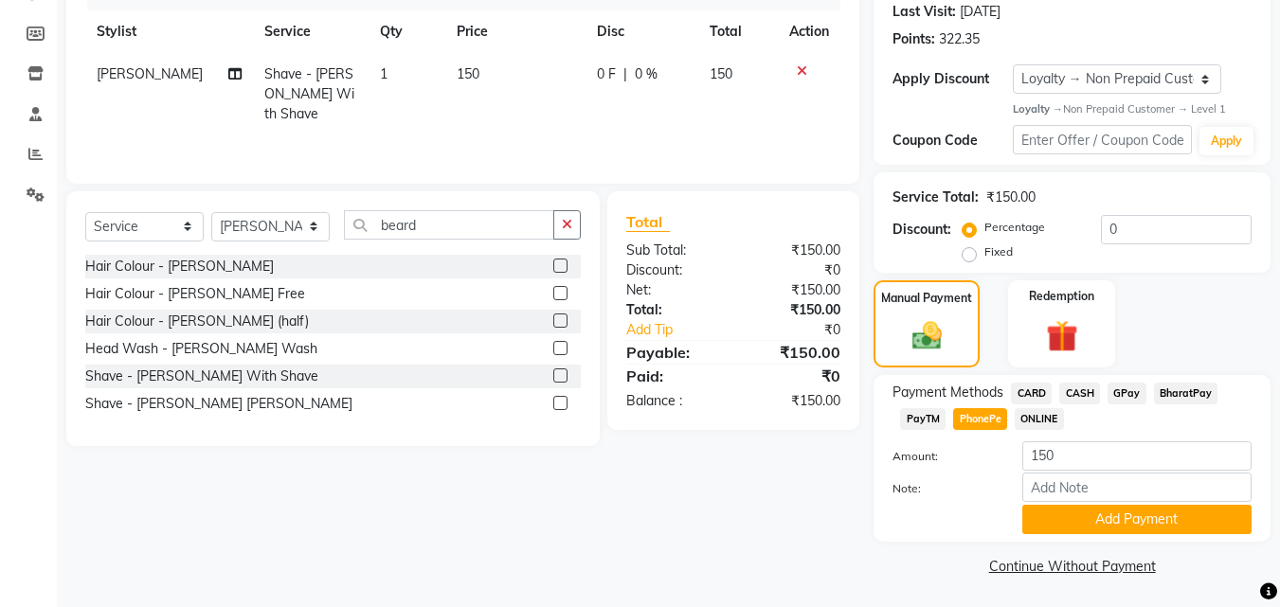
click at [1042, 387] on span "CARD" at bounding box center [1031, 394] width 41 height 22
click at [1103, 521] on button "Add Payment" at bounding box center [1136, 519] width 229 height 29
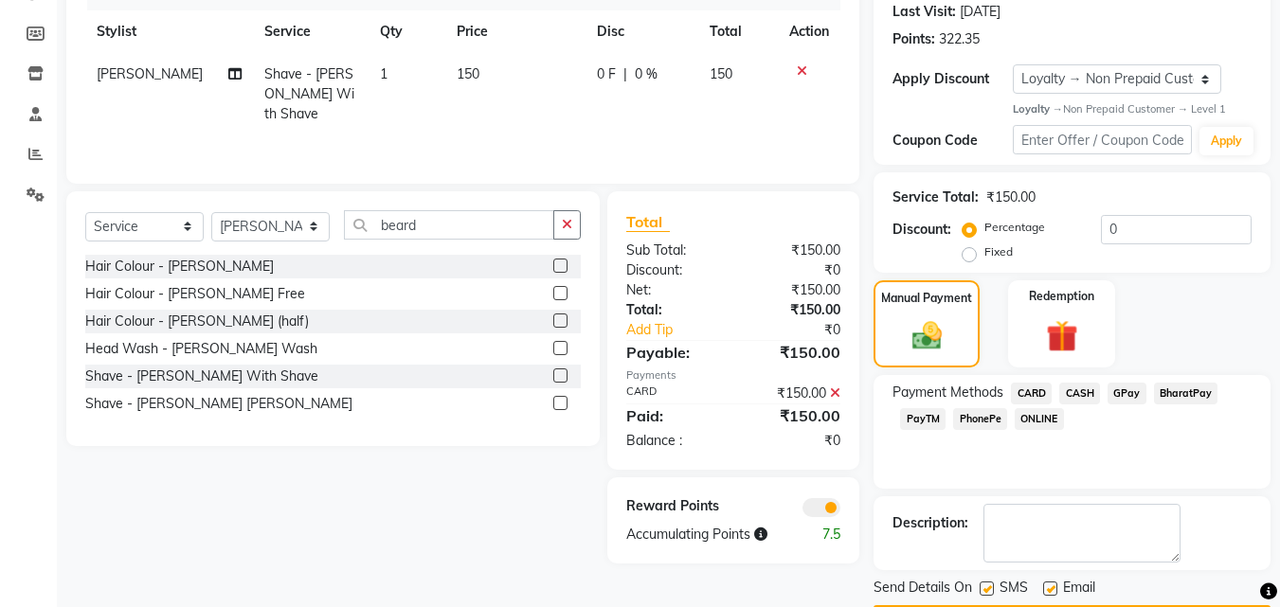
scroll to position [321, 0]
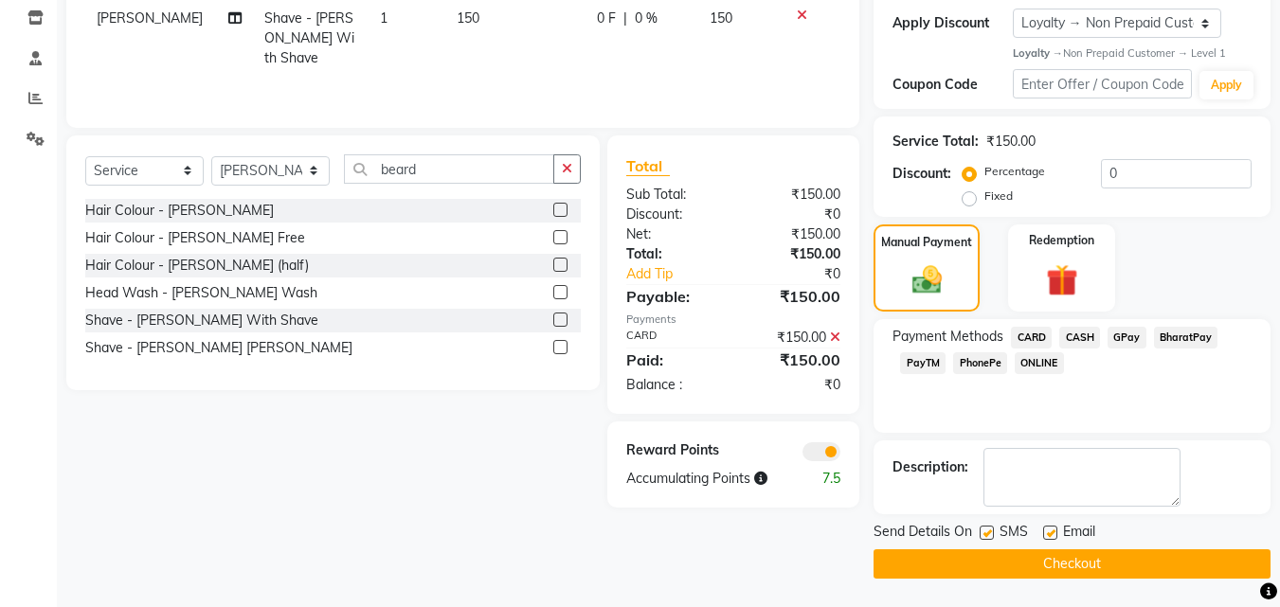
click at [983, 531] on label at bounding box center [986, 533] width 14 height 14
click at [983, 531] on input "checkbox" at bounding box center [985, 534] width 12 height 12
click at [1049, 531] on label at bounding box center [1050, 533] width 14 height 14
click at [1049, 531] on input "checkbox" at bounding box center [1049, 534] width 12 height 12
drag, startPoint x: 1041, startPoint y: 558, endPoint x: 766, endPoint y: 544, distance: 275.0
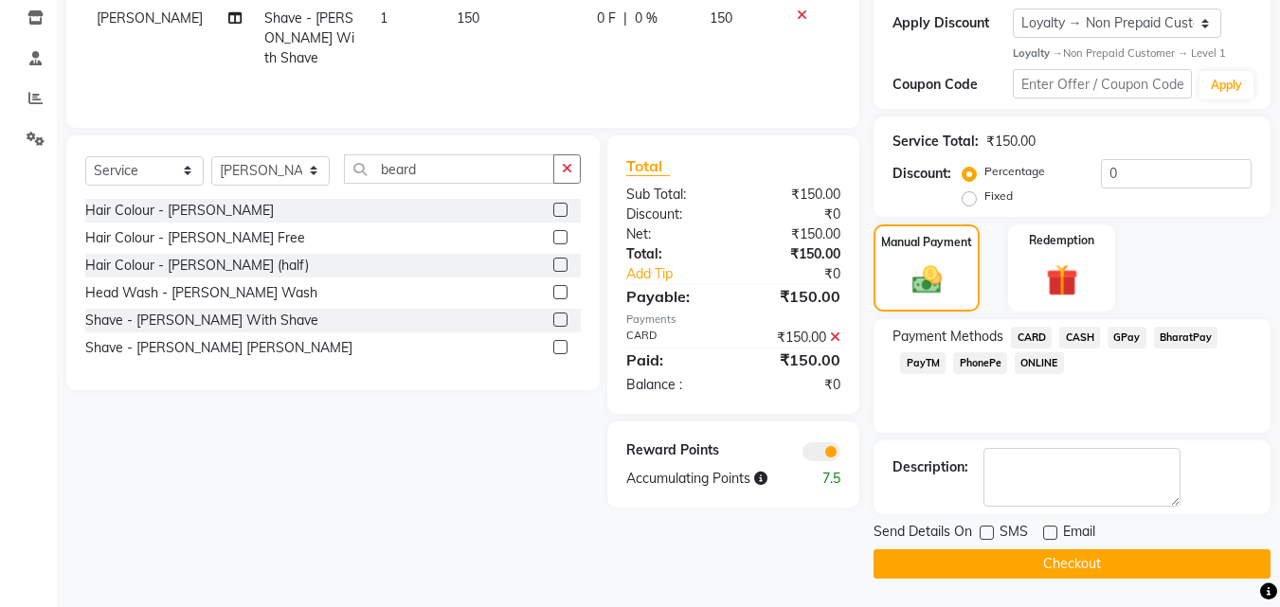
click at [1040, 559] on button "Checkout" at bounding box center [1071, 563] width 397 height 29
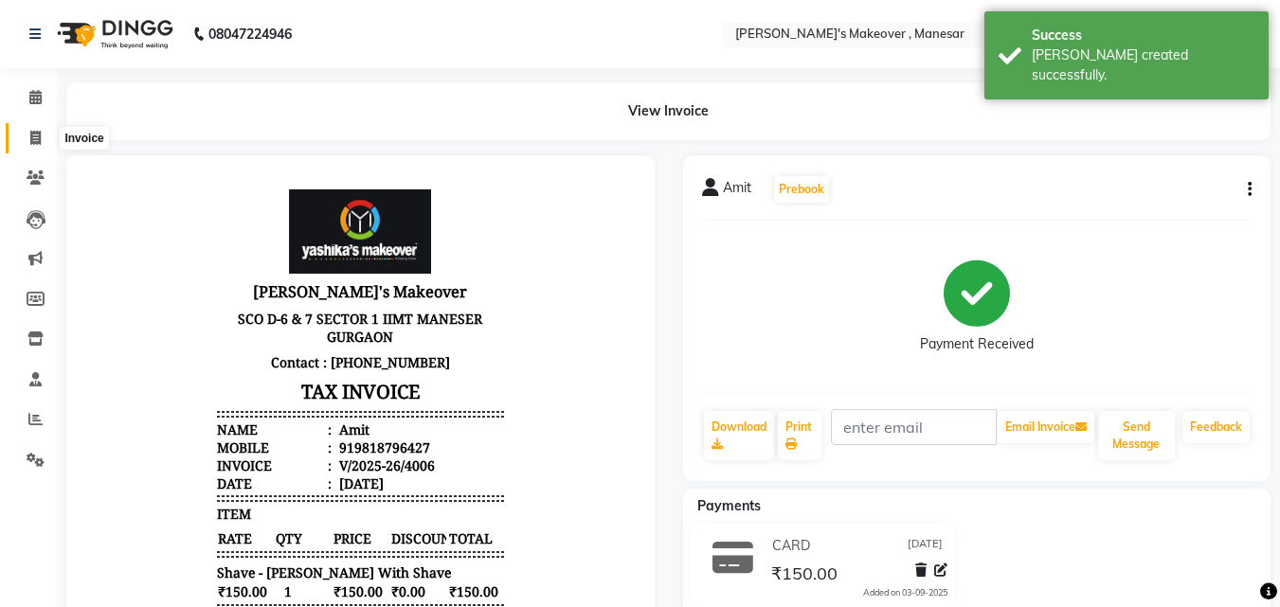
click at [33, 139] on icon at bounding box center [35, 138] width 10 height 14
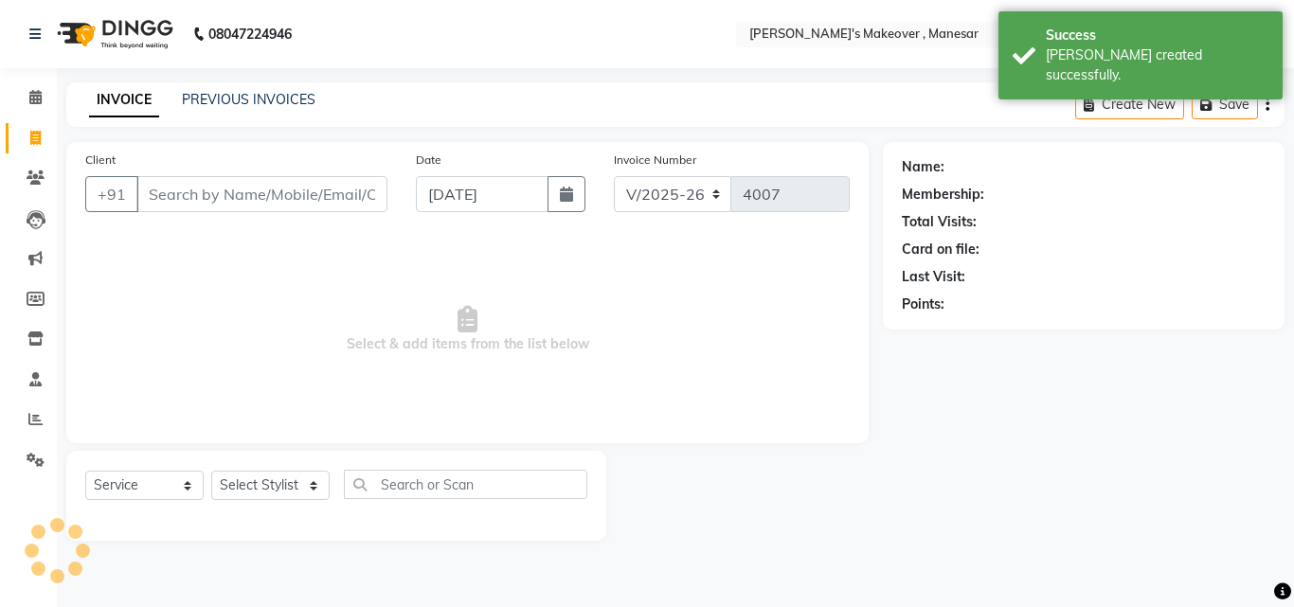
click at [169, 186] on input "Client" at bounding box center [261, 194] width 251 height 36
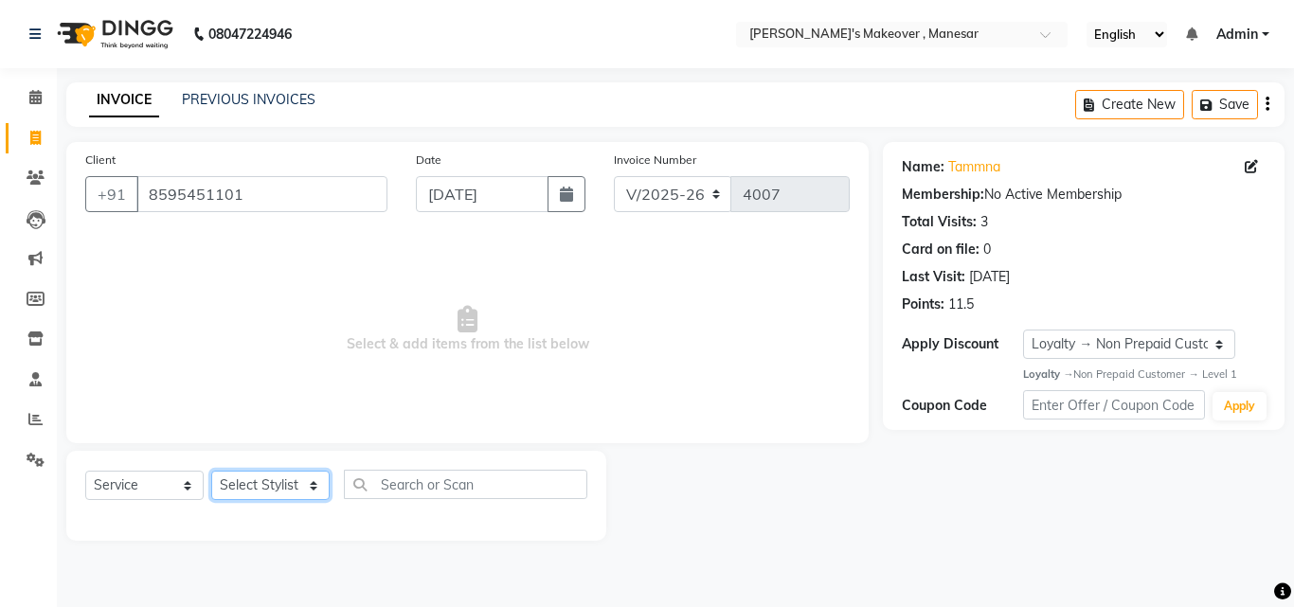
click at [266, 491] on select "Select Stylist Danish Shavej [PERSON_NAME] Krishna [PERSON_NAME] [PERSON_NAME] …" at bounding box center [270, 485] width 118 height 29
click at [807, 289] on span "Select & add items from the list below" at bounding box center [467, 329] width 764 height 189
click at [244, 471] on select "Select Stylist Danish Shavej [PERSON_NAME] Krishna [PERSON_NAME] [PERSON_NAME] …" at bounding box center [270, 485] width 118 height 29
click at [211, 471] on select "Select Stylist Danish Shavej [PERSON_NAME] Krishna [PERSON_NAME] [PERSON_NAME] …" at bounding box center [270, 485] width 118 height 29
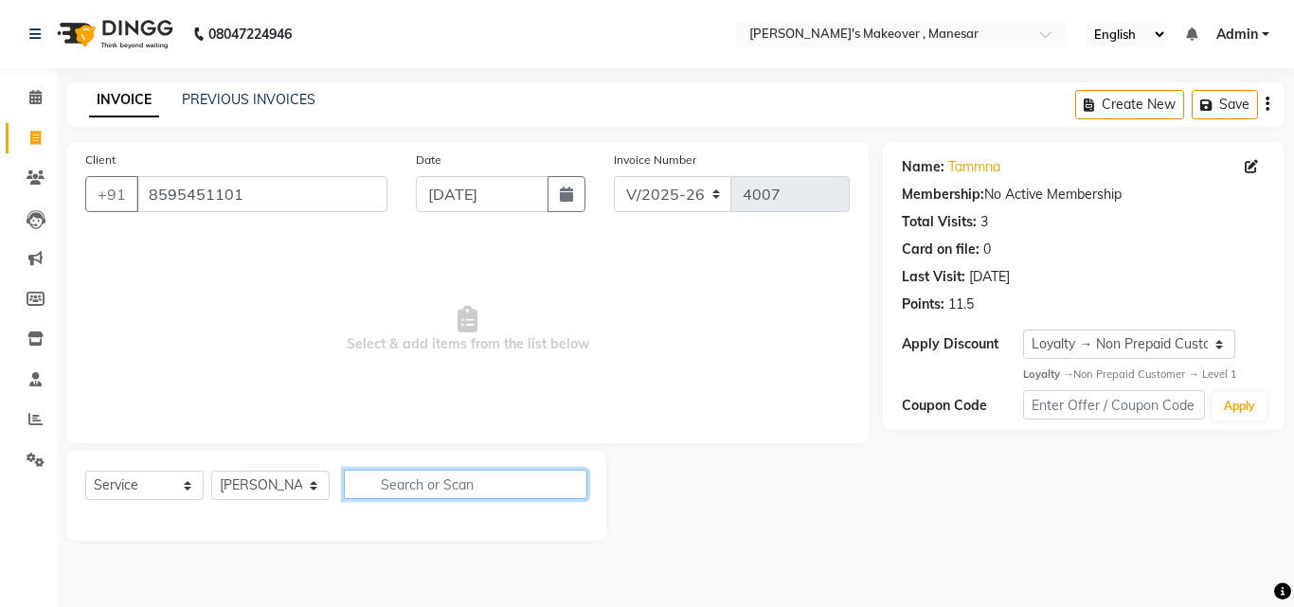
click at [406, 492] on input "text" at bounding box center [465, 484] width 243 height 29
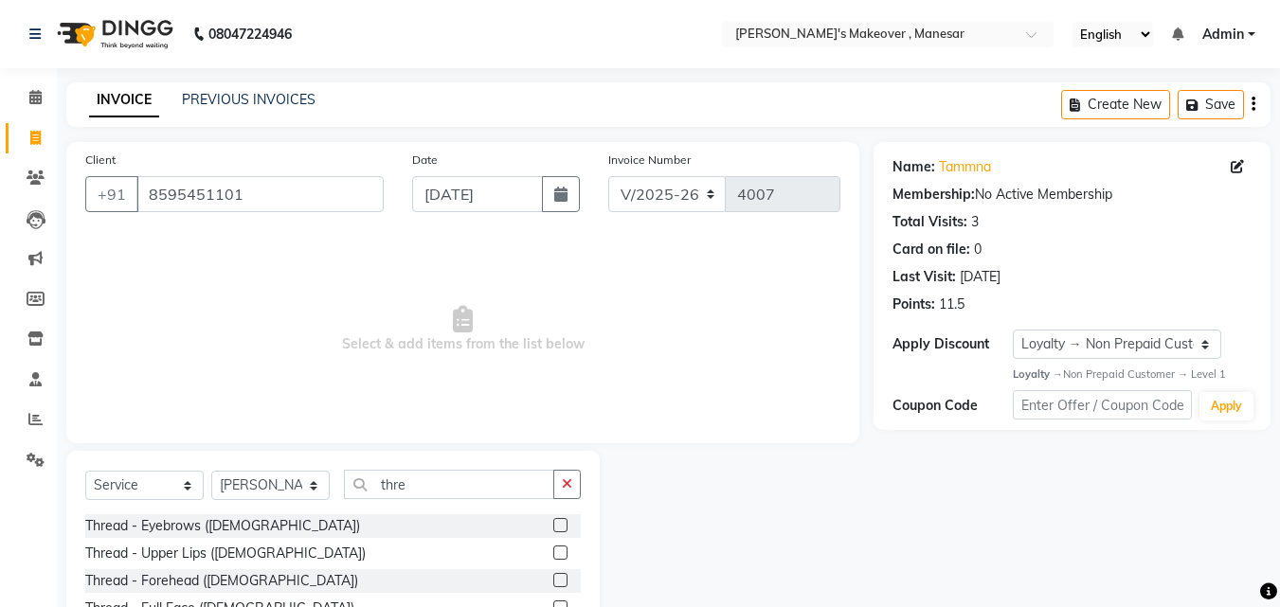
click at [553, 527] on label at bounding box center [560, 525] width 14 height 14
click at [553, 527] on input "checkbox" at bounding box center [559, 526] width 12 height 12
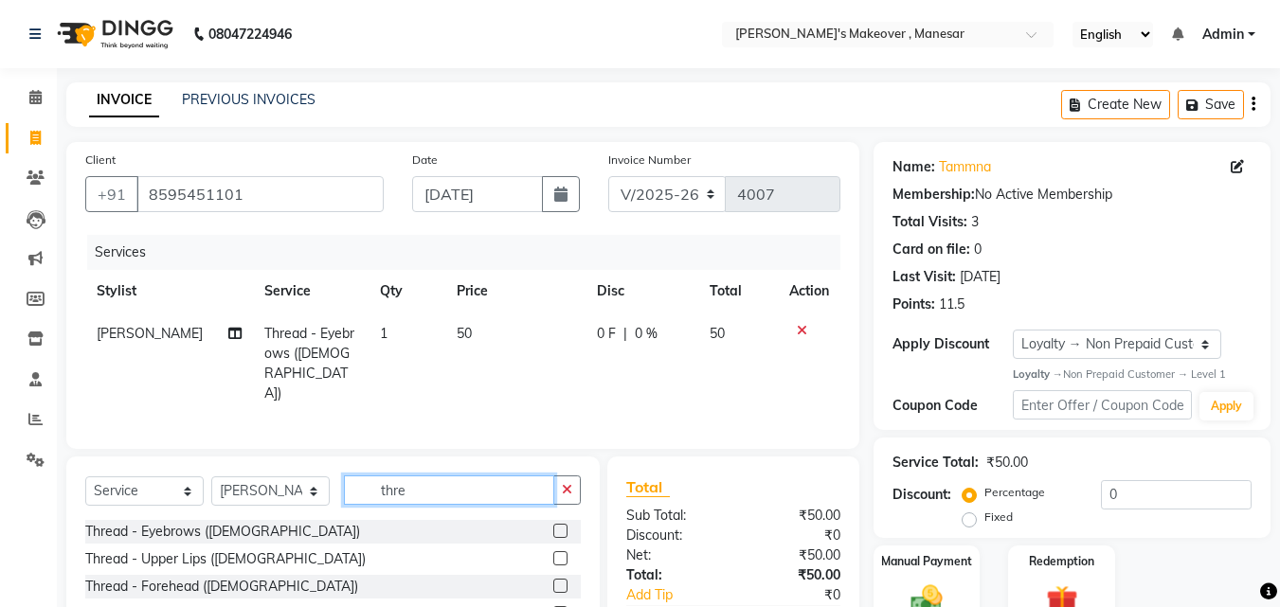
click at [463, 483] on input "thre" at bounding box center [449, 489] width 210 height 29
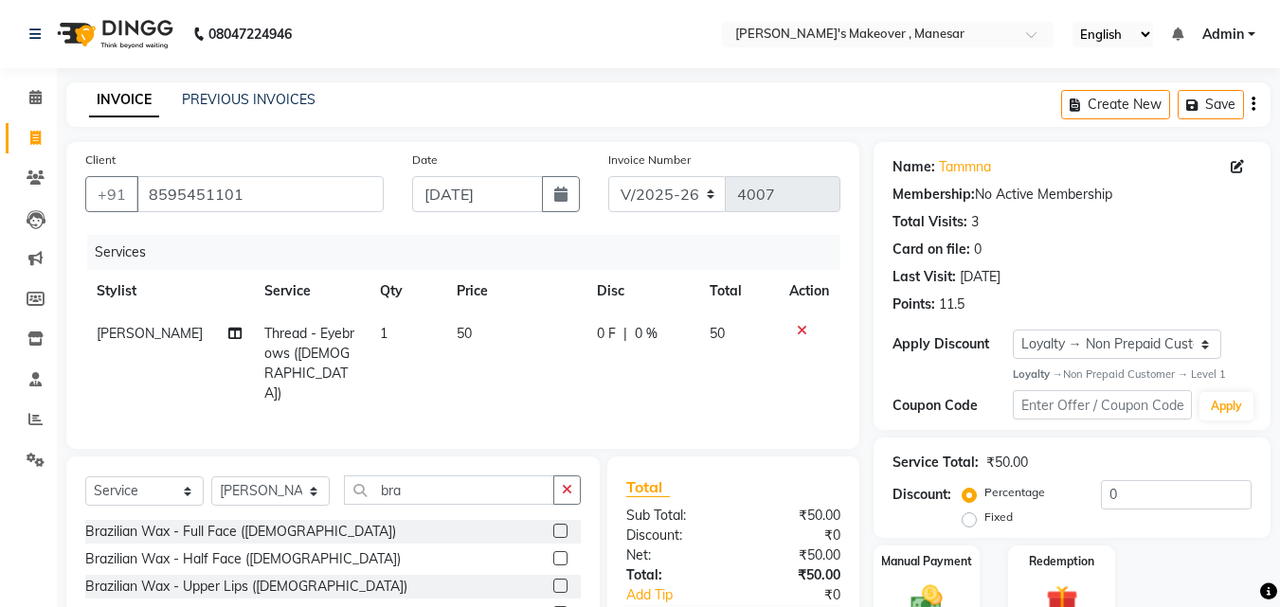
click at [553, 579] on label at bounding box center [560, 586] width 14 height 14
click at [553, 581] on input "checkbox" at bounding box center [559, 587] width 12 height 12
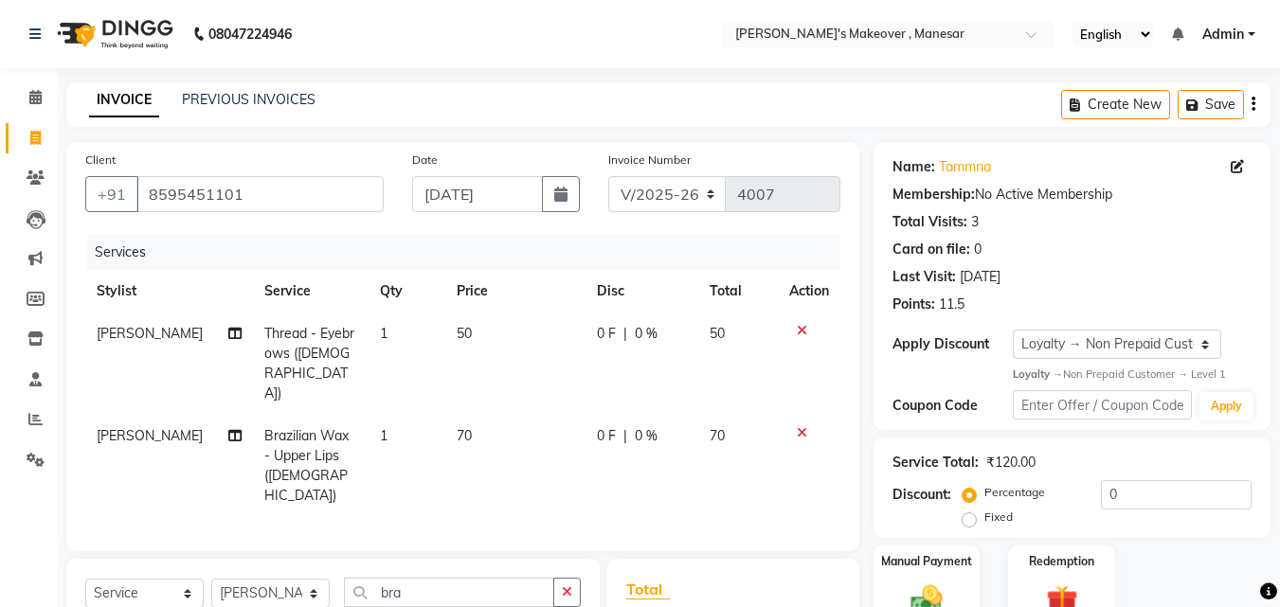
scroll to position [170, 0]
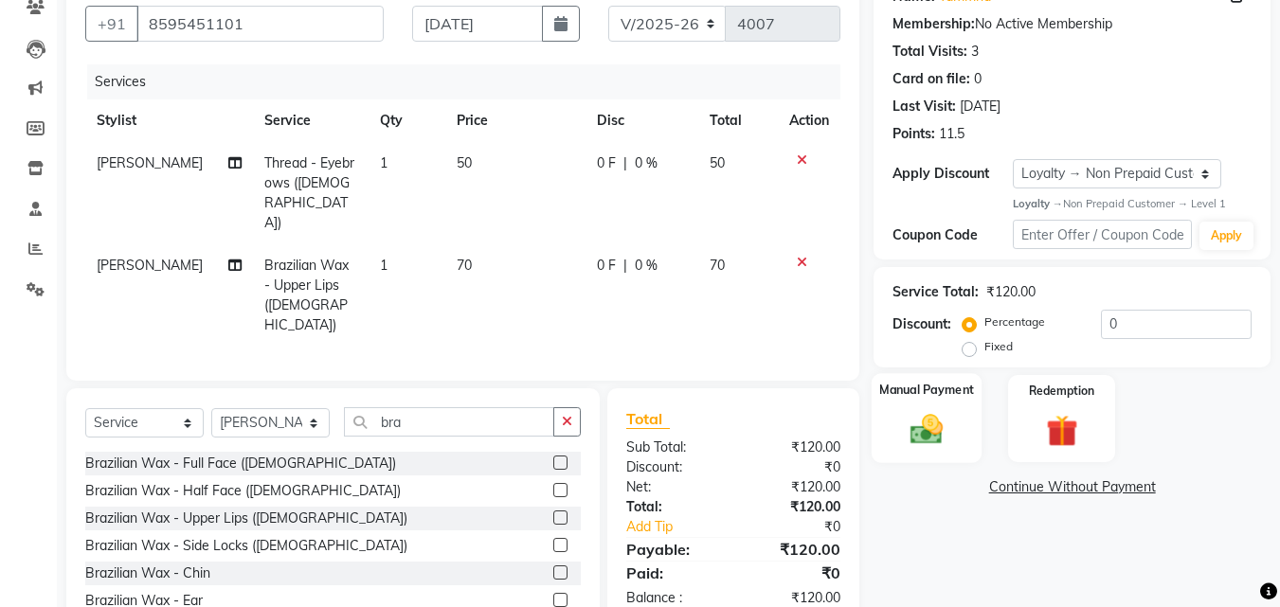
click at [915, 421] on img at bounding box center [926, 430] width 53 height 38
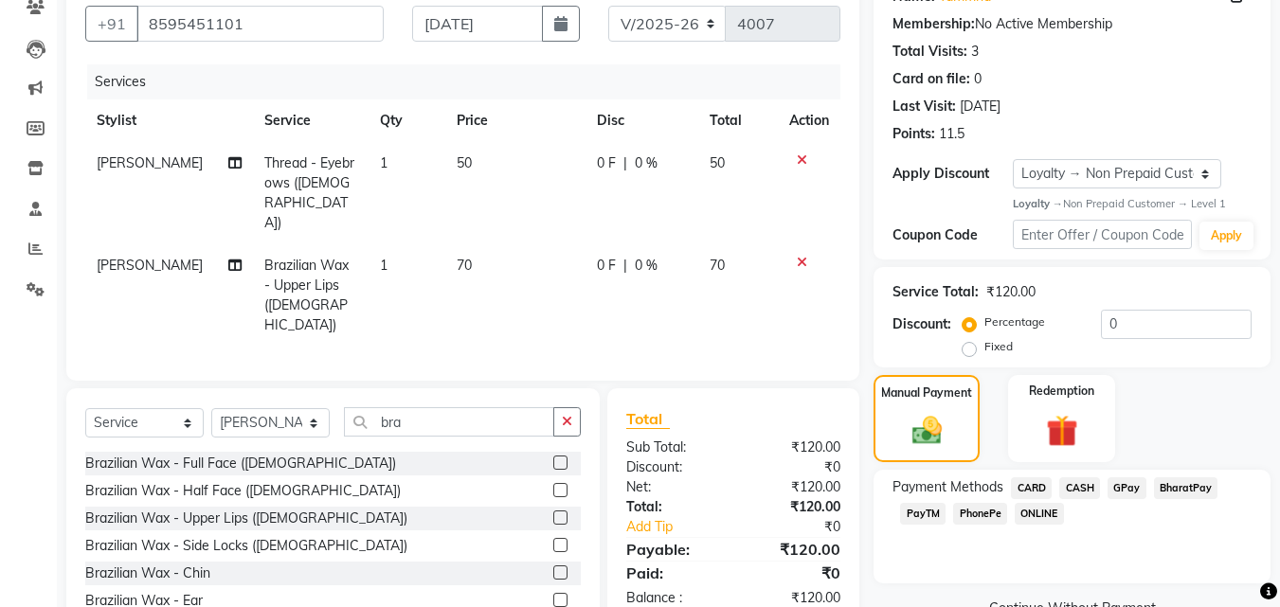
click at [985, 516] on span "PhonePe" at bounding box center [980, 514] width 54 height 22
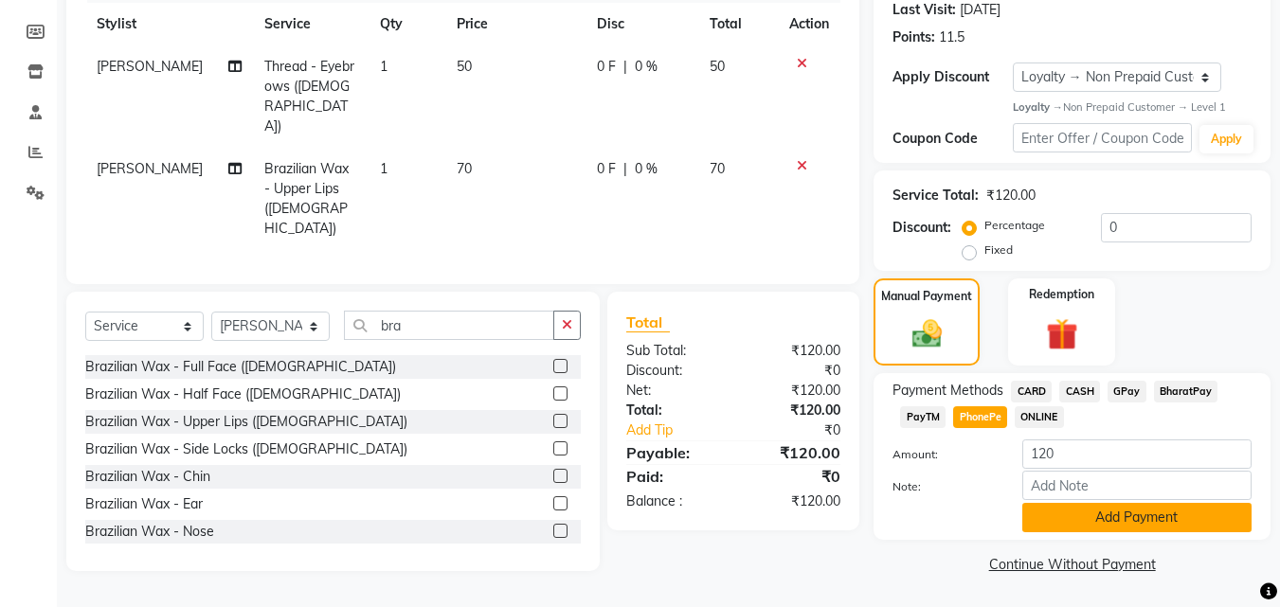
click at [1117, 515] on button "Add Payment" at bounding box center [1136, 517] width 229 height 29
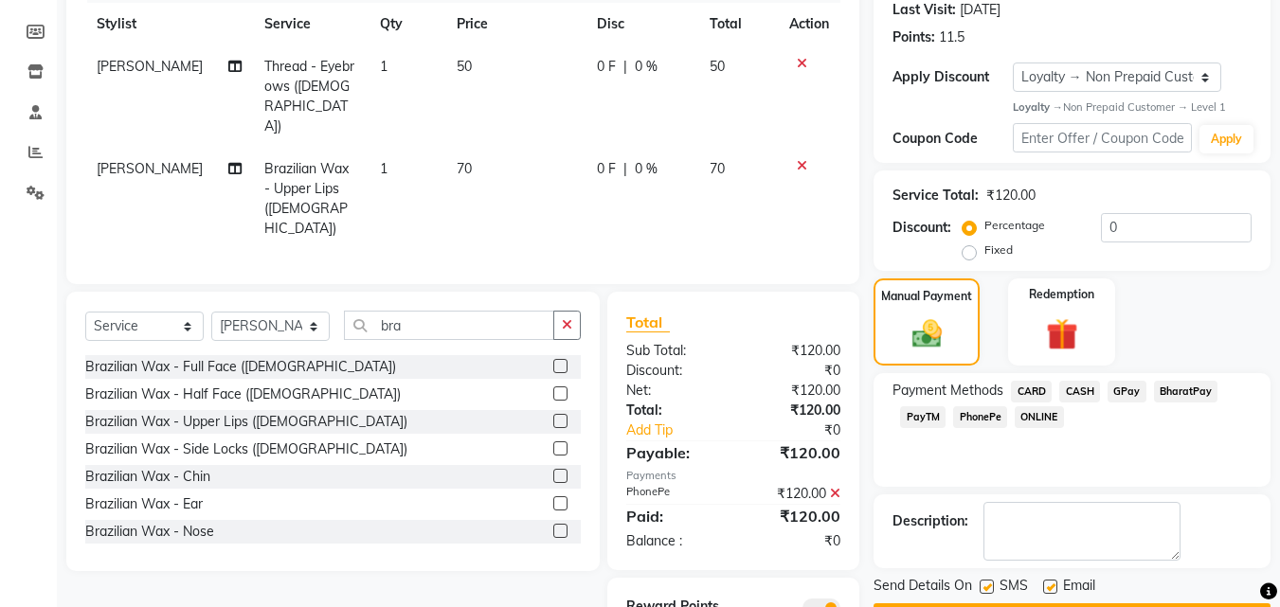
scroll to position [321, 0]
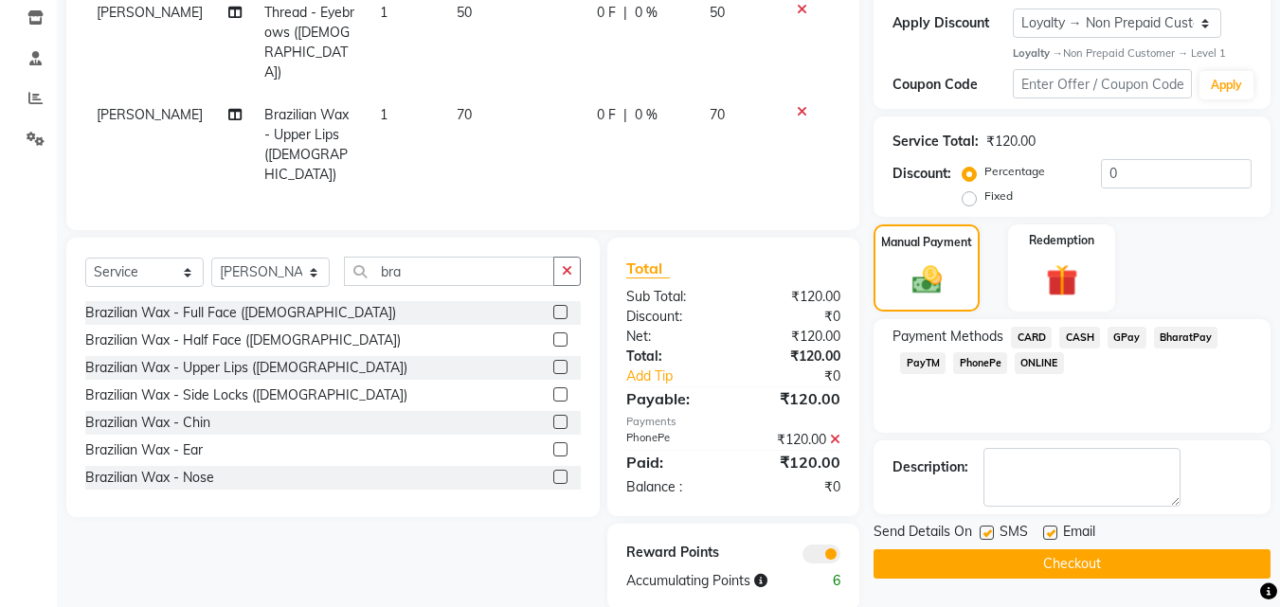
click at [991, 531] on label at bounding box center [986, 533] width 14 height 14
click at [991, 531] on input "checkbox" at bounding box center [985, 534] width 12 height 12
click at [1056, 531] on label at bounding box center [1050, 533] width 14 height 14
click at [1055, 531] on input "checkbox" at bounding box center [1049, 534] width 12 height 12
click at [1037, 560] on button "Checkout" at bounding box center [1071, 563] width 397 height 29
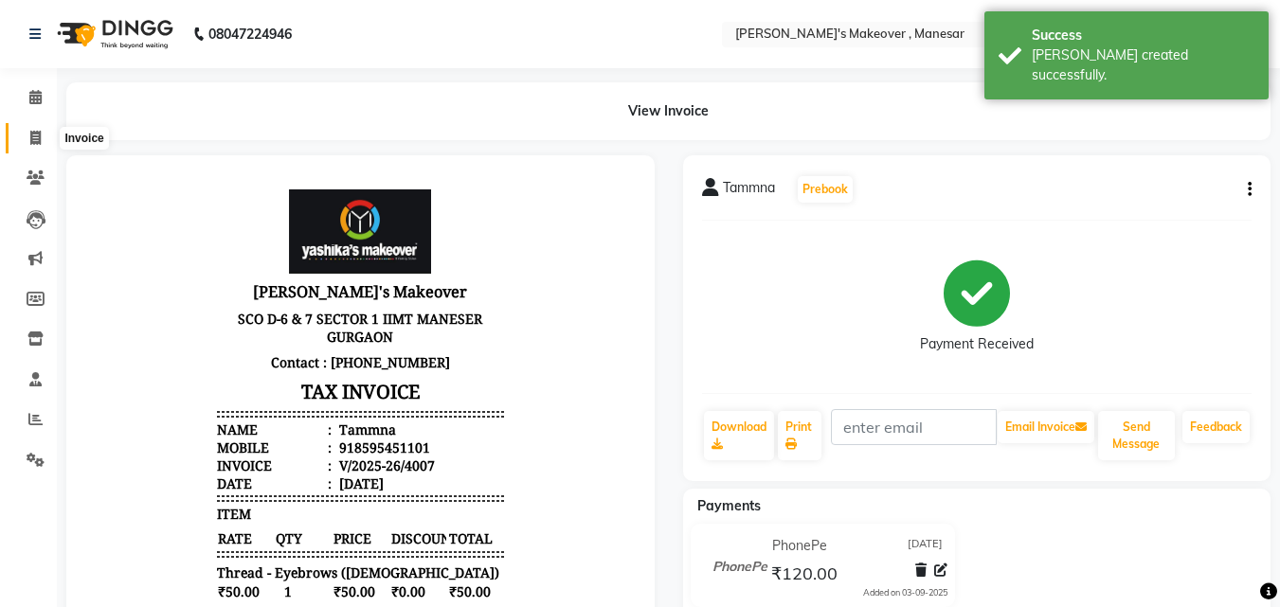
click at [31, 138] on icon at bounding box center [35, 138] width 10 height 14
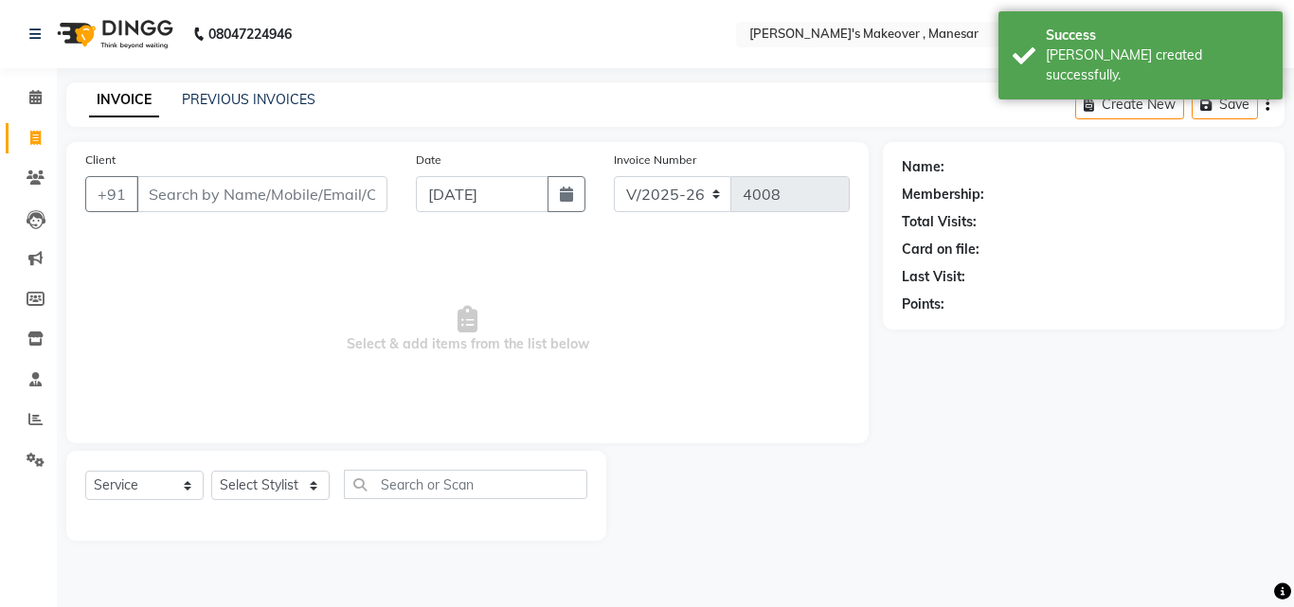
click at [167, 195] on input "Client" at bounding box center [261, 194] width 251 height 36
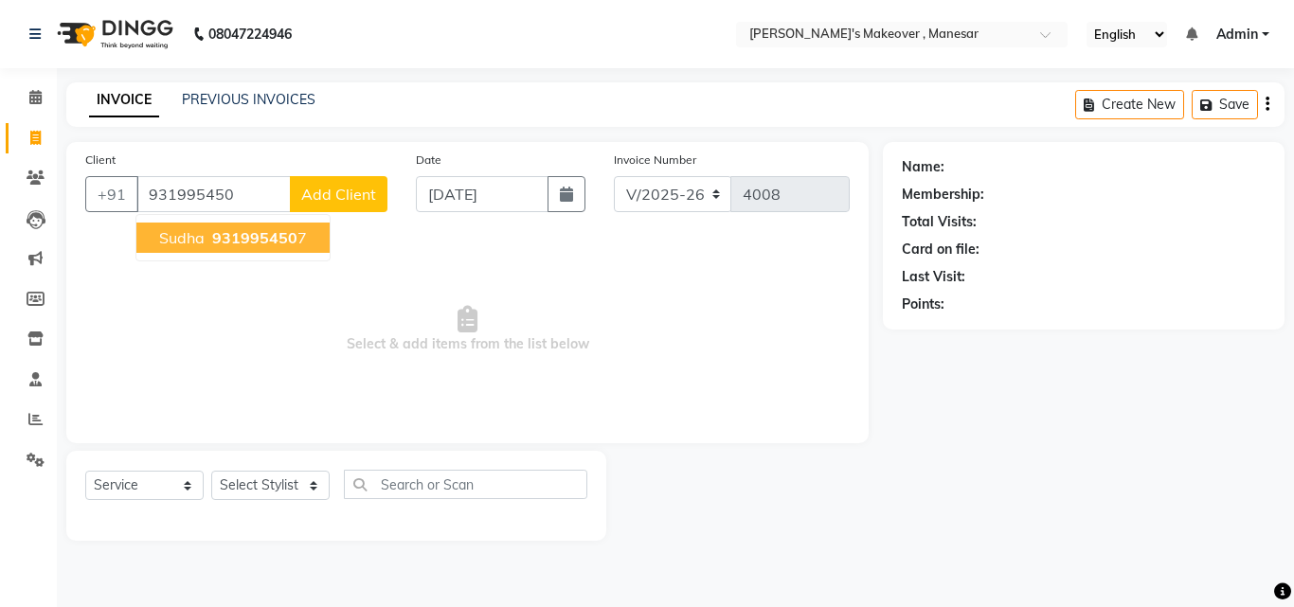
click at [216, 244] on span "931995450" at bounding box center [254, 237] width 85 height 19
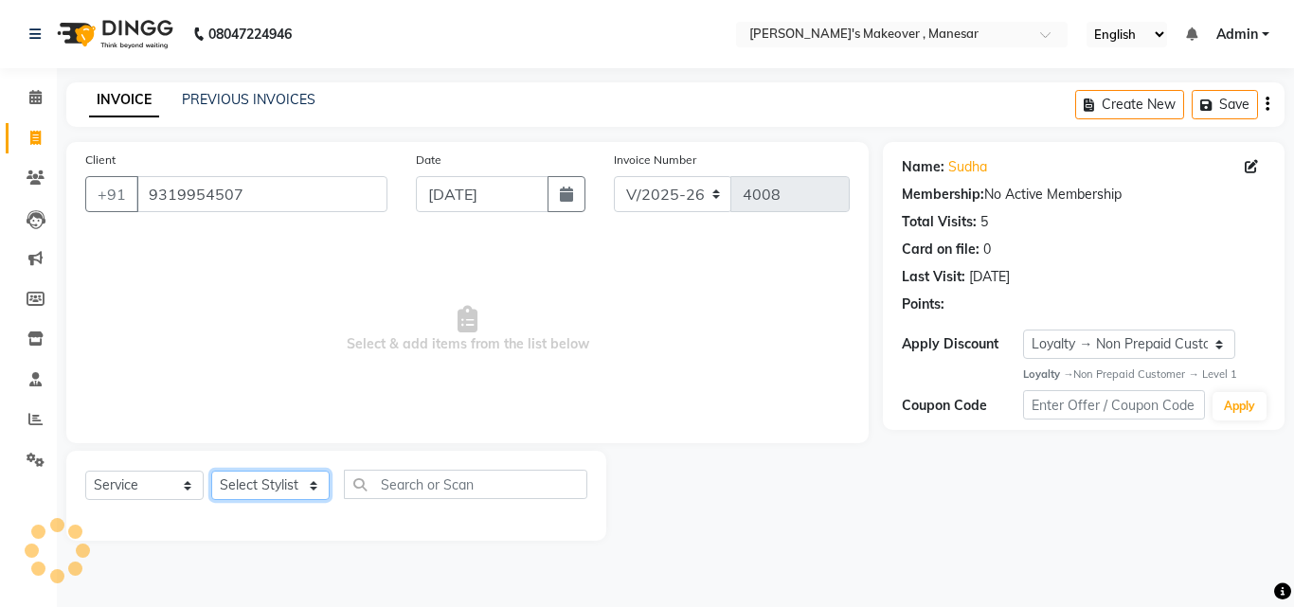
click at [260, 479] on select "Select Stylist Danish Shavej [PERSON_NAME] Krishna [PERSON_NAME] [PERSON_NAME] …" at bounding box center [270, 485] width 118 height 29
click at [211, 471] on select "Select Stylist Danish Shavej [PERSON_NAME] Krishna [PERSON_NAME] [PERSON_NAME] …" at bounding box center [270, 485] width 118 height 29
drag, startPoint x: 264, startPoint y: 471, endPoint x: 412, endPoint y: 480, distance: 148.1
click at [271, 351] on span "Select & add items from the list below" at bounding box center [467, 329] width 764 height 189
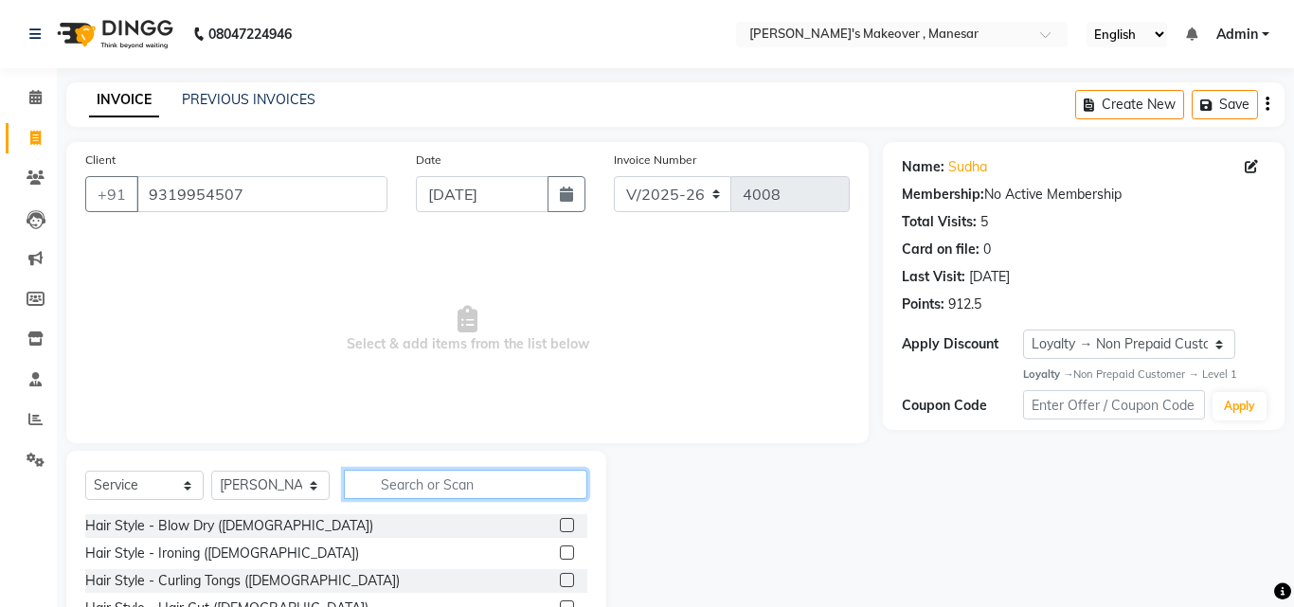
click at [412, 480] on input "text" at bounding box center [465, 484] width 243 height 29
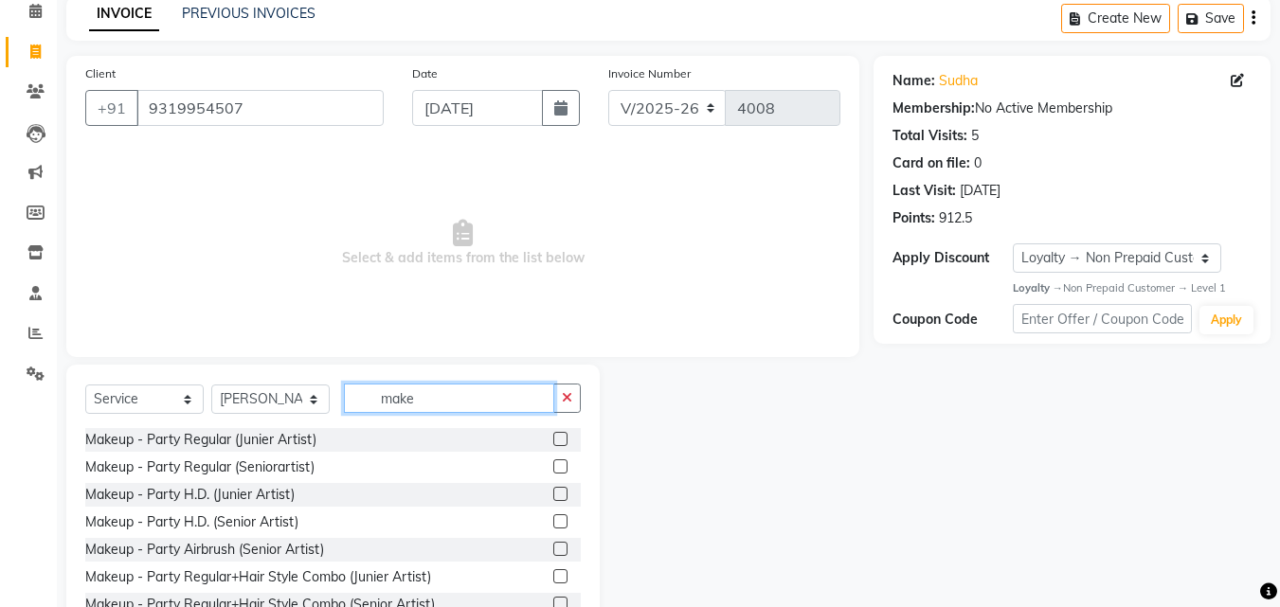
scroll to position [105, 0]
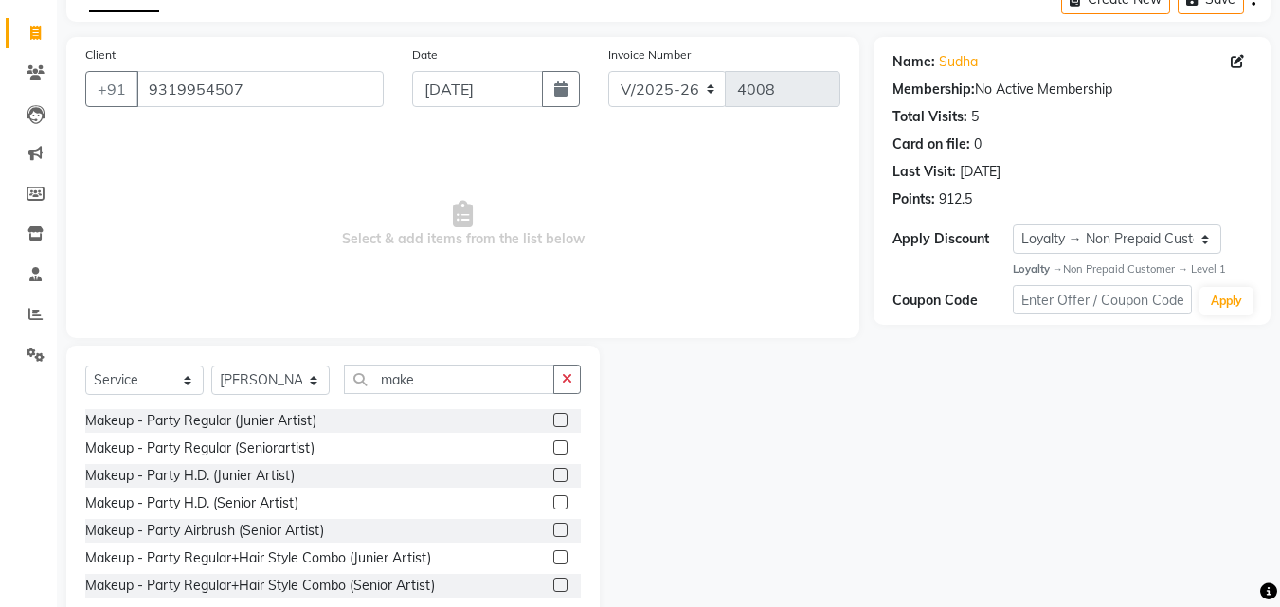
click at [553, 475] on label at bounding box center [560, 475] width 14 height 14
click at [553, 475] on input "checkbox" at bounding box center [559, 476] width 12 height 12
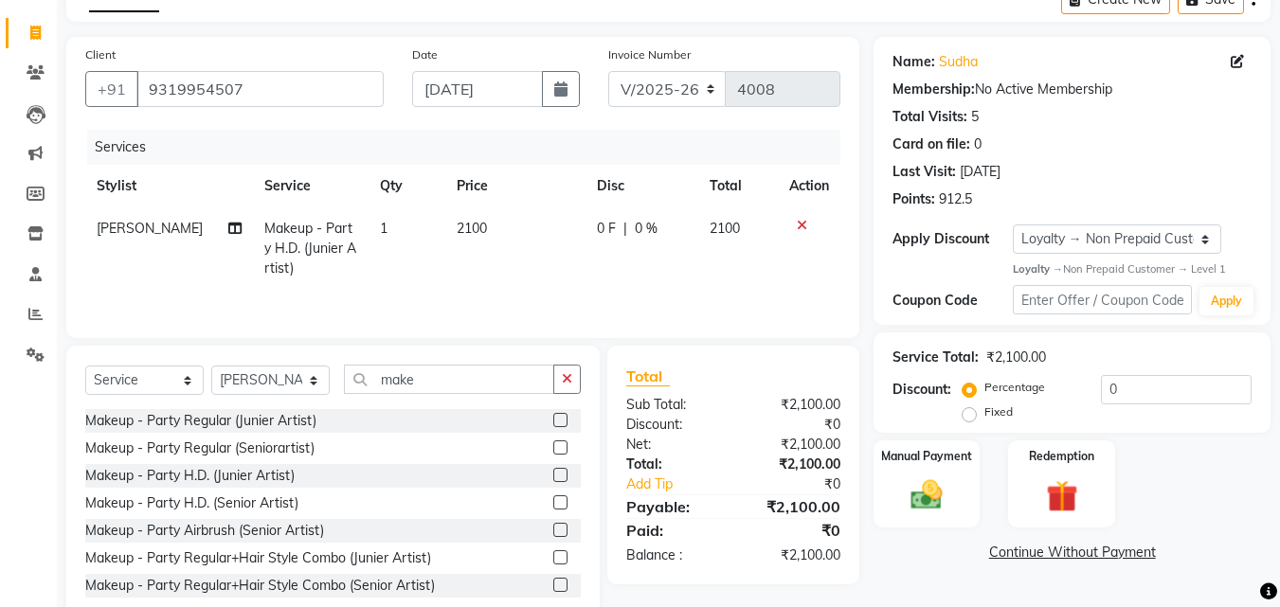
click at [553, 501] on label at bounding box center [560, 502] width 14 height 14
click at [553, 501] on input "checkbox" at bounding box center [559, 503] width 12 height 12
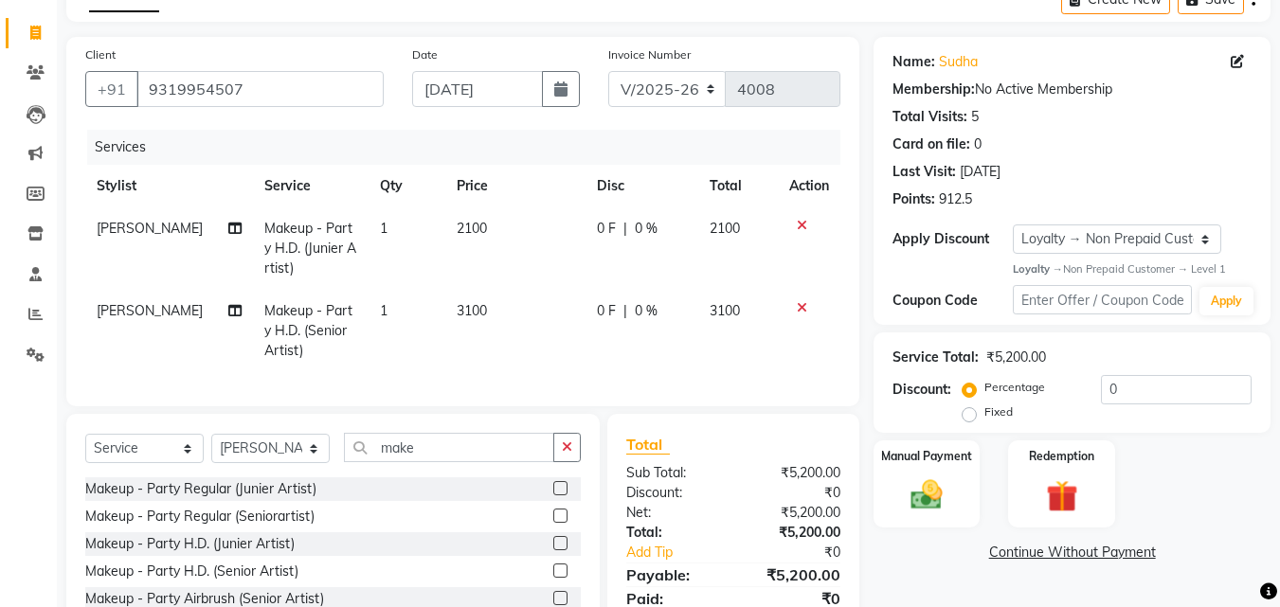
click at [800, 220] on icon at bounding box center [802, 225] width 10 height 13
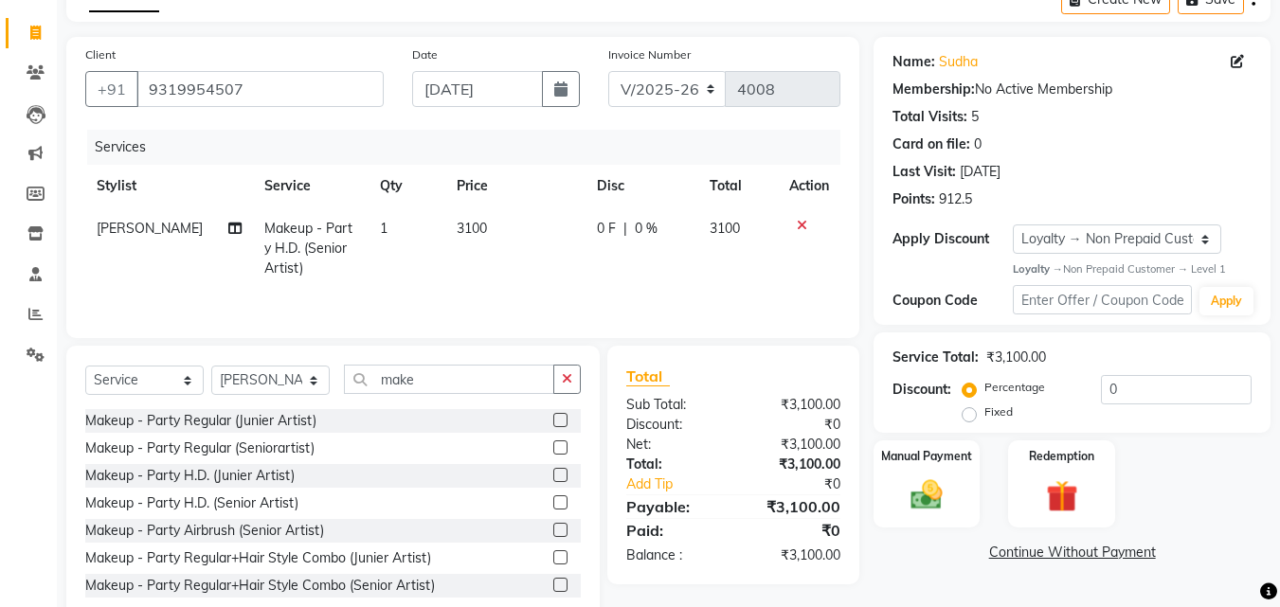
click at [484, 237] on td "3100" at bounding box center [515, 248] width 140 height 82
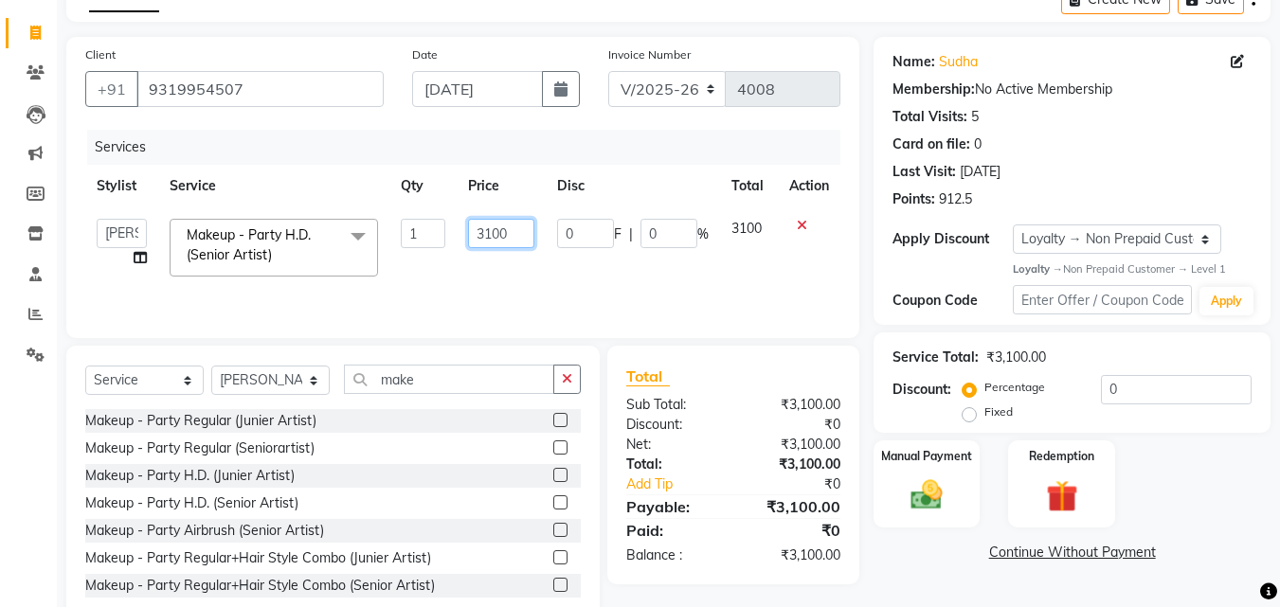
click at [521, 235] on input "3100" at bounding box center [500, 233] width 65 height 29
click at [612, 269] on td "0 F | 0 %" at bounding box center [633, 247] width 174 height 81
click at [441, 385] on input "make" at bounding box center [449, 379] width 210 height 29
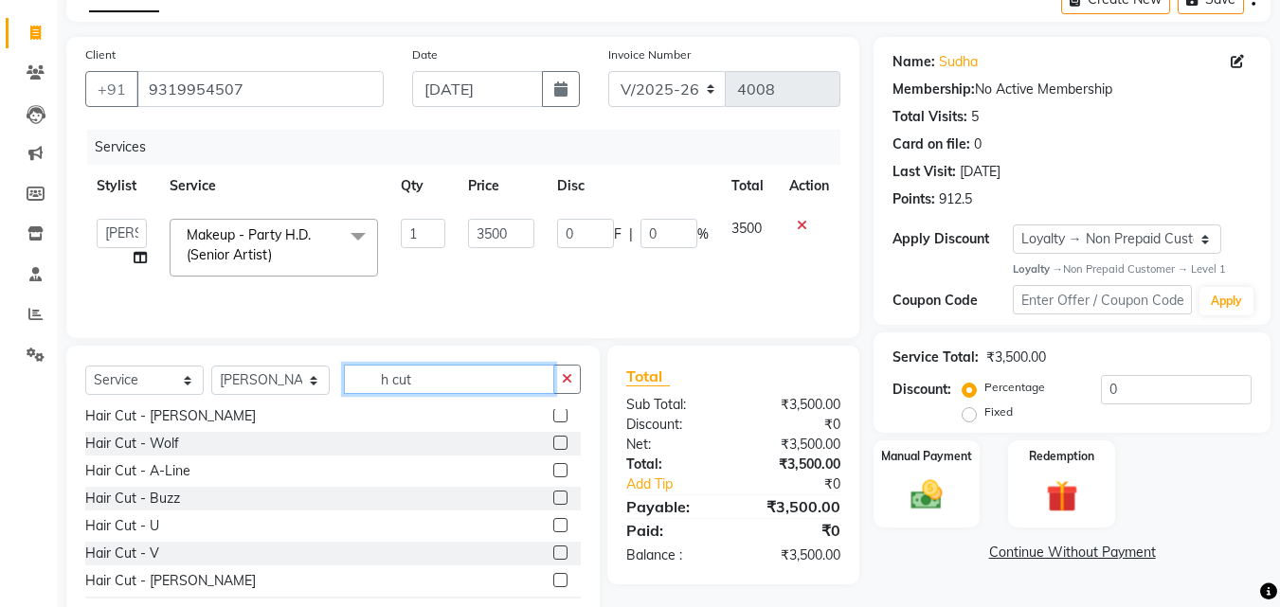
scroll to position [366, 0]
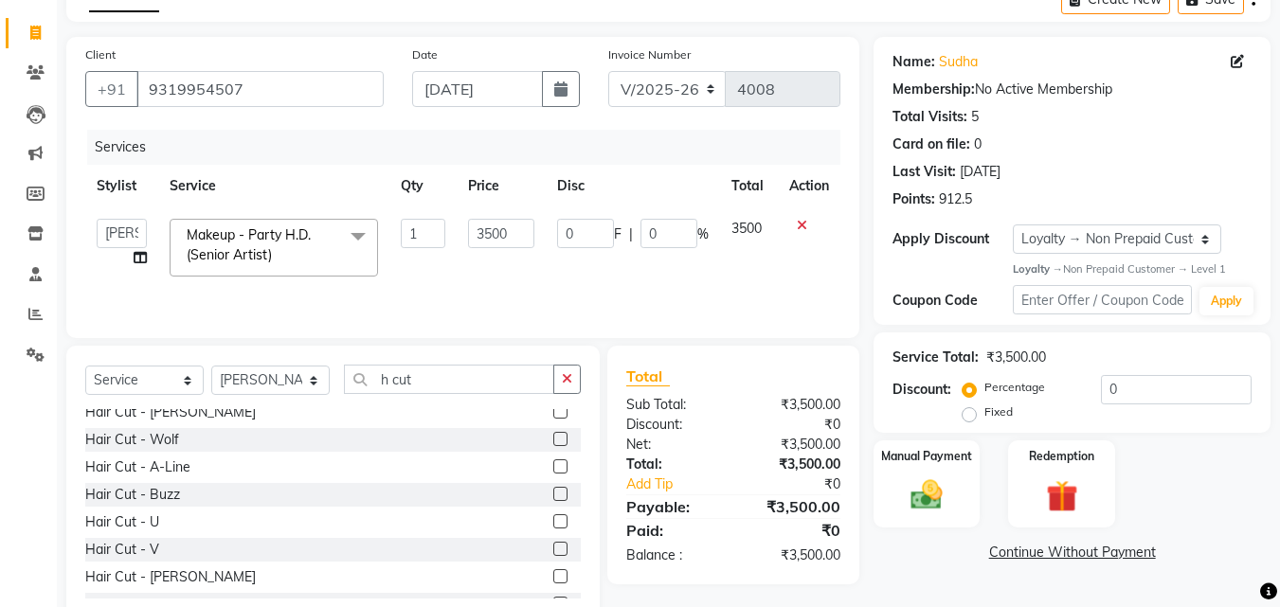
click at [553, 520] on label at bounding box center [560, 521] width 14 height 14
click at [553, 520] on input "checkbox" at bounding box center [559, 522] width 12 height 12
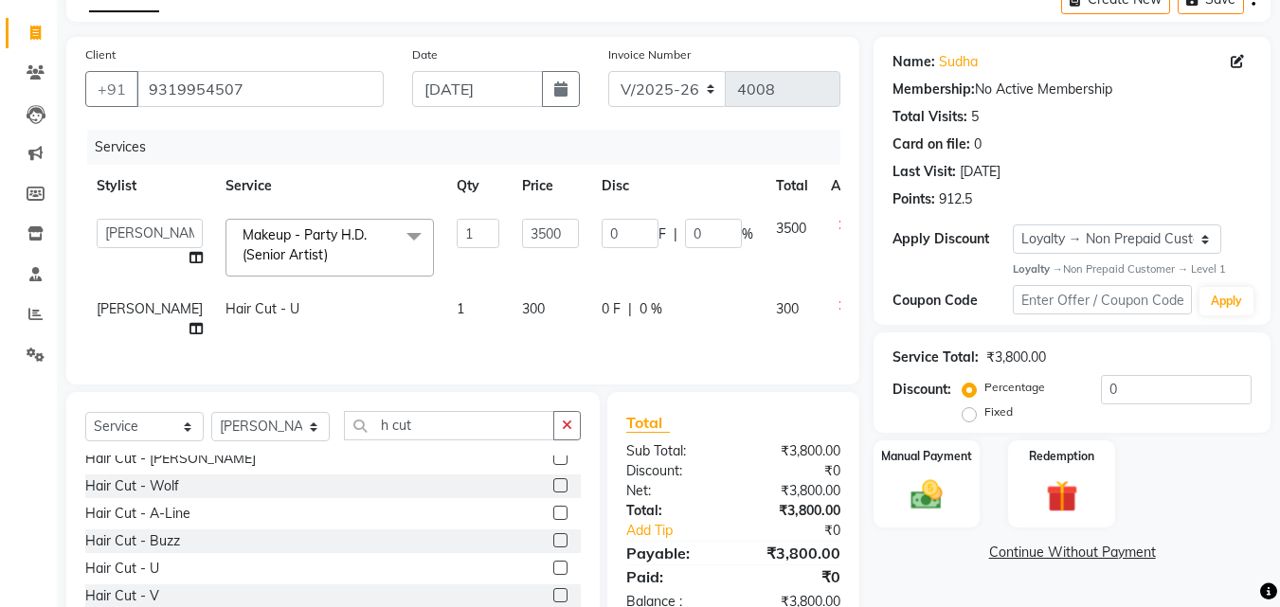
click at [510, 315] on td "300" at bounding box center [550, 319] width 80 height 63
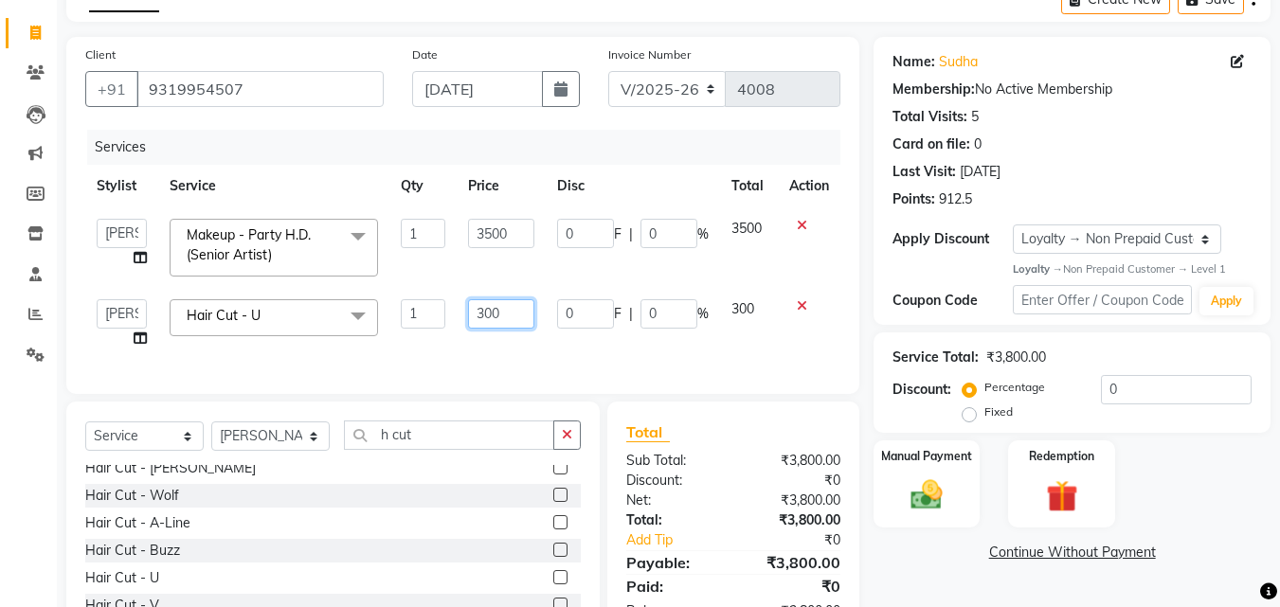
click at [498, 308] on input "300" at bounding box center [500, 313] width 65 height 29
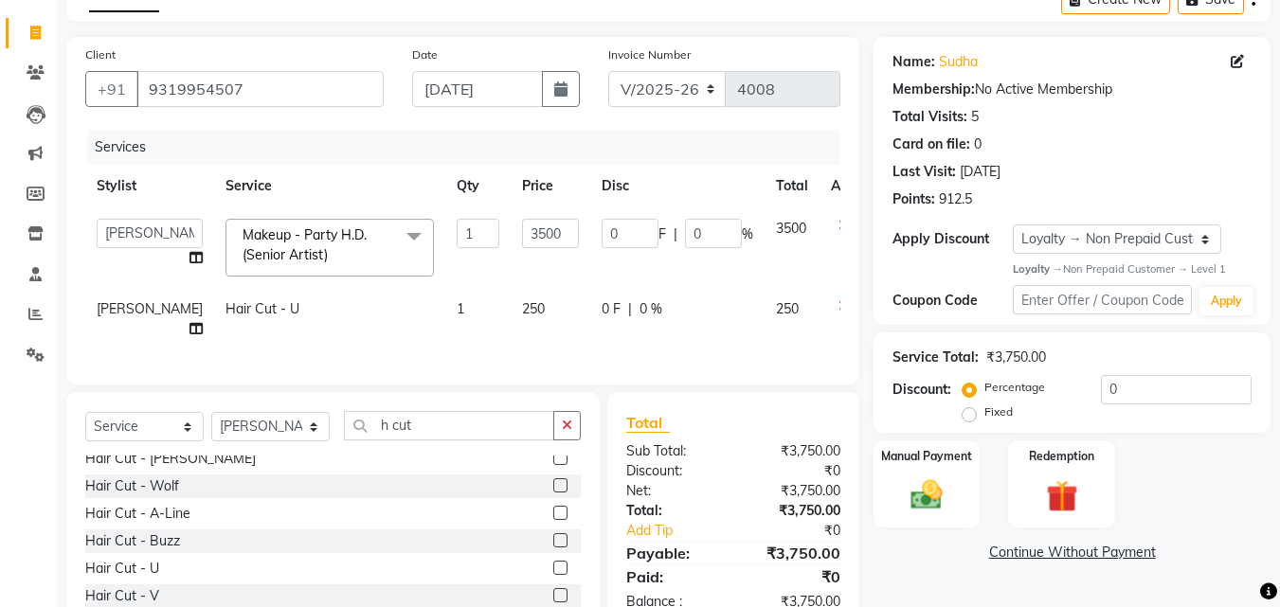
click at [124, 312] on span "[PERSON_NAME]" at bounding box center [150, 308] width 106 height 17
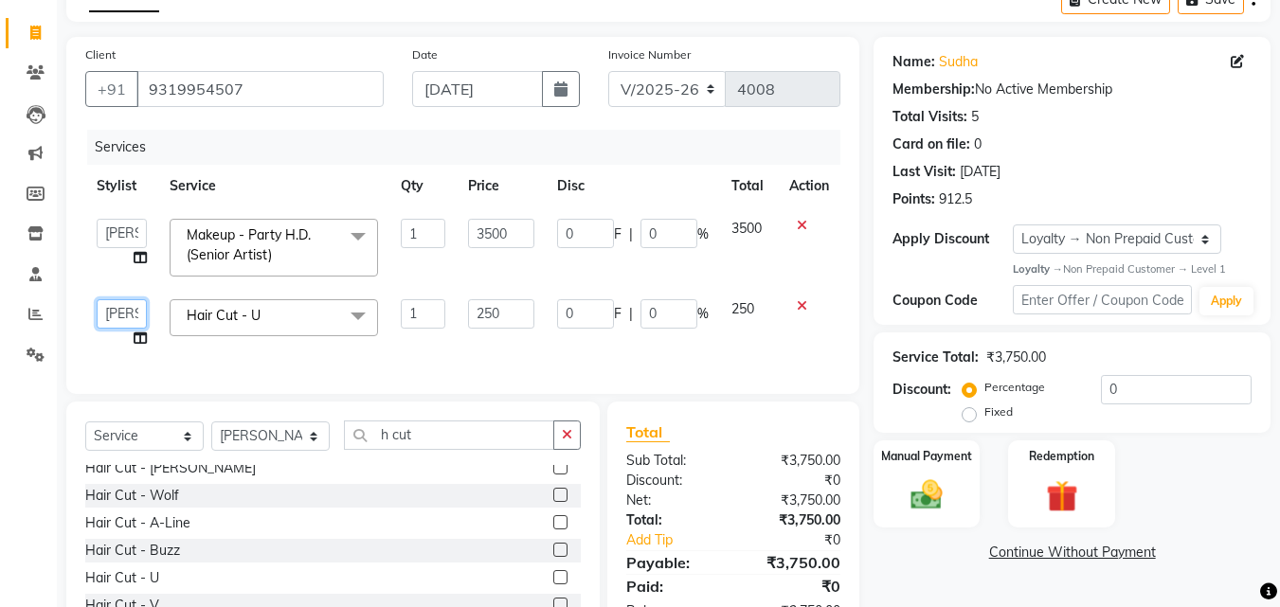
click at [124, 312] on select "Danish Shavej [PERSON_NAME] Krishna [PERSON_NAME] [PERSON_NAME] Mdm [PERSON_NAM…" at bounding box center [122, 313] width 50 height 29
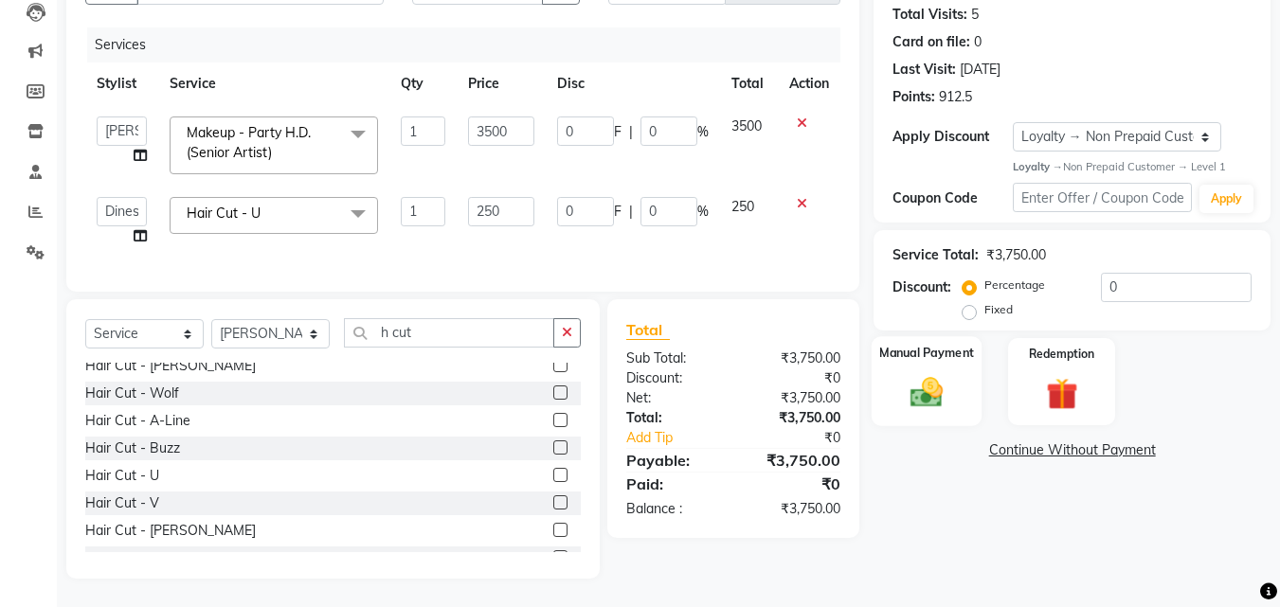
click at [934, 374] on img at bounding box center [926, 393] width 53 height 38
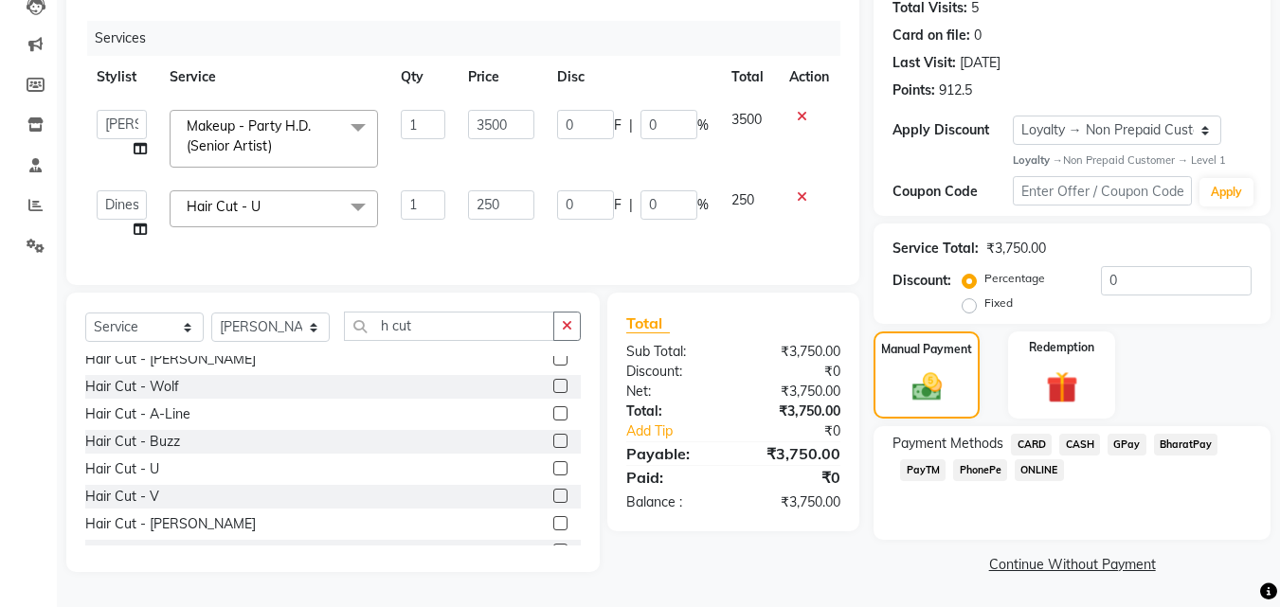
click at [1086, 439] on span "CASH" at bounding box center [1079, 445] width 41 height 22
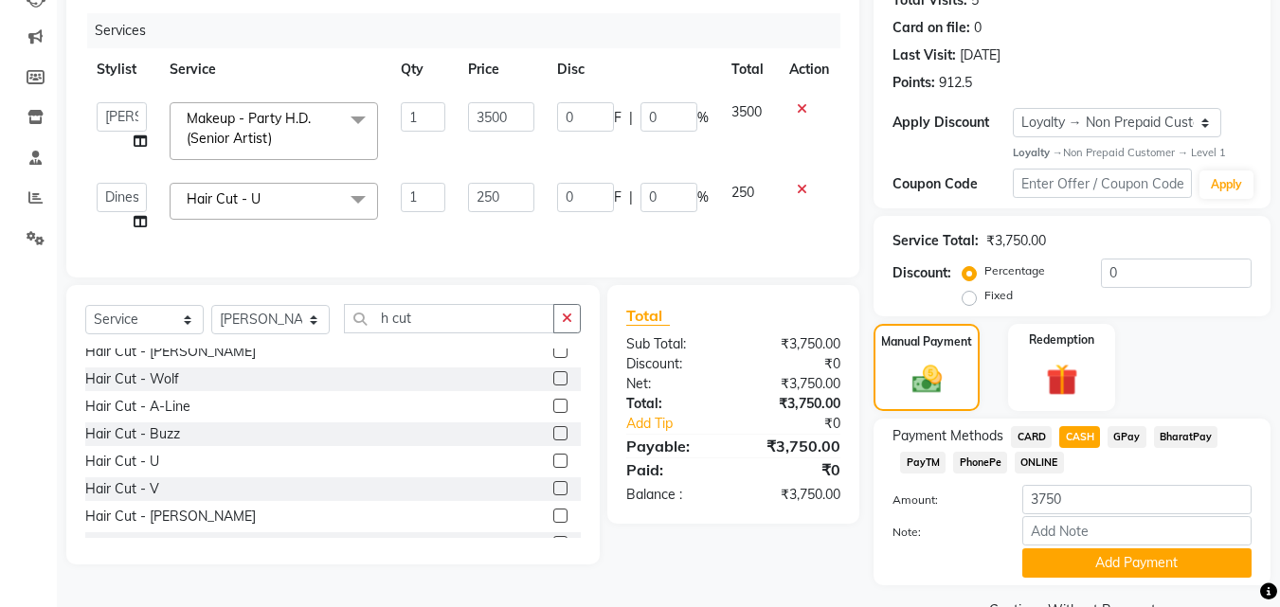
scroll to position [267, 0]
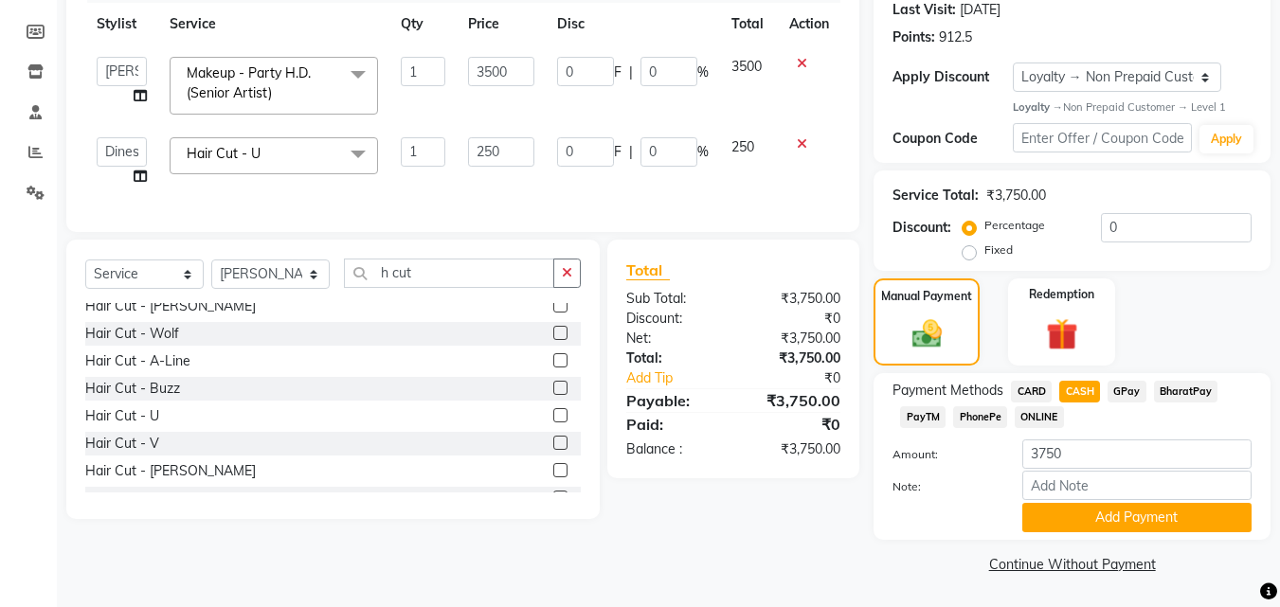
click at [1144, 533] on div "Payment Methods CARD CASH GPay BharatPay PayTM PhonePe ONLINE Amount: 3750 Note…" at bounding box center [1071, 456] width 397 height 167
click at [1126, 522] on button "Add Payment" at bounding box center [1136, 517] width 229 height 29
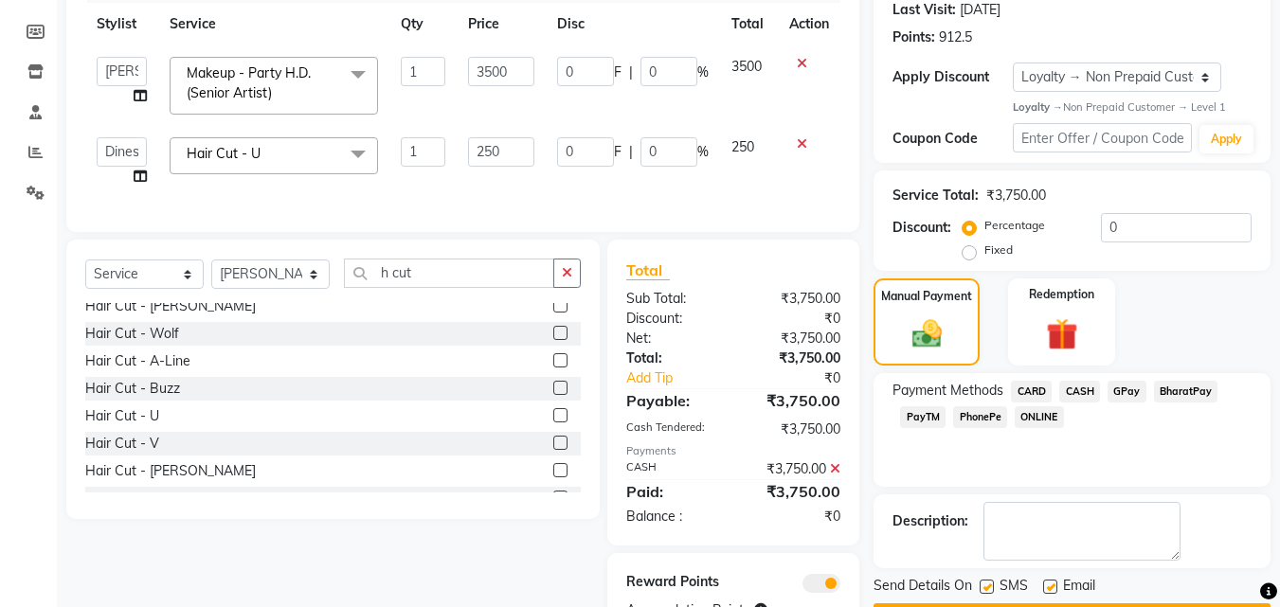
scroll to position [362, 0]
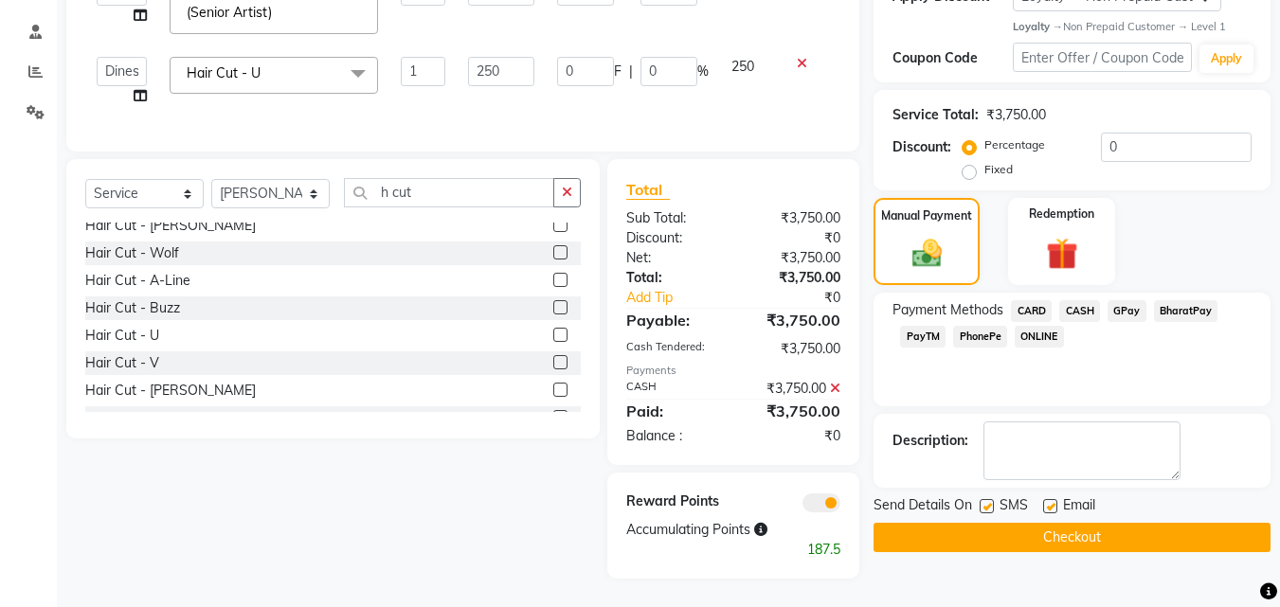
click at [983, 499] on label at bounding box center [986, 506] width 14 height 14
click at [983, 501] on input "checkbox" at bounding box center [985, 507] width 12 height 12
click at [1048, 499] on label at bounding box center [1050, 506] width 14 height 14
click at [1048, 501] on input "checkbox" at bounding box center [1049, 507] width 12 height 12
click at [1048, 499] on label at bounding box center [1050, 506] width 14 height 14
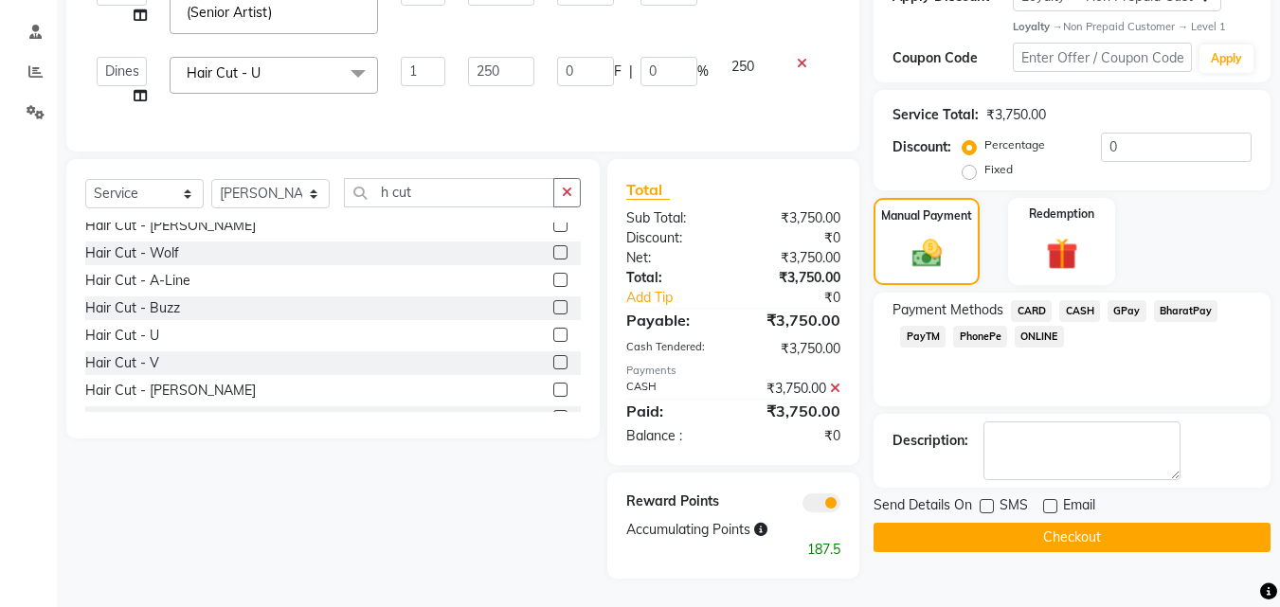
click at [1048, 501] on input "checkbox" at bounding box center [1049, 507] width 12 height 12
click at [1053, 499] on label at bounding box center [1050, 506] width 14 height 14
click at [1053, 501] on input "checkbox" at bounding box center [1049, 507] width 12 height 12
click at [1023, 523] on button "Checkout" at bounding box center [1071, 537] width 397 height 29
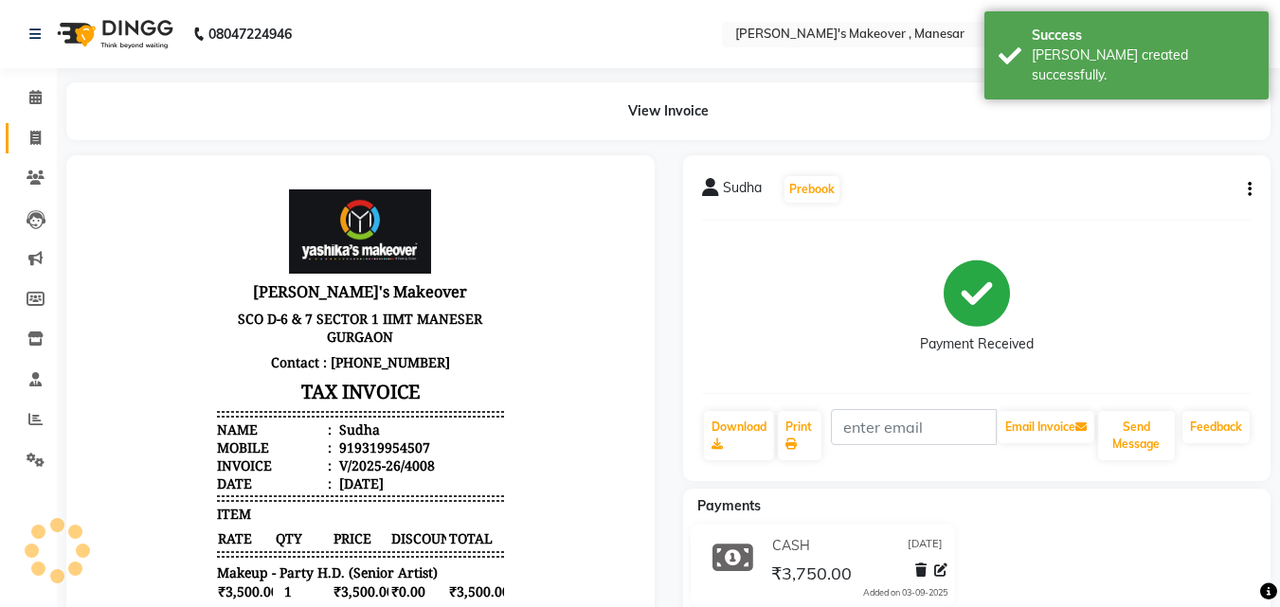
click at [32, 138] on icon at bounding box center [35, 138] width 10 height 14
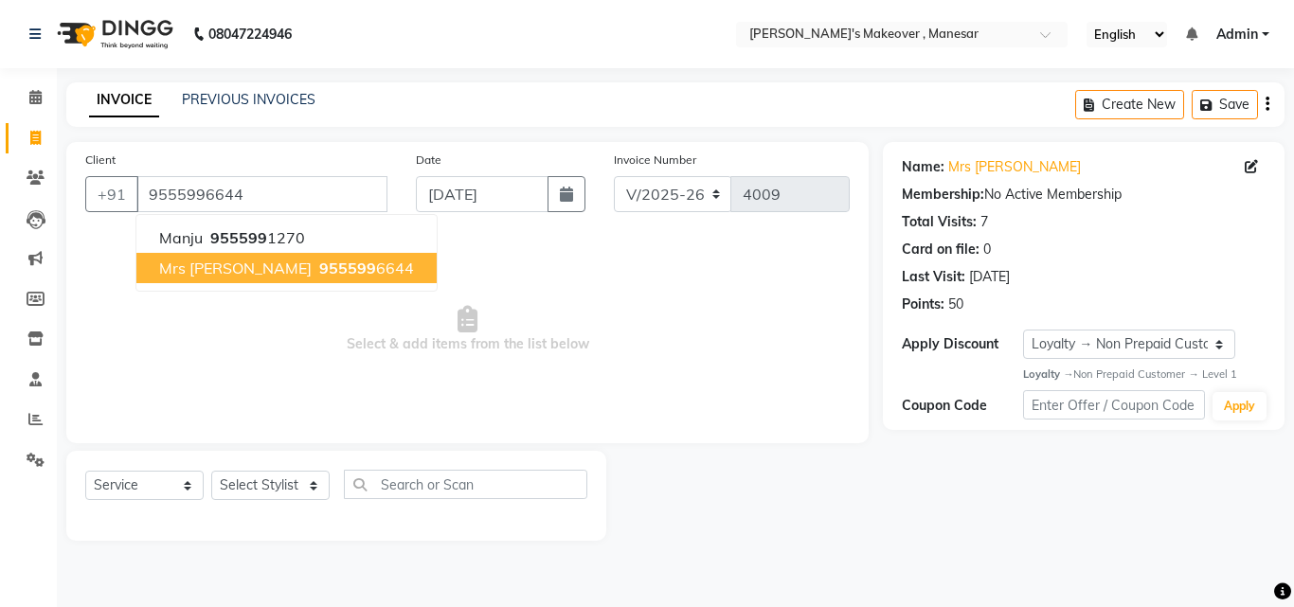
click at [315, 260] on ngb-highlight "955599 6644" at bounding box center [364, 268] width 99 height 19
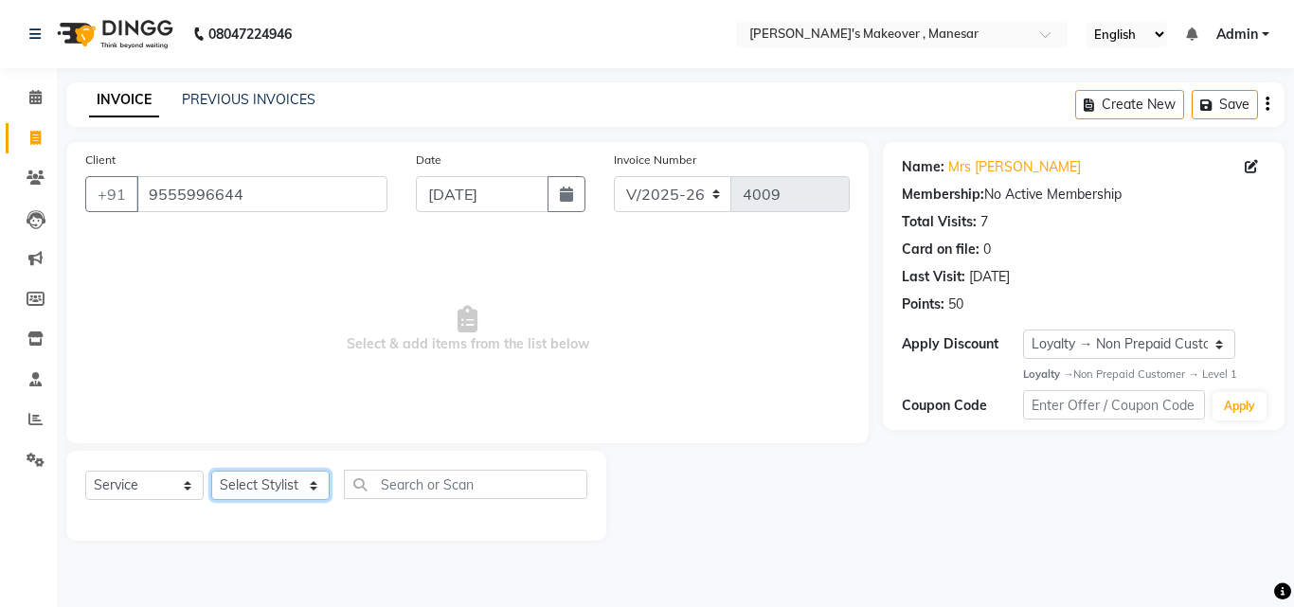
click at [282, 483] on select "Select Stylist Danish Shavej [PERSON_NAME] Krishna [PERSON_NAME] [PERSON_NAME] …" at bounding box center [270, 485] width 118 height 29
click at [211, 471] on select "Select Stylist Danish Shavej [PERSON_NAME] Krishna [PERSON_NAME] [PERSON_NAME] …" at bounding box center [270, 485] width 118 height 29
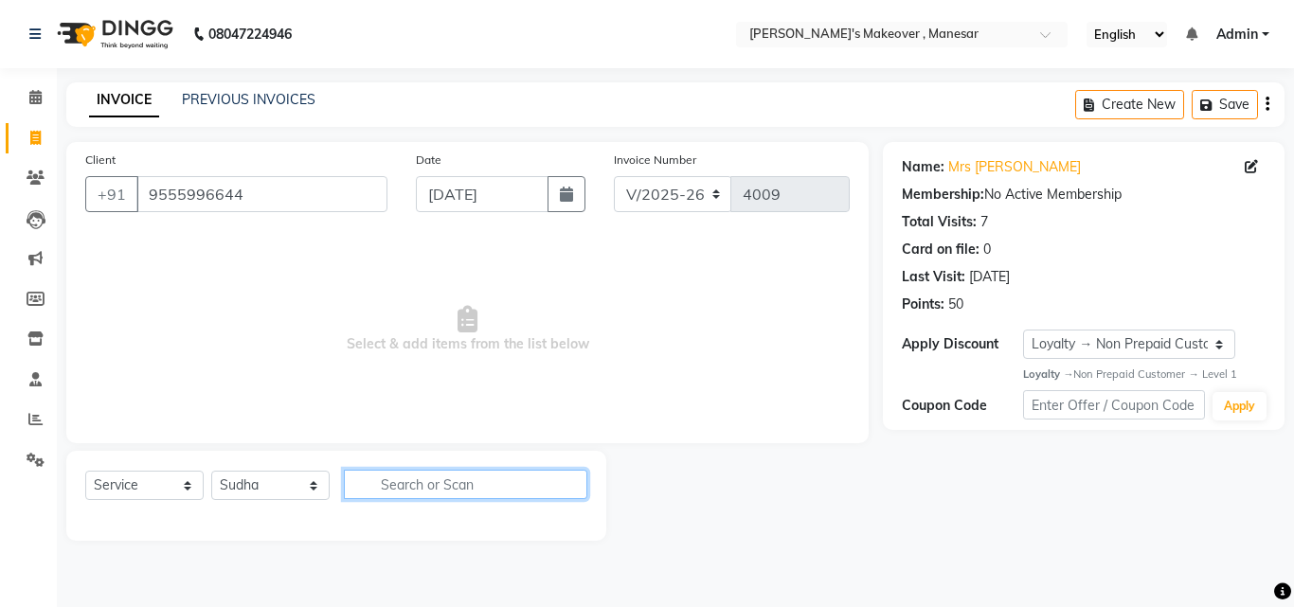
click at [415, 484] on input "text" at bounding box center [465, 484] width 243 height 29
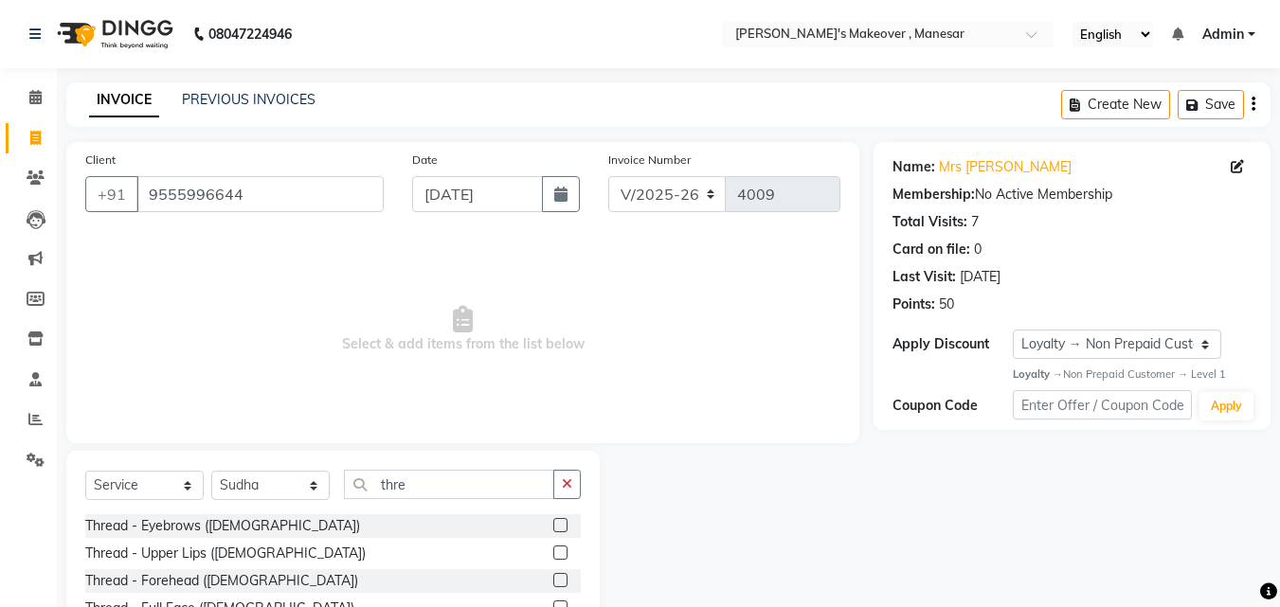
click at [537, 517] on div "Thread - Eyebrows ([DEMOGRAPHIC_DATA])" at bounding box center [332, 526] width 495 height 24
click at [553, 522] on label at bounding box center [560, 525] width 14 height 14
click at [553, 522] on input "checkbox" at bounding box center [559, 526] width 12 height 12
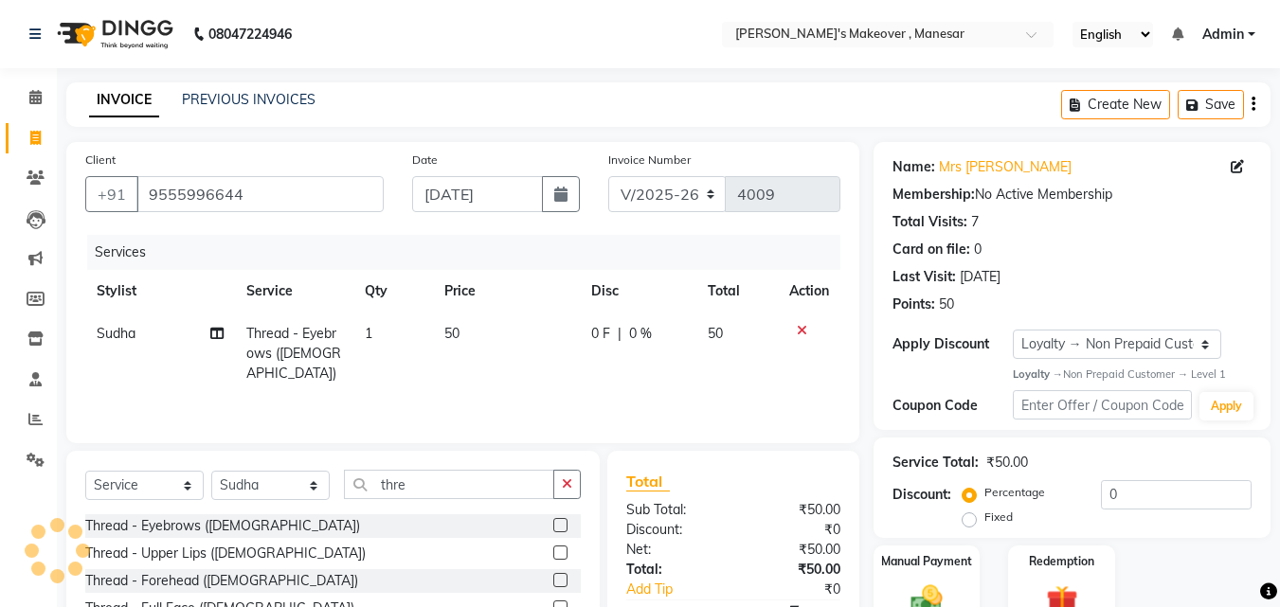
click at [553, 549] on label at bounding box center [560, 553] width 14 height 14
click at [553, 549] on input "checkbox" at bounding box center [559, 553] width 12 height 12
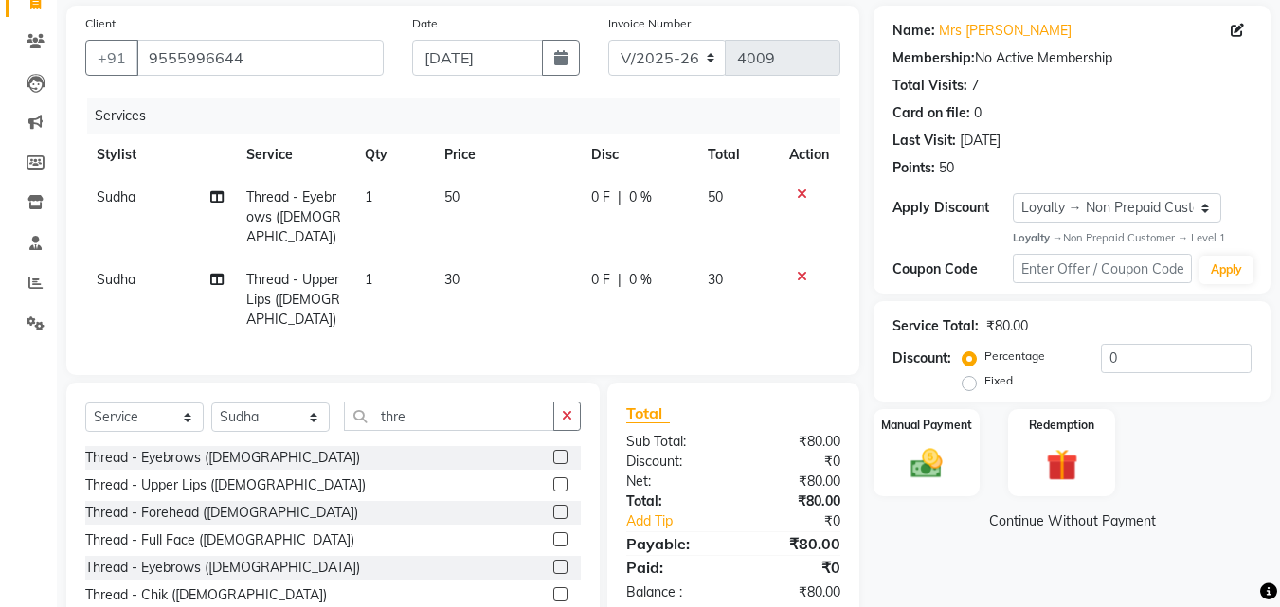
scroll to position [153, 0]
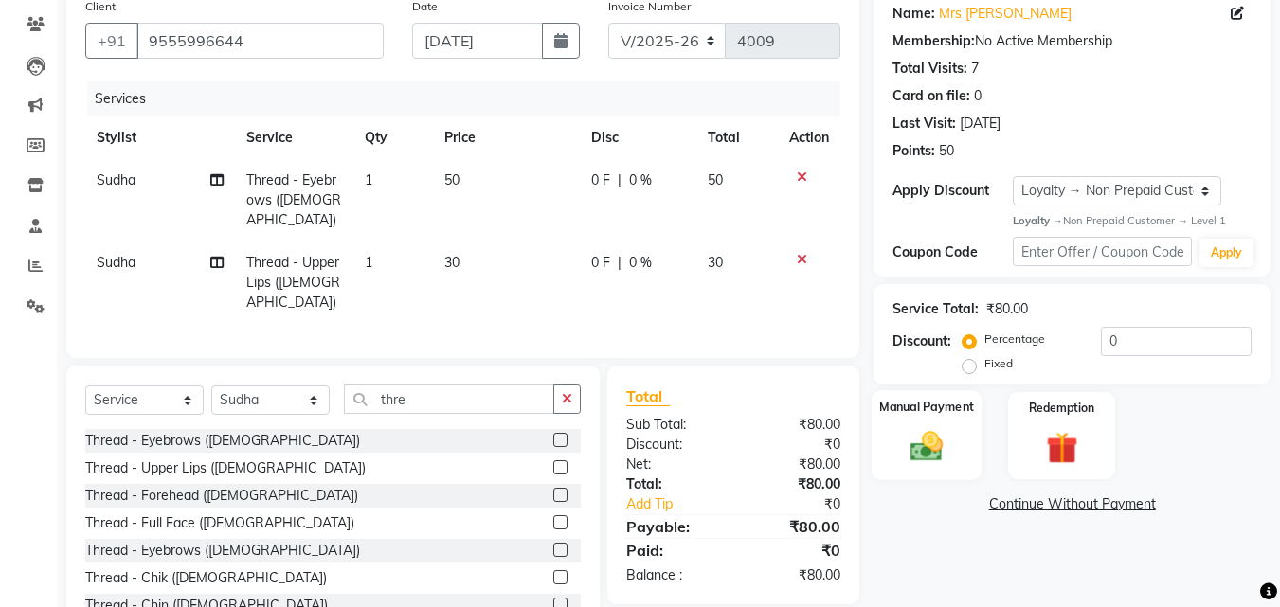
drag, startPoint x: 931, startPoint y: 413, endPoint x: 931, endPoint y: 437, distance: 23.7
click at [931, 414] on label "Manual Payment" at bounding box center [926, 408] width 95 height 18
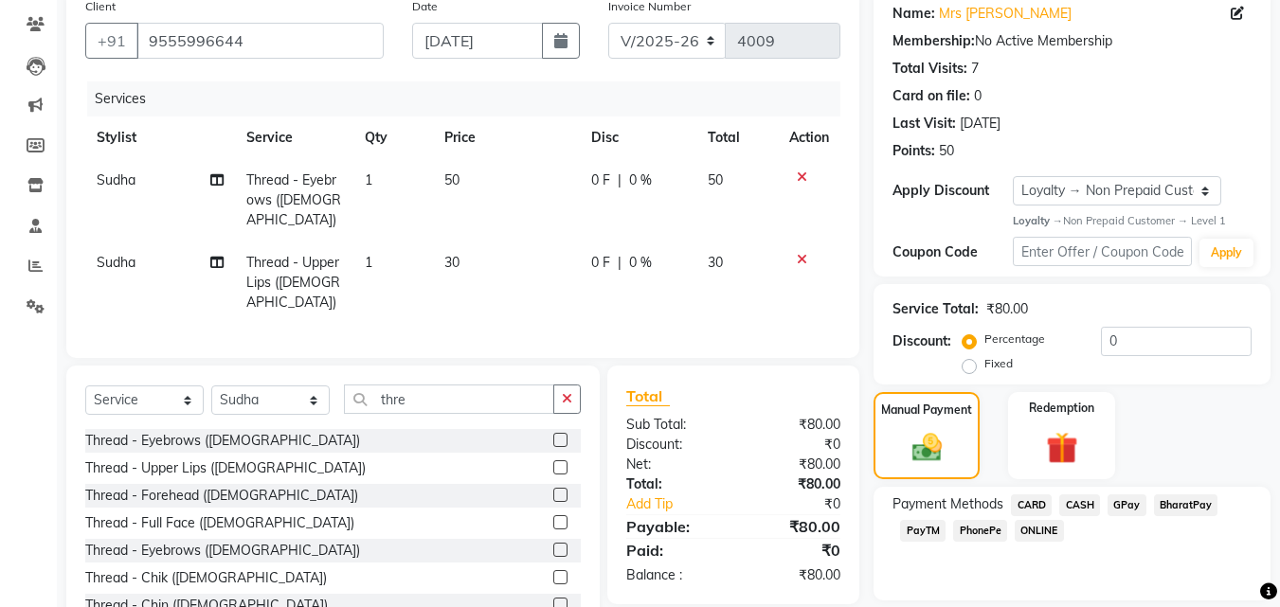
click at [973, 526] on span "PhonePe" at bounding box center [980, 531] width 54 height 22
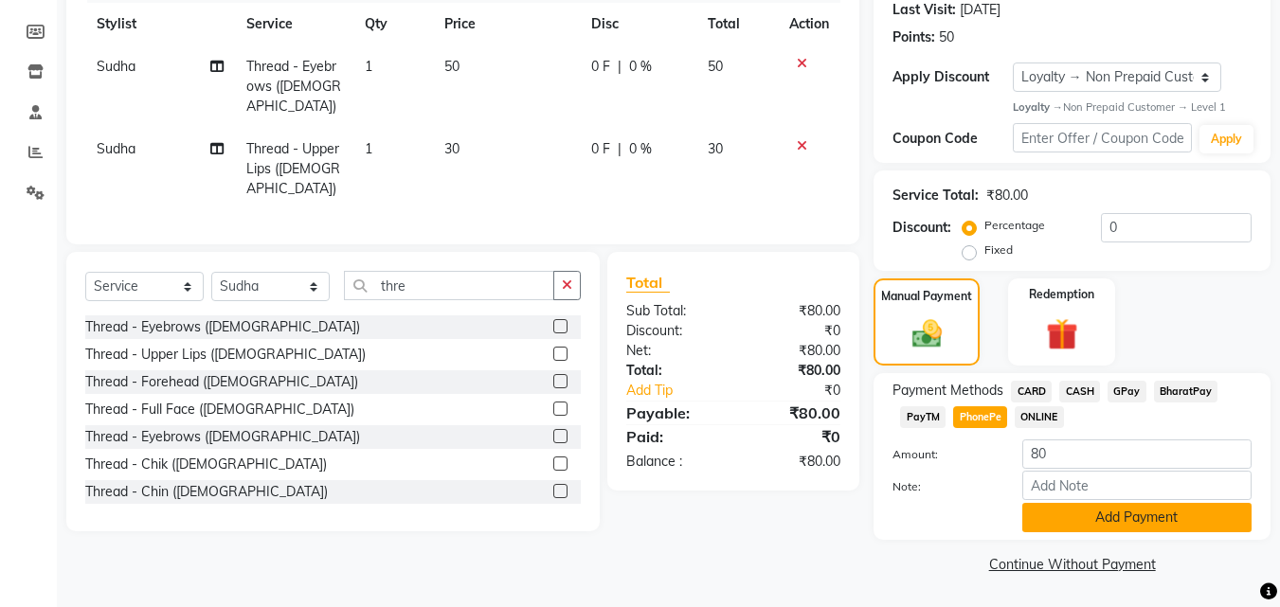
click at [1095, 517] on button "Add Payment" at bounding box center [1136, 517] width 229 height 29
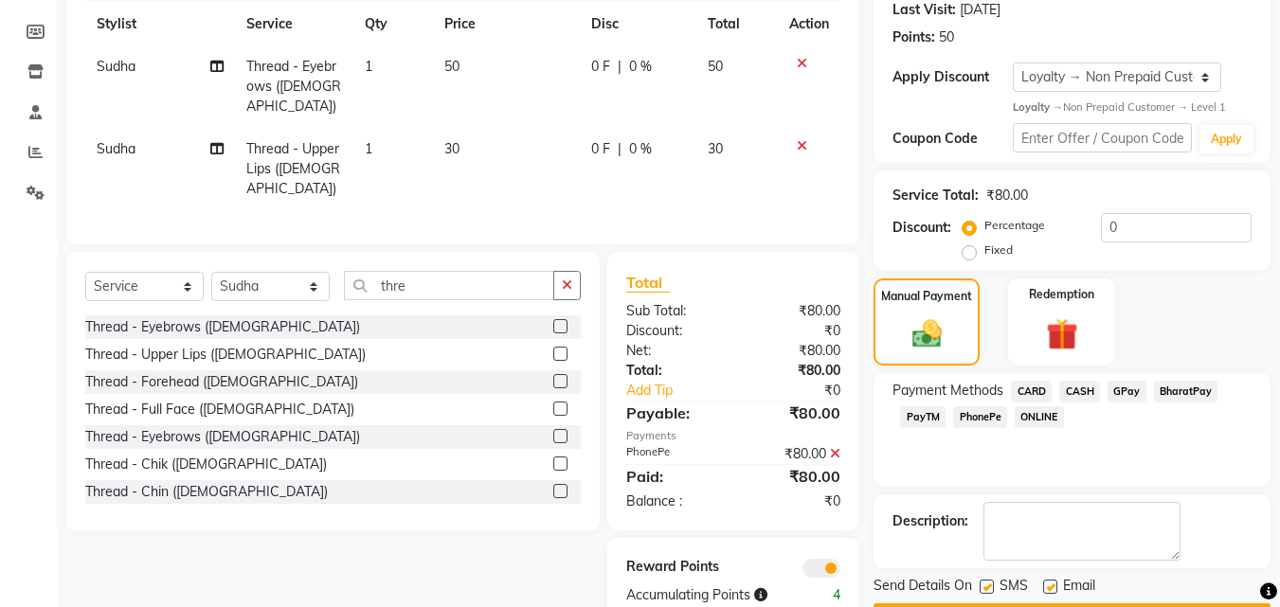
scroll to position [321, 0]
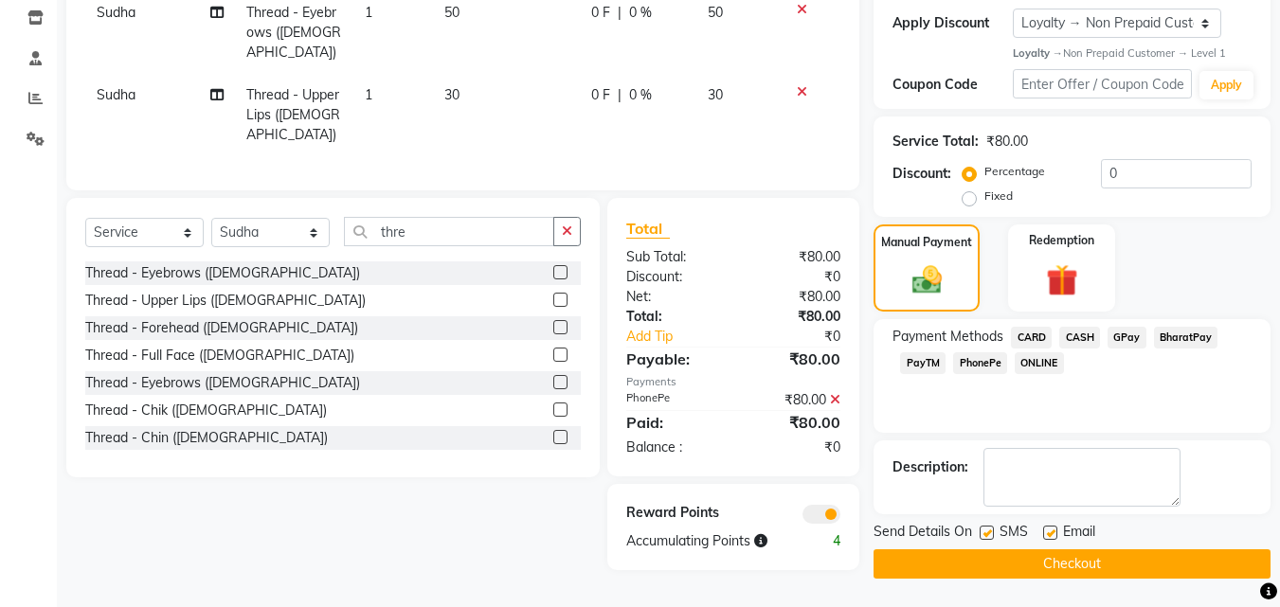
click at [983, 530] on label at bounding box center [986, 533] width 14 height 14
click at [983, 530] on input "checkbox" at bounding box center [985, 534] width 12 height 12
click at [1048, 535] on label at bounding box center [1050, 533] width 14 height 14
click at [1048, 535] on input "checkbox" at bounding box center [1049, 534] width 12 height 12
click at [1037, 556] on button "Checkout" at bounding box center [1071, 563] width 397 height 29
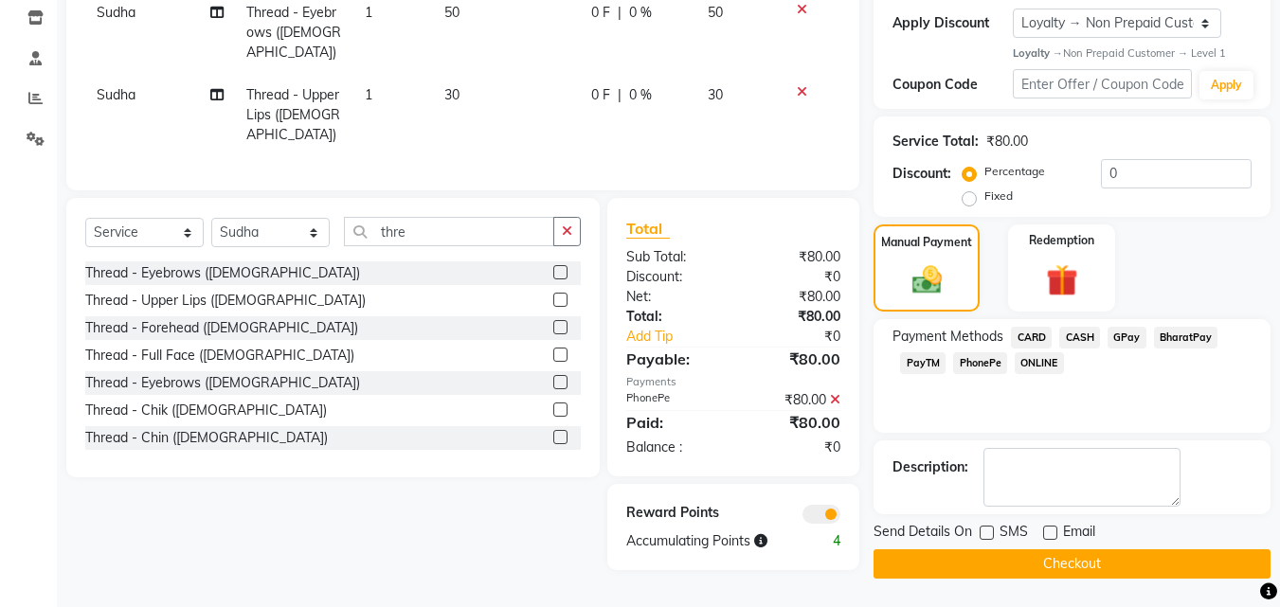
click at [1037, 556] on div "Checkout" at bounding box center [1071, 563] width 397 height 29
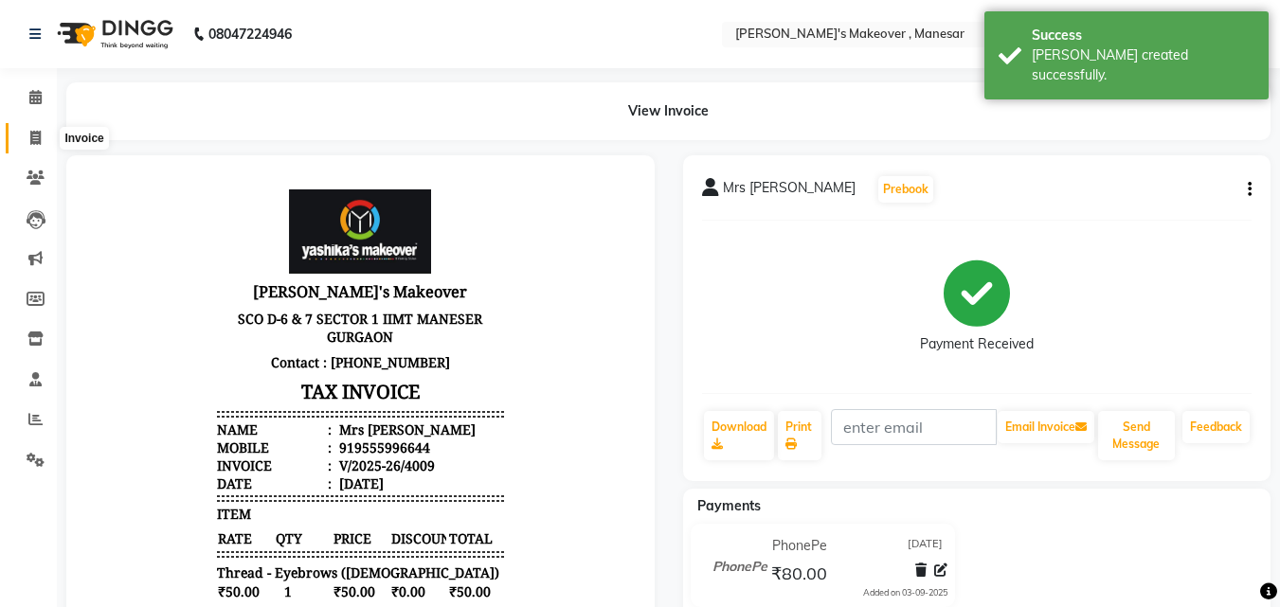
click at [25, 131] on span at bounding box center [35, 139] width 33 height 22
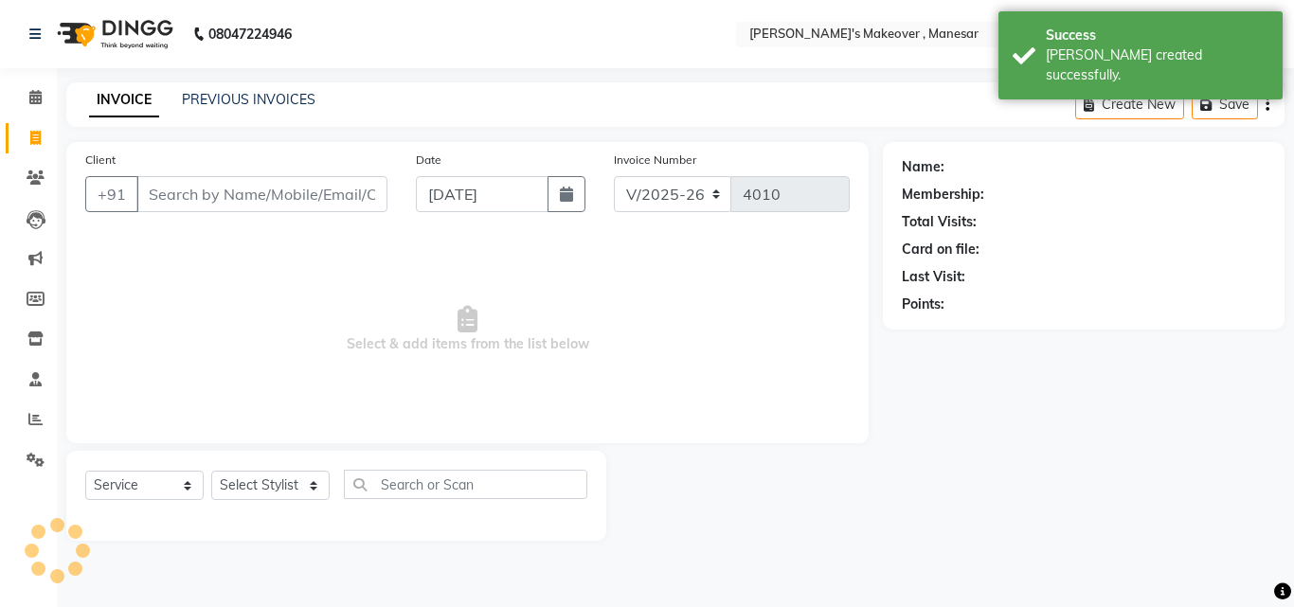
click at [268, 193] on input "Client" at bounding box center [261, 194] width 251 height 36
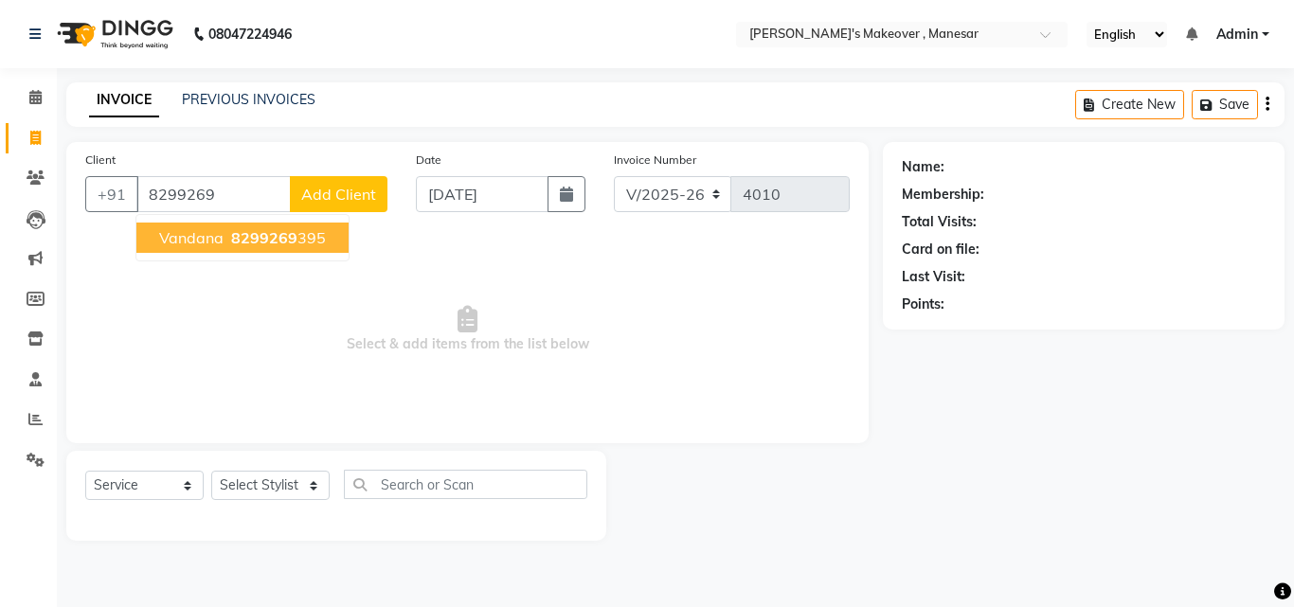
click at [253, 235] on span "8299269" at bounding box center [264, 237] width 66 height 19
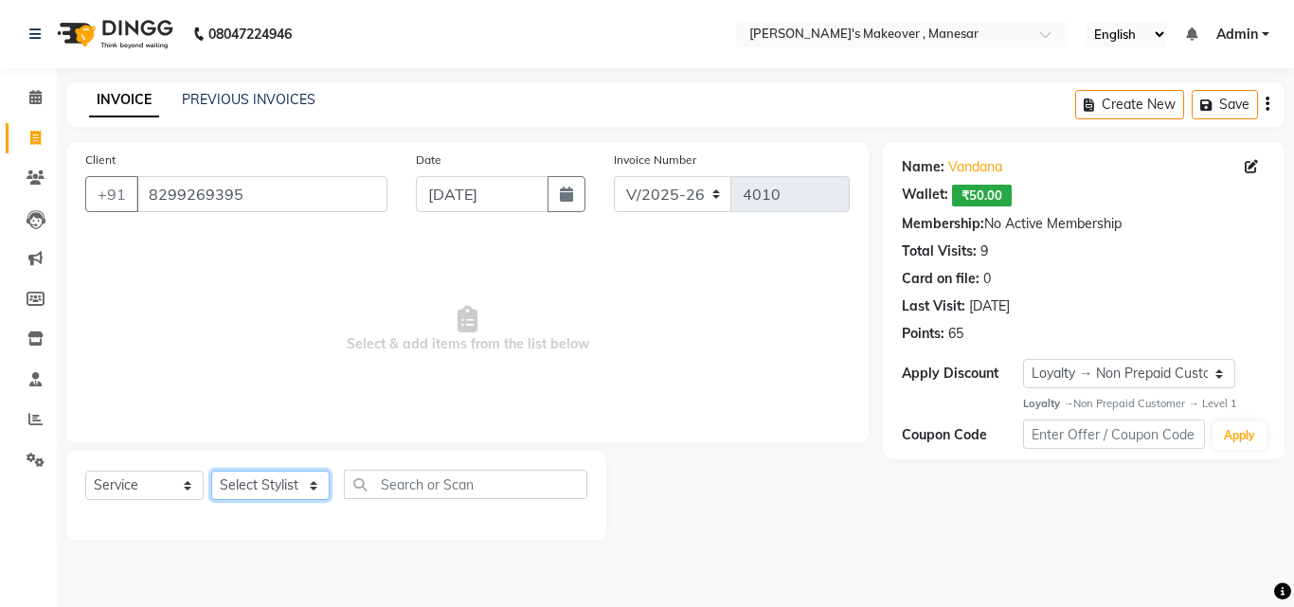
click at [276, 489] on select "Select Stylist Danish Shavej [PERSON_NAME] Krishna [PERSON_NAME] [PERSON_NAME] …" at bounding box center [270, 485] width 118 height 29
click at [211, 471] on select "Select Stylist Danish Shavej [PERSON_NAME] Krishna [PERSON_NAME] [PERSON_NAME] …" at bounding box center [270, 485] width 118 height 29
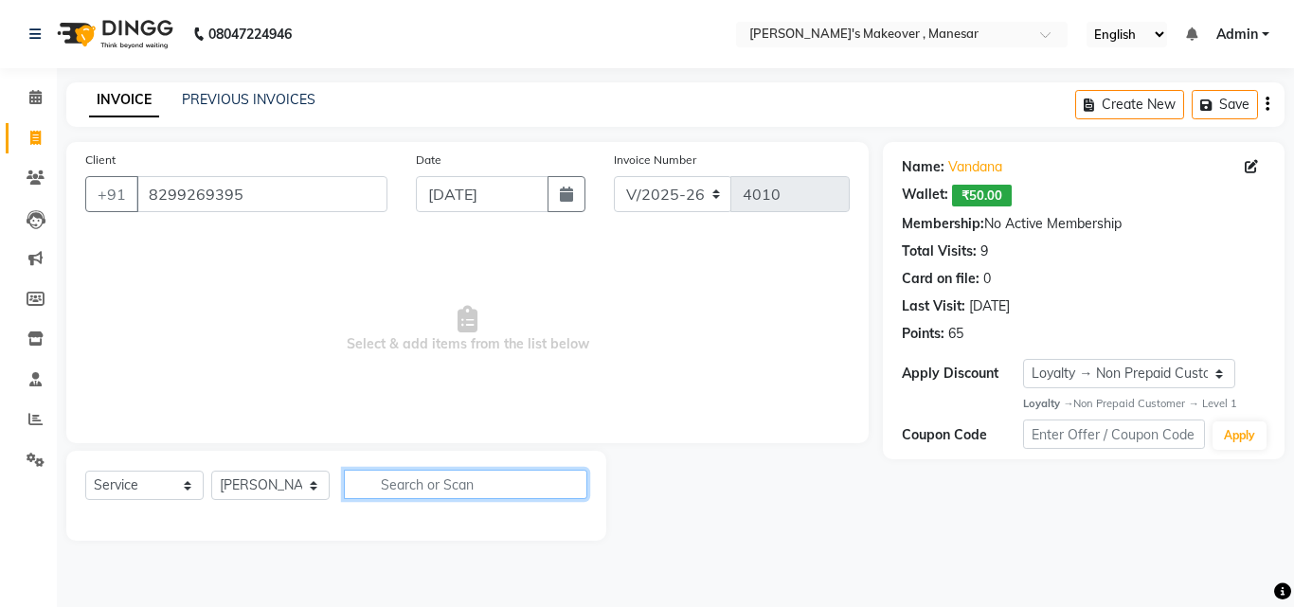
click at [420, 486] on input "text" at bounding box center [465, 484] width 243 height 29
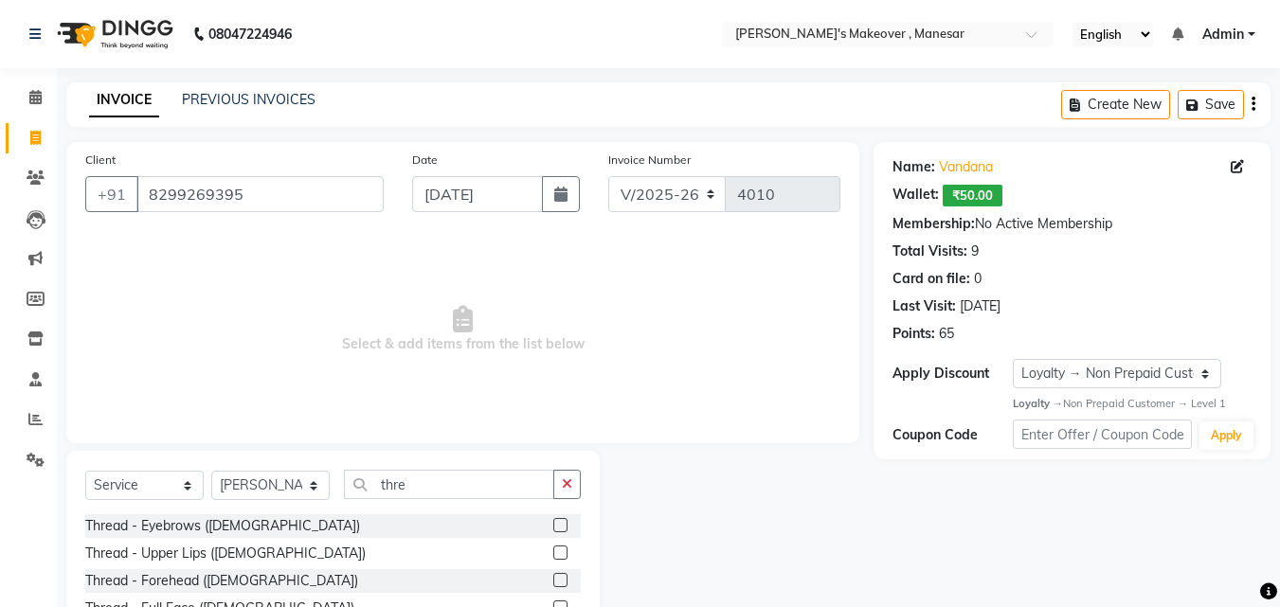
click at [553, 528] on label at bounding box center [560, 525] width 14 height 14
click at [553, 528] on input "checkbox" at bounding box center [559, 526] width 12 height 12
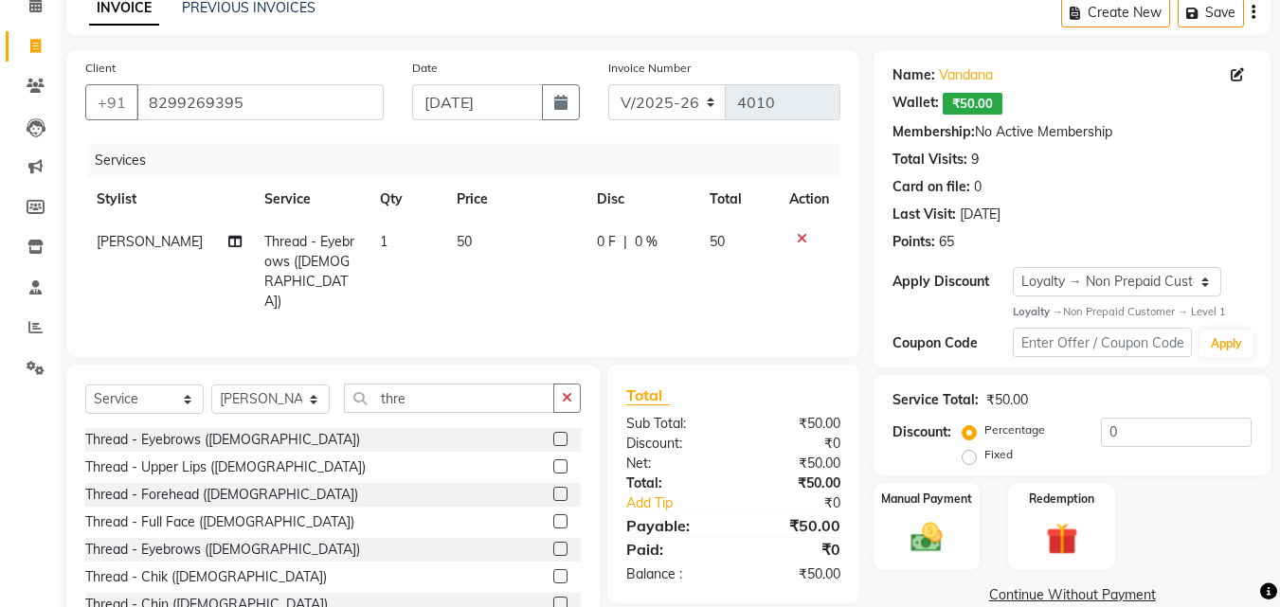
scroll to position [99, 0]
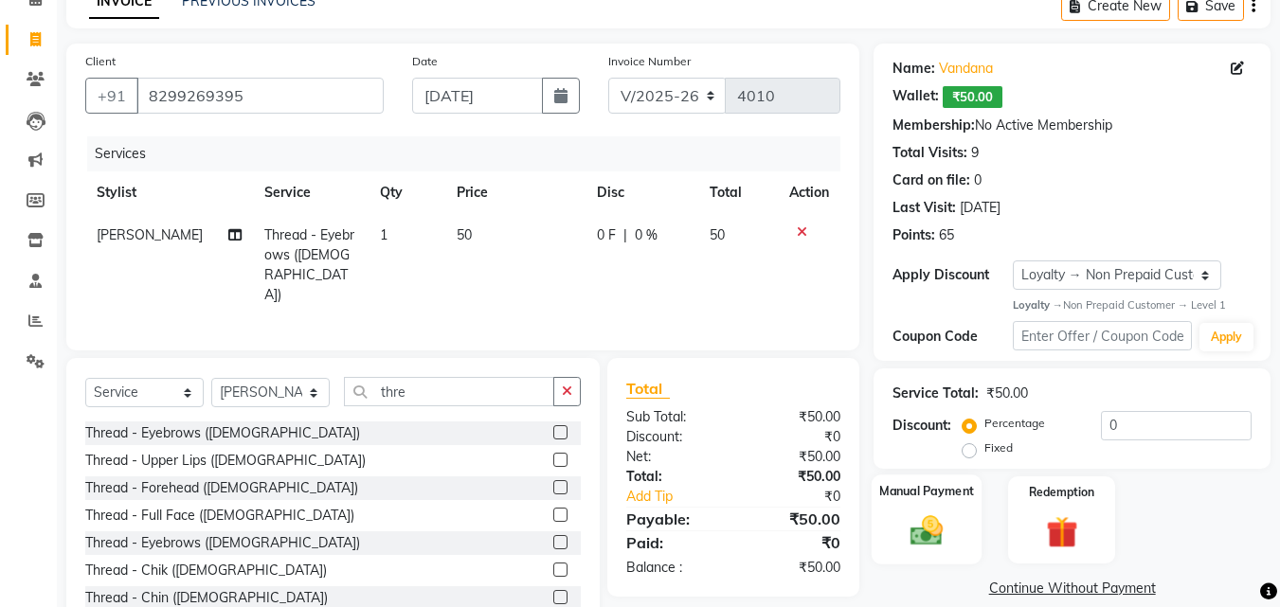
click at [913, 516] on img at bounding box center [926, 531] width 53 height 38
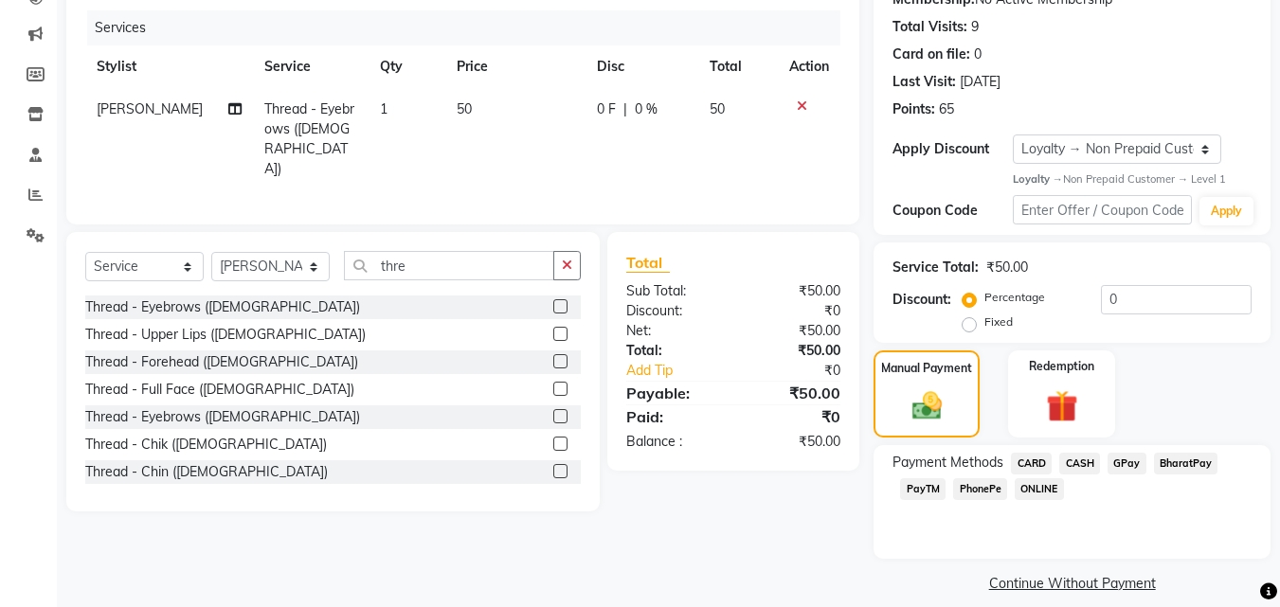
scroll to position [243, 0]
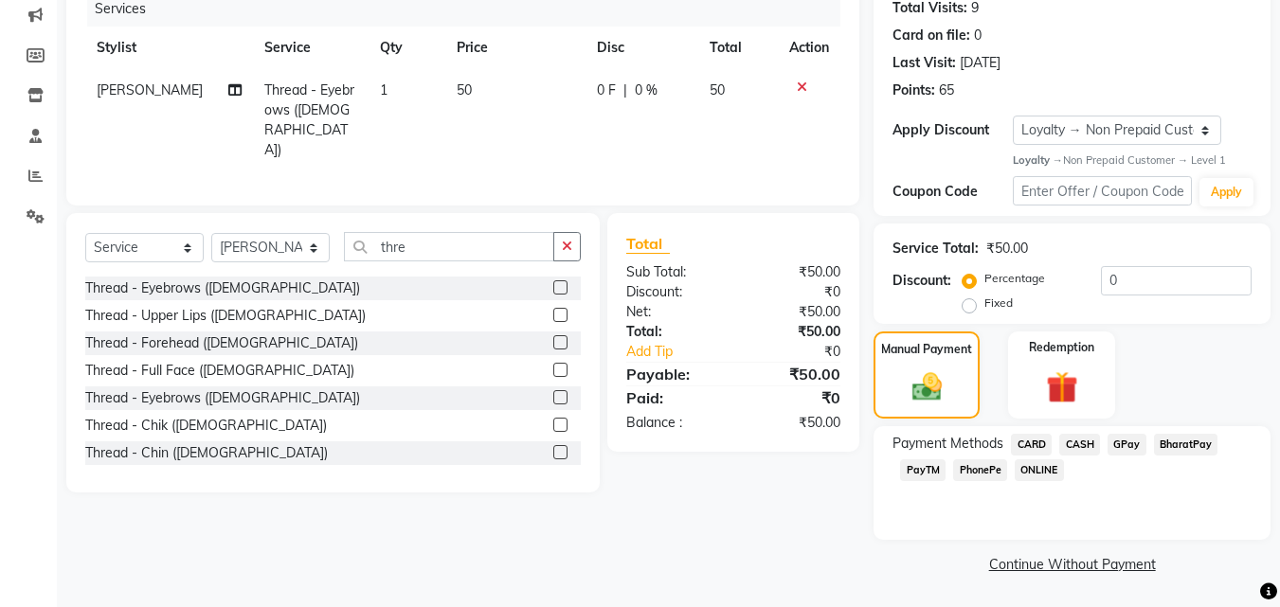
click at [979, 471] on span "PhonePe" at bounding box center [980, 470] width 54 height 22
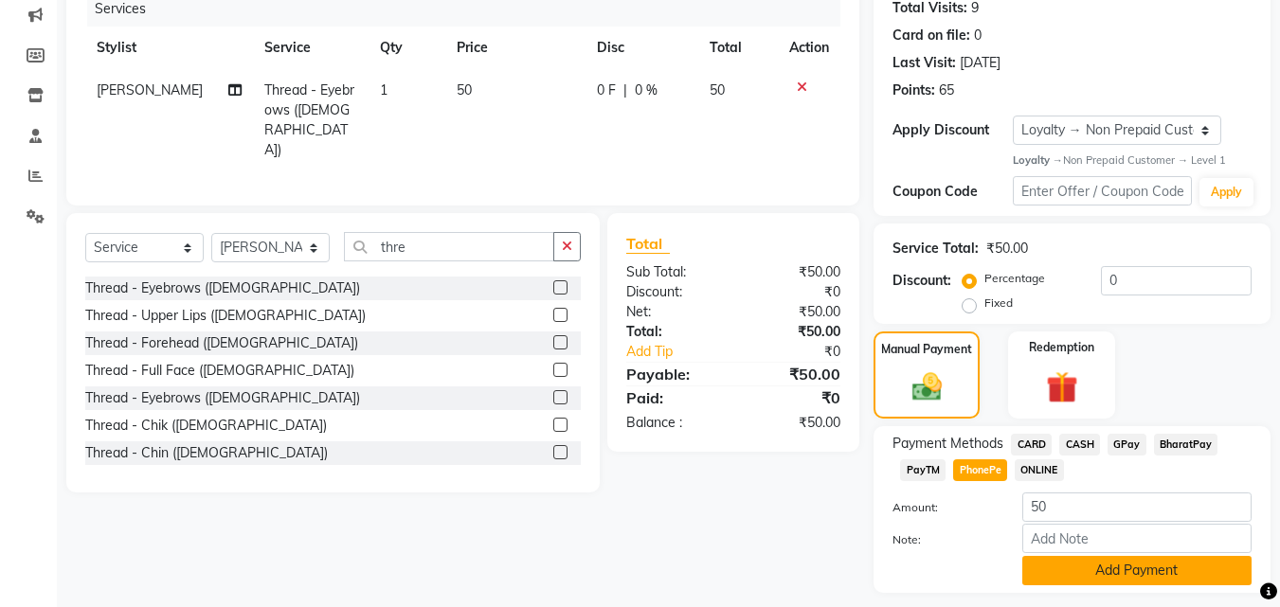
click at [1113, 571] on button "Add Payment" at bounding box center [1136, 570] width 229 height 29
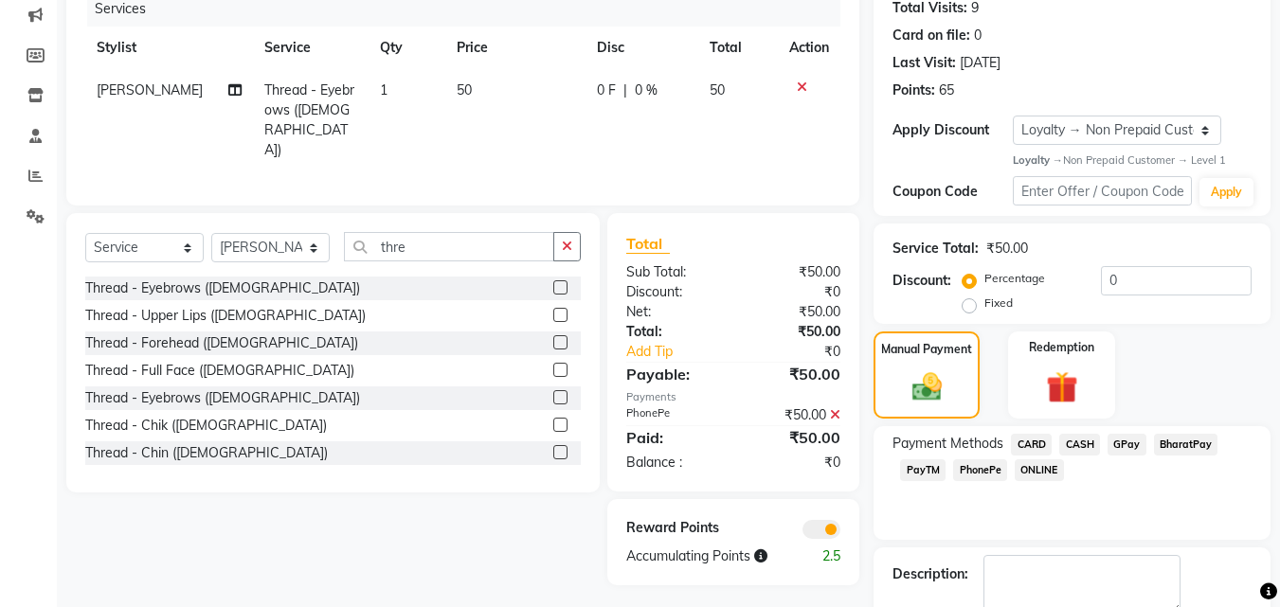
scroll to position [350, 0]
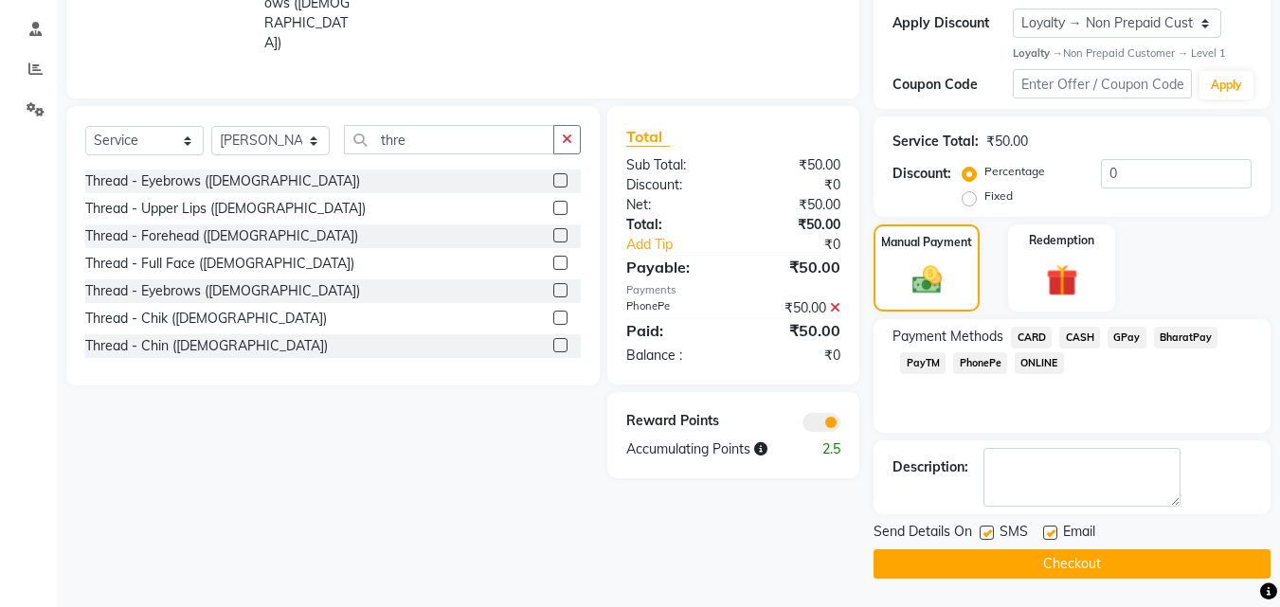
click at [985, 534] on label at bounding box center [986, 533] width 14 height 14
click at [985, 534] on input "checkbox" at bounding box center [985, 534] width 12 height 12
click at [1052, 534] on label at bounding box center [1050, 533] width 14 height 14
click at [1052, 534] on input "checkbox" at bounding box center [1049, 534] width 12 height 12
click at [1046, 565] on button "Checkout" at bounding box center [1071, 563] width 397 height 29
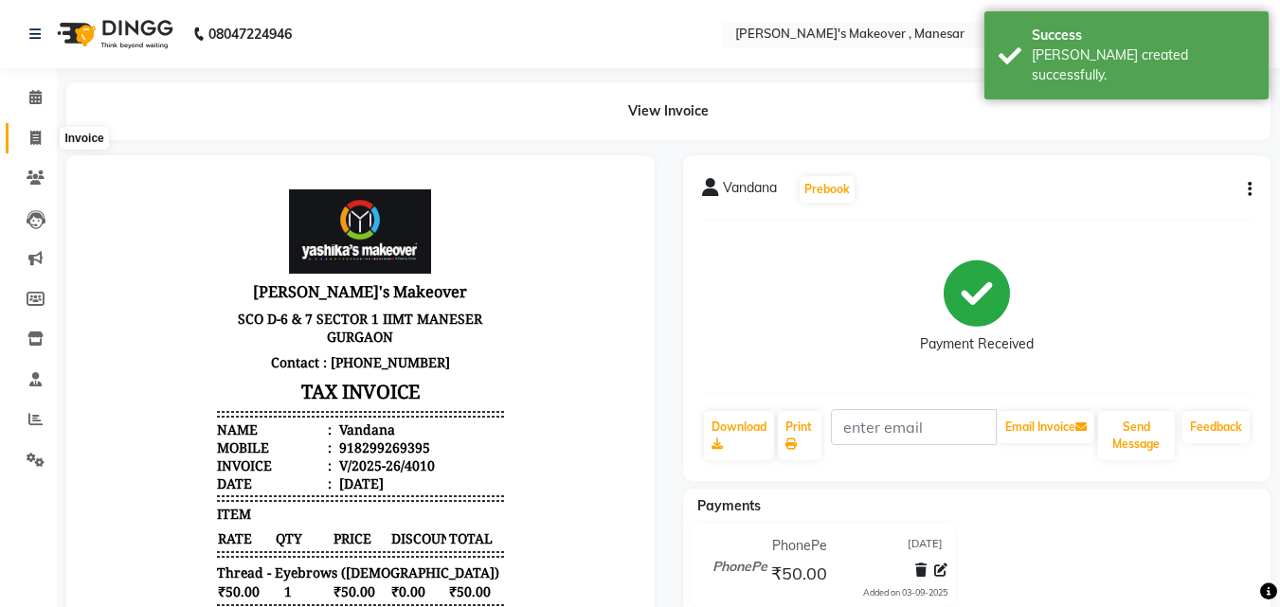
click at [32, 135] on icon at bounding box center [35, 138] width 10 height 14
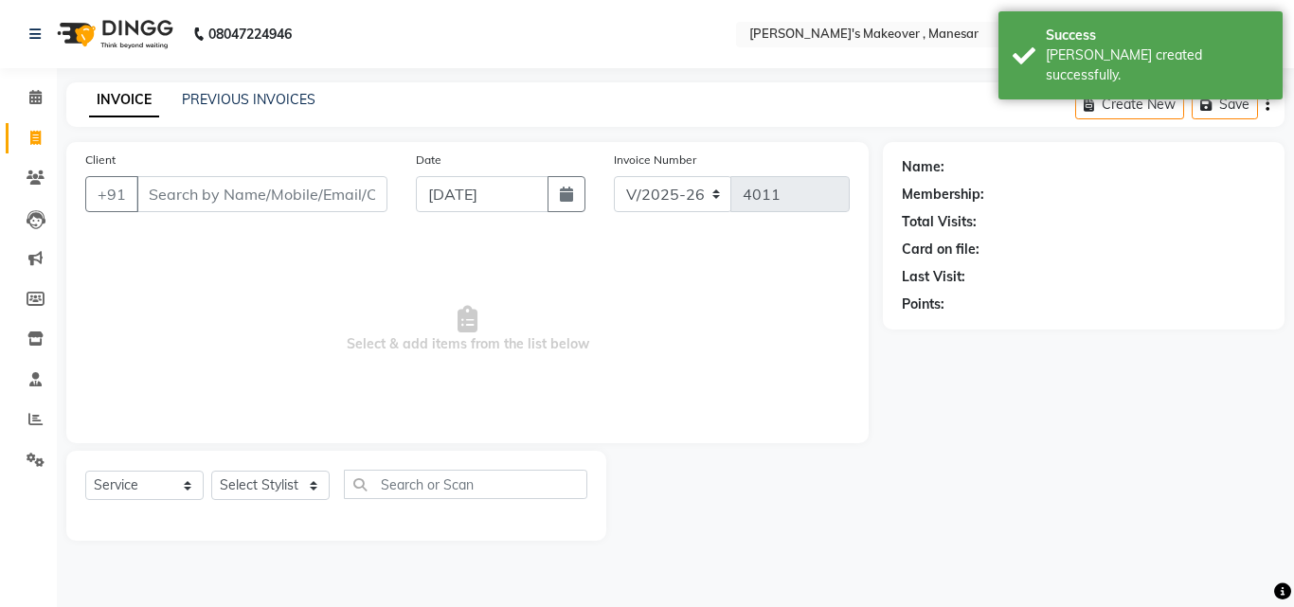
click at [196, 190] on input "Client" at bounding box center [261, 194] width 251 height 36
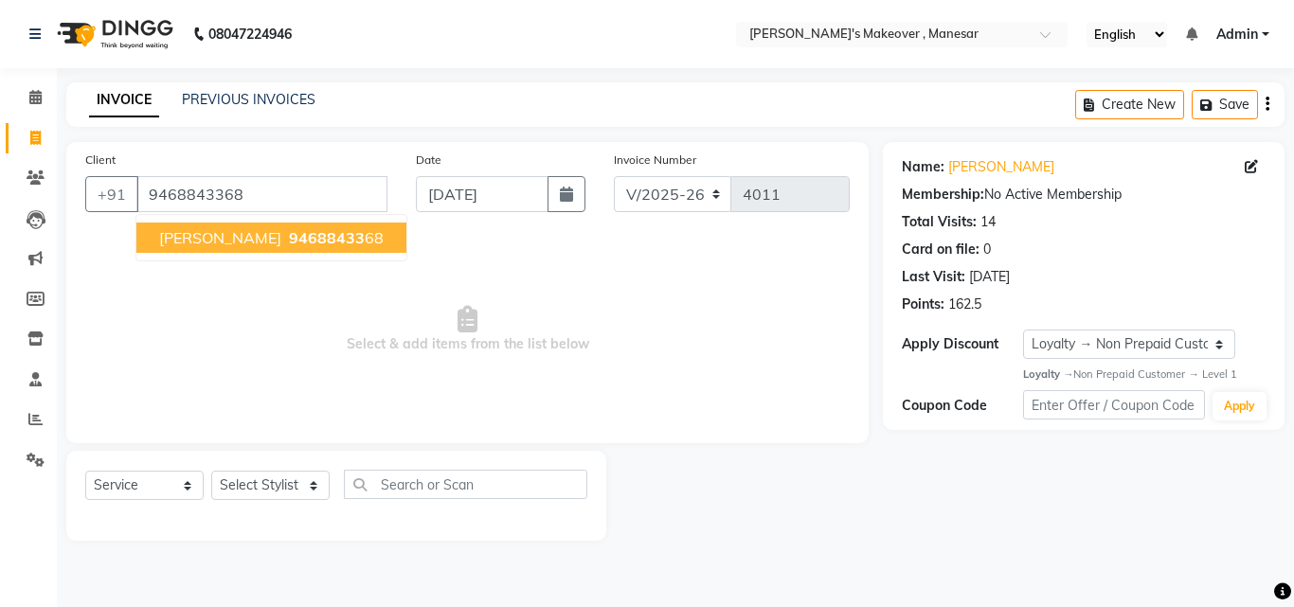
click at [289, 235] on span "94688433" at bounding box center [327, 237] width 76 height 19
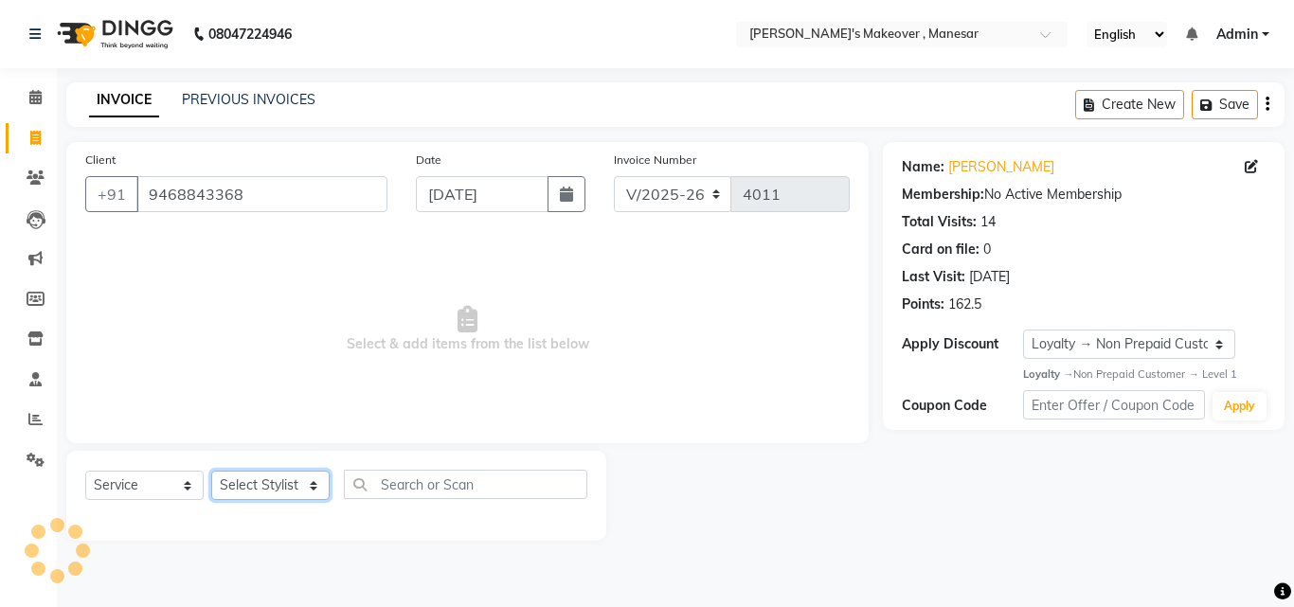
click at [278, 493] on select "Select Stylist Danish Shavej [PERSON_NAME] Krishna [PERSON_NAME] [PERSON_NAME] …" at bounding box center [270, 485] width 118 height 29
click at [211, 471] on select "Select Stylist Danish Shavej [PERSON_NAME] Krishna [PERSON_NAME] [PERSON_NAME] …" at bounding box center [270, 485] width 118 height 29
click at [424, 467] on div "Select Service Product Membership Package Voucher Prepaid Gift Card Select Styl…" at bounding box center [336, 496] width 540 height 90
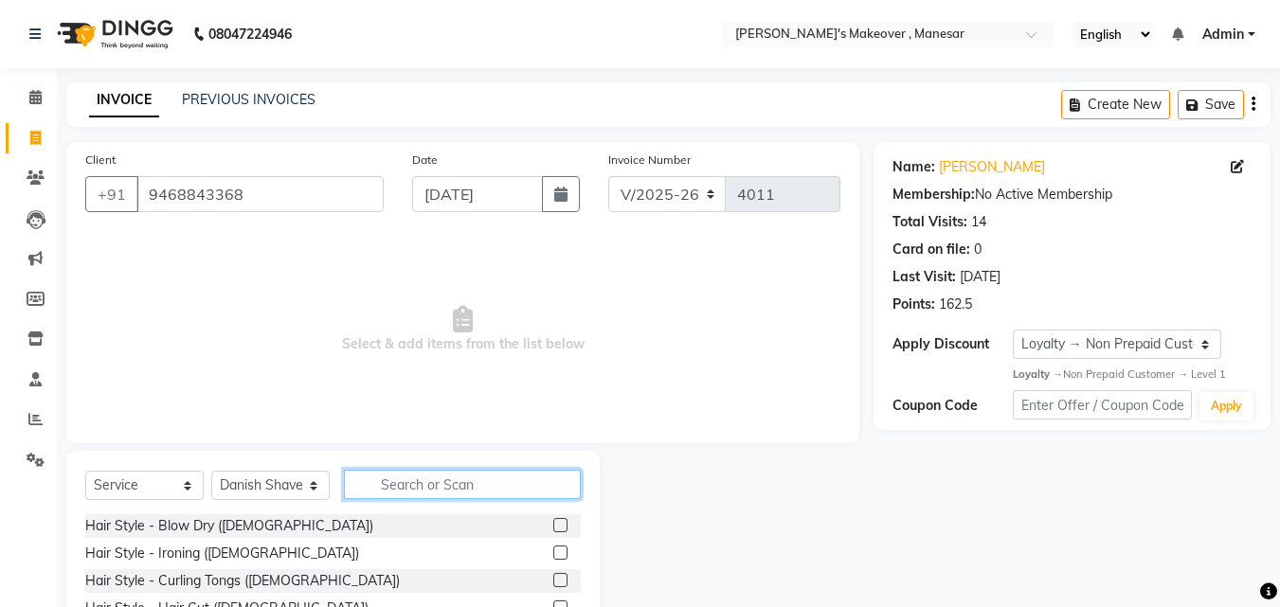
click at [413, 483] on input "text" at bounding box center [462, 484] width 237 height 29
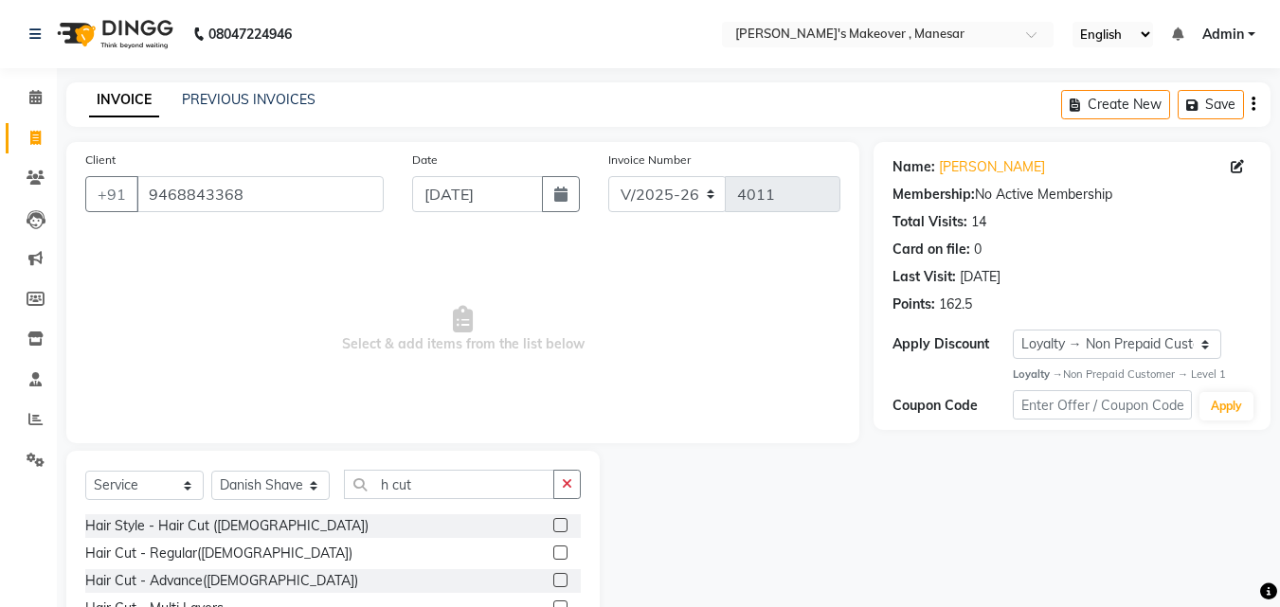
click at [537, 546] on div "Hair Cut - Regular([DEMOGRAPHIC_DATA])" at bounding box center [332, 554] width 495 height 24
click at [553, 551] on label at bounding box center [560, 553] width 14 height 14
click at [553, 551] on input "checkbox" at bounding box center [559, 553] width 12 height 12
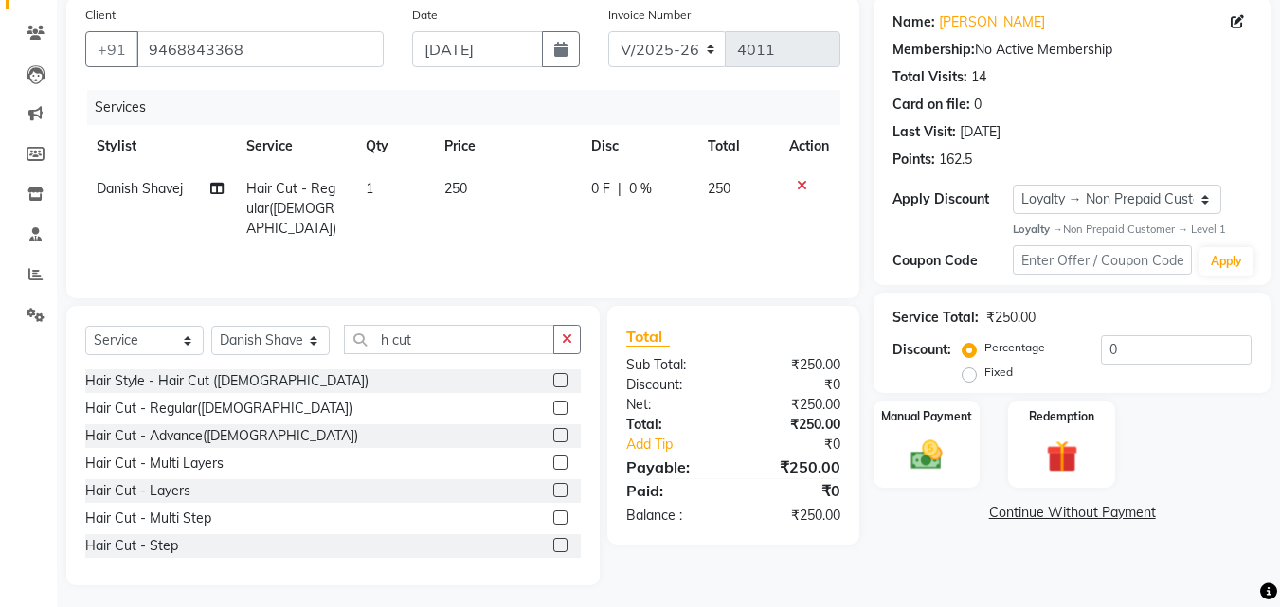
scroll to position [152, 0]
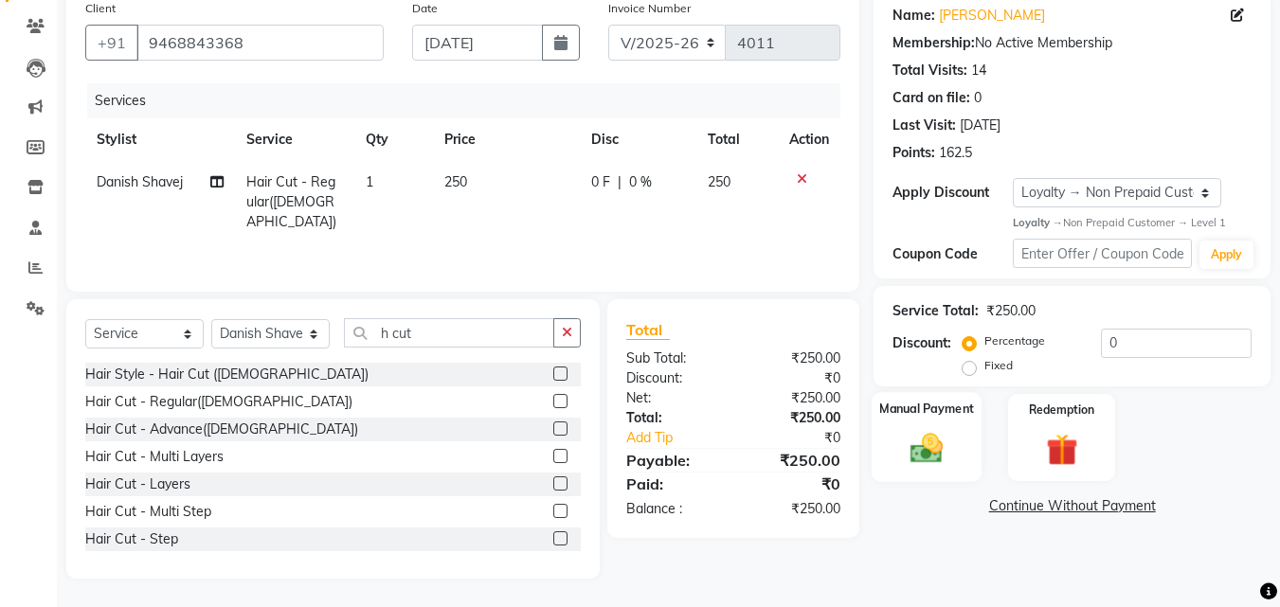
click at [940, 430] on img at bounding box center [926, 449] width 53 height 38
drag, startPoint x: 940, startPoint y: 429, endPoint x: 985, endPoint y: 476, distance: 65.0
click at [940, 429] on div "Manual Payment" at bounding box center [926, 437] width 106 height 86
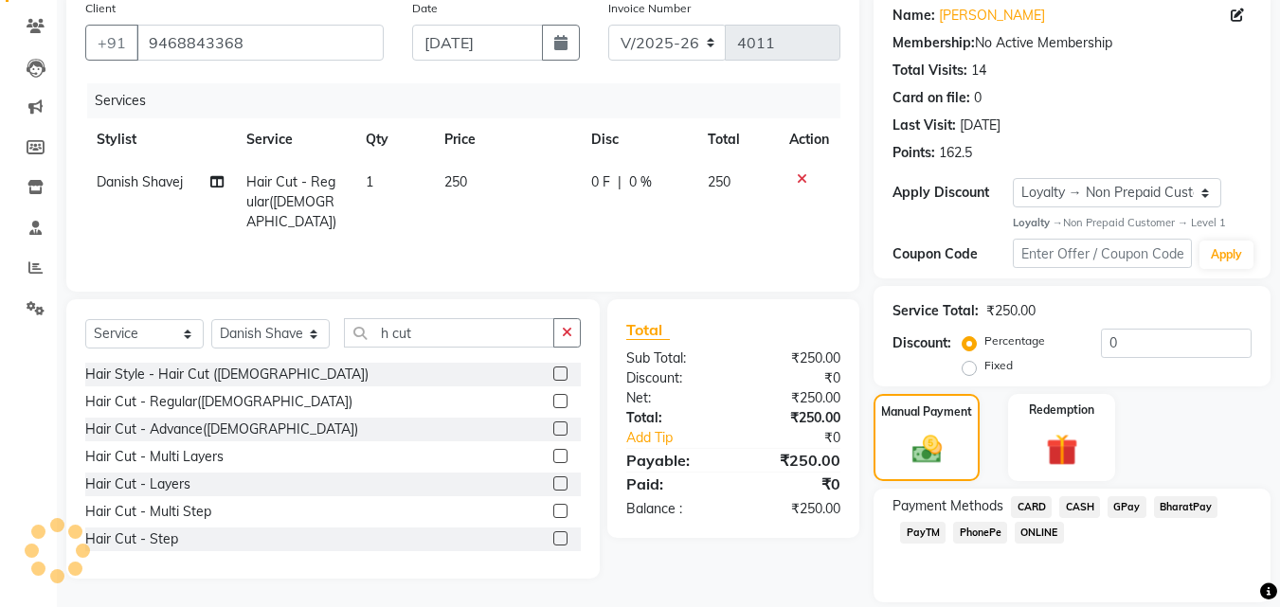
click at [976, 528] on span "PhonePe" at bounding box center [980, 533] width 54 height 22
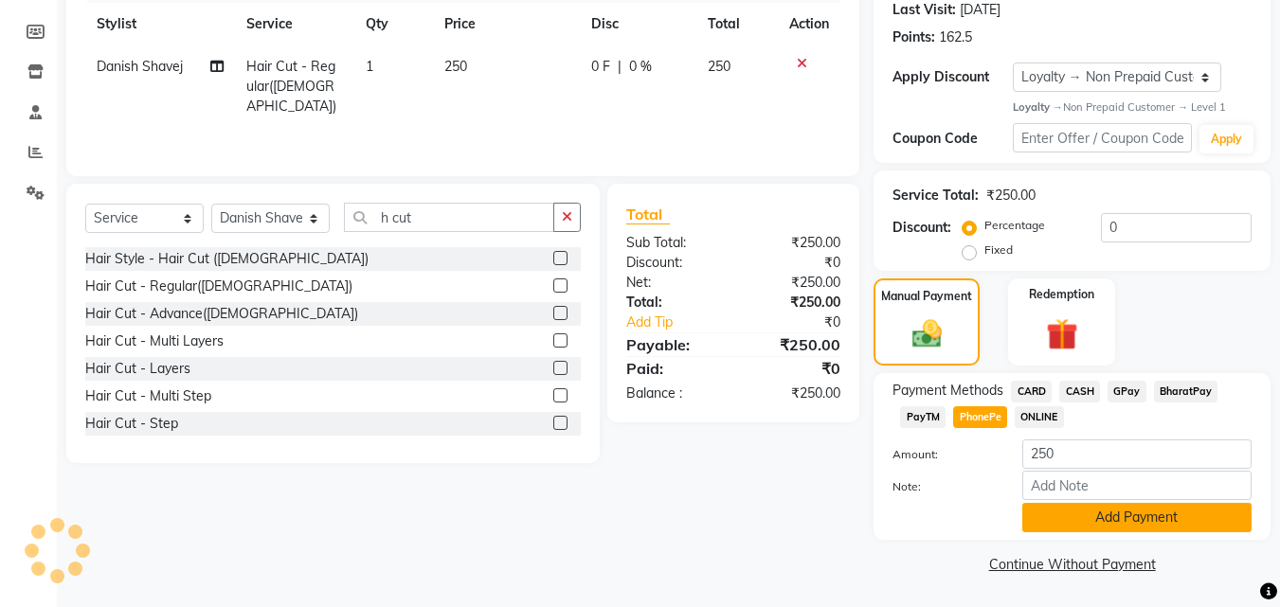
click at [1120, 510] on button "Add Payment" at bounding box center [1136, 517] width 229 height 29
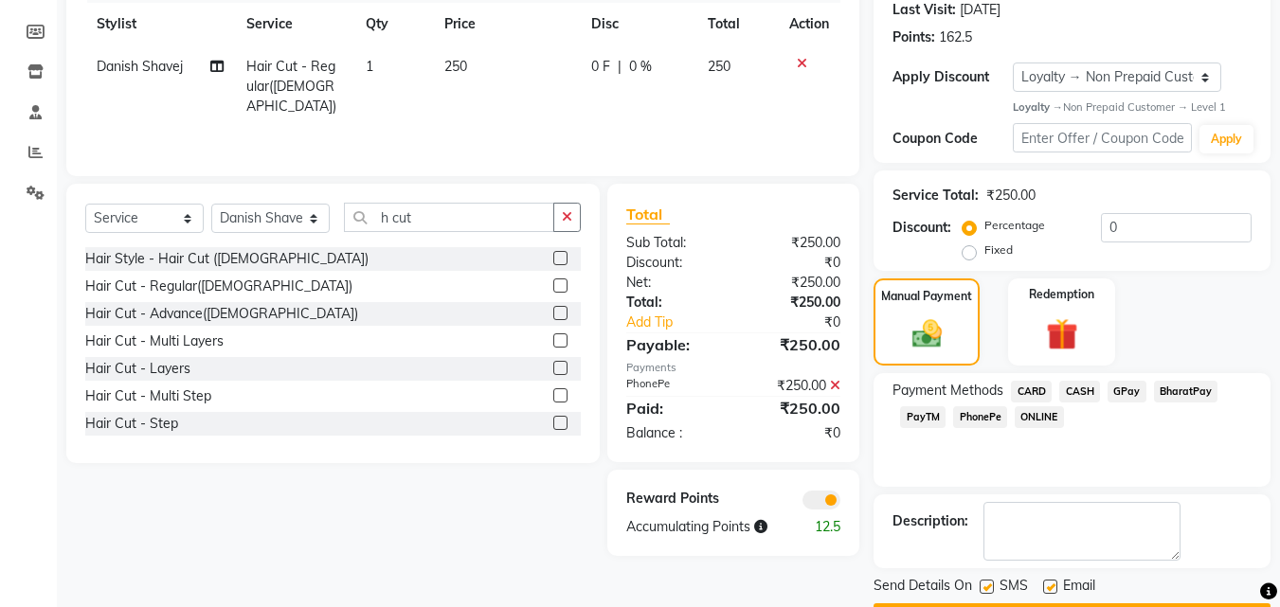
scroll to position [321, 0]
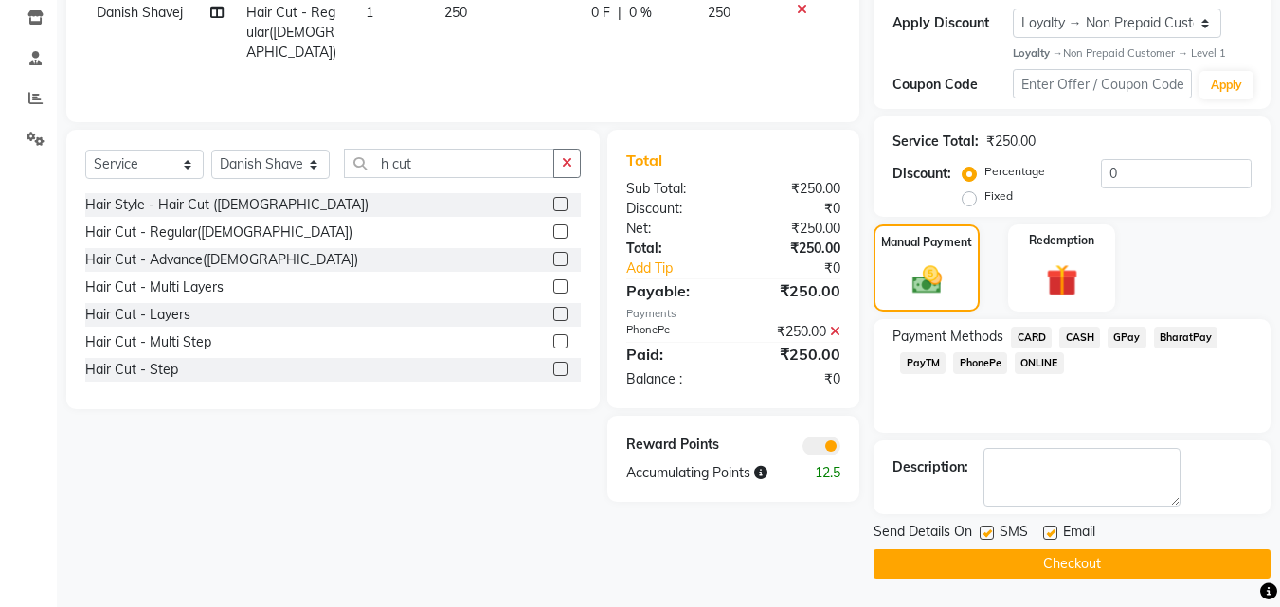
click at [982, 533] on label at bounding box center [986, 533] width 14 height 14
click at [982, 533] on input "checkbox" at bounding box center [985, 534] width 12 height 12
click at [1051, 534] on label at bounding box center [1050, 533] width 14 height 14
click at [1051, 534] on input "checkbox" at bounding box center [1049, 534] width 12 height 12
click at [1049, 571] on button "Checkout" at bounding box center [1071, 563] width 397 height 29
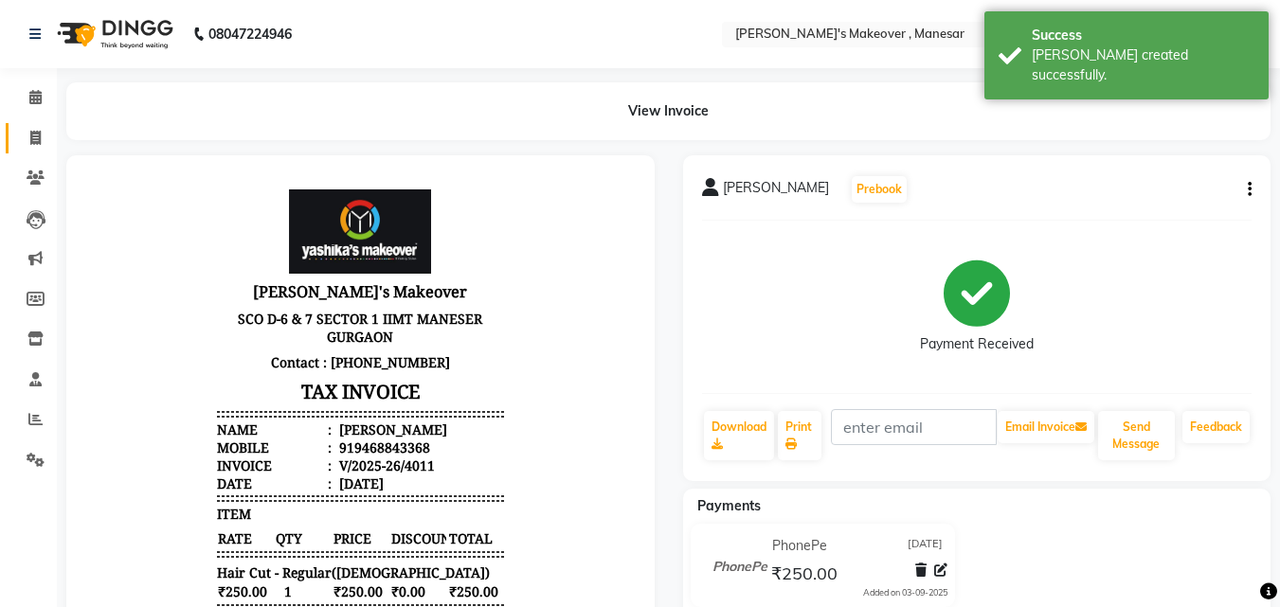
click at [36, 140] on icon at bounding box center [35, 138] width 10 height 14
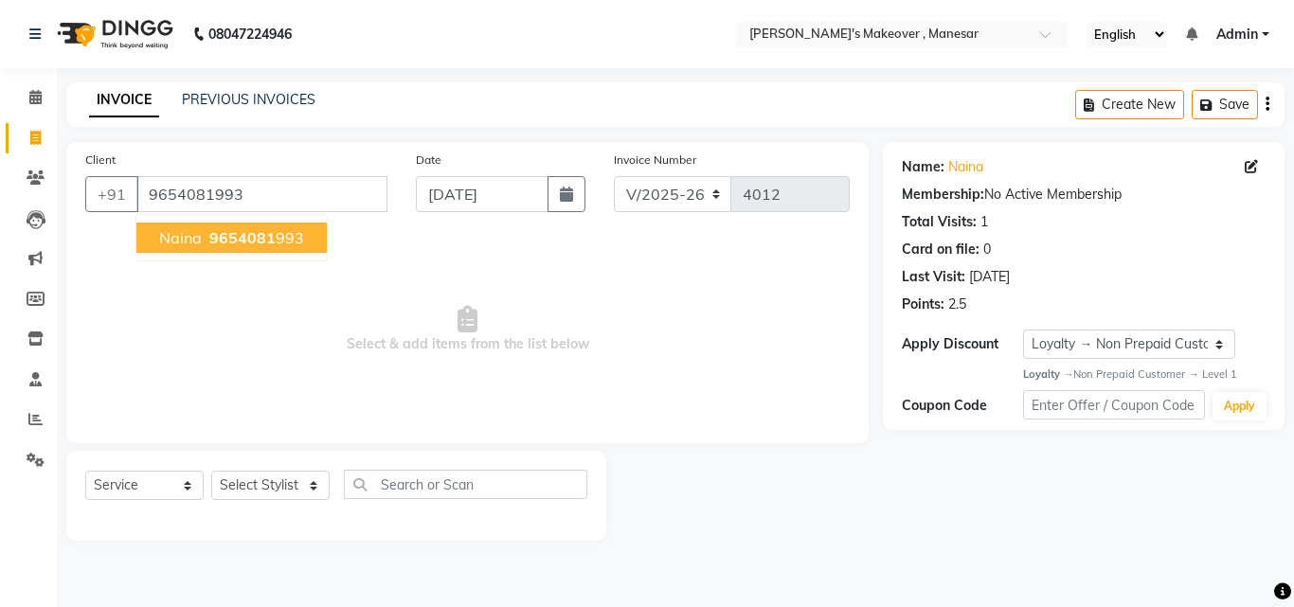
click at [231, 229] on span "9654081" at bounding box center [242, 237] width 66 height 19
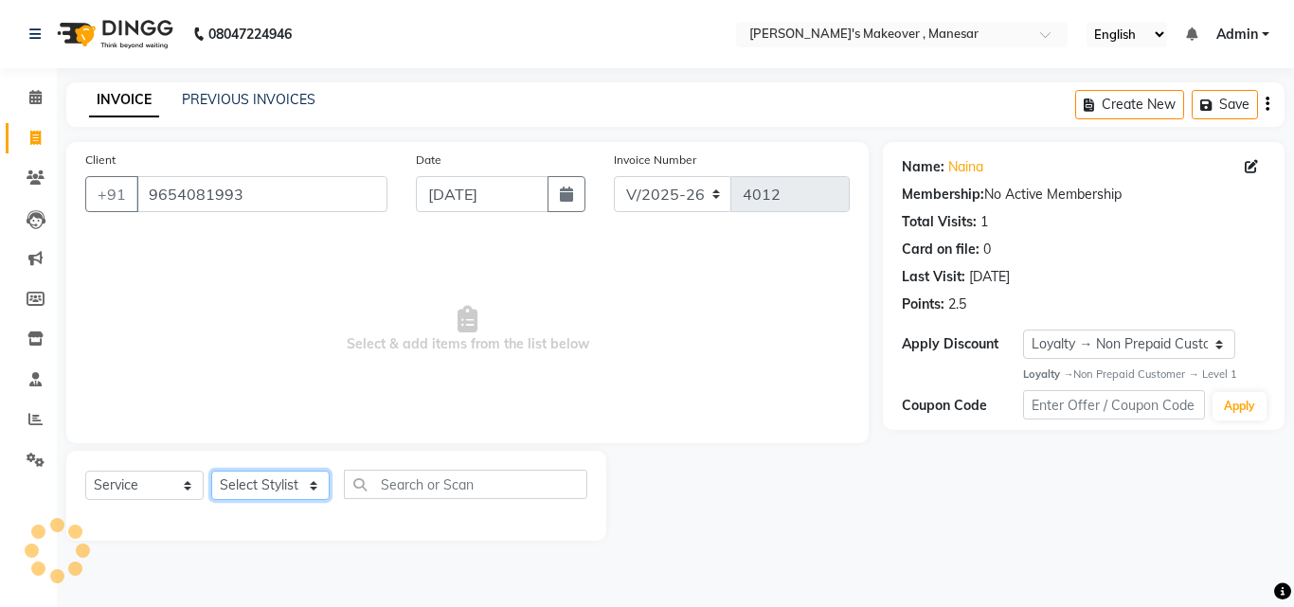
click at [261, 491] on select "Select Stylist Danish Shavej [PERSON_NAME] Krishna [PERSON_NAME] [PERSON_NAME] …" at bounding box center [270, 485] width 118 height 29
click at [211, 471] on select "Select Stylist Danish Shavej [PERSON_NAME] Krishna [PERSON_NAME] [PERSON_NAME] …" at bounding box center [270, 485] width 118 height 29
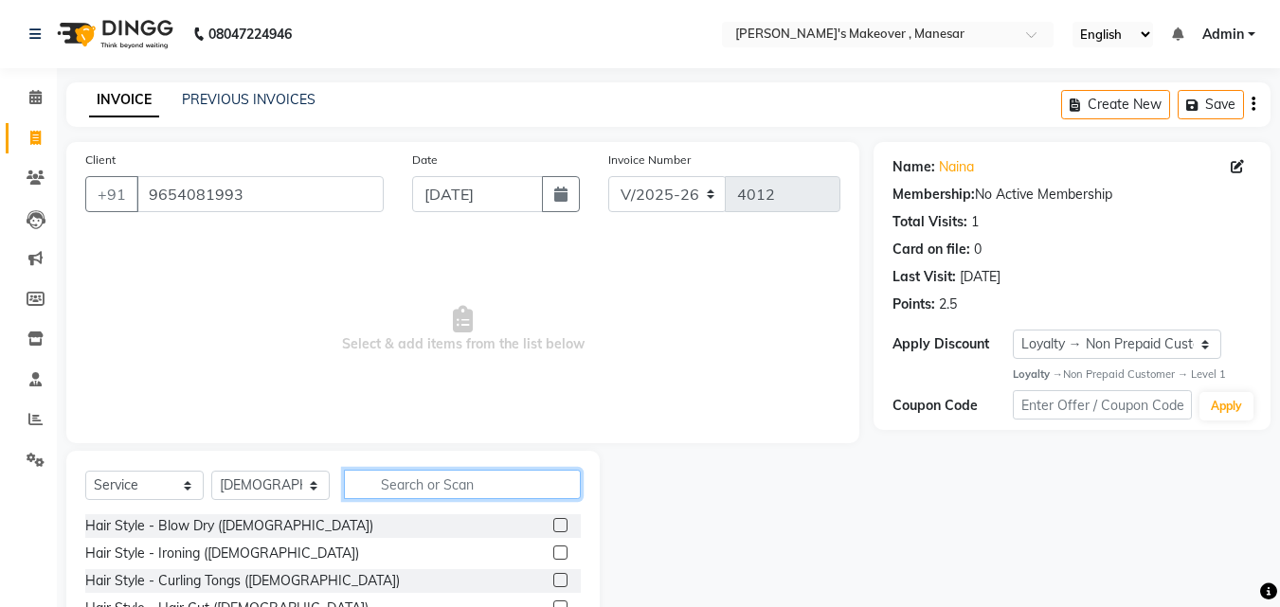
click at [392, 481] on input "text" at bounding box center [462, 484] width 237 height 29
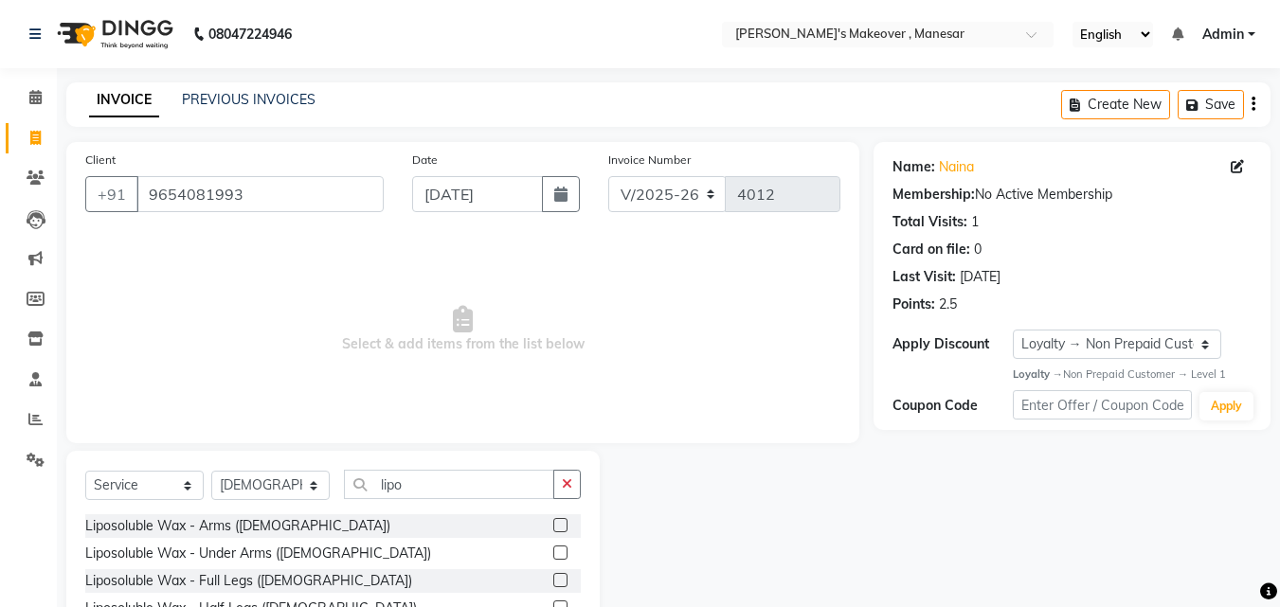
click at [553, 525] on label at bounding box center [560, 525] width 14 height 14
click at [553, 525] on input "checkbox" at bounding box center [559, 526] width 12 height 12
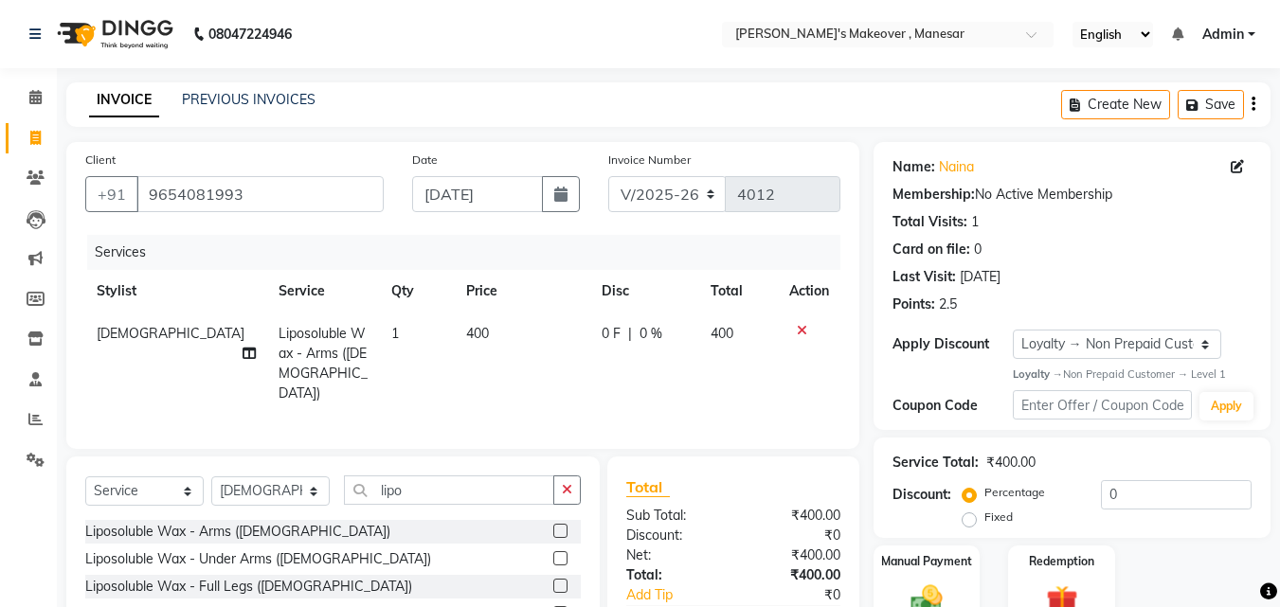
click at [553, 552] on label at bounding box center [560, 558] width 14 height 14
click at [553, 553] on input "checkbox" at bounding box center [559, 559] width 12 height 12
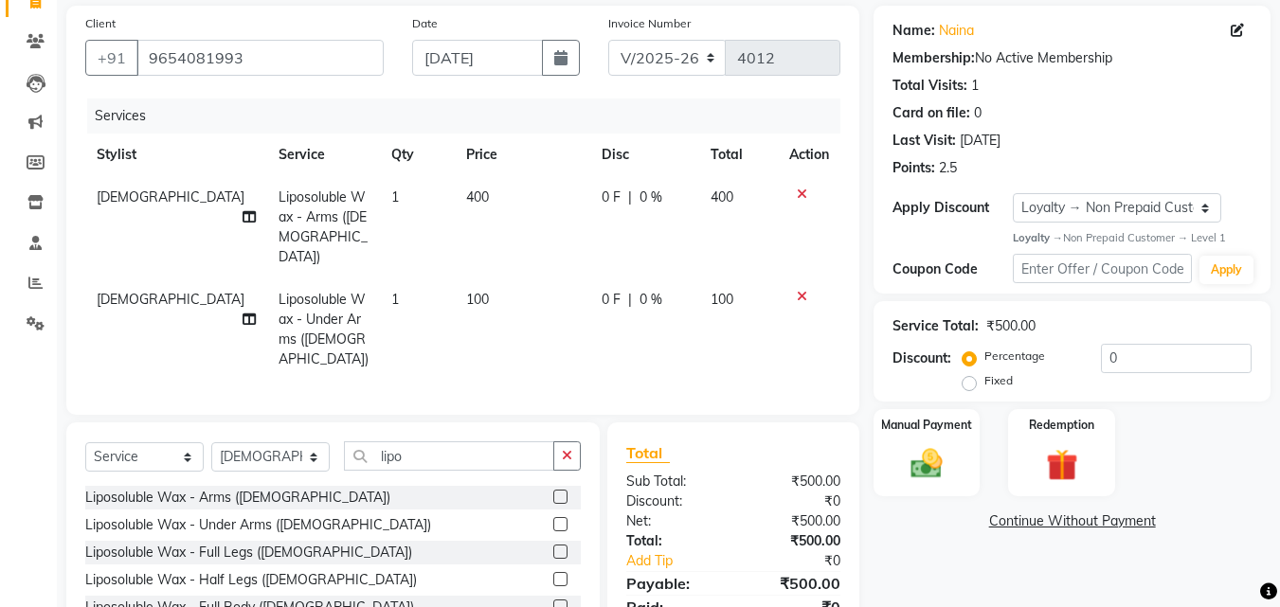
scroll to position [220, 0]
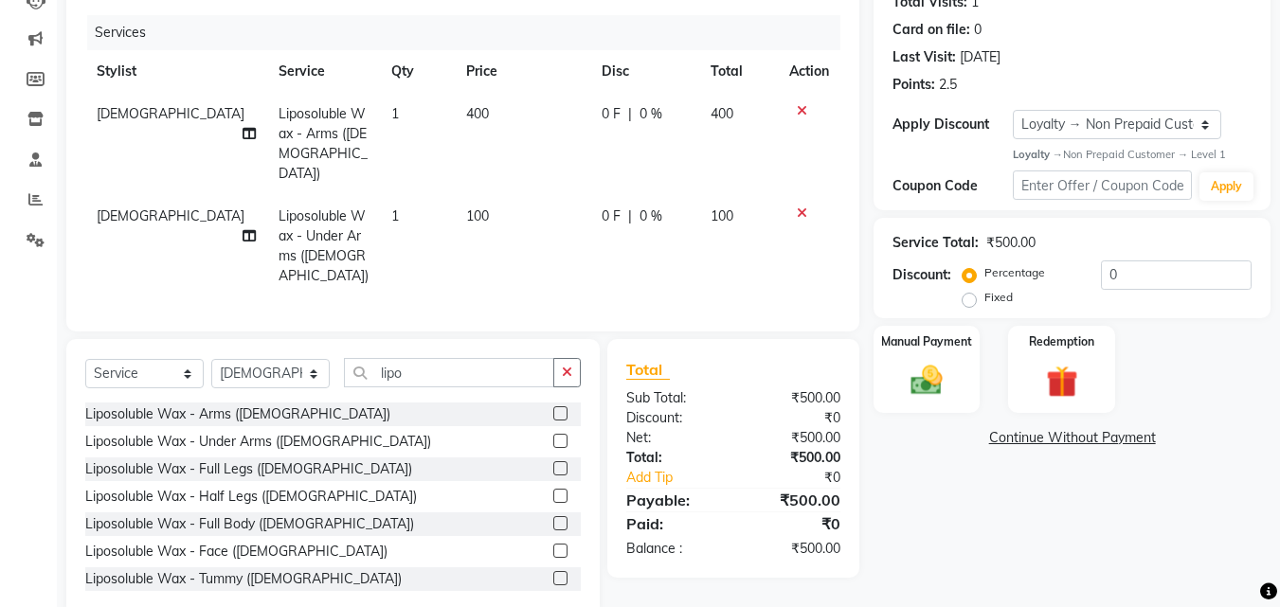
click at [553, 461] on label at bounding box center [560, 468] width 14 height 14
click at [553, 463] on input "checkbox" at bounding box center [559, 469] width 12 height 12
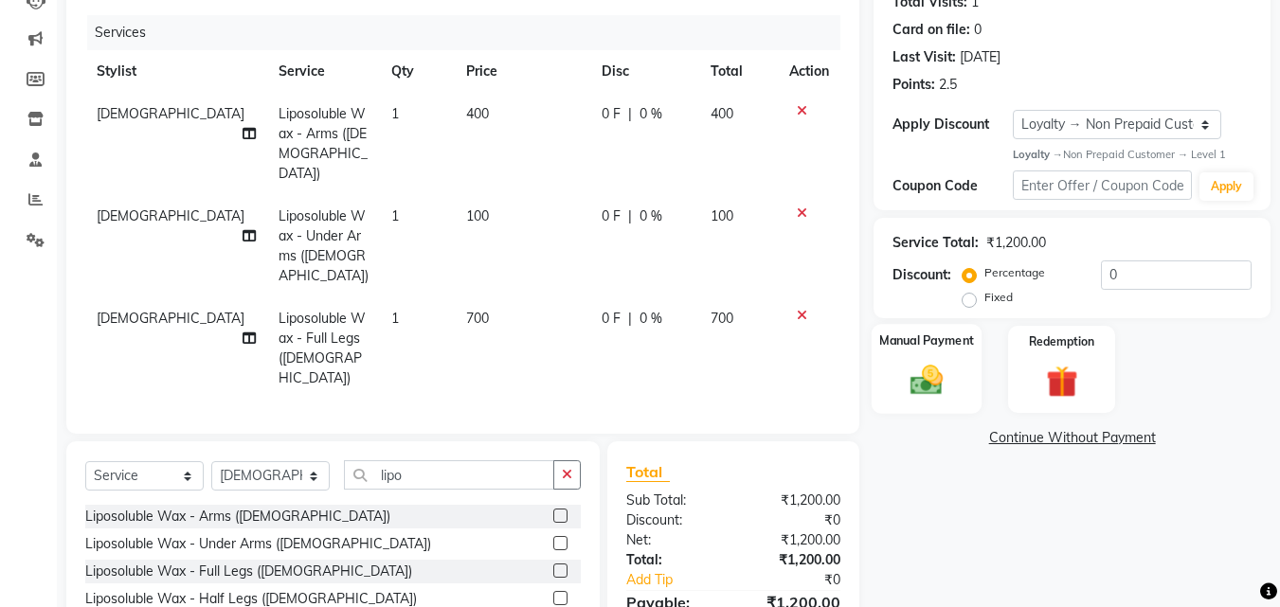
click at [928, 367] on img at bounding box center [926, 381] width 53 height 38
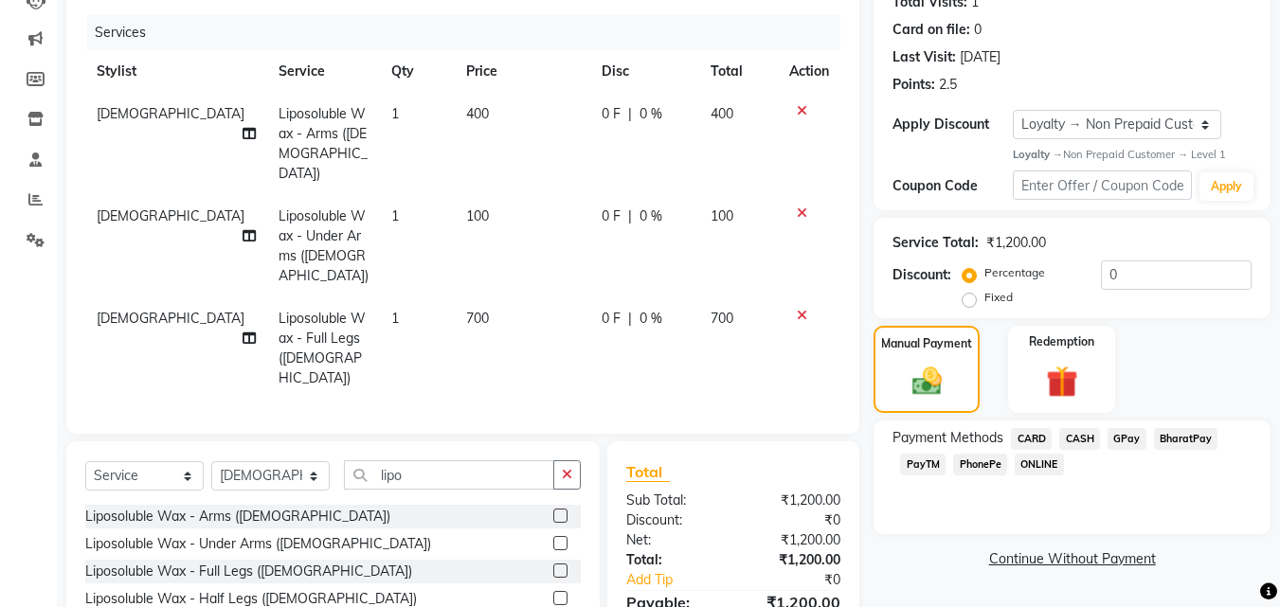
click at [984, 301] on label "Fixed" at bounding box center [998, 297] width 28 height 17
click at [969, 301] on input "Fixed" at bounding box center [972, 297] width 13 height 13
click at [1122, 260] on input "0" at bounding box center [1176, 274] width 151 height 29
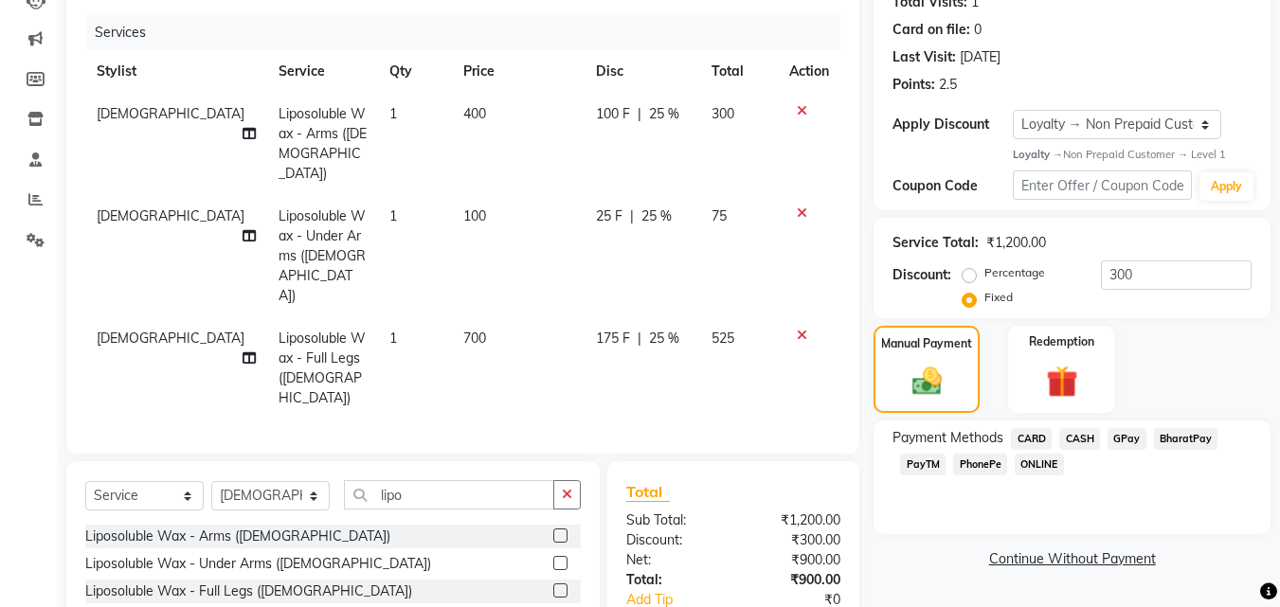
click at [700, 325] on td "525" at bounding box center [739, 368] width 78 height 102
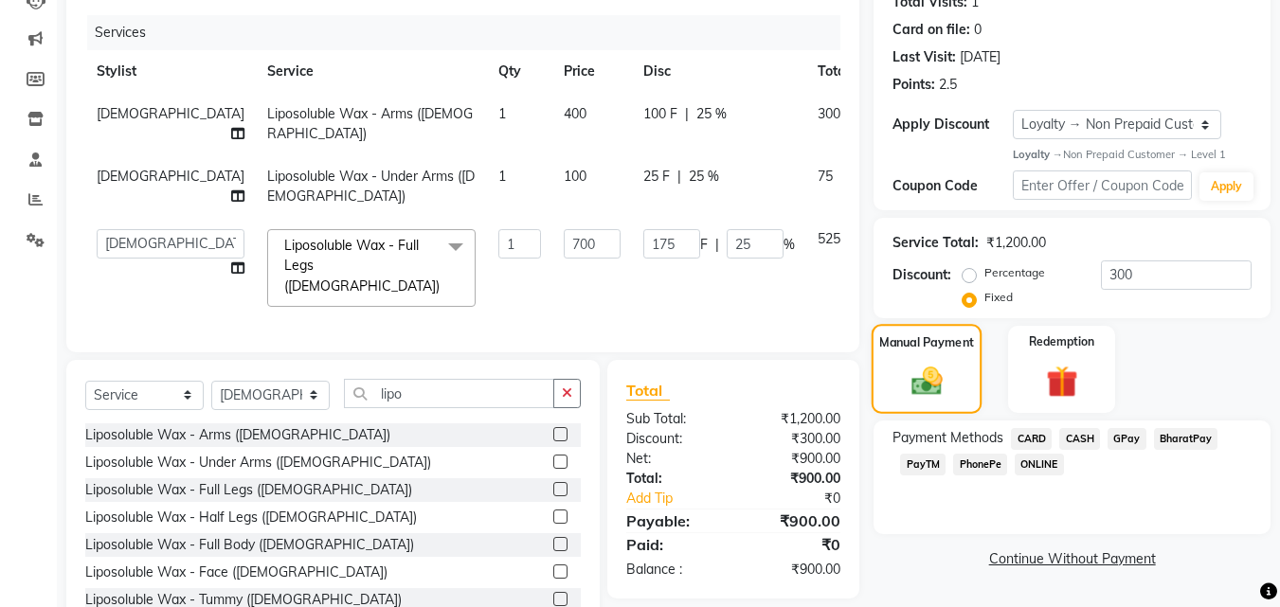
click at [932, 388] on img at bounding box center [927, 382] width 50 height 36
click at [928, 375] on img at bounding box center [927, 382] width 50 height 36
click at [963, 386] on div "Manual Payment" at bounding box center [926, 369] width 111 height 90
click at [974, 460] on span "PhonePe" at bounding box center [980, 465] width 54 height 22
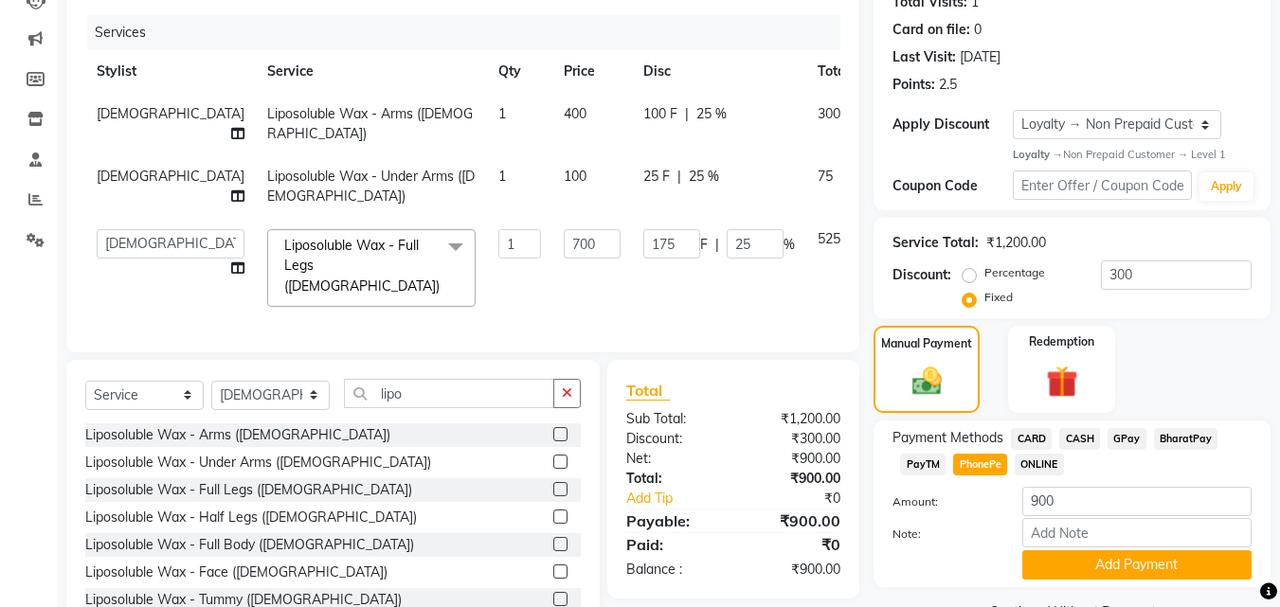
scroll to position [275, 0]
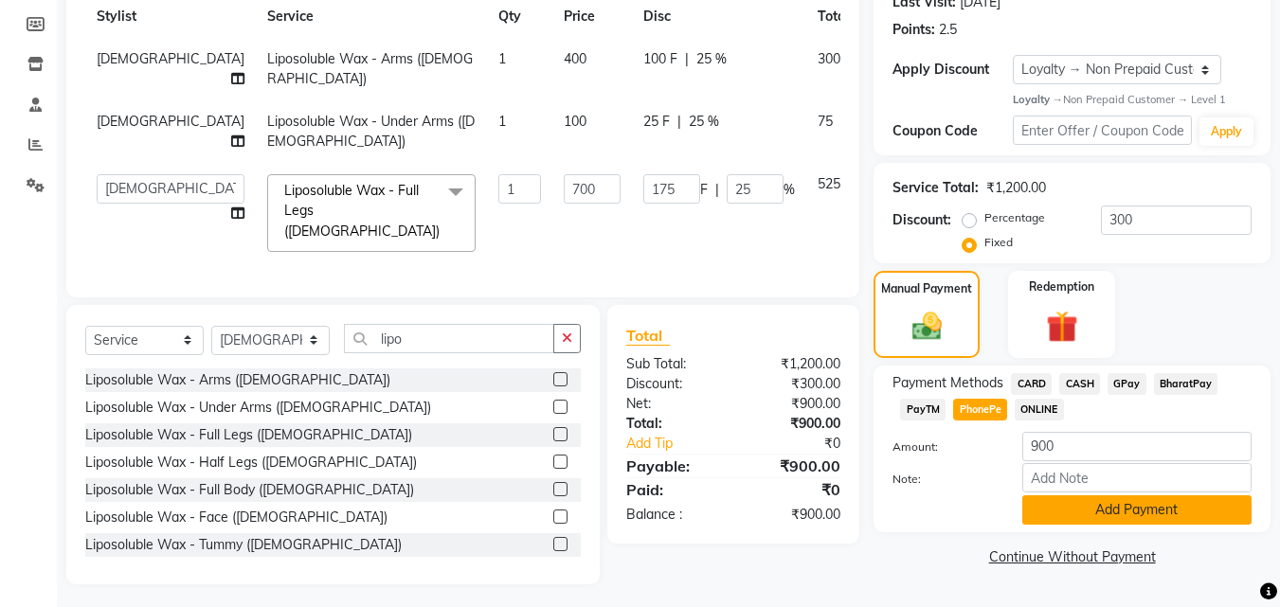
click at [1128, 506] on button "Add Payment" at bounding box center [1136, 509] width 229 height 29
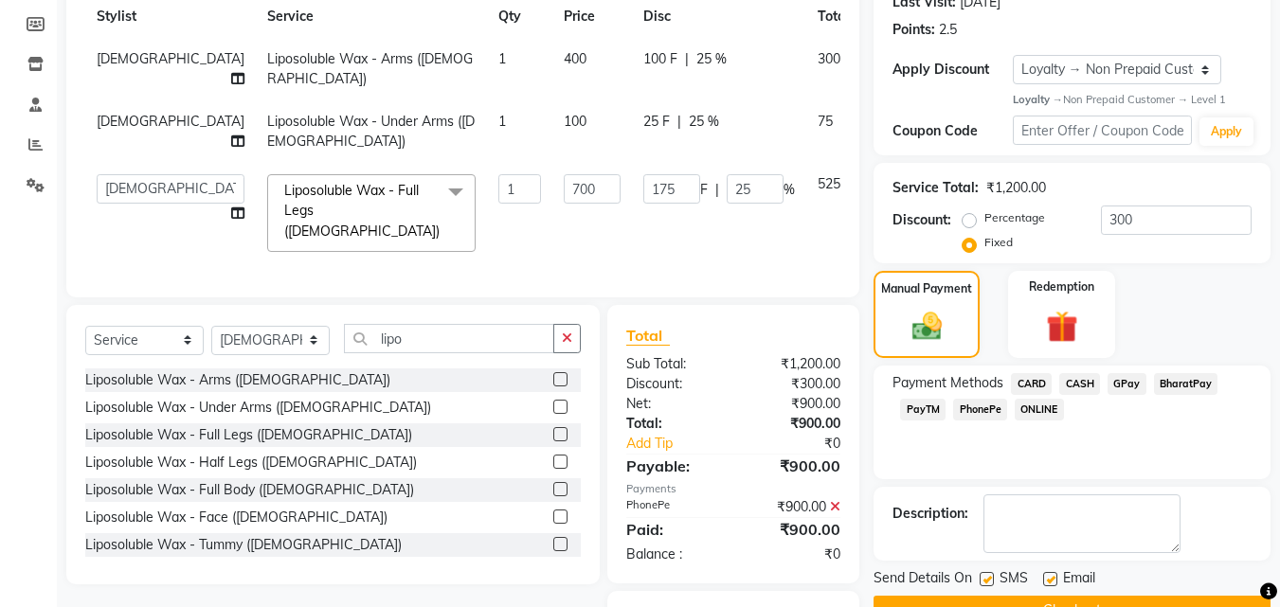
scroll to position [367, 0]
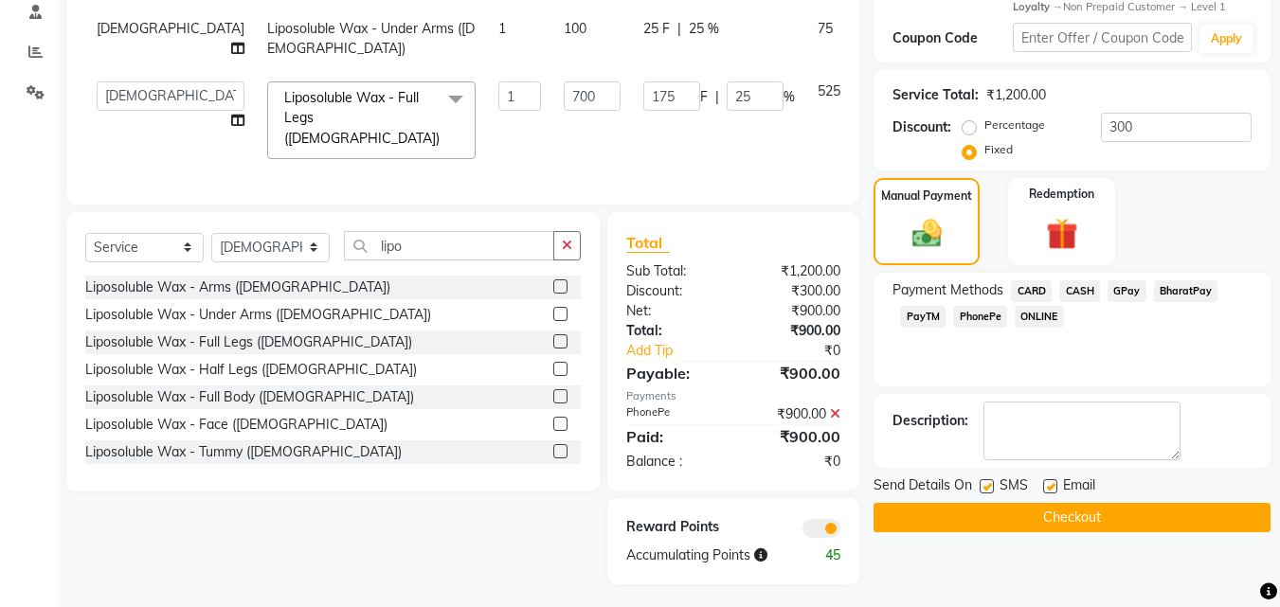
click at [983, 487] on label at bounding box center [986, 486] width 14 height 14
click at [983, 487] on input "checkbox" at bounding box center [985, 487] width 12 height 12
click at [1054, 483] on label at bounding box center [1050, 486] width 14 height 14
click at [1054, 483] on input "checkbox" at bounding box center [1049, 487] width 12 height 12
click at [1054, 483] on label at bounding box center [1050, 486] width 14 height 14
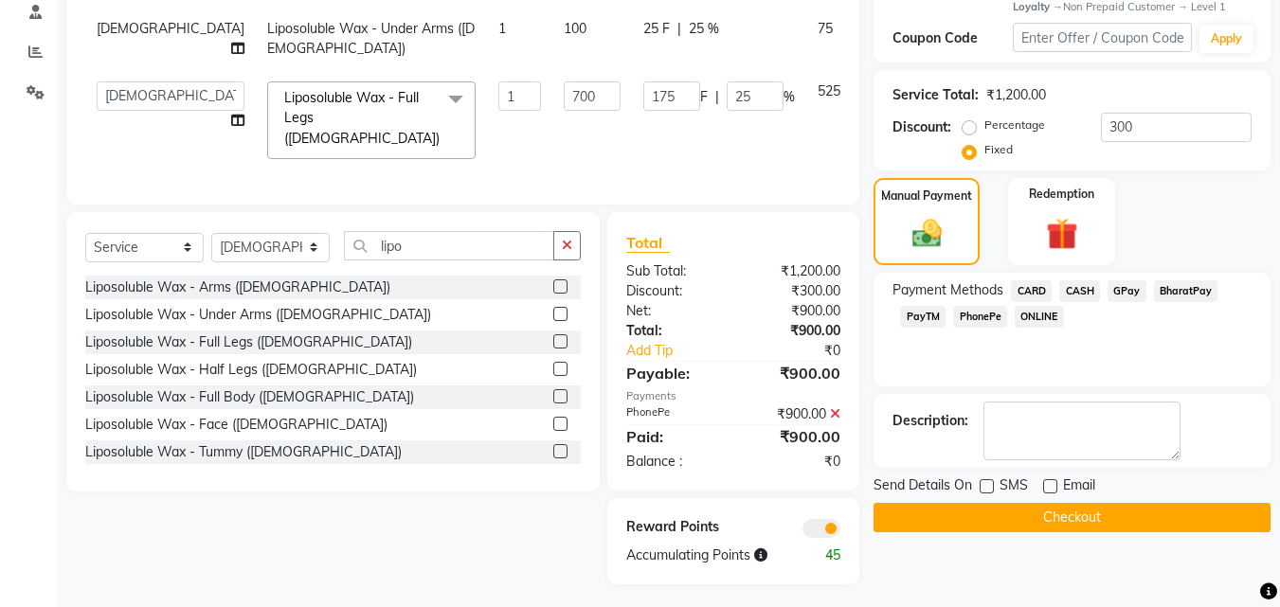
click at [1054, 483] on input "checkbox" at bounding box center [1049, 487] width 12 height 12
click at [988, 483] on label at bounding box center [986, 486] width 14 height 14
click at [988, 483] on input "checkbox" at bounding box center [985, 487] width 12 height 12
click at [991, 484] on label at bounding box center [986, 486] width 14 height 14
click at [991, 484] on input "checkbox" at bounding box center [985, 487] width 12 height 12
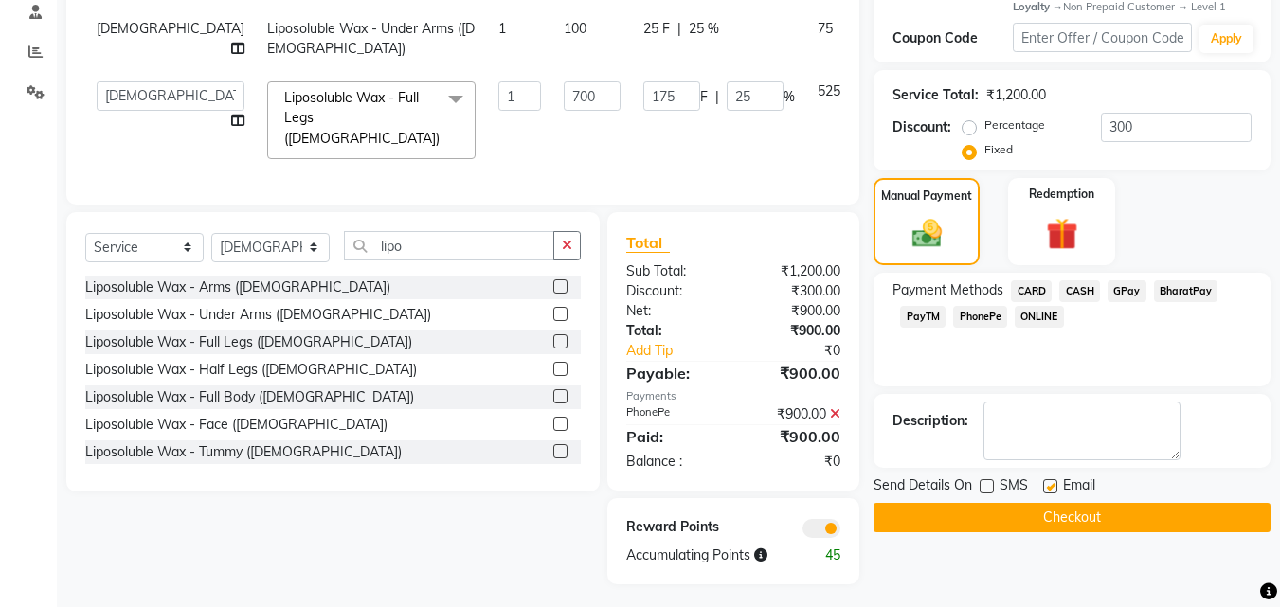
click at [991, 484] on label at bounding box center [986, 486] width 14 height 14
click at [991, 484] on input "checkbox" at bounding box center [985, 487] width 12 height 12
click at [991, 484] on label at bounding box center [986, 486] width 14 height 14
click at [991, 484] on input "checkbox" at bounding box center [985, 487] width 12 height 12
click at [1052, 490] on label at bounding box center [1050, 486] width 14 height 14
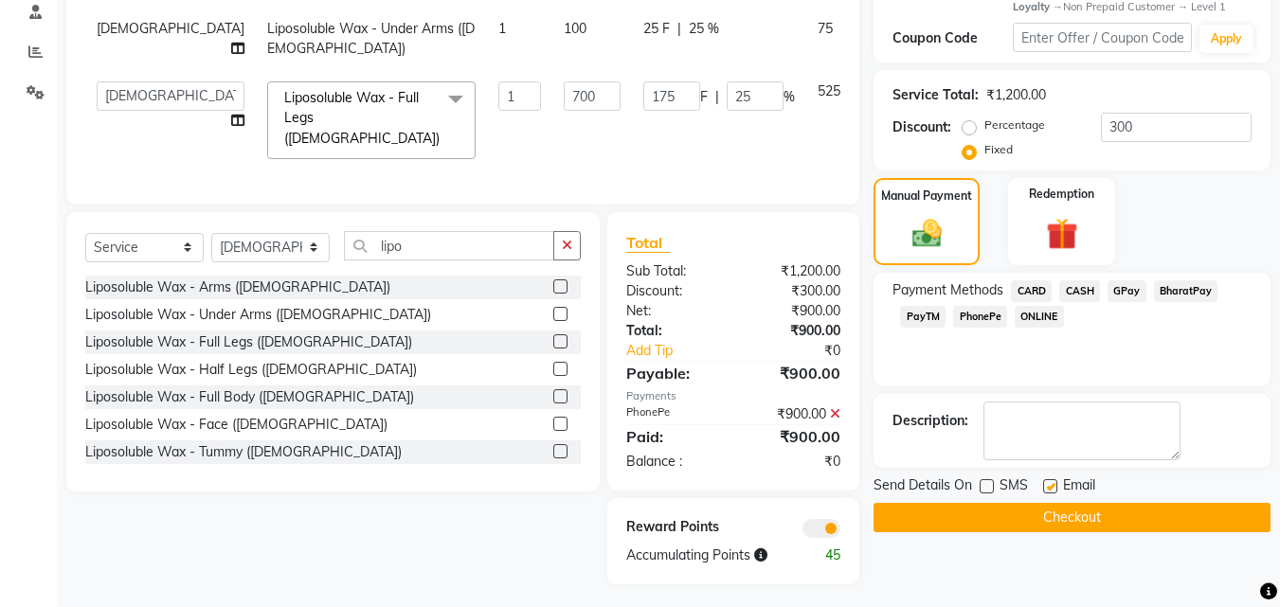
click at [1052, 490] on input "checkbox" at bounding box center [1049, 487] width 12 height 12
click at [1044, 503] on button "Checkout" at bounding box center [1071, 517] width 397 height 29
drag, startPoint x: 1044, startPoint y: 503, endPoint x: 1029, endPoint y: 511, distance: 17.4
click at [1042, 507] on div "Checkout" at bounding box center [1071, 517] width 397 height 29
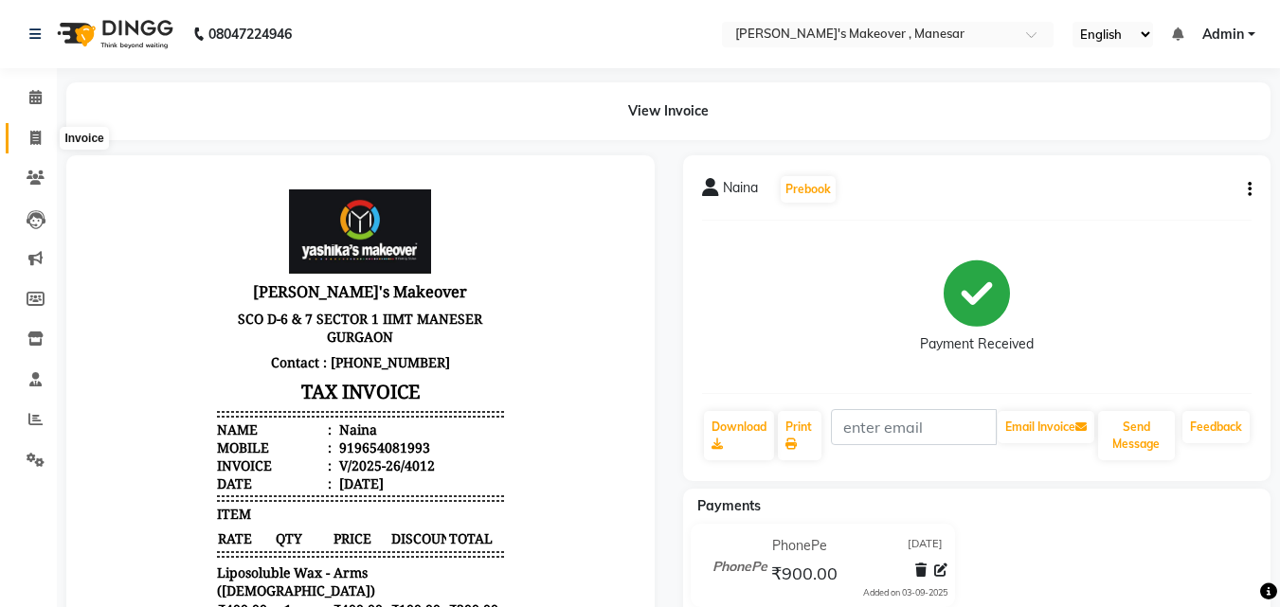
click at [41, 138] on icon at bounding box center [35, 138] width 10 height 14
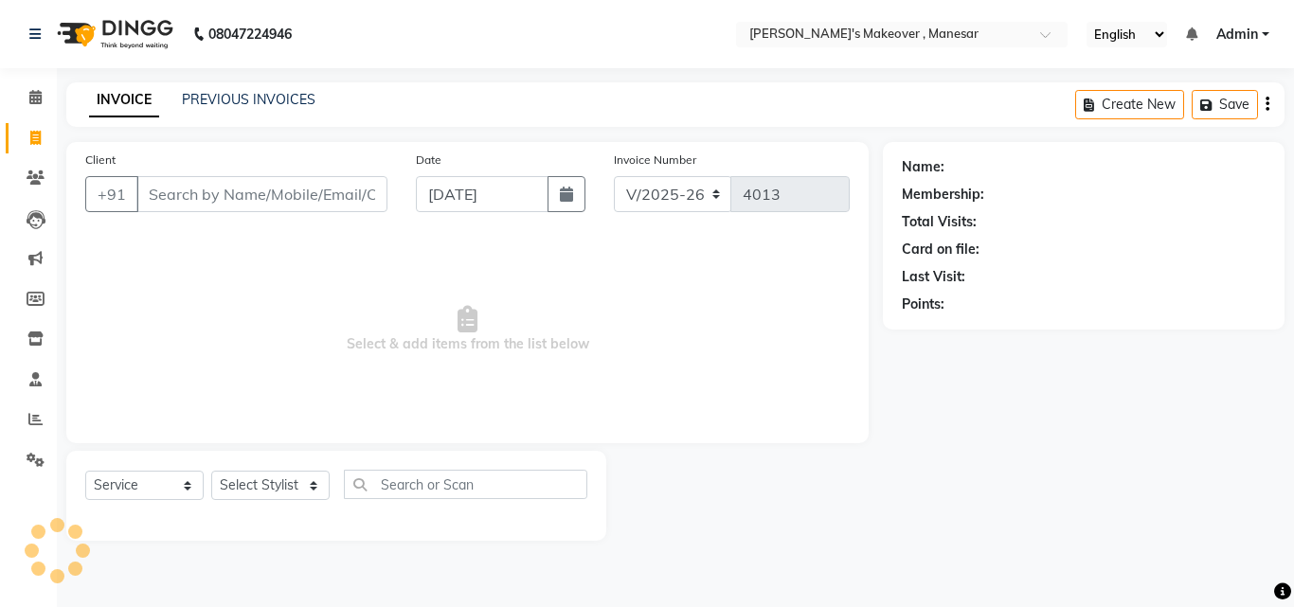
click at [264, 200] on input "Client" at bounding box center [261, 194] width 251 height 36
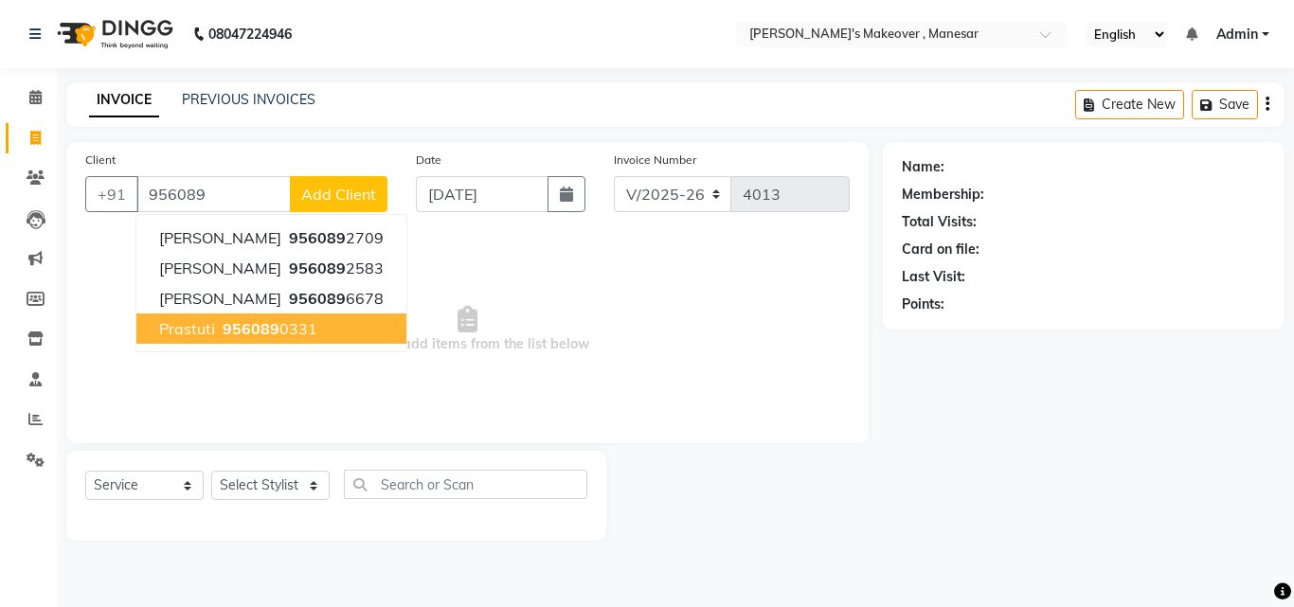
click at [236, 329] on span "956089" at bounding box center [251, 328] width 57 height 19
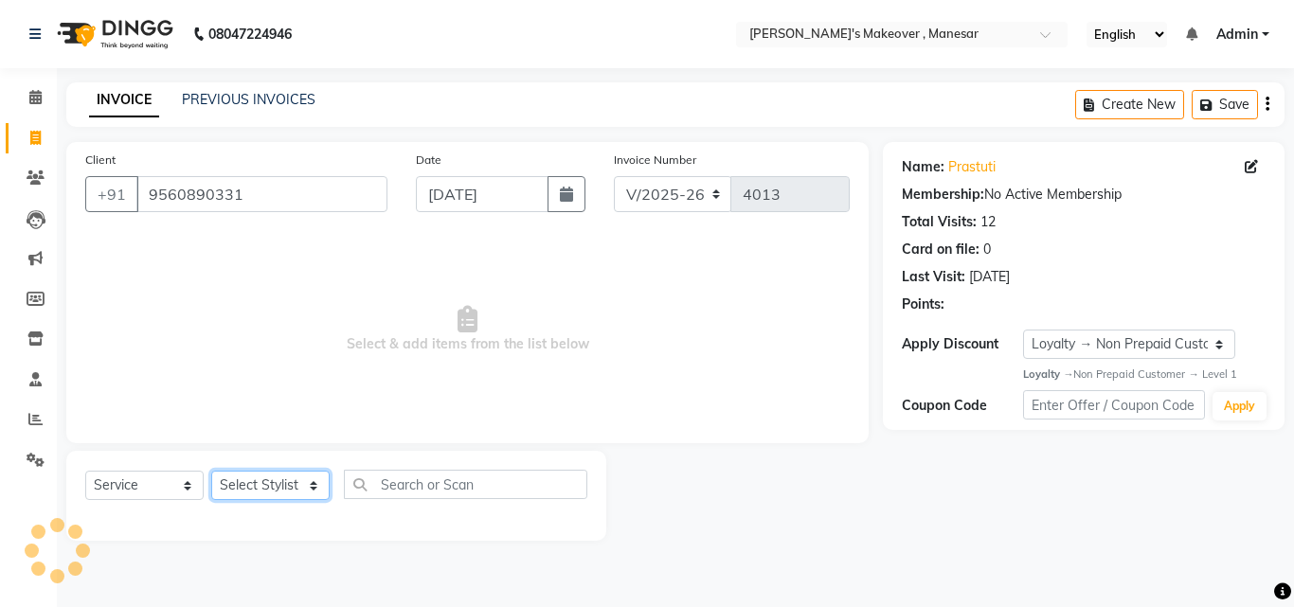
click at [230, 498] on select "Select Stylist Danish Shavej [PERSON_NAME] Krishna [PERSON_NAME] [PERSON_NAME] …" at bounding box center [270, 485] width 118 height 29
click at [211, 471] on select "Select Stylist Danish Shavej [PERSON_NAME] Krishna [PERSON_NAME] [PERSON_NAME] …" at bounding box center [270, 485] width 118 height 29
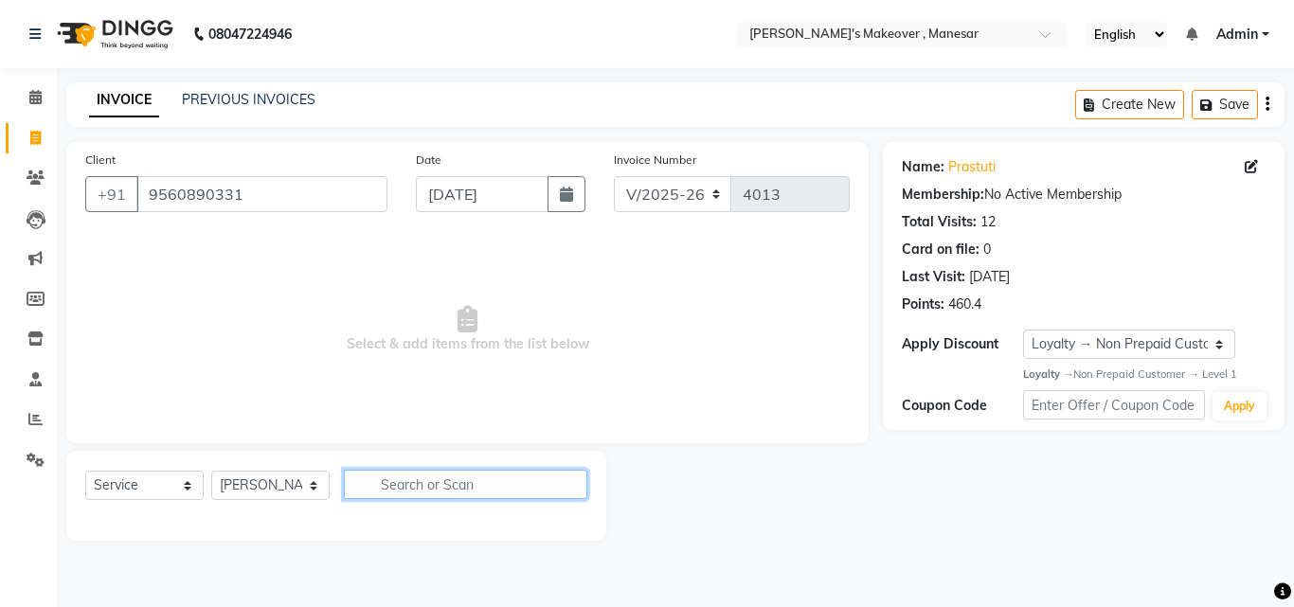
click at [457, 486] on input "text" at bounding box center [465, 484] width 243 height 29
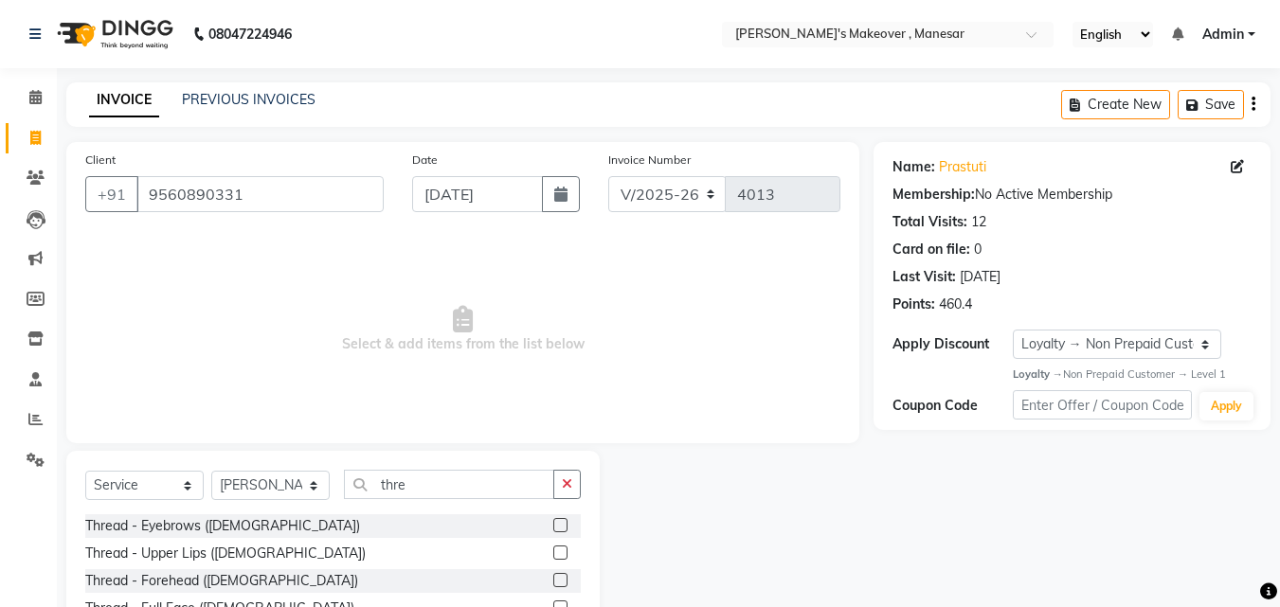
click at [553, 523] on label at bounding box center [560, 525] width 14 height 14
click at [553, 523] on input "checkbox" at bounding box center [559, 526] width 12 height 12
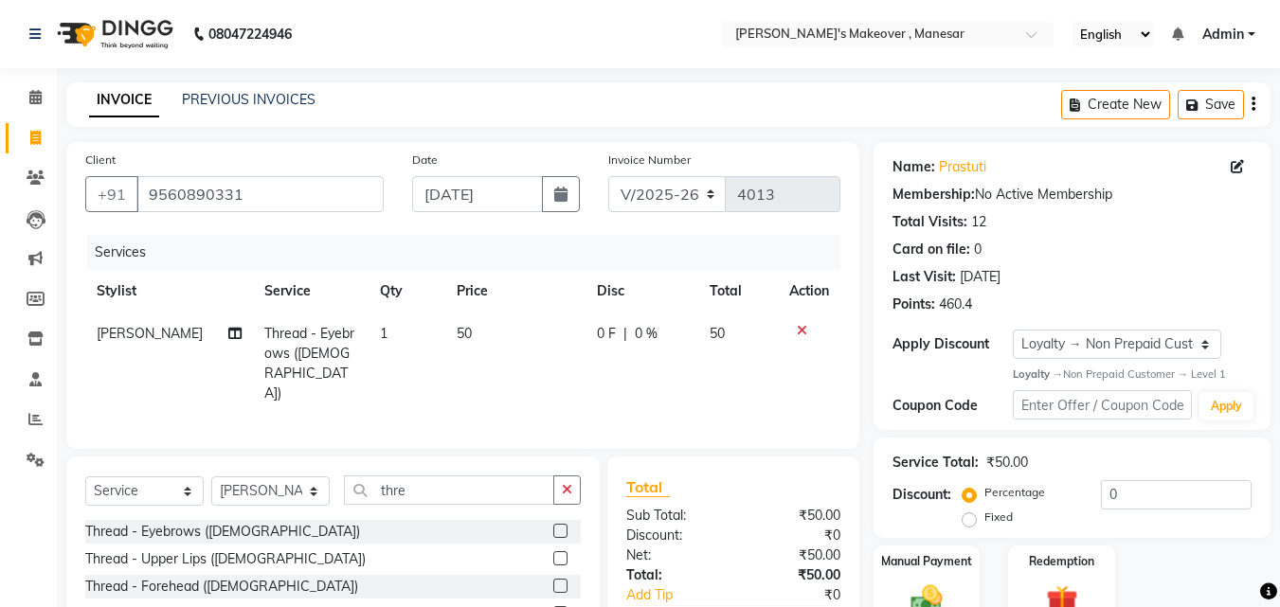
scroll to position [152, 0]
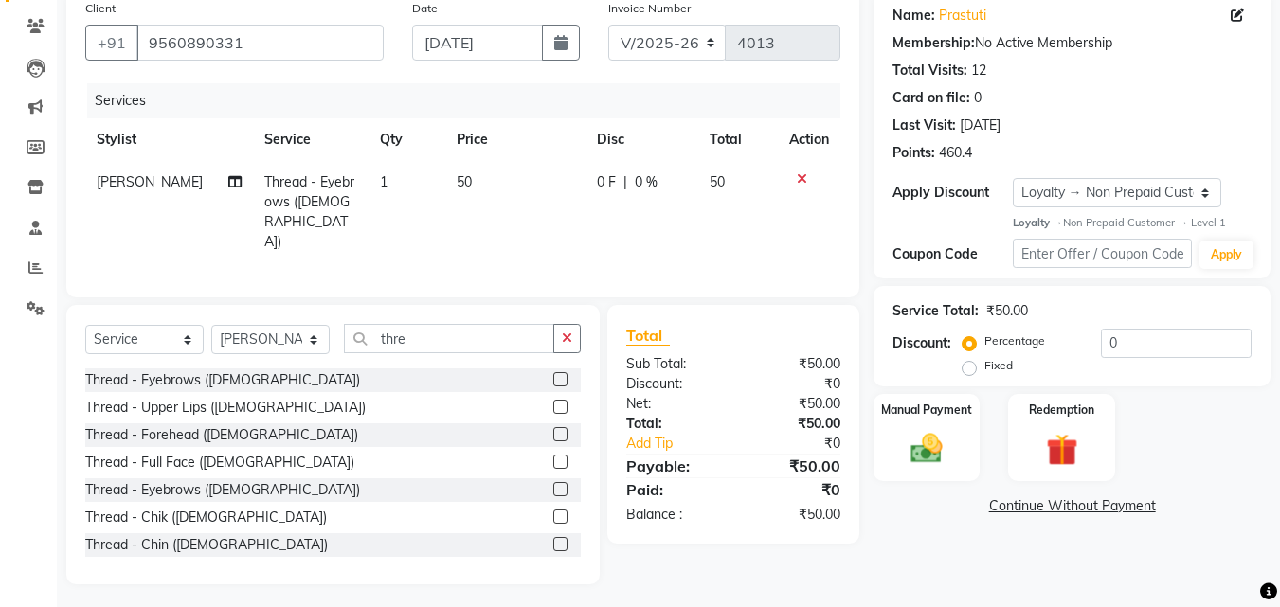
click at [553, 537] on label at bounding box center [560, 544] width 14 height 14
click at [553, 539] on input "checkbox" at bounding box center [559, 545] width 12 height 12
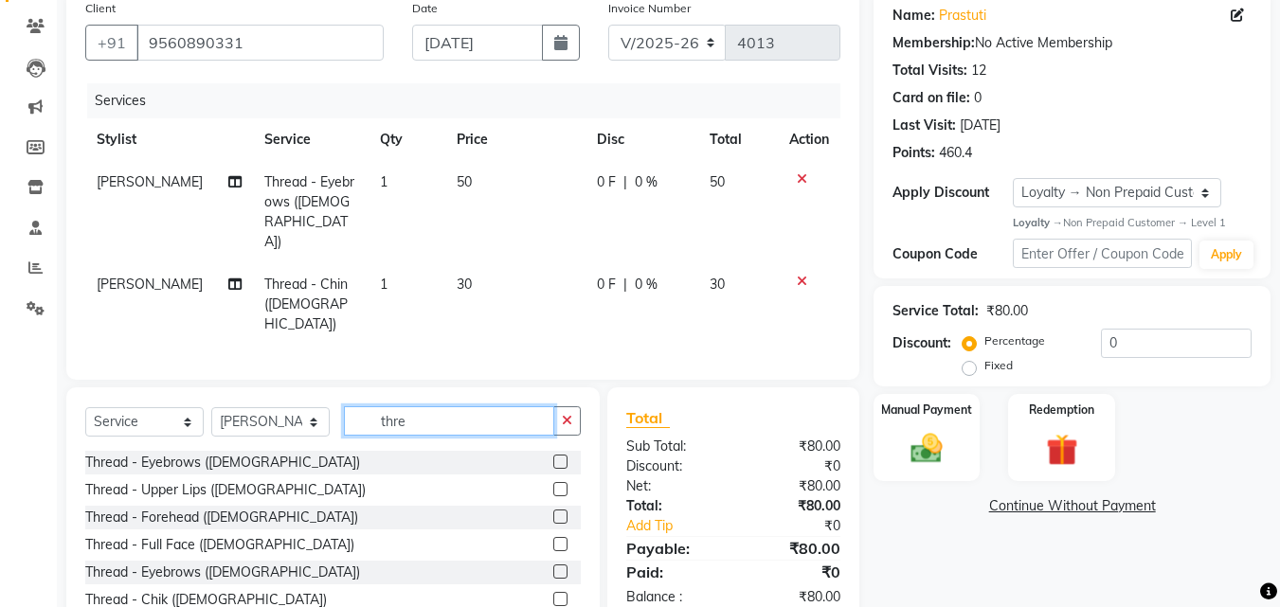
click at [430, 406] on input "thre" at bounding box center [449, 420] width 210 height 29
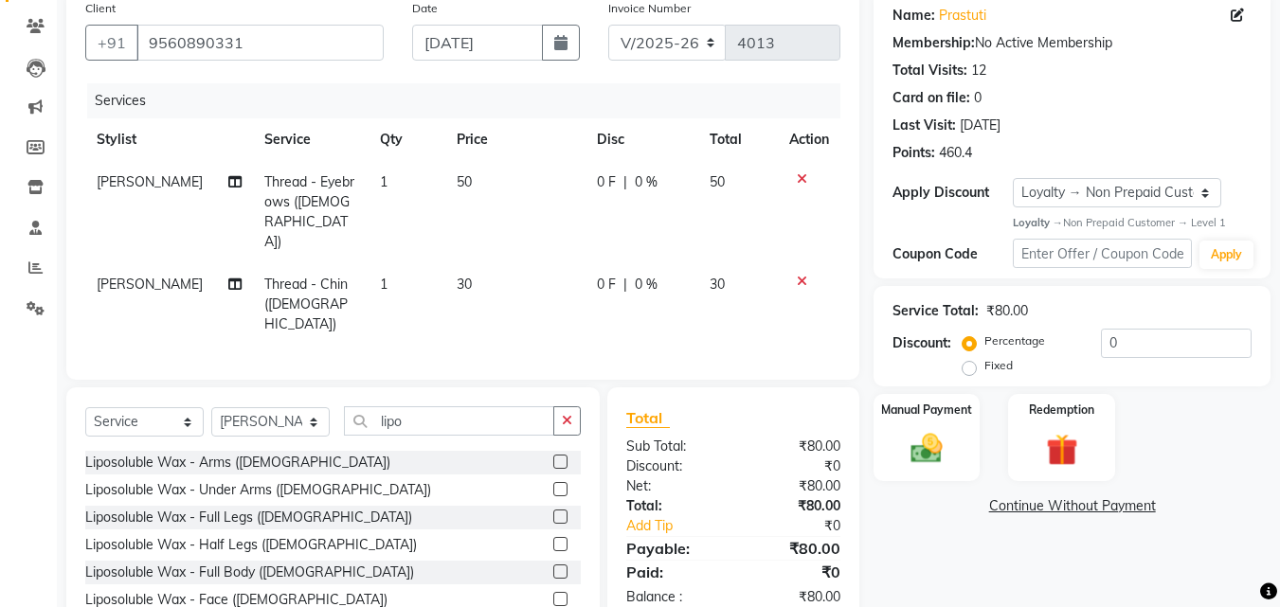
click at [553, 455] on label at bounding box center [560, 462] width 14 height 14
click at [553, 457] on input "checkbox" at bounding box center [559, 463] width 12 height 12
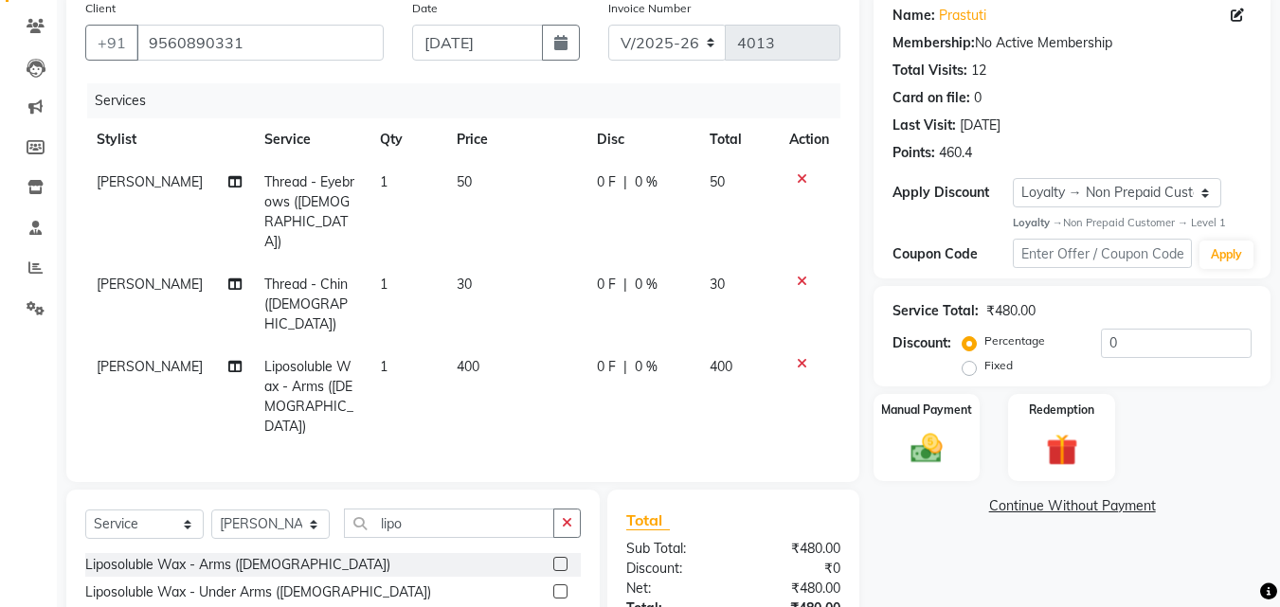
click at [553, 584] on label at bounding box center [560, 591] width 14 height 14
click at [553, 586] on input "checkbox" at bounding box center [559, 592] width 12 height 12
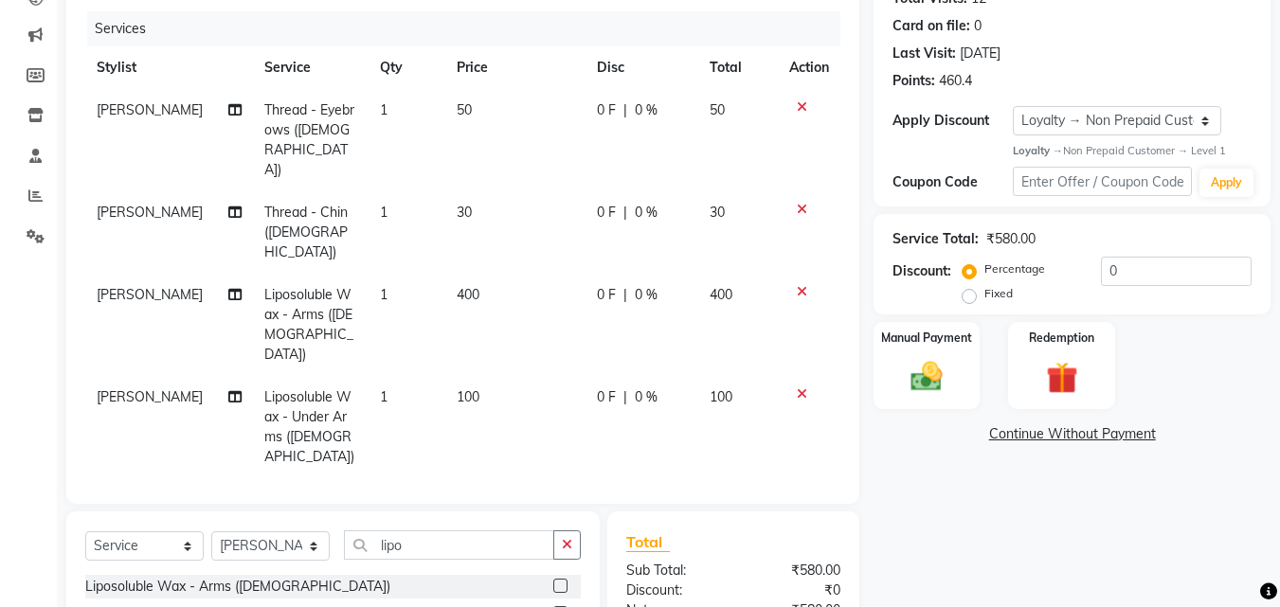
scroll to position [359, 0]
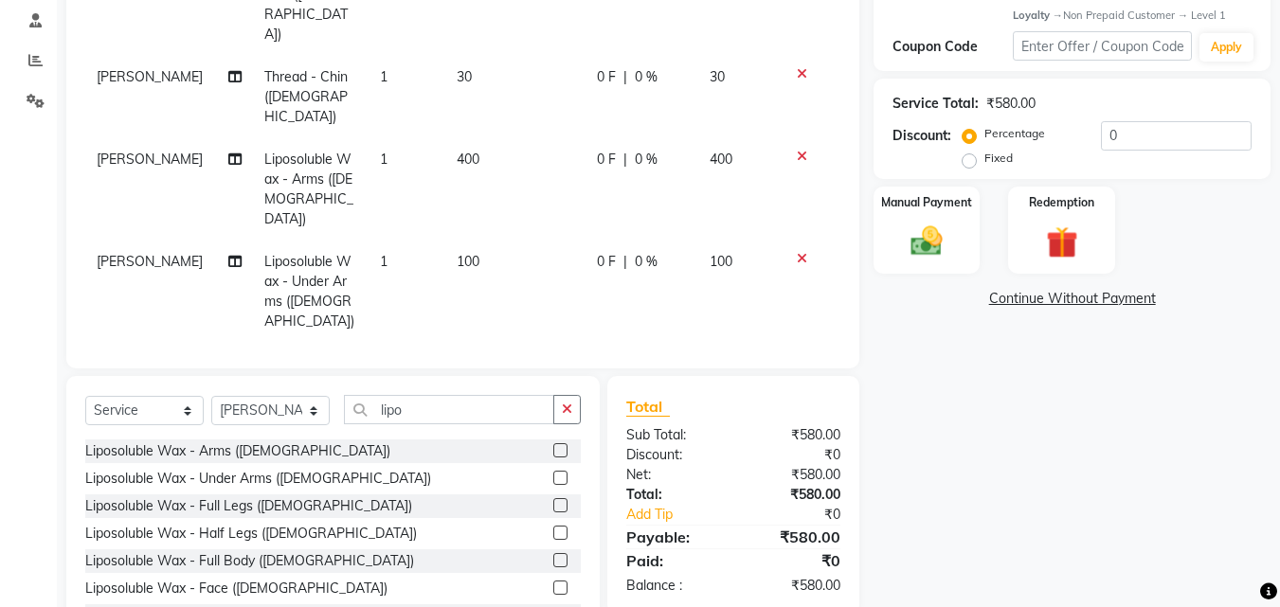
click at [538, 494] on div "Liposoluble Wax - Full Legs ([DEMOGRAPHIC_DATA])" at bounding box center [332, 506] width 495 height 24
click at [553, 498] on label at bounding box center [560, 505] width 14 height 14
click at [553, 500] on input "checkbox" at bounding box center [559, 506] width 12 height 12
click at [545, 429] on div "Select Service Product Membership Package Voucher Prepaid Gift Card Select Styl…" at bounding box center [332, 417] width 495 height 45
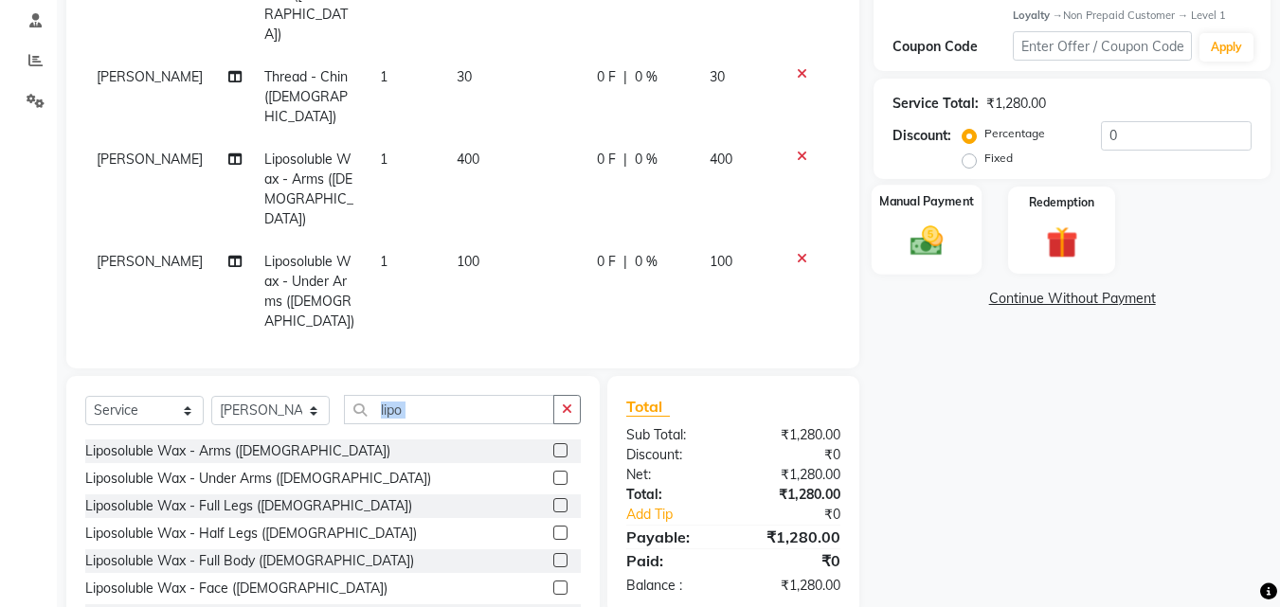
click at [908, 229] on img at bounding box center [926, 242] width 53 height 38
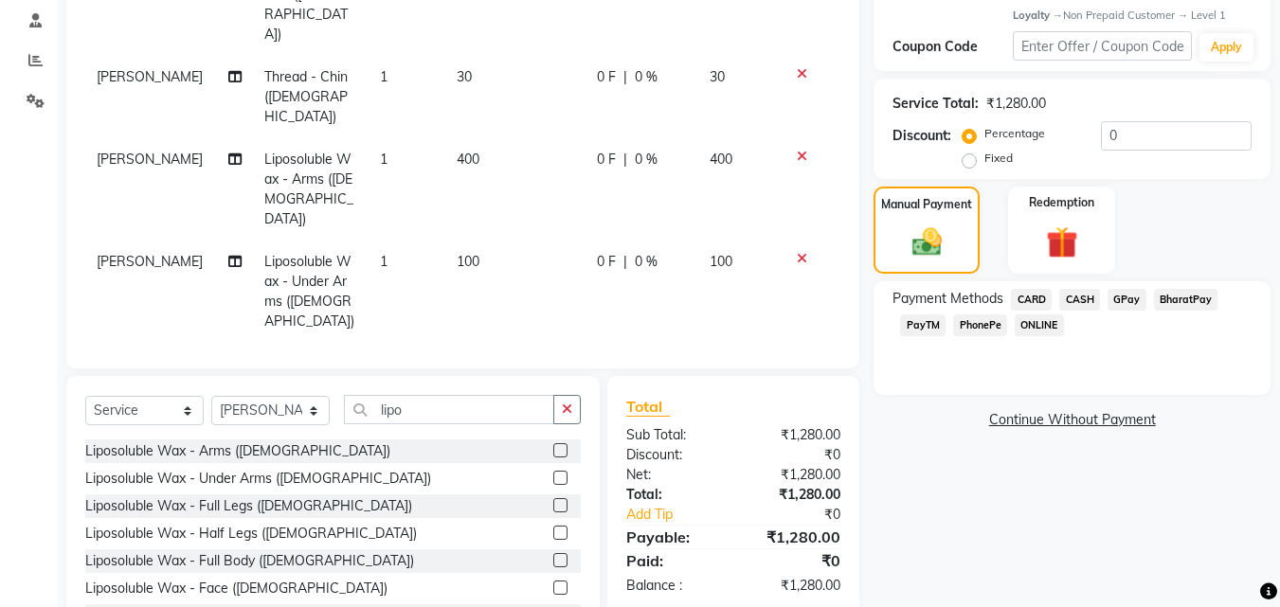
click at [983, 326] on span "PhonePe" at bounding box center [980, 325] width 54 height 22
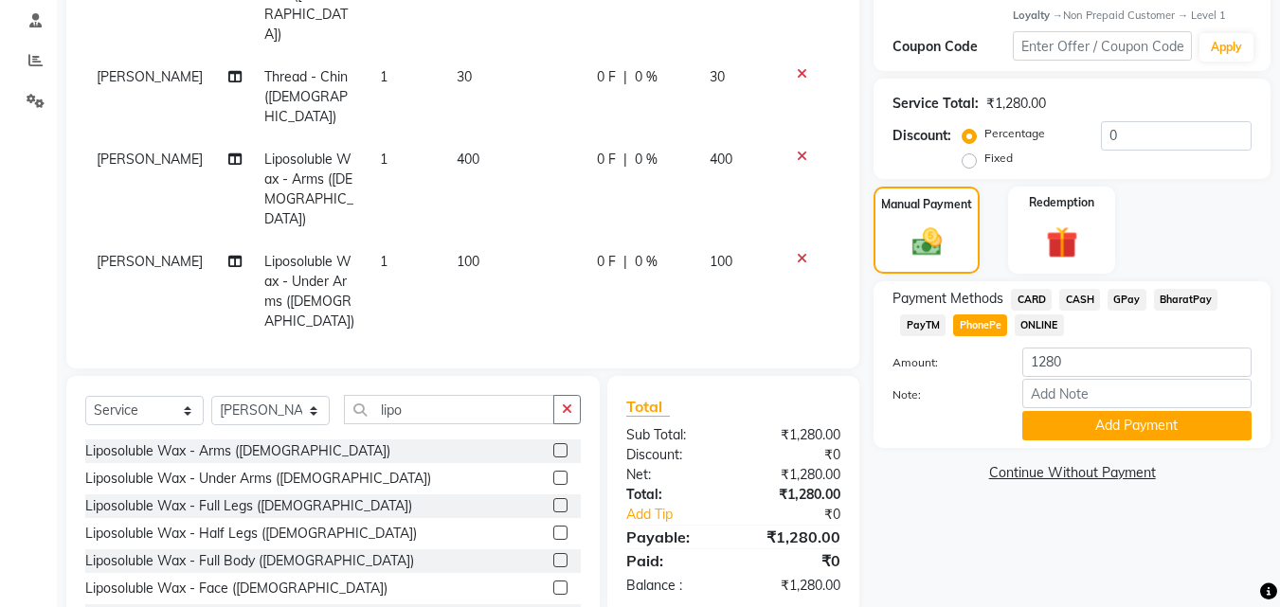
scroll to position [436, 0]
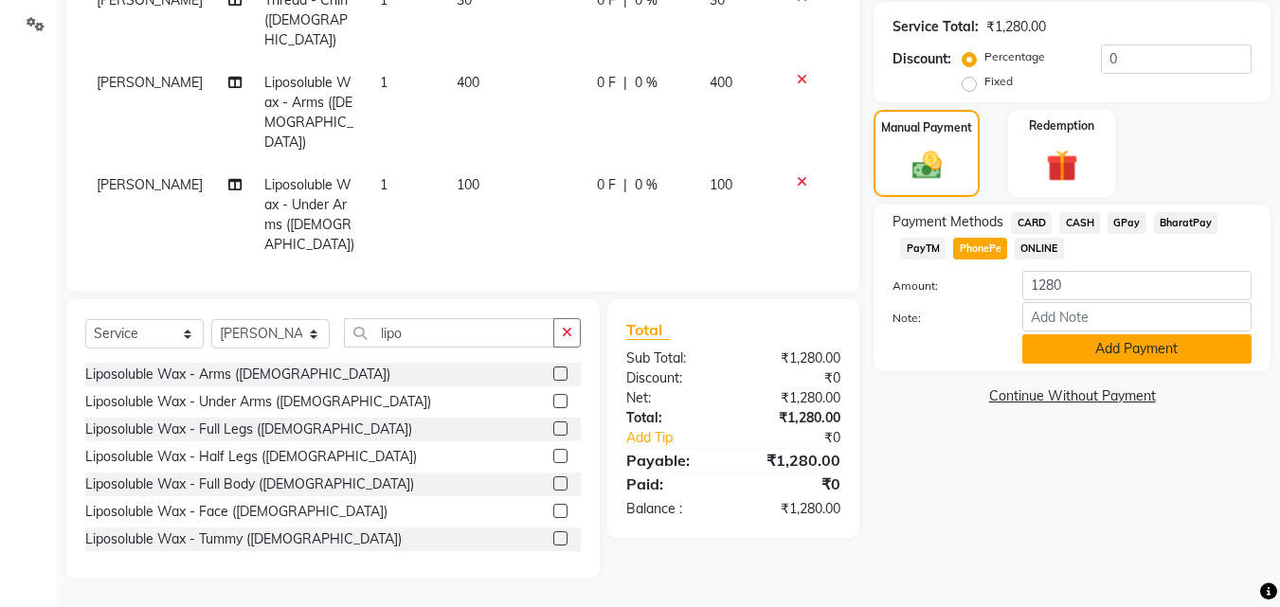
click at [1165, 358] on button "Add Payment" at bounding box center [1136, 348] width 229 height 29
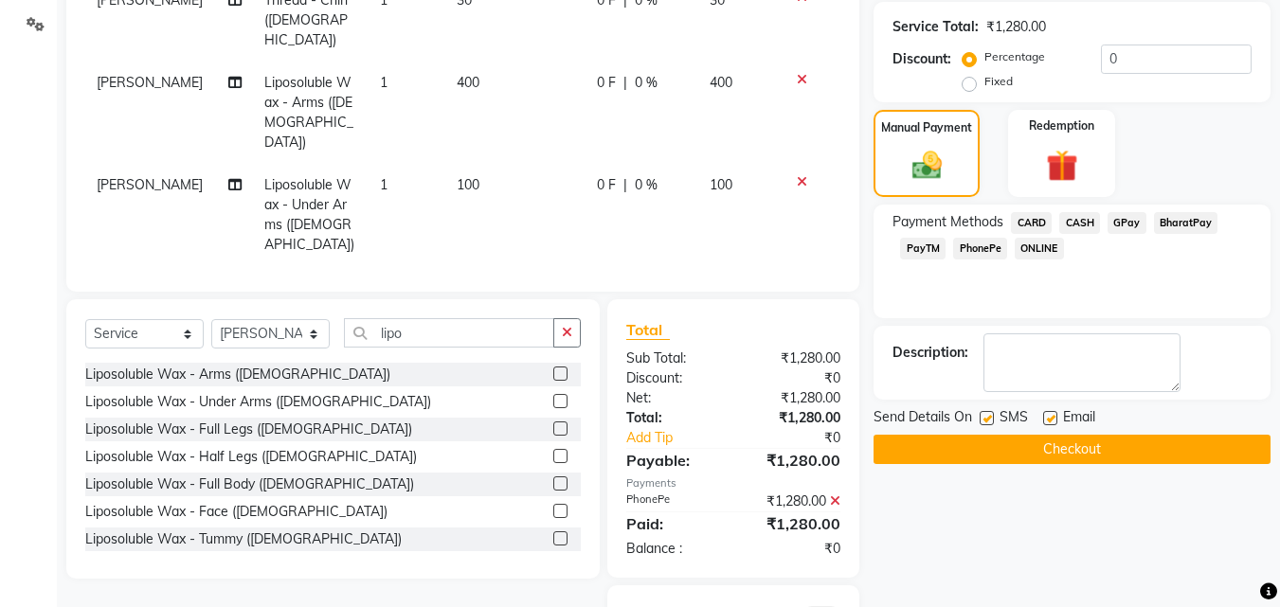
click at [988, 421] on label at bounding box center [986, 418] width 14 height 14
click at [988, 421] on input "checkbox" at bounding box center [985, 419] width 12 height 12
click at [1054, 421] on label at bounding box center [1050, 418] width 14 height 14
click at [1054, 421] on input "checkbox" at bounding box center [1049, 419] width 12 height 12
click at [1037, 454] on button "Checkout" at bounding box center [1071, 449] width 397 height 29
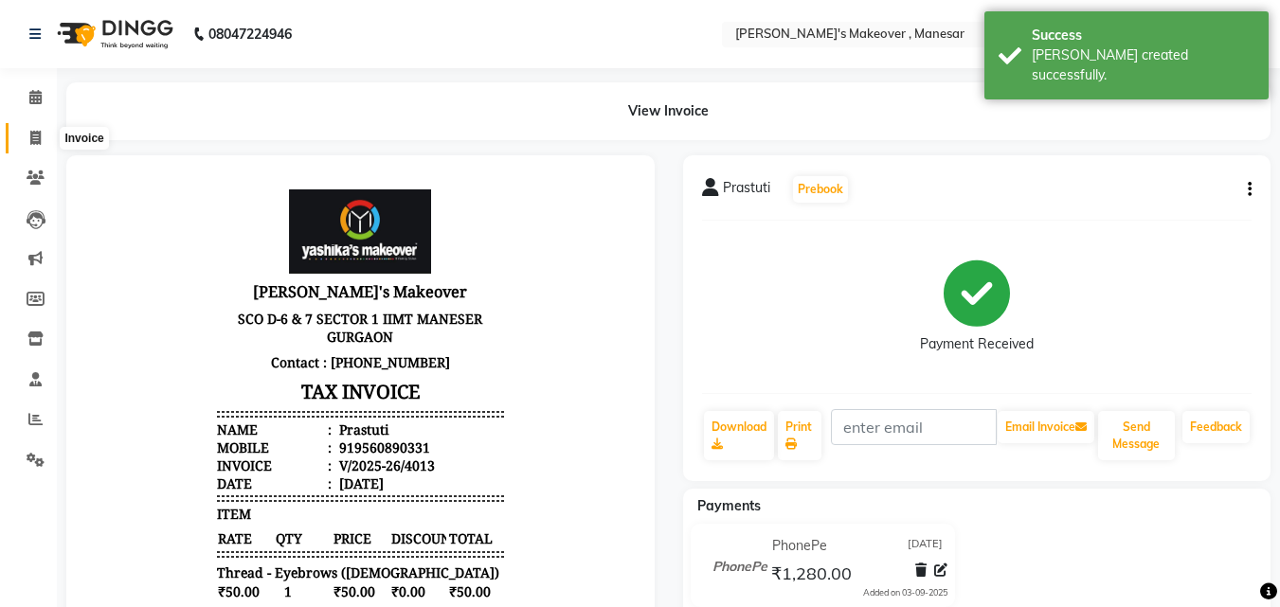
click at [41, 138] on icon at bounding box center [35, 138] width 10 height 14
drag, startPoint x: 41, startPoint y: 138, endPoint x: 45, endPoint y: 154, distance: 16.8
click at [41, 138] on icon at bounding box center [35, 138] width 10 height 14
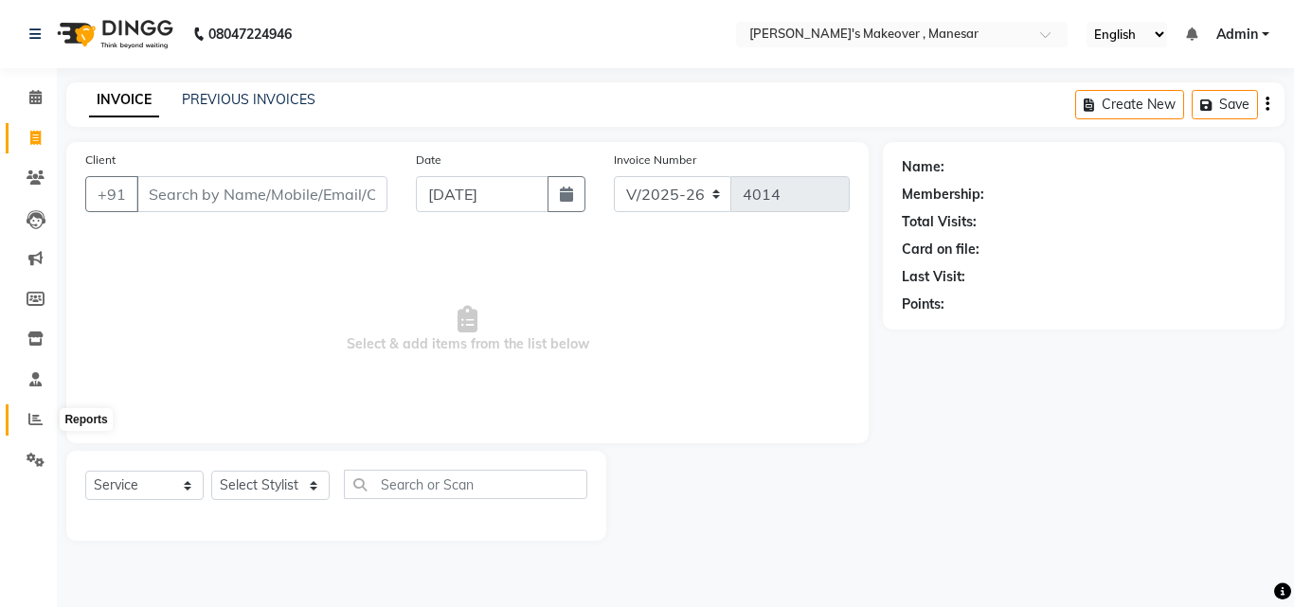
click at [31, 418] on icon at bounding box center [35, 419] width 14 height 14
